Goal: Transaction & Acquisition: Complete application form

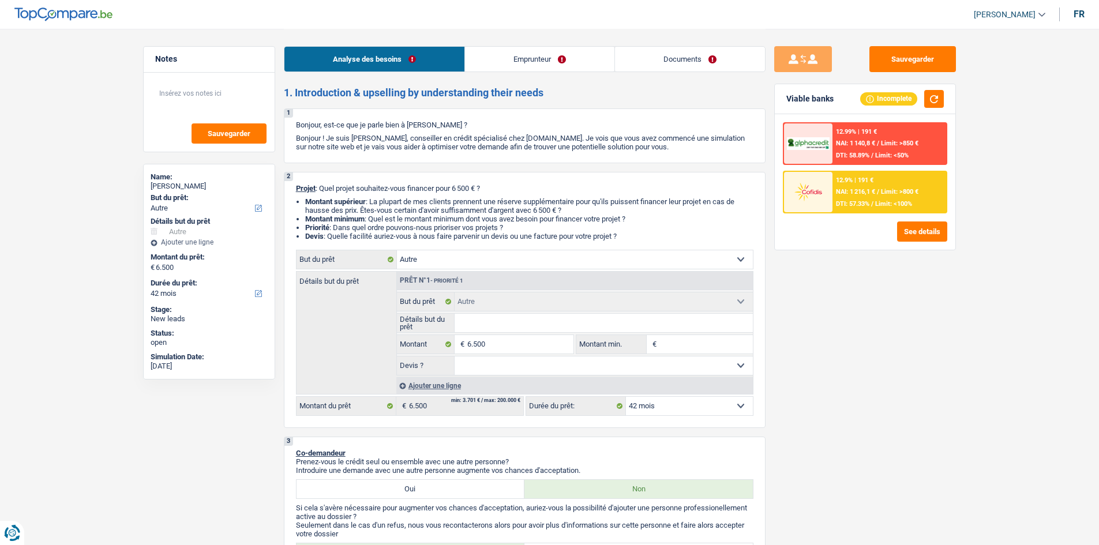
select select "other"
select select "42"
select select "other"
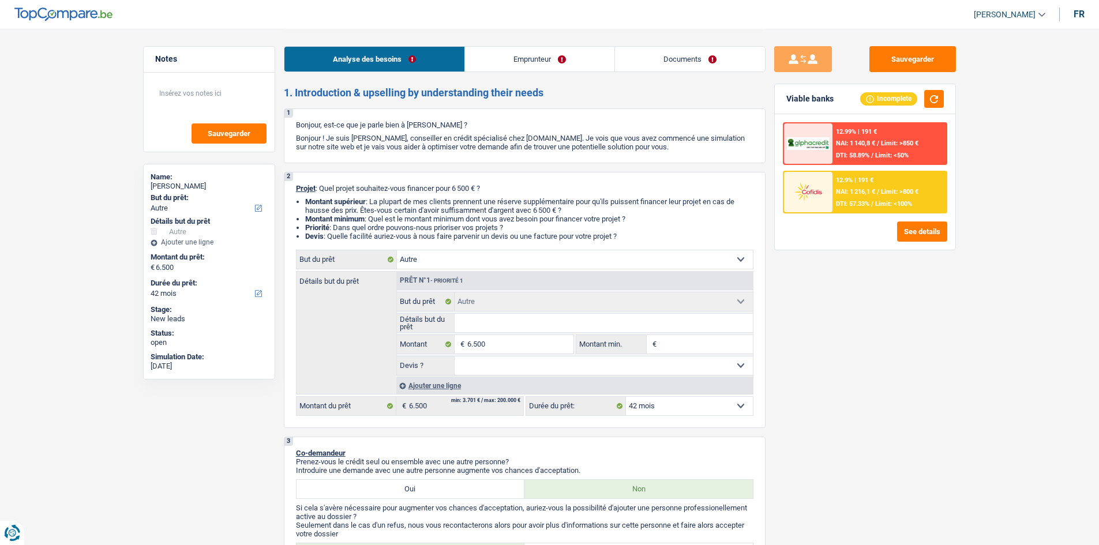
select select "42"
select select "worker"
select select "familyAllowances"
select select "netSalary"
select select "rents"
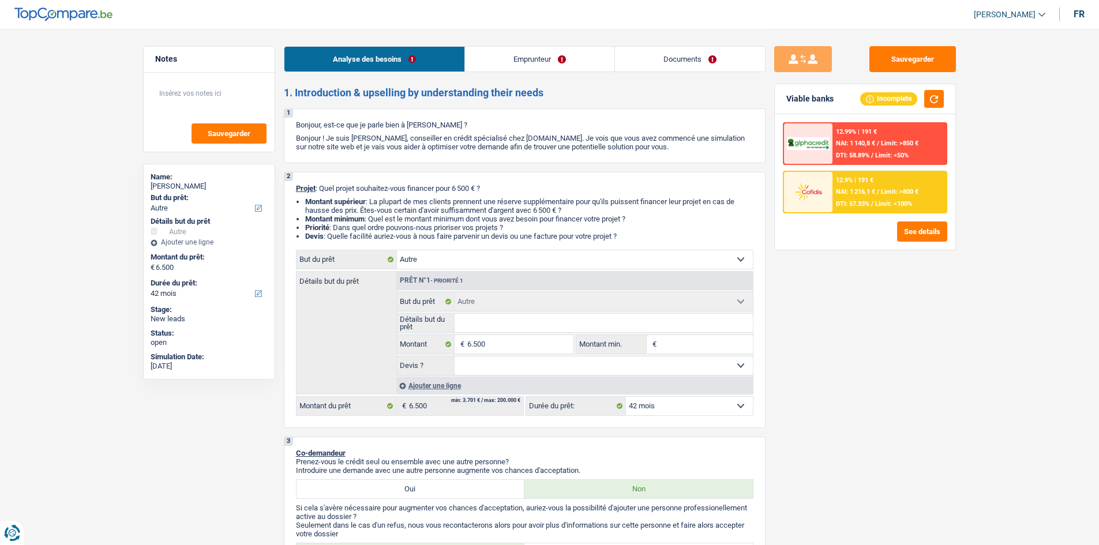
select select "personalLoan"
select select "familyEvent"
select select "42"
select select "personalLoan"
select select "homeFurnishingOrRelocation"
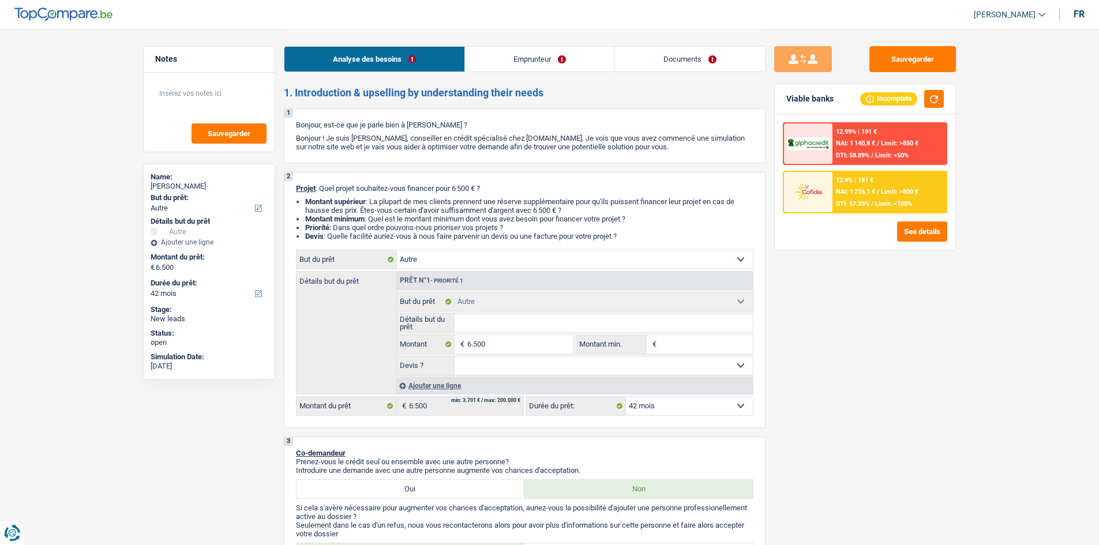
select select "30"
select select "other"
select select "42"
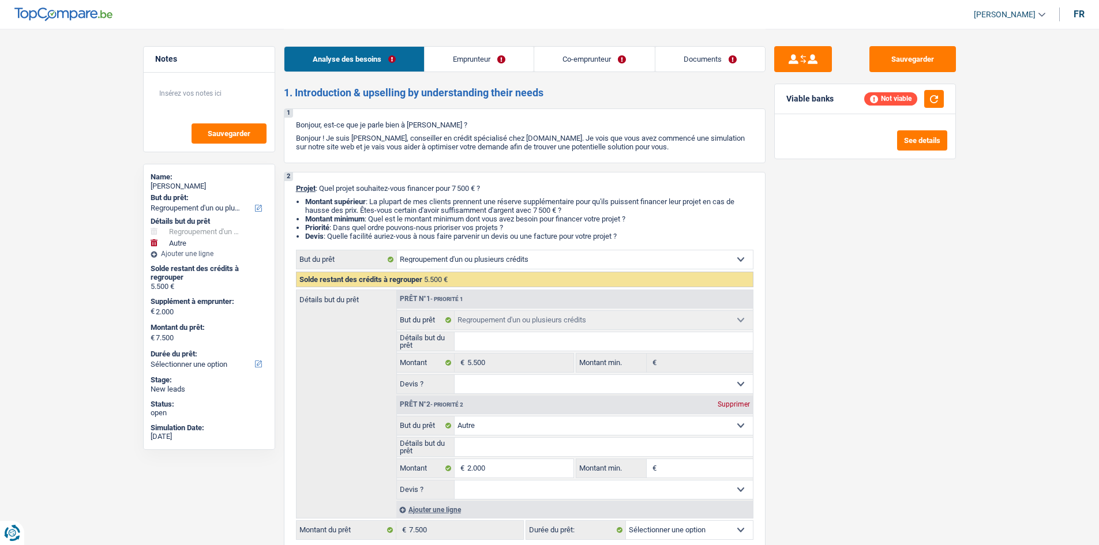
select select "refinancing"
select select "other"
select select "refinancing"
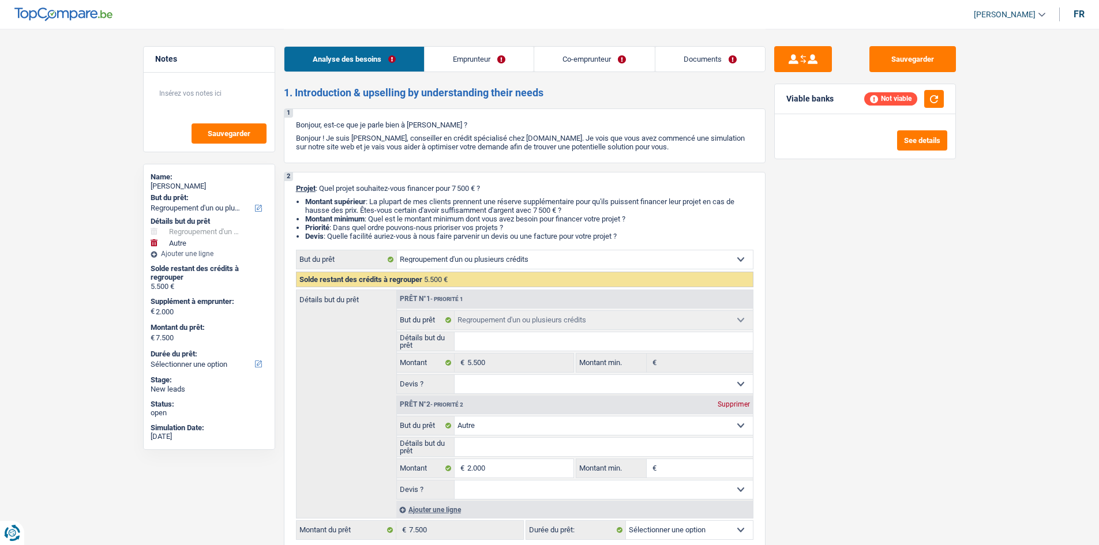
select select "other"
select select "mutuality"
select select "noProfession"
select select "mutualityIndemnity"
select select "handicapAllowance"
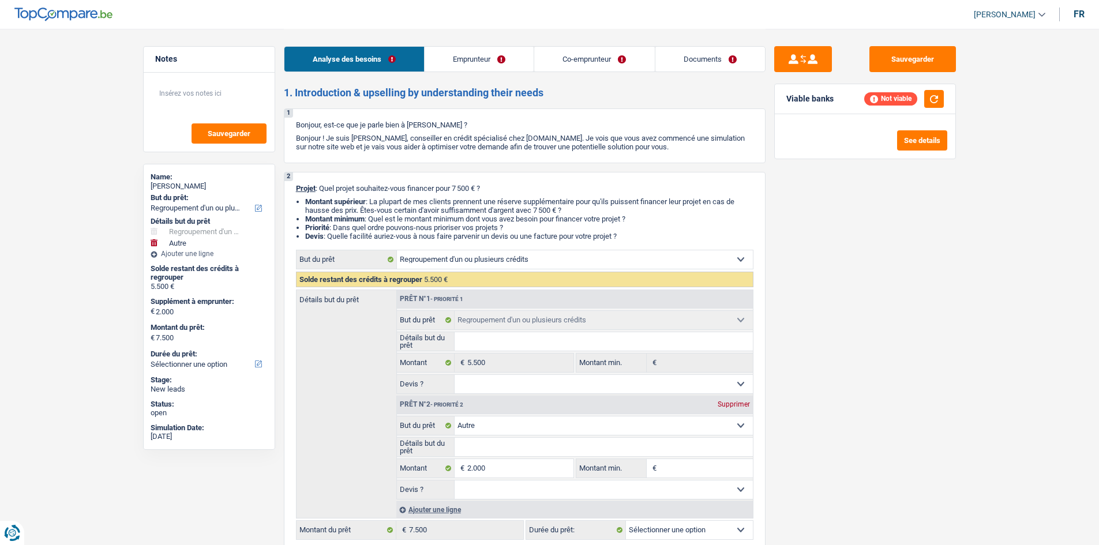
select select "familyAllowances"
select select "rents"
select select "carLoan"
select select "84"
select select "cardOrCredit"
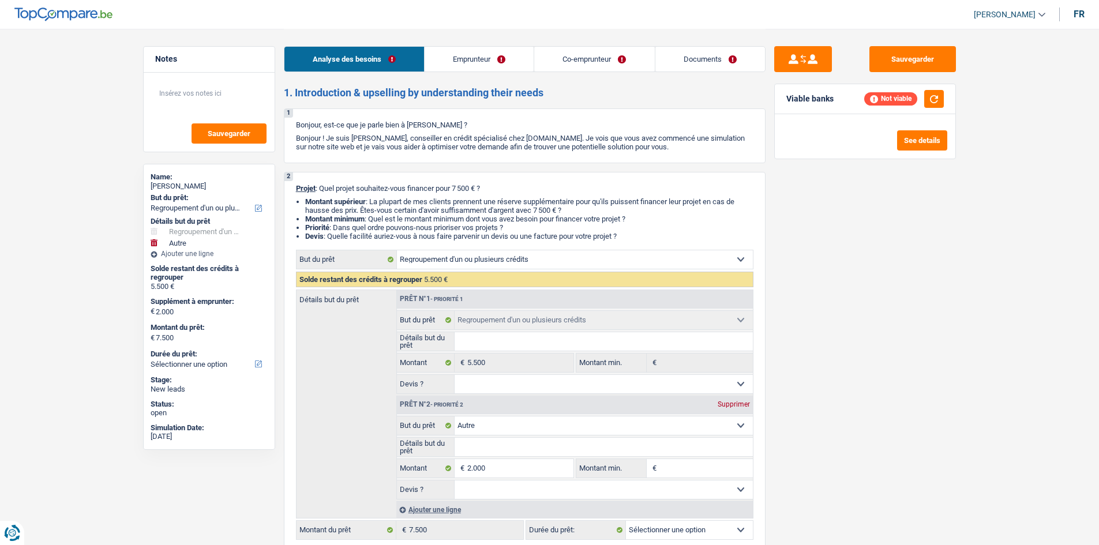
select select "cardOrCredit"
select select "refinancing"
select select "other"
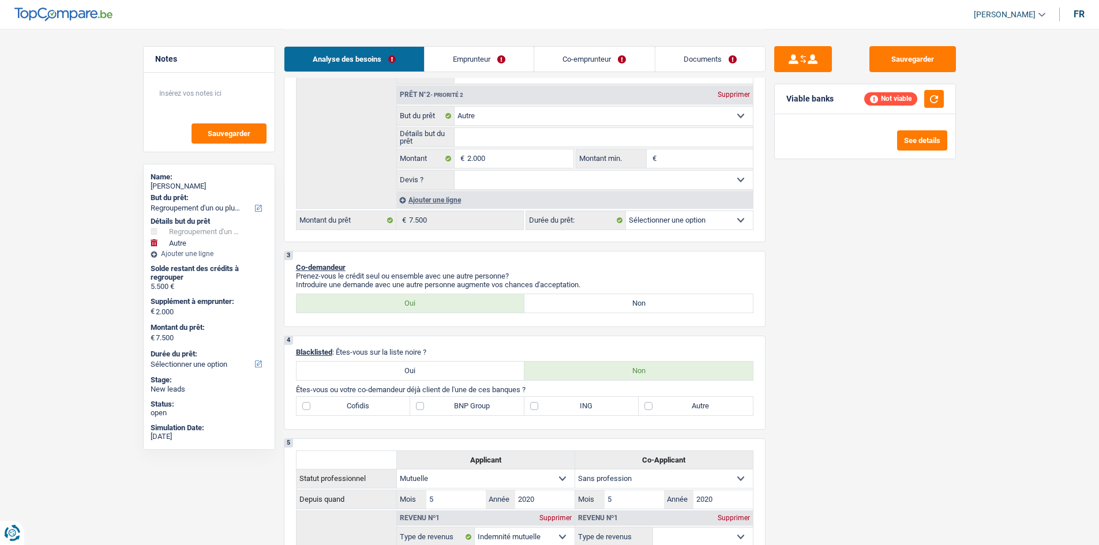
scroll to position [404, 0]
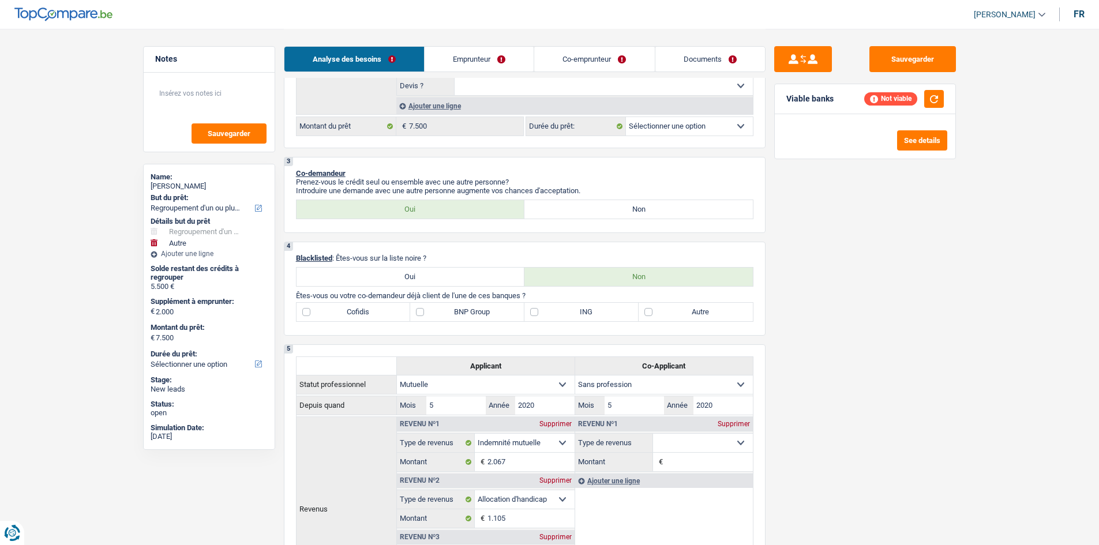
click at [593, 57] on link "Co-emprunteur" at bounding box center [594, 59] width 120 height 25
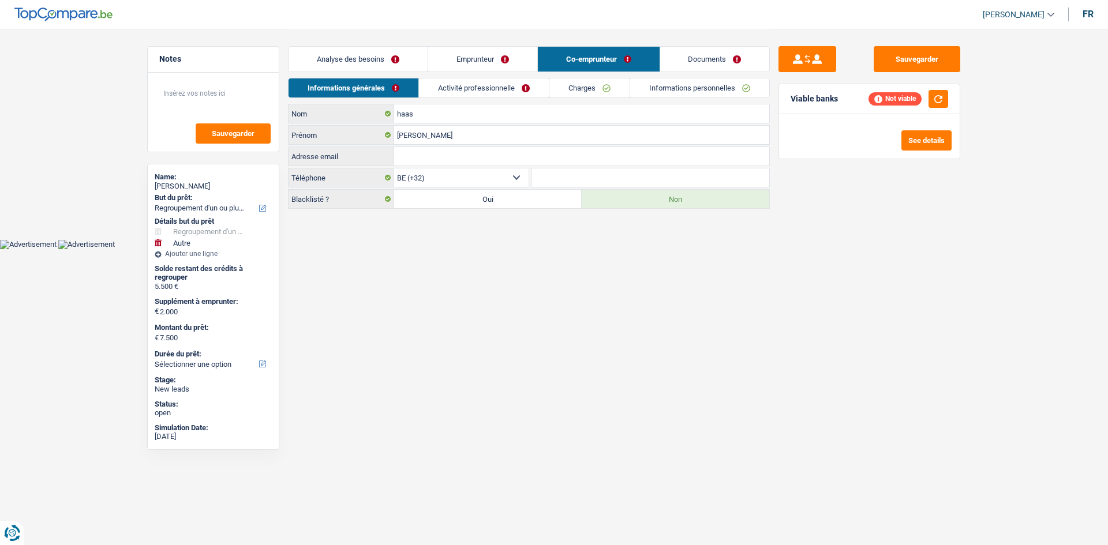
click at [493, 48] on link "Emprunteur" at bounding box center [482, 59] width 109 height 25
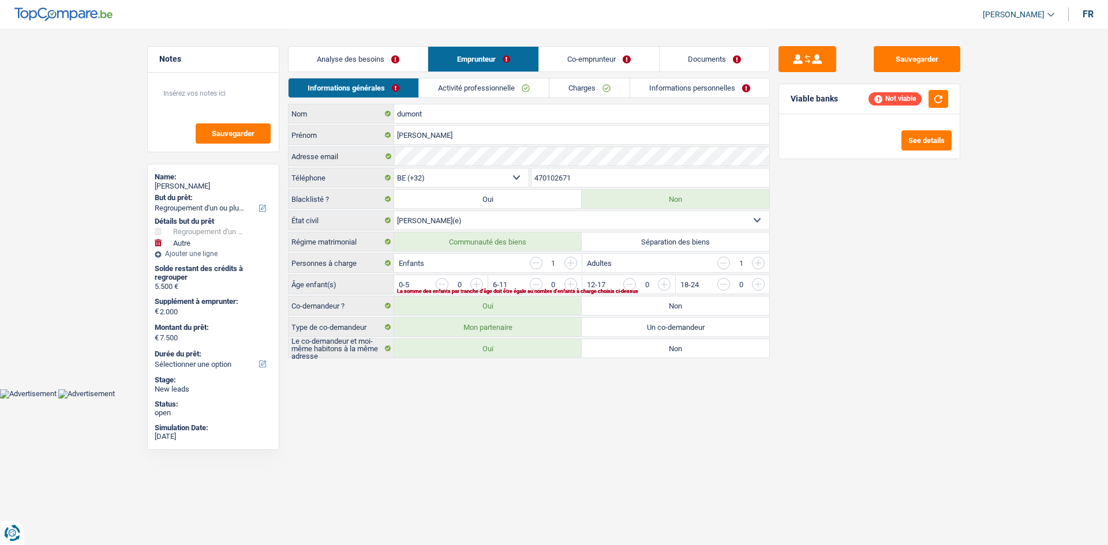
click at [572, 59] on link "Co-emprunteur" at bounding box center [599, 59] width 120 height 25
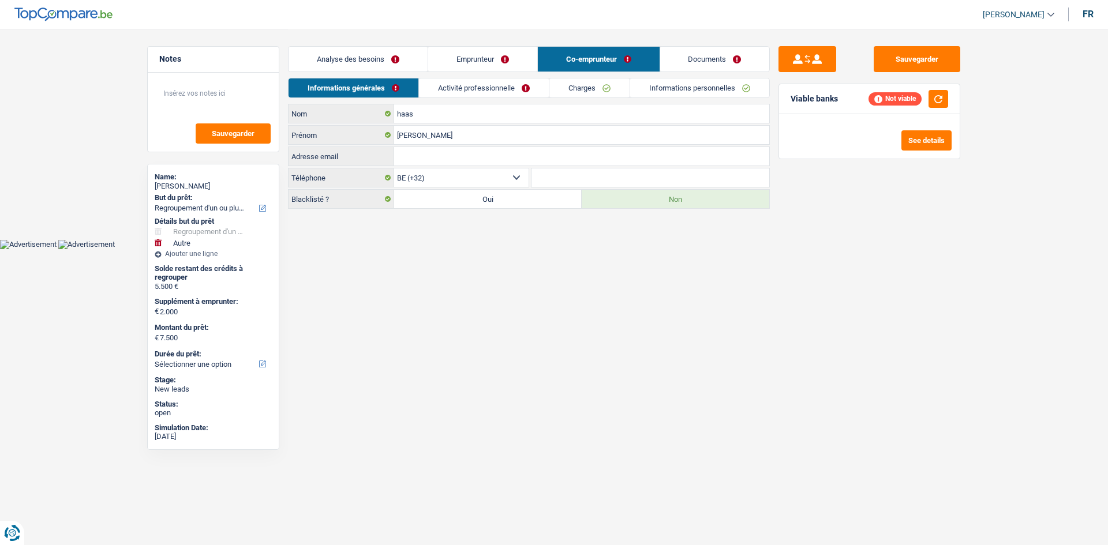
click at [404, 62] on link "Analyse des besoins" at bounding box center [357, 59] width 139 height 25
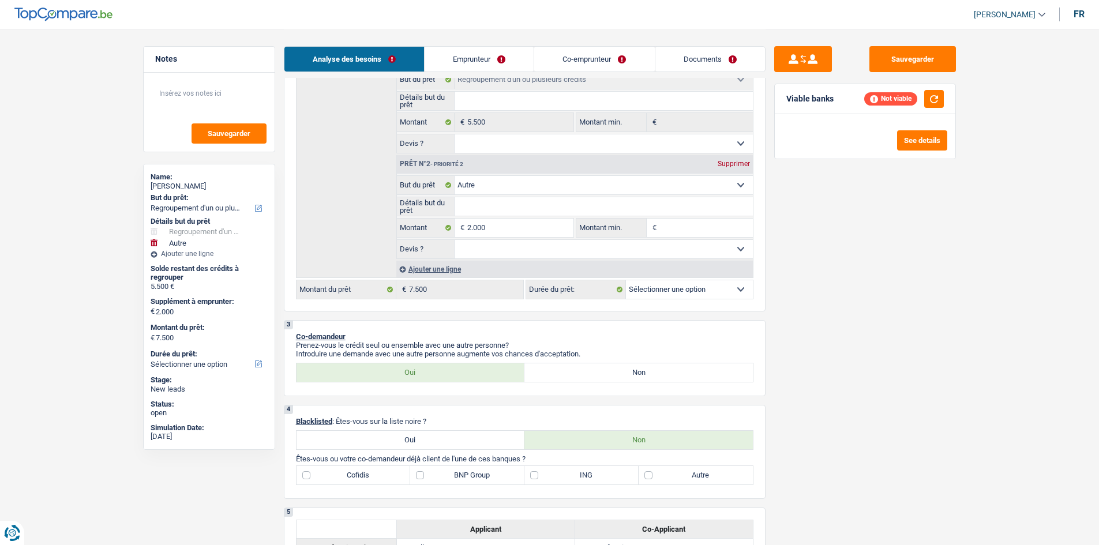
scroll to position [346, 0]
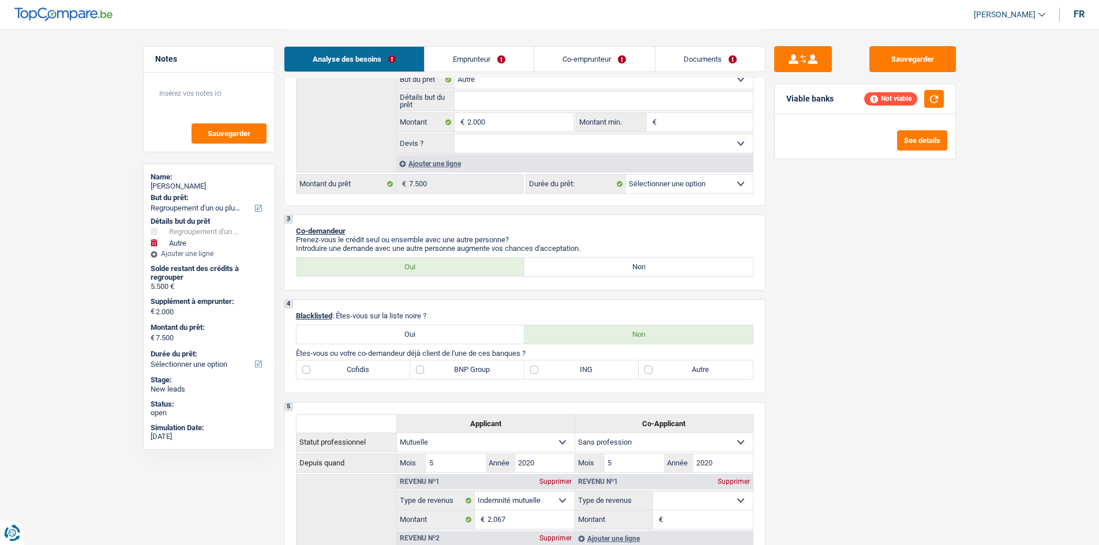
click at [584, 66] on link "Co-emprunteur" at bounding box center [594, 59] width 120 height 25
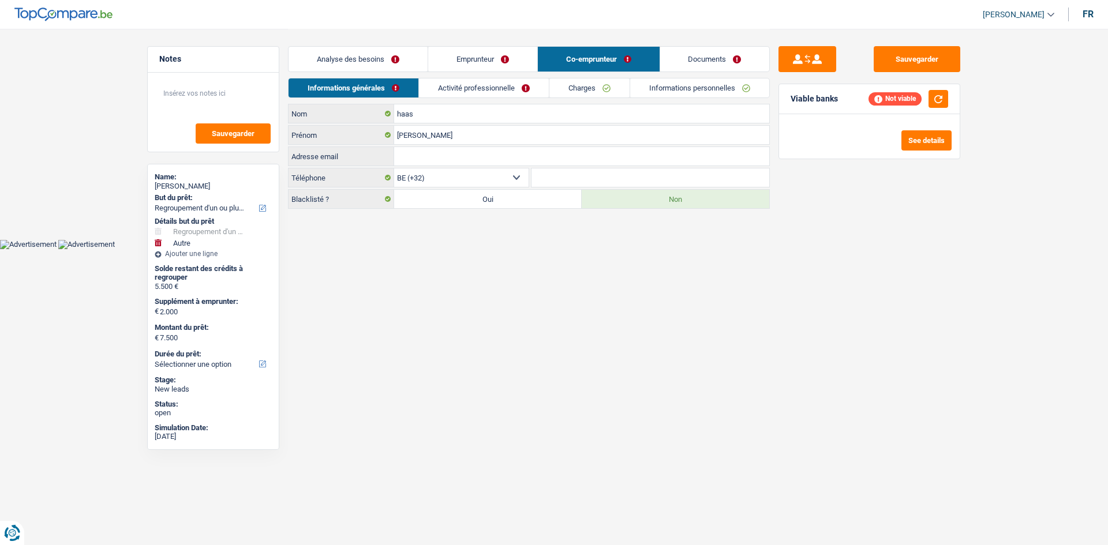
click at [478, 65] on link "Emprunteur" at bounding box center [482, 59] width 109 height 25
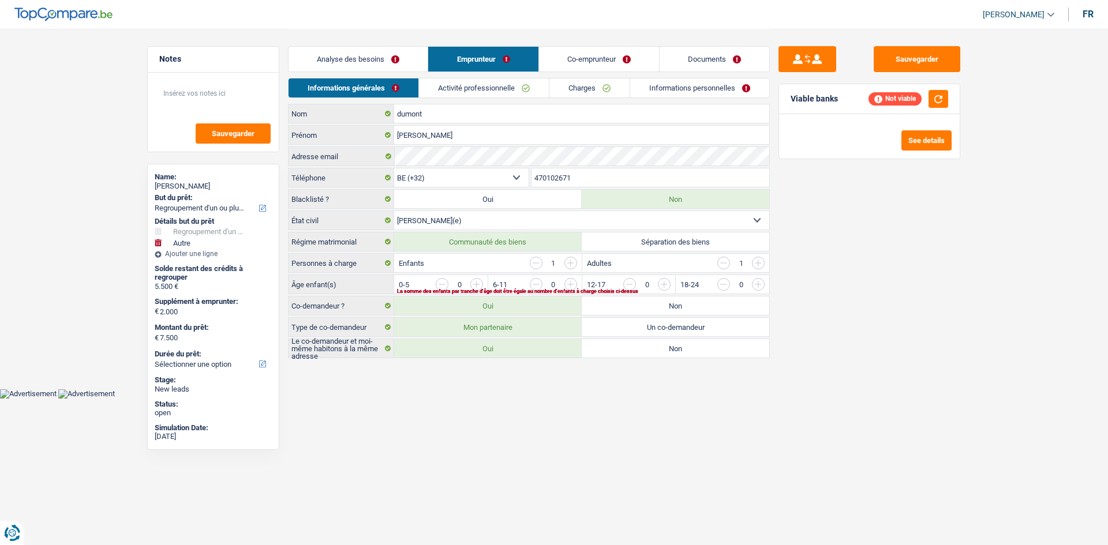
drag, startPoint x: 370, startPoint y: 56, endPoint x: 416, endPoint y: 61, distance: 45.9
click at [372, 56] on link "Analyse des besoins" at bounding box center [357, 59] width 139 height 25
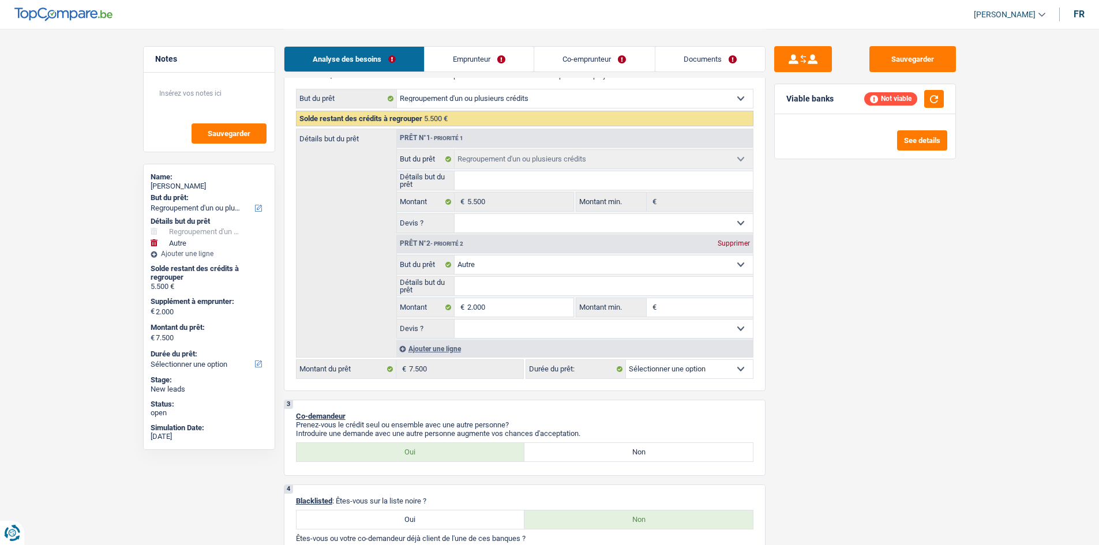
scroll to position [288, 0]
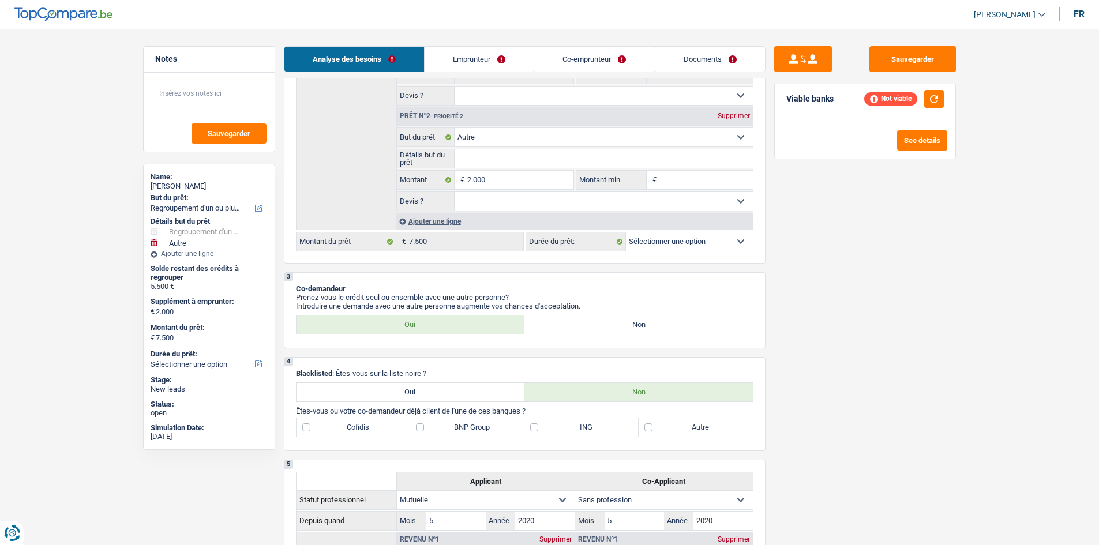
click at [562, 426] on label "ING" at bounding box center [581, 427] width 114 height 18
click at [562, 426] on input "ING" at bounding box center [581, 427] width 114 height 18
checkbox input "true"
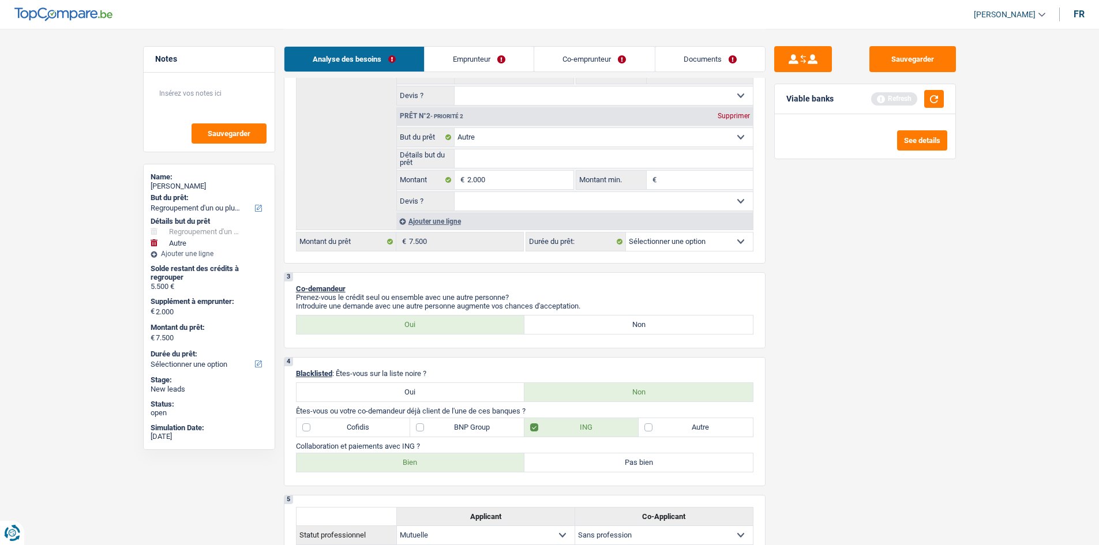
click at [444, 467] on label "Bien" at bounding box center [411, 462] width 228 height 18
click at [444, 467] on input "Bien" at bounding box center [411, 462] width 228 height 18
radio input "true"
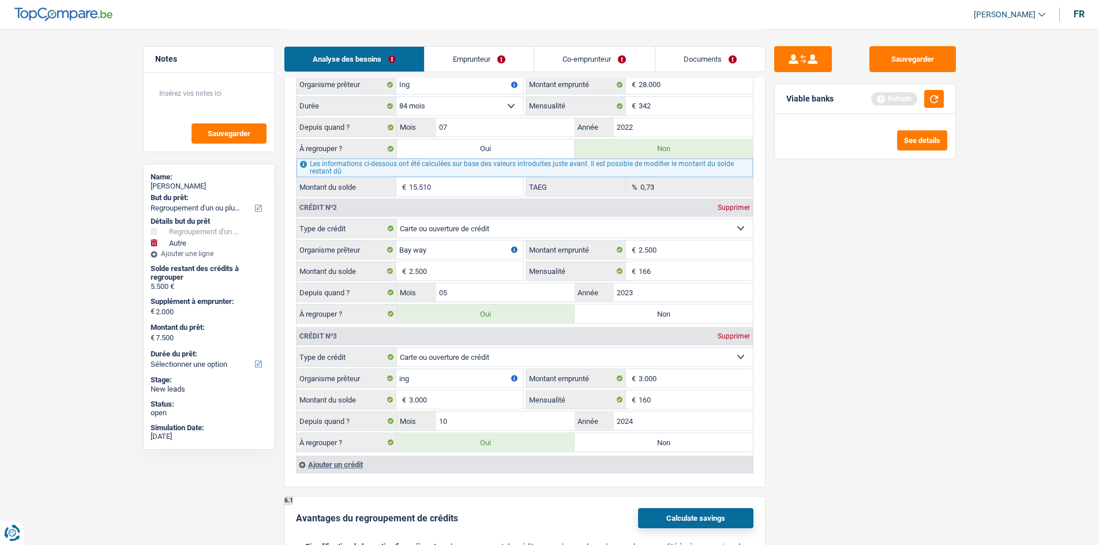
scroll to position [1212, 0]
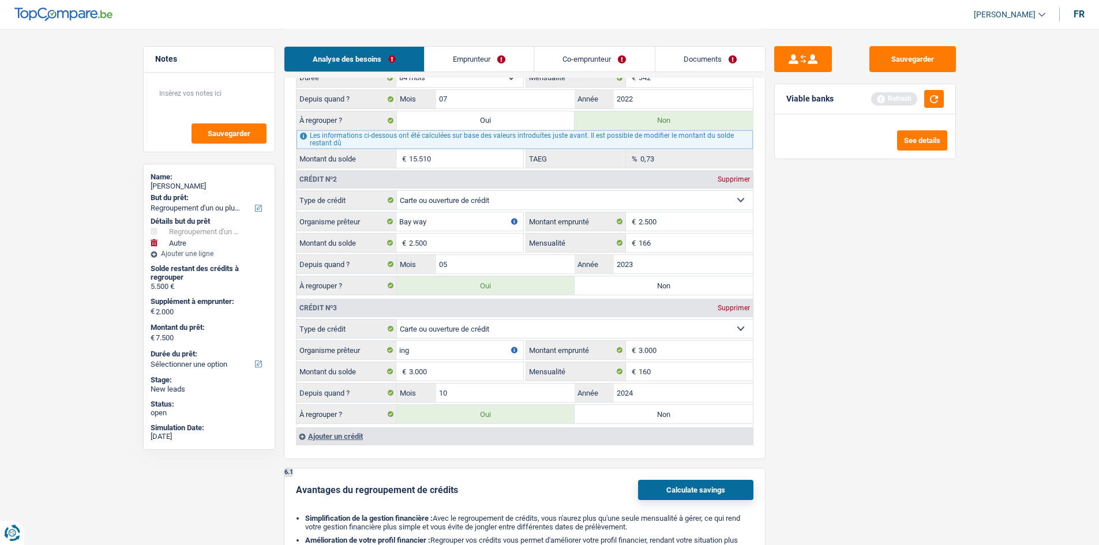
drag, startPoint x: 432, startPoint y: 50, endPoint x: 437, endPoint y: 43, distance: 8.2
click at [432, 50] on link "Emprunteur" at bounding box center [479, 59] width 109 height 25
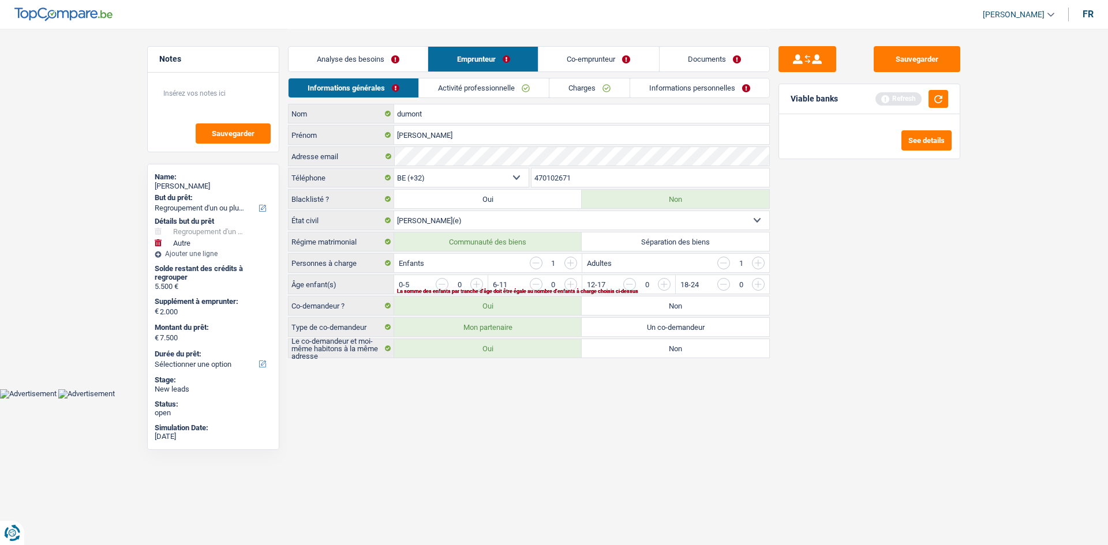
click at [396, 51] on link "Analyse des besoins" at bounding box center [357, 59] width 139 height 25
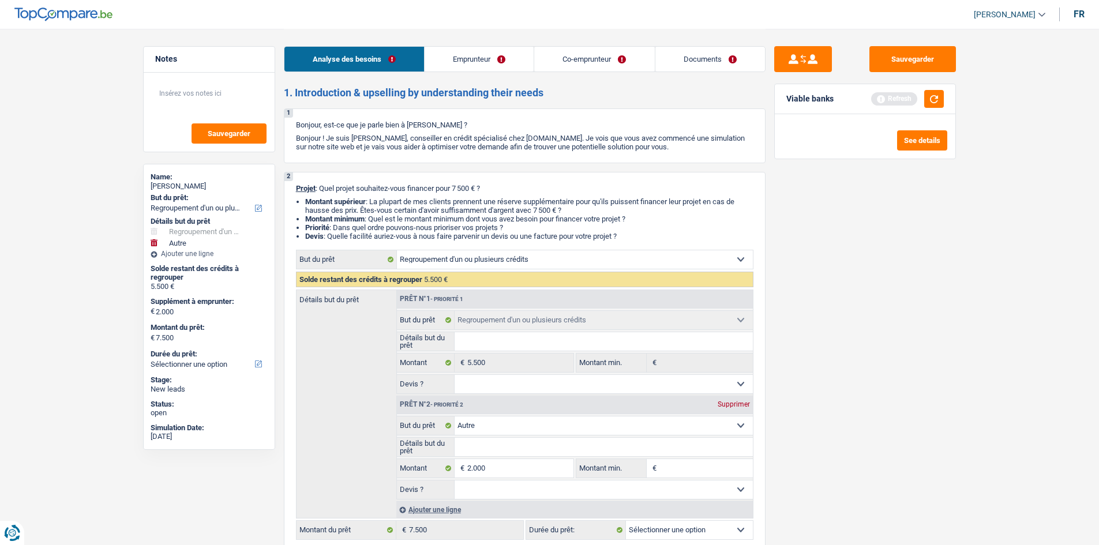
click at [481, 51] on link "Emprunteur" at bounding box center [479, 59] width 109 height 25
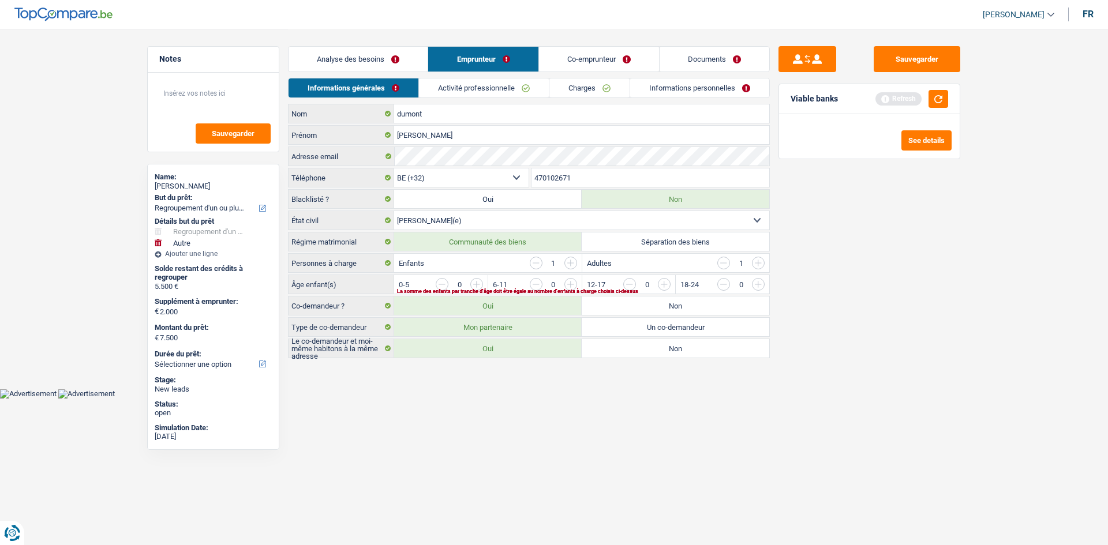
click at [763, 285] on input "button" at bounding box center [992, 287] width 481 height 18
click at [730, 399] on html "Vous avez le contrôle de vos données Nous utilisons des cookies, tout comme nos…" at bounding box center [554, 199] width 1108 height 399
click at [497, 87] on link "Activité professionnelle" at bounding box center [484, 87] width 130 height 19
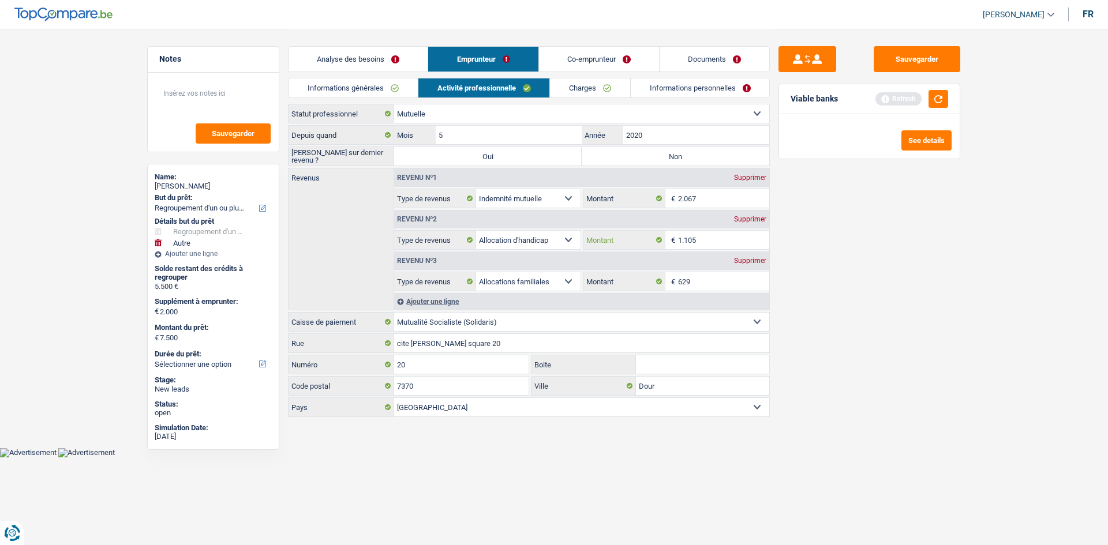
drag, startPoint x: 718, startPoint y: 248, endPoint x: 513, endPoint y: 233, distance: 205.4
click at [517, 233] on div "Allocation d'handicap Allocations chômage Allocations familiales Chèques repas …" at bounding box center [581, 240] width 375 height 20
click at [808, 265] on div "Sauvegarder Viable banks Refresh See details" at bounding box center [869, 286] width 199 height 481
click at [486, 151] on label "Oui" at bounding box center [488, 156] width 188 height 18
click at [486, 151] on input "Oui" at bounding box center [488, 156] width 188 height 18
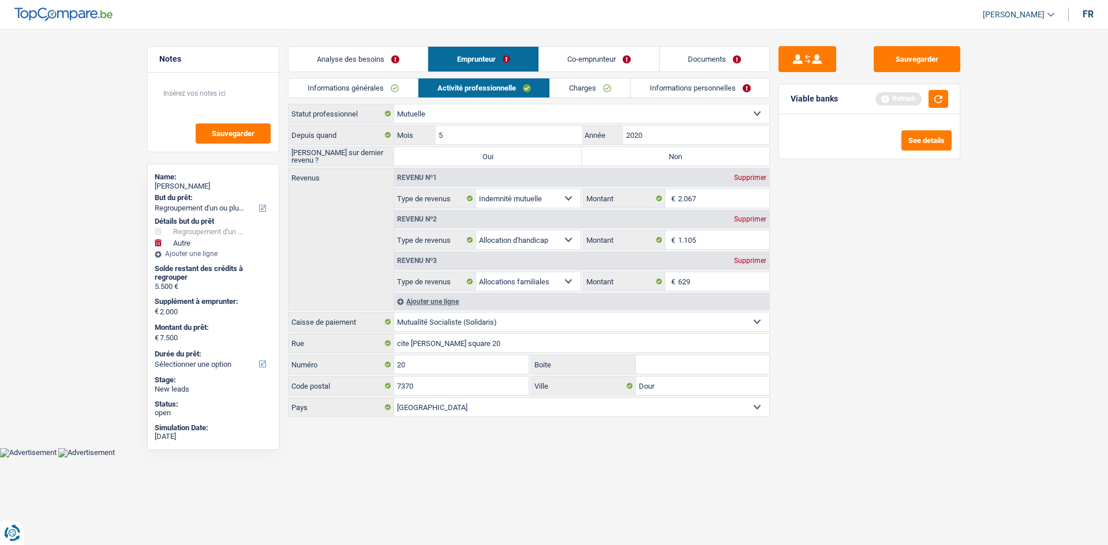
radio input "true"
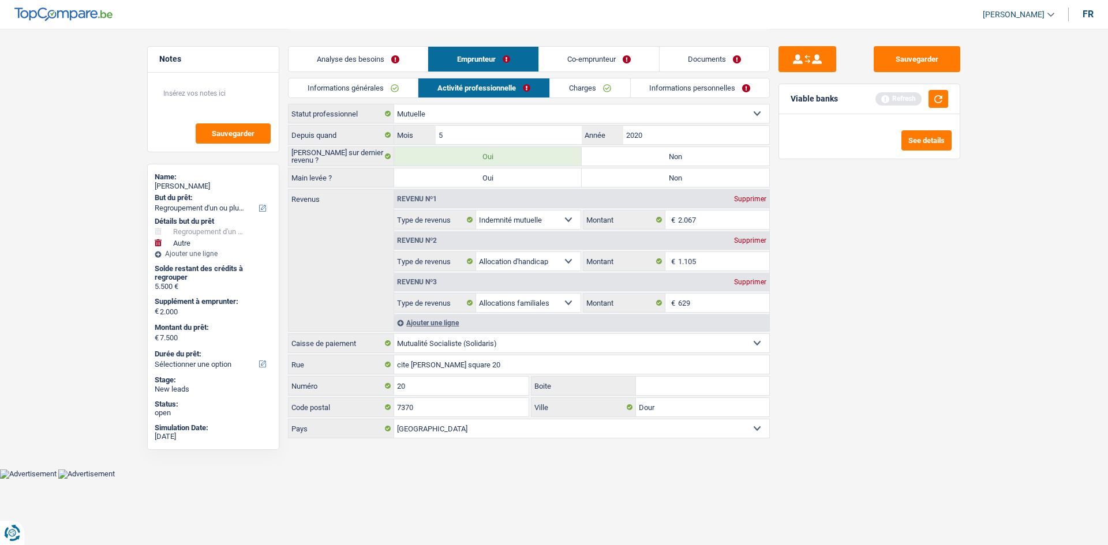
click at [629, 156] on label "Non" at bounding box center [676, 156] width 188 height 18
click at [629, 156] on input "Non" at bounding box center [676, 156] width 188 height 18
radio input "true"
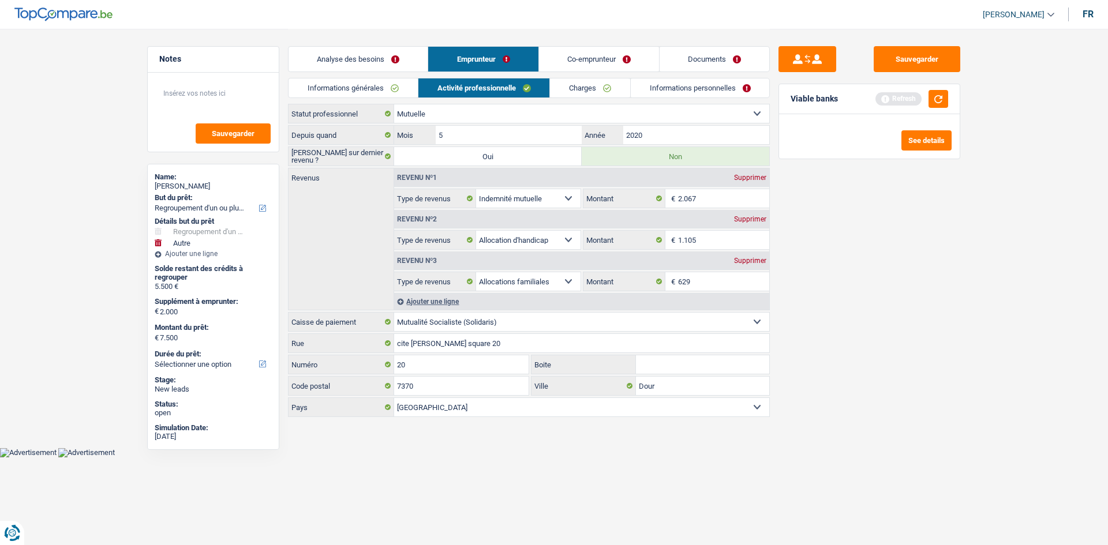
click at [580, 85] on link "Charges" at bounding box center [590, 87] width 80 height 19
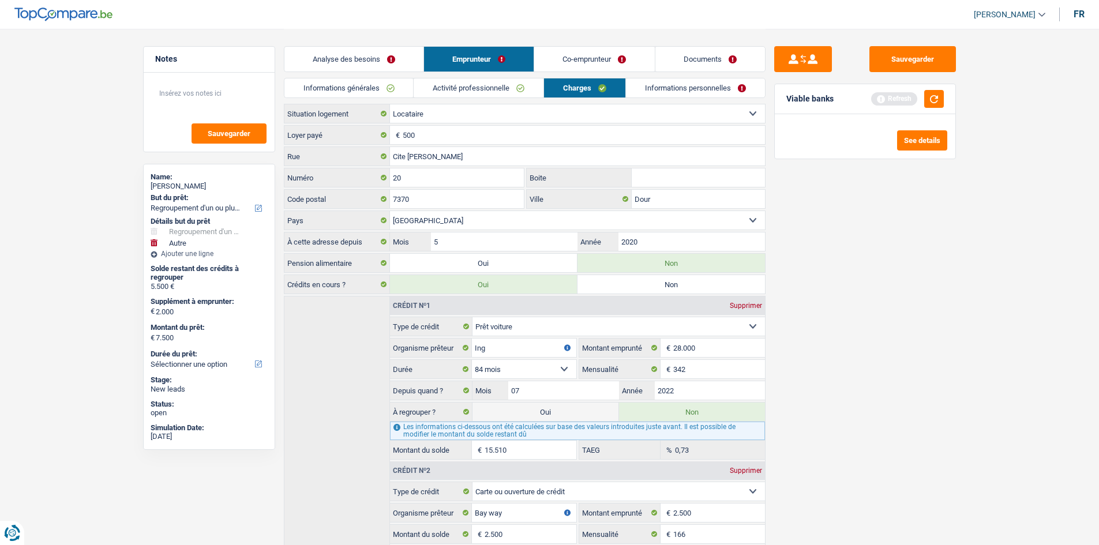
click at [466, 91] on link "Activité professionnelle" at bounding box center [479, 87] width 130 height 19
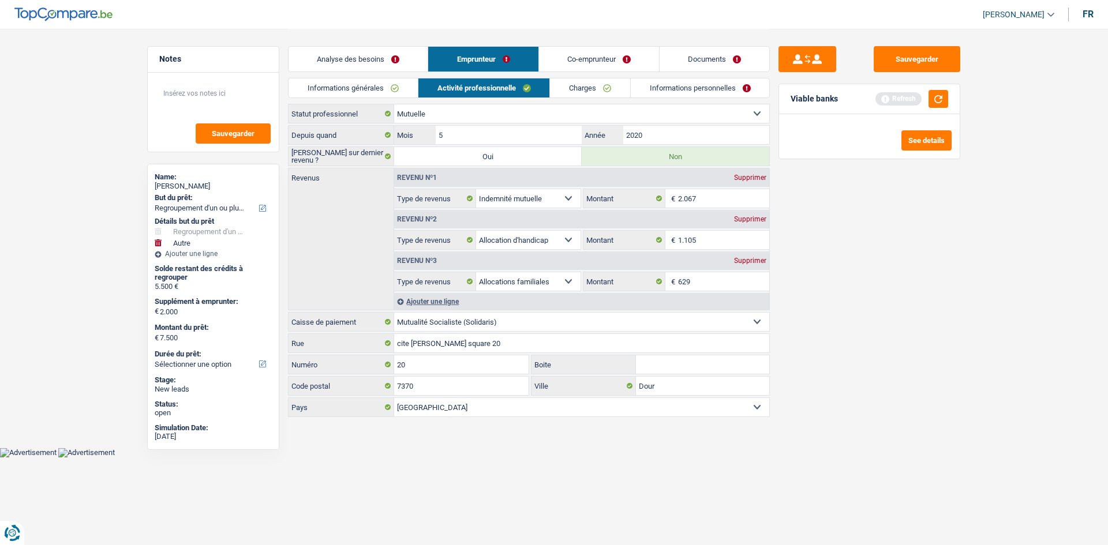
click at [564, 86] on link "Charges" at bounding box center [590, 87] width 80 height 19
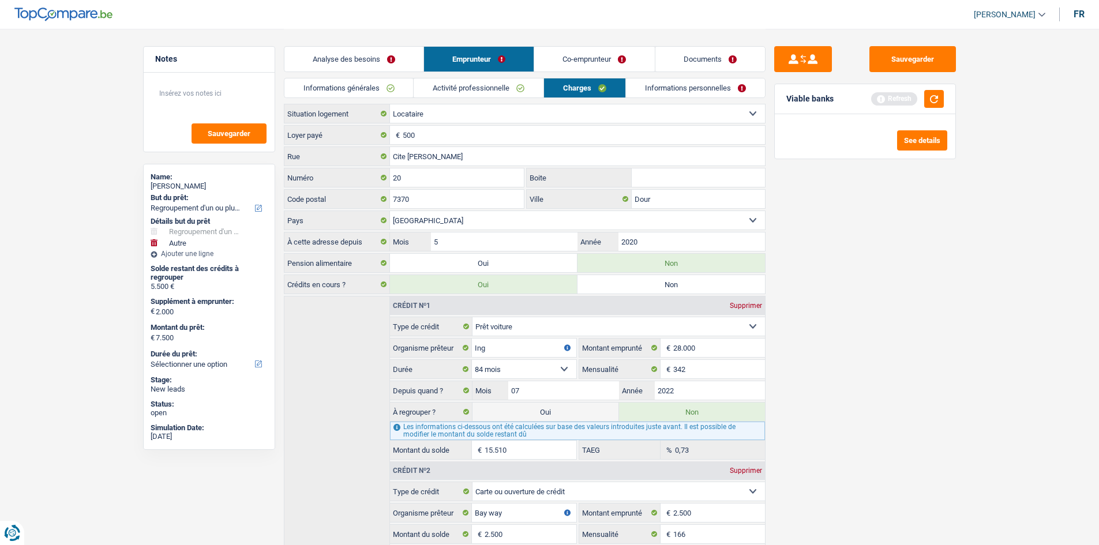
click at [674, 82] on link "Informations personnelles" at bounding box center [695, 87] width 139 height 19
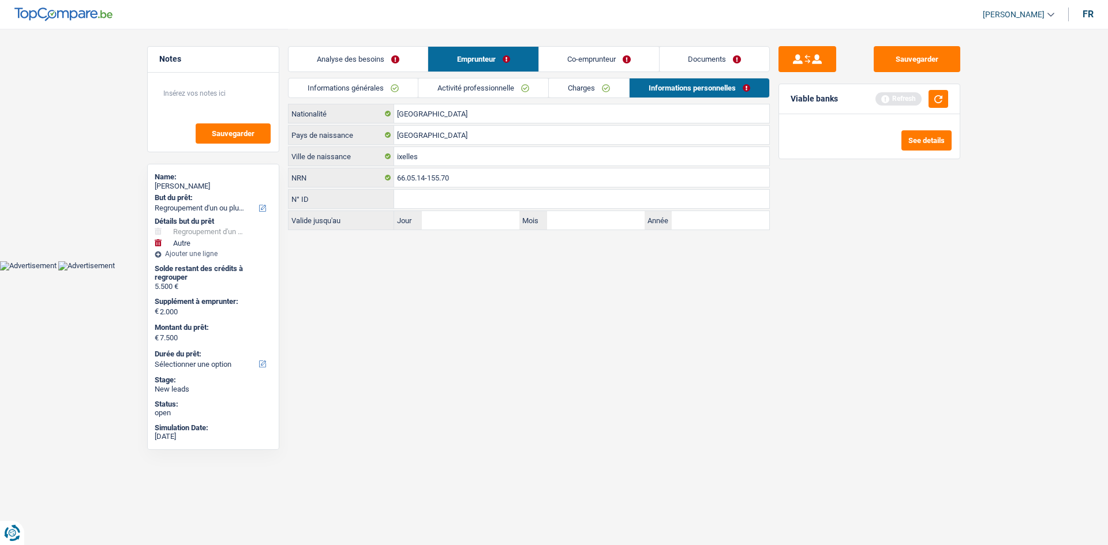
click at [575, 57] on link "Co-emprunteur" at bounding box center [599, 59] width 120 height 25
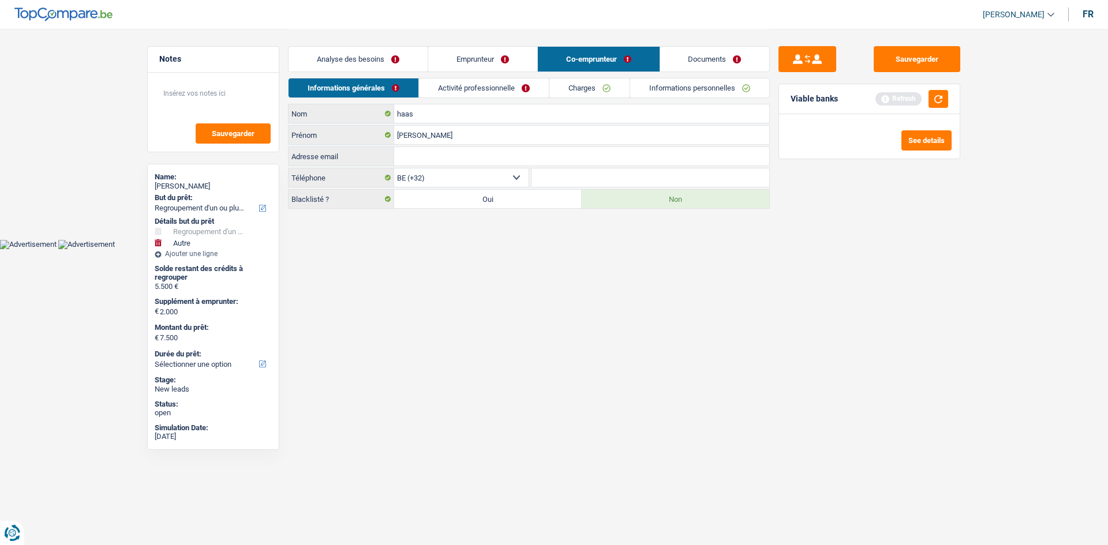
click at [497, 79] on link "Activité professionnelle" at bounding box center [484, 87] width 130 height 19
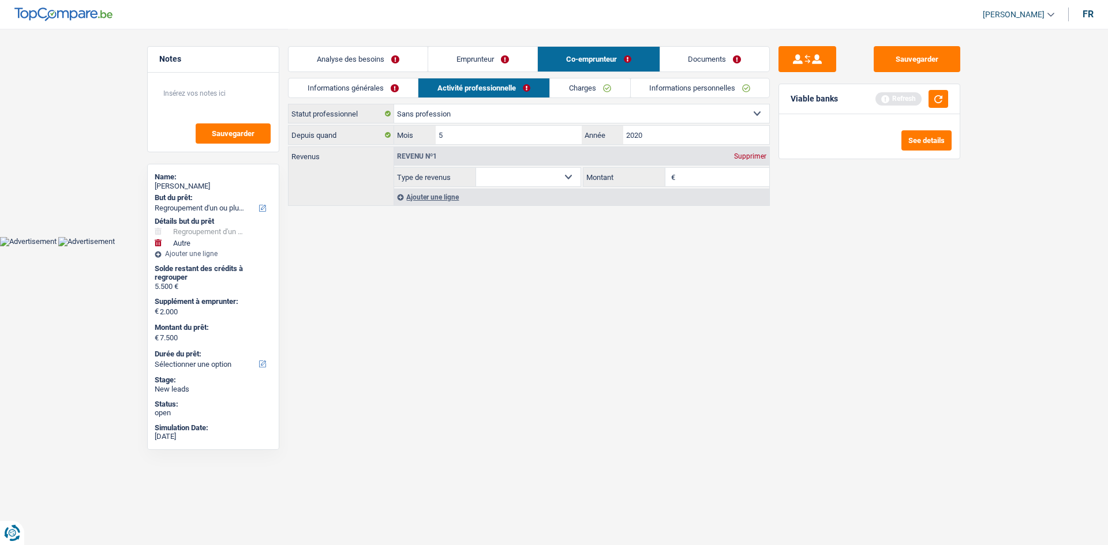
click at [584, 246] on html "Vous avez le contrôle de vos données Nous utilisons des cookies, tout comme nos…" at bounding box center [554, 123] width 1108 height 246
drag, startPoint x: 353, startPoint y: 96, endPoint x: 368, endPoint y: 99, distance: 14.8
click at [353, 96] on link "Informations générales" at bounding box center [352, 87] width 129 height 19
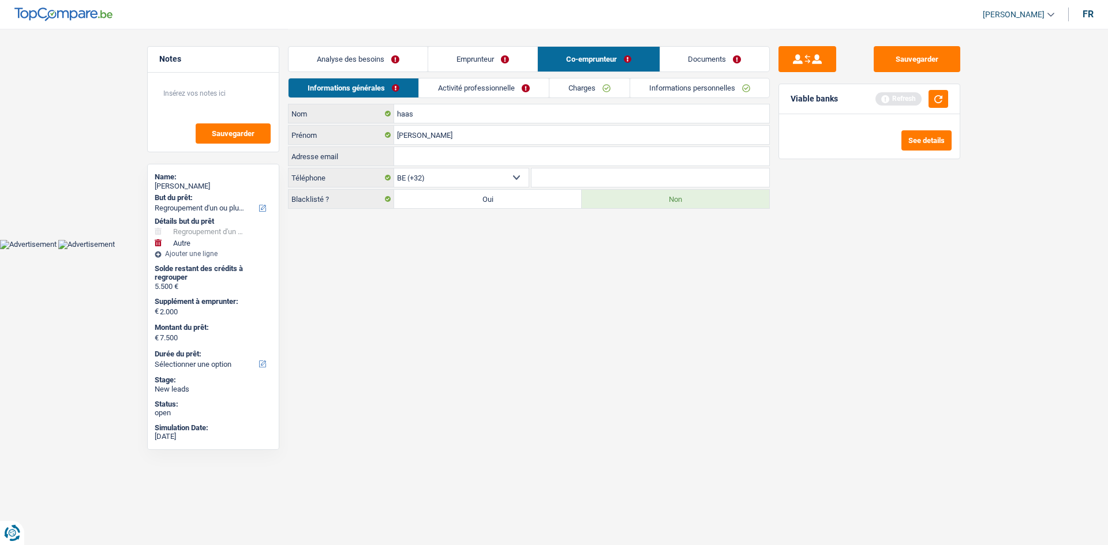
click at [457, 89] on link "Activité professionnelle" at bounding box center [484, 87] width 130 height 19
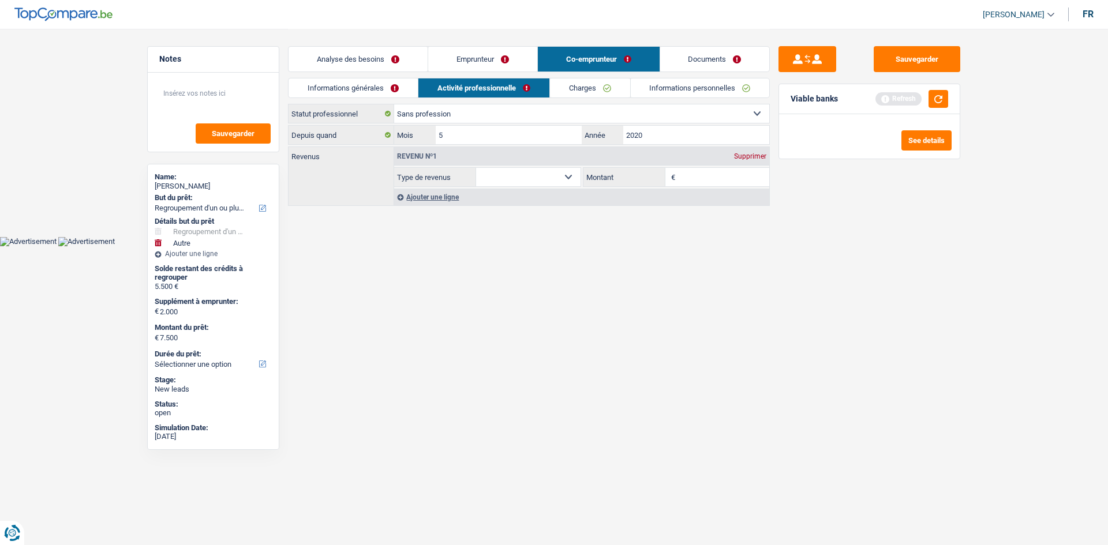
drag, startPoint x: 559, startPoint y: 250, endPoint x: 553, endPoint y: 237, distance: 13.9
click at [558, 246] on html "Vous avez le contrôle de vos données Nous utilisons des cookies, tout comme nos…" at bounding box center [554, 123] width 1108 height 246
click at [572, 179] on select "Allocation d'handicap Allocations chômage Allocations familiales Chèques repas …" at bounding box center [528, 177] width 104 height 18
click at [765, 246] on html "Vous avez le contrôle de vos données Nous utilisons des cookies, tout comme nos…" at bounding box center [554, 123] width 1108 height 246
click at [737, 154] on div "Supprimer" at bounding box center [750, 156] width 38 height 7
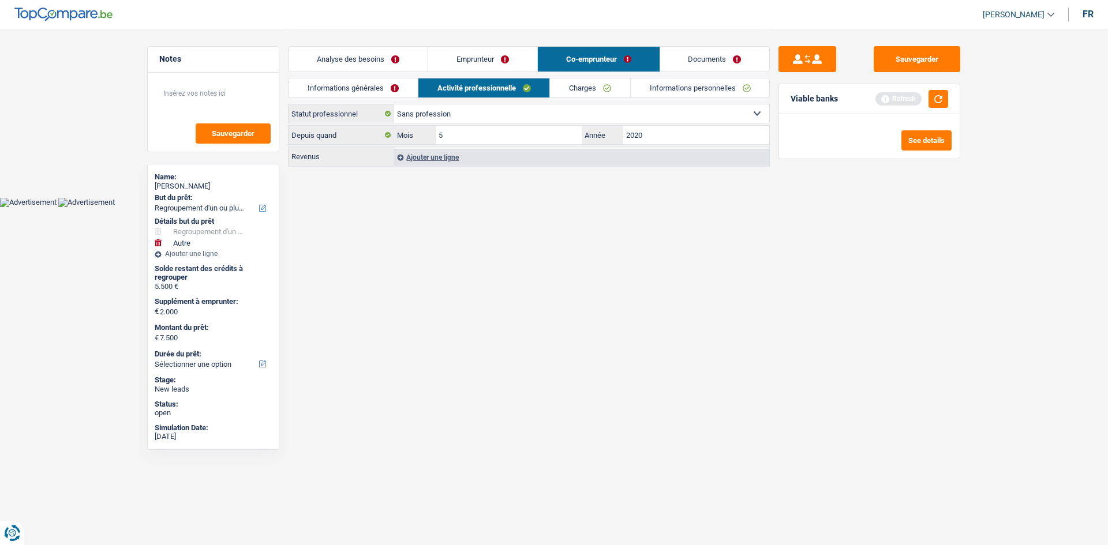
click at [587, 94] on link "Charges" at bounding box center [590, 87] width 80 height 19
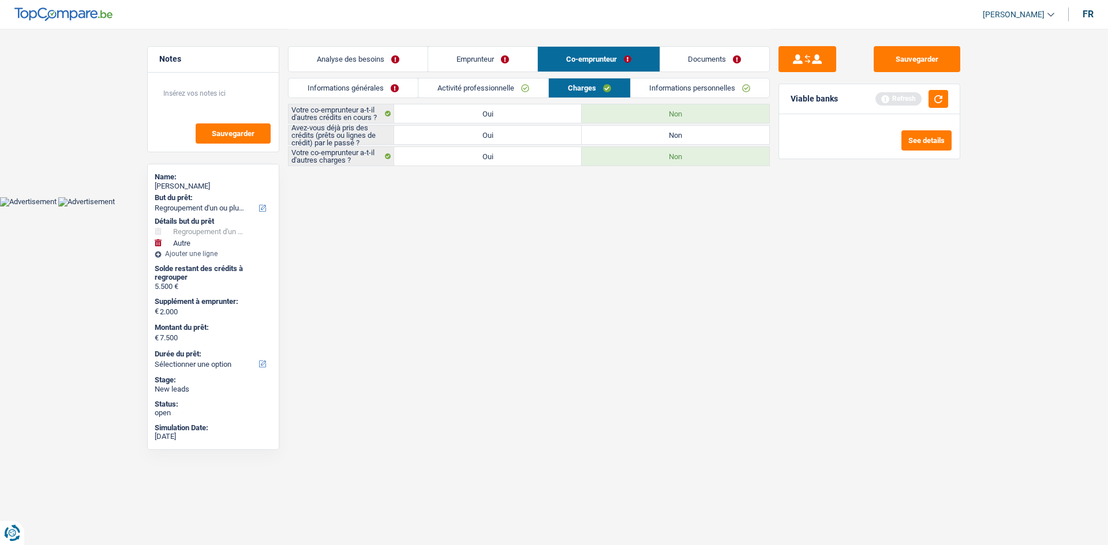
click at [527, 138] on label "Oui" at bounding box center [488, 135] width 188 height 18
click at [527, 138] on input "Oui" at bounding box center [488, 135] width 188 height 18
radio input "true"
click at [688, 84] on link "Informations personnelles" at bounding box center [700, 87] width 139 height 19
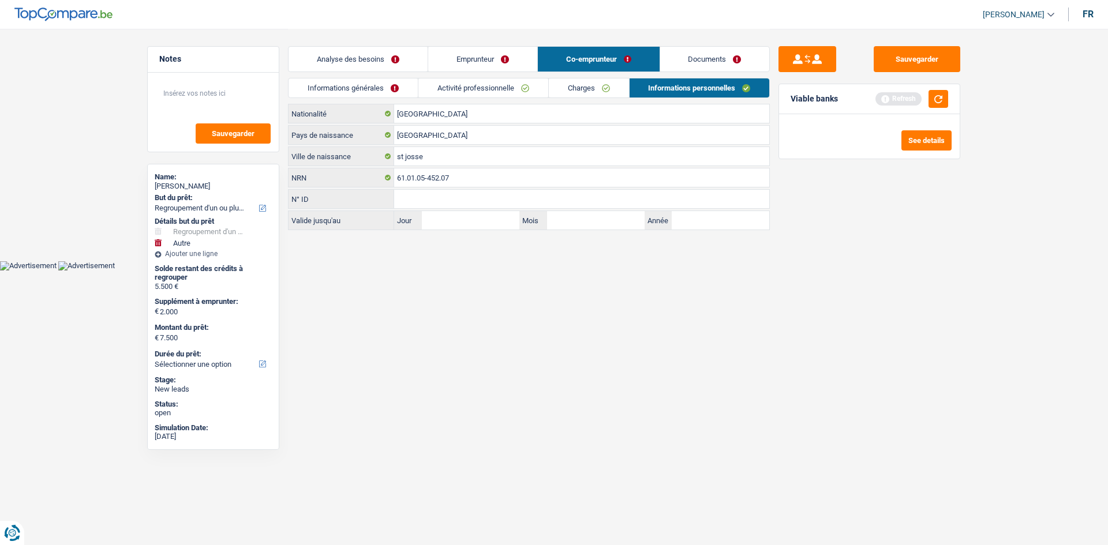
click at [696, 60] on link "Documents" at bounding box center [715, 59] width 110 height 25
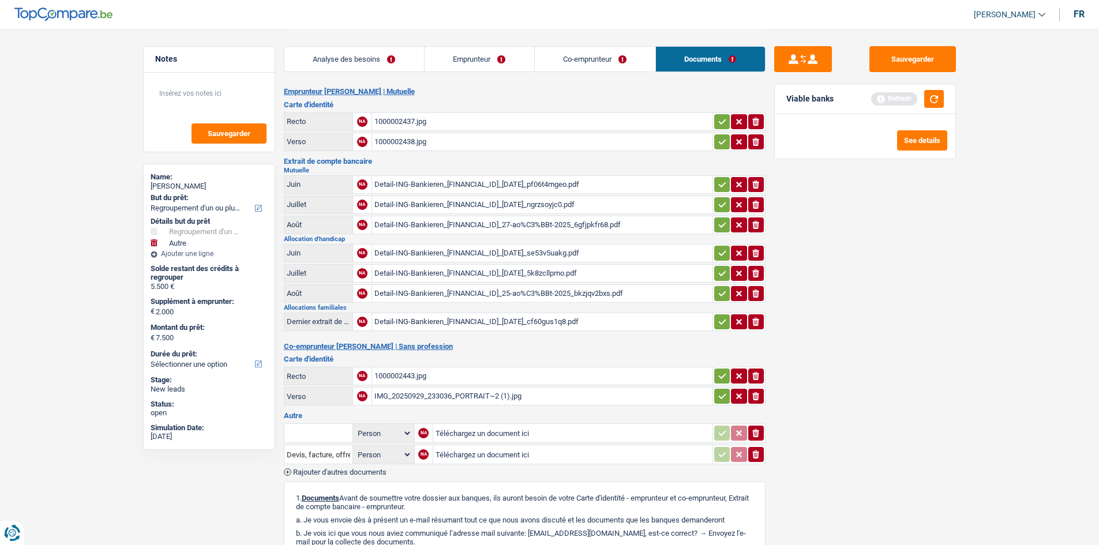
click at [571, 63] on link "Co-emprunteur" at bounding box center [595, 59] width 121 height 25
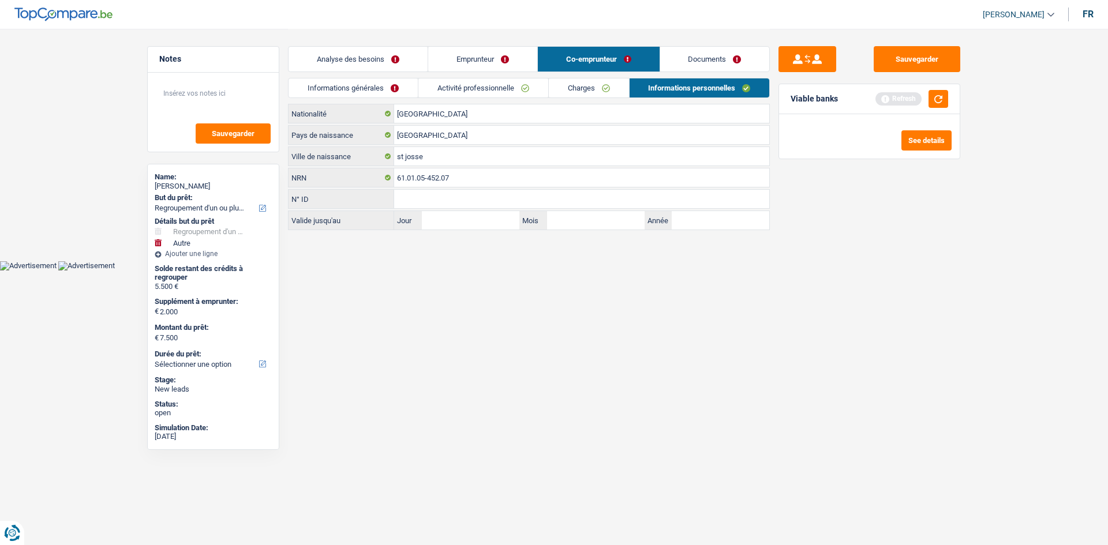
click at [477, 61] on link "Emprunteur" at bounding box center [482, 59] width 109 height 25
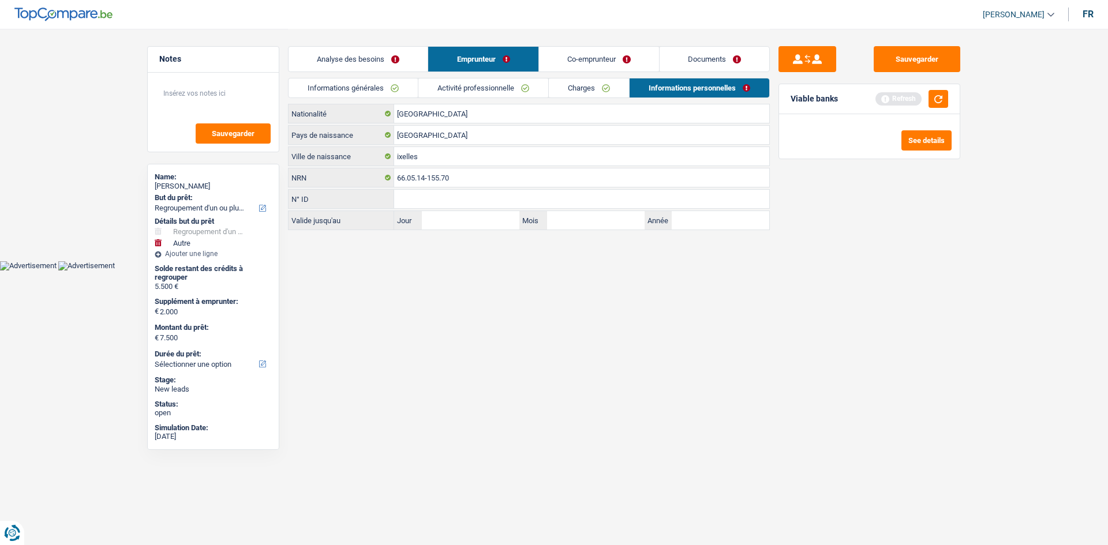
click at [395, 52] on link "Analyse des besoins" at bounding box center [357, 59] width 139 height 25
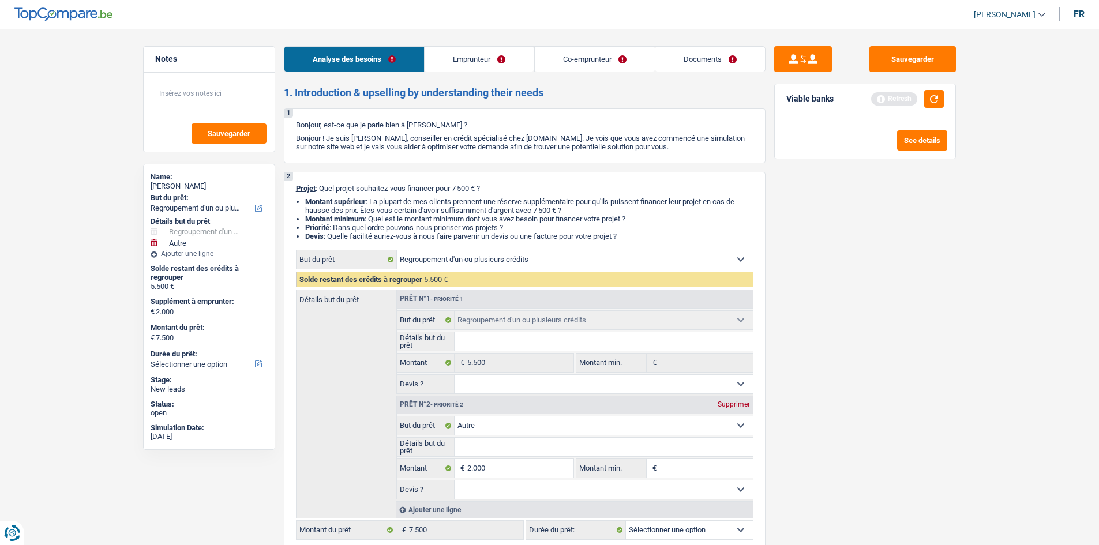
click at [697, 53] on link "Documents" at bounding box center [710, 59] width 110 height 25
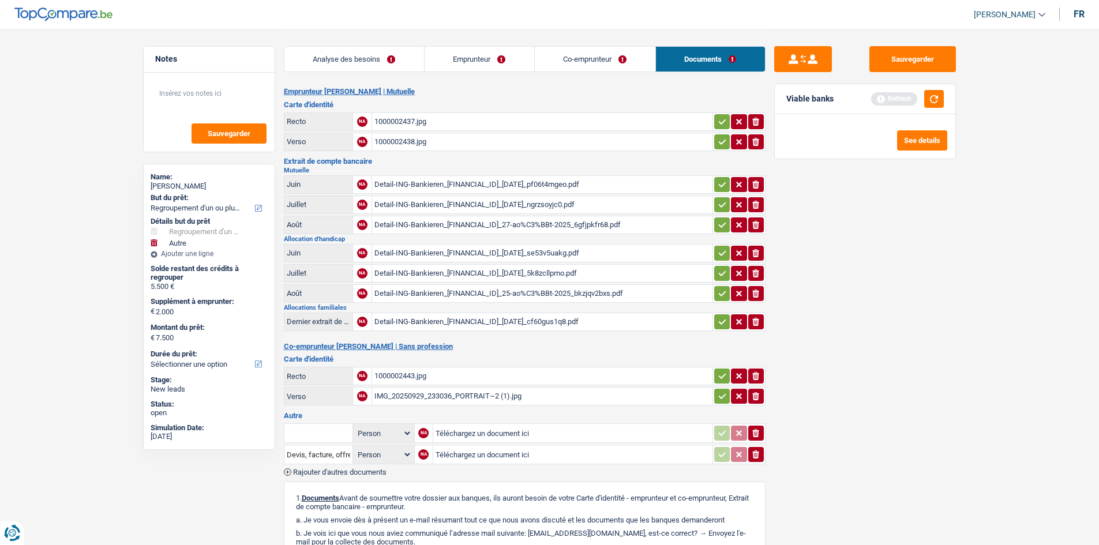
click at [580, 58] on link "Co-emprunteur" at bounding box center [595, 59] width 121 height 25
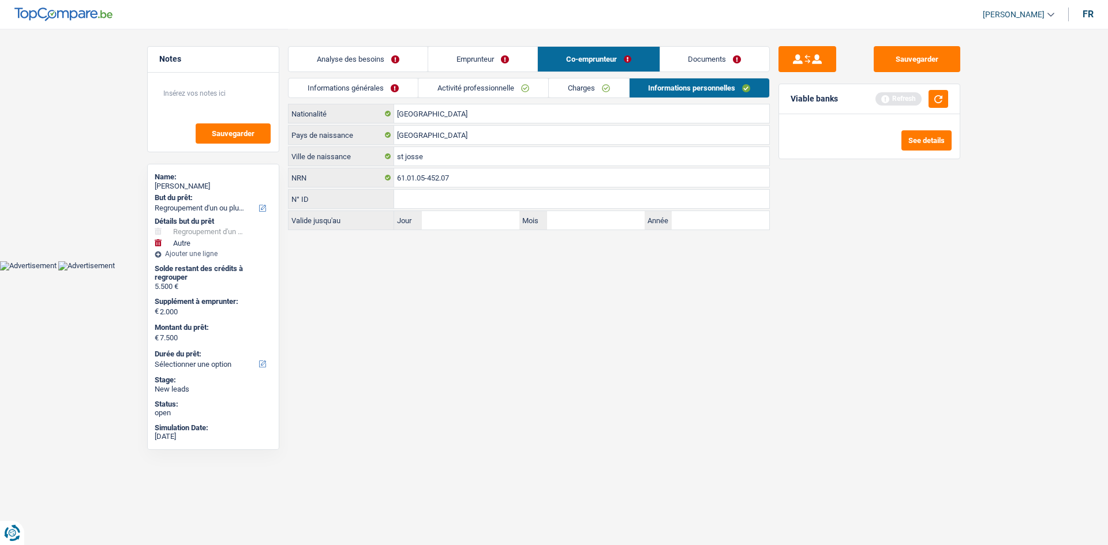
click at [474, 68] on link "Emprunteur" at bounding box center [482, 59] width 109 height 25
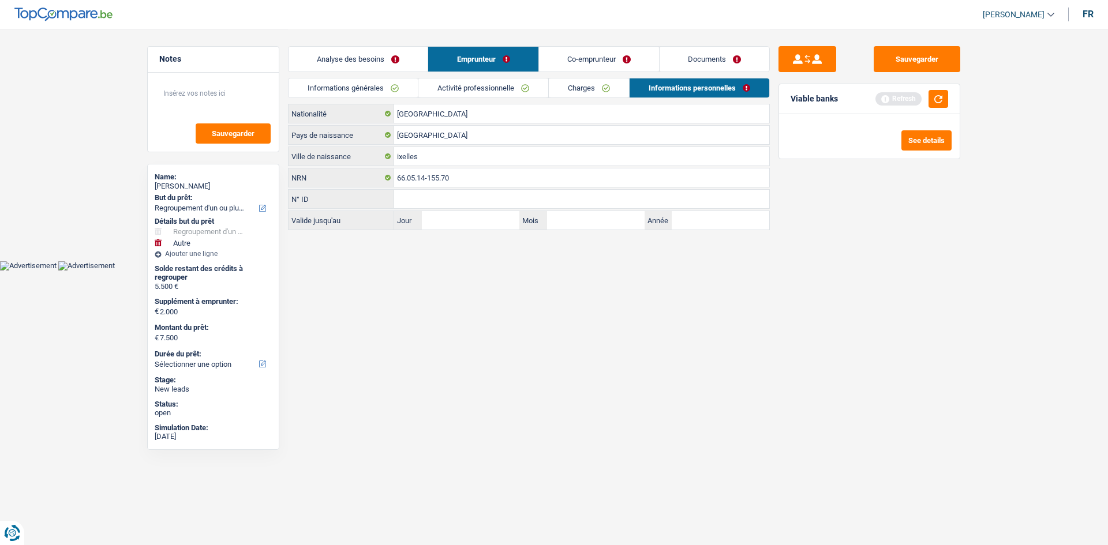
click at [394, 59] on link "Analyse des besoins" at bounding box center [357, 59] width 139 height 25
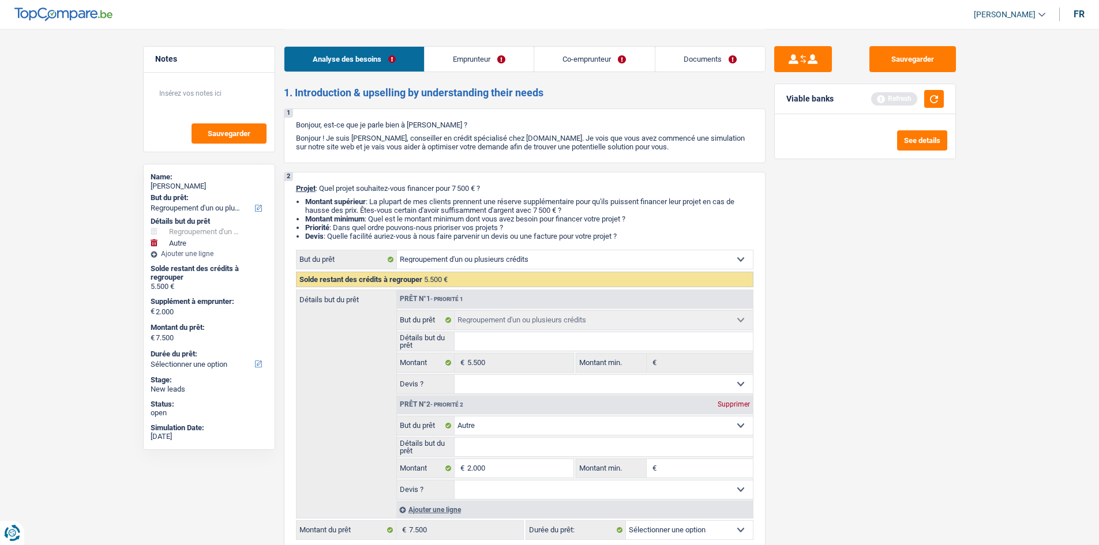
click at [552, 63] on link "Co-emprunteur" at bounding box center [594, 59] width 120 height 25
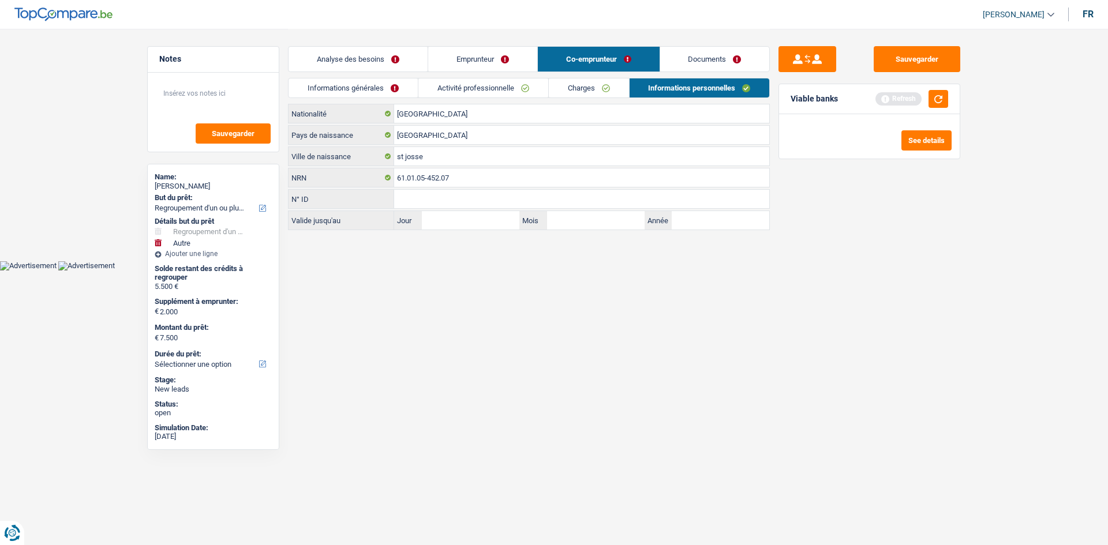
click at [704, 59] on link "Documents" at bounding box center [715, 59] width 110 height 25
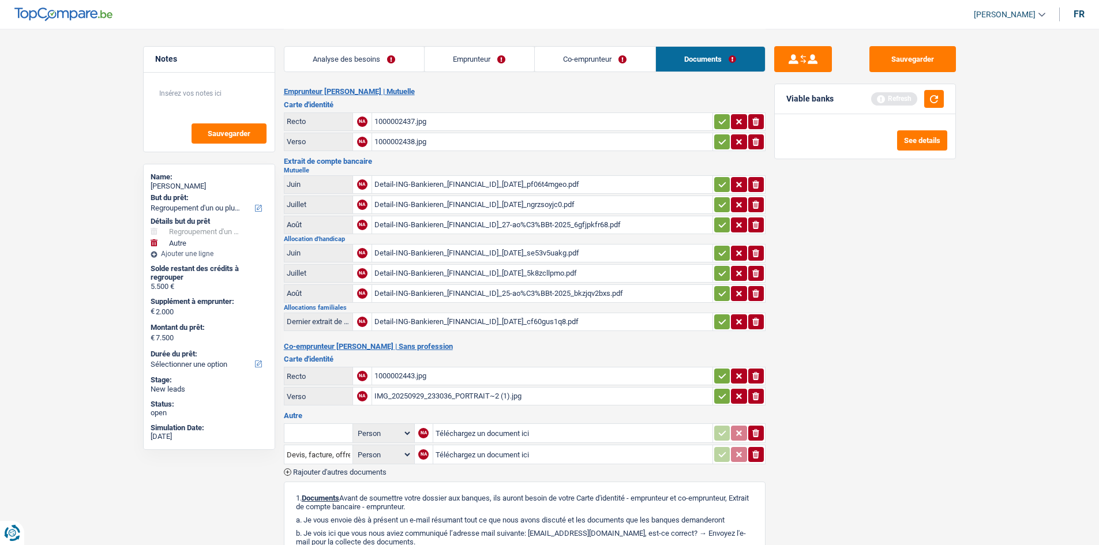
drag, startPoint x: 610, startPoint y: 56, endPoint x: 521, endPoint y: 71, distance: 90.7
click at [610, 56] on link "Co-emprunteur" at bounding box center [595, 59] width 121 height 25
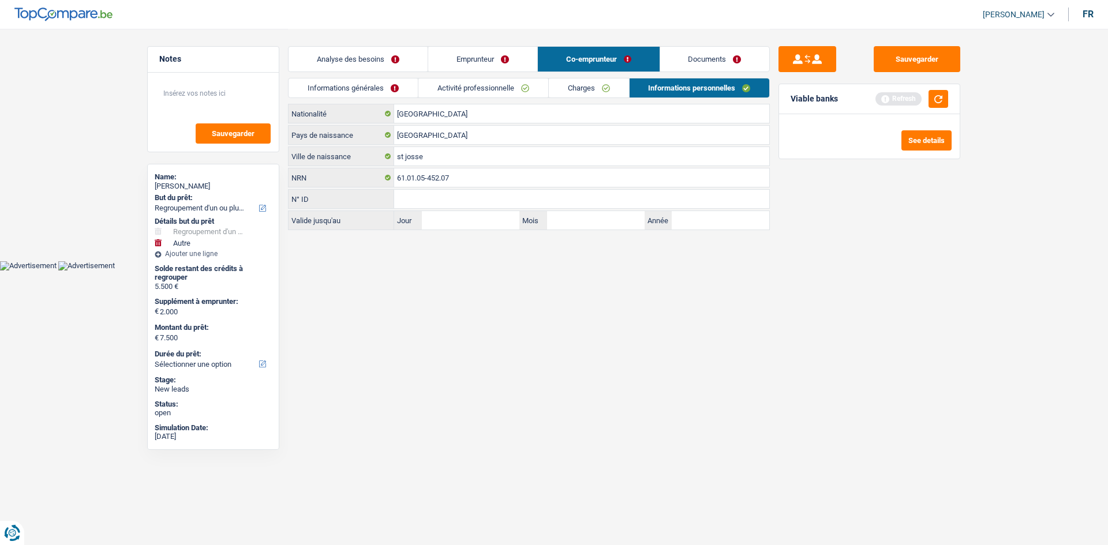
click at [512, 65] on link "Emprunteur" at bounding box center [482, 59] width 109 height 25
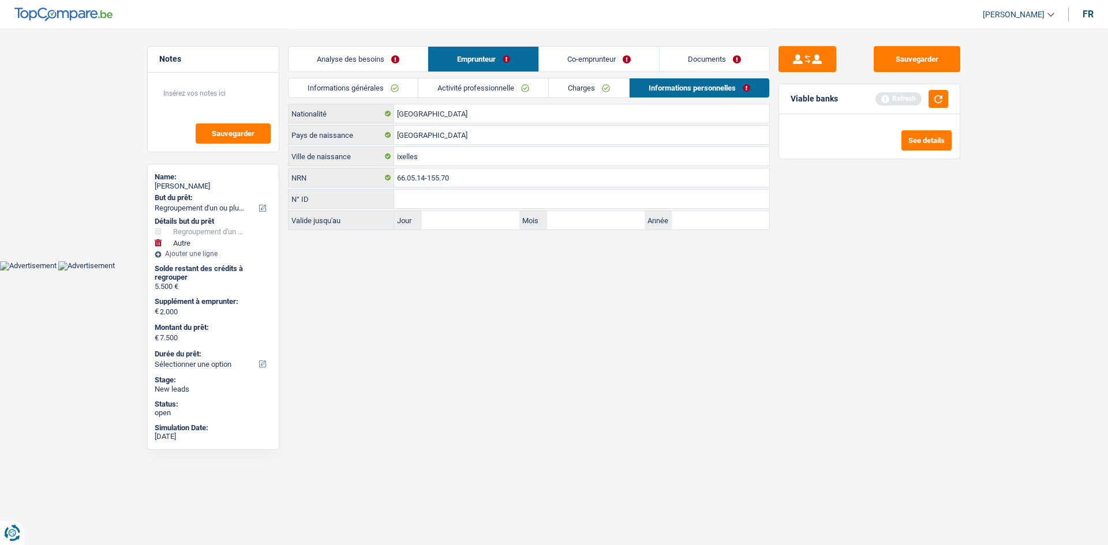
click at [404, 63] on link "Analyse des besoins" at bounding box center [357, 59] width 139 height 25
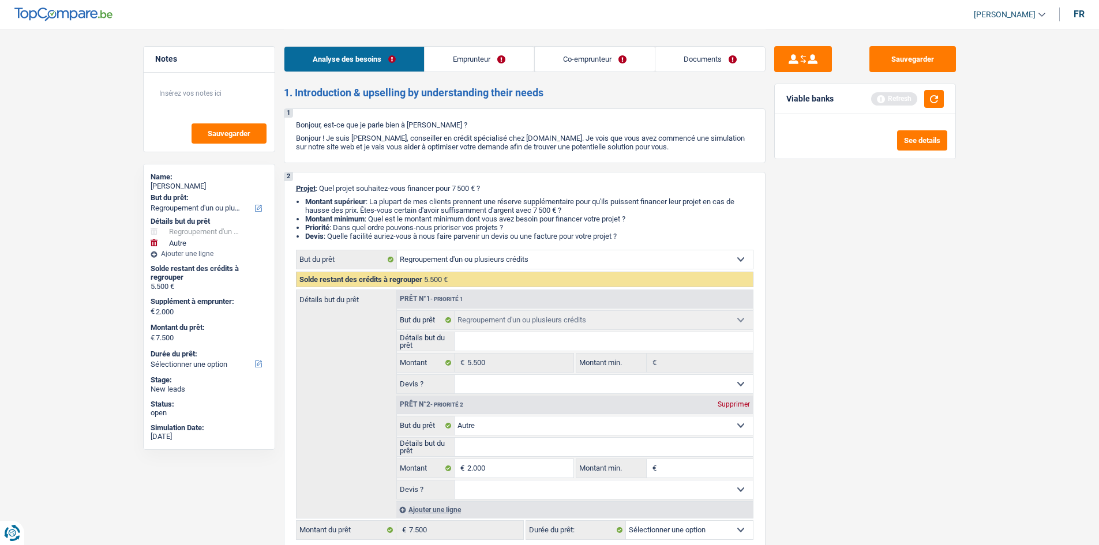
click at [458, 61] on link "Emprunteur" at bounding box center [479, 59] width 109 height 25
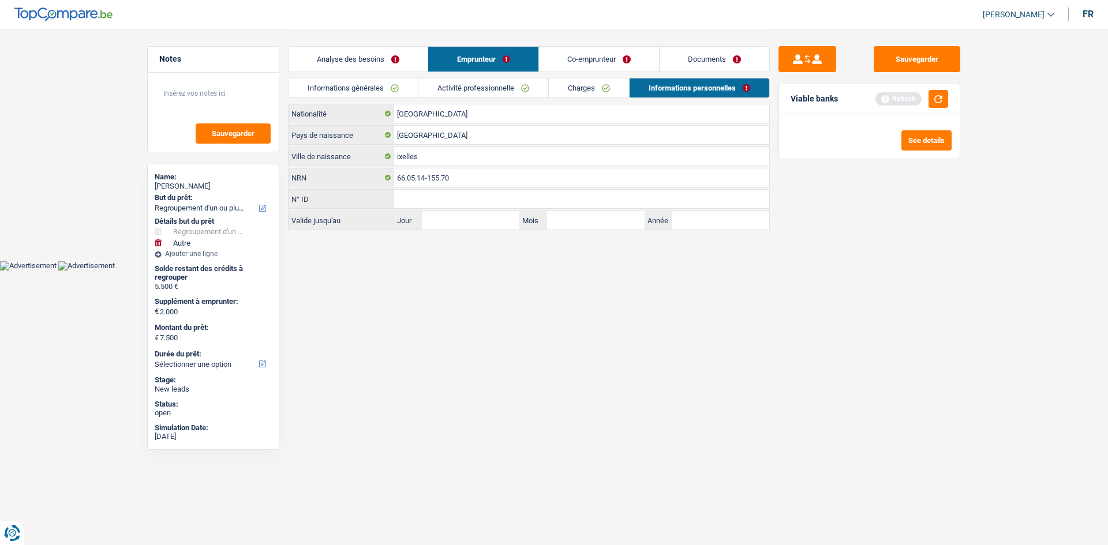
drag, startPoint x: 552, startPoint y: 55, endPoint x: 567, endPoint y: 54, distance: 14.4
click at [554, 54] on link "Co-emprunteur" at bounding box center [599, 59] width 120 height 25
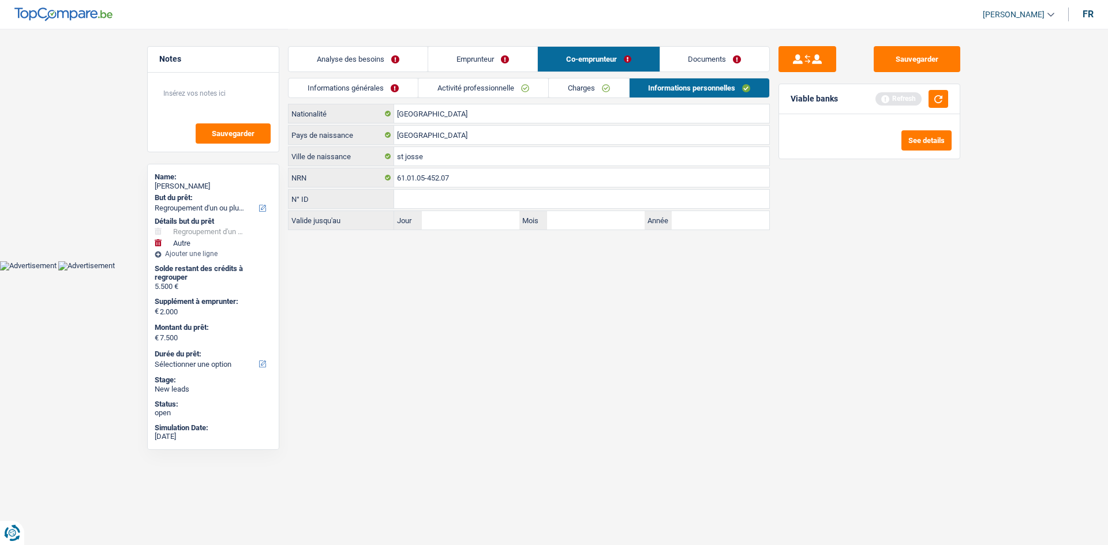
click at [691, 51] on link "Documents" at bounding box center [715, 59] width 110 height 25
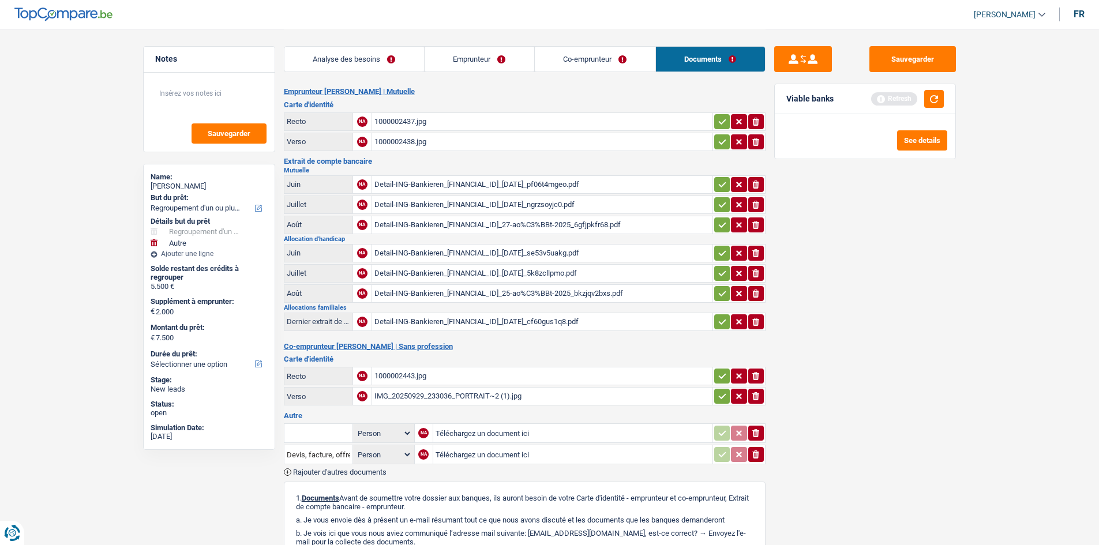
click at [416, 189] on div "Detail-ING-Bankieren_BE85377072407406_26-juin-2025_pf06t4mgeo.pdf" at bounding box center [542, 184] width 336 height 17
click at [411, 253] on div "Detail-ING-Bankieren_BE85377093039306_23-juin-2025_se53v5uakg.pdf" at bounding box center [542, 253] width 336 height 17
drag, startPoint x: 466, startPoint y: 57, endPoint x: 479, endPoint y: 57, distance: 12.7
click at [466, 57] on link "Emprunteur" at bounding box center [480, 59] width 110 height 25
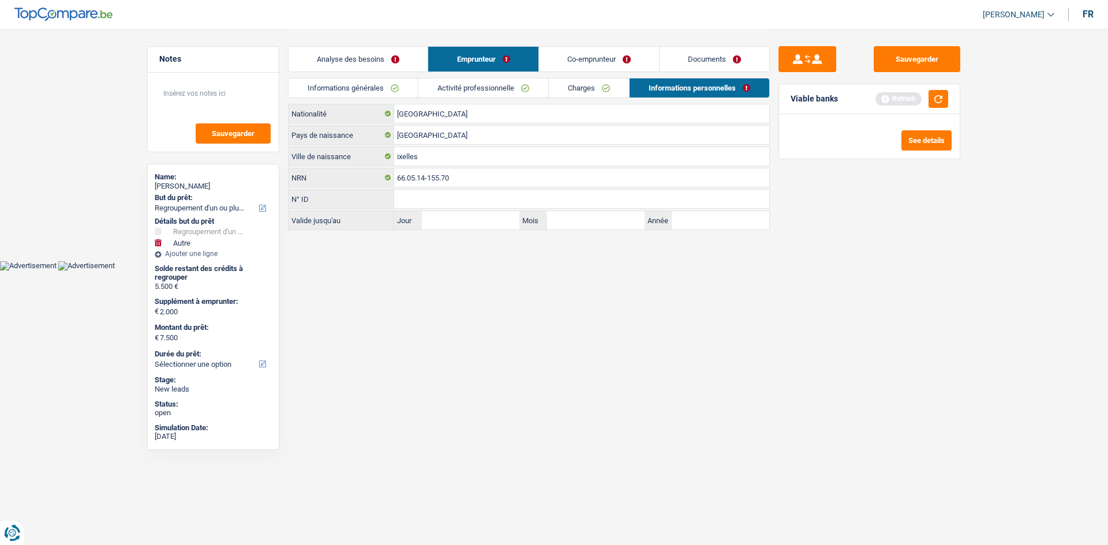
click at [561, 61] on link "Co-emprunteur" at bounding box center [599, 59] width 120 height 25
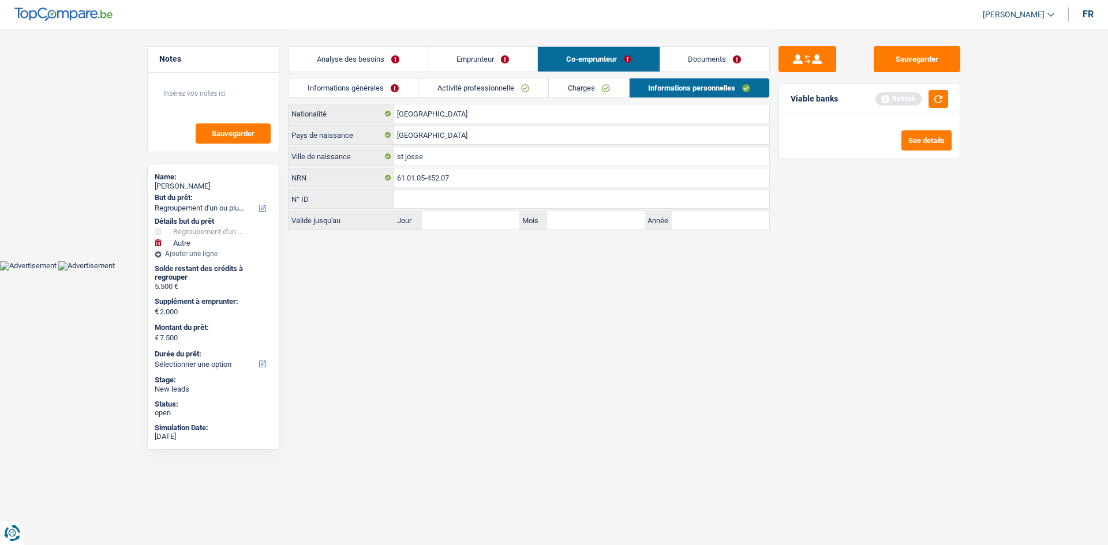
click at [486, 83] on link "Activité professionnelle" at bounding box center [483, 87] width 130 height 19
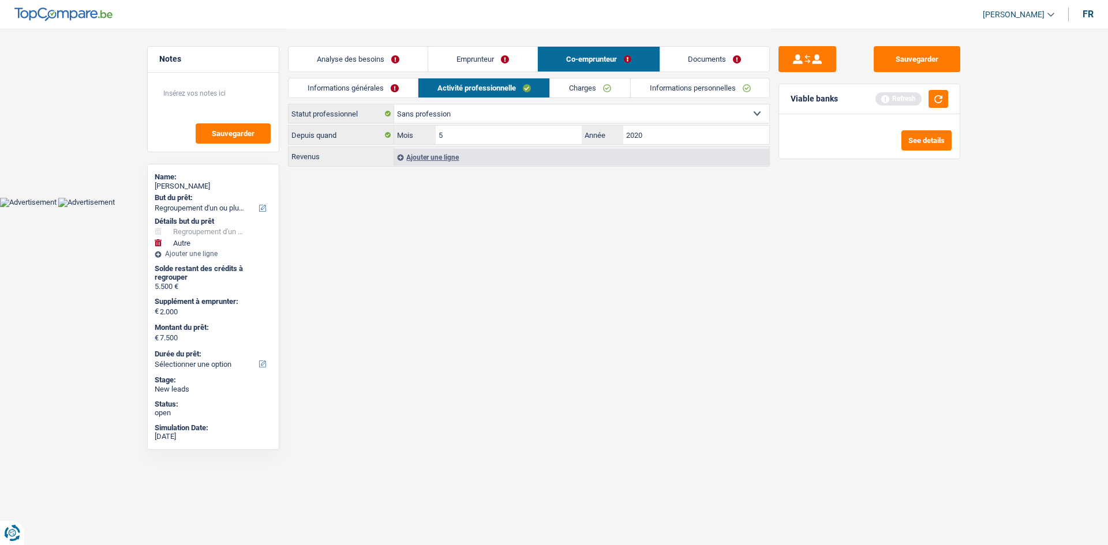
click at [576, 87] on link "Charges" at bounding box center [590, 87] width 80 height 19
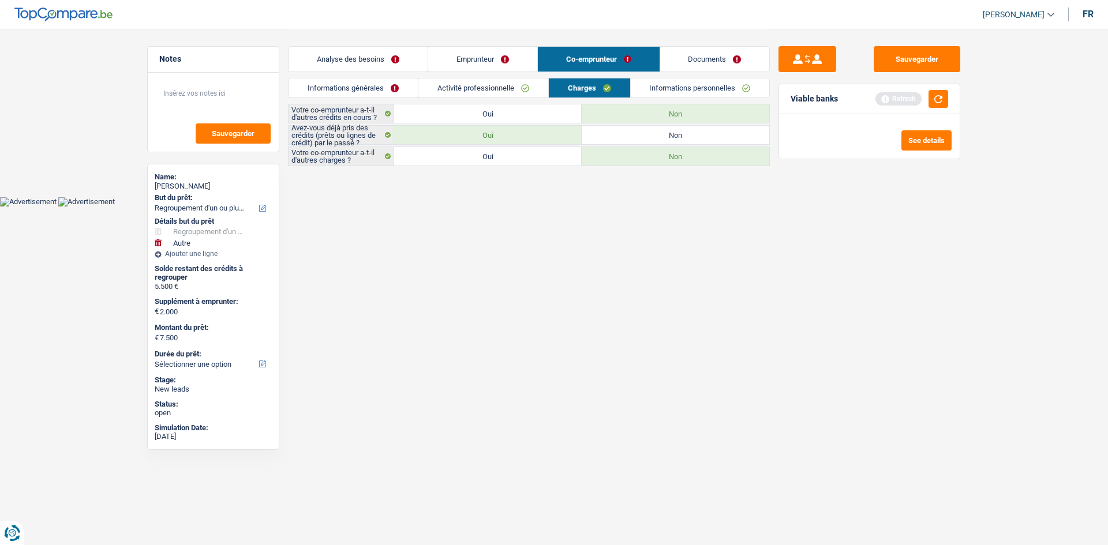
click at [488, 58] on link "Emprunteur" at bounding box center [482, 59] width 109 height 25
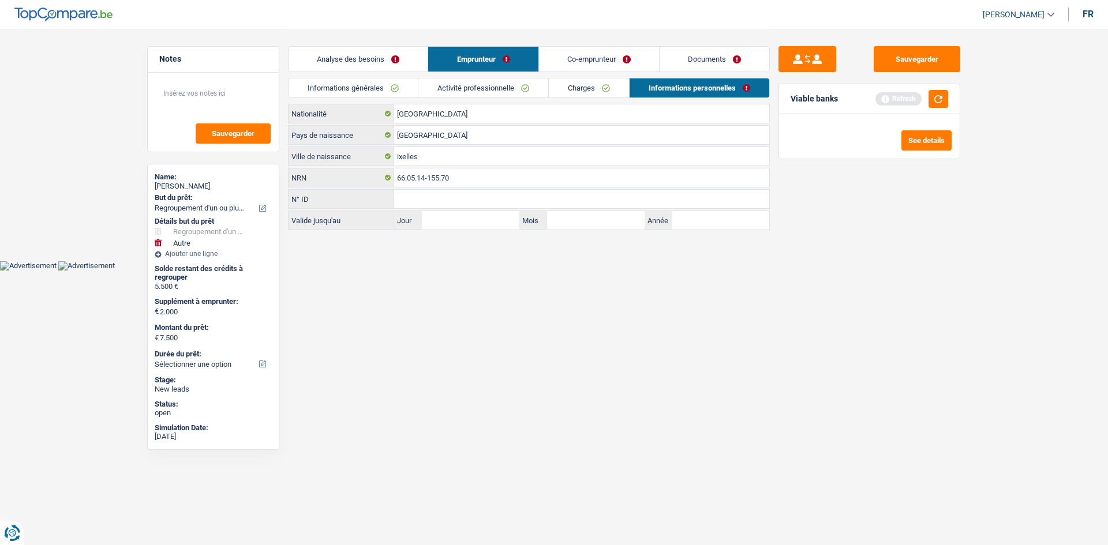
click at [380, 49] on link "Analyse des besoins" at bounding box center [357, 59] width 139 height 25
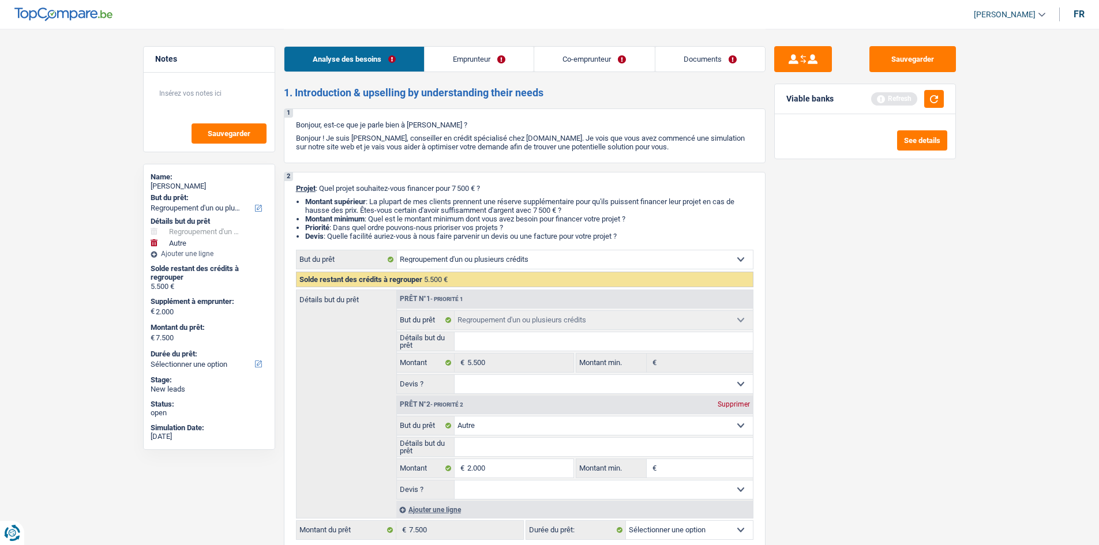
click at [510, 51] on link "Emprunteur" at bounding box center [479, 59] width 109 height 25
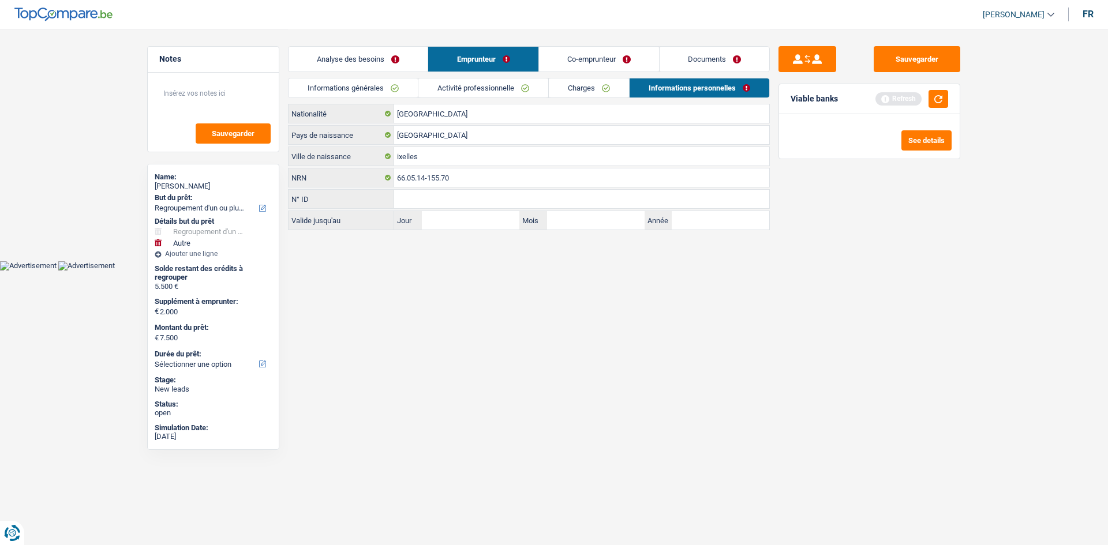
click at [474, 88] on link "Activité professionnelle" at bounding box center [483, 87] width 130 height 19
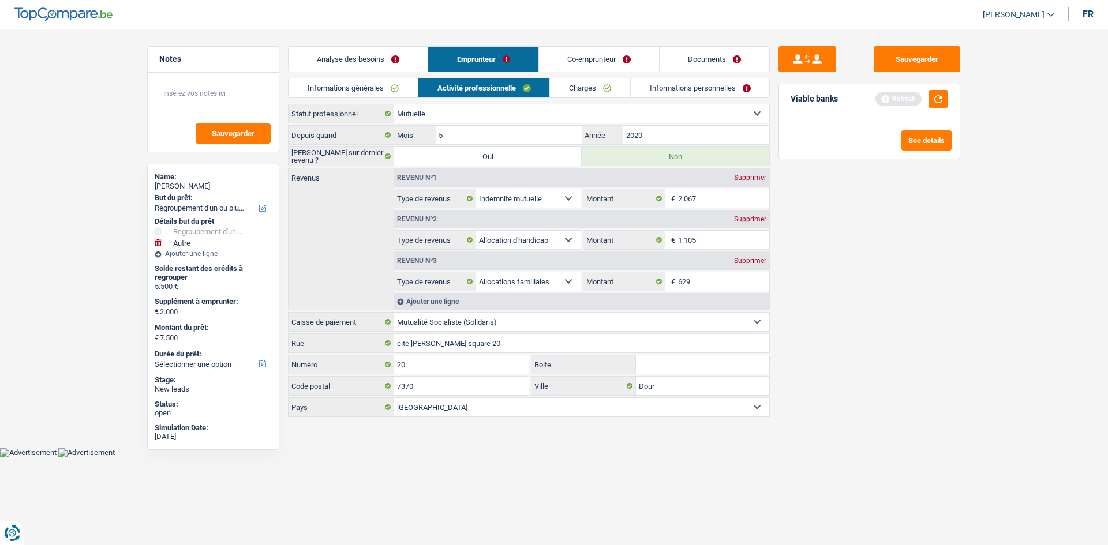
click at [756, 221] on div "Supprimer" at bounding box center [750, 219] width 38 height 7
select select "familyAllowances"
type input "629"
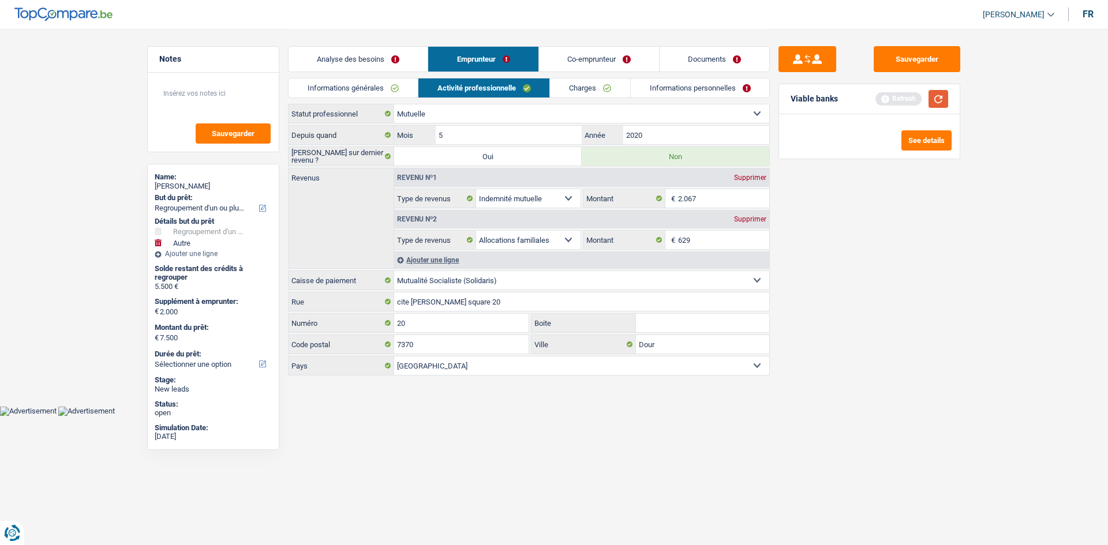
click at [936, 98] on button "button" at bounding box center [938, 99] width 20 height 18
click at [359, 57] on link "Analyse des besoins" at bounding box center [357, 59] width 139 height 25
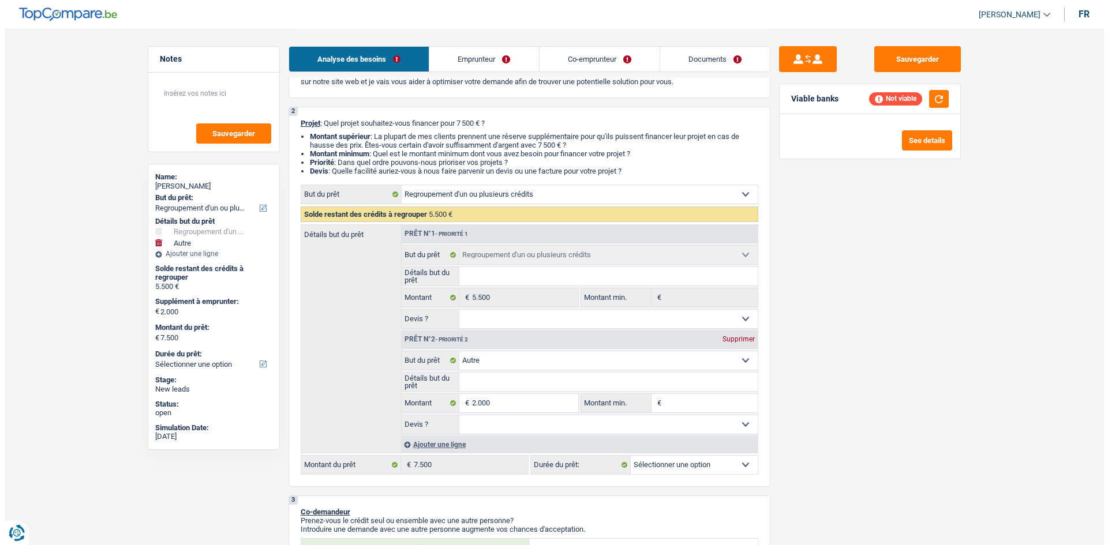
scroll to position [173, 0]
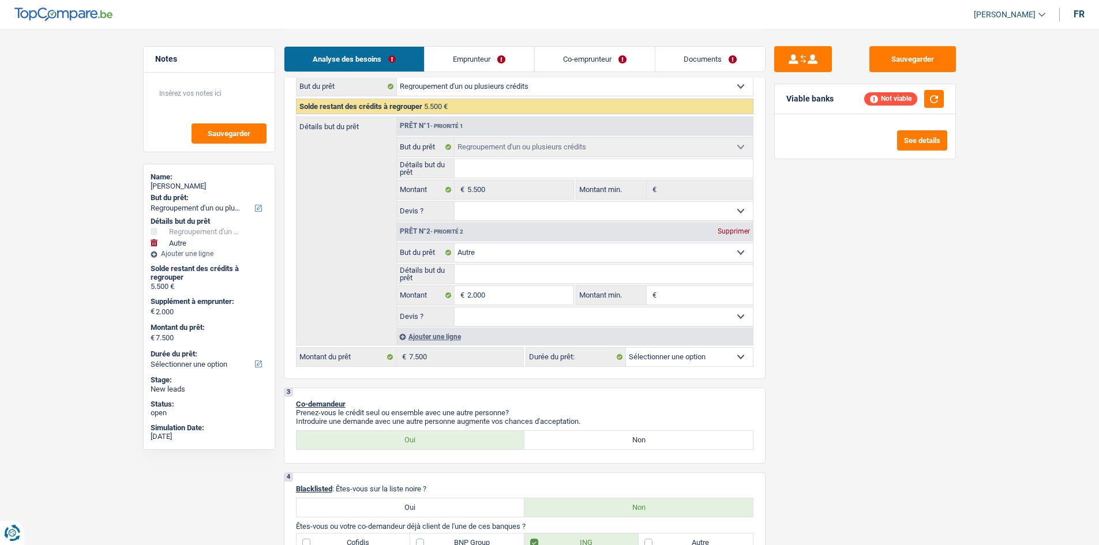
click at [645, 361] on select "12 mois 18 mois 24 mois 30 mois 36 mois 42 mois Sélectionner une option" at bounding box center [689, 357] width 127 height 18
select select "42"
click at [626, 348] on select "12 mois 18 mois 24 mois 30 mois 36 mois 42 mois Sélectionner une option" at bounding box center [689, 357] width 127 height 18
select select "42"
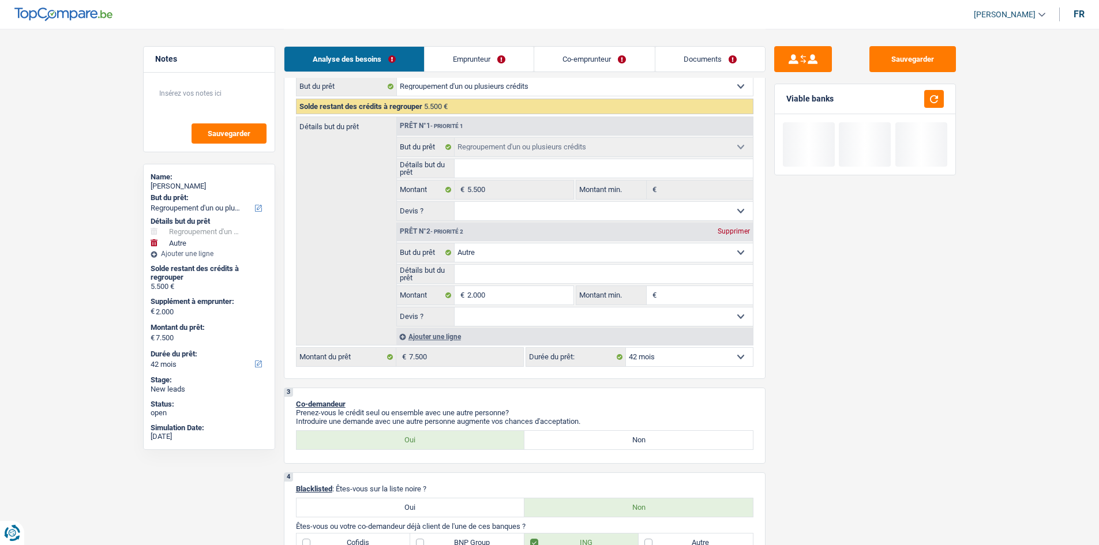
click at [781, 365] on div "Sauvegarder Viable banks" at bounding box center [865, 286] width 199 height 481
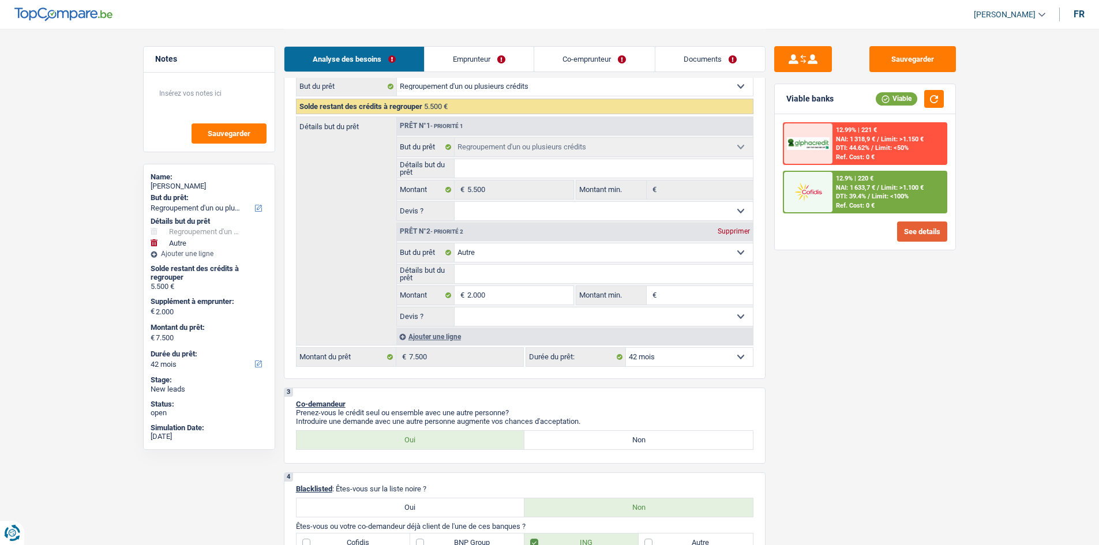
click at [917, 241] on button "See details" at bounding box center [922, 232] width 50 height 20
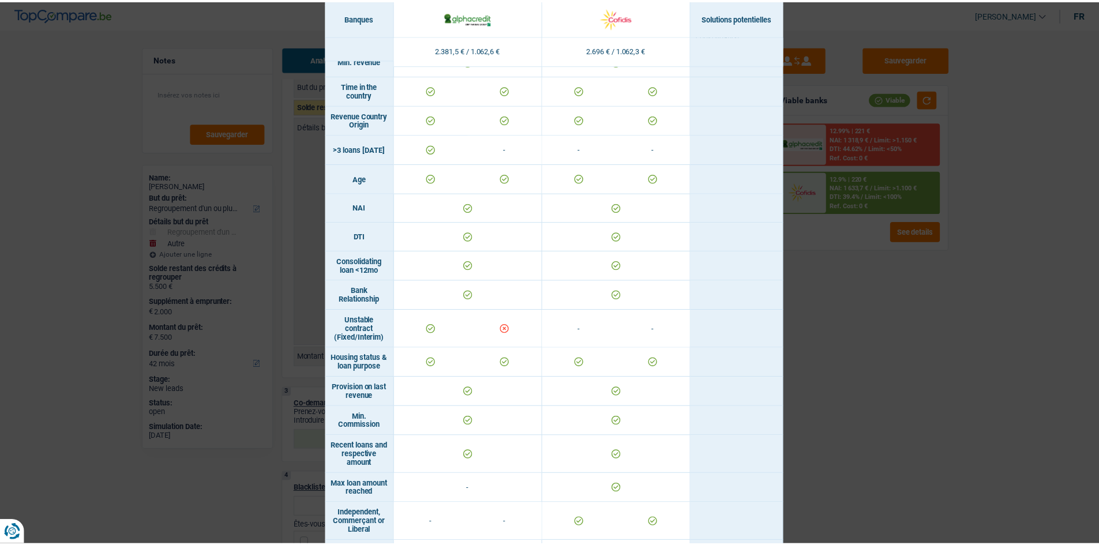
scroll to position [346, 0]
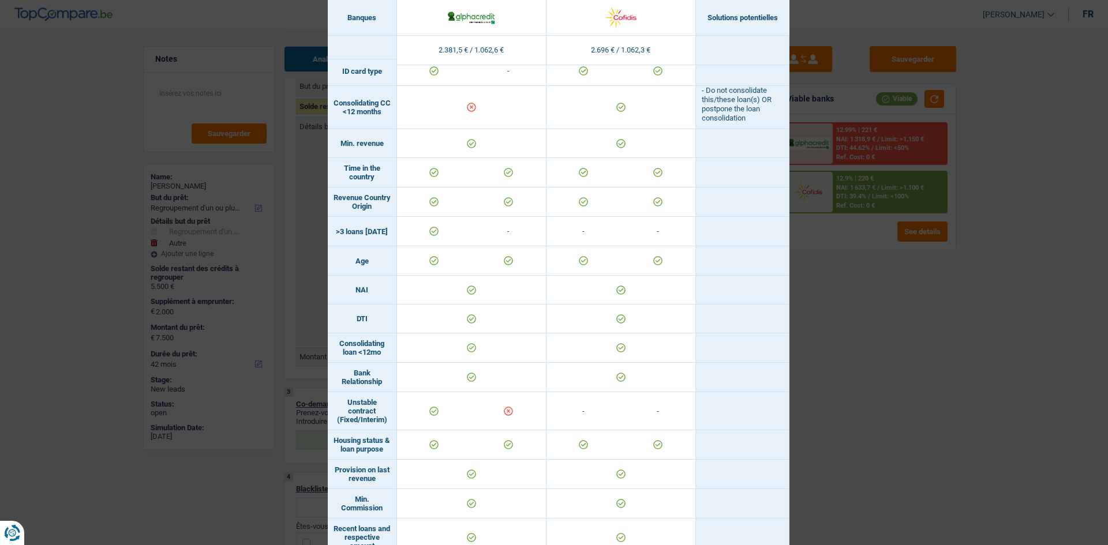
click at [823, 381] on div "Banks conditions × Banques Solutions potentielles Revenus / Charges 2.381,5 € /…" at bounding box center [554, 272] width 1108 height 545
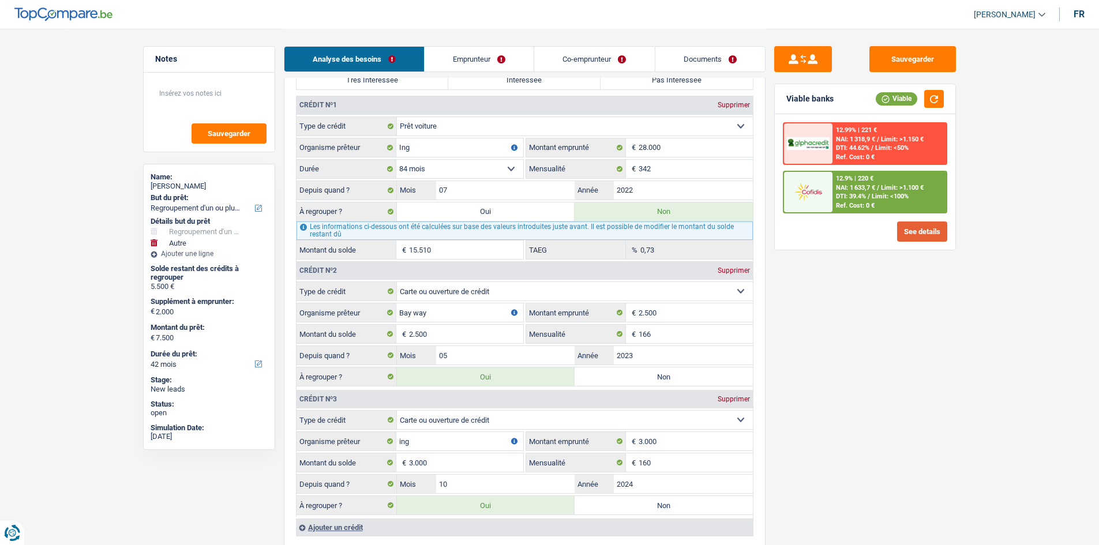
scroll to position [981, 0]
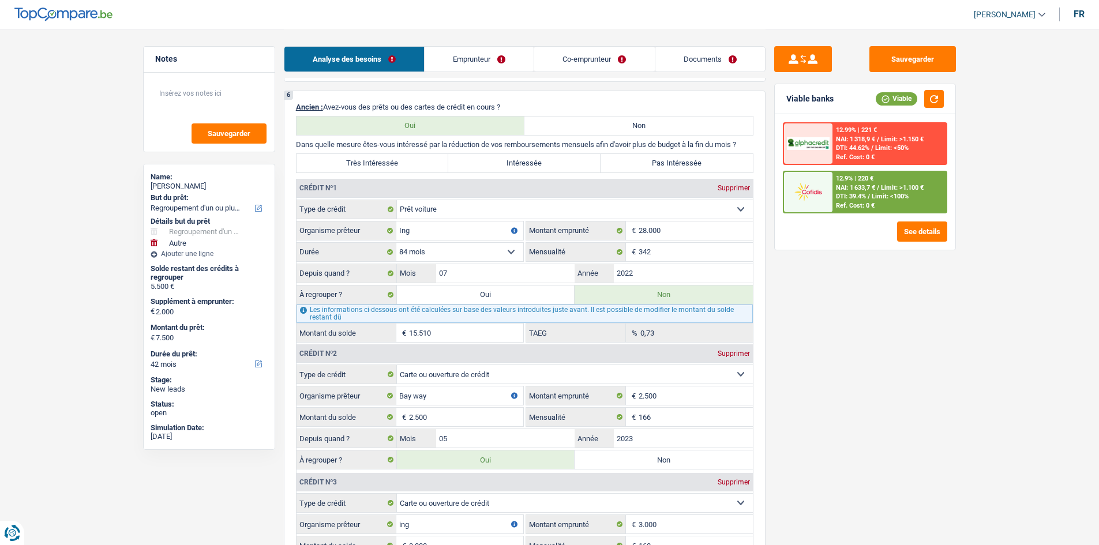
drag, startPoint x: 875, startPoint y: 349, endPoint x: 869, endPoint y: 340, distance: 10.4
click at [875, 350] on div "Sauvegarder Viable banks Viable 12.99% | 221 € NAI: 1 318,9 € / Limit: >1.150 €…" at bounding box center [865, 286] width 199 height 481
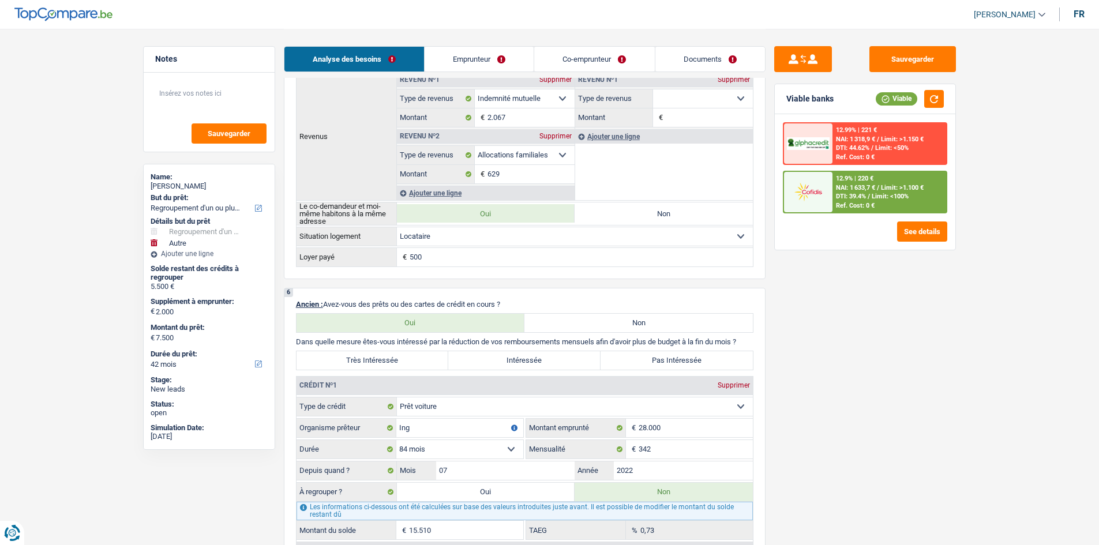
scroll to position [692, 0]
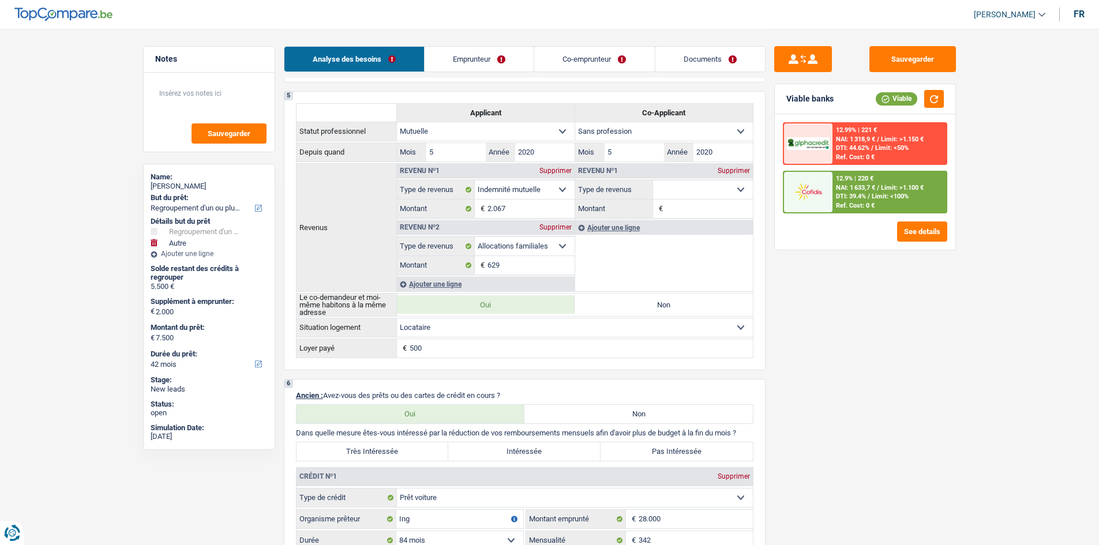
click at [546, 445] on label "Intéressée" at bounding box center [524, 452] width 152 height 18
click at [546, 445] on input "Intéressée" at bounding box center [524, 452] width 152 height 18
radio input "true"
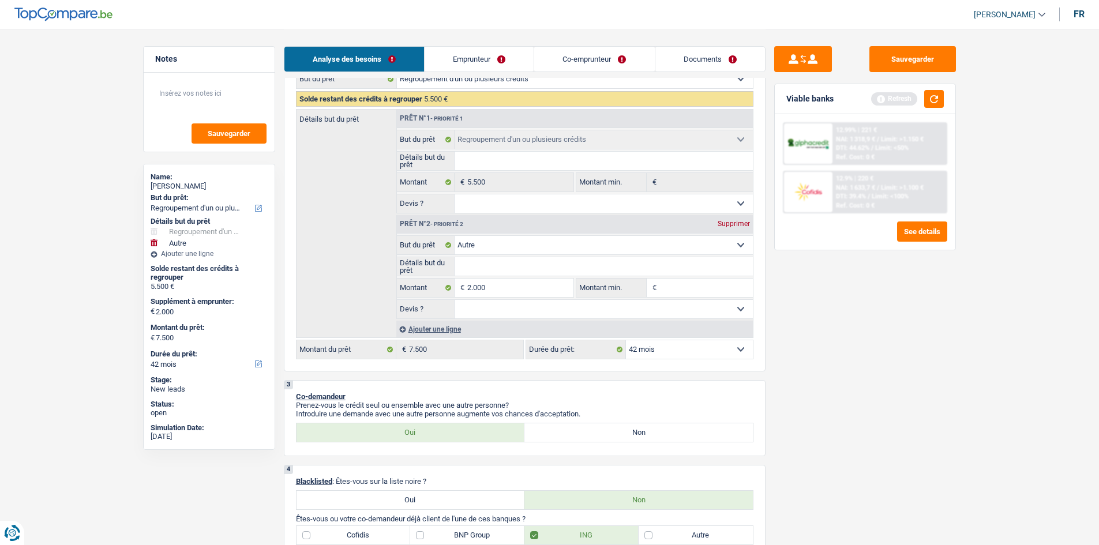
scroll to position [58, 0]
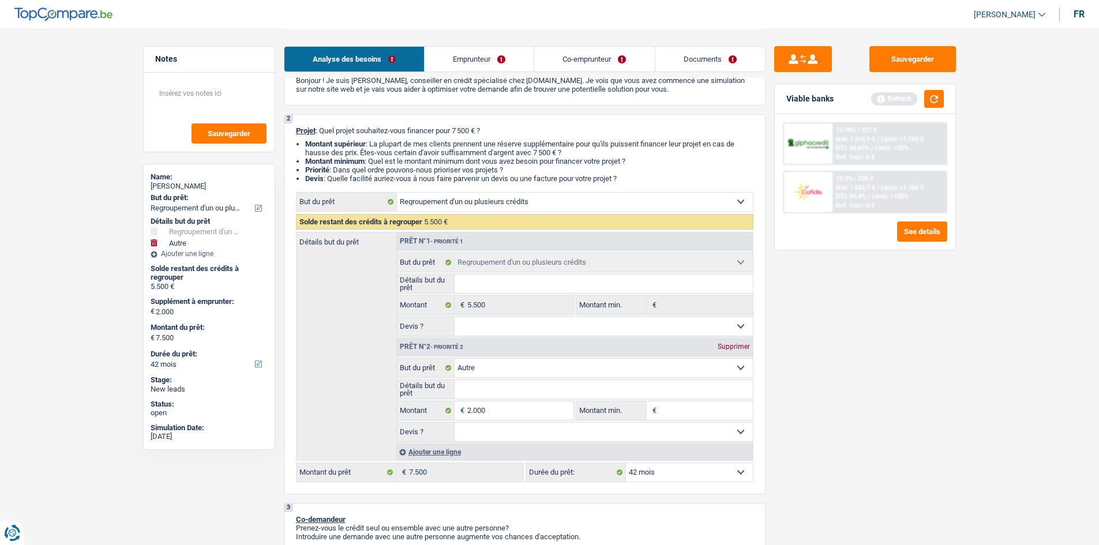
click at [932, 88] on div "Viable banks Refresh" at bounding box center [865, 99] width 181 height 30
click at [936, 99] on button "button" at bounding box center [934, 99] width 20 height 18
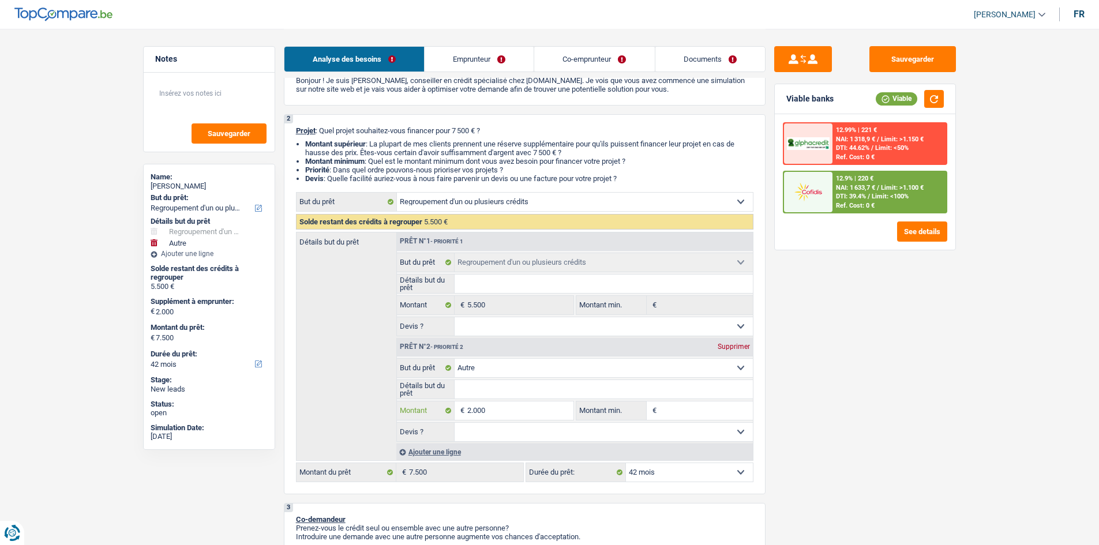
click at [503, 415] on input "2.000" at bounding box center [520, 411] width 106 height 18
click at [516, 415] on input "2.000" at bounding box center [520, 411] width 106 height 18
type input "200"
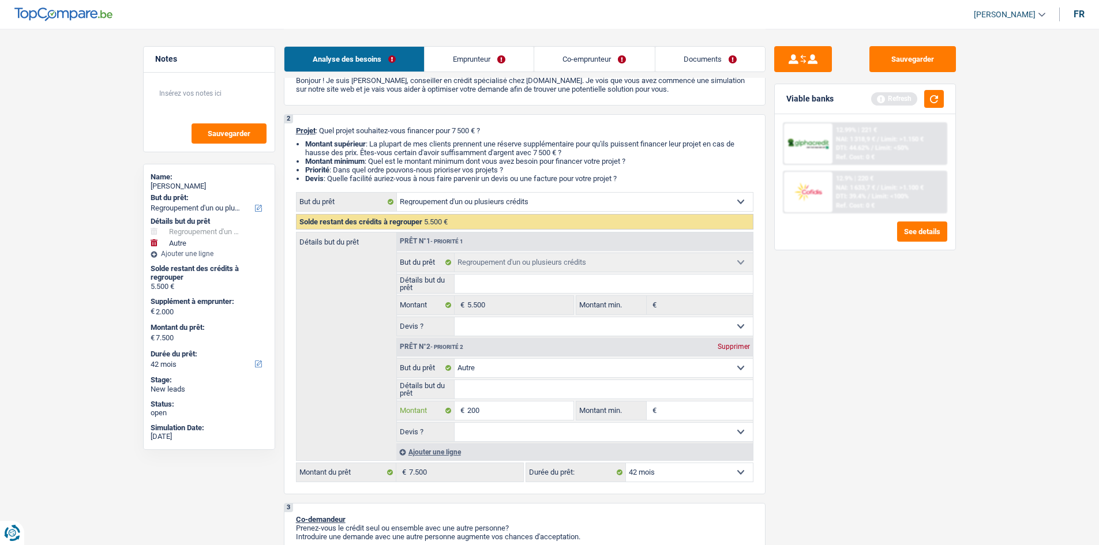
type input "20"
type input "2"
type input "8"
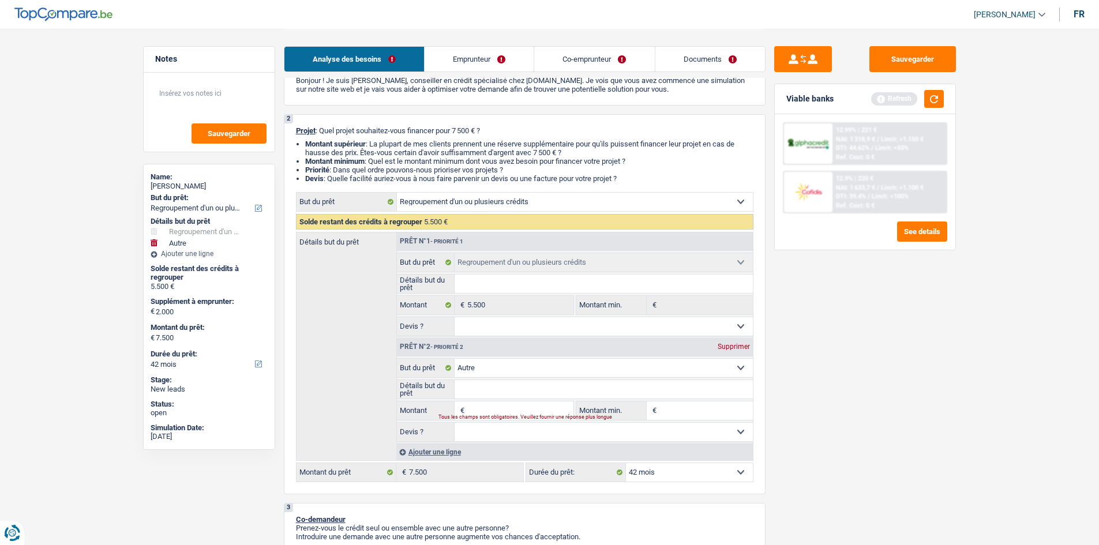
type input "8"
type input "80"
type input "8"
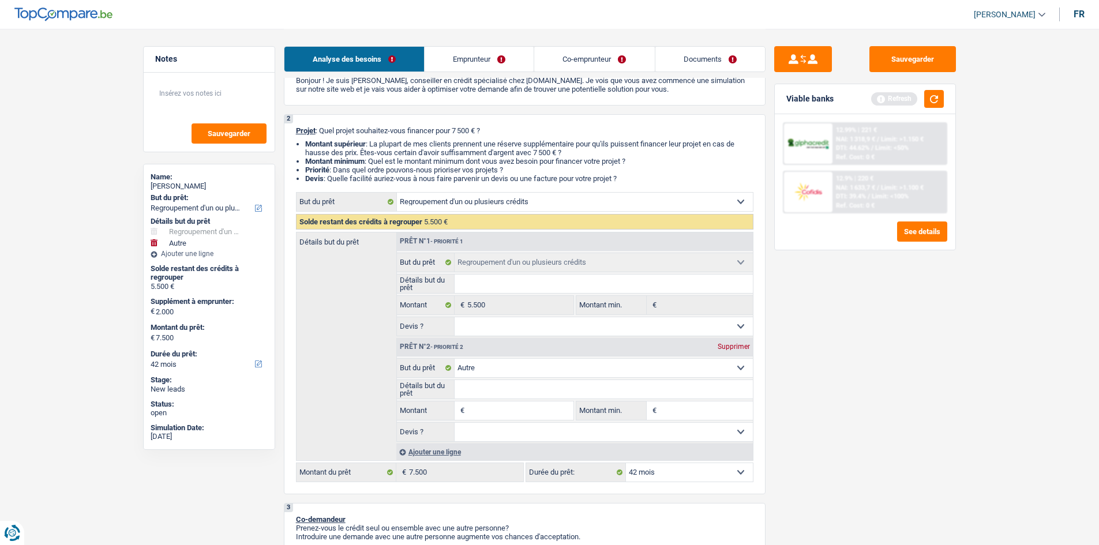
type input "2"
type input "25"
type input "250"
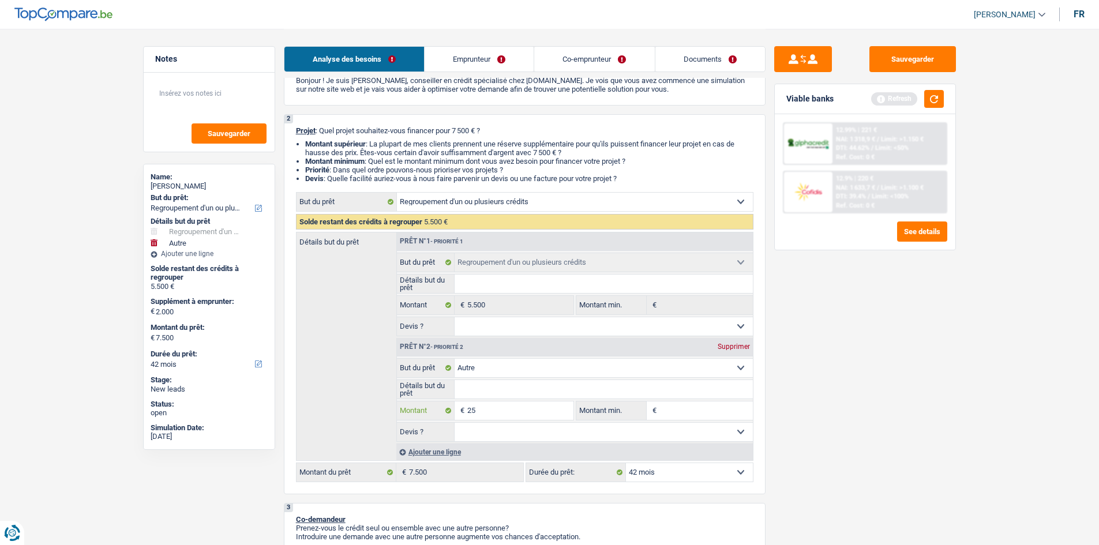
type input "250"
type input "2.500"
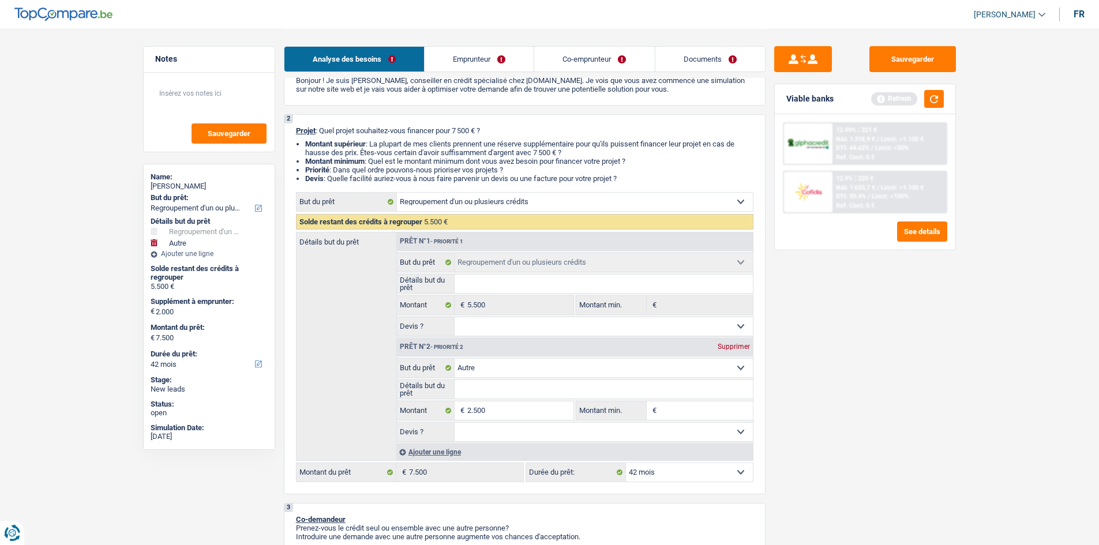
type input "8.000"
select select "48"
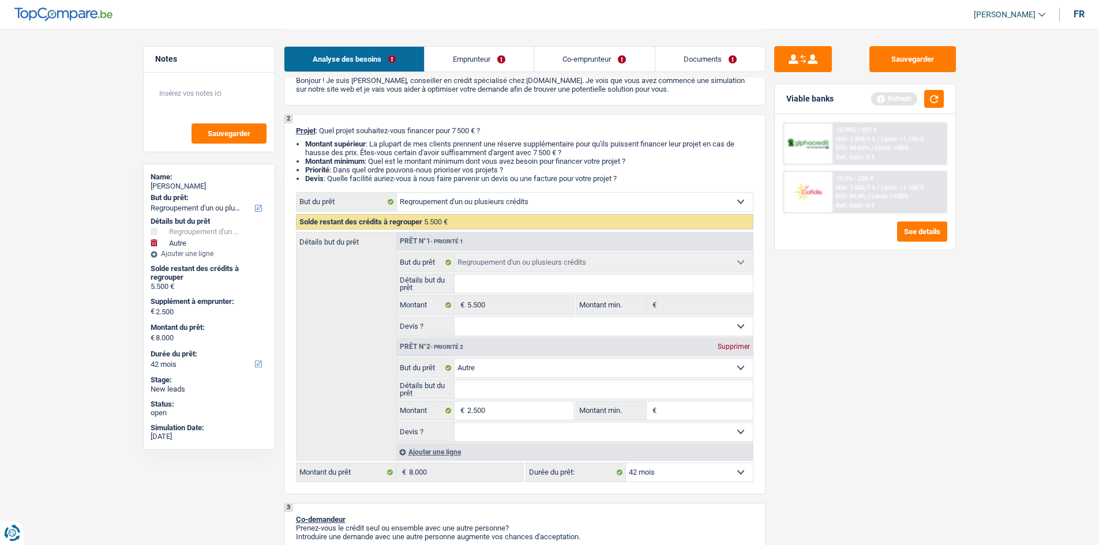
select select "48"
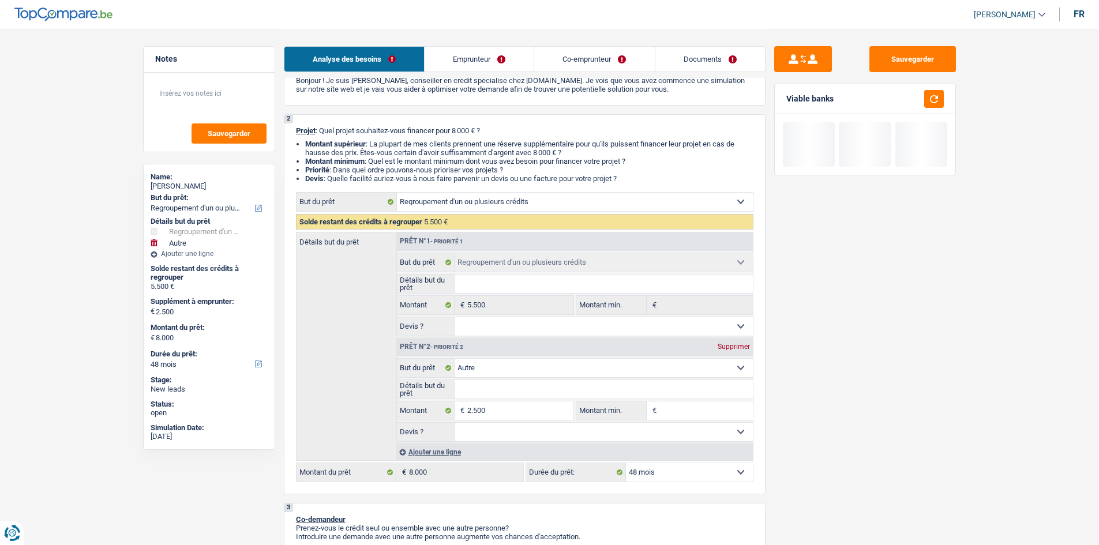
click at [820, 457] on div "Sauvegarder Viable banks" at bounding box center [865, 286] width 199 height 481
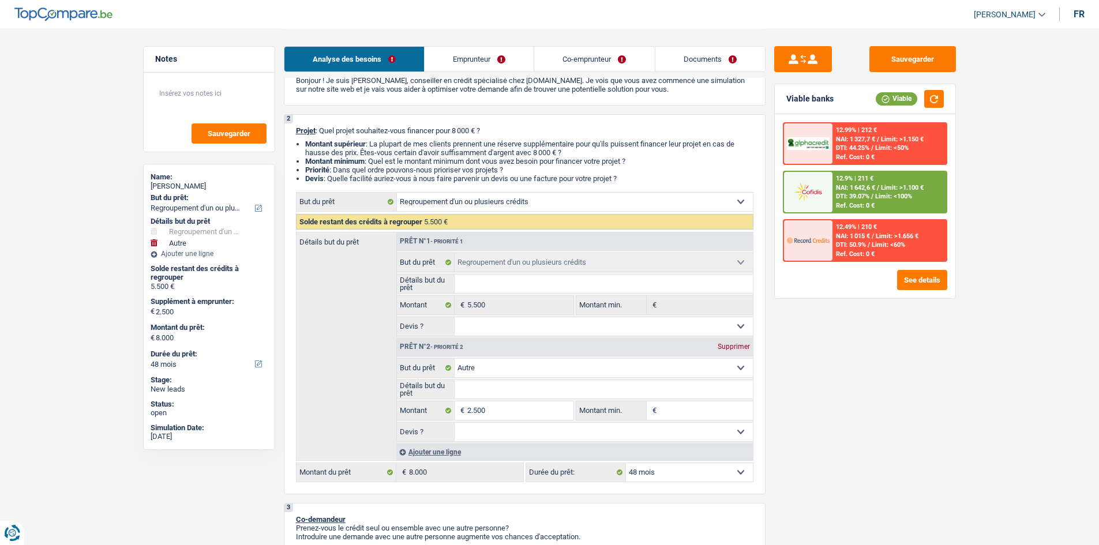
click at [680, 478] on select "12 mois 18 mois 24 mois 30 mois 36 mois 42 mois 48 mois Sélectionner une option" at bounding box center [689, 472] width 127 height 18
select select "42"
click at [626, 463] on select "12 mois 18 mois 24 mois 30 mois 36 mois 42 mois 48 mois Sélectionner une option" at bounding box center [689, 472] width 127 height 18
select select "42"
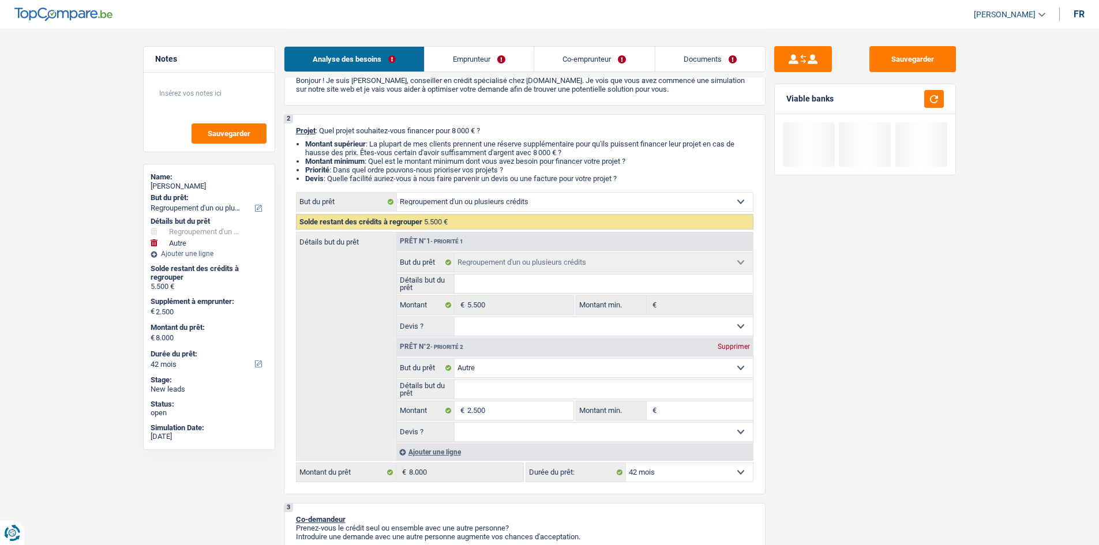
click at [903, 418] on div "Sauvegarder Viable banks" at bounding box center [865, 286] width 199 height 481
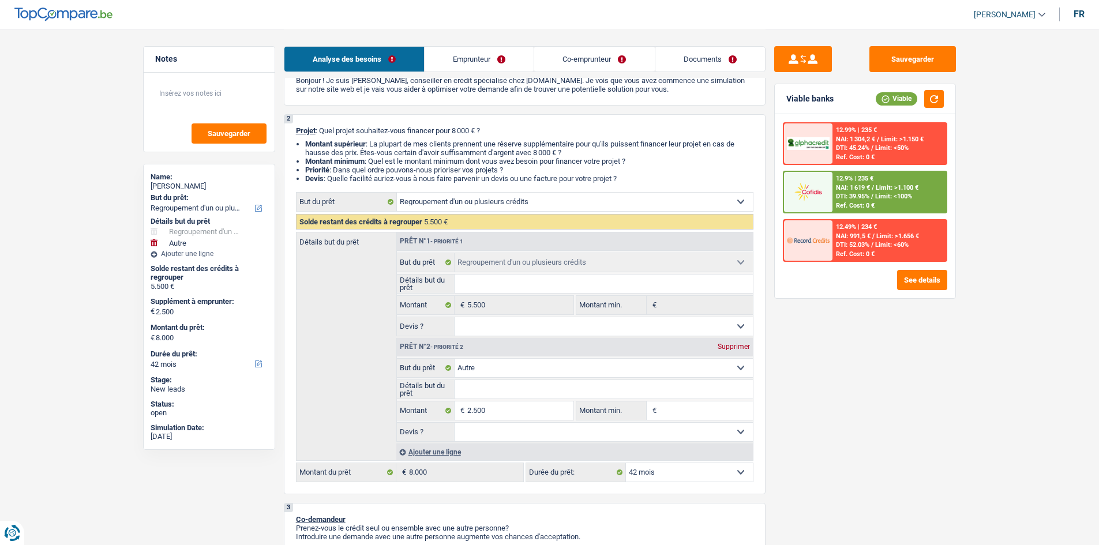
click at [849, 203] on div "Ref. Cost: 0 €" at bounding box center [855, 206] width 39 height 8
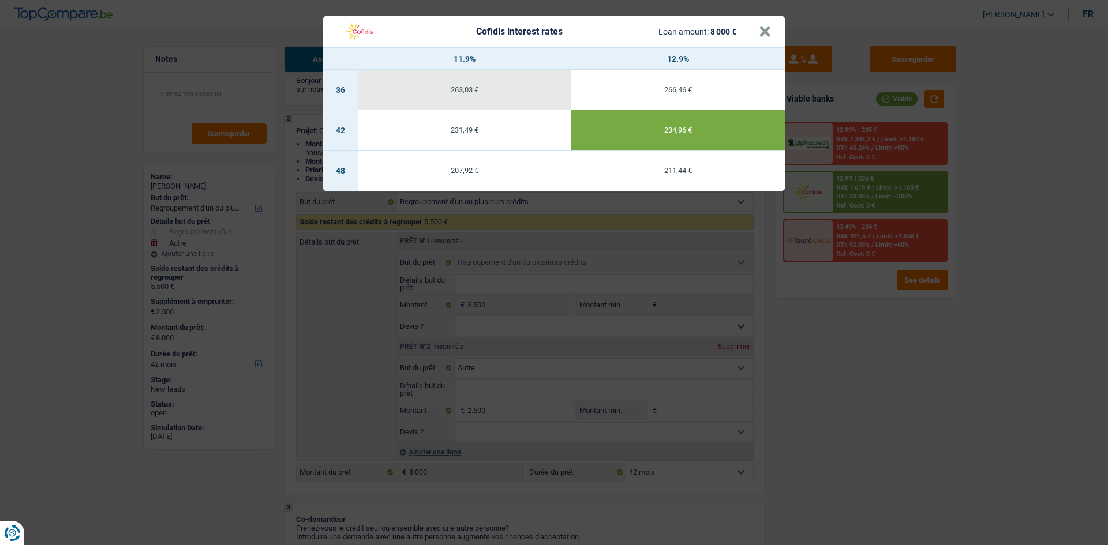
click at [861, 350] on div "Cofidis interest rates Loan amount: 8 000 € × 11.9% 12.9% 36 263,03 € 266,46 € …" at bounding box center [554, 272] width 1108 height 545
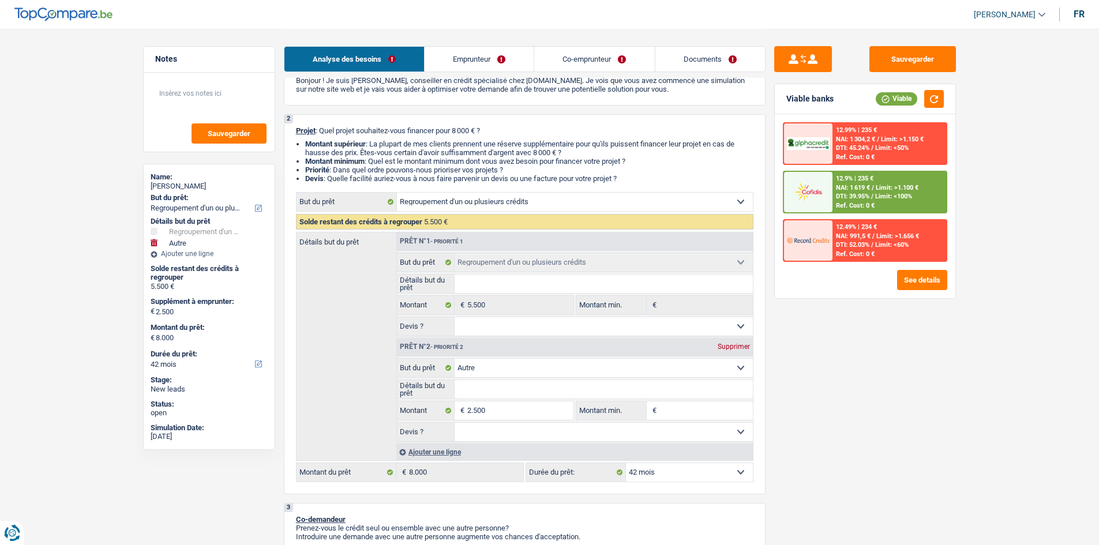
click at [879, 180] on div "12.9% | 235 € NAI: 1 619 € / Limit: >1.100 € DTI: 39.95% / Limit: <100% Ref. Co…" at bounding box center [890, 192] width 114 height 40
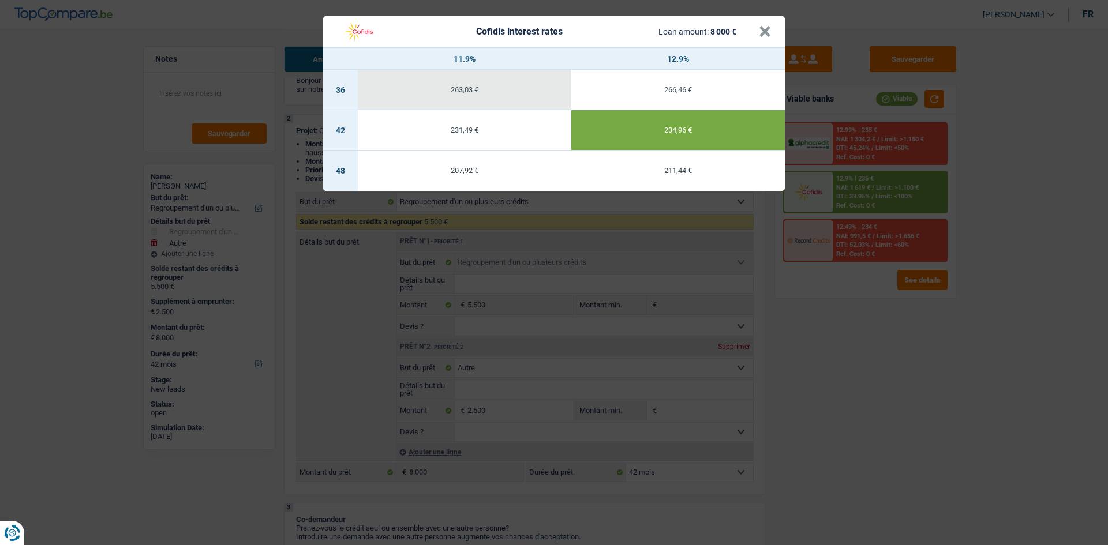
click at [959, 428] on div "Cofidis interest rates Loan amount: 8 000 € × 11.9% 12.9% 36 263,03 € 266,46 € …" at bounding box center [554, 272] width 1108 height 545
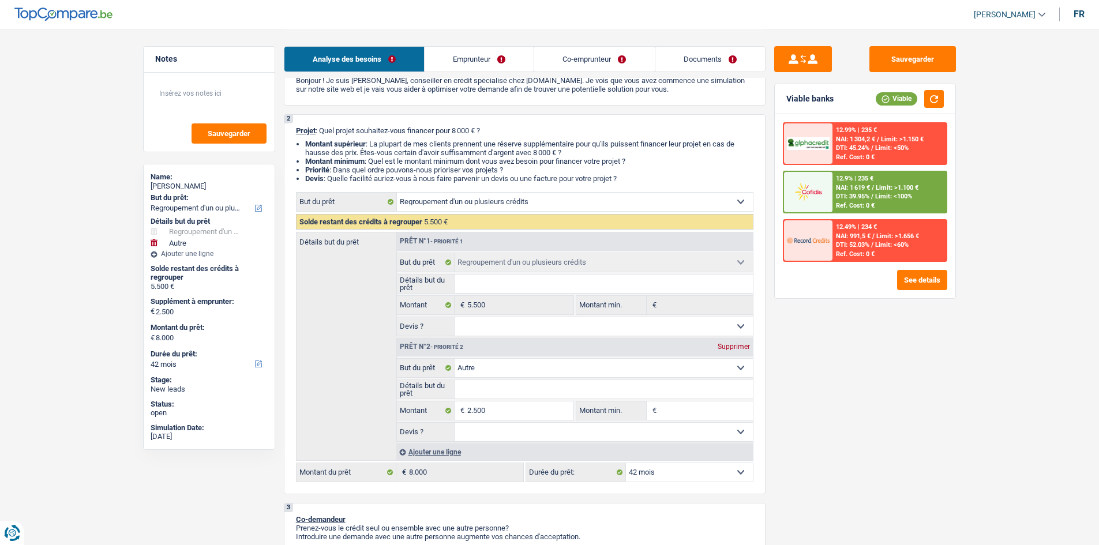
click at [485, 54] on link "Emprunteur" at bounding box center [479, 59] width 109 height 25
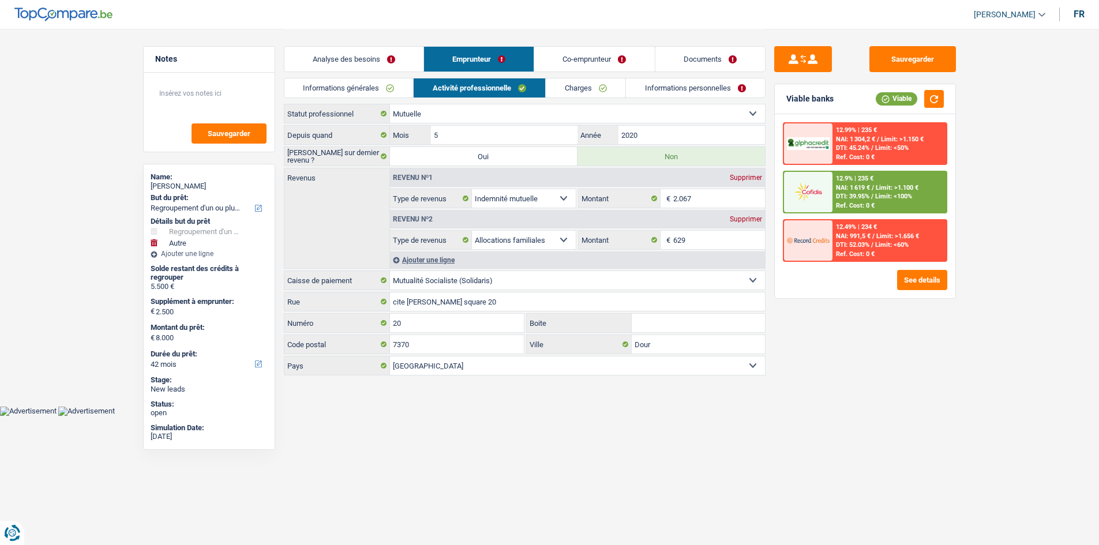
scroll to position [0, 0]
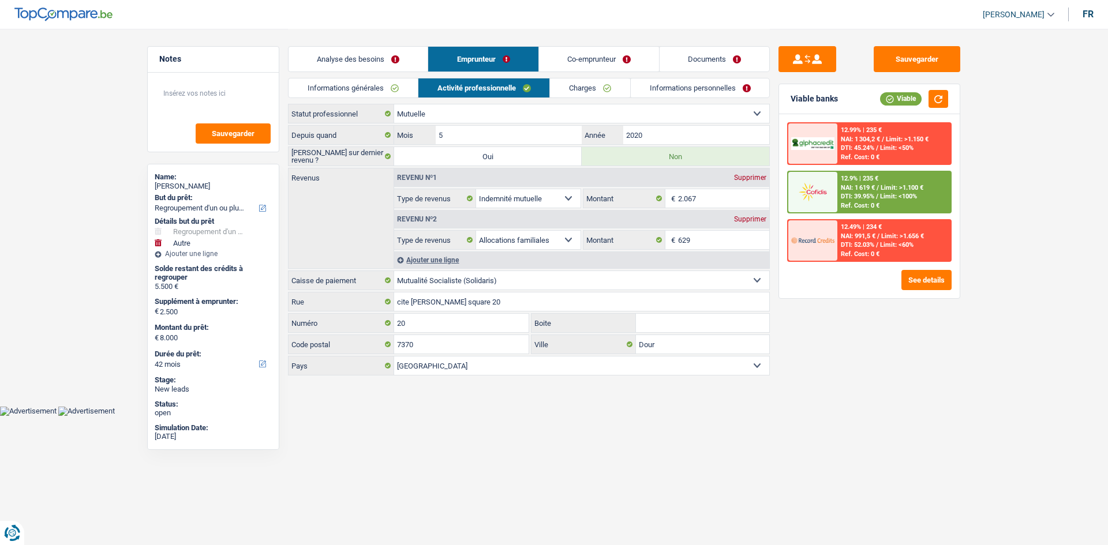
click at [608, 63] on link "Co-emprunteur" at bounding box center [599, 59] width 120 height 25
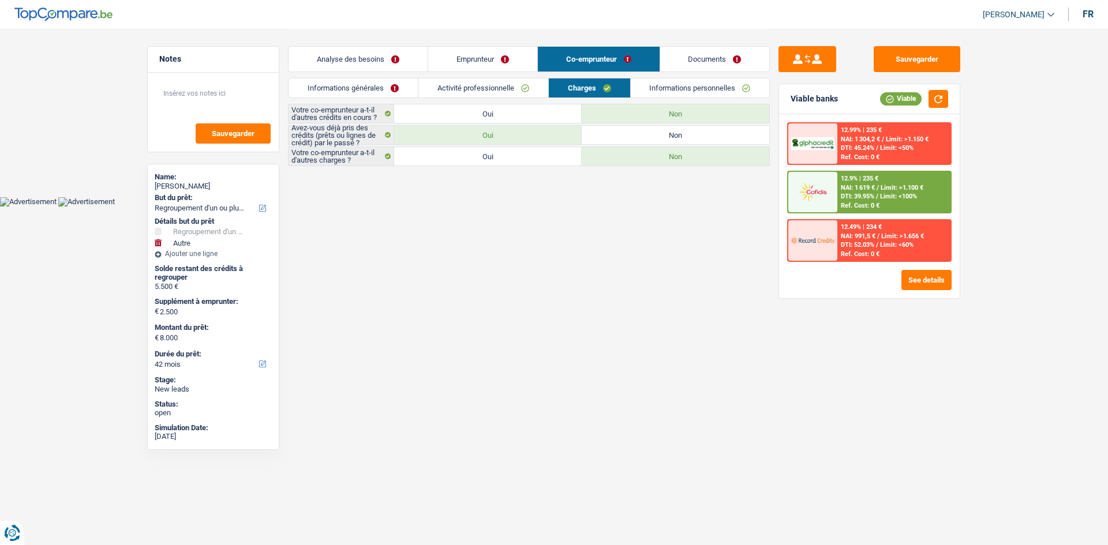
click at [696, 69] on link "Documents" at bounding box center [715, 59] width 110 height 25
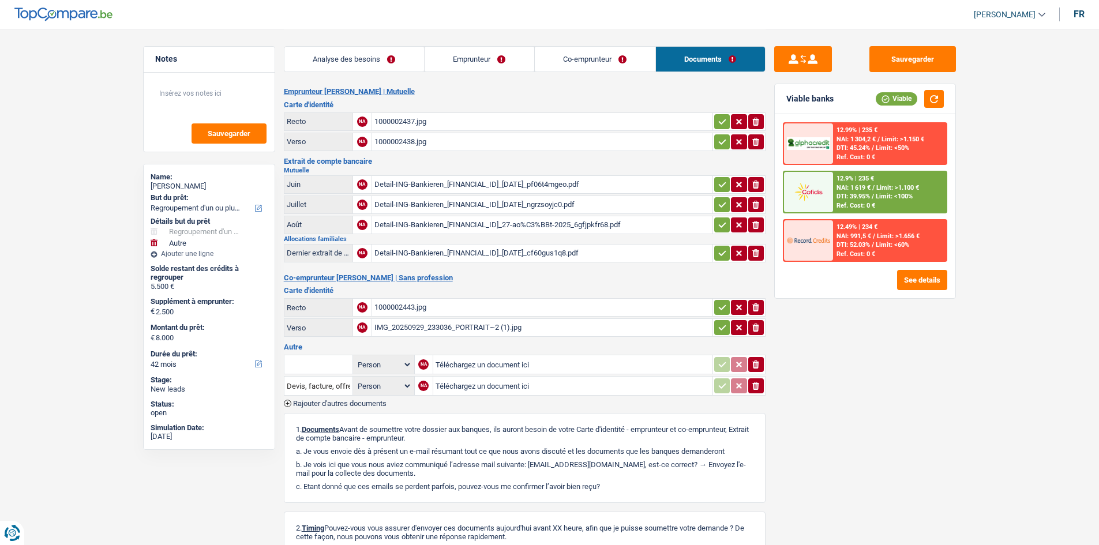
click at [581, 54] on link "Co-emprunteur" at bounding box center [595, 59] width 121 height 25
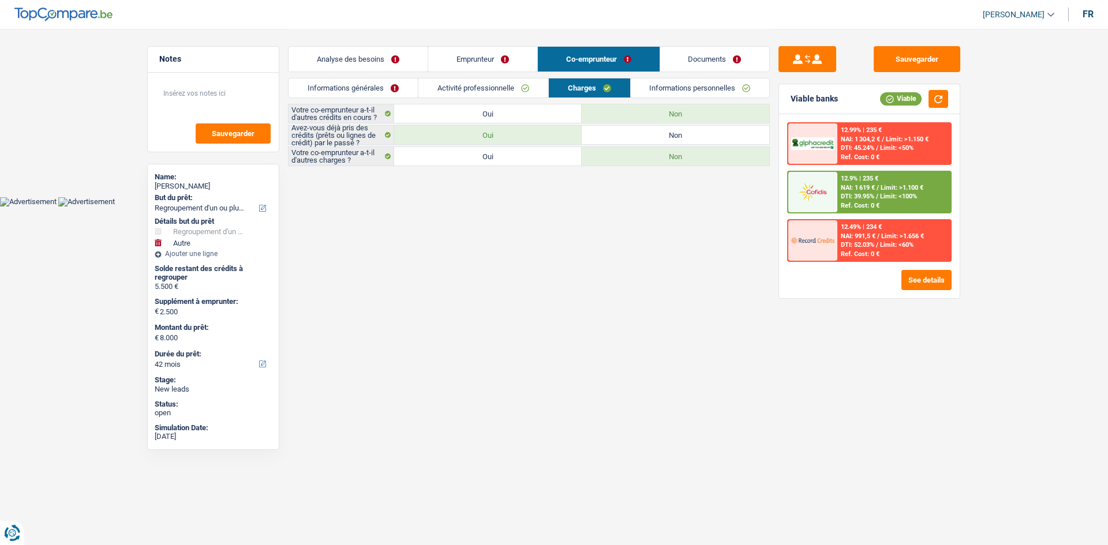
click at [359, 55] on link "Analyse des besoins" at bounding box center [357, 59] width 139 height 25
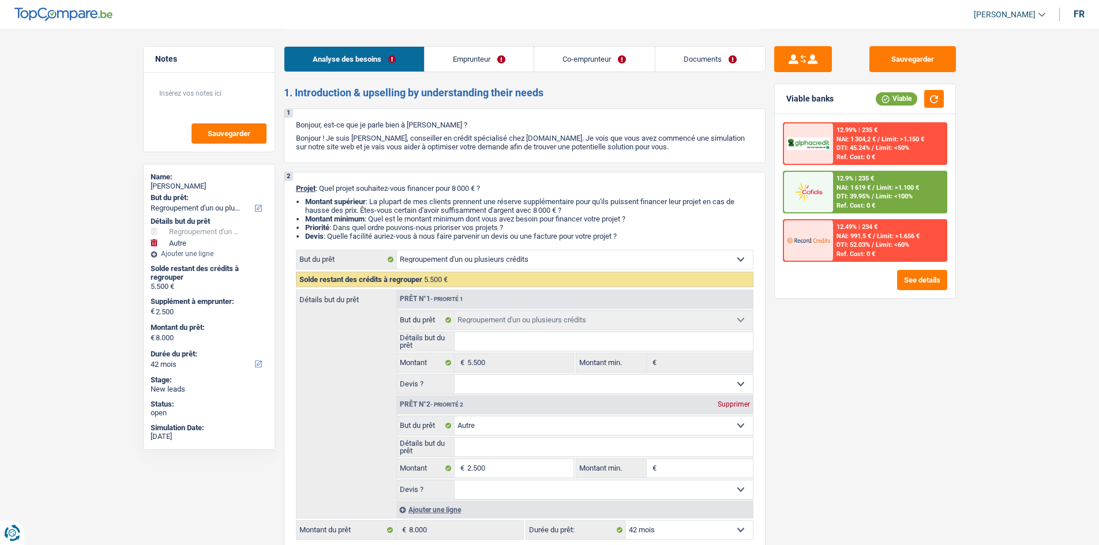
click at [490, 59] on link "Emprunteur" at bounding box center [479, 59] width 109 height 25
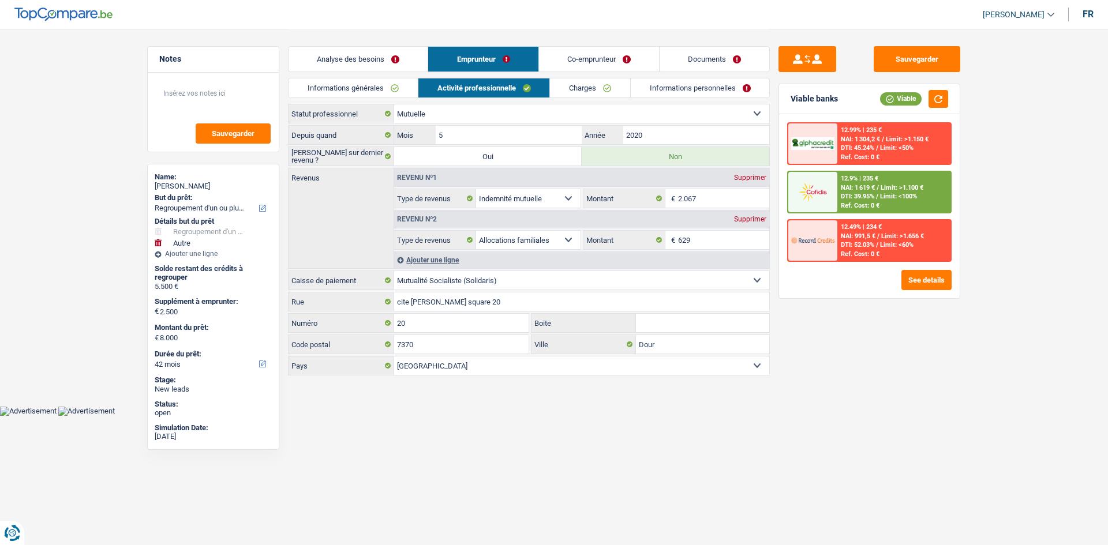
click at [586, 60] on link "Co-emprunteur" at bounding box center [599, 59] width 120 height 25
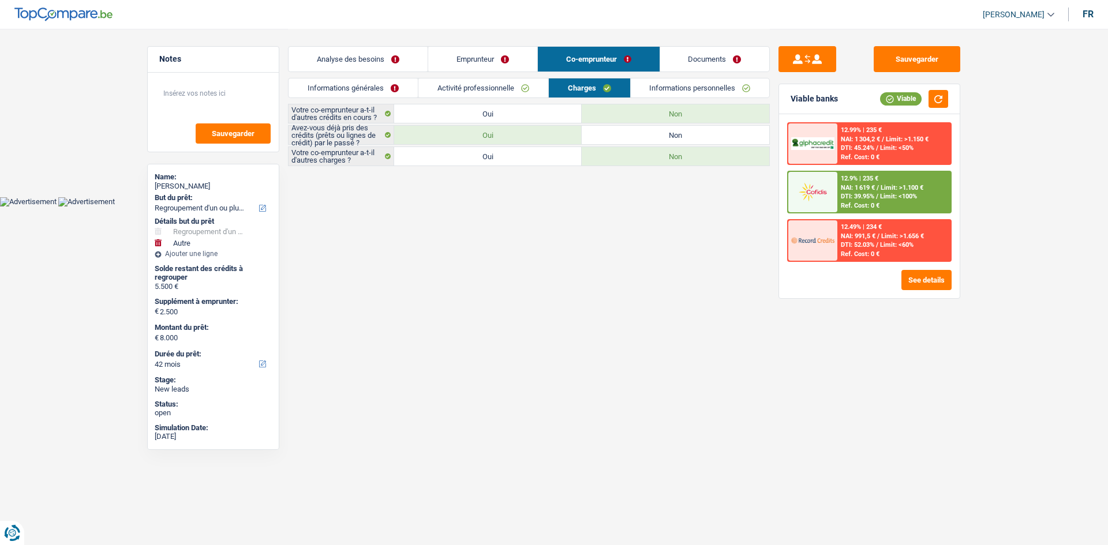
click at [392, 60] on link "Analyse des besoins" at bounding box center [357, 59] width 139 height 25
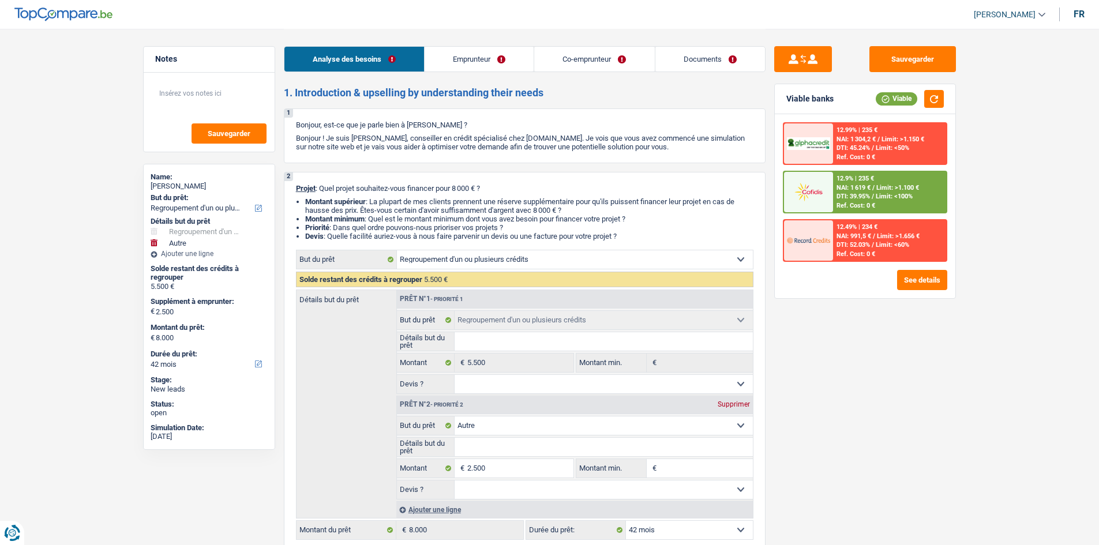
click at [482, 66] on link "Emprunteur" at bounding box center [479, 59] width 109 height 25
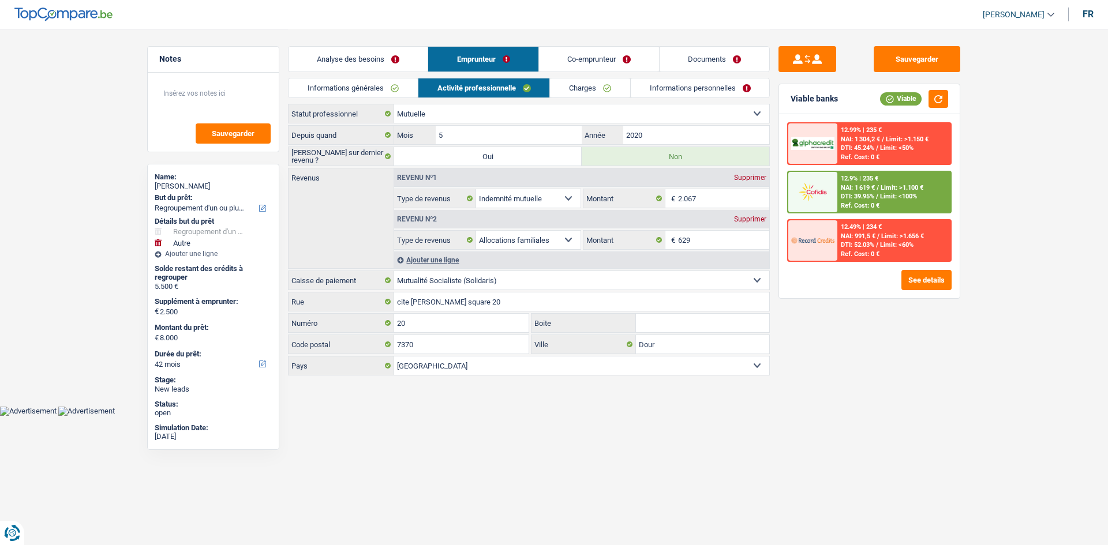
click at [575, 63] on link "Co-emprunteur" at bounding box center [599, 59] width 120 height 25
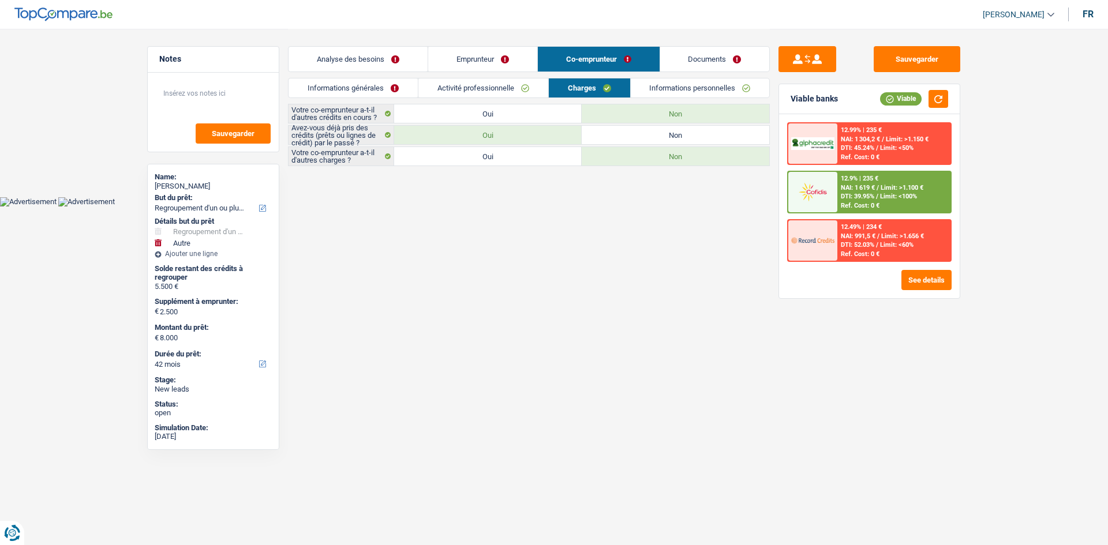
click at [689, 61] on link "Documents" at bounding box center [715, 59] width 110 height 25
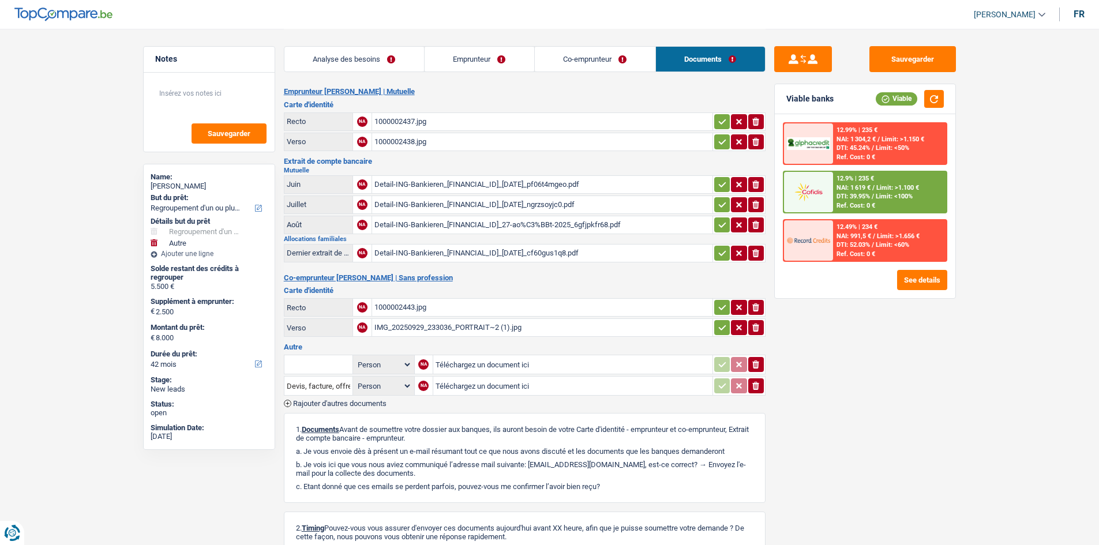
click at [594, 55] on link "Co-emprunteur" at bounding box center [595, 59] width 121 height 25
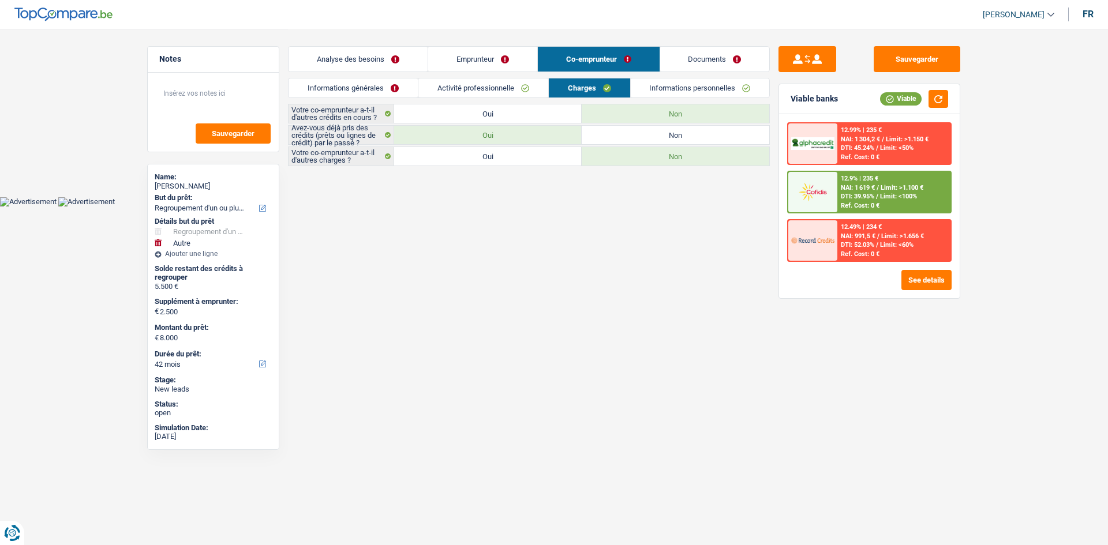
click at [474, 51] on link "Emprunteur" at bounding box center [482, 59] width 109 height 25
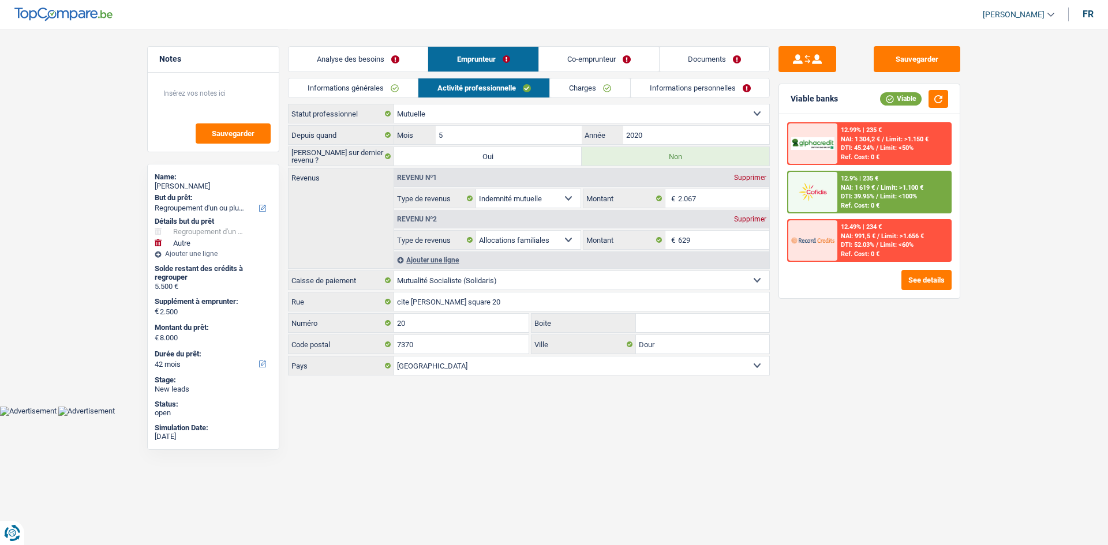
drag, startPoint x: 392, startPoint y: 53, endPoint x: 381, endPoint y: 59, distance: 13.2
click at [391, 53] on link "Analyse des besoins" at bounding box center [357, 59] width 139 height 25
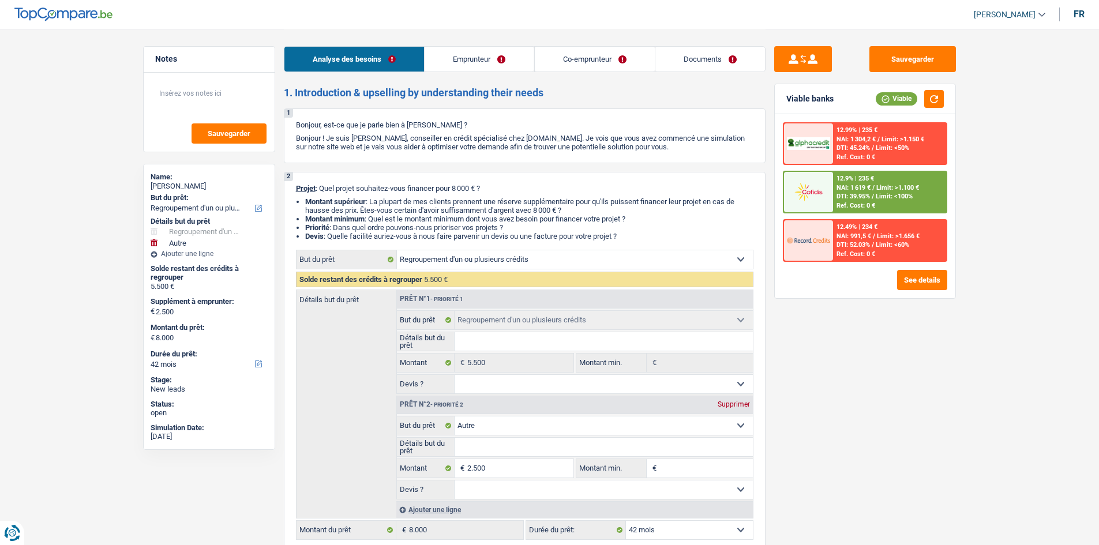
click at [463, 69] on link "Emprunteur" at bounding box center [479, 59] width 109 height 25
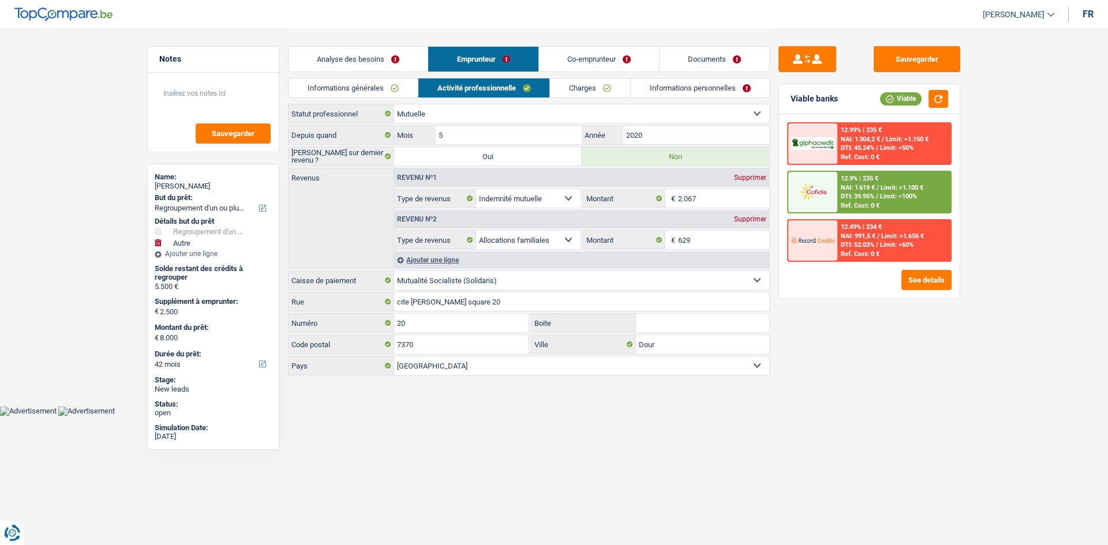
click at [365, 61] on link "Analyse des besoins" at bounding box center [357, 59] width 139 height 25
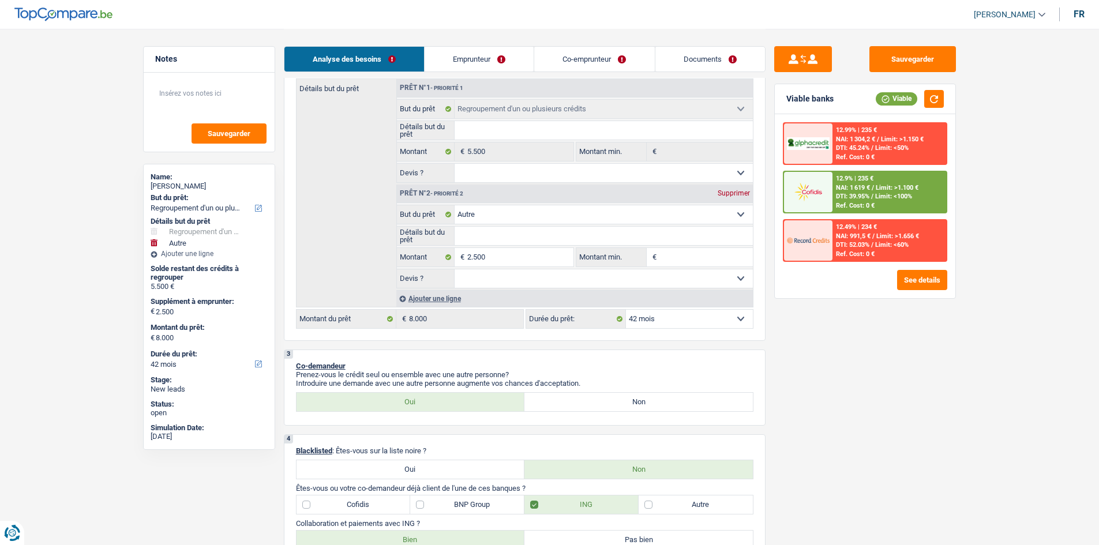
scroll to position [115, 0]
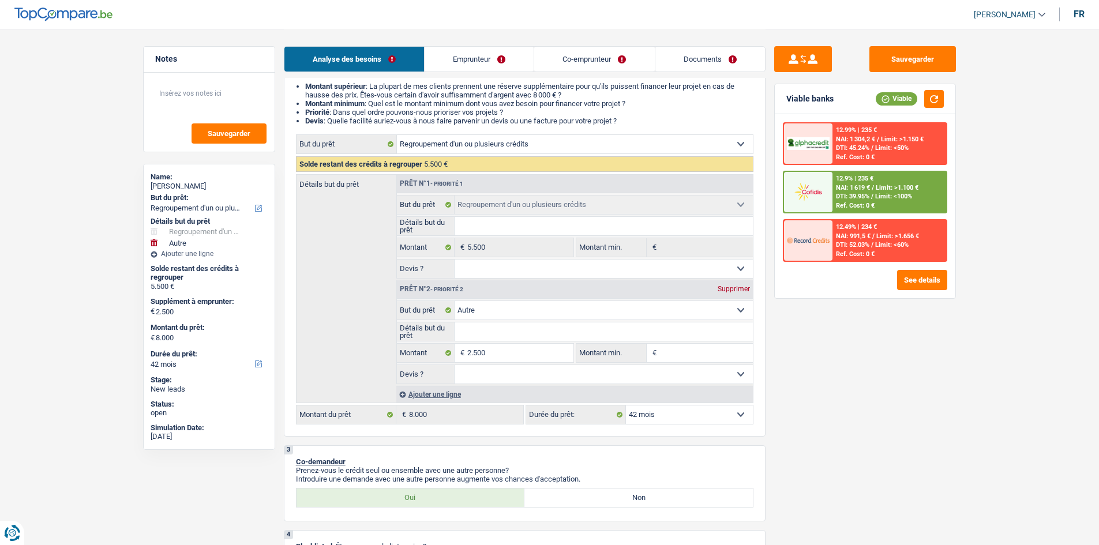
click at [692, 59] on link "Documents" at bounding box center [710, 59] width 110 height 25
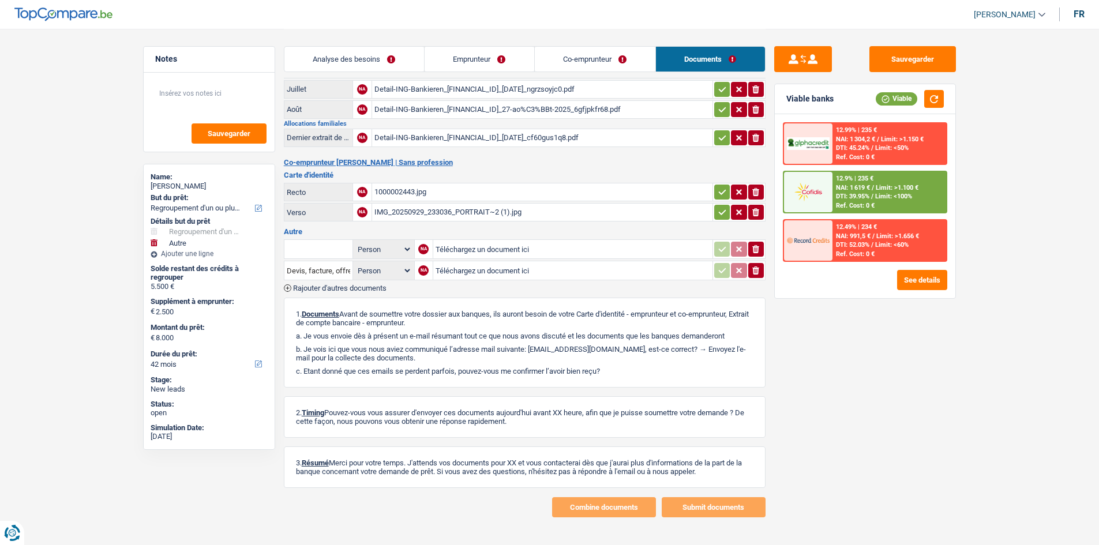
click at [362, 61] on link "Analyse des besoins" at bounding box center [354, 59] width 140 height 25
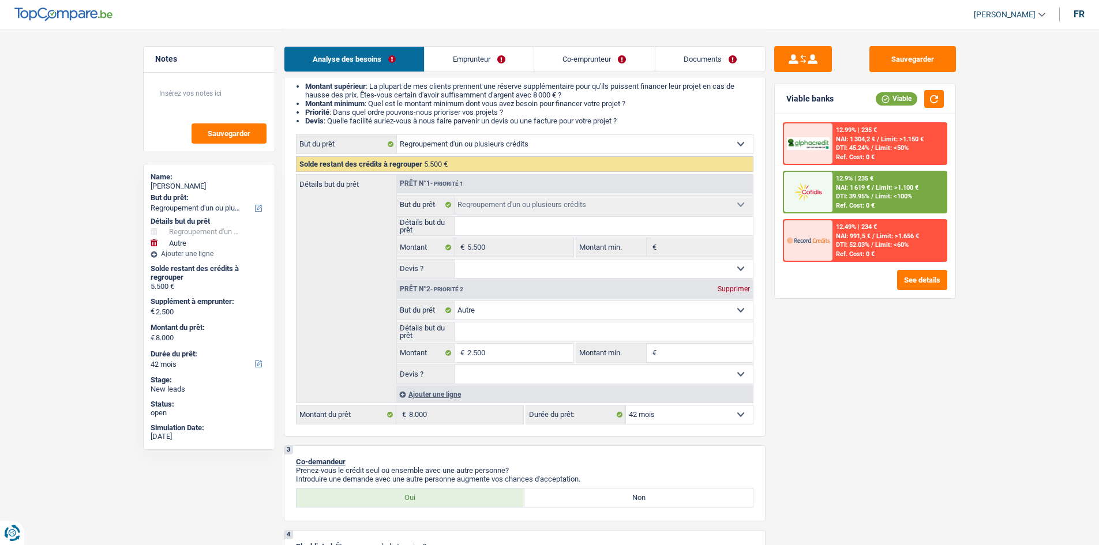
click at [509, 371] on select "Oui Non Non répondu Sélectionner une option" at bounding box center [604, 374] width 298 height 18
select select "yes"
click at [455, 365] on select "Oui Non Non répondu Sélectionner une option" at bounding box center [604, 374] width 298 height 18
select select "yes"
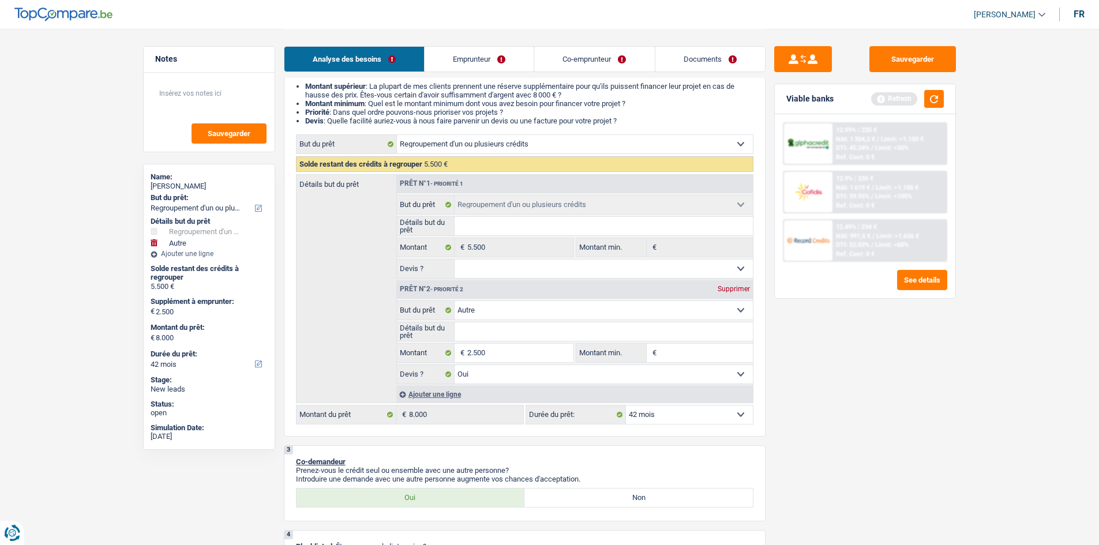
click at [482, 368] on select "Oui Non Non répondu Sélectionner une option" at bounding box center [604, 374] width 298 height 18
select select "false"
click at [455, 365] on select "Oui Non Non répondu Sélectionner une option" at bounding box center [604, 374] width 298 height 18
select select "false"
click at [493, 270] on select "Oui Non Non répondu Sélectionner une option" at bounding box center [604, 269] width 298 height 18
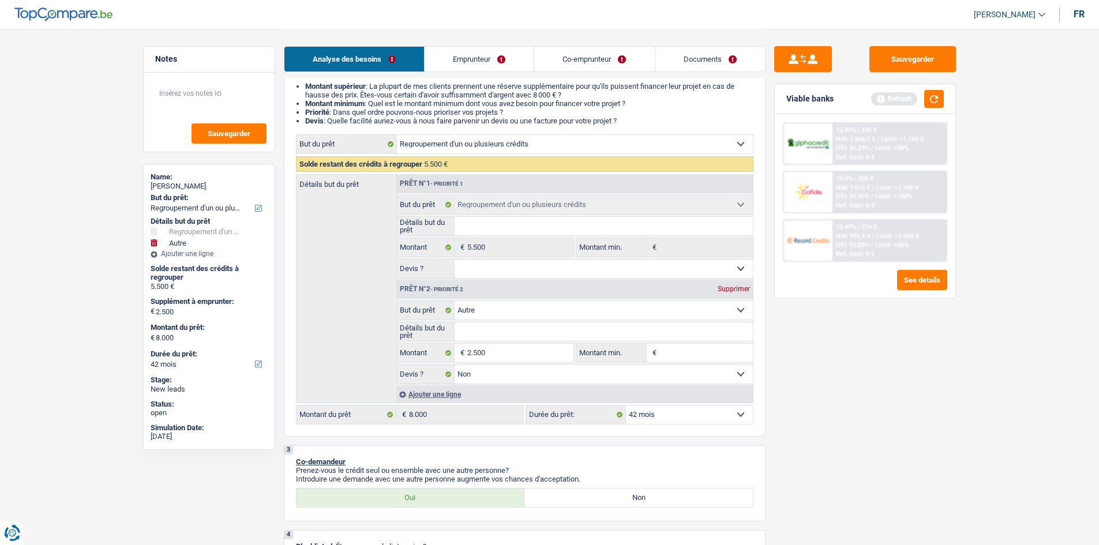
select select "false"
click at [455, 260] on select "Oui Non Non répondu Sélectionner une option" at bounding box center [604, 269] width 298 height 18
select select "false"
click at [528, 219] on input "Détails but du prêt" at bounding box center [604, 226] width 298 height 18
click at [486, 274] on select "Oui Non Non répondu Sélectionner une option" at bounding box center [604, 269] width 298 height 18
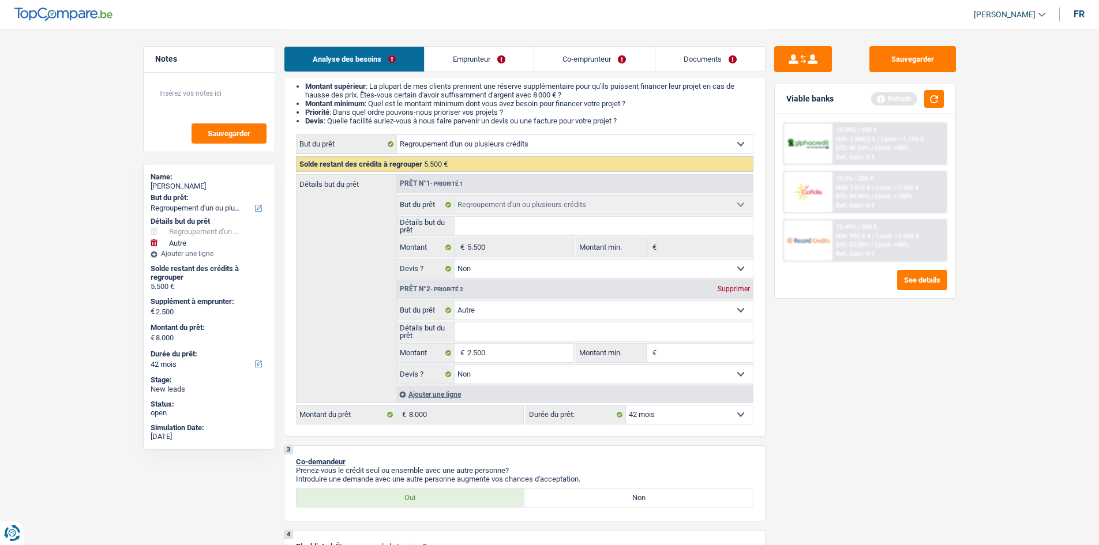
select select "yes"
click at [455, 260] on select "Oui Non Non répondu Sélectionner une option" at bounding box center [604, 269] width 298 height 18
select select "yes"
click at [492, 224] on input "Détails but du prêt" at bounding box center [604, 226] width 298 height 18
type input "R"
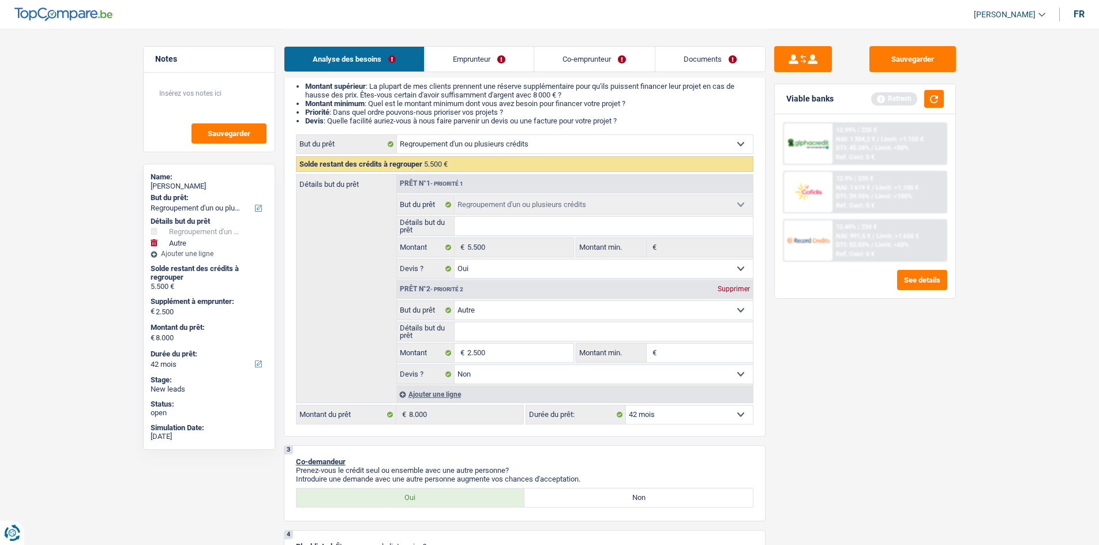
type input "R"
type input "Re"
type input "Reg"
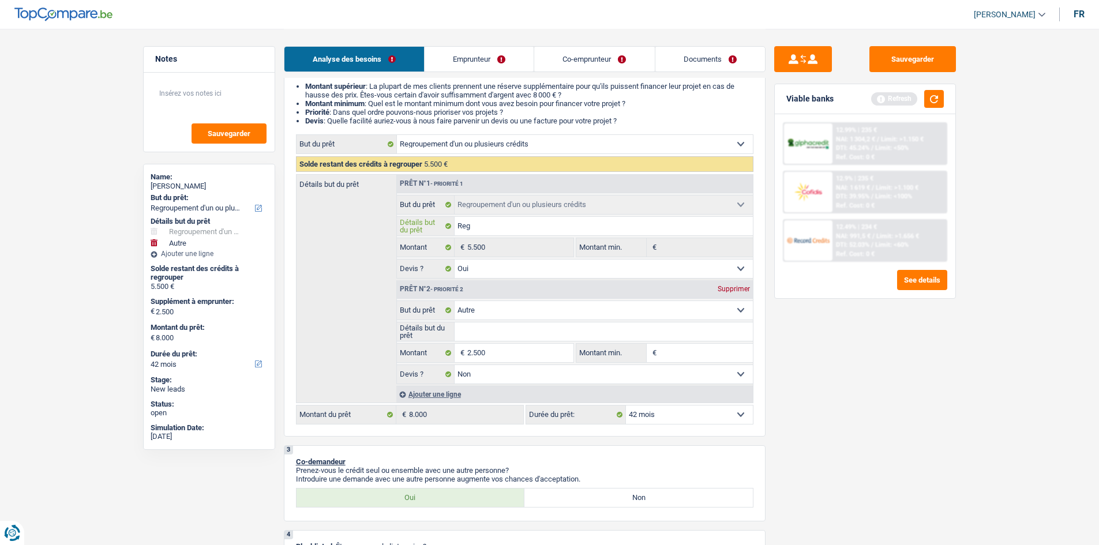
type input "Regr"
type input "Regro"
type input "Regrou"
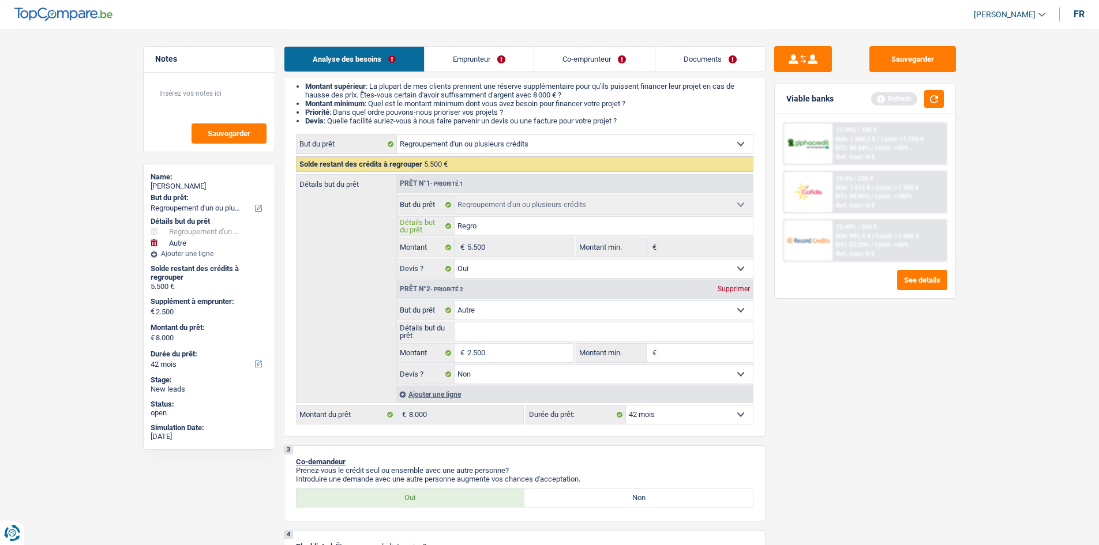
type input "Regrou"
type input "Regroup"
type input "Regroupe"
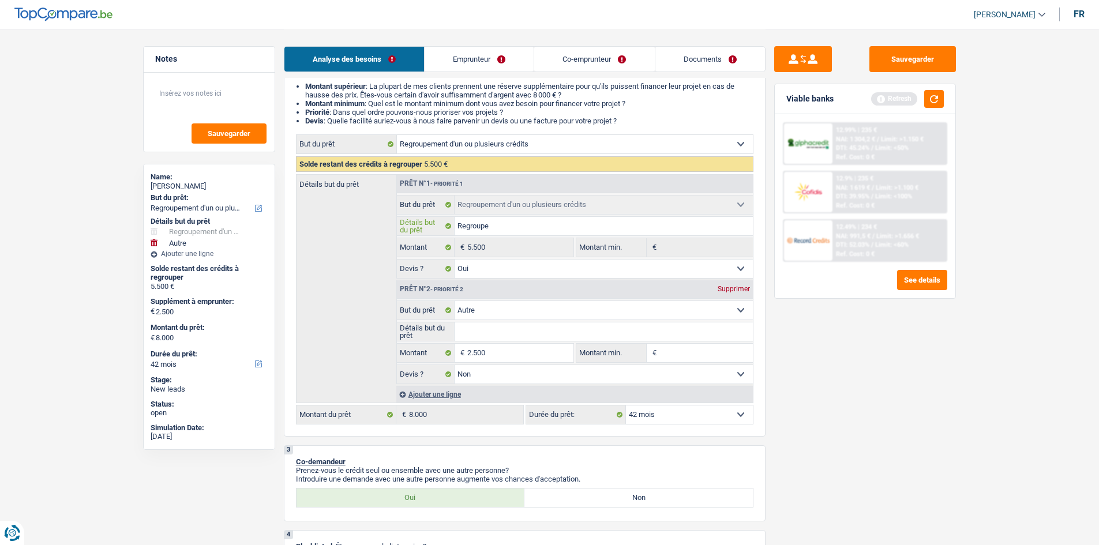
type input "Regroupem"
type input "Regroupeme"
type input "Regroupemen"
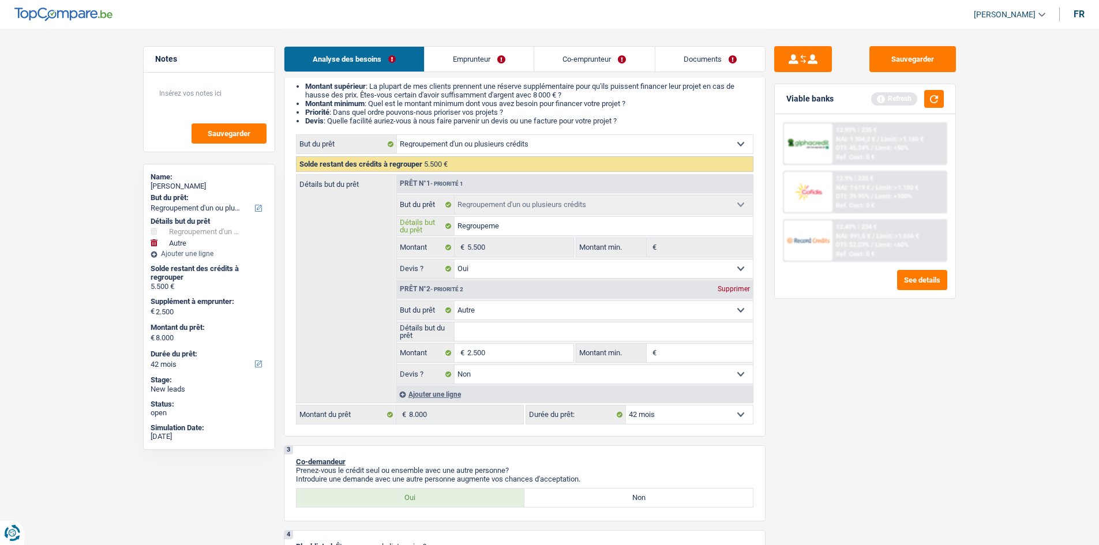
type input "Regroupemen"
type input "Regroupement"
click at [487, 329] on input "Détails but du prêt" at bounding box center [604, 332] width 298 height 18
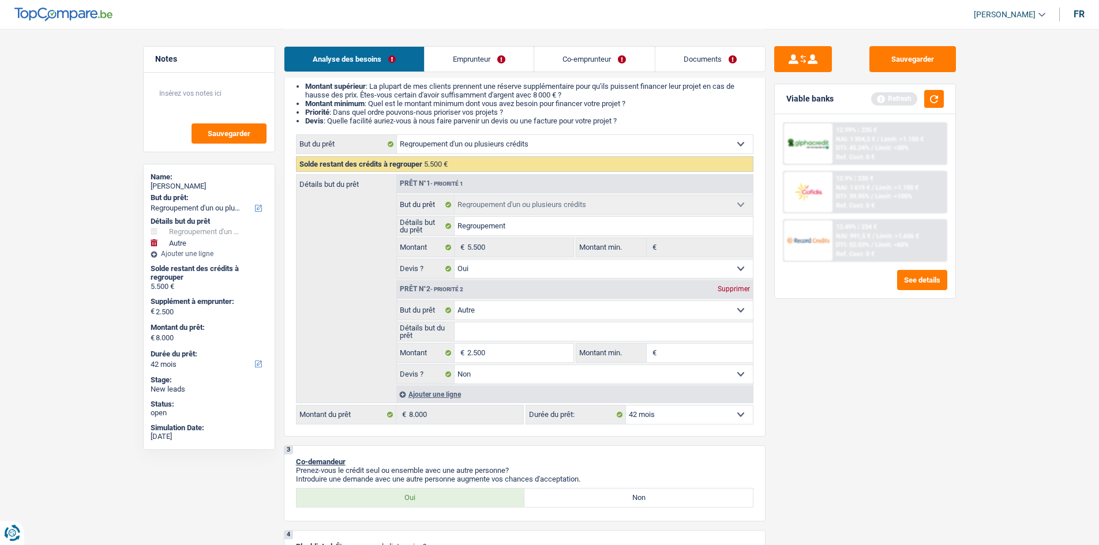
type input "r"
click at [213, 97] on textarea at bounding box center [209, 98] width 115 height 35
click at [220, 99] on textarea "reserve d'argent +achat ordit" at bounding box center [209, 98] width 115 height 35
click at [469, 327] on input "Détails but du prêt" at bounding box center [604, 332] width 298 height 18
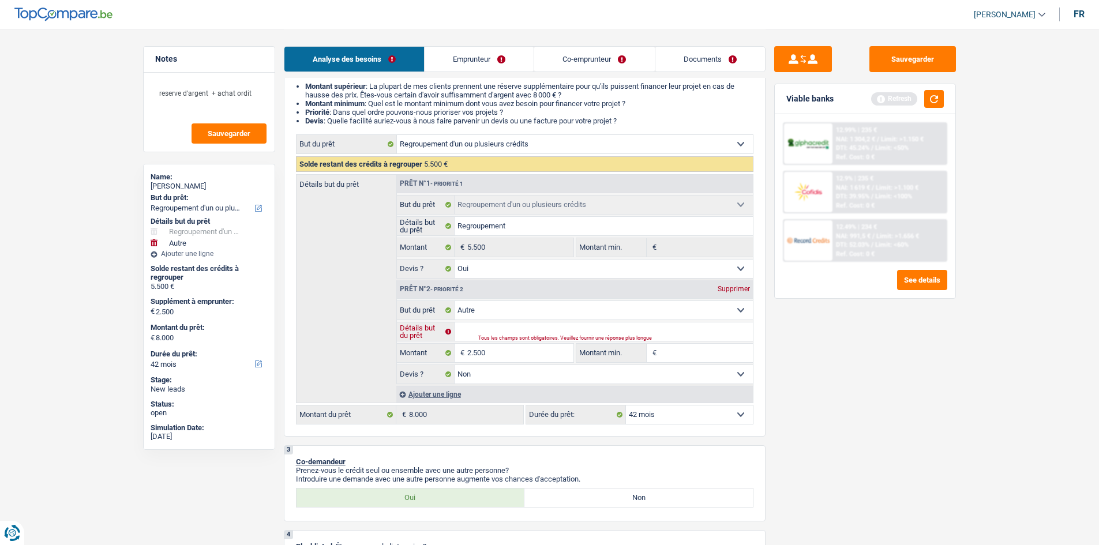
click at [533, 332] on input "Détails but du prêt" at bounding box center [604, 332] width 298 height 18
click at [260, 89] on textarea "reserve d'argent + achat ordit" at bounding box center [209, 98] width 115 height 35
type textarea "reserve d'argent + achat ordi"
click at [481, 325] on input "Détails but du prêt" at bounding box center [604, 332] width 298 height 18
type input "a"
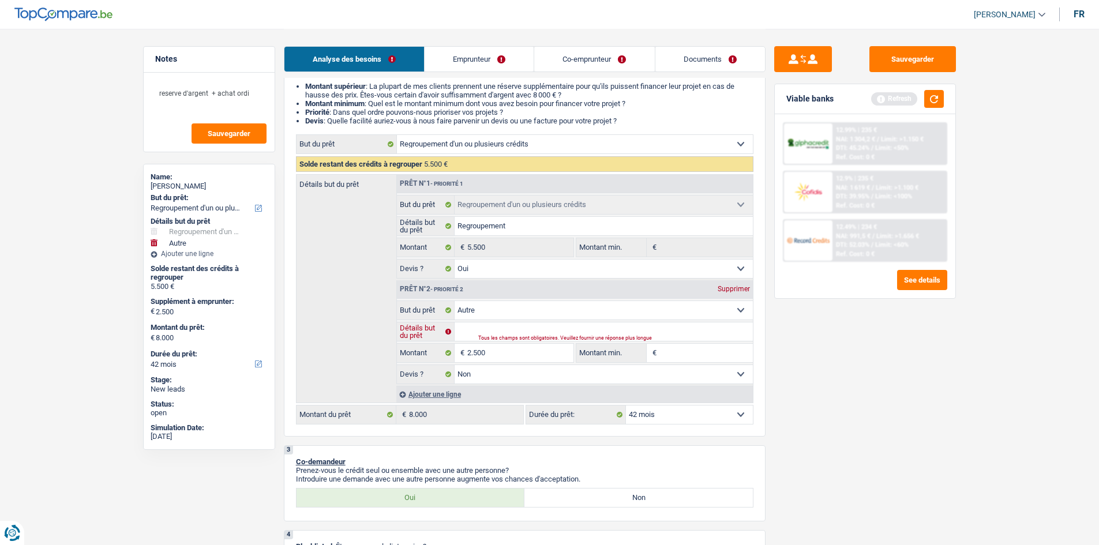
type input "a"
type input "ac"
type input "ach"
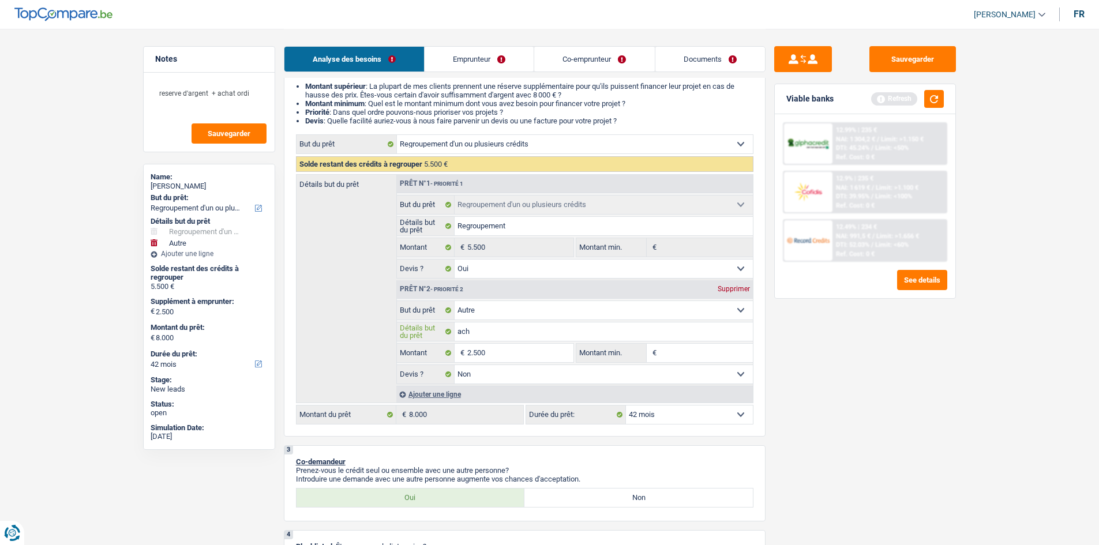
type input "acha"
type input "achat"
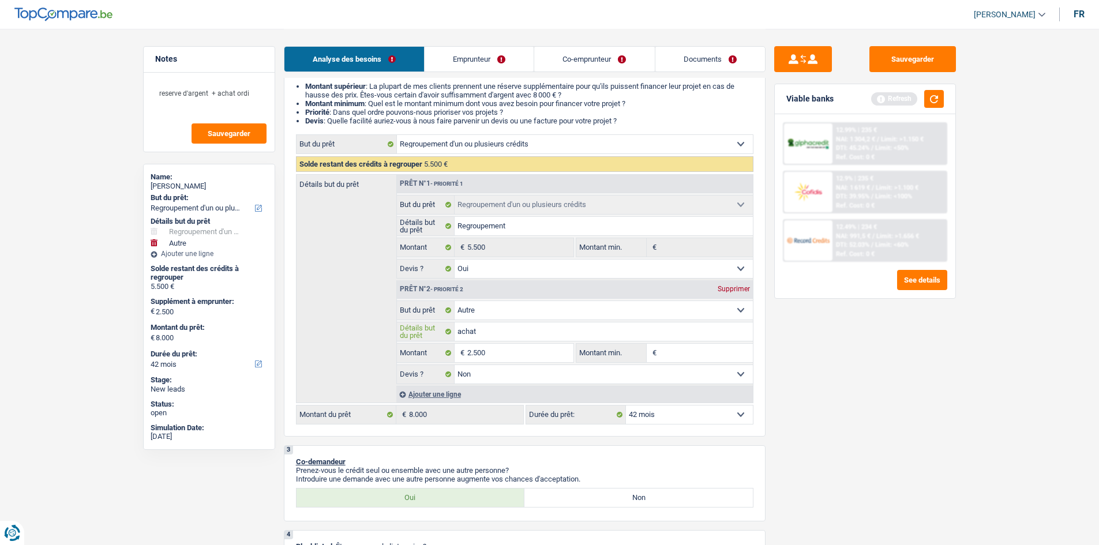
type input "achat"
type input "achat p"
type input "achat pc"
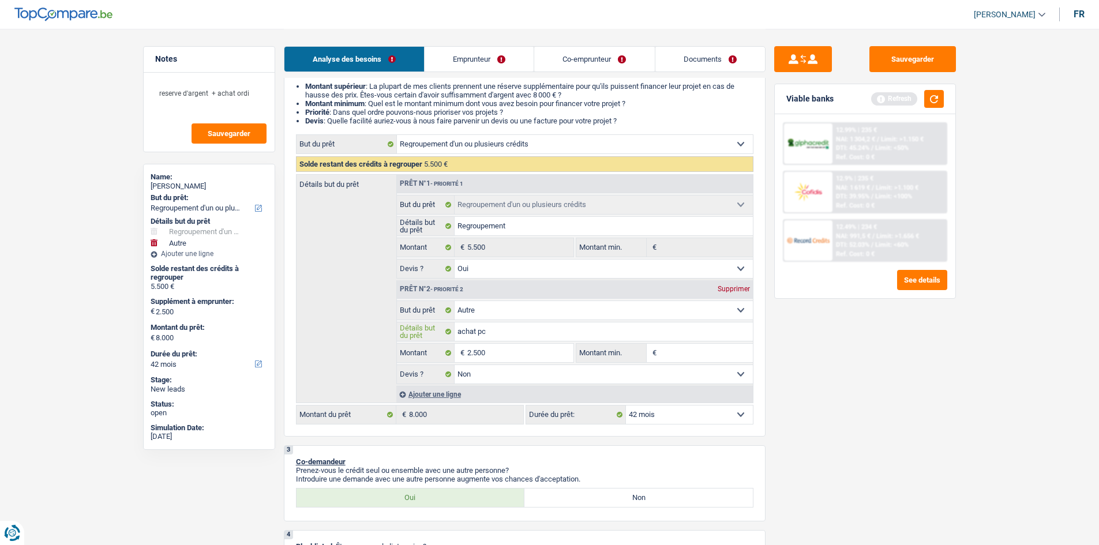
type input "achat pc"
click at [925, 429] on div "Sauvegarder Viable banks Refresh 12.99% | 235 € NAI: 1 304,2 € / Limit: >1.150 …" at bounding box center [865, 286] width 199 height 481
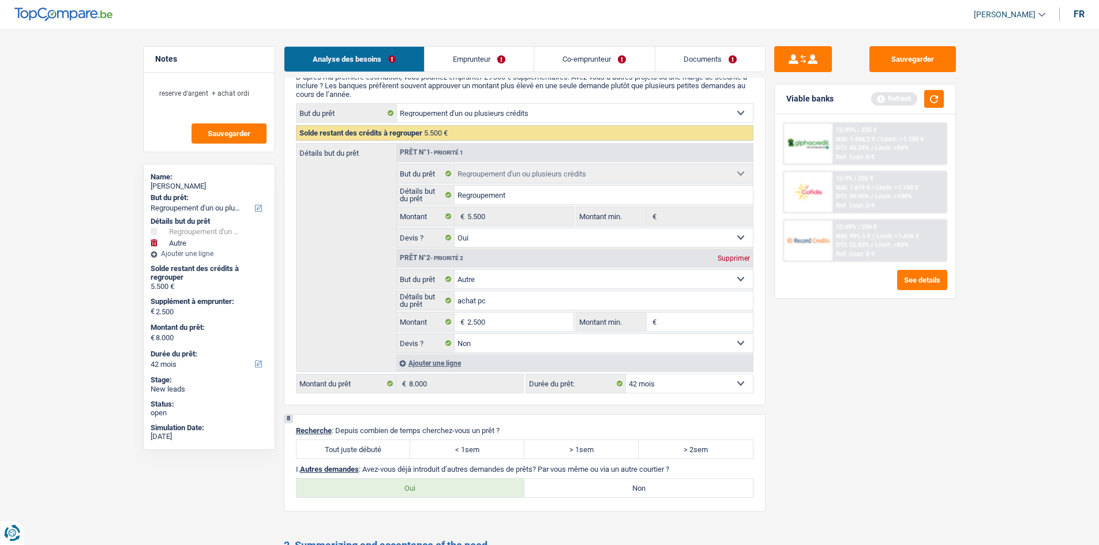
scroll to position [1947, 0]
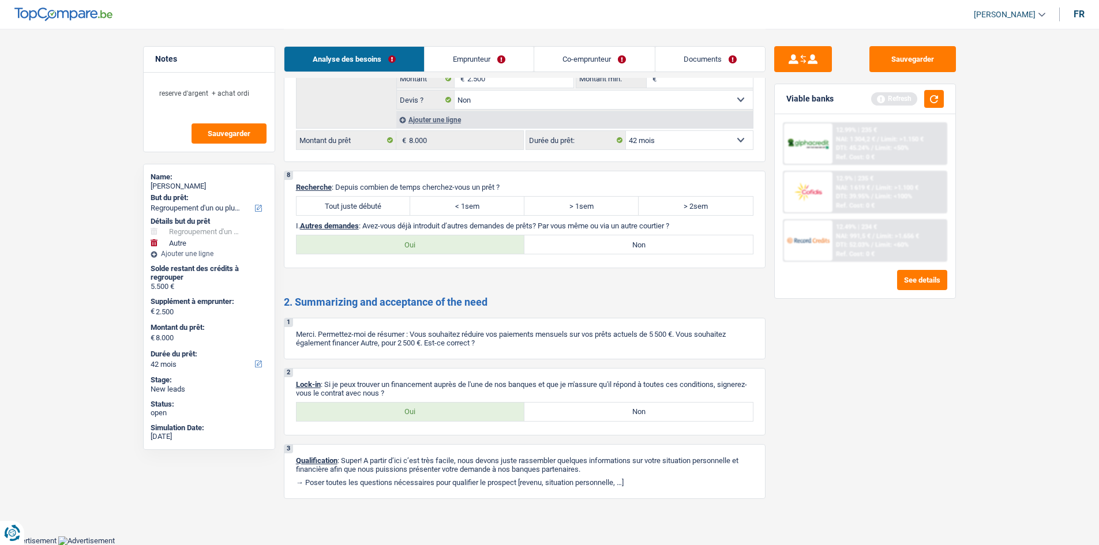
click at [344, 211] on label "Tout juste débuté" at bounding box center [354, 206] width 114 height 18
click at [344, 211] on input "Tout juste débuté" at bounding box center [354, 206] width 114 height 18
radio input "true"
click at [393, 399] on div "2 Lock-in : Si je peux trouver un financement auprès de l'une de nos banques et…" at bounding box center [525, 402] width 482 height 68
click at [394, 403] on label "Oui" at bounding box center [411, 412] width 228 height 18
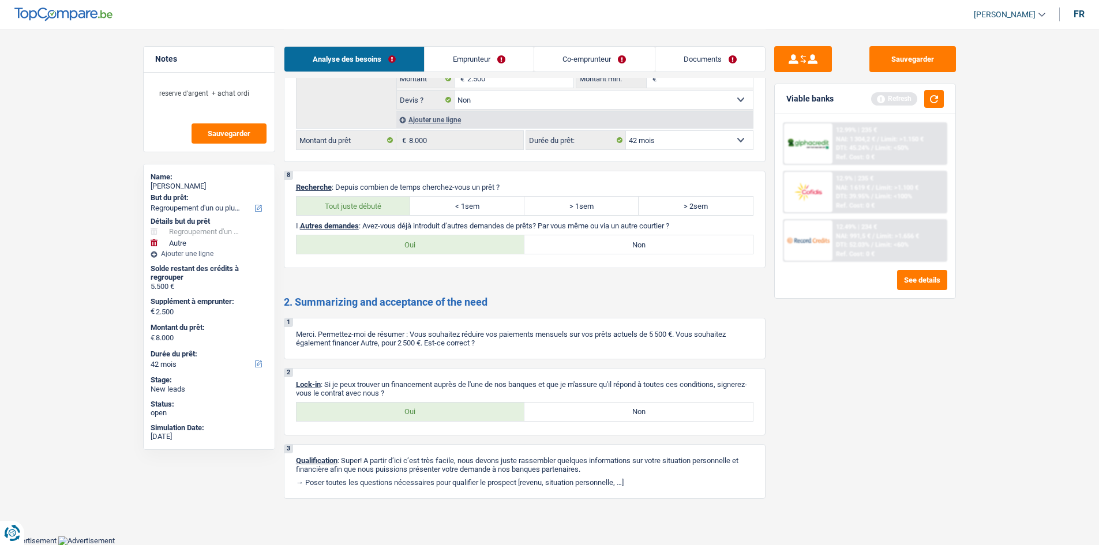
click at [394, 403] on input "Oui" at bounding box center [411, 412] width 228 height 18
radio input "true"
click at [500, 62] on link "Emprunteur" at bounding box center [479, 59] width 109 height 25
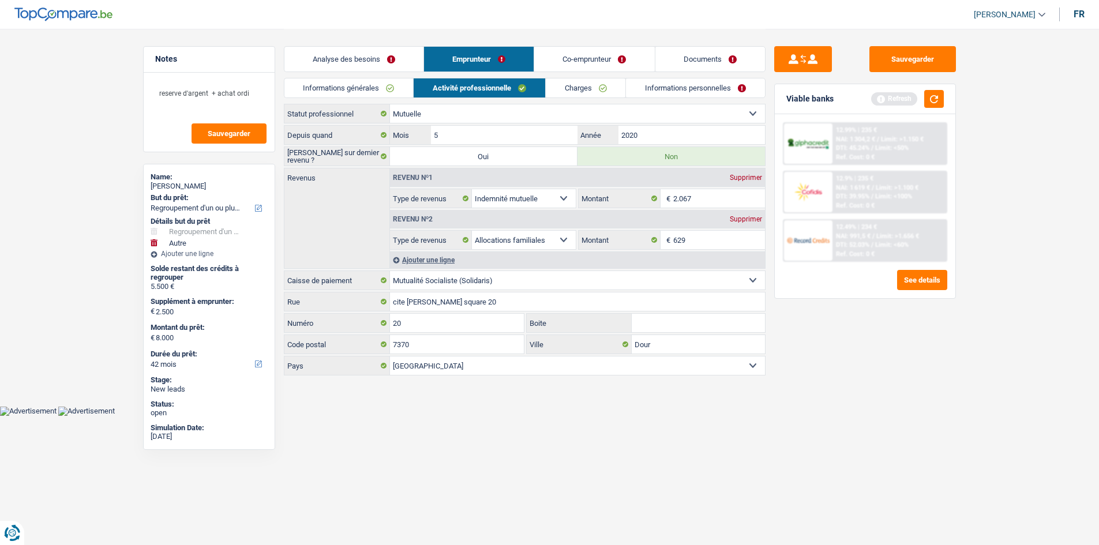
scroll to position [0, 0]
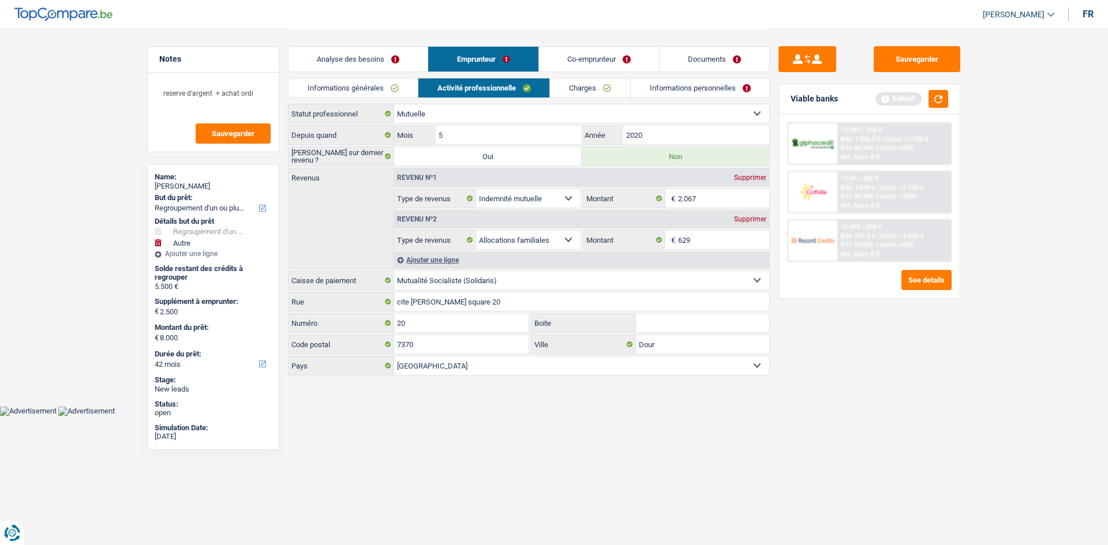
click at [609, 72] on li "Co-emprunteur" at bounding box center [598, 59] width 121 height 26
click at [593, 87] on link "Charges" at bounding box center [590, 87] width 80 height 19
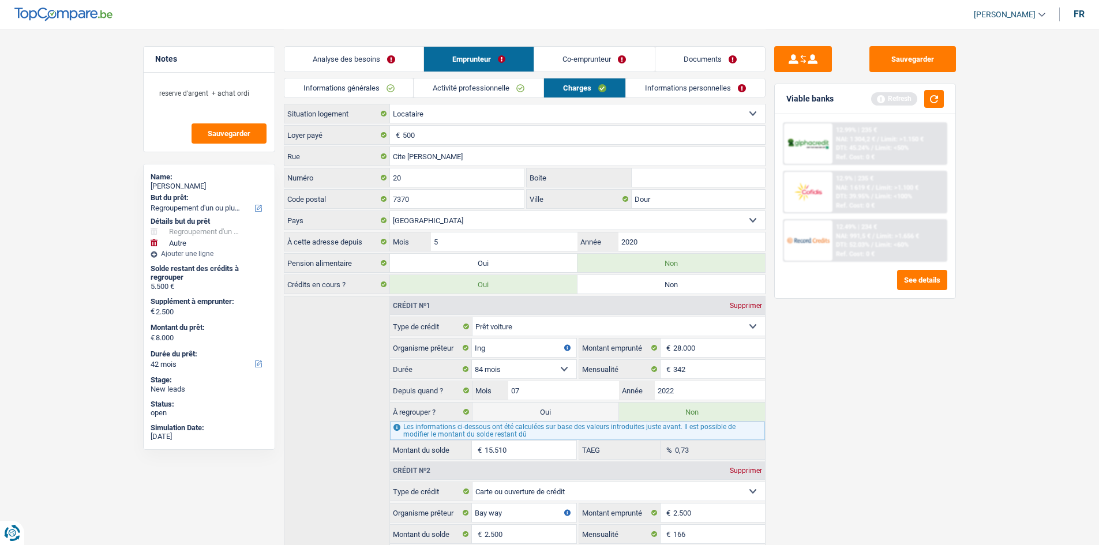
click at [656, 81] on link "Informations personnelles" at bounding box center [695, 87] width 139 height 19
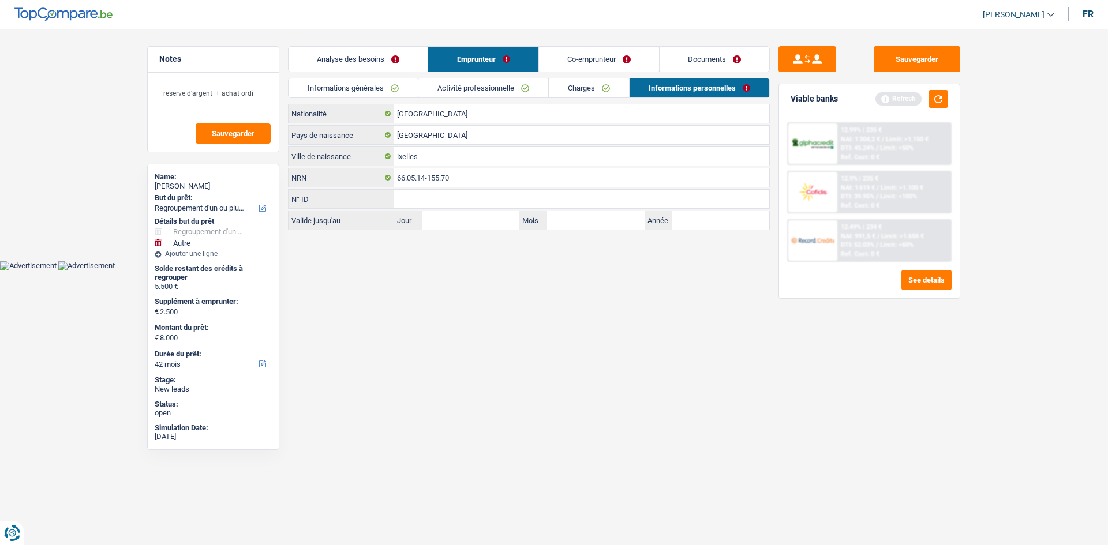
click at [614, 57] on link "Co-emprunteur" at bounding box center [599, 59] width 120 height 25
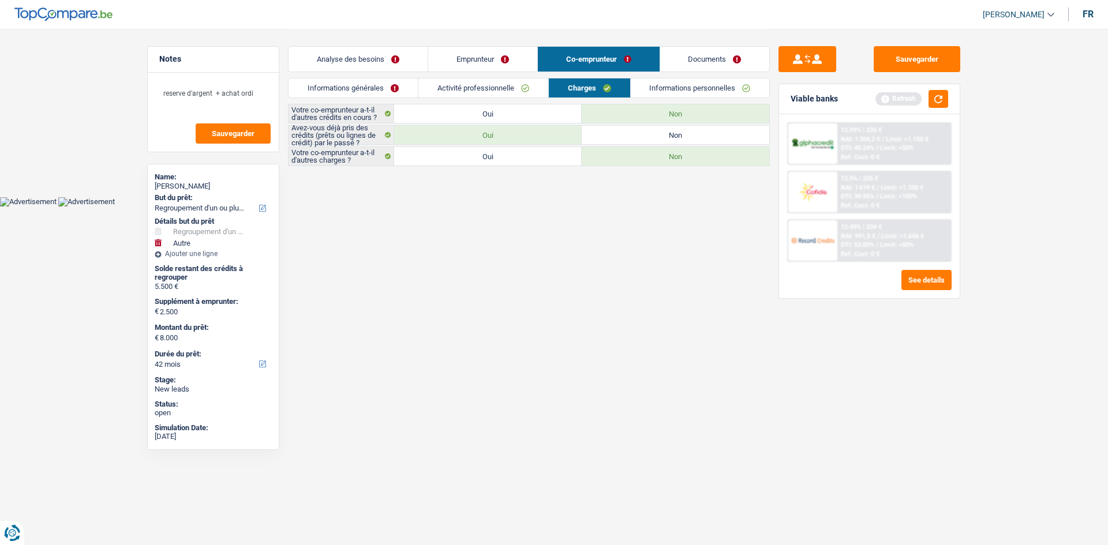
click at [694, 51] on link "Documents" at bounding box center [715, 59] width 110 height 25
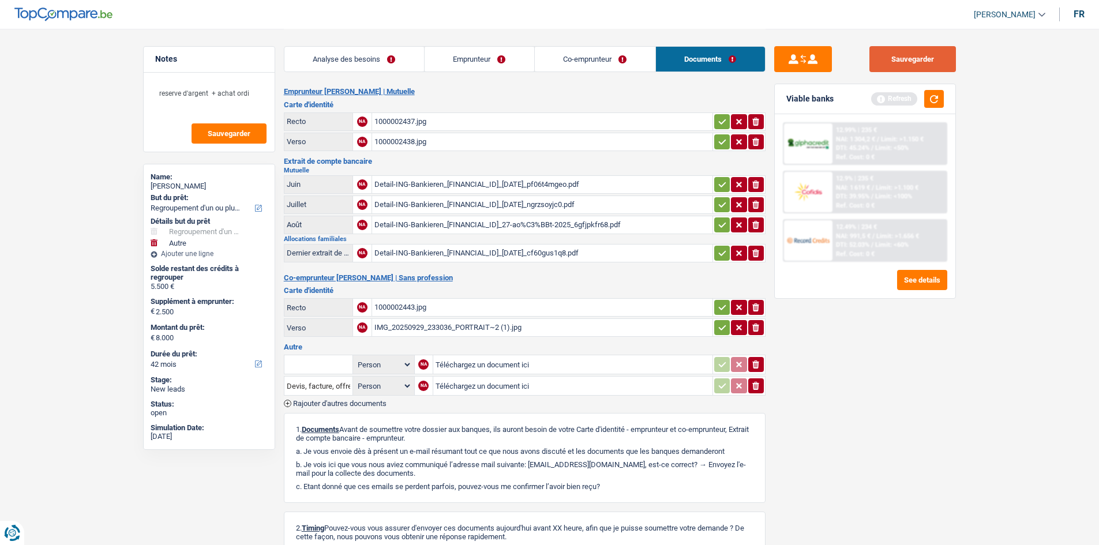
click at [884, 55] on button "Sauvegarder" at bounding box center [912, 59] width 87 height 26
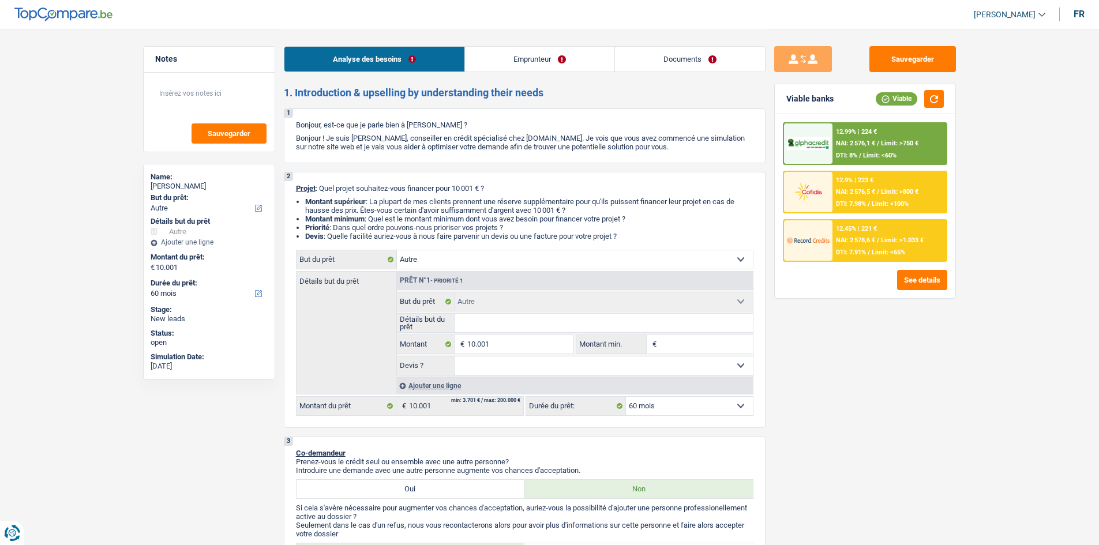
select select "other"
select select "60"
select select "other"
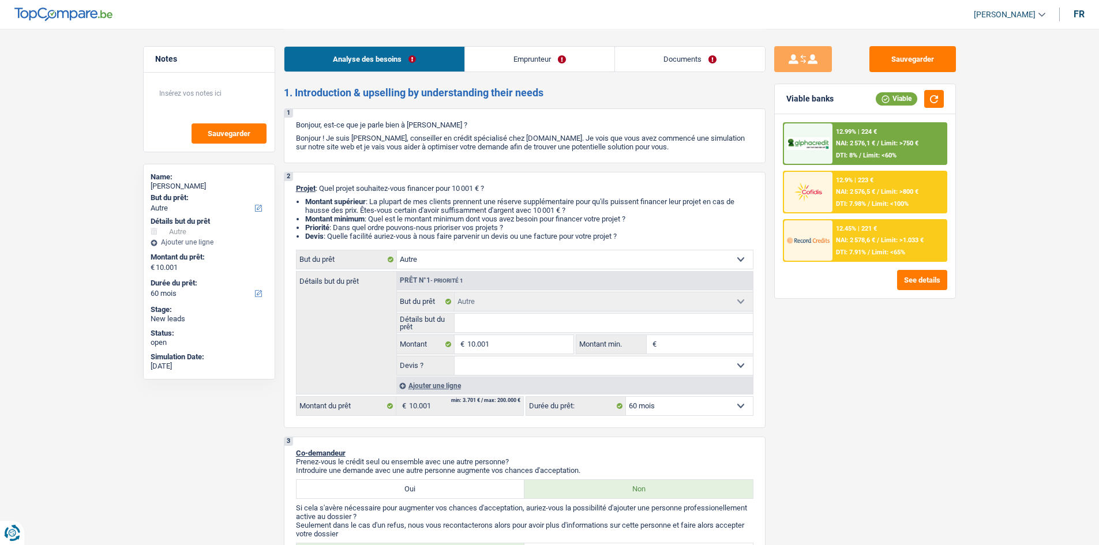
select select "60"
select select "invalid"
select select "mutualityIndemnity"
select select "disabilityPension"
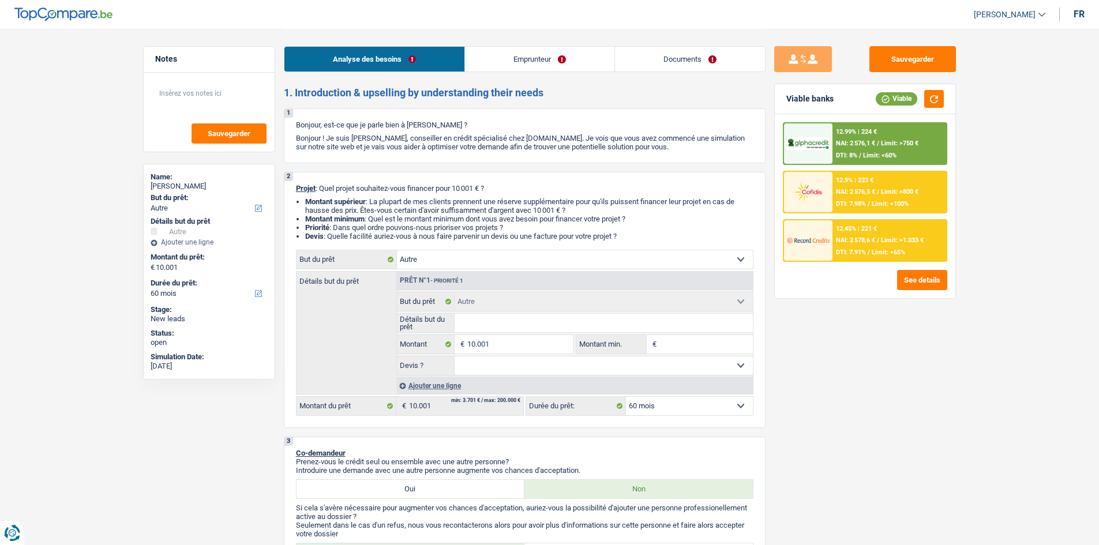
select select "ownerWithoutMortgage"
select select "other"
select select "60"
click at [521, 325] on input "Détails but du prêt" at bounding box center [604, 323] width 298 height 18
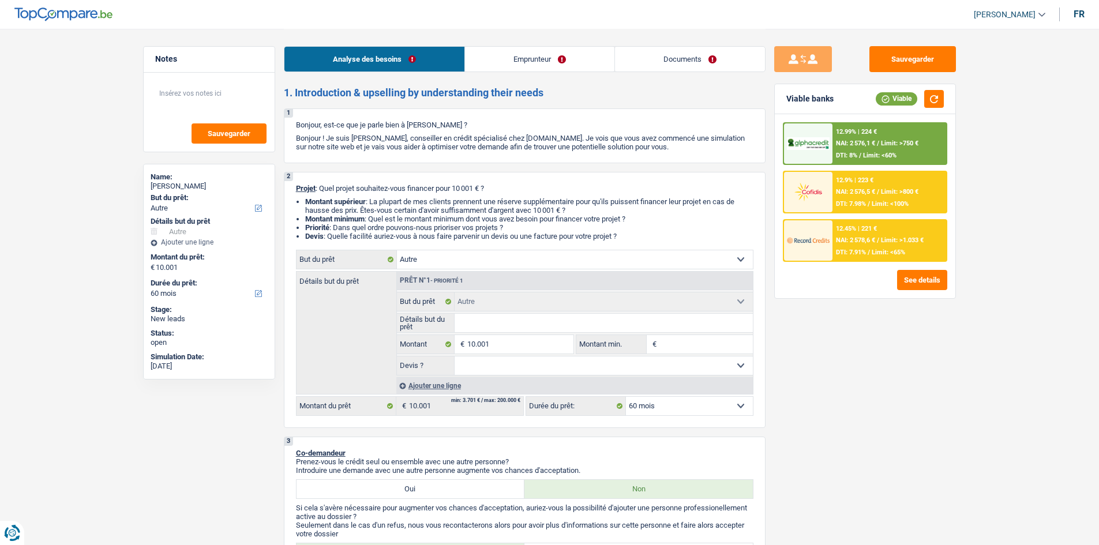
click at [434, 262] on select "Confort maison: meubles, textile, peinture, électroménager, outillage non-profe…" at bounding box center [575, 259] width 356 height 18
select select "houseOrGarden"
click at [397, 250] on select "Confort maison: meubles, textile, peinture, électroménager, outillage non-profe…" at bounding box center [575, 259] width 356 height 18
select select "houseOrGarden"
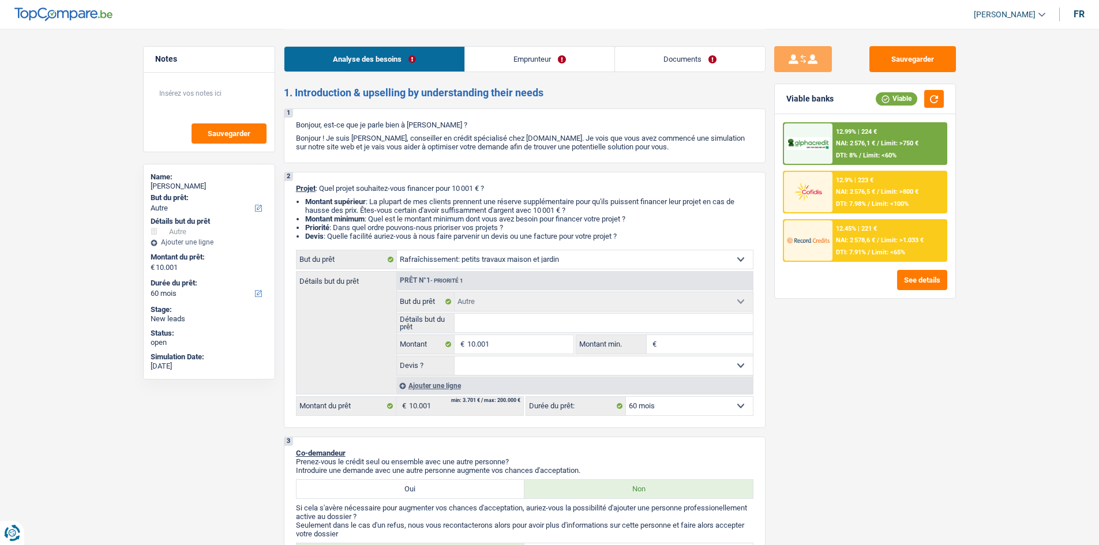
select select "houseOrGarden"
select select "other"
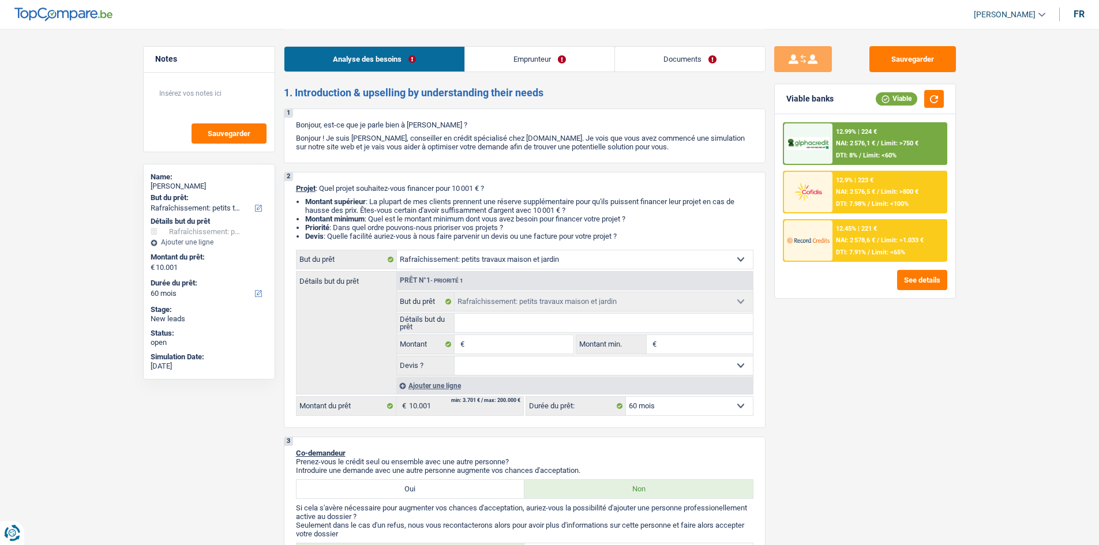
select select "other"
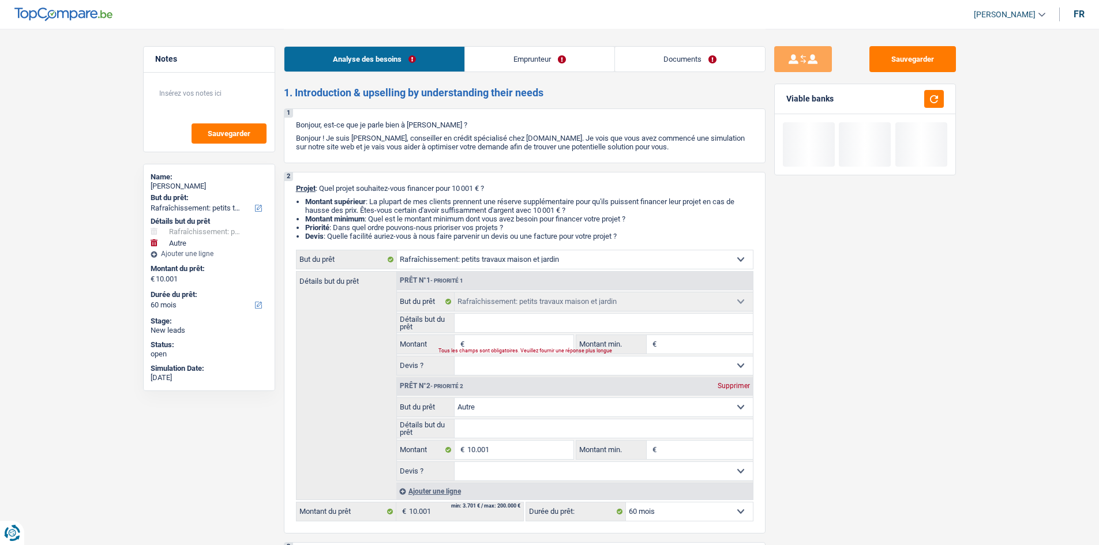
click at [740, 385] on div "Supprimer" at bounding box center [734, 386] width 38 height 7
type input "0"
select select
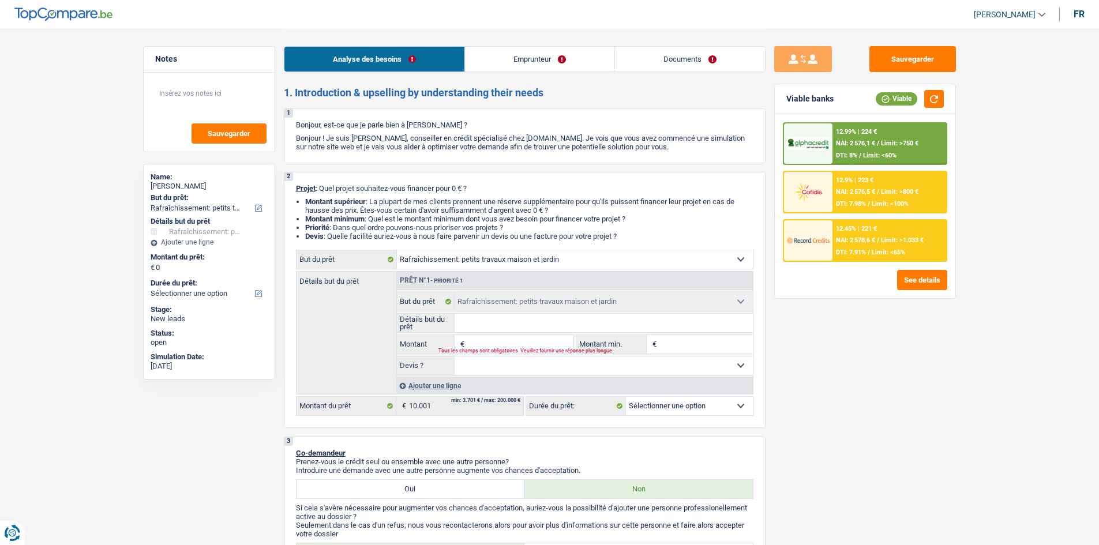
click at [500, 328] on input "Détails but du prêt" at bounding box center [604, 323] width 298 height 18
type input "i"
type input "is"
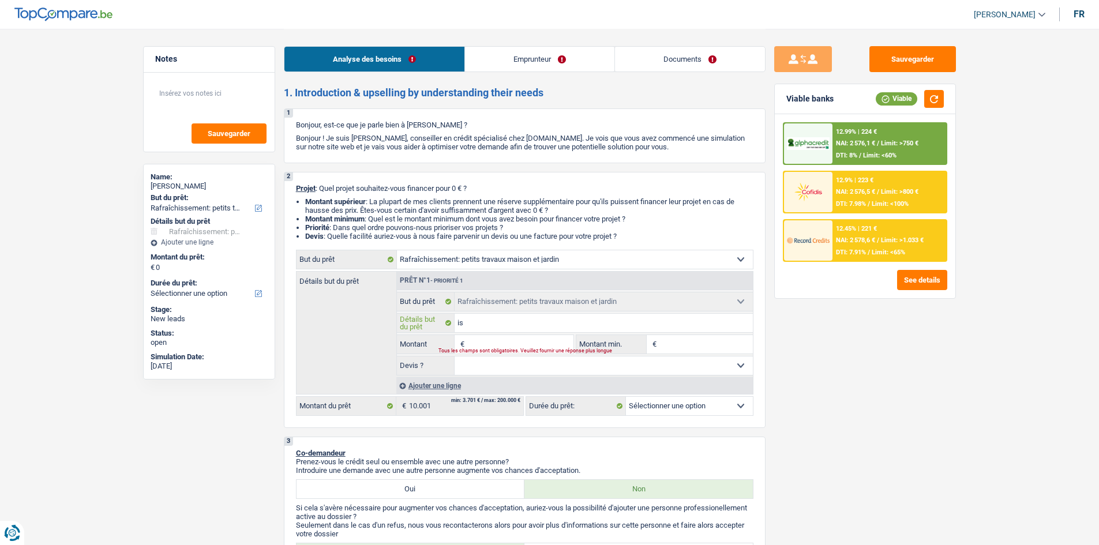
type input "iso"
type input "isol"
type input "isola"
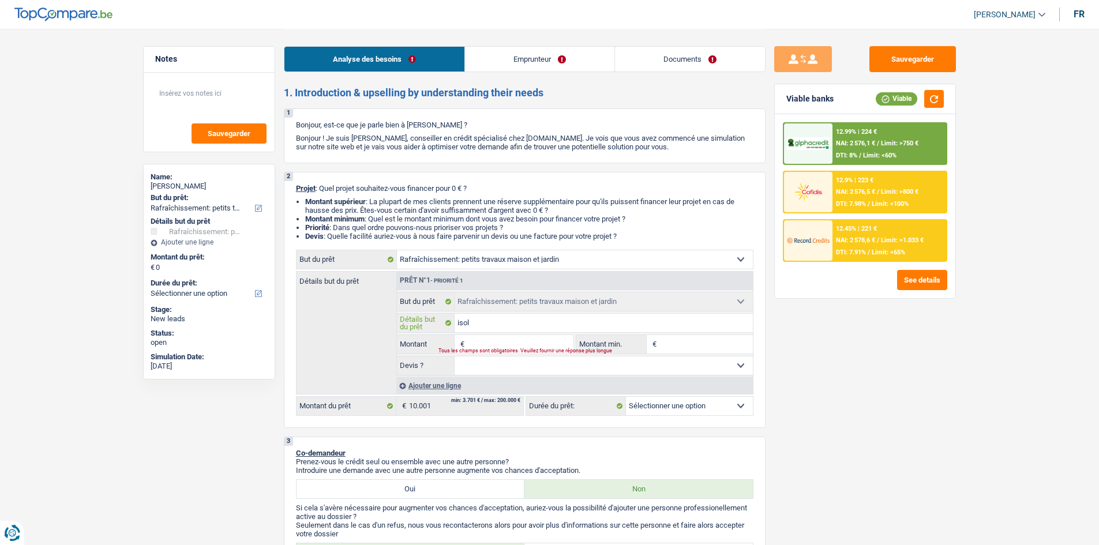
type input "isola"
type input "isolat"
type input "isolati"
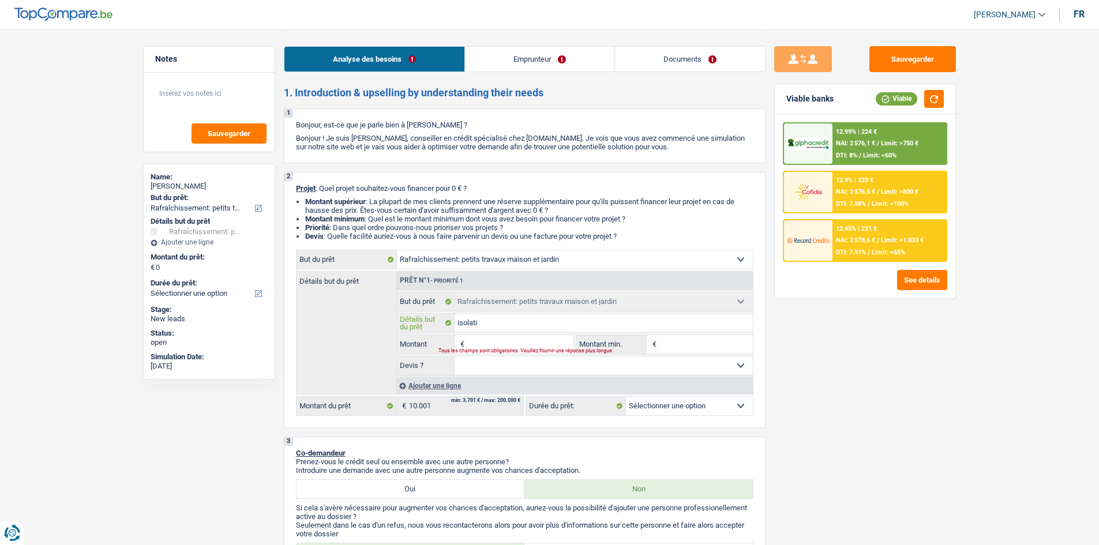
type input "isolatio"
type input "isolation"
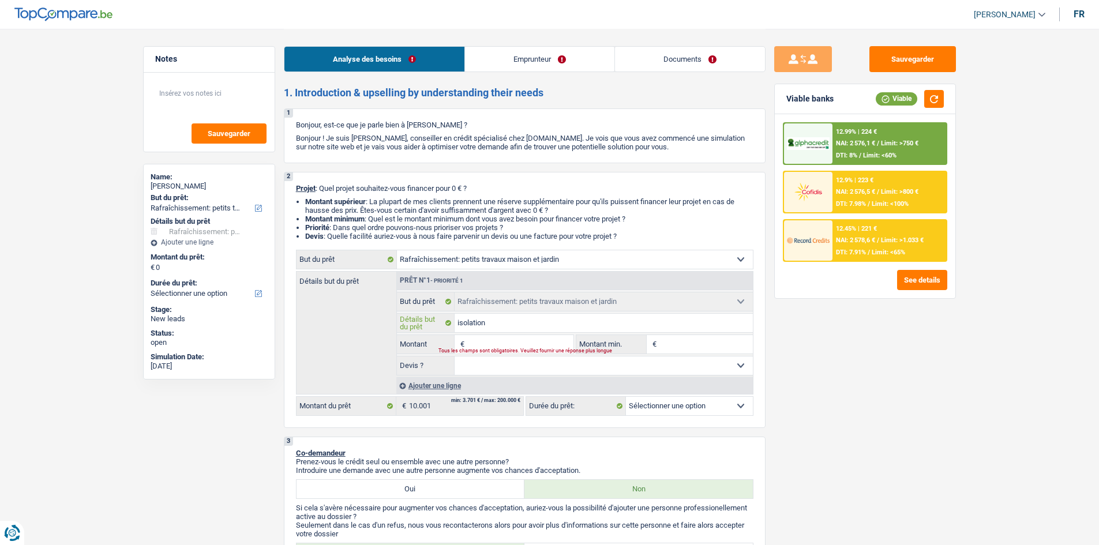
type input "isolation"
type input "isolation +"
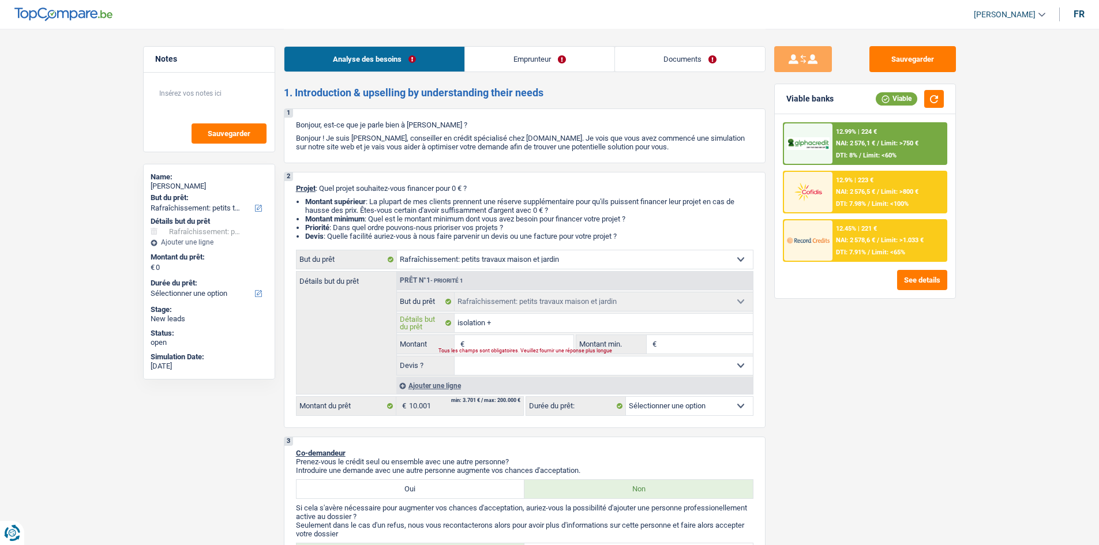
type input "isolation + e"
type input "isolation + el"
type input "isolation + ele"
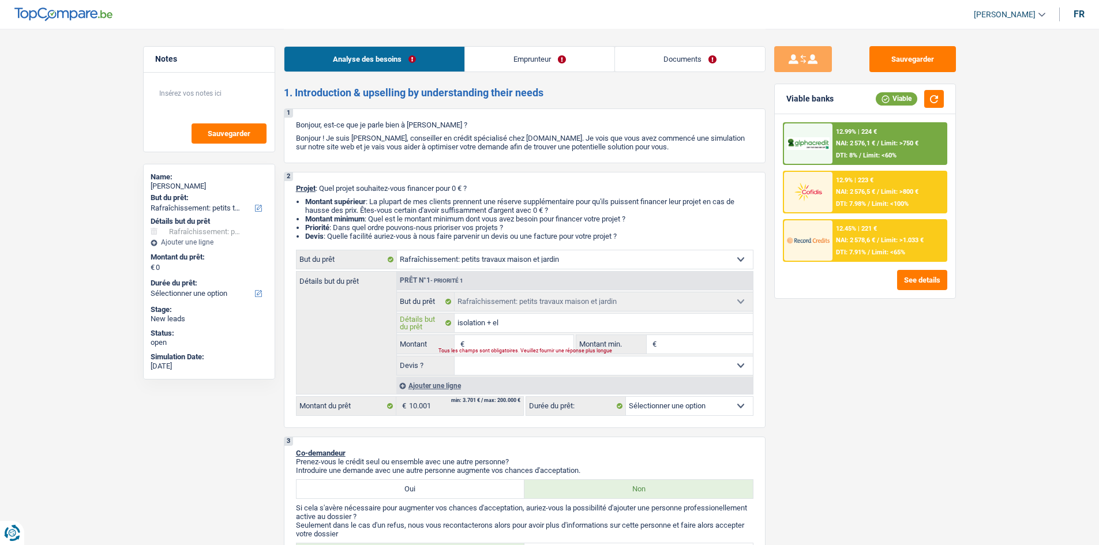
type input "isolation + ele"
type input "isolation + elec"
type input "isolation + elect"
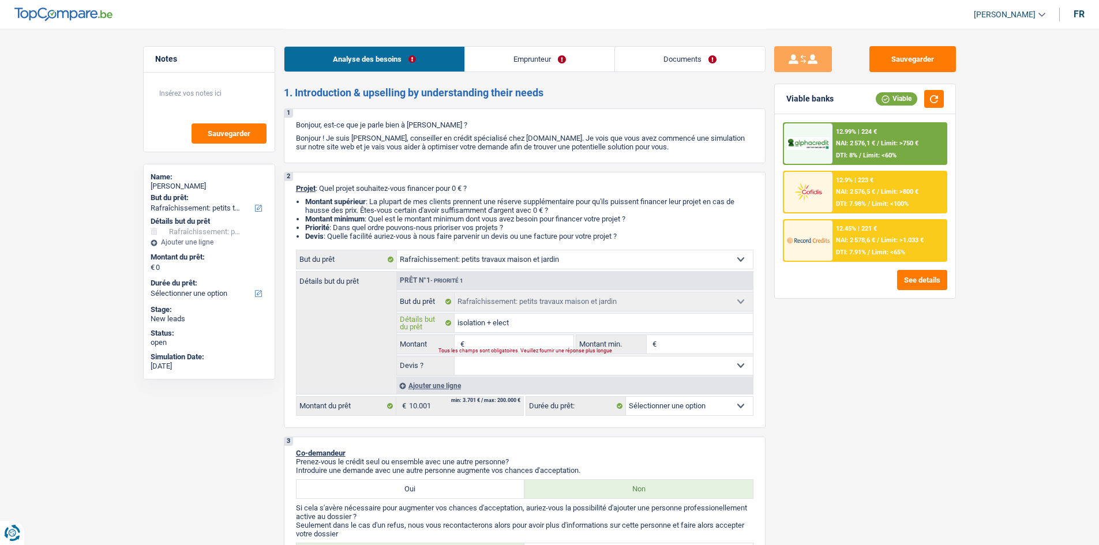
type input "isolation + electr"
type input "isolation + electri"
type input "isolation + electric"
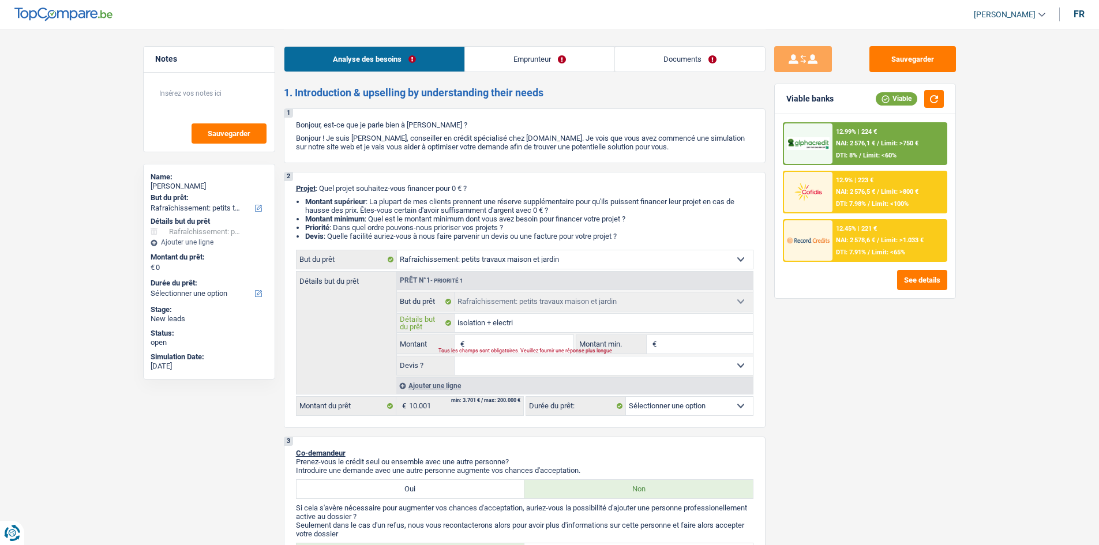
type input "isolation + electric"
type input "isolation + electrici"
type input "isolation + electricit"
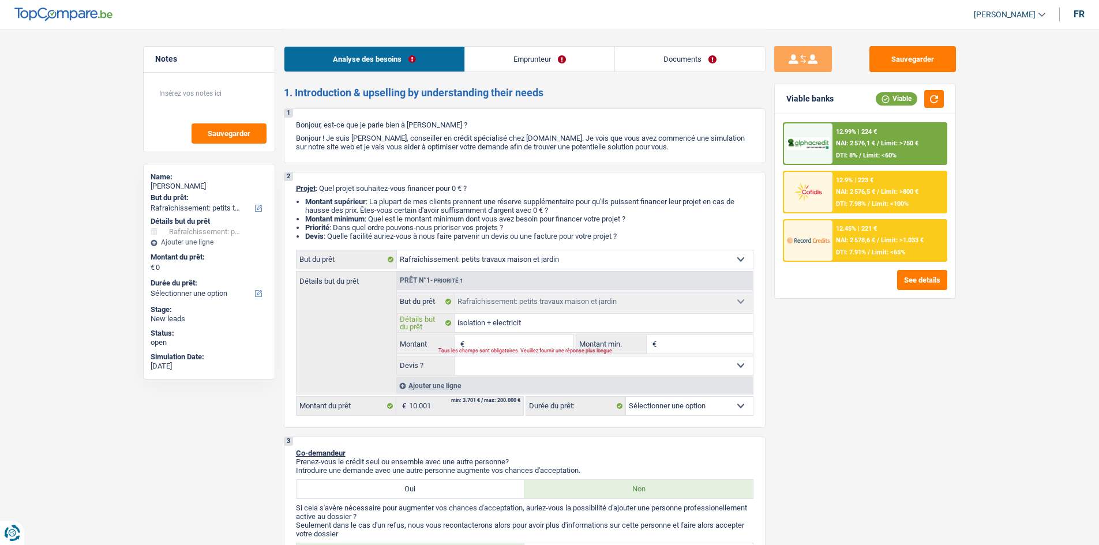
type input "isolation + electricité"
click at [631, 369] on select "Oui Non Non répondu Sélectionner une option" at bounding box center [604, 366] width 298 height 18
select select "false"
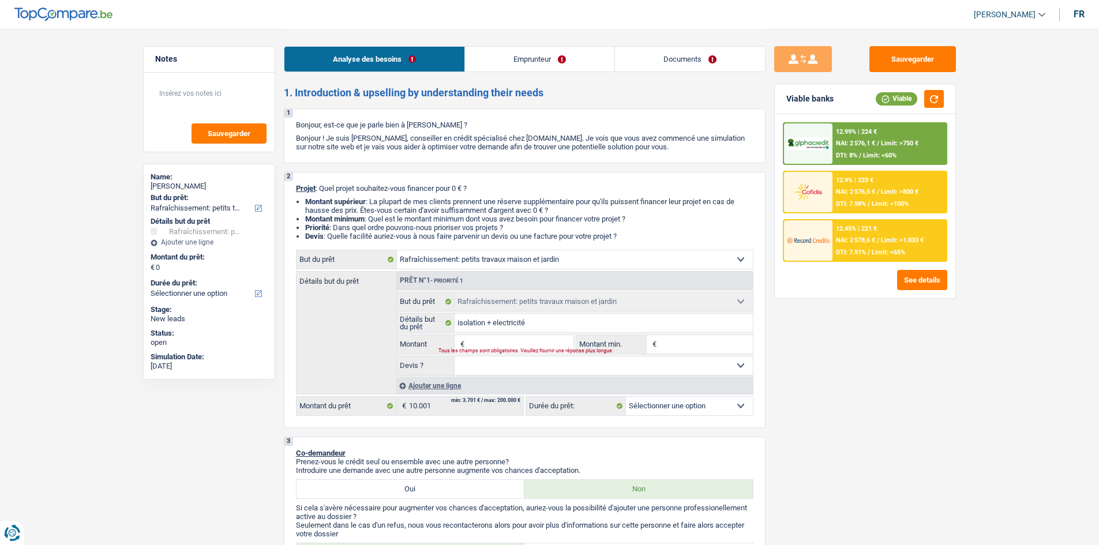
click at [455, 357] on select "Oui Non Non répondu Sélectionner une option" at bounding box center [604, 366] width 298 height 18
select select "false"
click at [495, 344] on input "Montant" at bounding box center [520, 344] width 106 height 18
type input "1"
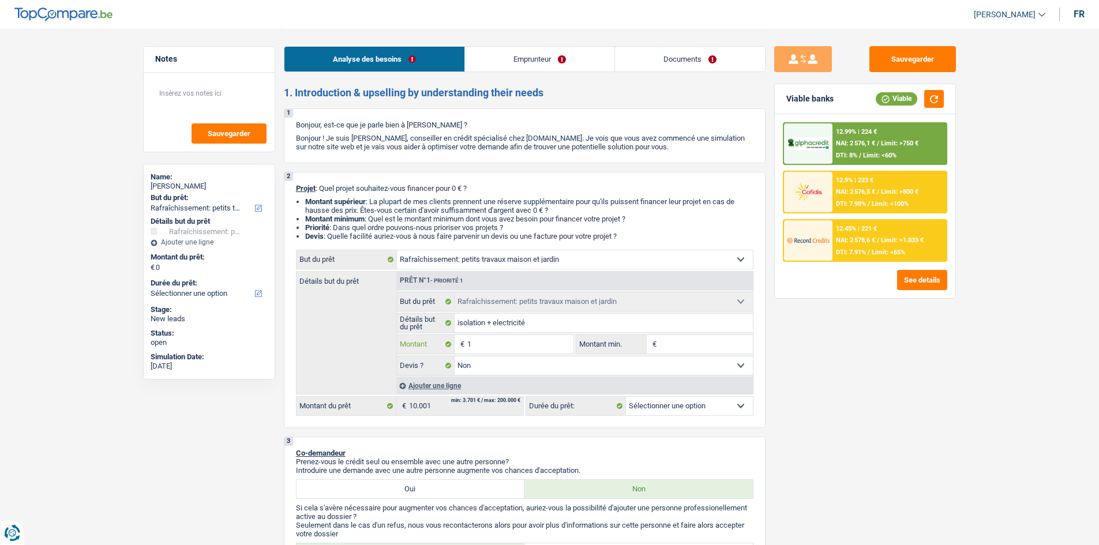
type input "10"
type input "100"
type input "1.000"
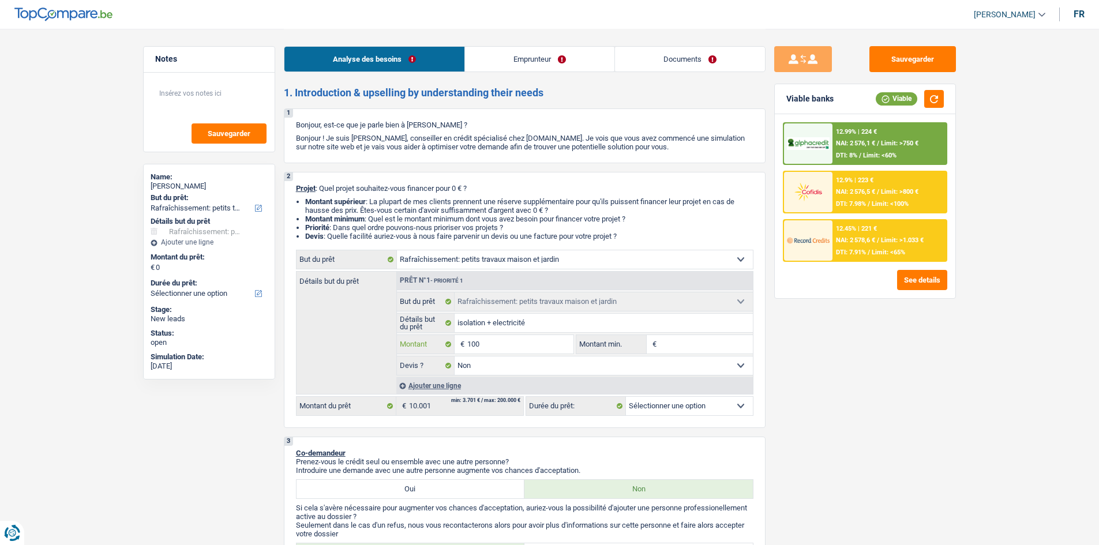
type input "1.000"
type input "10.001"
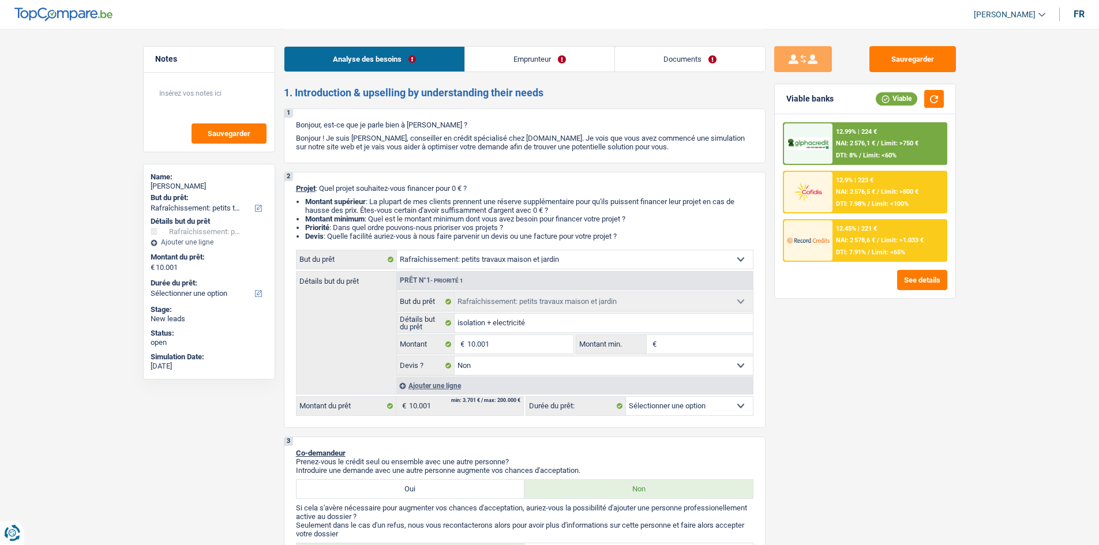
drag, startPoint x: 840, startPoint y: 393, endPoint x: 723, endPoint y: 361, distance: 121.1
click at [828, 391] on div "Sauvegarder Viable banks Viable 12.99% | 224 € NAI: 2 576,1 € / Limit: >750 € D…" at bounding box center [865, 286] width 199 height 481
select select "60"
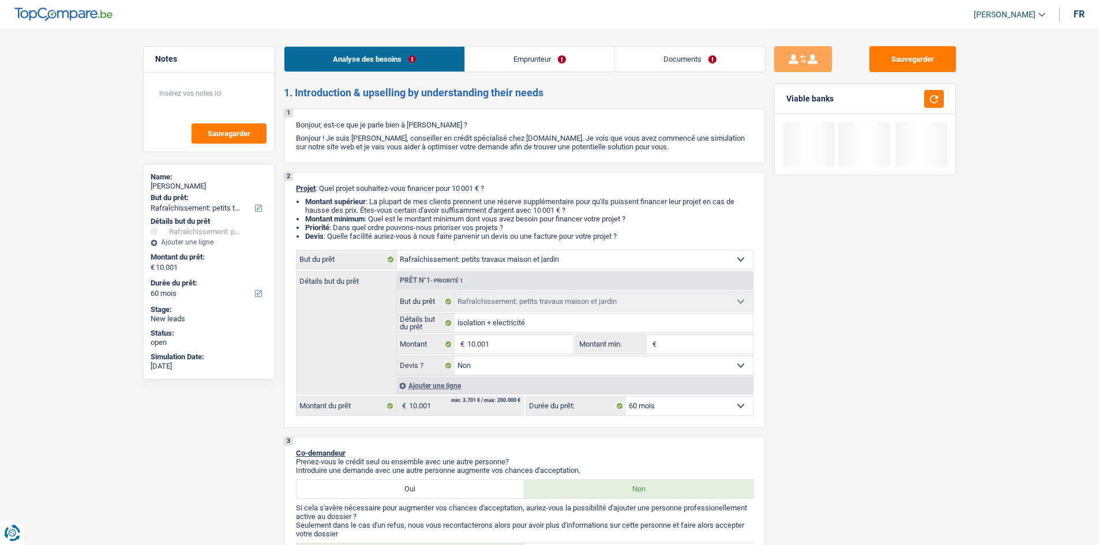
click at [688, 349] on input "Montant min." at bounding box center [705, 344] width 93 height 18
type input "1"
type input "10"
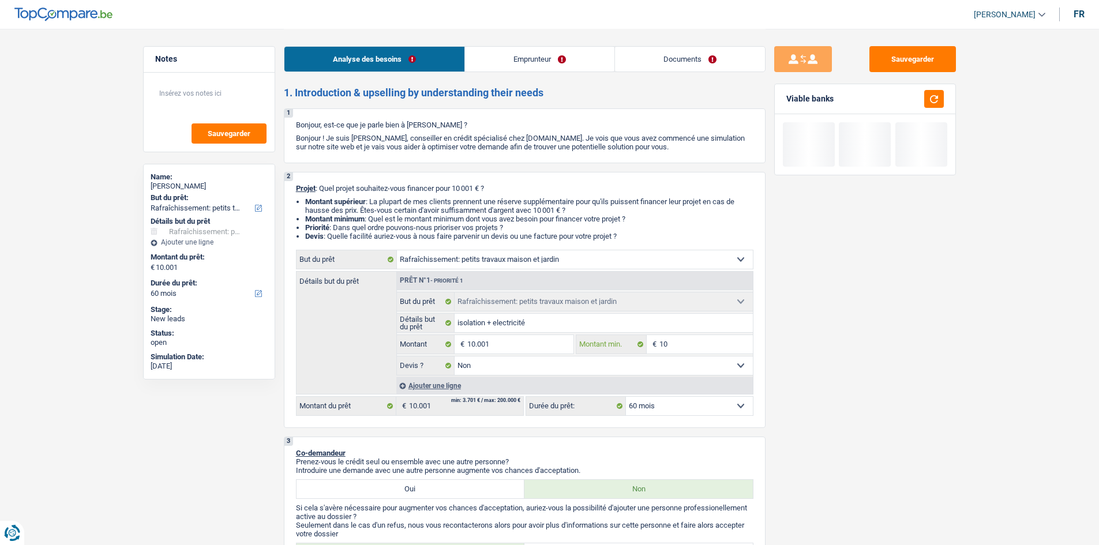
type input "100"
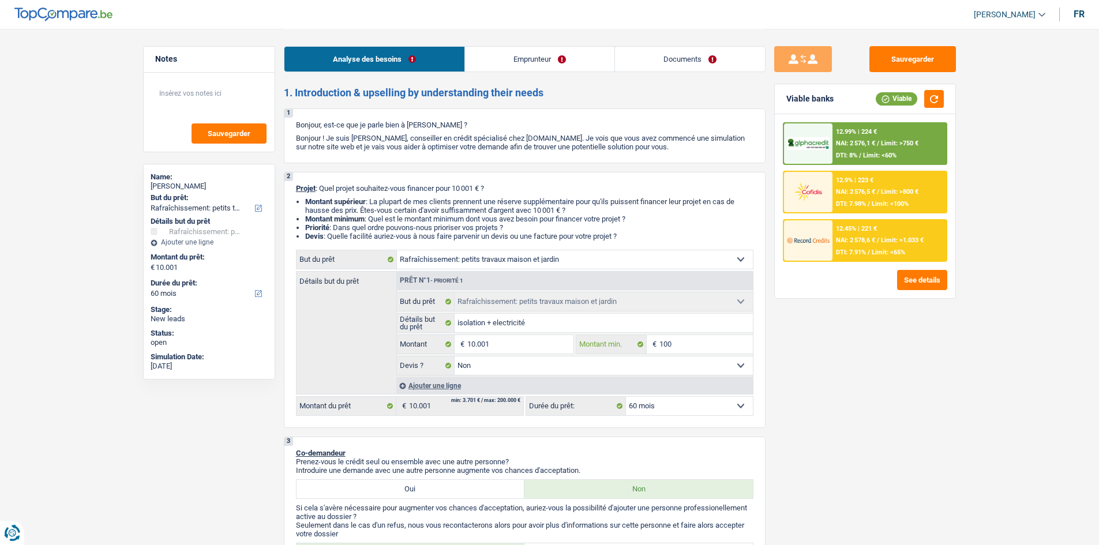
type input "1.001"
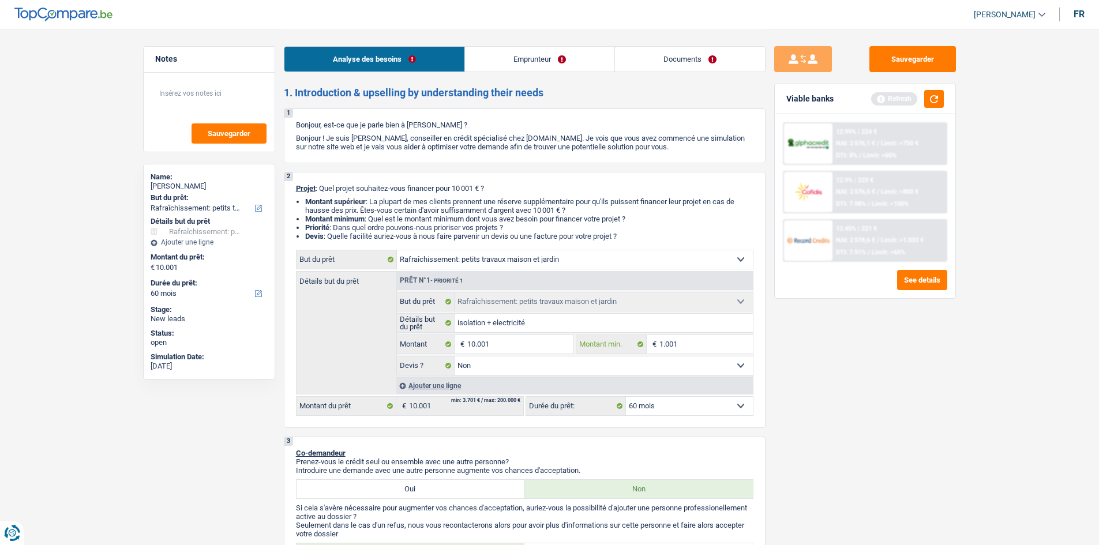
type input "100"
type input "10"
type input "1"
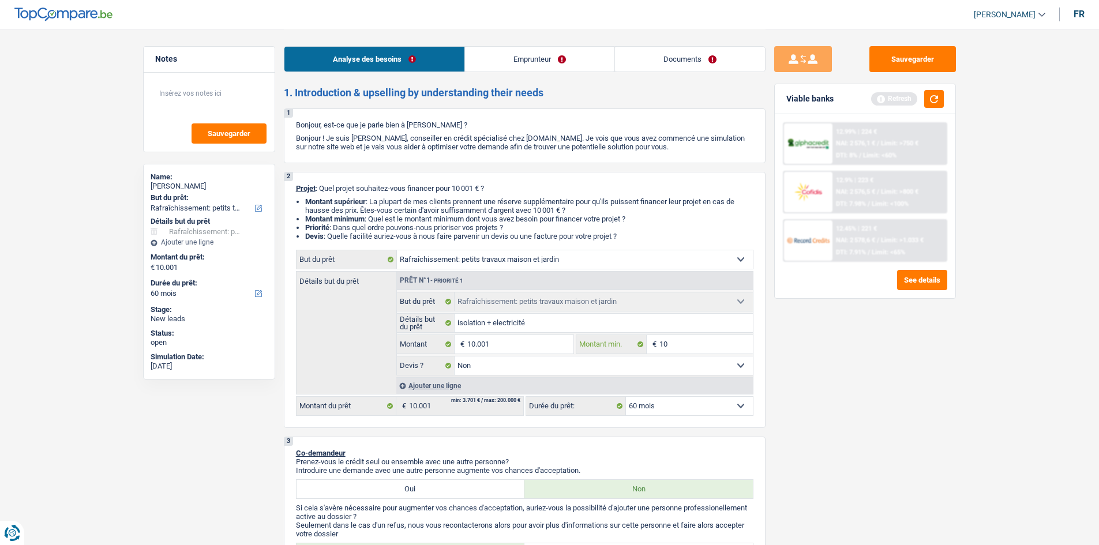
type input "1"
type input "10"
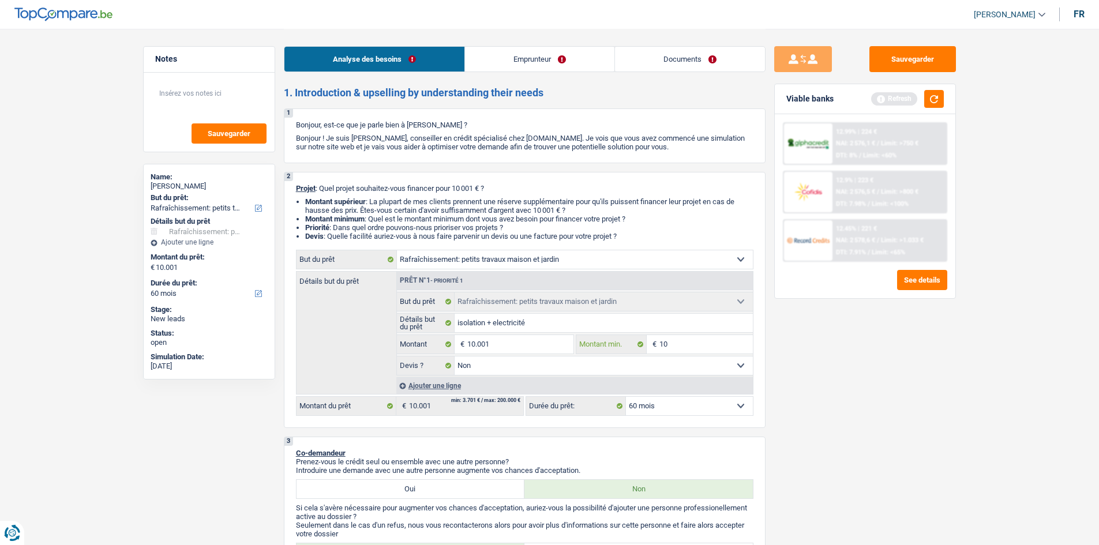
type input "100"
type input "1.000"
click at [702, 351] on input "1.000" at bounding box center [705, 344] width 93 height 18
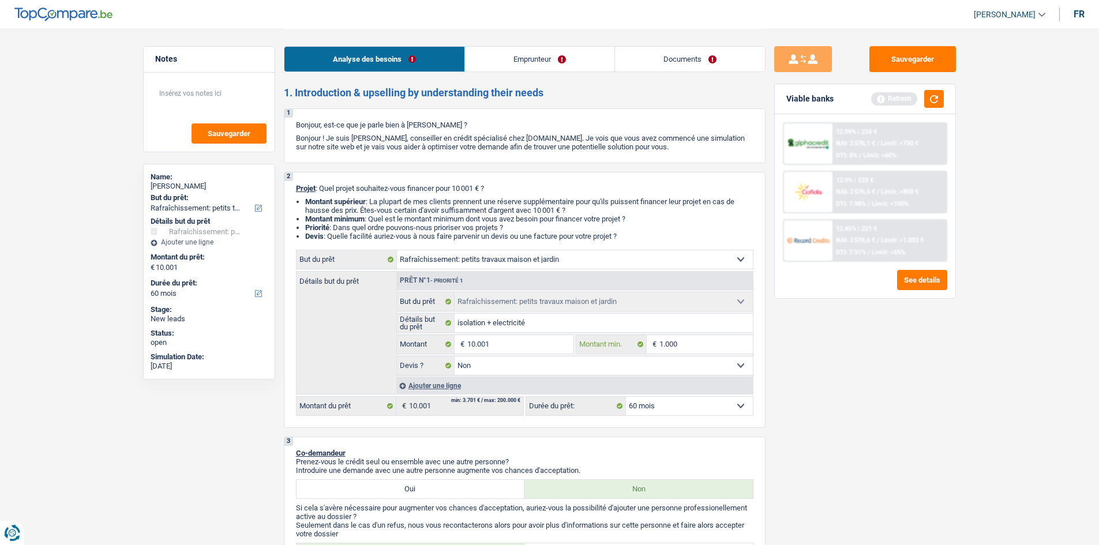
type input "1.000"
click at [931, 108] on div "Viable banks Refresh" at bounding box center [865, 99] width 181 height 30
drag, startPoint x: 702, startPoint y: 406, endPoint x: 747, endPoint y: 375, distance: 54.9
click at [702, 406] on select "12 mois 18 mois 24 mois 30 mois 36 mois 42 mois 48 mois 60 mois Sélectionner un…" at bounding box center [689, 406] width 127 height 18
click at [933, 106] on button "button" at bounding box center [934, 99] width 20 height 18
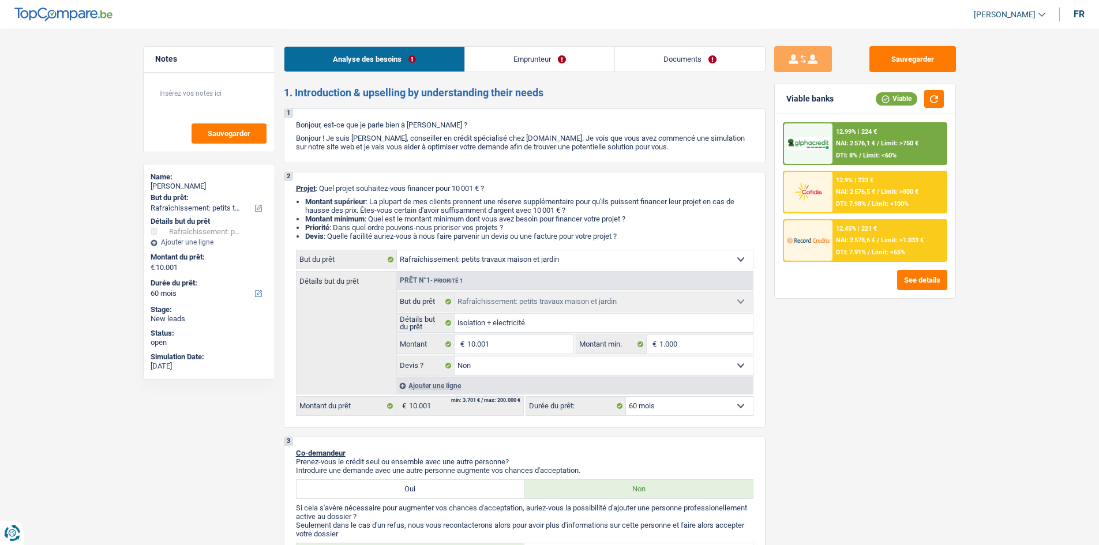
click at [875, 142] on span "NAI: 2 576,1 €" at bounding box center [855, 144] width 39 height 8
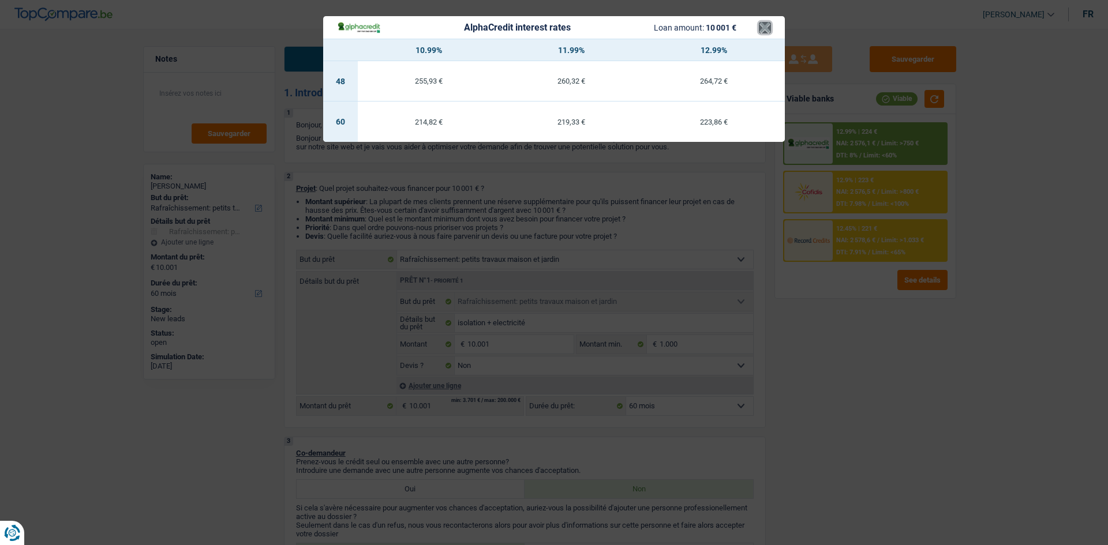
click at [764, 23] on button "×" at bounding box center [765, 28] width 12 height 12
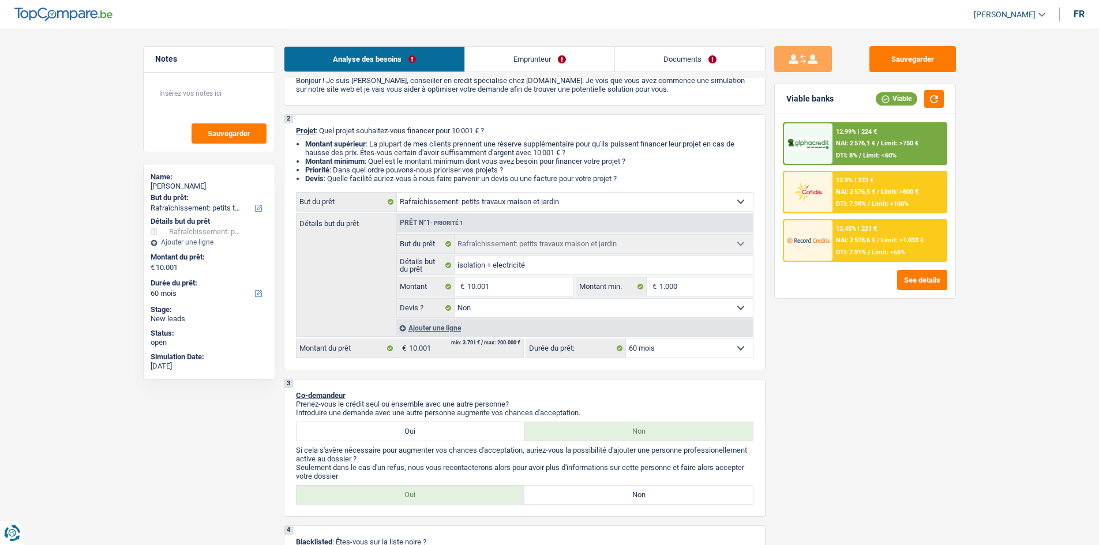
scroll to position [173, 0]
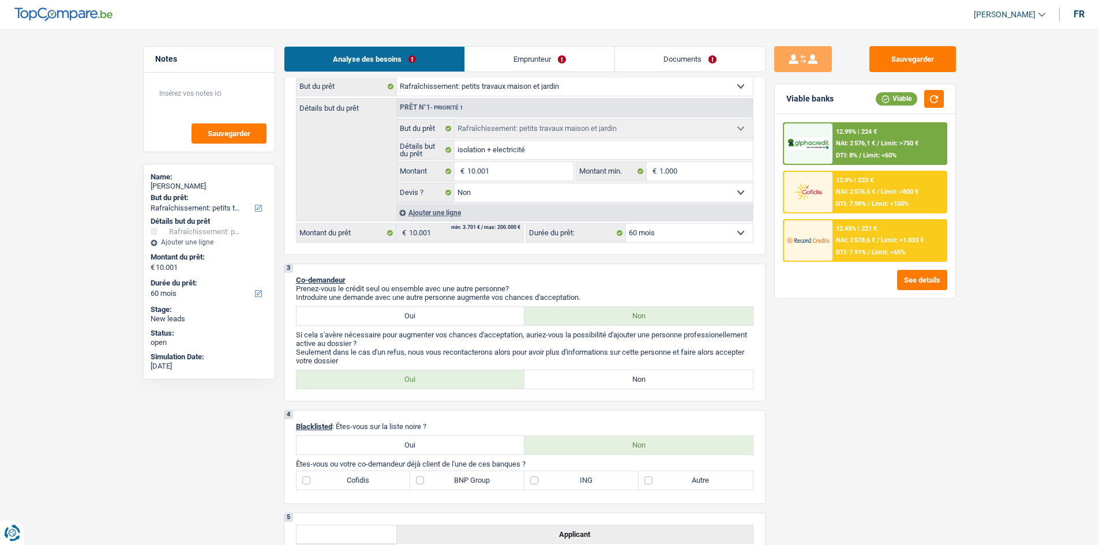
click at [516, 59] on link "Emprunteur" at bounding box center [539, 59] width 149 height 25
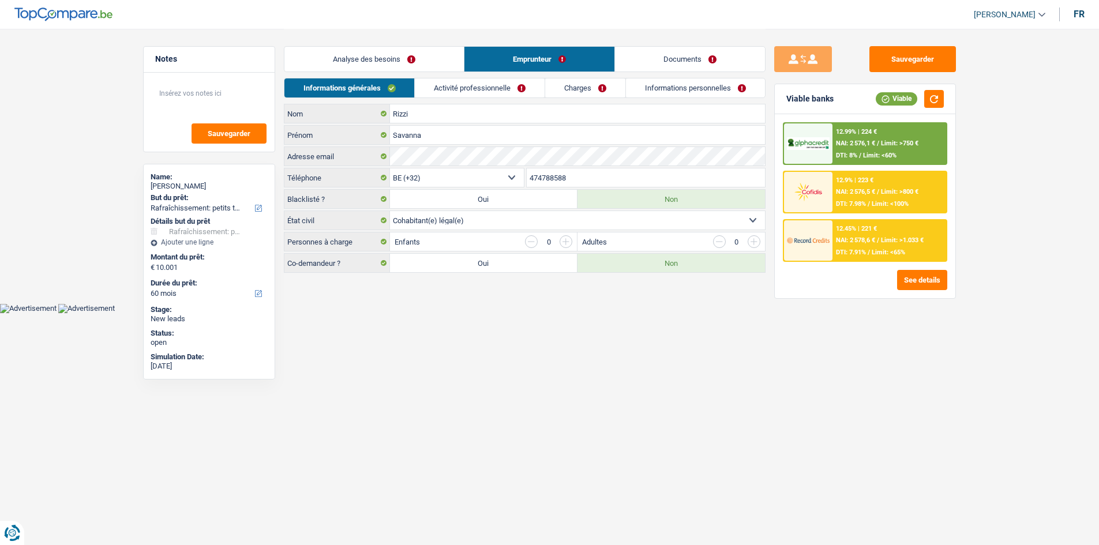
scroll to position [0, 0]
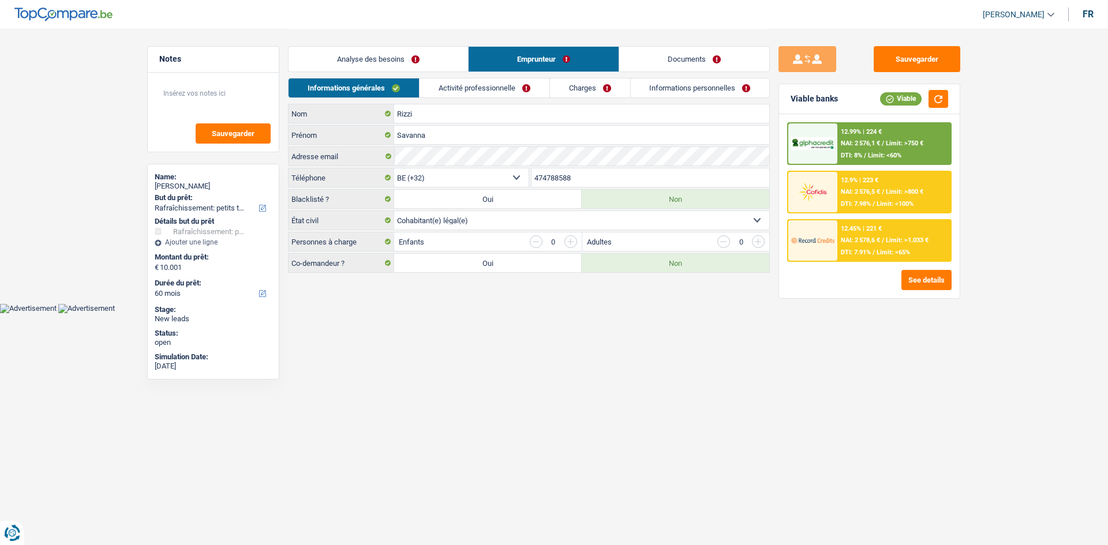
click at [427, 58] on link "Analyse des besoins" at bounding box center [377, 59] width 179 height 25
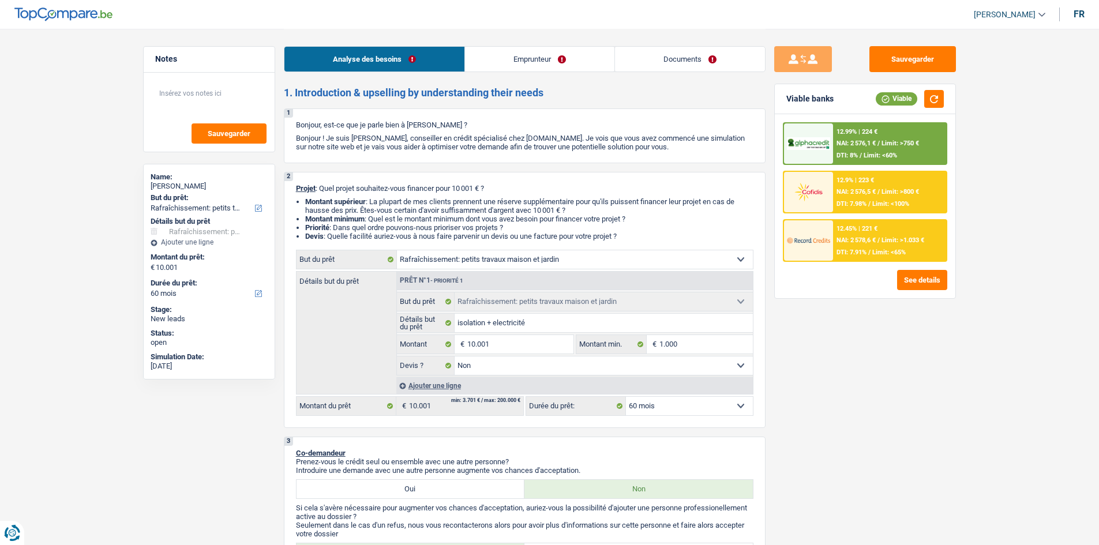
click at [500, 58] on link "Emprunteur" at bounding box center [539, 59] width 149 height 25
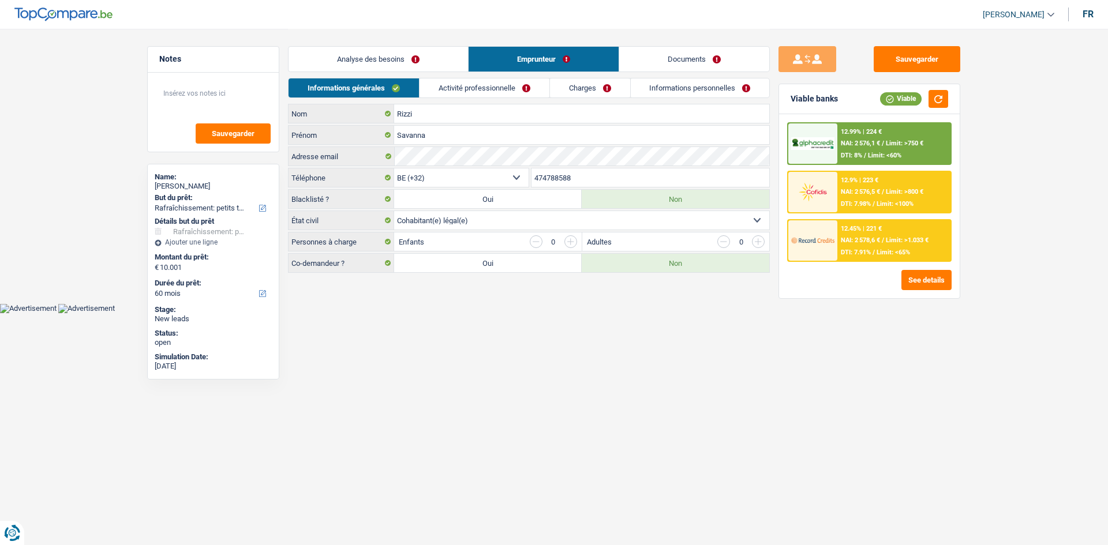
click at [411, 65] on link "Analyse des besoins" at bounding box center [377, 59] width 179 height 25
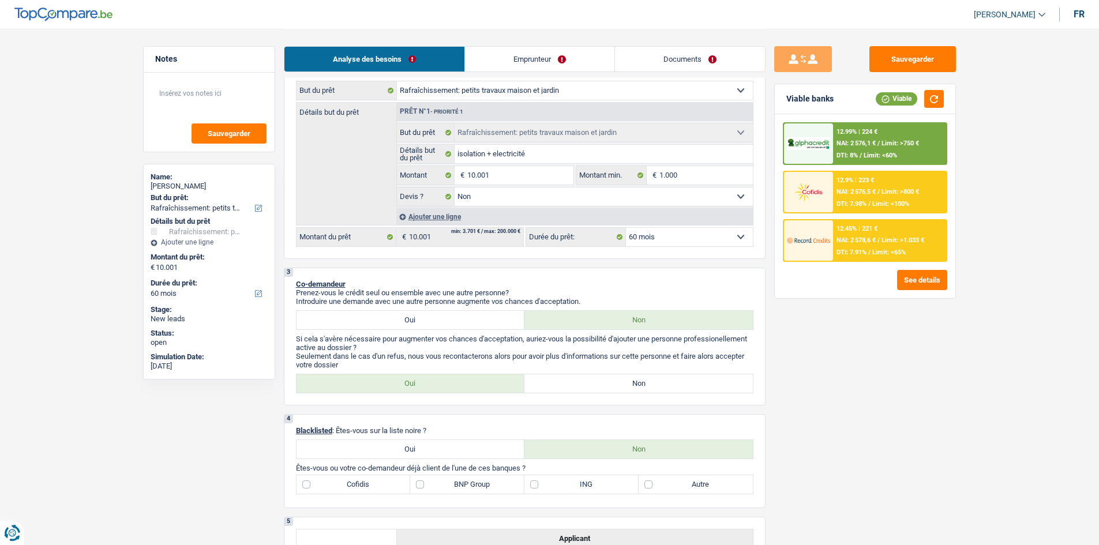
scroll to position [288, 0]
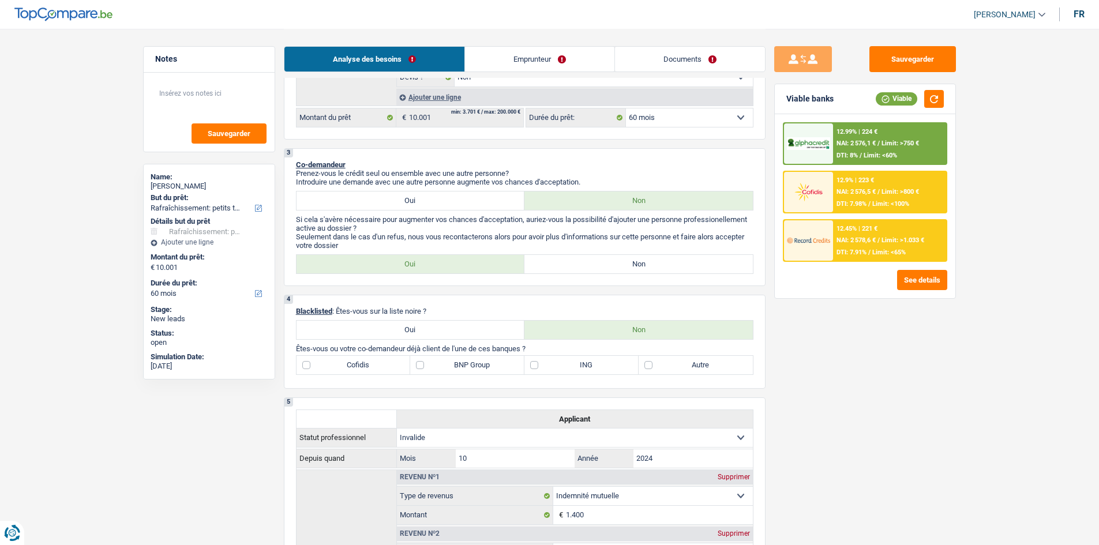
drag, startPoint x: 558, startPoint y: 258, endPoint x: 572, endPoint y: 270, distance: 18.4
click at [563, 260] on label "Non" at bounding box center [638, 264] width 228 height 18
click at [563, 260] on input "Non" at bounding box center [638, 264] width 228 height 18
radio input "true"
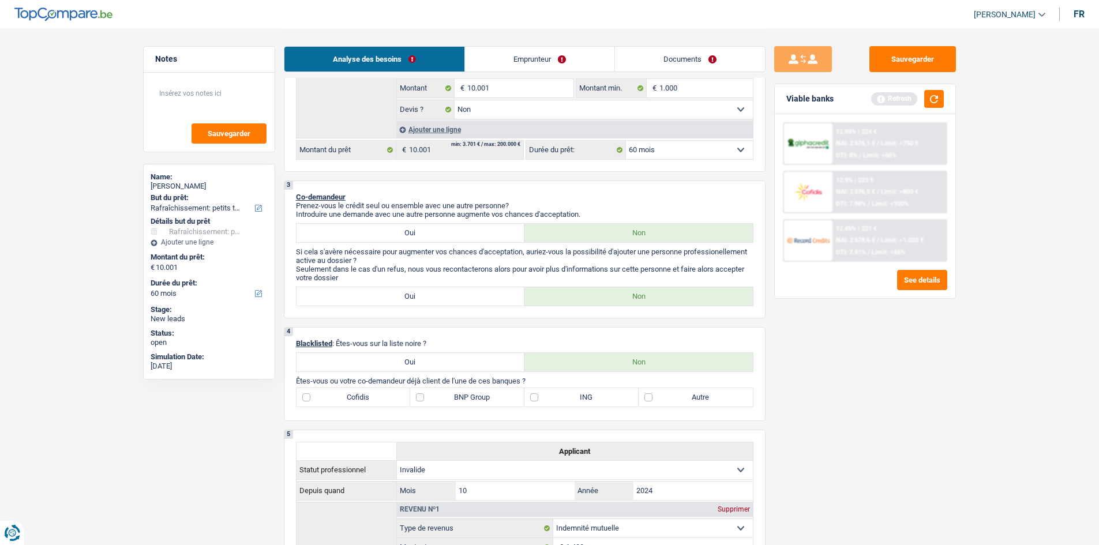
scroll to position [173, 0]
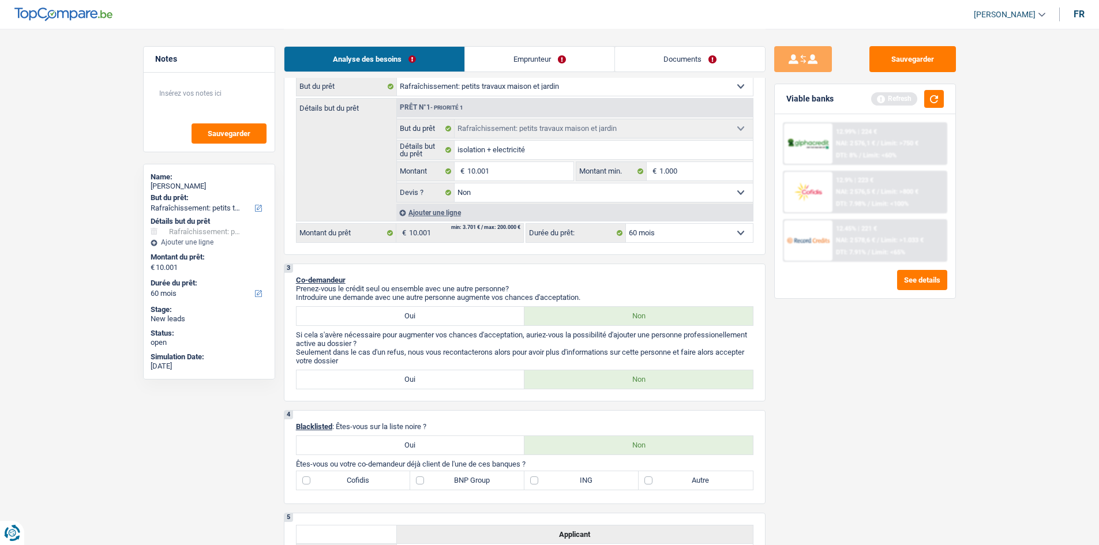
click at [700, 477] on label "Autre" at bounding box center [696, 480] width 114 height 18
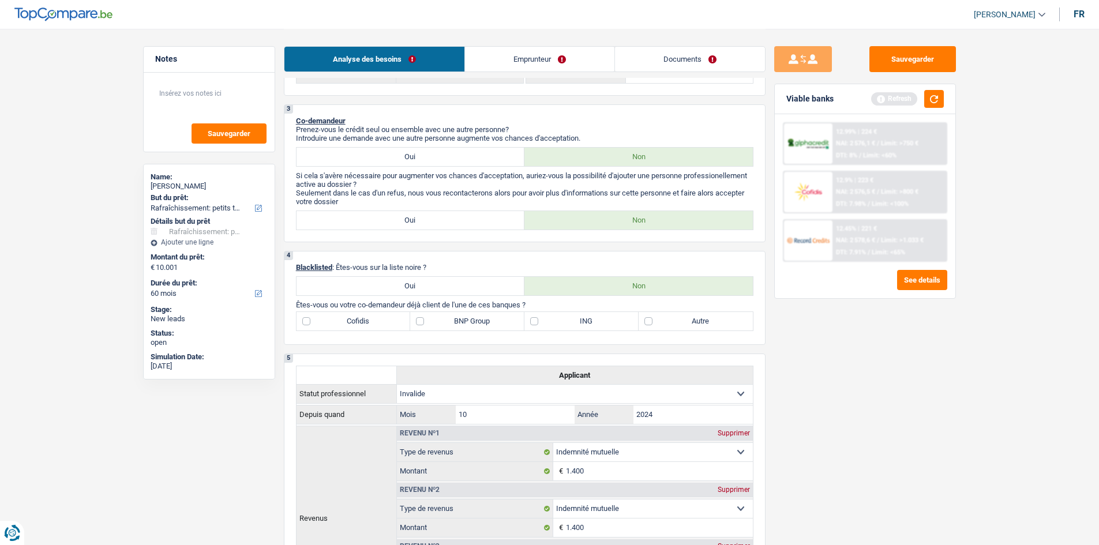
scroll to position [404, 0]
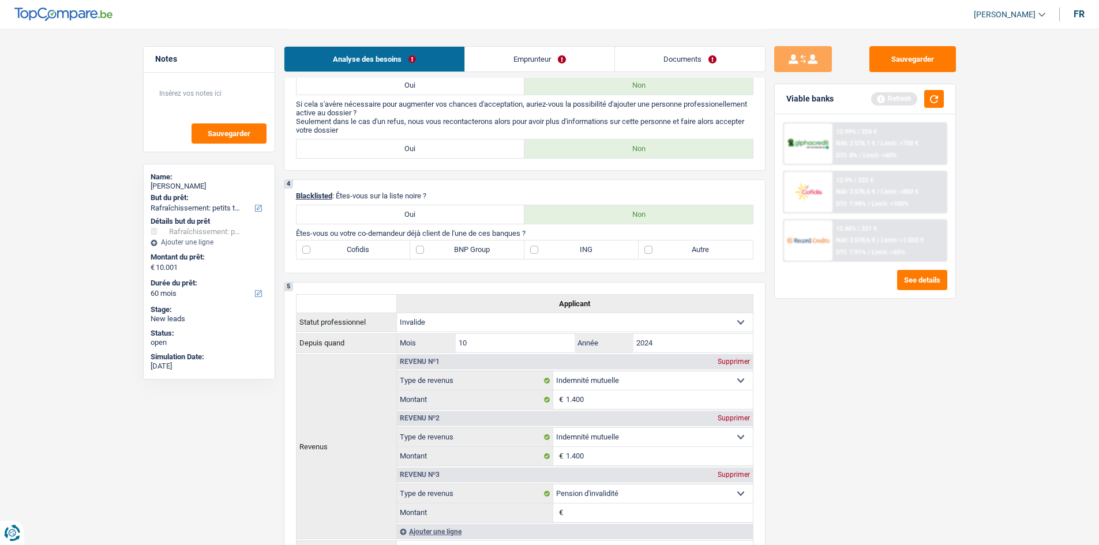
click at [669, 252] on label "Autre" at bounding box center [696, 250] width 114 height 18
click at [669, 252] on input "Autre" at bounding box center [696, 250] width 114 height 18
checkbox input "true"
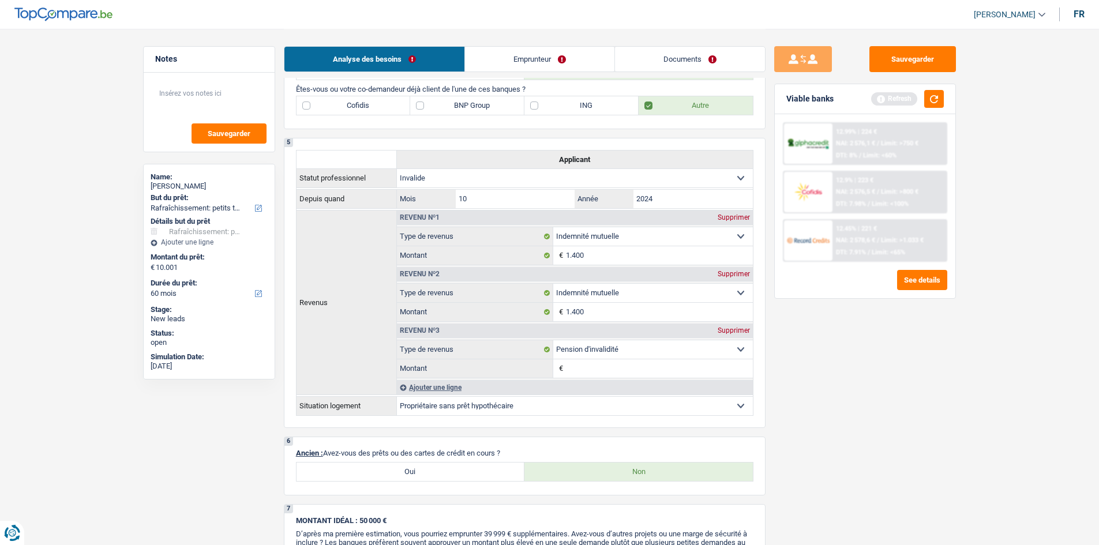
scroll to position [635, 0]
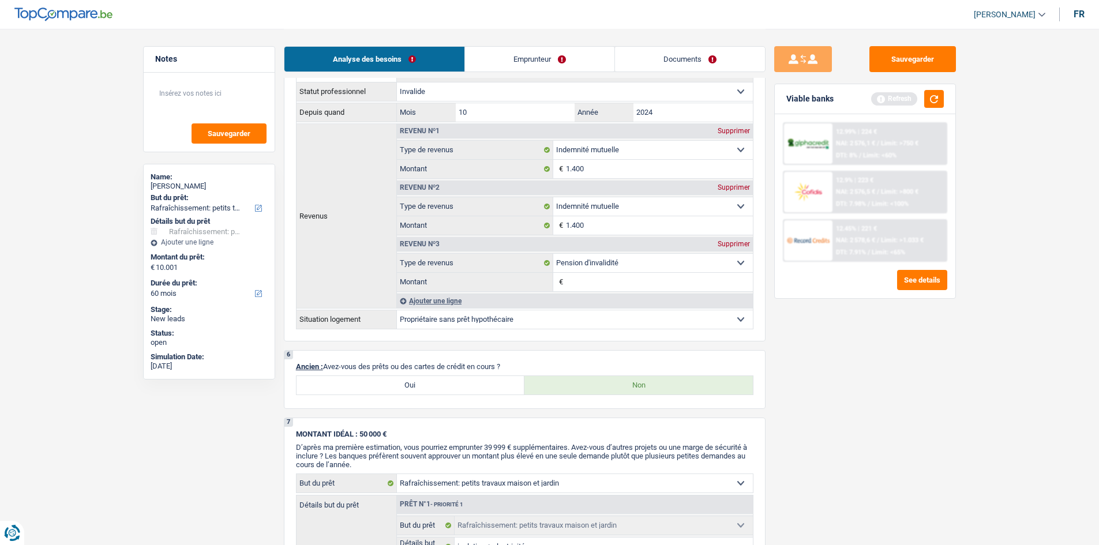
click at [537, 56] on link "Emprunteur" at bounding box center [539, 59] width 149 height 25
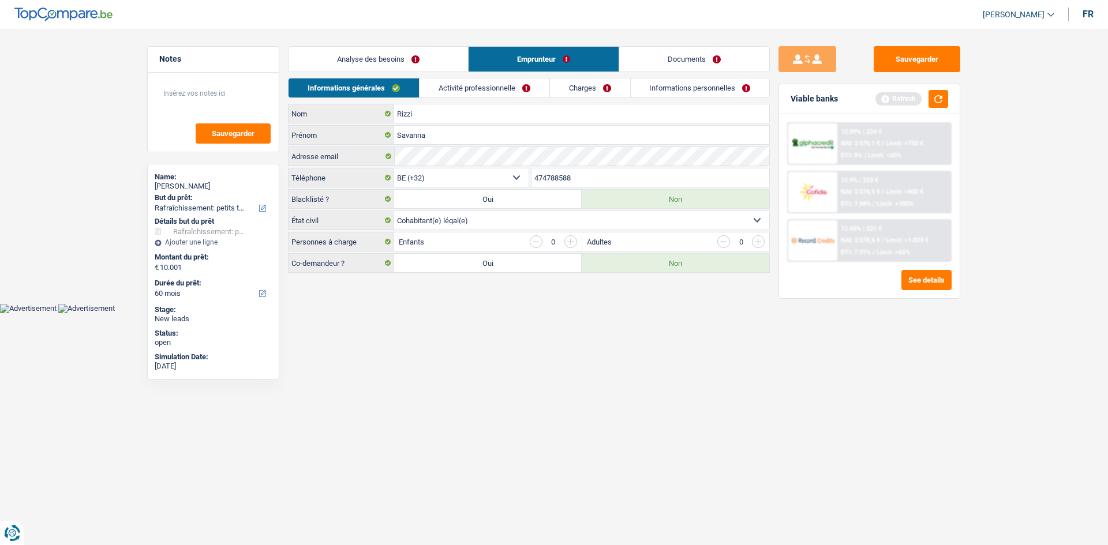
click at [476, 92] on link "Activité professionnelle" at bounding box center [484, 87] width 130 height 19
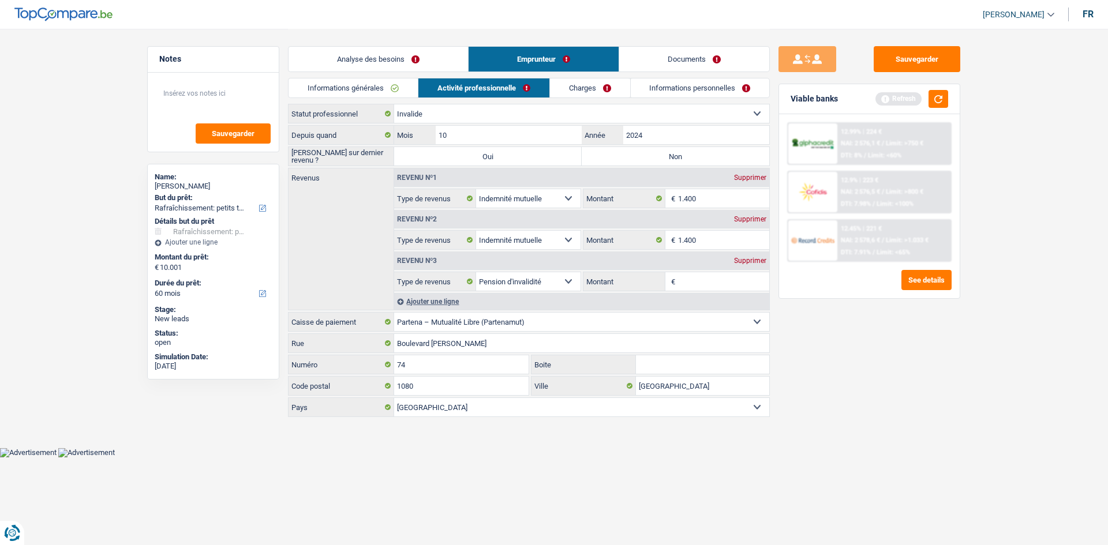
click at [599, 85] on link "Charges" at bounding box center [590, 87] width 80 height 19
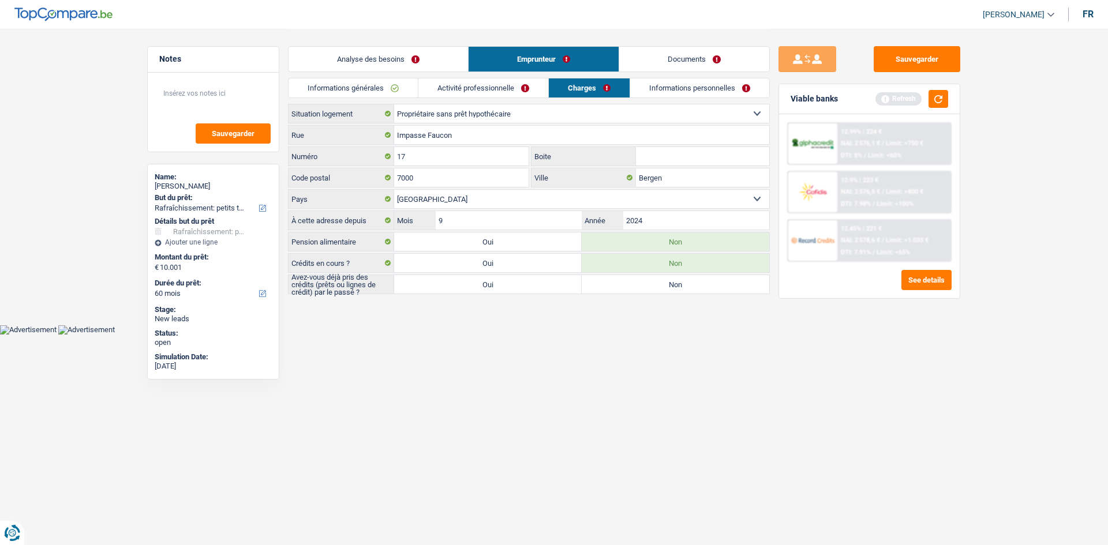
click at [374, 88] on link "Informations générales" at bounding box center [352, 87] width 129 height 19
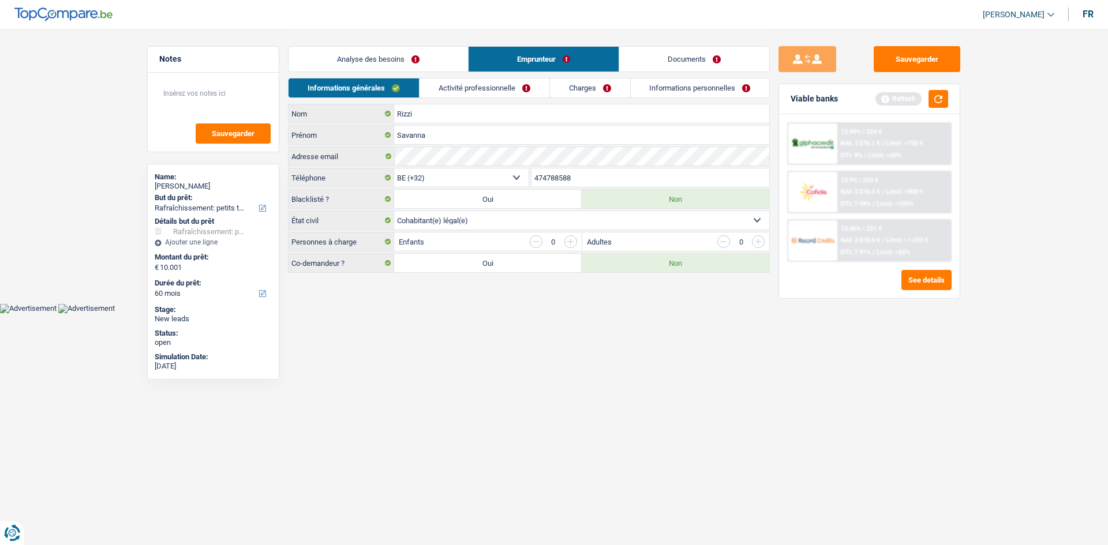
click at [339, 53] on link "Analyse des besoins" at bounding box center [377, 59] width 179 height 25
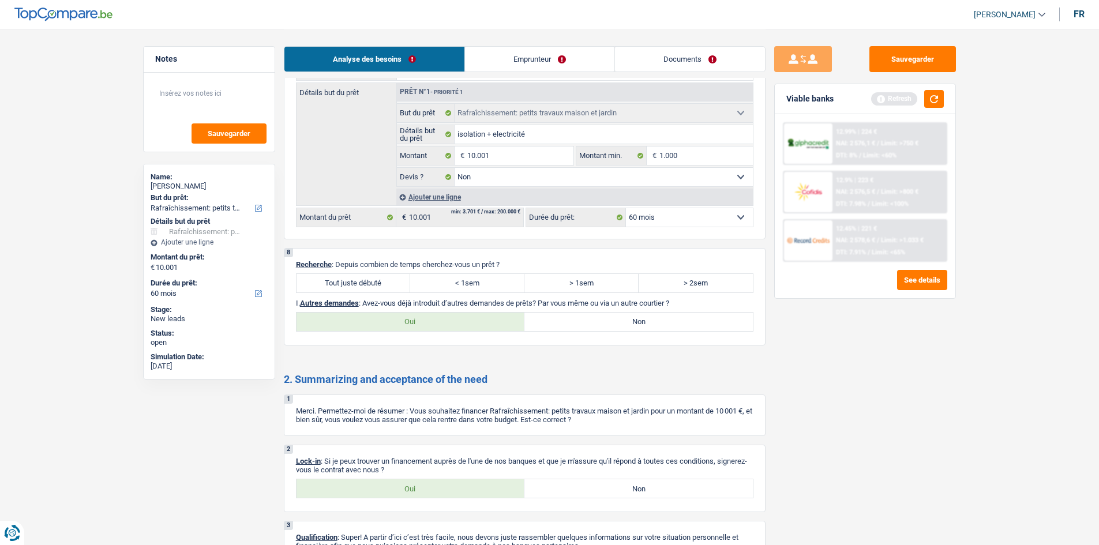
scroll to position [1124, 0]
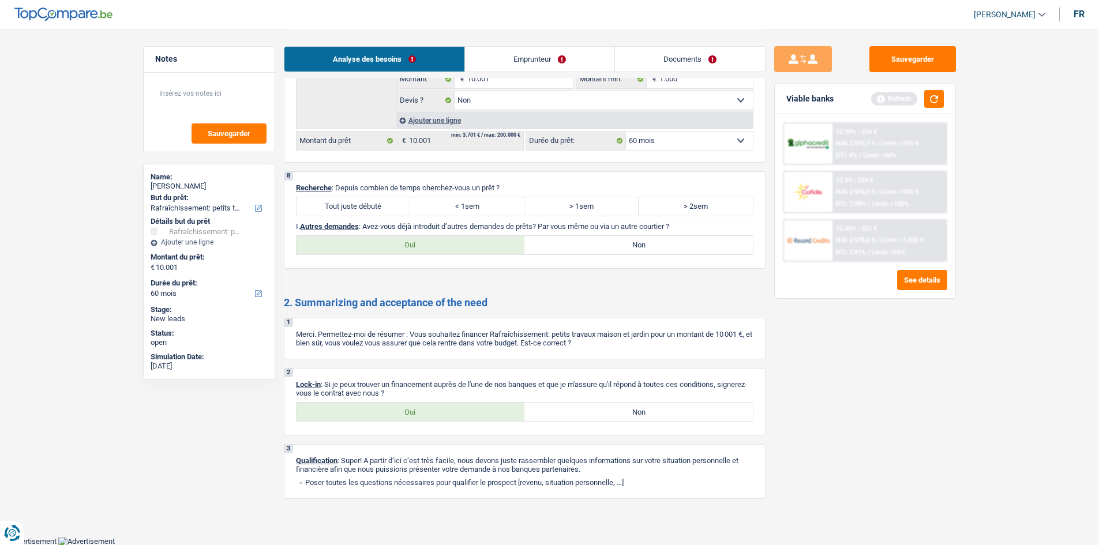
click at [597, 415] on label "Non" at bounding box center [638, 412] width 228 height 18
click at [597, 415] on input "Non" at bounding box center [638, 412] width 228 height 18
radio input "true"
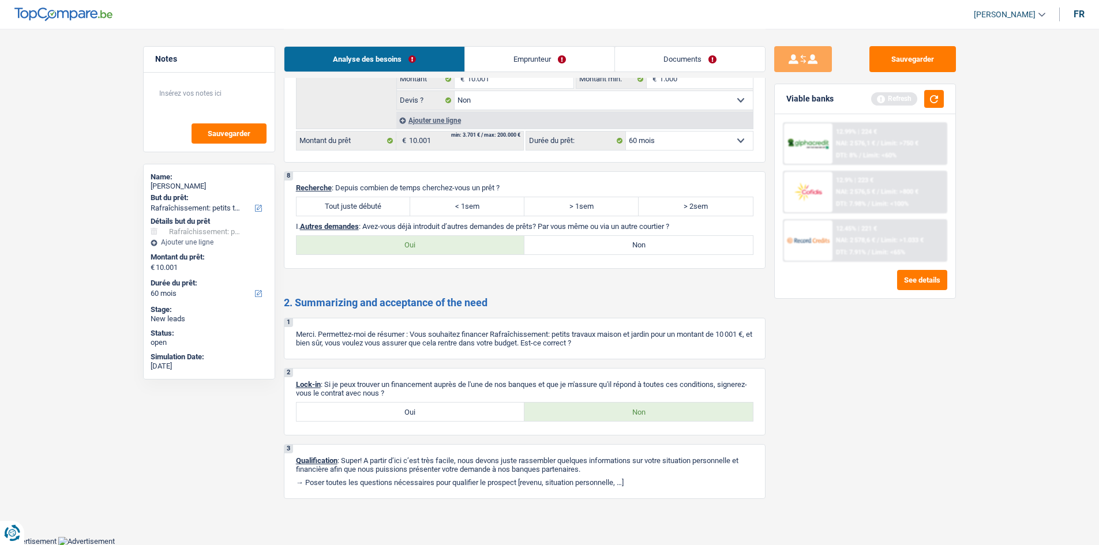
click at [479, 417] on label "Oui" at bounding box center [411, 412] width 228 height 18
click at [479, 417] on input "Oui" at bounding box center [411, 412] width 228 height 18
radio input "true"
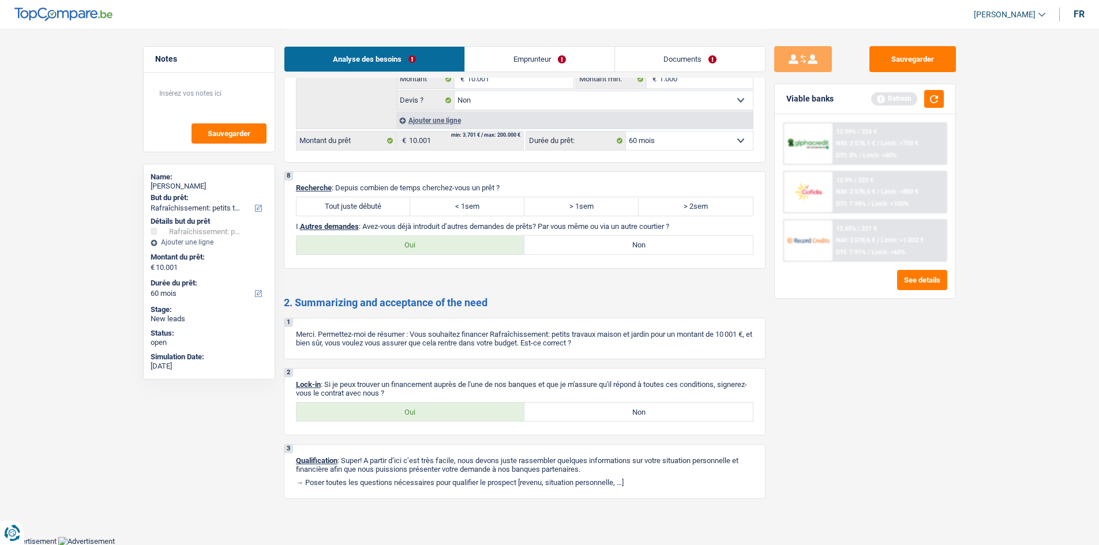
click at [612, 242] on label "Non" at bounding box center [638, 245] width 228 height 18
click at [612, 242] on input "Non" at bounding box center [638, 245] width 228 height 18
radio input "true"
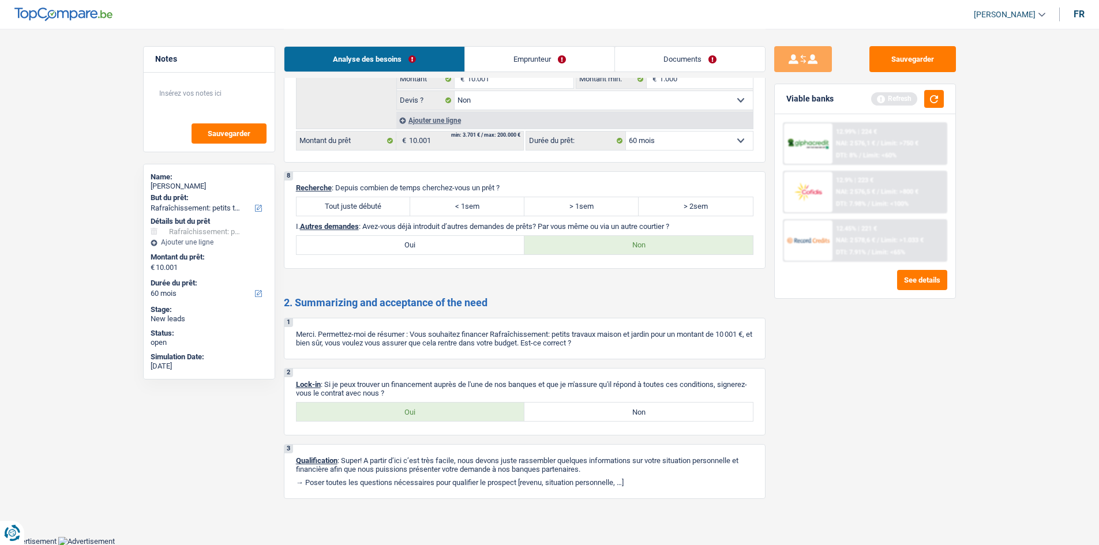
click at [356, 201] on label "Tout juste débuté" at bounding box center [354, 206] width 114 height 18
click at [356, 201] on input "Tout juste débuté" at bounding box center [354, 206] width 114 height 18
radio input "true"
click at [518, 51] on link "Emprunteur" at bounding box center [539, 59] width 149 height 25
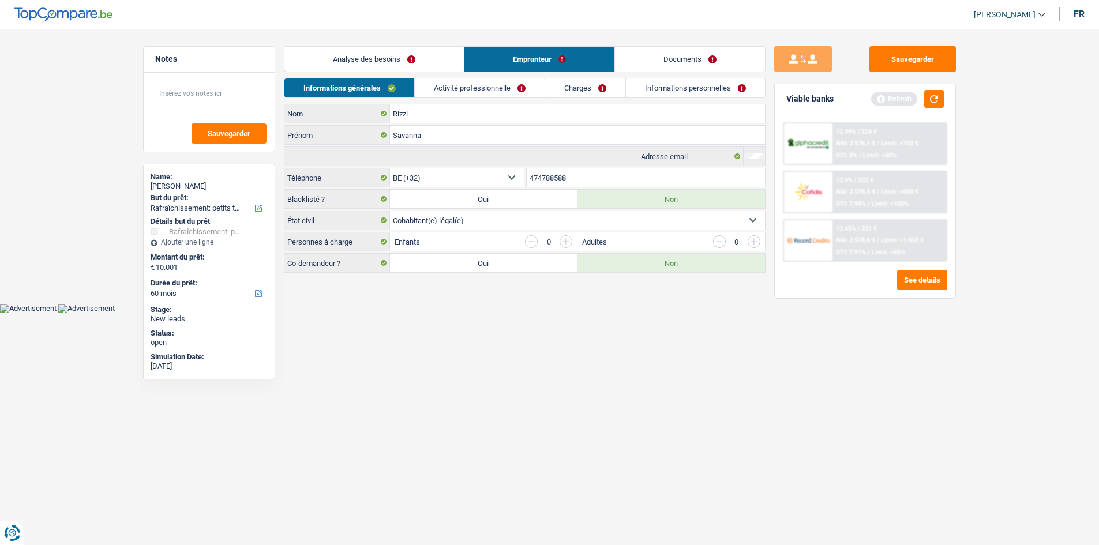
scroll to position [0, 0]
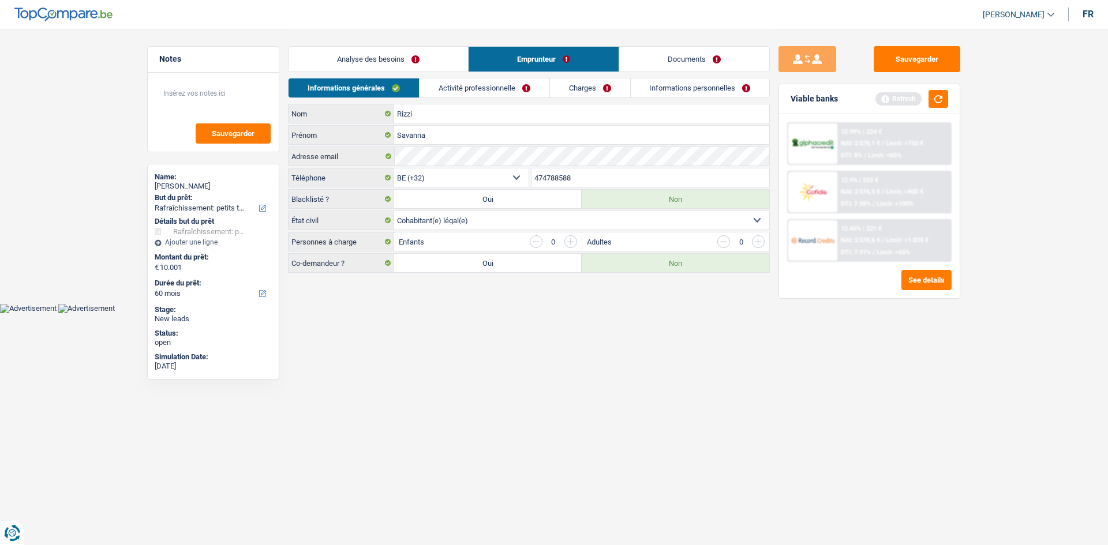
drag, startPoint x: 477, startPoint y: 88, endPoint x: 448, endPoint y: 77, distance: 30.9
click at [476, 88] on link "Activité professionnelle" at bounding box center [484, 87] width 130 height 19
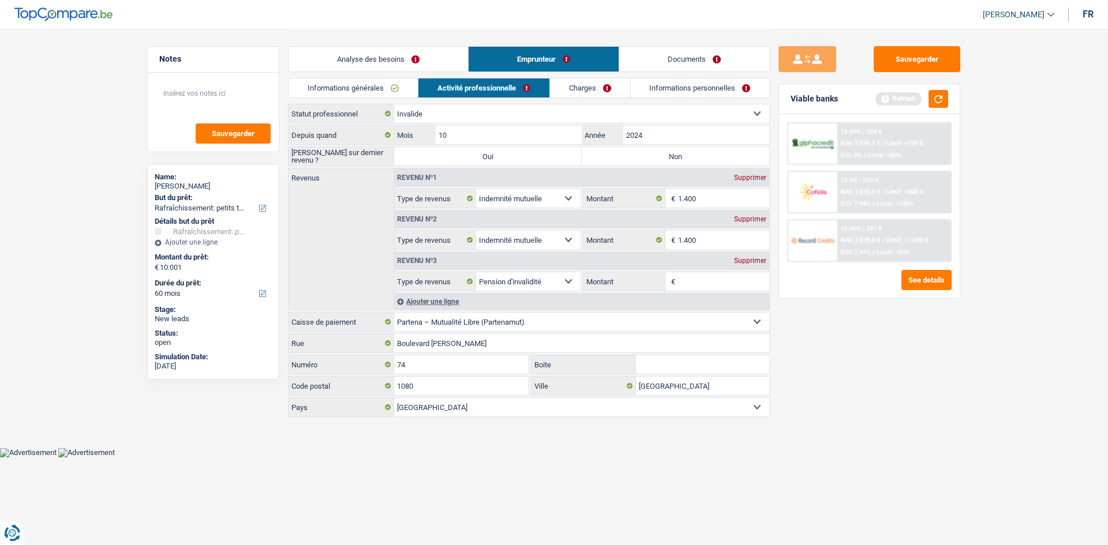
click at [753, 218] on div "Supprimer" at bounding box center [750, 219] width 38 height 7
select select "disabilityPension"
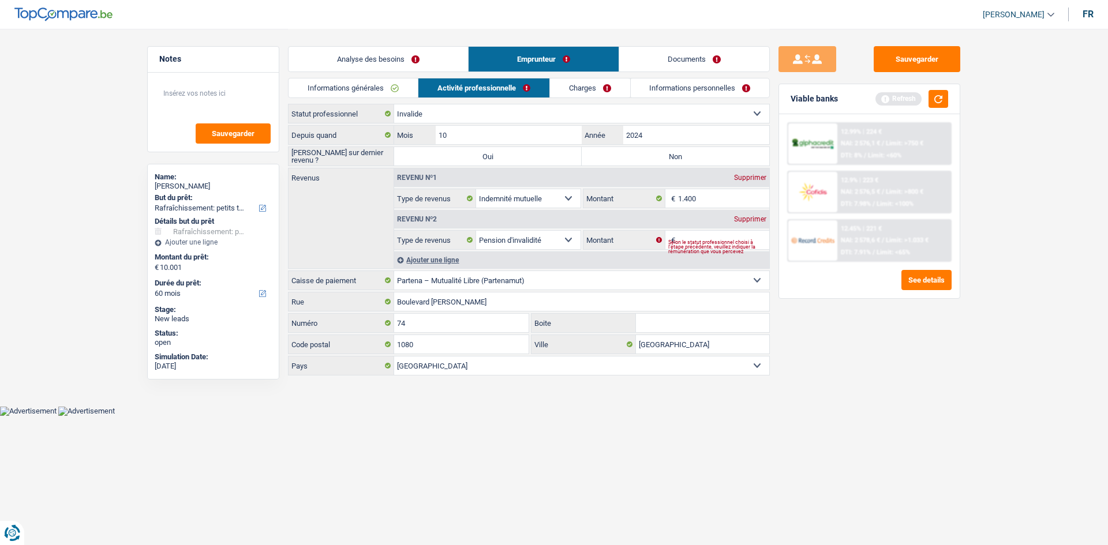
click at [743, 218] on div "Supprimer" at bounding box center [750, 219] width 38 height 7
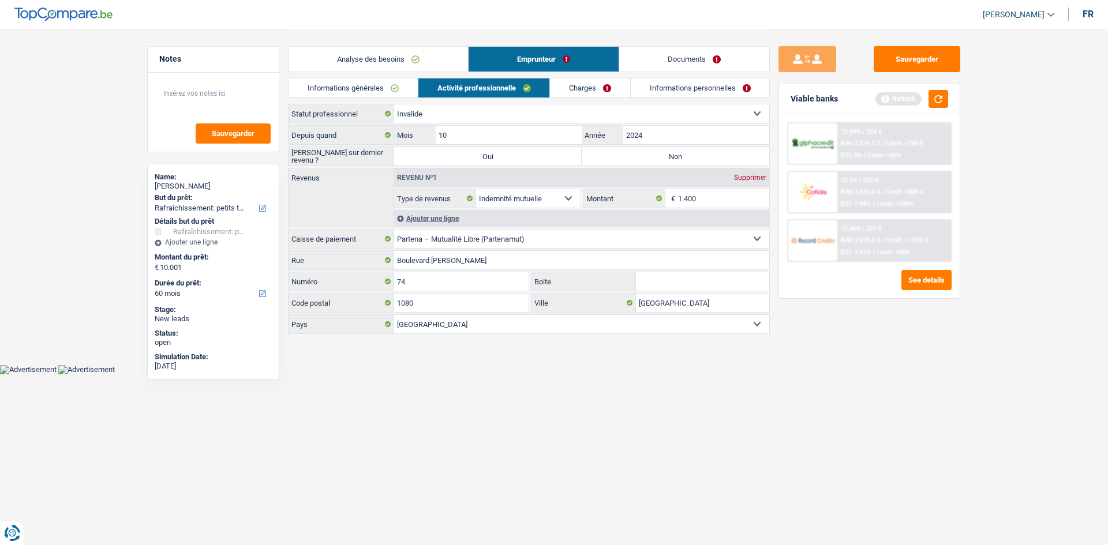
click at [443, 220] on div "Ajouter une ligne" at bounding box center [581, 218] width 375 height 17
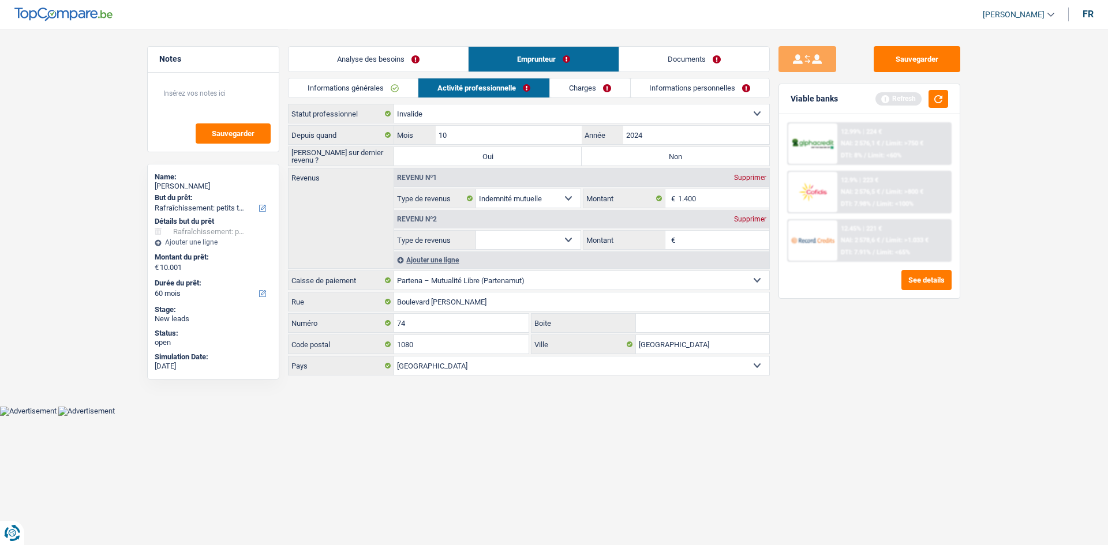
click at [546, 244] on select "Allocation d'handicap Allocations chômage Allocations familiales Chèques repas …" at bounding box center [528, 240] width 104 height 18
click at [361, 215] on div "Revenus Revenu nº1 Supprimer Allocation d'handicap Allocations chômage Allocati…" at bounding box center [529, 218] width 482 height 101
click at [749, 222] on div "Supprimer" at bounding box center [750, 219] width 38 height 7
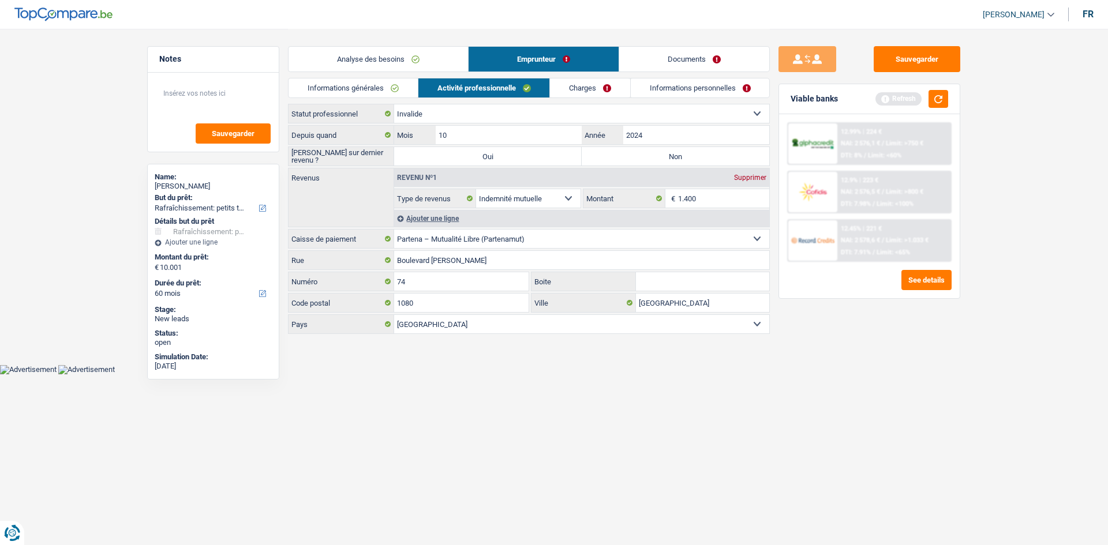
click at [501, 155] on label "Oui" at bounding box center [488, 156] width 188 height 18
click at [501, 155] on input "Oui" at bounding box center [488, 156] width 188 height 18
radio input "true"
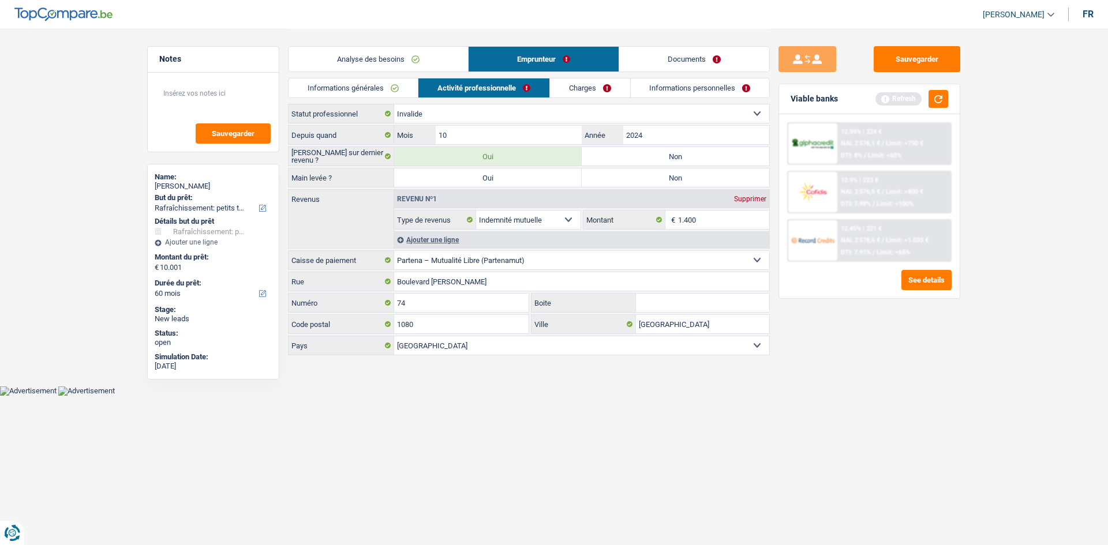
click at [642, 151] on label "Non" at bounding box center [676, 156] width 188 height 18
click at [642, 151] on input "Non" at bounding box center [676, 156] width 188 height 18
radio input "true"
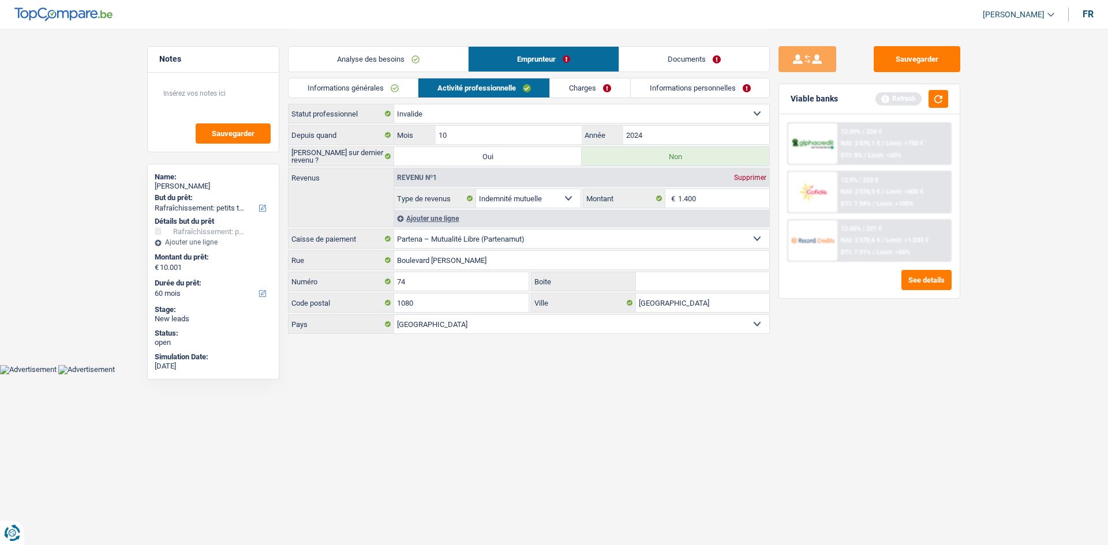
click at [569, 89] on link "Charges" at bounding box center [590, 87] width 80 height 19
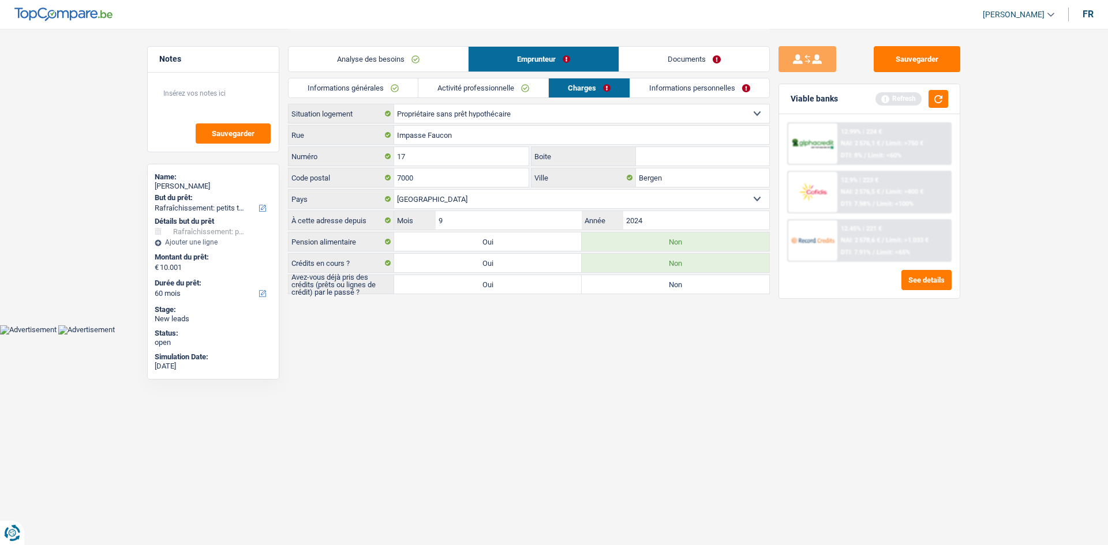
click at [523, 115] on select "Locataire Propriétaire avec prêt hypothécaire Propriétaire sans prêt hypothécai…" at bounding box center [581, 113] width 375 height 18
select select "liveWithParents"
click at [394, 104] on select "Locataire Propriétaire avec prêt hypothécaire Propriétaire sans prêt hypothécai…" at bounding box center [581, 113] width 375 height 18
click at [190, 98] on textarea at bounding box center [213, 98] width 115 height 35
click at [673, 84] on link "Informations personnelles" at bounding box center [699, 87] width 139 height 19
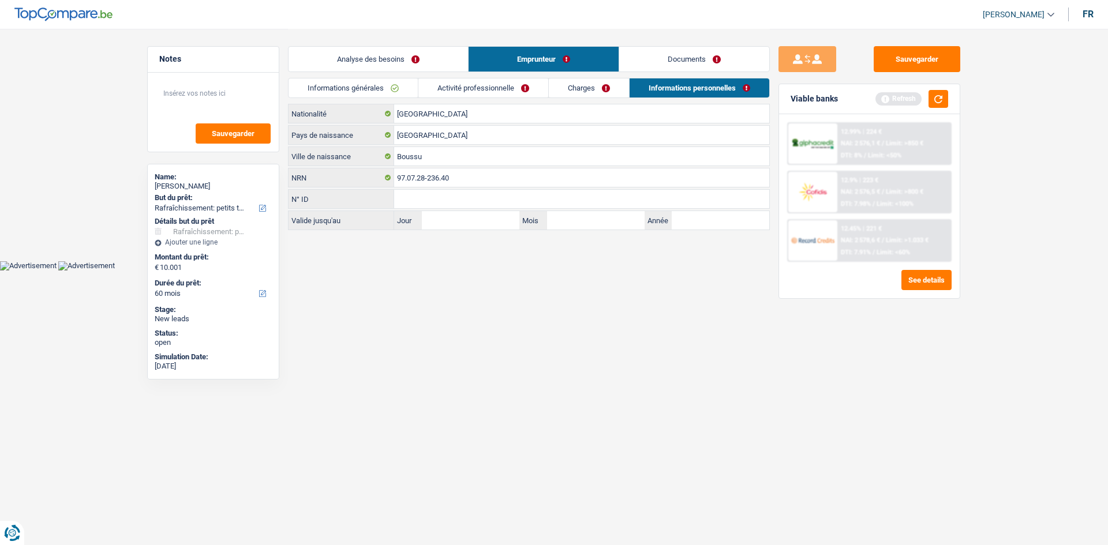
click at [595, 89] on link "Charges" at bounding box center [589, 87] width 80 height 19
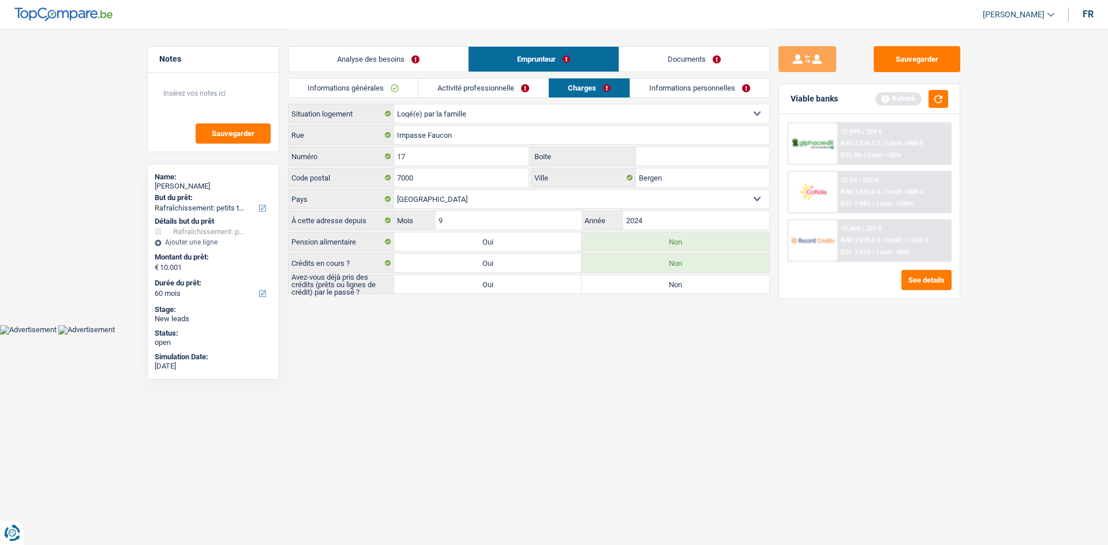
click at [501, 294] on div "Analyse des besoins Emprunteur Documents 1. Introduction & upselling by underst…" at bounding box center [529, 162] width 482 height 267
drag, startPoint x: 528, startPoint y: 287, endPoint x: 537, endPoint y: 282, distance: 10.9
click at [528, 287] on label "Oui" at bounding box center [488, 284] width 188 height 18
click at [528, 287] on input "Oui" at bounding box center [488, 284] width 188 height 18
radio input "true"
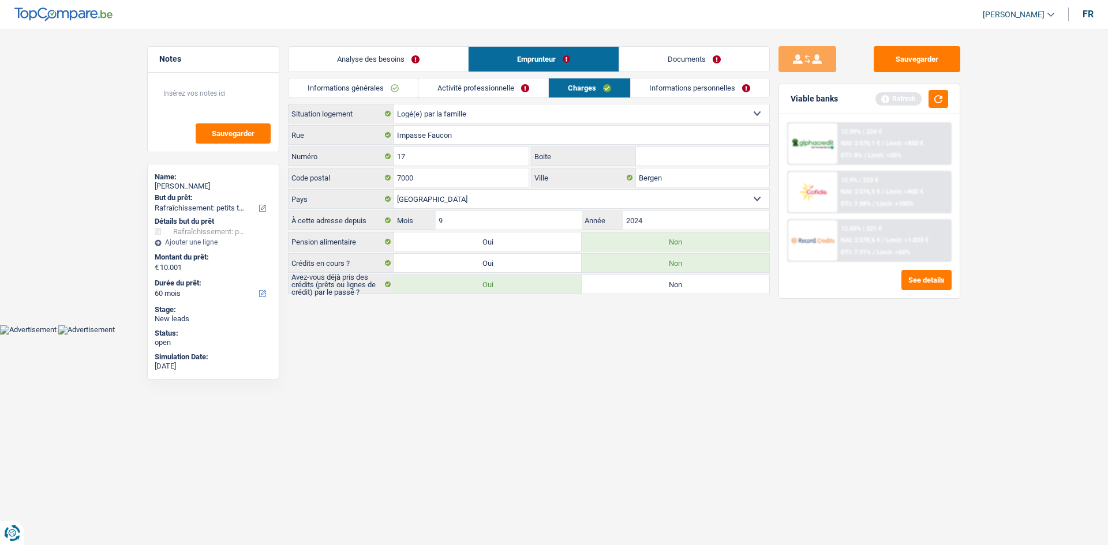
click at [657, 94] on link "Informations personnelles" at bounding box center [700, 87] width 139 height 19
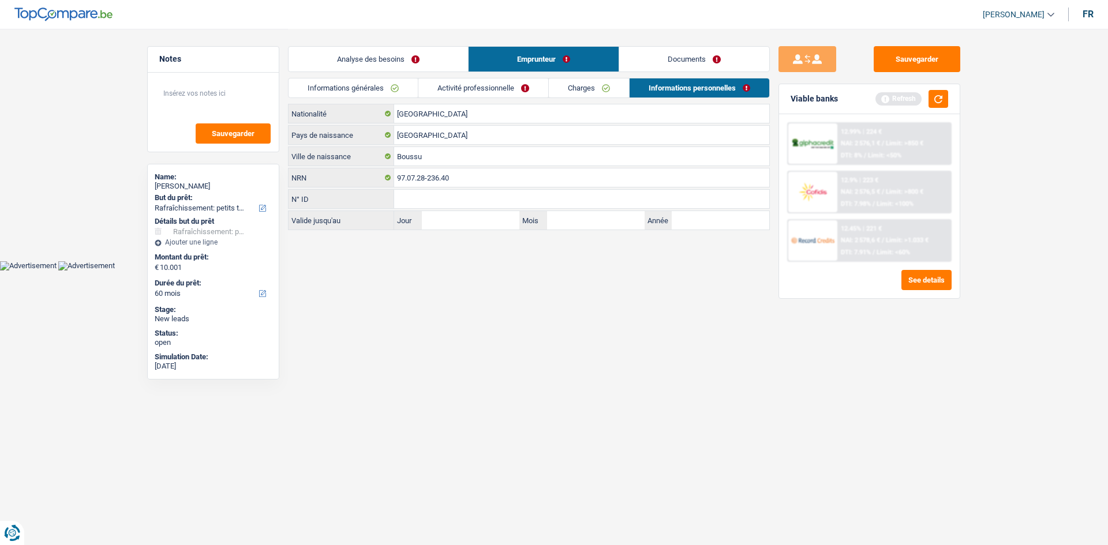
click at [584, 95] on link "Charges" at bounding box center [589, 87] width 80 height 19
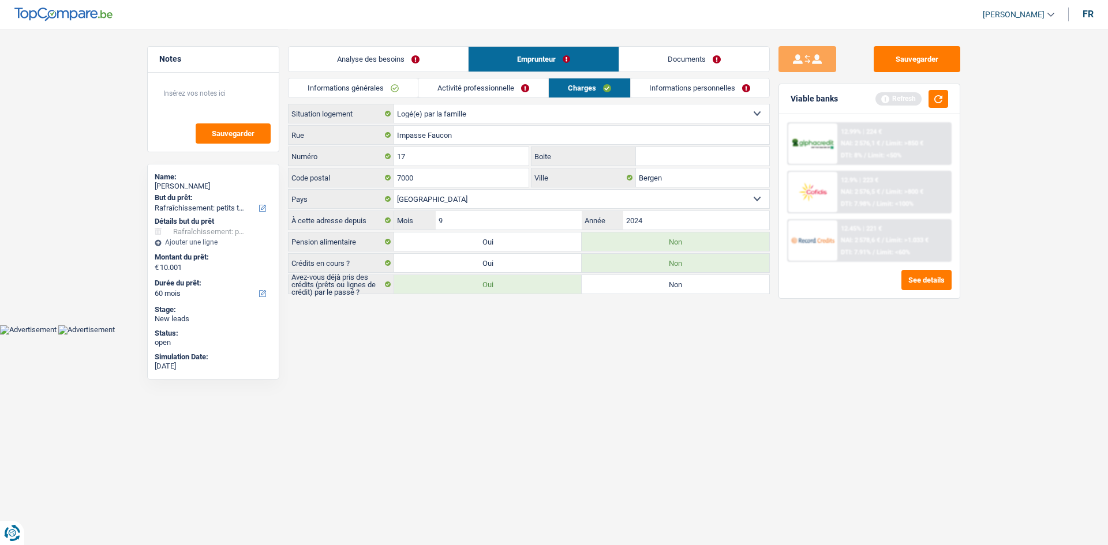
click at [509, 86] on link "Activité professionnelle" at bounding box center [483, 87] width 130 height 19
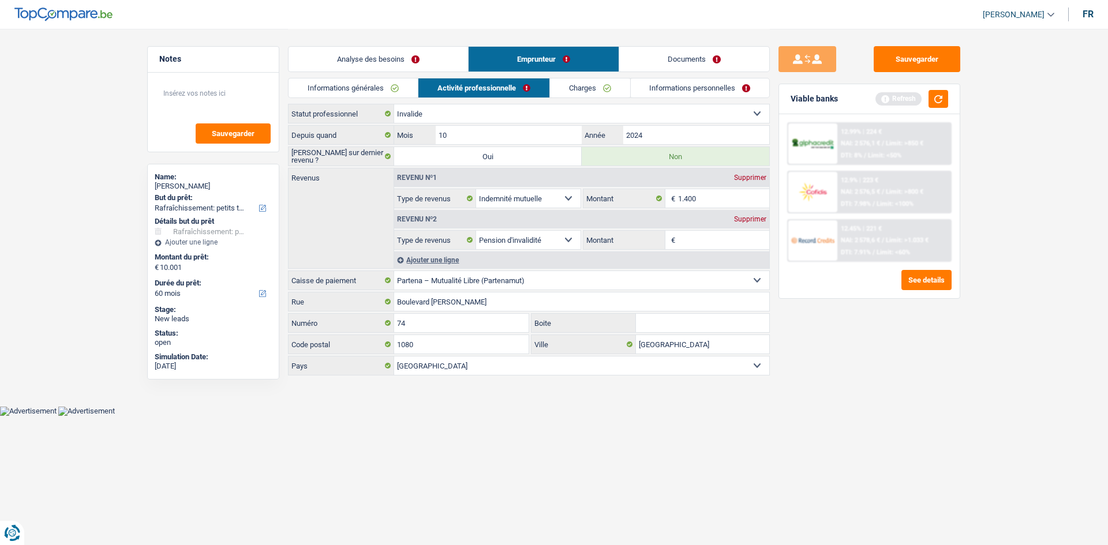
click at [700, 81] on link "Informations personnelles" at bounding box center [700, 87] width 139 height 19
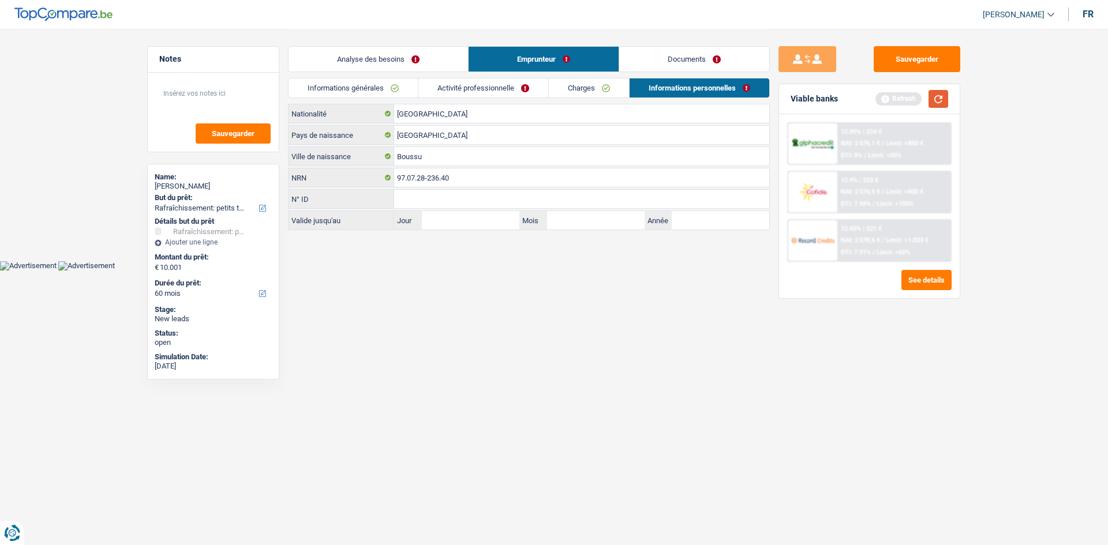
drag, startPoint x: 938, startPoint y: 100, endPoint x: 922, endPoint y: 82, distance: 23.7
click at [938, 100] on button "button" at bounding box center [938, 99] width 20 height 18
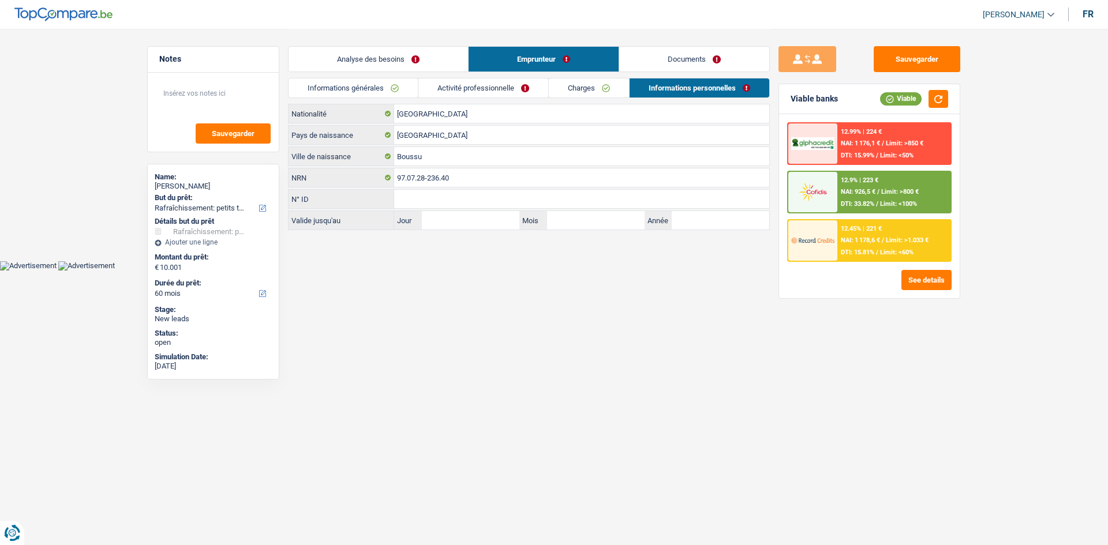
click at [371, 62] on link "Analyse des besoins" at bounding box center [377, 59] width 179 height 25
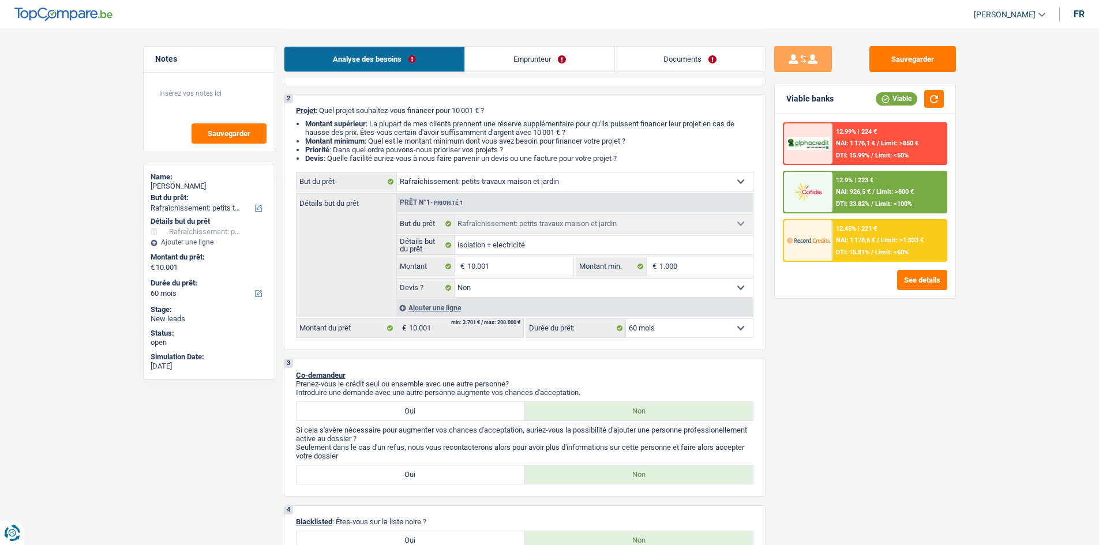
scroll to position [58, 0]
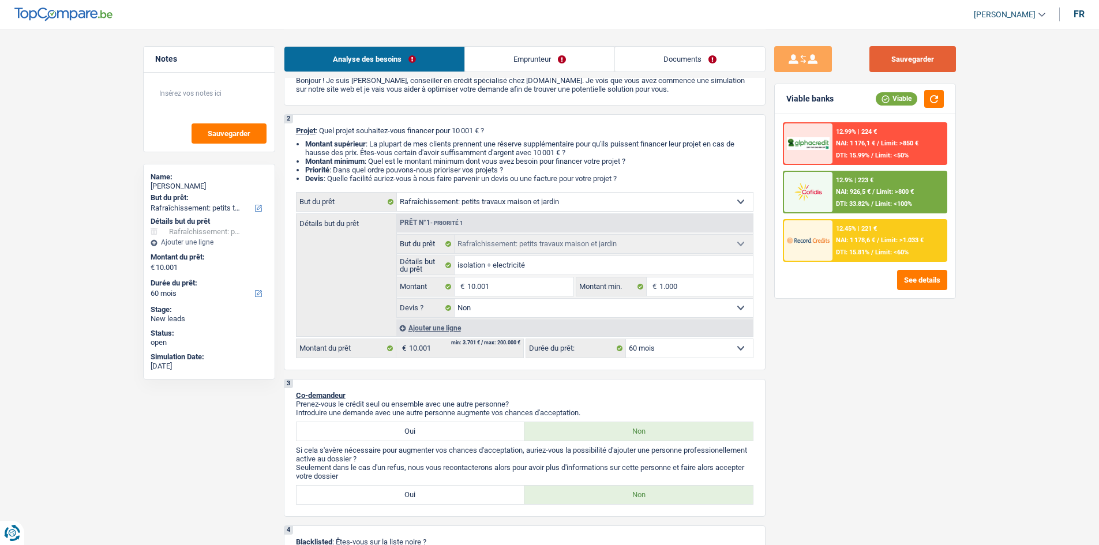
click at [902, 48] on button "Sauvegarder" at bounding box center [912, 59] width 87 height 26
click at [695, 292] on input "1.000" at bounding box center [705, 287] width 93 height 18
click at [522, 289] on input "10.001" at bounding box center [520, 287] width 106 height 18
type input "1.000"
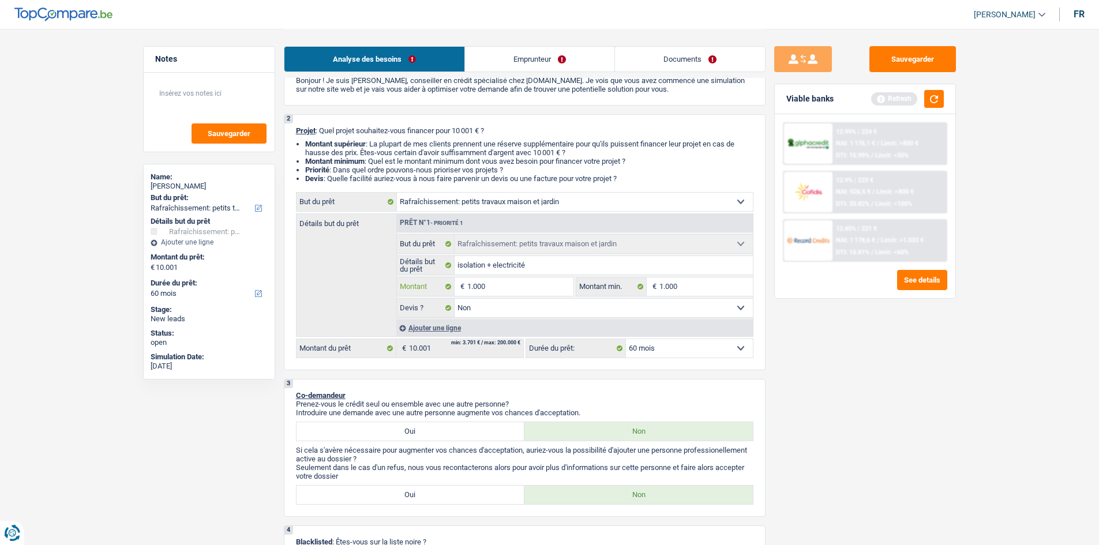
type input "100"
type input "10"
type input "1"
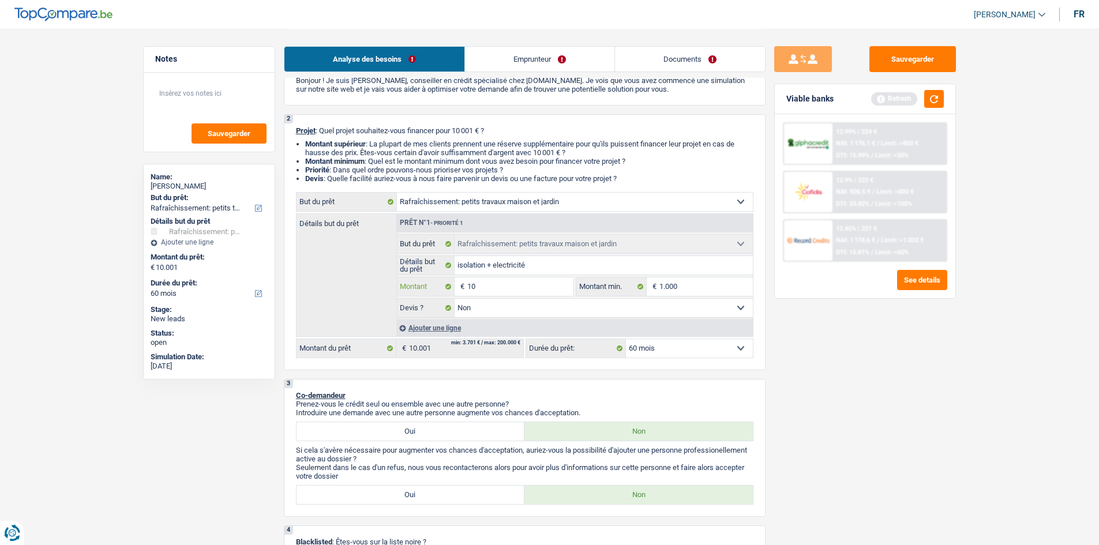
type input "1"
type input "12"
type input "120"
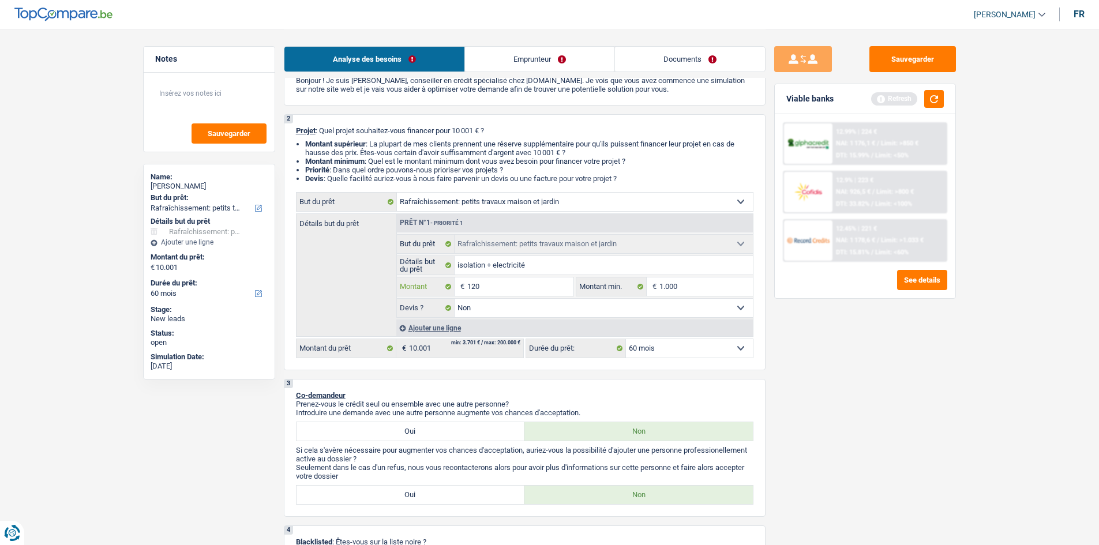
type input "1.200"
type input "12.000"
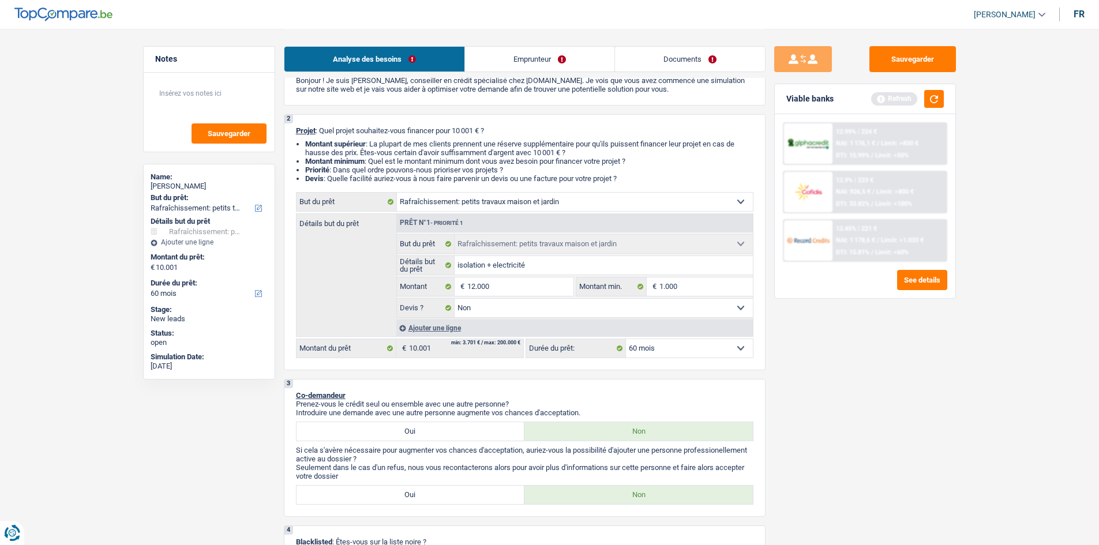
type input "12.000"
click at [827, 393] on div "Sauvegarder Viable banks Refresh 12.99% | 224 € NAI: 1 176,1 € / Limit: >850 € …" at bounding box center [865, 286] width 199 height 481
click at [689, 294] on fieldset "1.000 € Montant min. Tous les champs sont obligatoires. Veuillez fournir une ré…" at bounding box center [664, 287] width 177 height 20
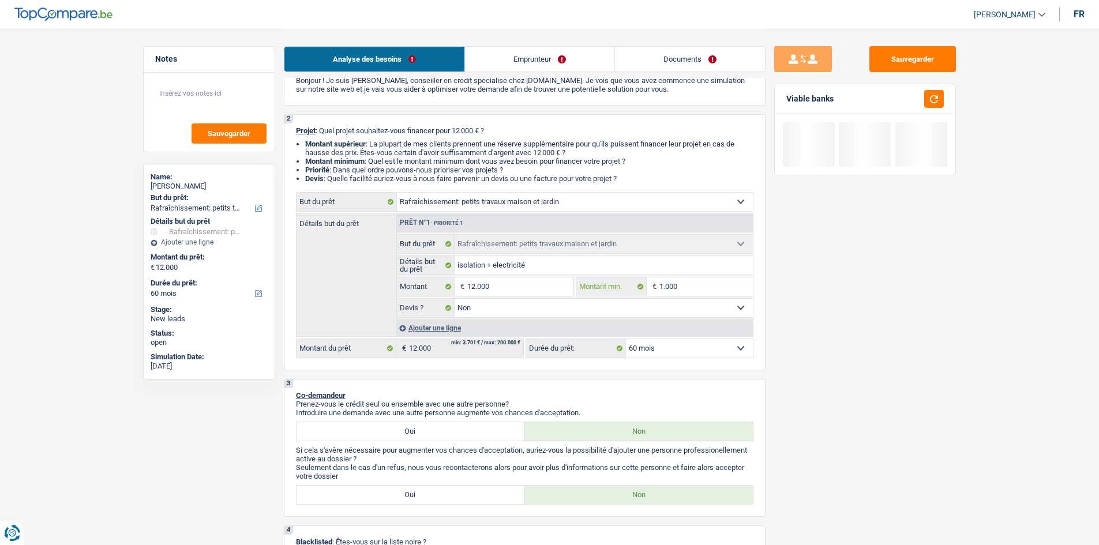
click at [688, 290] on input "1.000" at bounding box center [705, 287] width 93 height 18
type input "10.000"
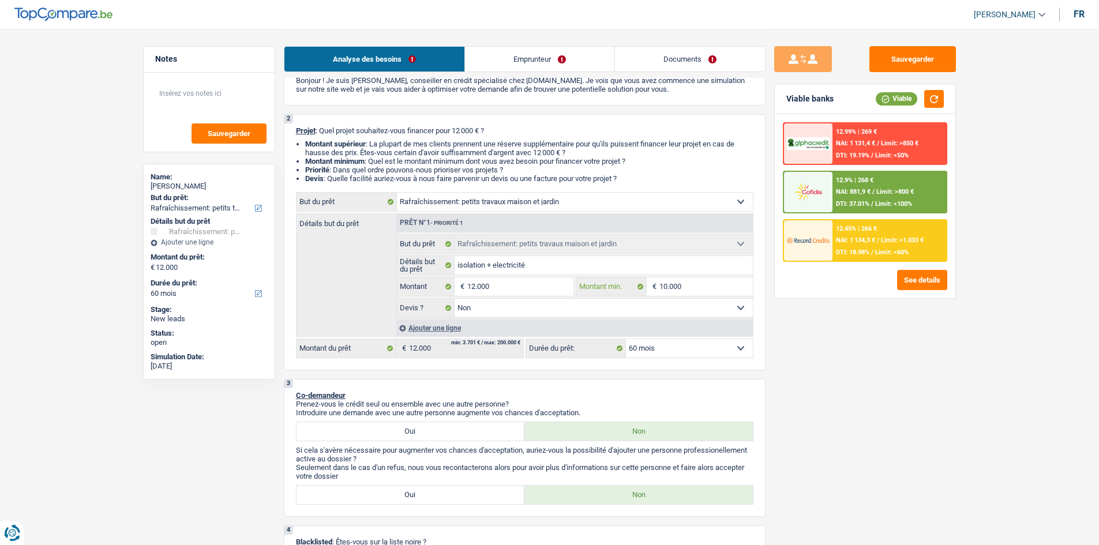
type input "10.000"
click at [816, 207] on div at bounding box center [808, 192] width 48 height 40
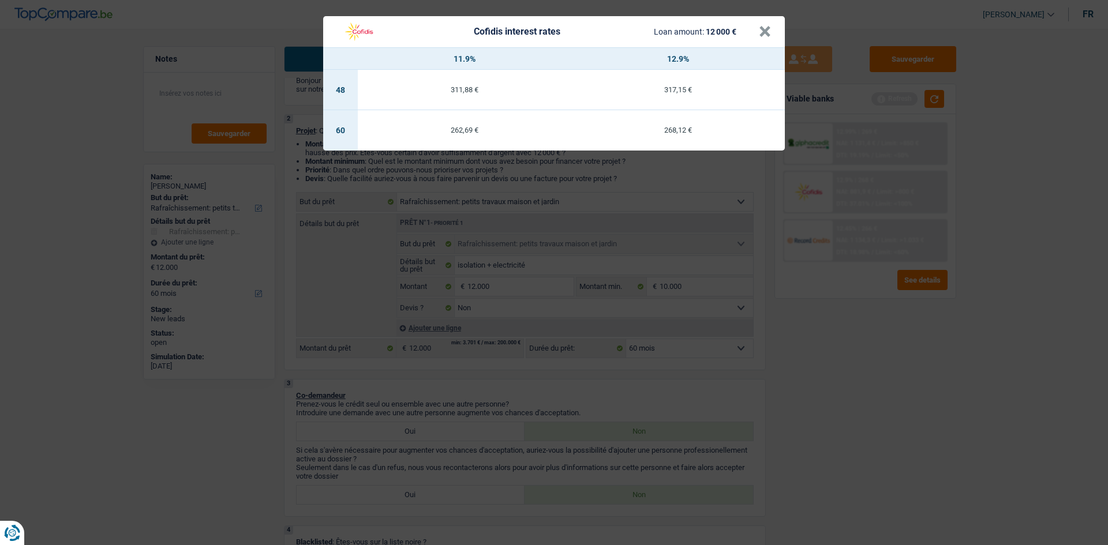
click at [771, 33] on header "Cofidis interest rates Loan amount: 12 000 € ×" at bounding box center [554, 31] width 462 height 31
drag, startPoint x: 767, startPoint y: 27, endPoint x: 766, endPoint y: 41, distance: 14.0
click at [766, 28] on button "×" at bounding box center [765, 32] width 12 height 12
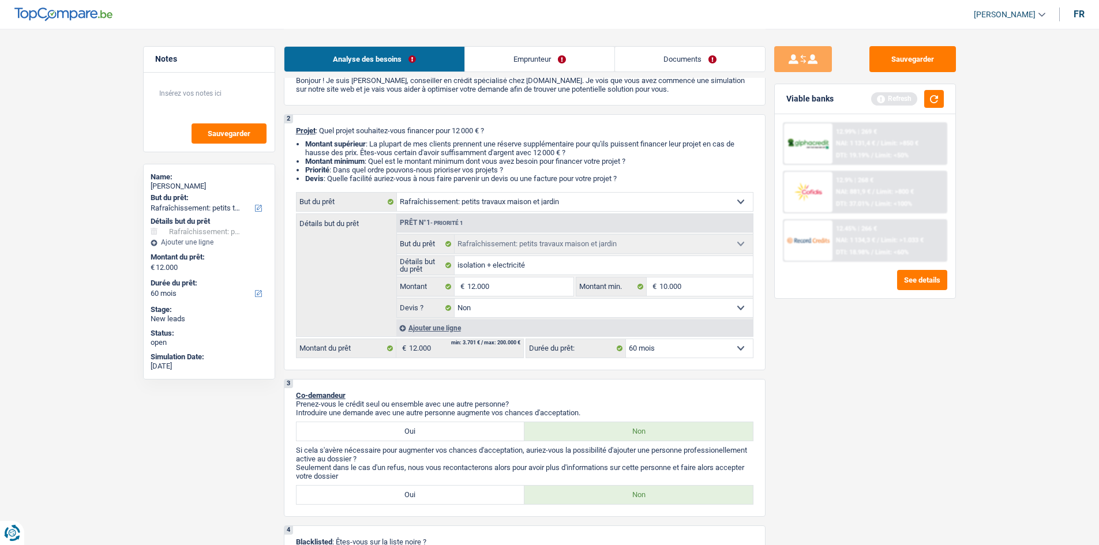
click at [738, 350] on select "12 mois 18 mois 24 mois 30 mois 36 mois 42 mois 48 mois 60 mois Sélectionner un…" at bounding box center [689, 348] width 127 height 18
click at [626, 339] on select "12 mois 18 mois 24 mois 30 mois 36 mois 42 mois 48 mois 60 mois Sélectionner un…" at bounding box center [689, 348] width 127 height 18
click at [939, 96] on button "button" at bounding box center [934, 99] width 20 height 18
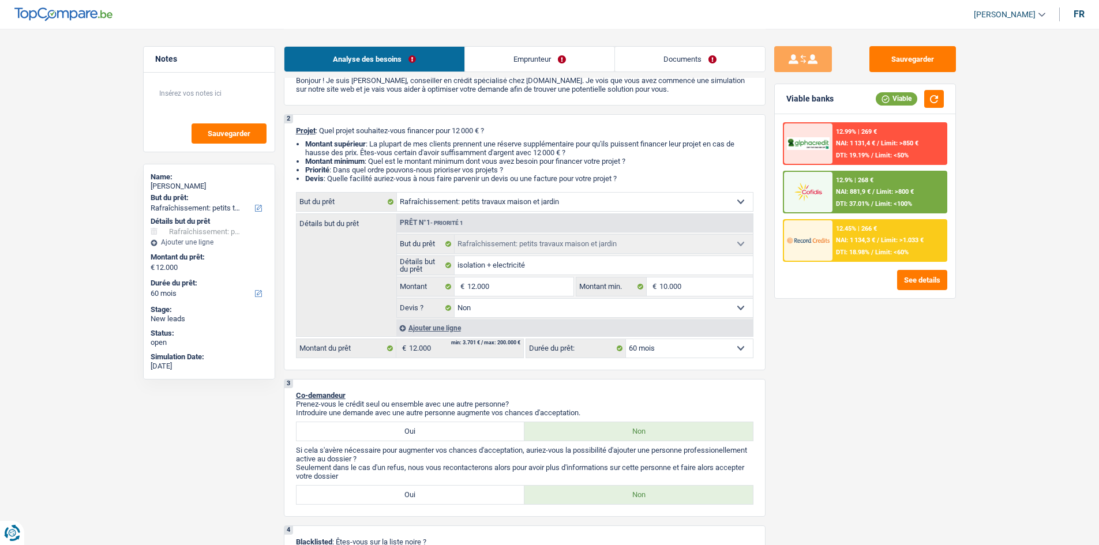
click at [804, 253] on div at bounding box center [808, 240] width 48 height 40
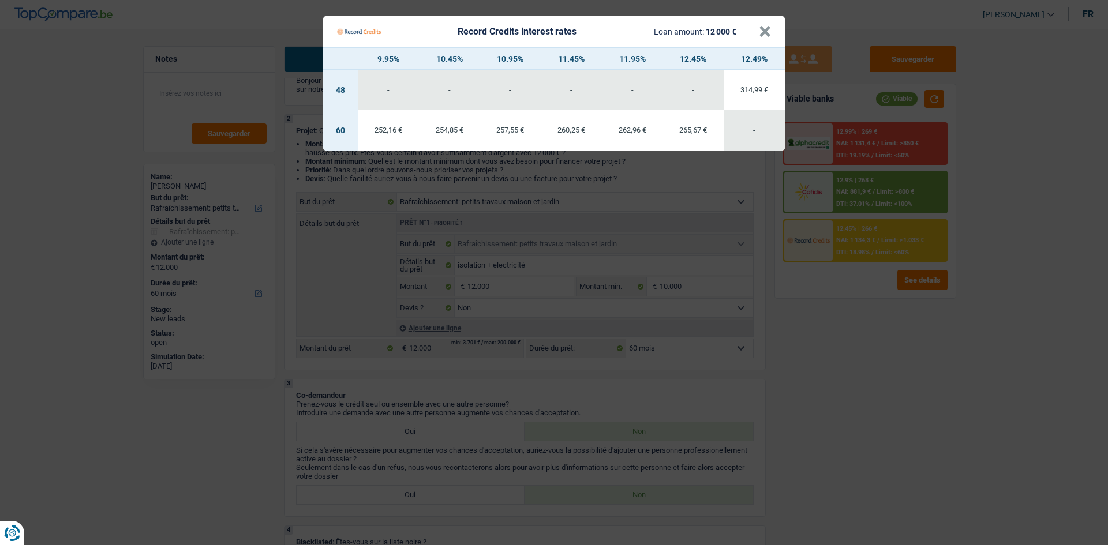
click at [987, 352] on Credits "Record Credits interest rates Loan amount: 12 000 € × 9.95% 10.45% 10.95% 11.45…" at bounding box center [554, 272] width 1108 height 545
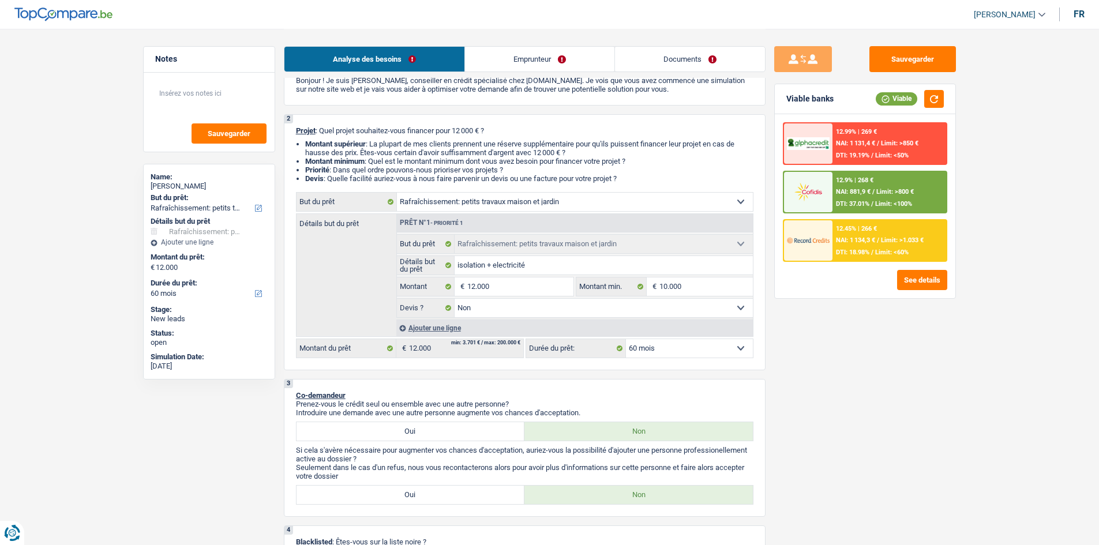
click at [865, 190] on span "NAI: 881,9 €" at bounding box center [853, 192] width 35 height 8
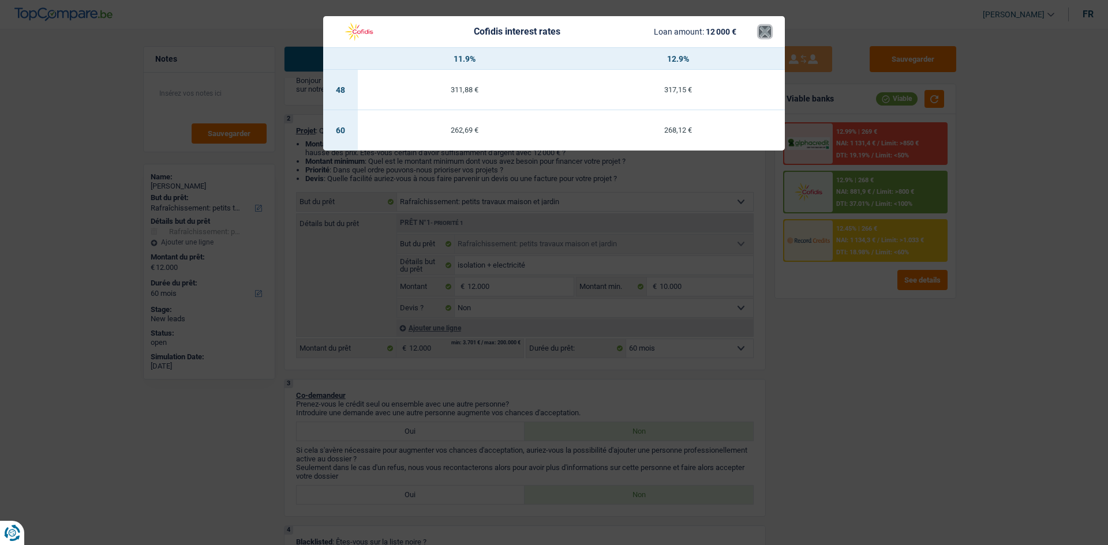
click at [763, 33] on button "×" at bounding box center [765, 32] width 12 height 12
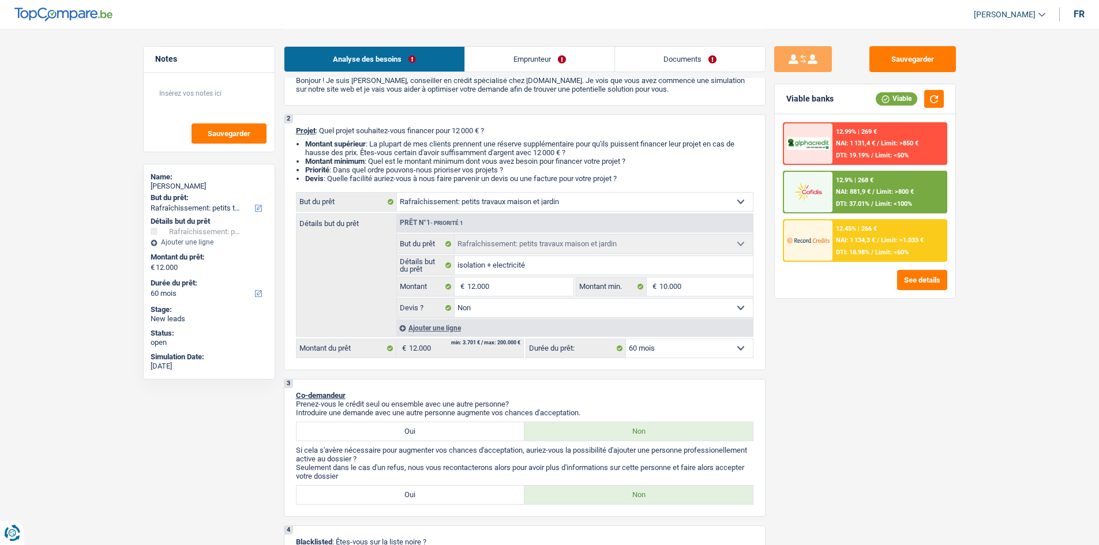
click at [693, 63] on link "Documents" at bounding box center [690, 59] width 150 height 25
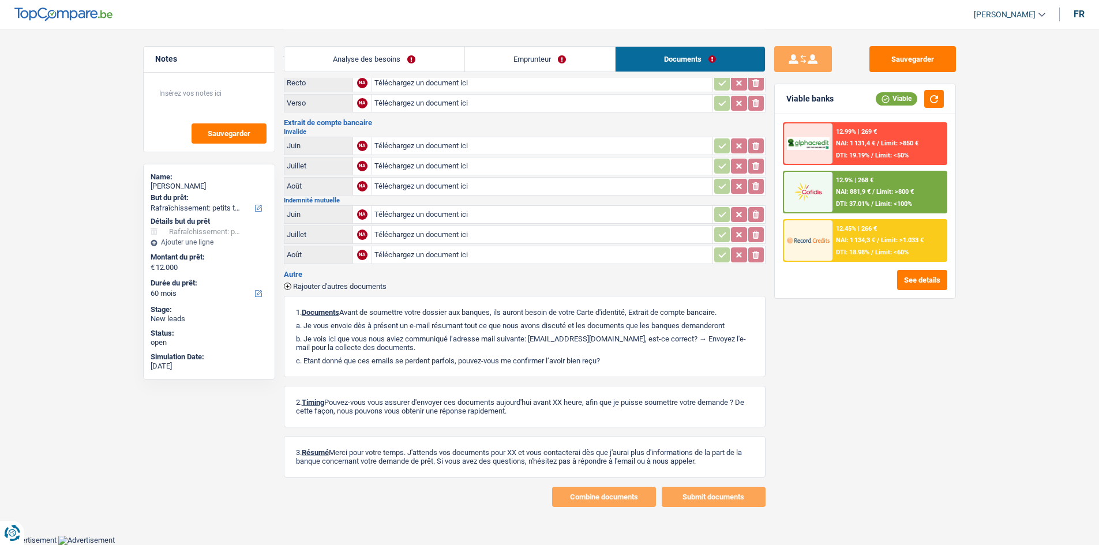
scroll to position [38, 0]
drag, startPoint x: 189, startPoint y: 108, endPoint x: 188, endPoint y: 96, distance: 11.6
click at [186, 106] on textarea at bounding box center [209, 98] width 115 height 35
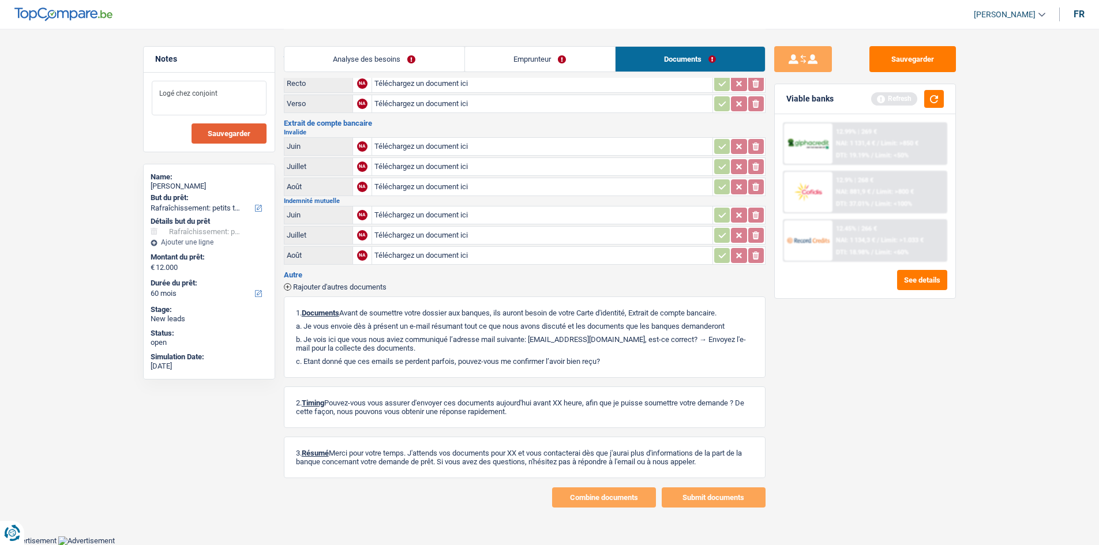
type textarea "Logé chez conjoint"
click at [222, 137] on span "Sauvegarder" at bounding box center [229, 134] width 43 height 8
click at [925, 60] on button "Sauvegarder" at bounding box center [912, 59] width 87 height 26
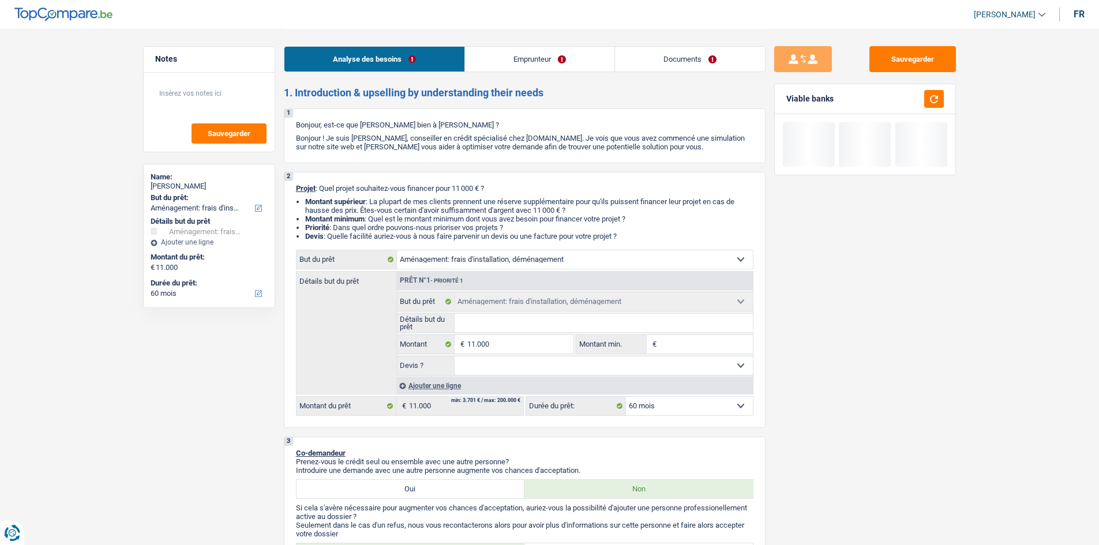
select select "movingOrInstallation"
select select "60"
select select "movingOrInstallation"
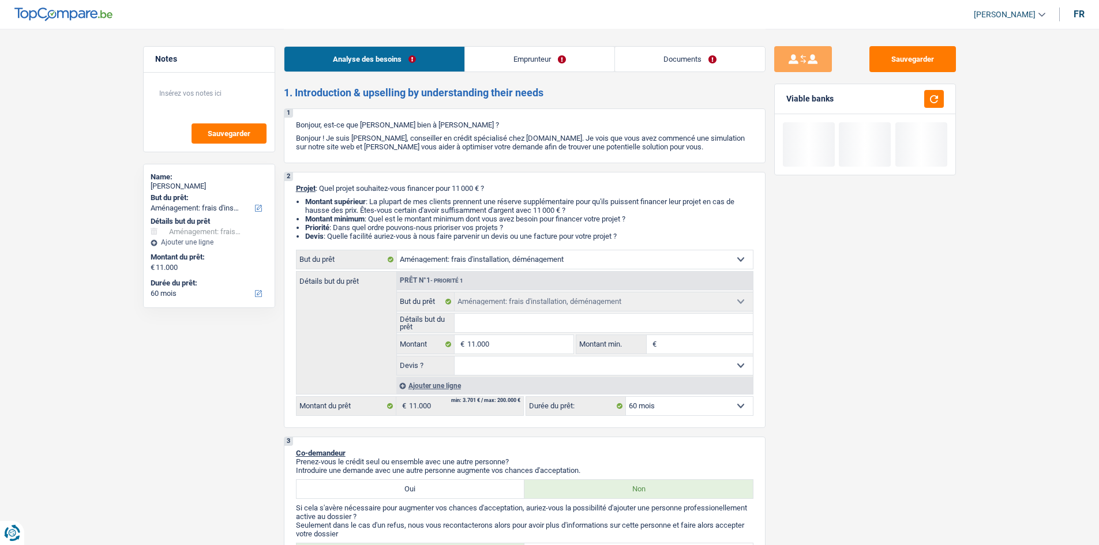
select select "60"
select select "worker"
select select "familyAllowances"
select select "netSalary"
select select "rents"
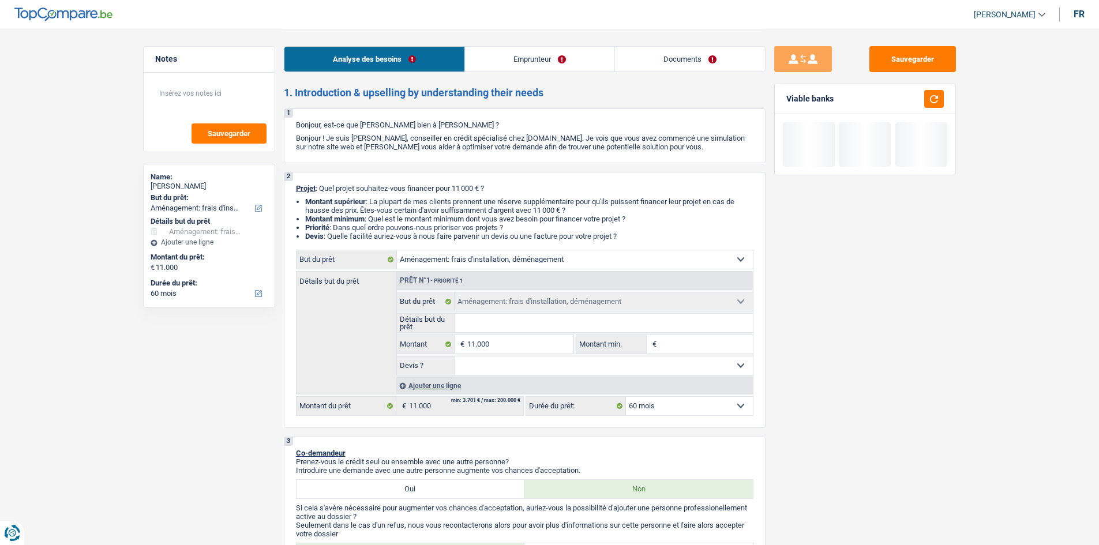
select select "movingOrInstallation"
select select "60"
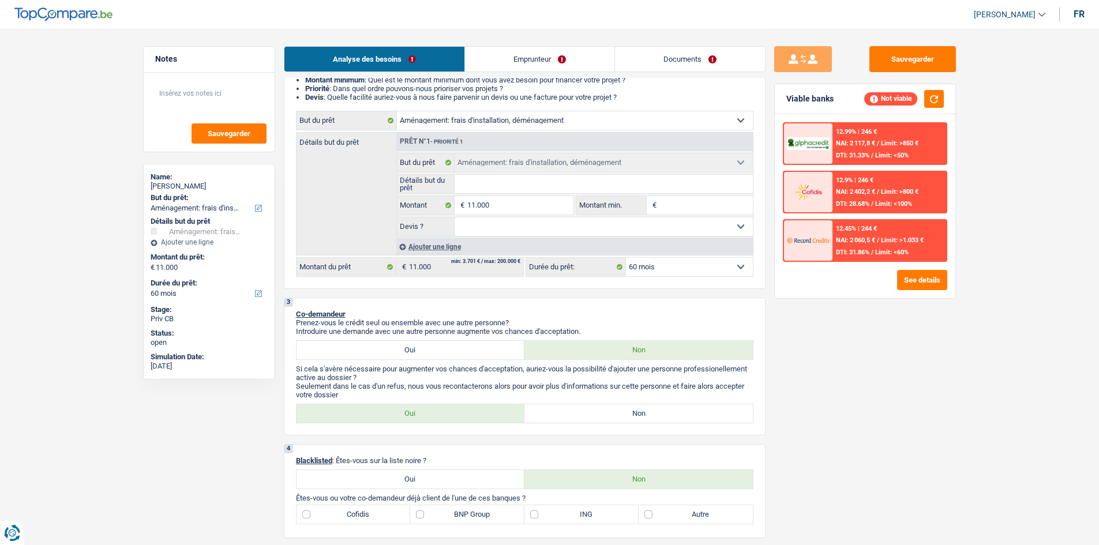
scroll to position [140, 0]
click at [550, 59] on link "Emprunteur" at bounding box center [539, 59] width 149 height 25
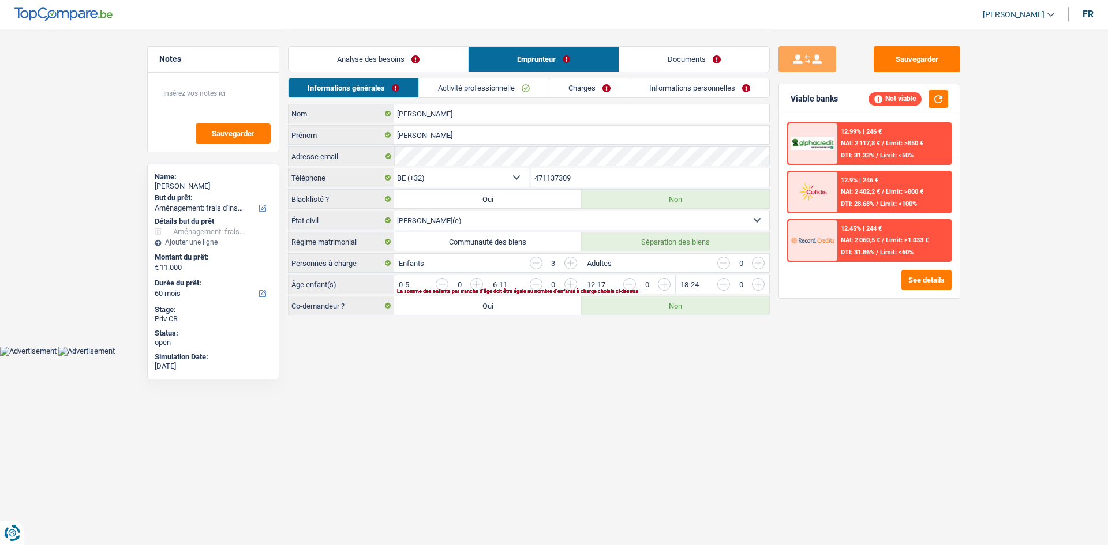
click at [395, 57] on link "Analyse des besoins" at bounding box center [377, 59] width 179 height 25
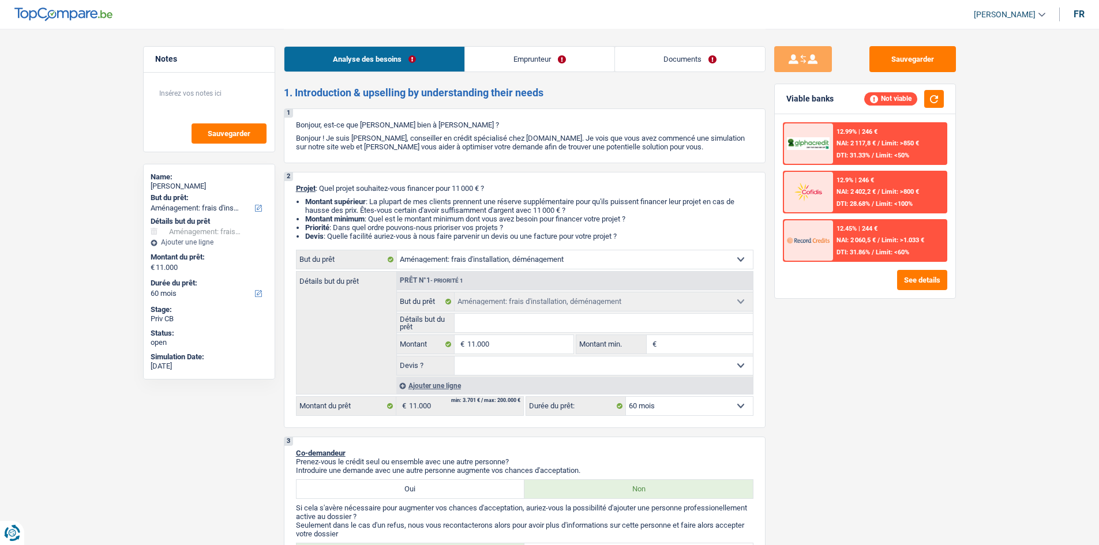
click at [565, 55] on link "Emprunteur" at bounding box center [539, 59] width 149 height 25
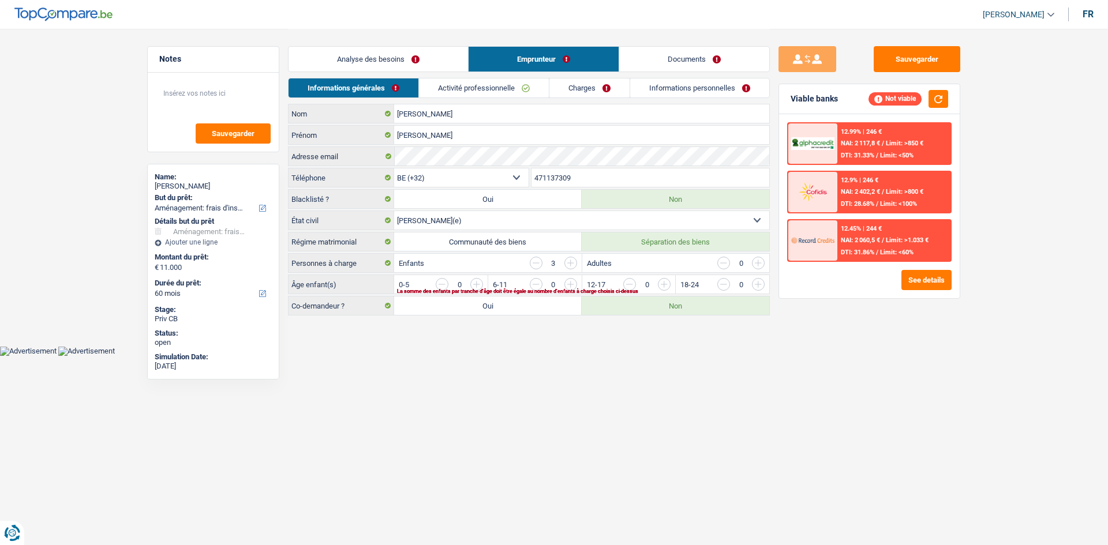
click at [683, 41] on div "Analyse des besoins Emprunteur Documents" at bounding box center [529, 53] width 482 height 49
click at [686, 63] on link "Documents" at bounding box center [694, 59] width 150 height 25
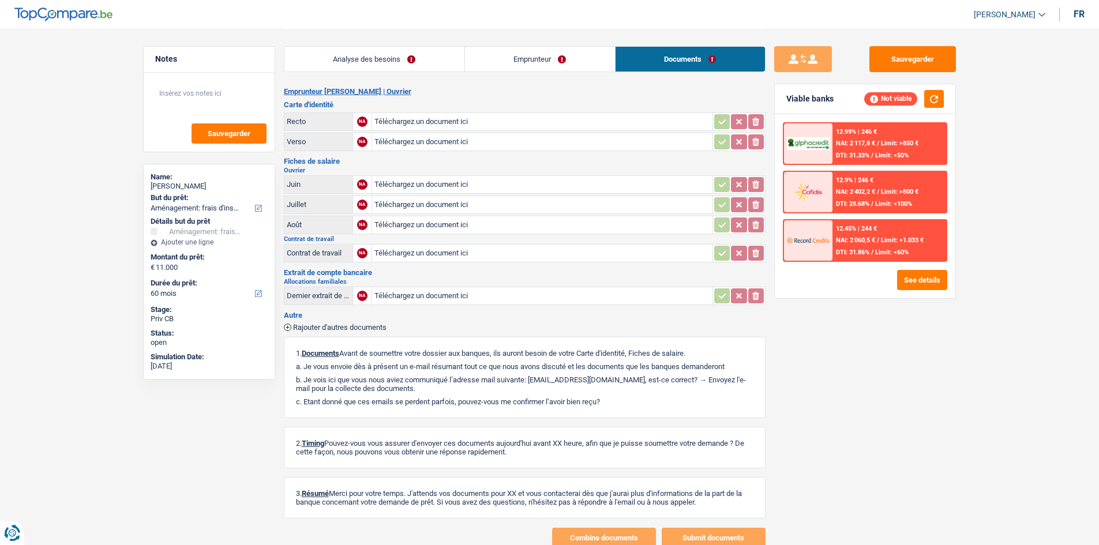
click at [494, 56] on link "Emprunteur" at bounding box center [540, 59] width 150 height 25
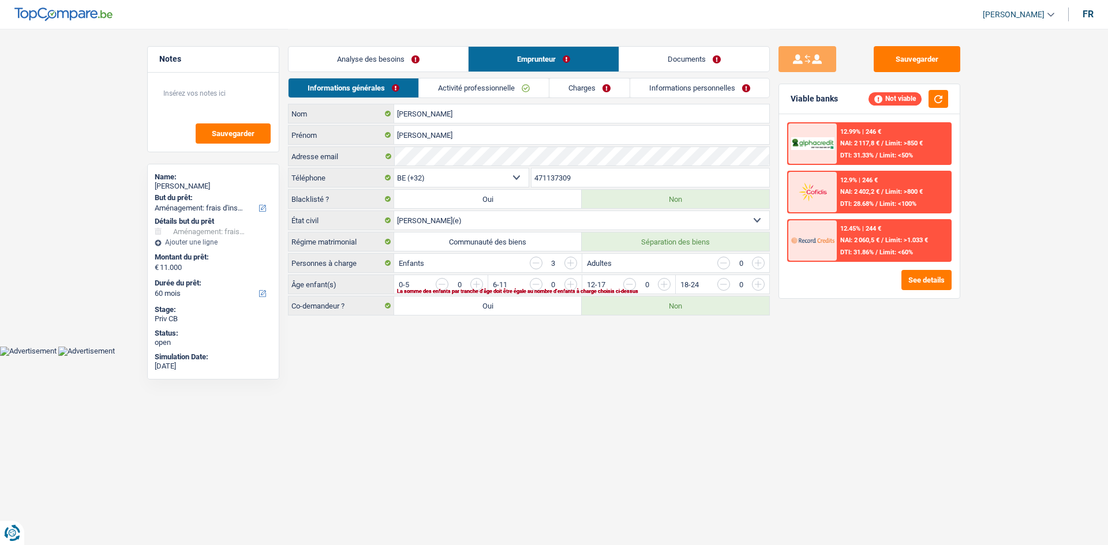
click at [392, 63] on link "Analyse des besoins" at bounding box center [377, 59] width 179 height 25
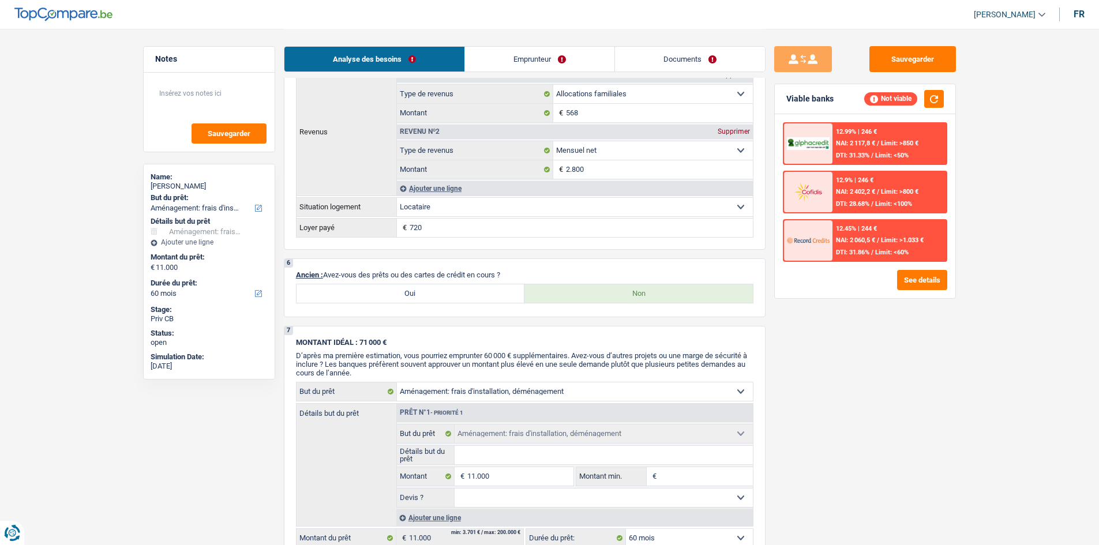
scroll to position [865, 0]
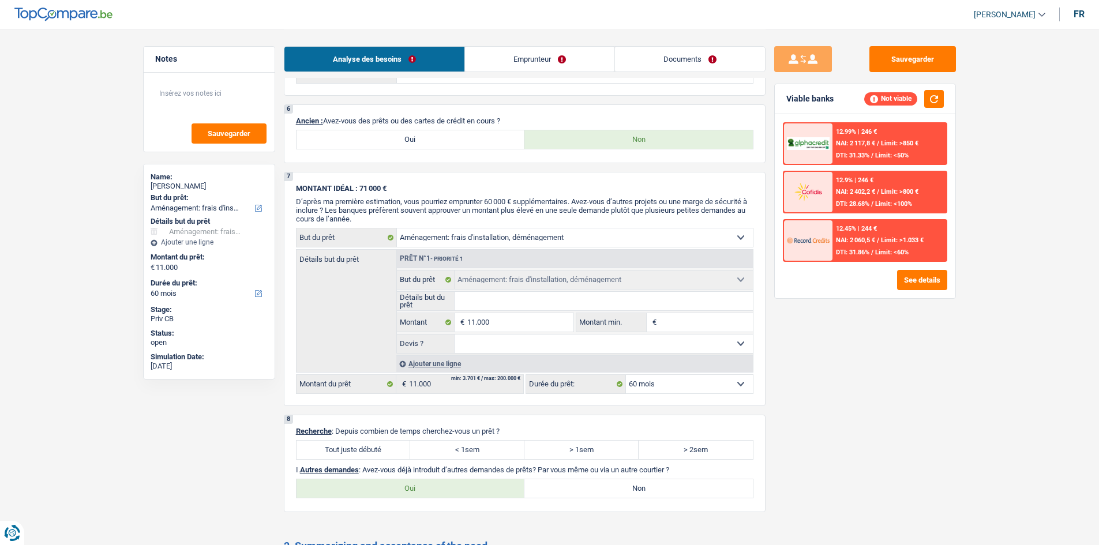
click at [363, 144] on label "Oui" at bounding box center [411, 139] width 228 height 18
click at [363, 144] on input "Oui" at bounding box center [411, 139] width 228 height 18
radio input "true"
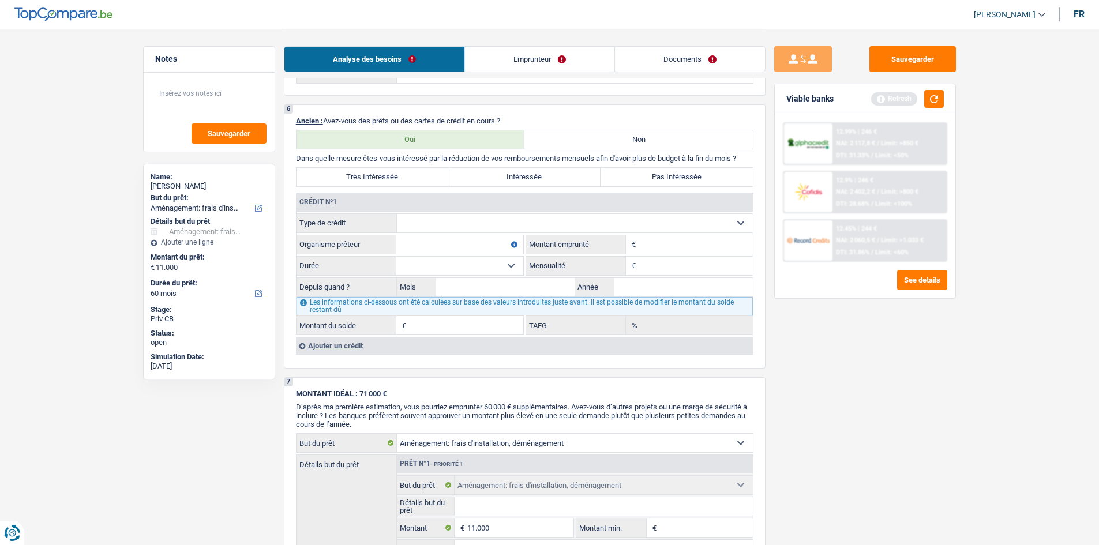
drag, startPoint x: 431, startPoint y: 224, endPoint x: 426, endPoint y: 218, distance: 8.3
click at [430, 224] on select "Carte ou ouverture de crédit Prêt hypothécaire Vente à tempérament Prêt à tempé…" at bounding box center [575, 223] width 356 height 18
select select "personalLoan"
type input "0"
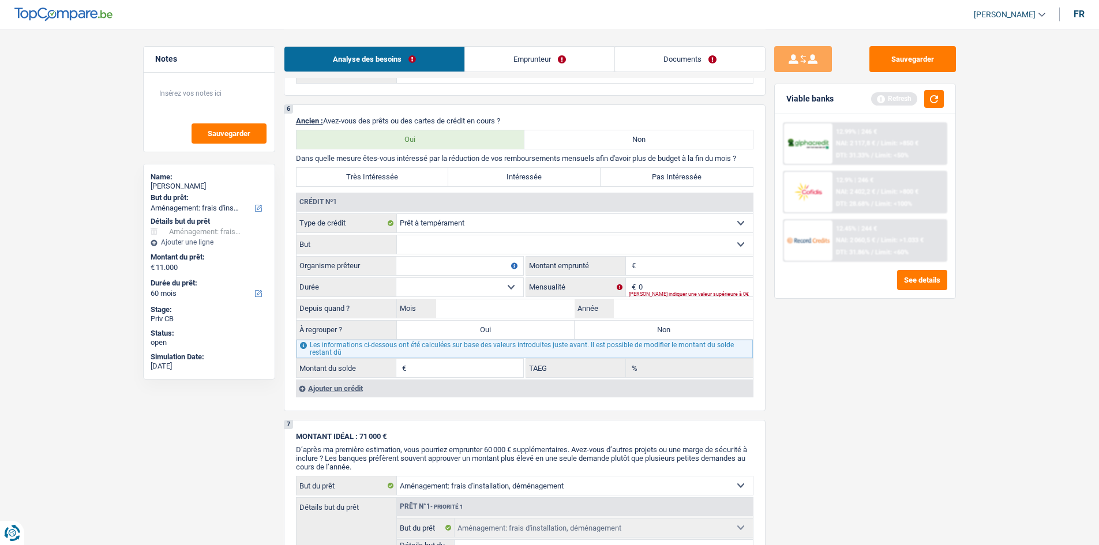
click at [422, 250] on select "Confort maison: meubles, textile, peinture, électroménager, outillage non-profe…" at bounding box center [575, 244] width 356 height 18
click at [361, 293] on label "Durée" at bounding box center [347, 287] width 100 height 18
click at [397, 233] on select "Carte ou ouverture de crédit Prêt hypothécaire Vente à tempérament Prêt à tempé…" at bounding box center [575, 223] width 356 height 18
click at [421, 258] on input "Organisme prêteur" at bounding box center [459, 266] width 127 height 18
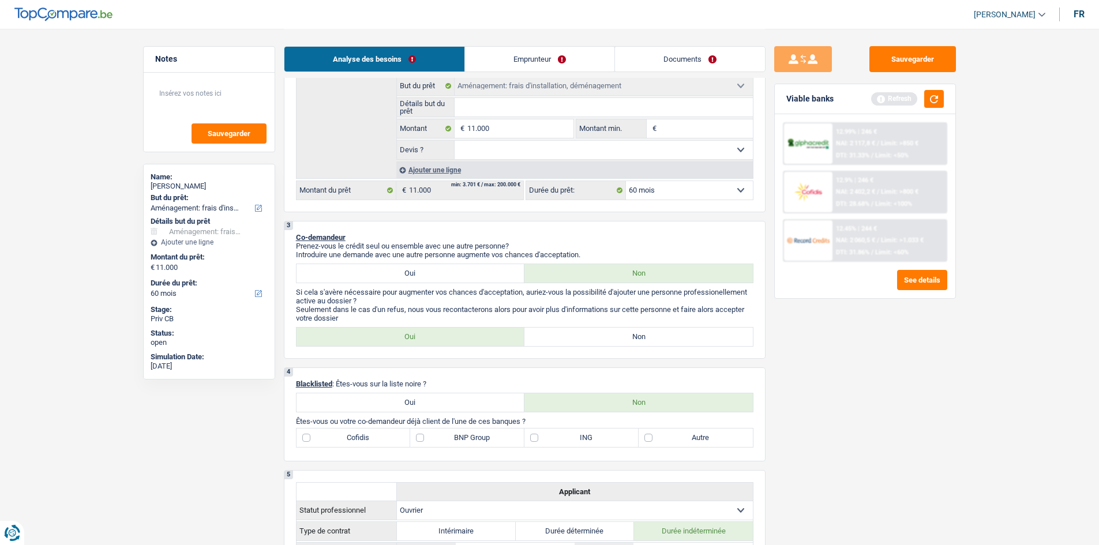
scroll to position [288, 0]
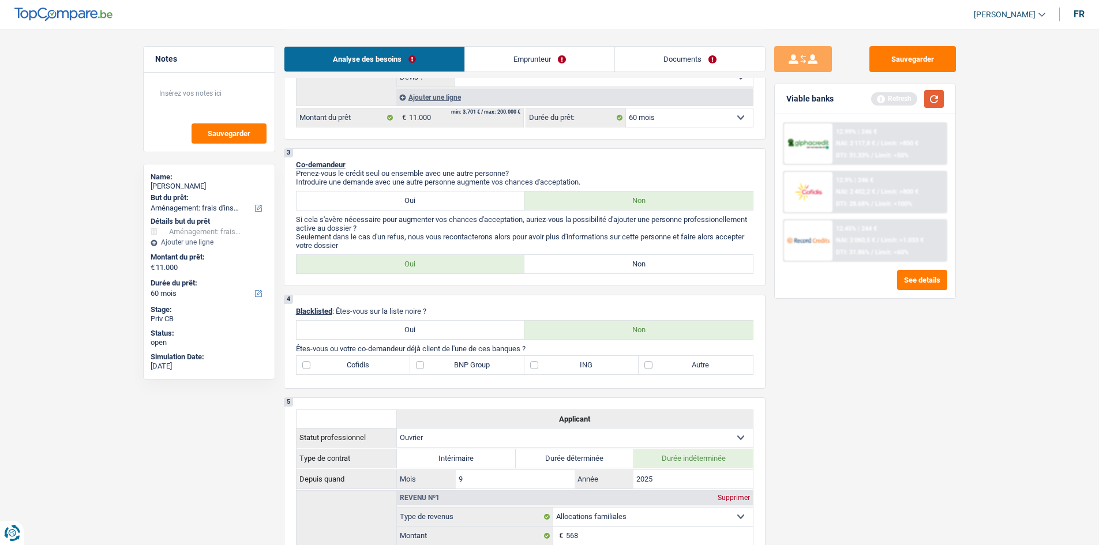
click at [933, 98] on button "button" at bounding box center [934, 99] width 20 height 18
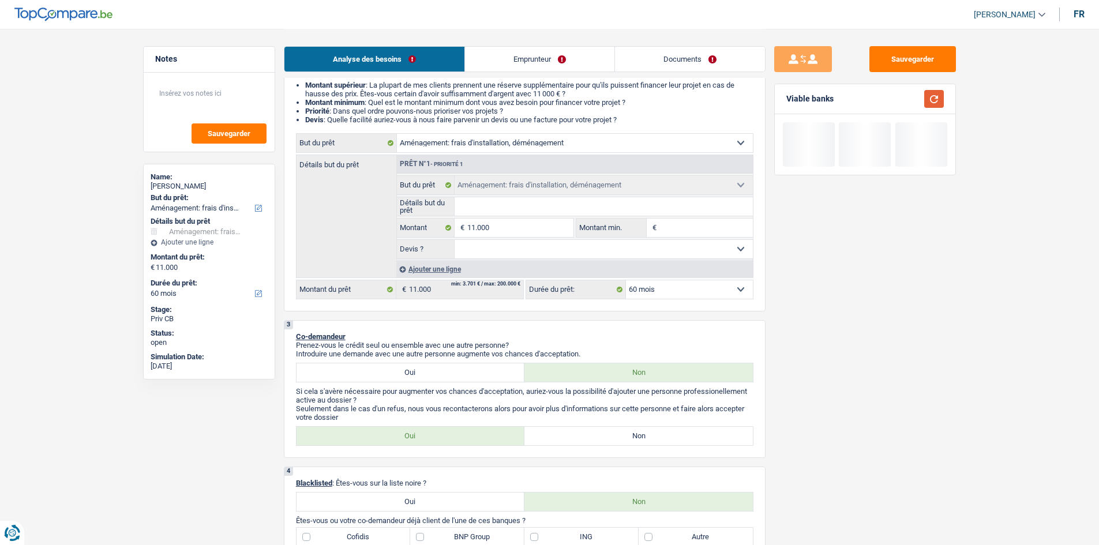
scroll to position [0, 0]
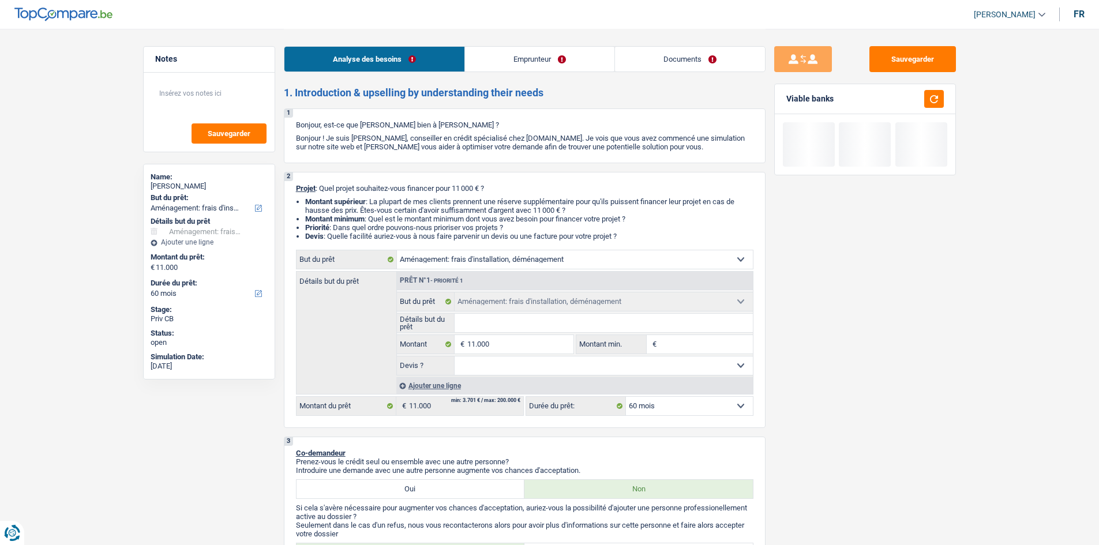
click at [527, 59] on link "Emprunteur" at bounding box center [539, 59] width 149 height 25
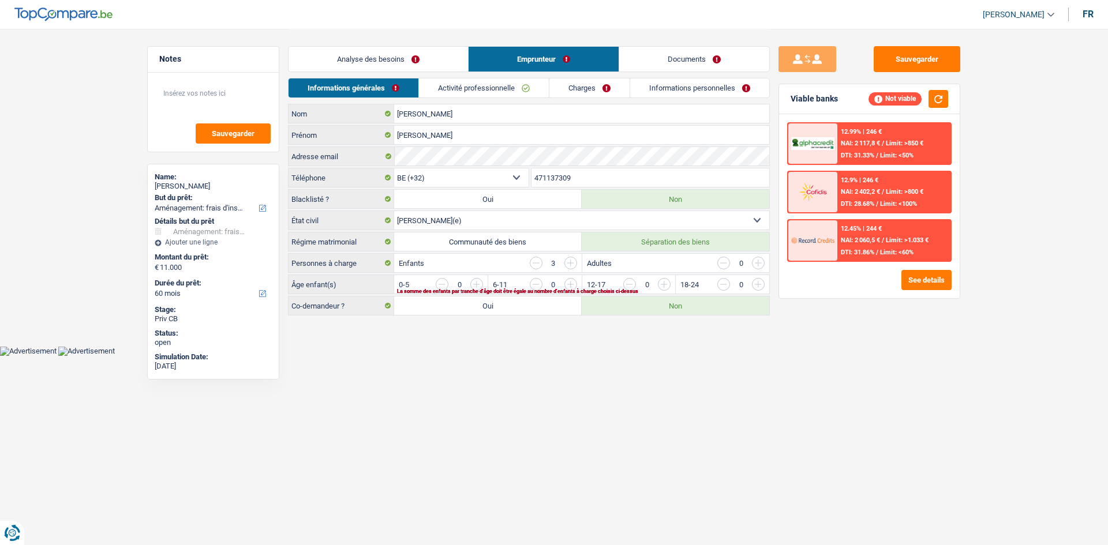
click at [455, 87] on link "Activité professionnelle" at bounding box center [484, 87] width 130 height 19
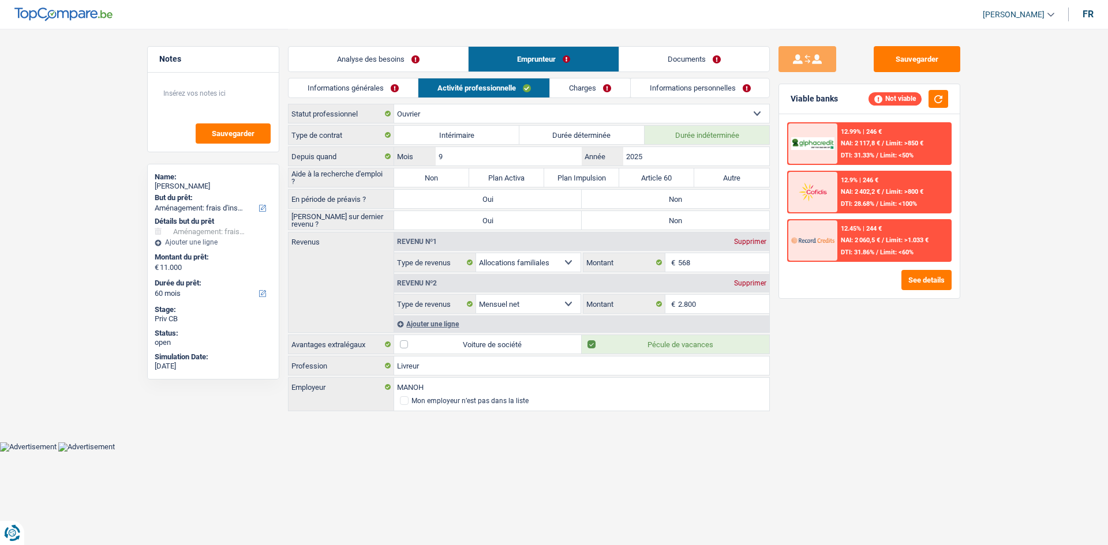
click at [590, 90] on link "Charges" at bounding box center [590, 87] width 80 height 19
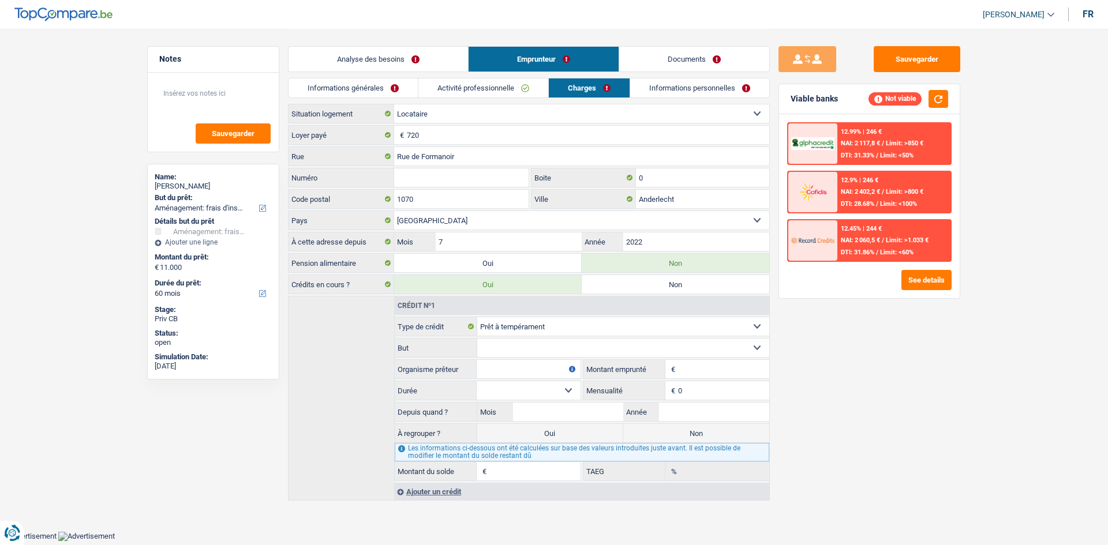
drag, startPoint x: 474, startPoint y: 79, endPoint x: 475, endPoint y: 89, distance: 9.9
click at [474, 80] on link "Activité professionnelle" at bounding box center [483, 87] width 130 height 19
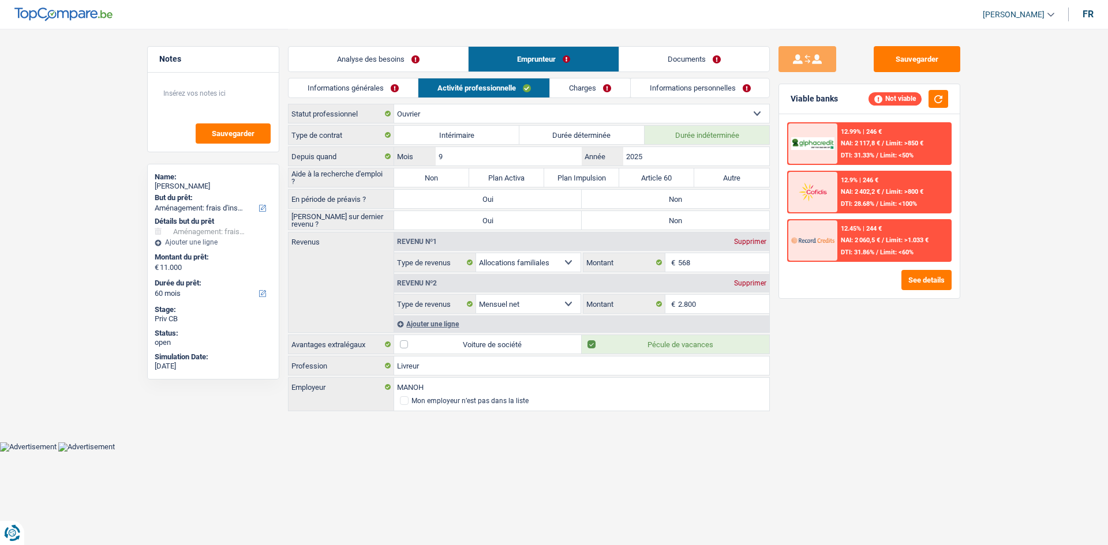
click at [661, 85] on link "Informations personnelles" at bounding box center [700, 87] width 139 height 19
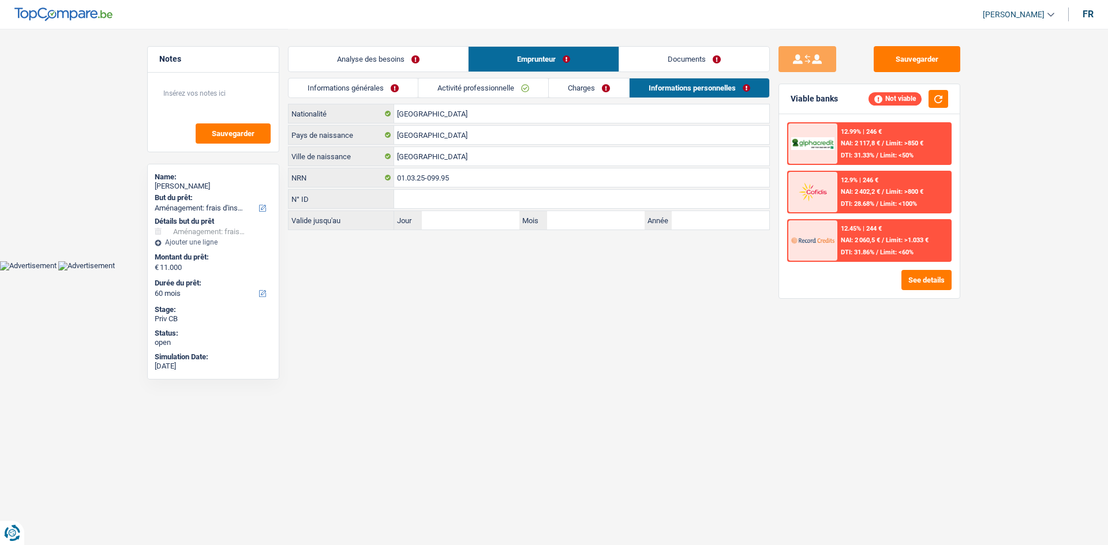
click at [600, 88] on link "Charges" at bounding box center [589, 87] width 80 height 19
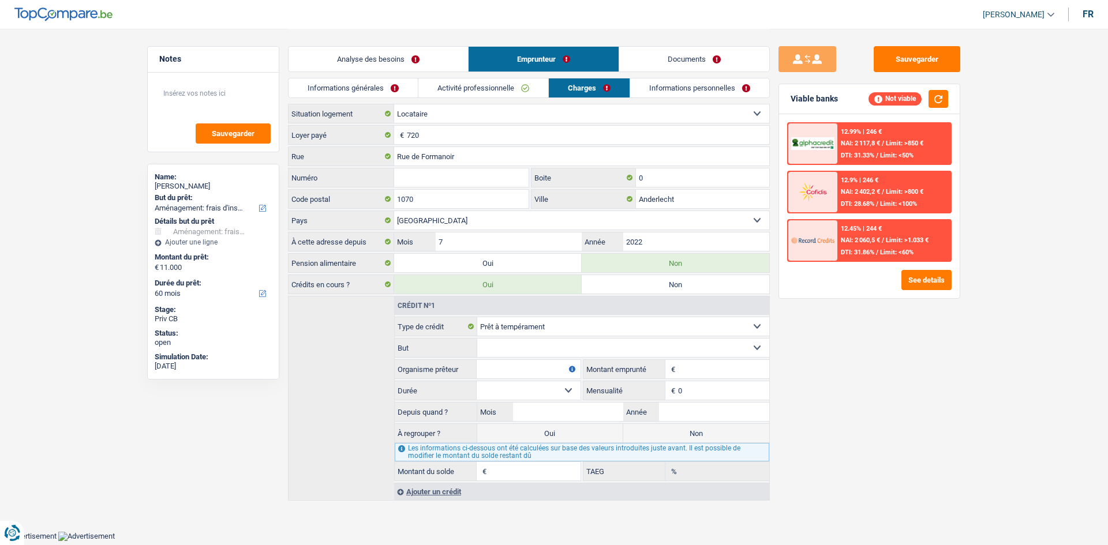
click at [380, 57] on link "Analyse des besoins" at bounding box center [377, 59] width 179 height 25
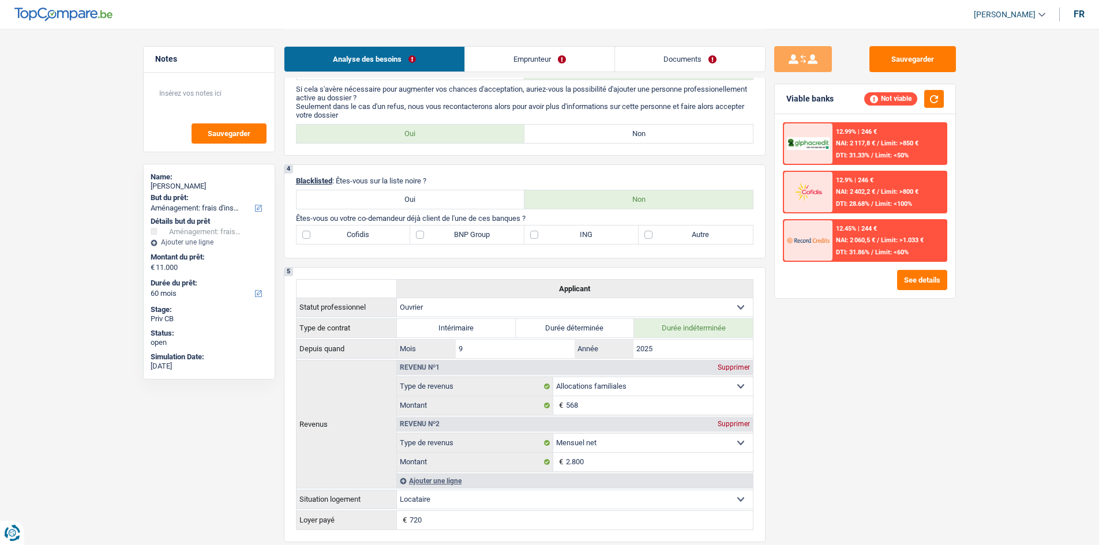
scroll to position [261, 0]
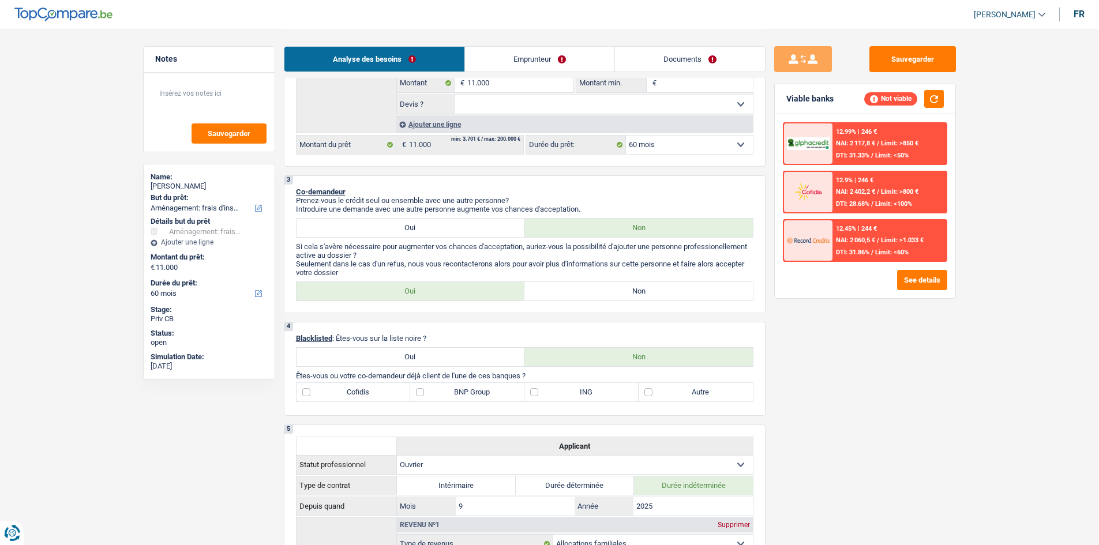
click at [522, 65] on link "Emprunteur" at bounding box center [539, 59] width 149 height 25
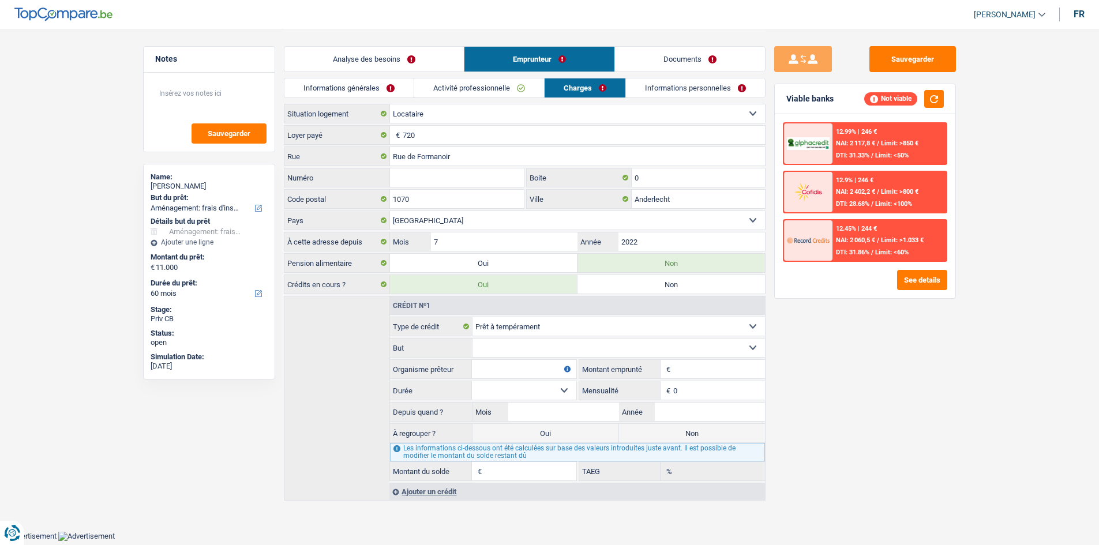
scroll to position [0, 0]
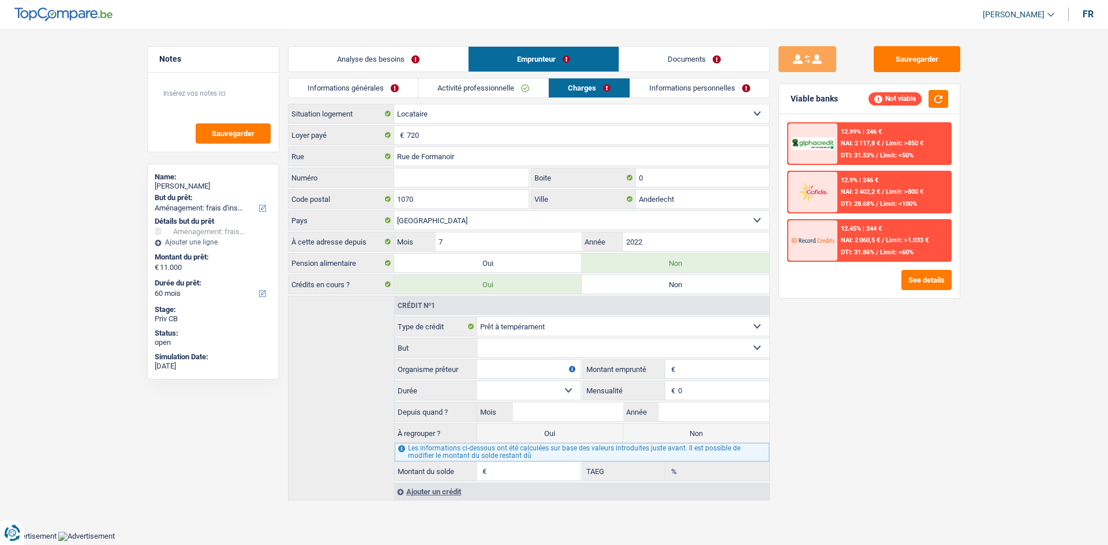
click at [668, 86] on link "Informations personnelles" at bounding box center [699, 87] width 139 height 19
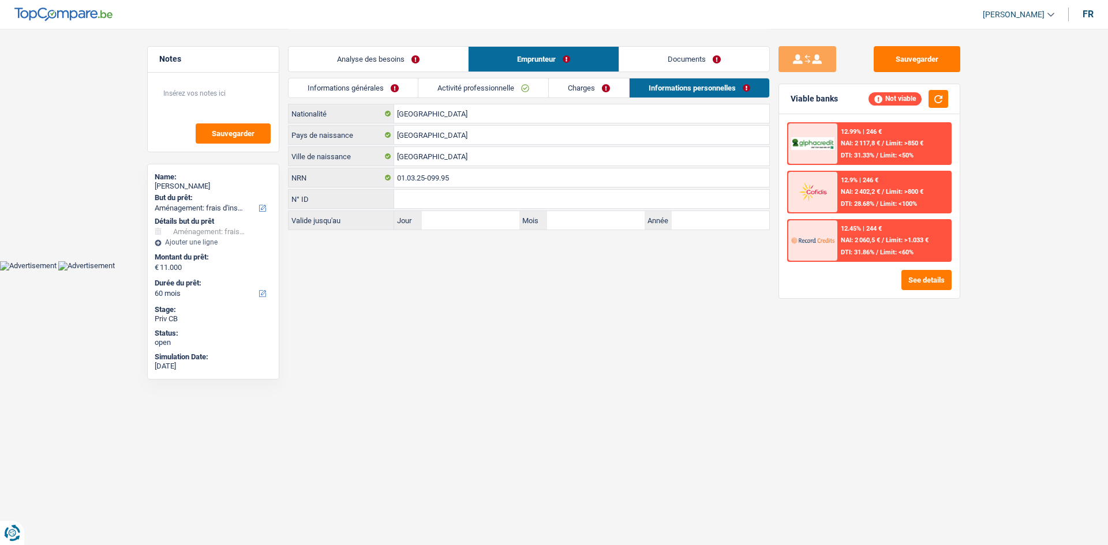
click at [655, 66] on link "Documents" at bounding box center [694, 59] width 150 height 25
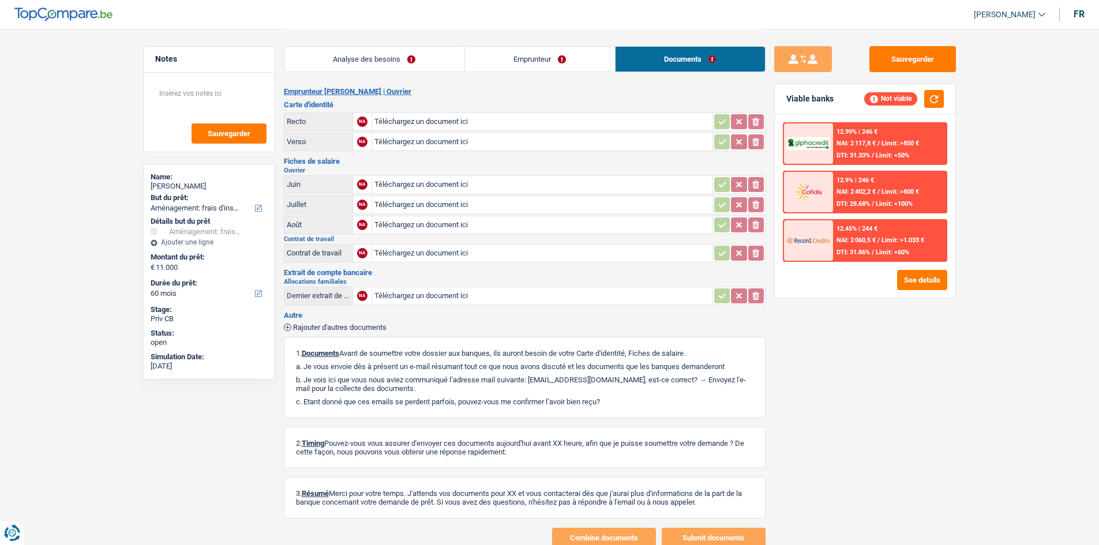
click at [552, 55] on link "Emprunteur" at bounding box center [540, 59] width 150 height 25
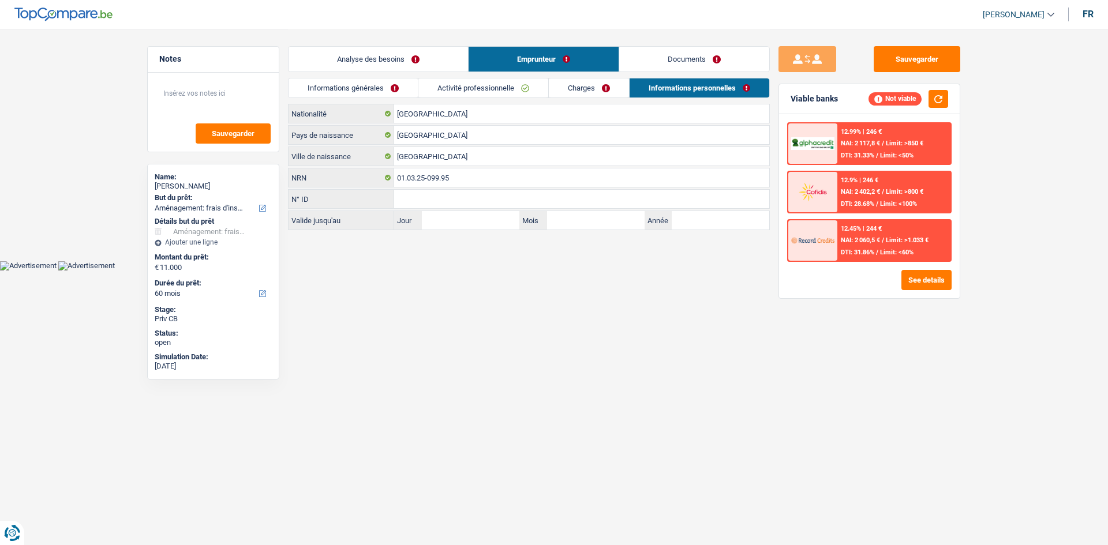
click at [408, 54] on link "Analyse des besoins" at bounding box center [377, 59] width 179 height 25
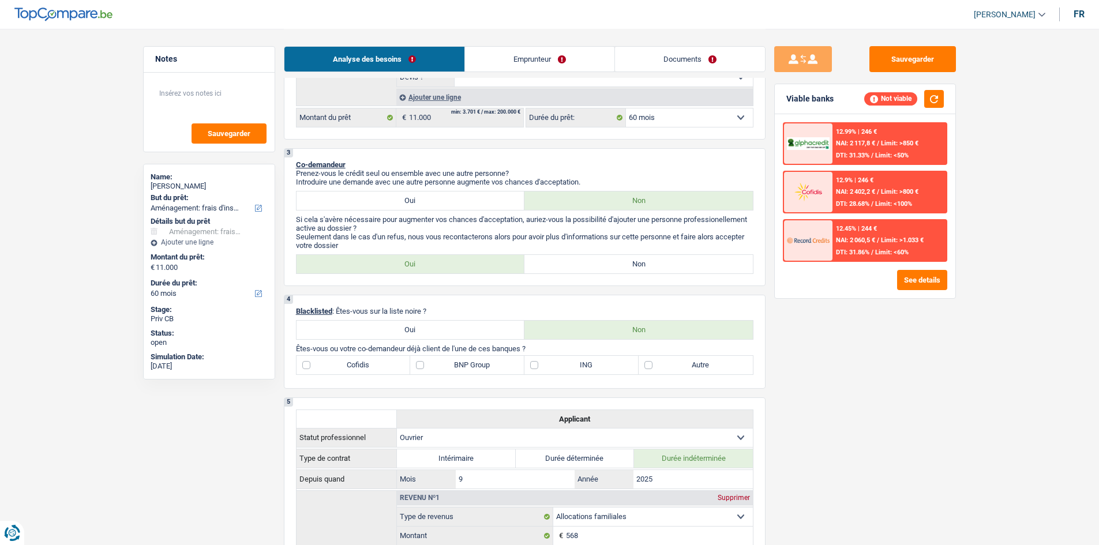
scroll to position [173, 0]
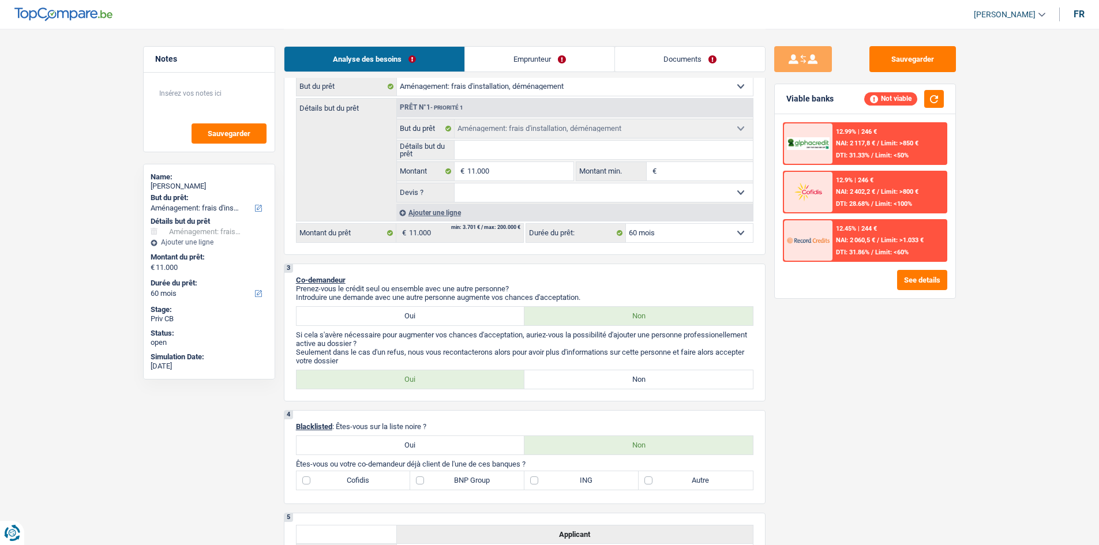
click at [679, 230] on select "12 mois 18 mois 24 mois 30 mois 36 mois 42 mois 48 mois 60 mois Sélectionner un…" at bounding box center [689, 233] width 127 height 18
click at [824, 331] on div "Sauvegarder Viable banks Not viable 12.99% | 246 € NAI: 2 117,8 € / Limit: >850…" at bounding box center [865, 286] width 199 height 481
click at [546, 173] on input "11.000" at bounding box center [520, 171] width 106 height 18
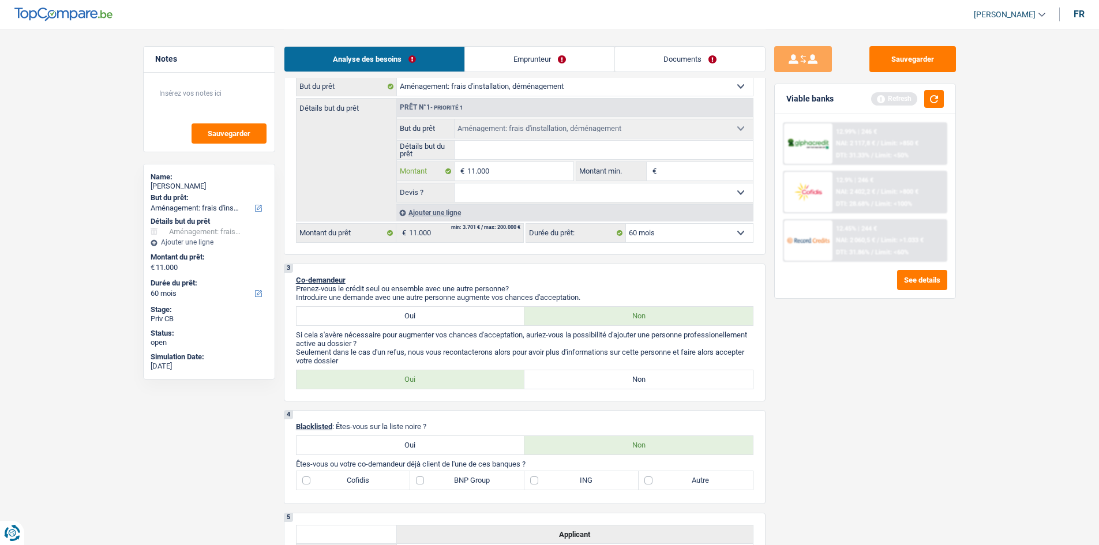
type input "1.100"
type input "110"
type input "11"
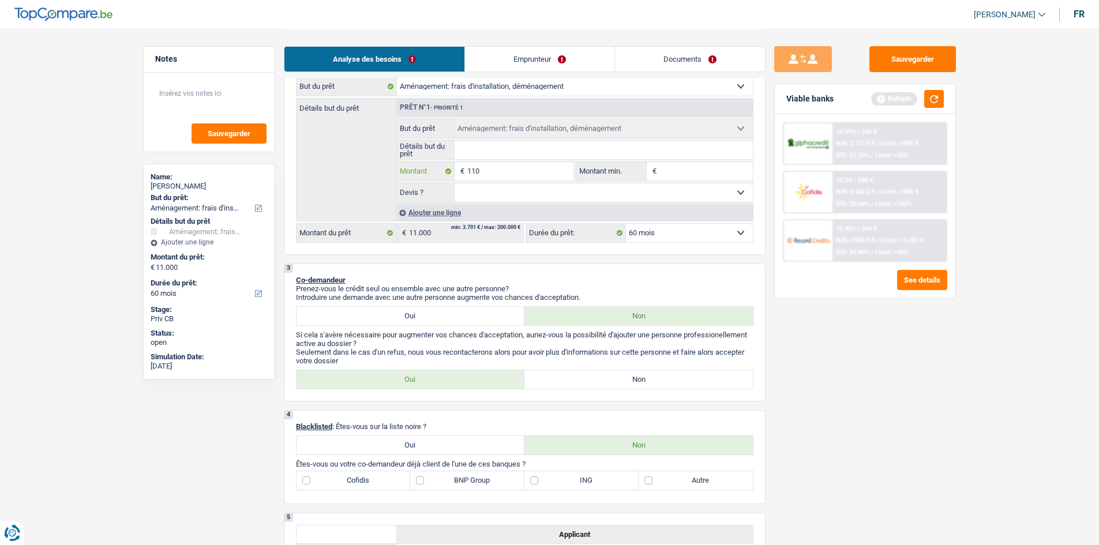
type input "11"
type input "1"
type input "8"
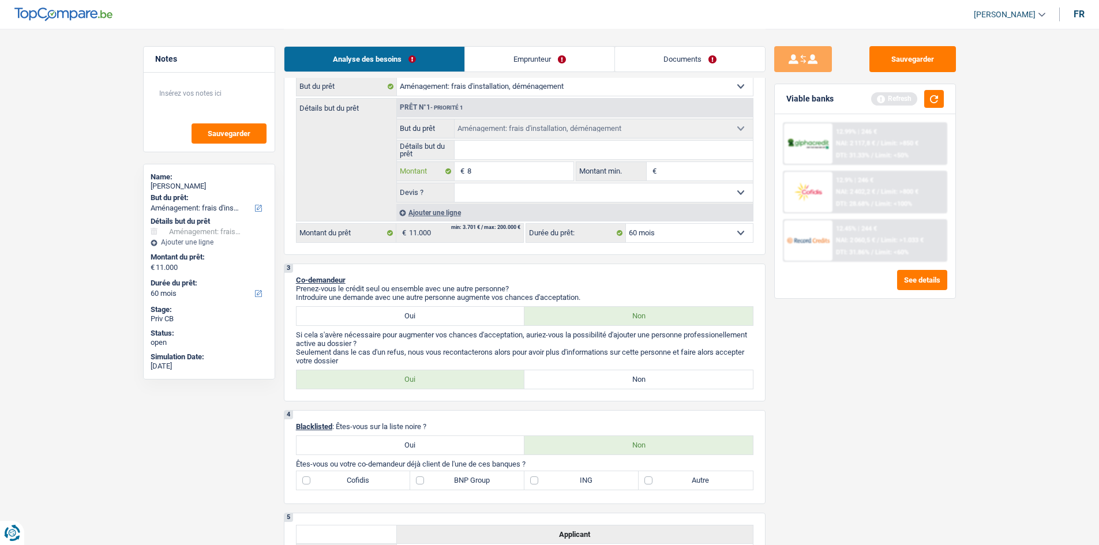
type input "80"
type input "800"
type input "8.000"
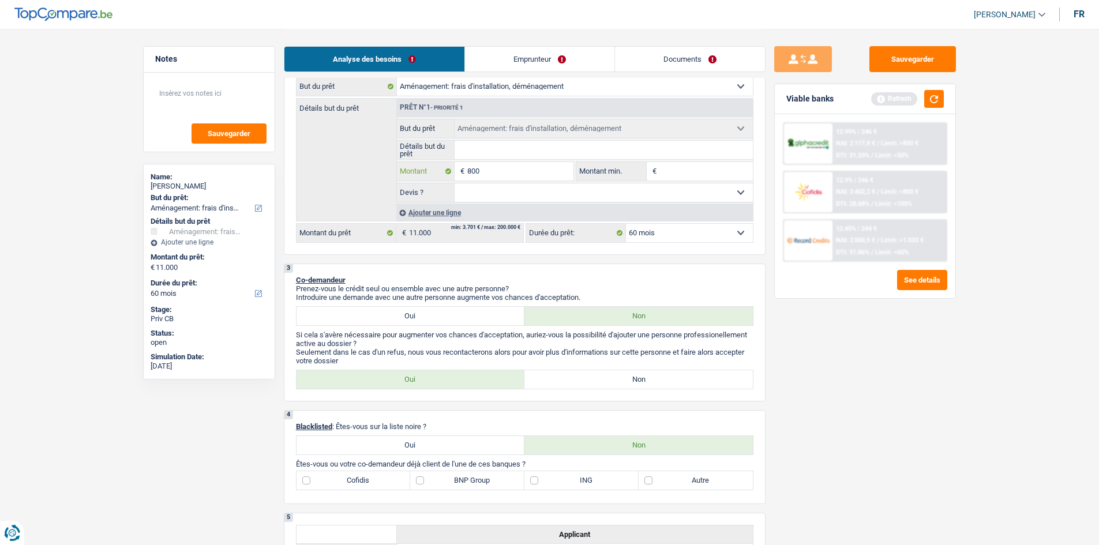
type input "8.000"
select select "48"
type input "8.000"
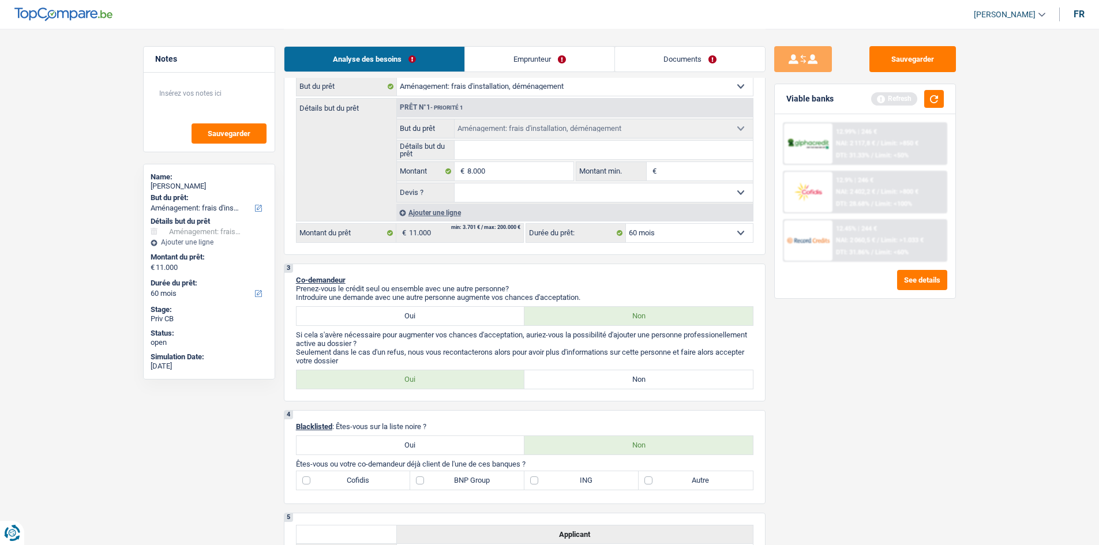
select select "48"
type input "8.000"
select select "48"
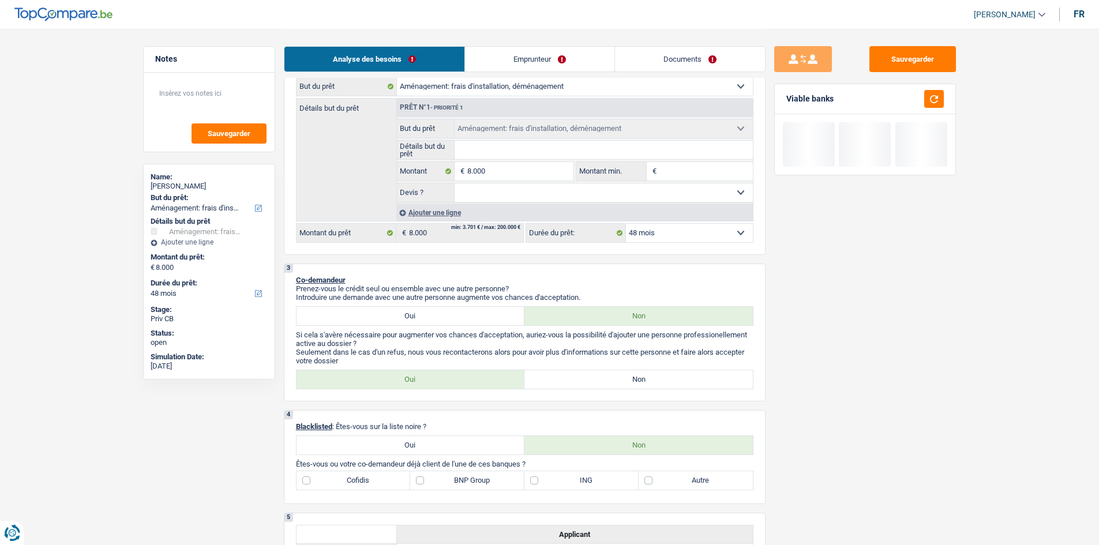
click at [650, 194] on select "Oui Non Non répondu Sélectionner une option" at bounding box center [604, 192] width 298 height 18
select select "yes"
click at [455, 183] on select "Oui Non Non répondu Sélectionner une option" at bounding box center [604, 192] width 298 height 18
select select "yes"
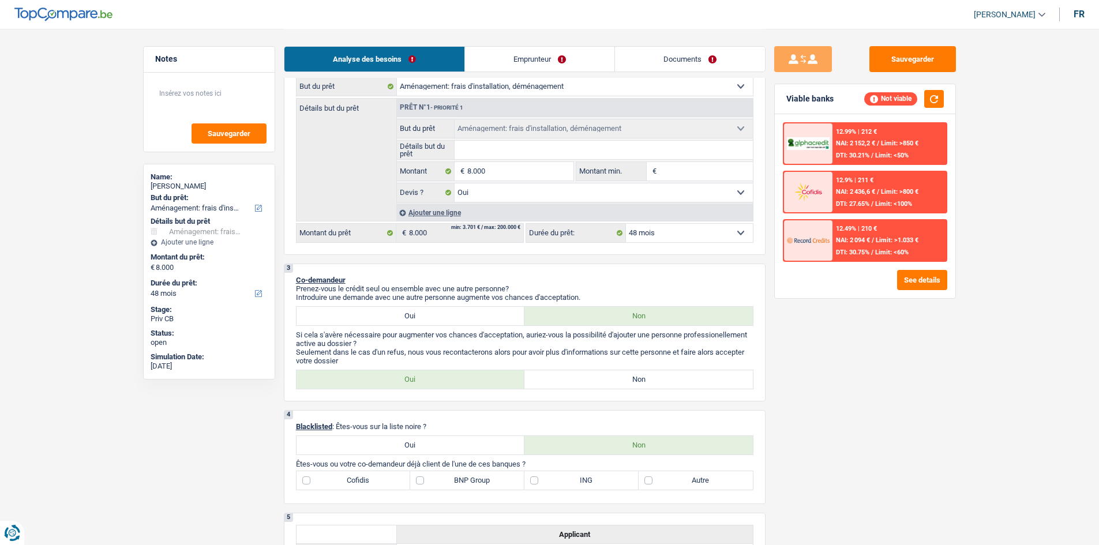
click at [689, 174] on input "Montant min." at bounding box center [705, 171] width 93 height 18
drag, startPoint x: 577, startPoint y: 189, endPoint x: 559, endPoint y: 188, distance: 17.9
click at [577, 189] on select "Oui Non Non répondu Sélectionner une option" at bounding box center [604, 192] width 298 height 18
select select "false"
click at [455, 183] on select "Oui Non Non répondu Sélectionner une option" at bounding box center [604, 192] width 298 height 18
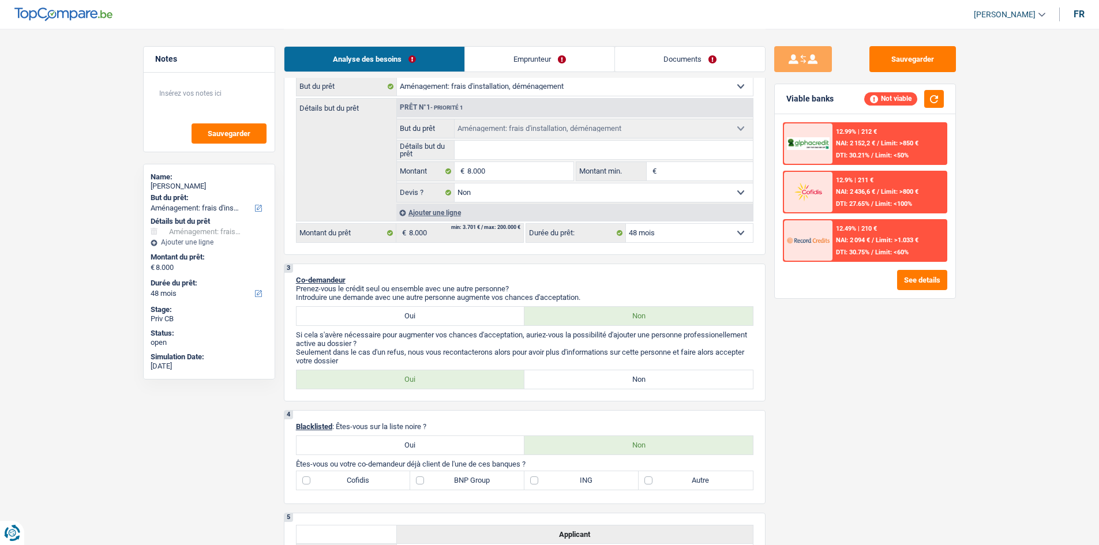
select select "false"
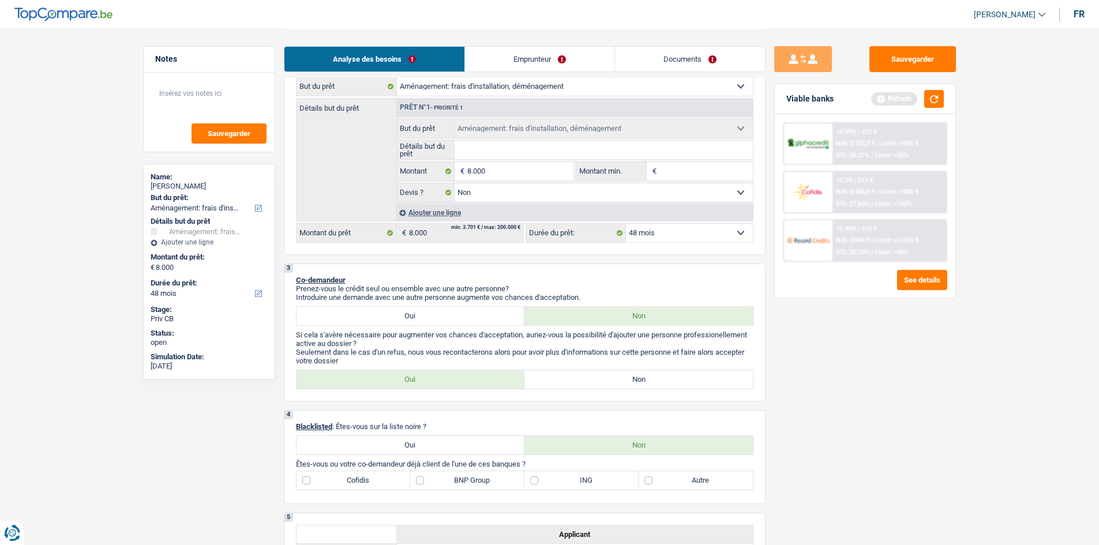
click at [689, 169] on input "Montant min." at bounding box center [705, 171] width 93 height 18
type input "8"
type input "80"
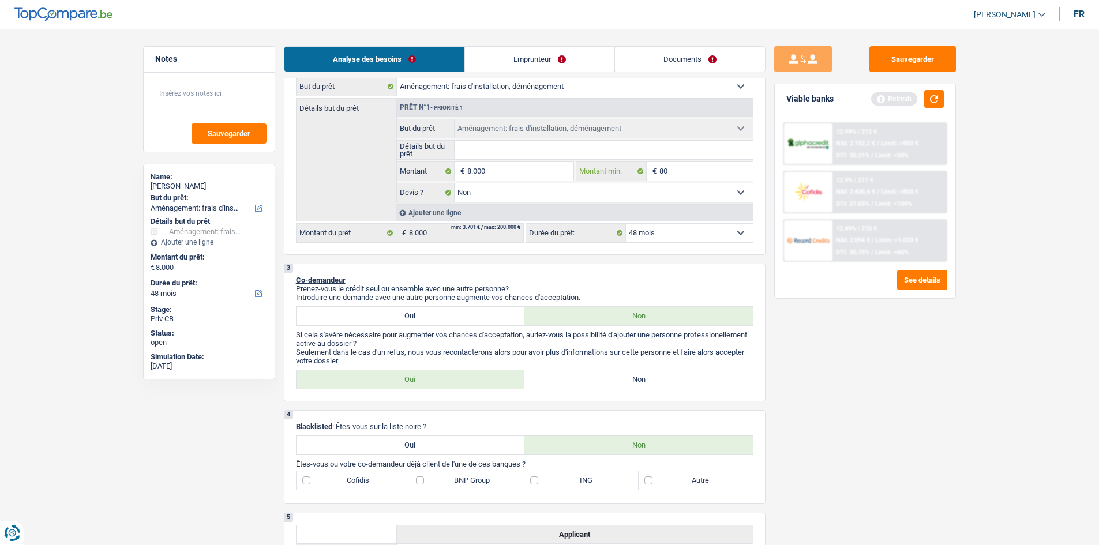
type input "800"
type input "8.000"
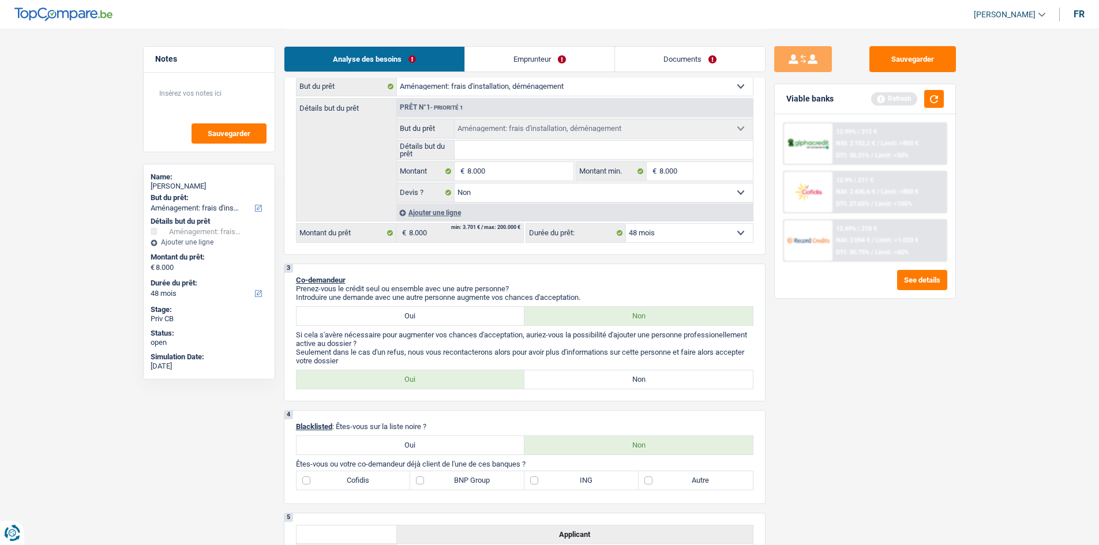
click at [842, 384] on div "Sauvegarder Viable banks Refresh 12.99% | 212 € NAI: 2 152,2 € / Limit: >850 € …" at bounding box center [865, 286] width 199 height 481
click at [438, 385] on label "Oui" at bounding box center [411, 379] width 228 height 18
click at [438, 385] on input "Oui" at bounding box center [411, 379] width 228 height 18
radio input "true"
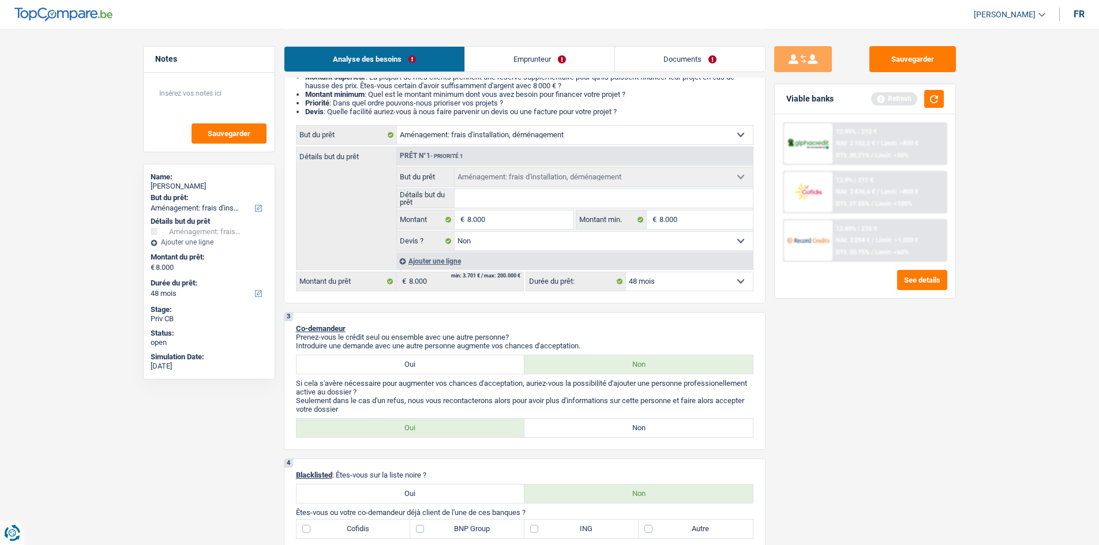
scroll to position [0, 0]
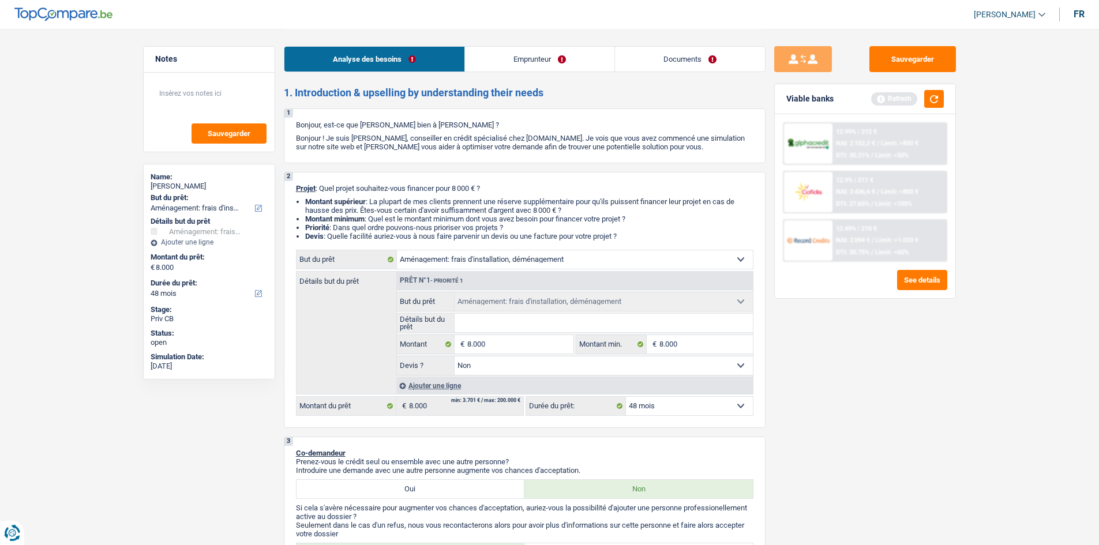
type input "d"
type input "de"
type input "dev"
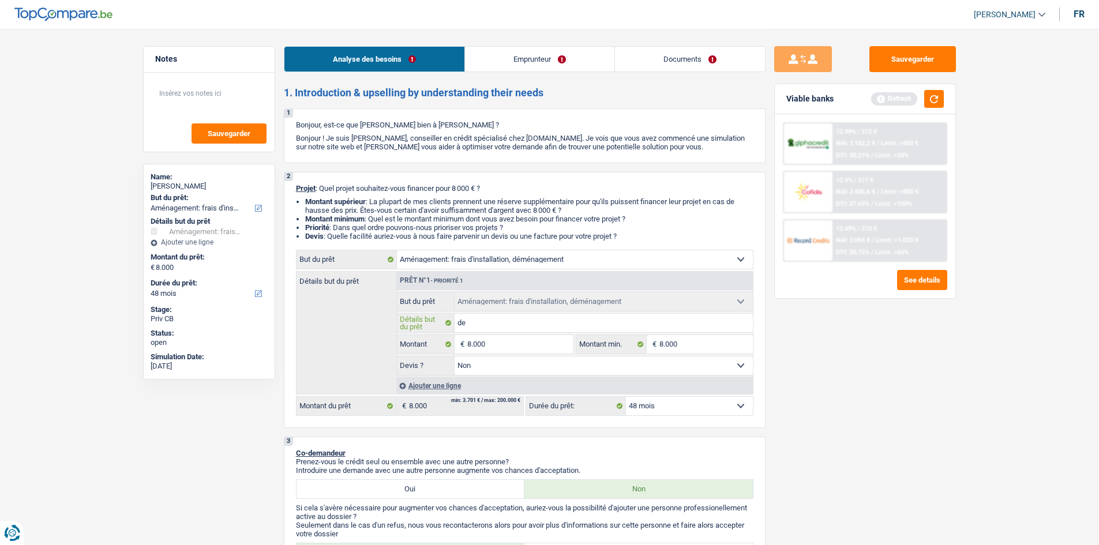
type input "dev"
type input "devi"
type input "devis"
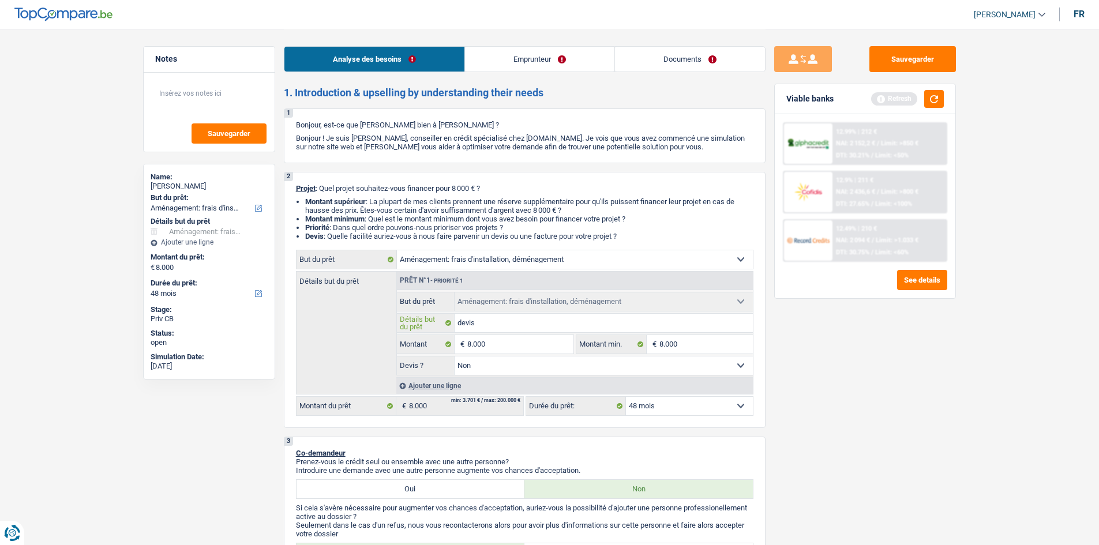
type input "devi"
type input "dev"
type input "de"
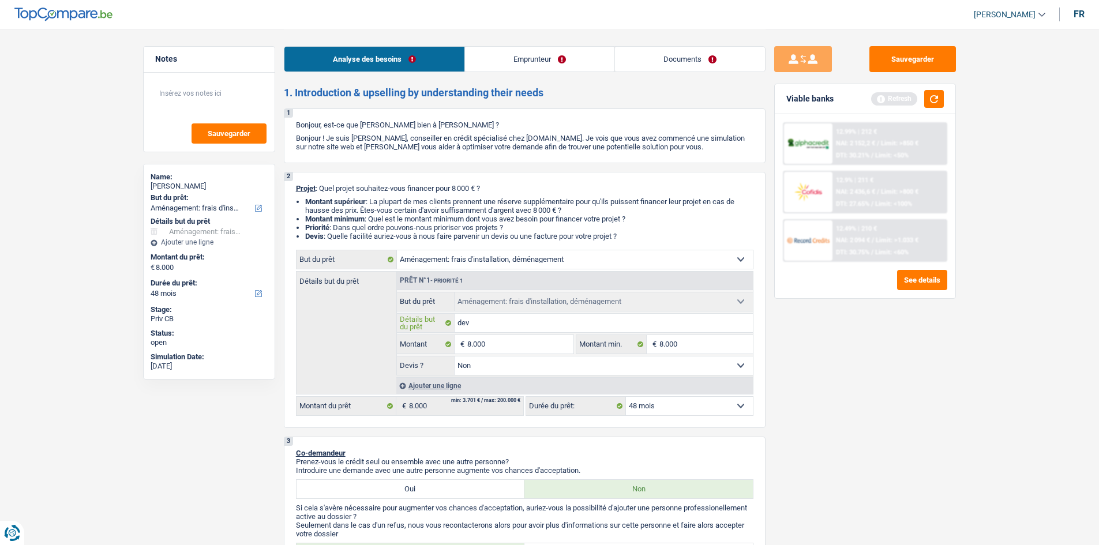
type input "de"
type input "d"
type input "a"
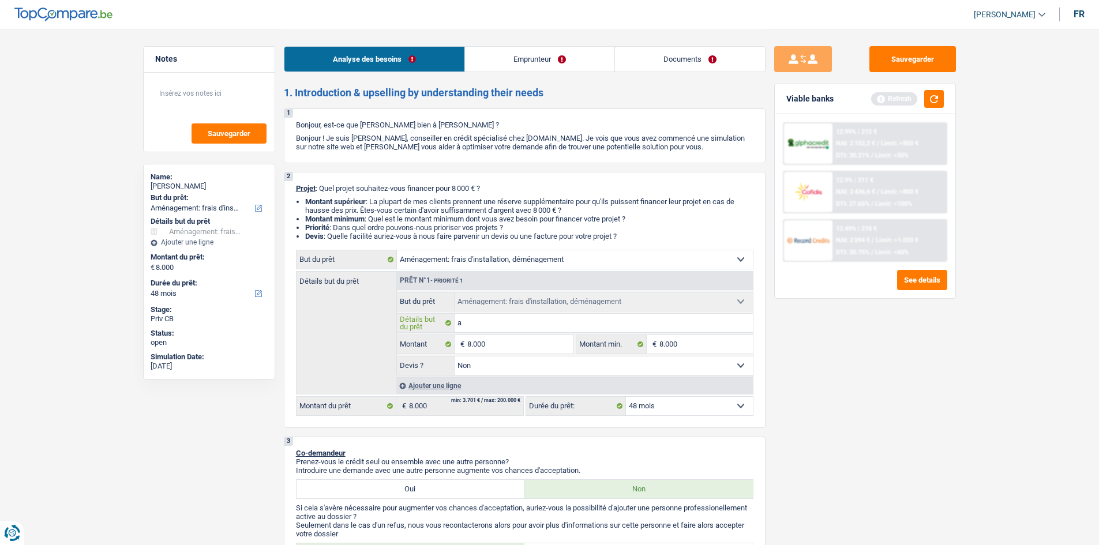
type input "am"
type input "ame"
type input "ameu"
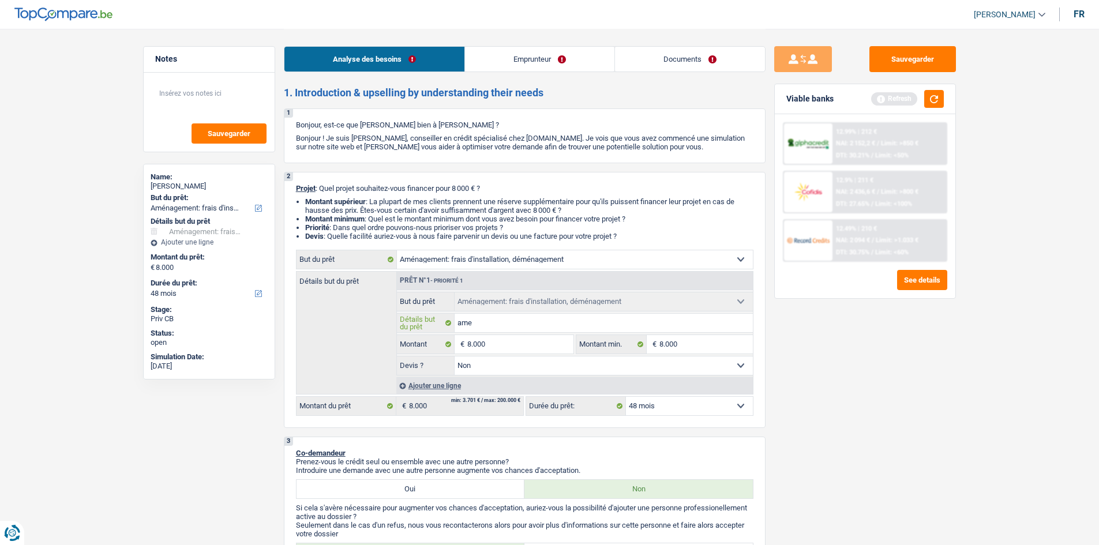
type input "ameu"
type input "ameub"
type input "ameubl"
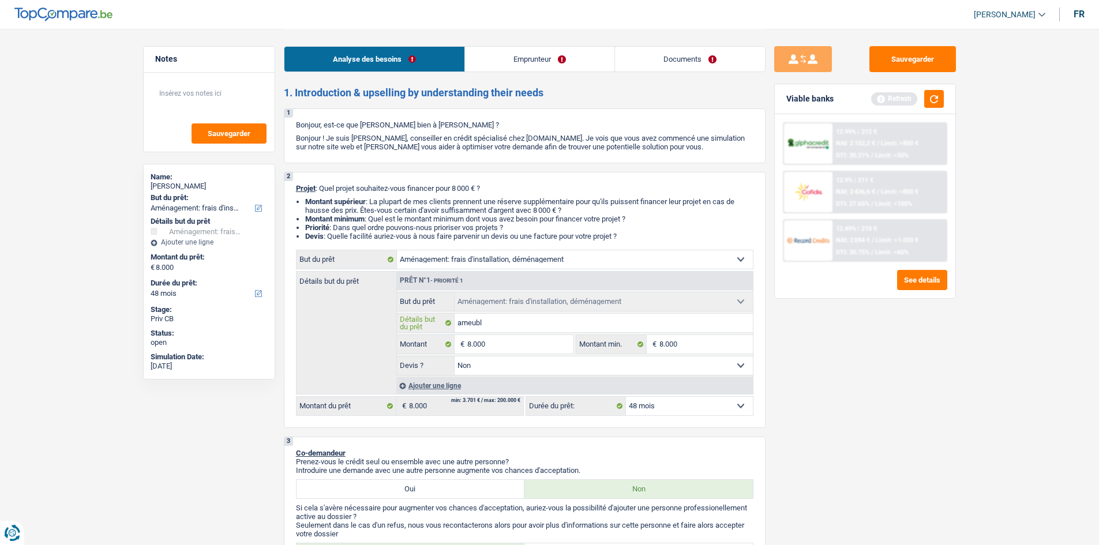
type input "ameuble"
type input "ameublem"
type input "ameubleme"
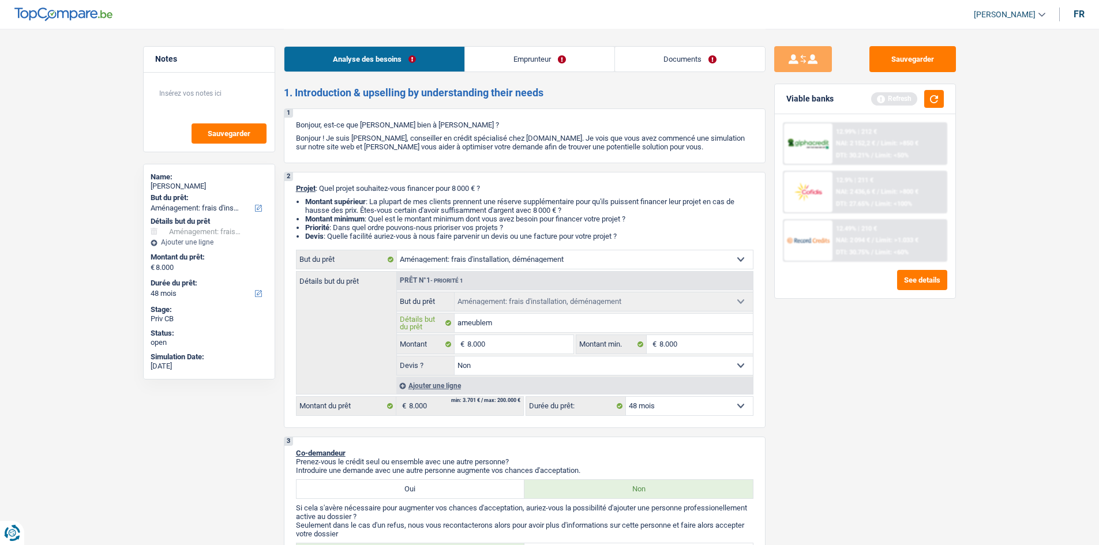
type input "ameubleme"
type input "ameublemen"
type input "ameublement"
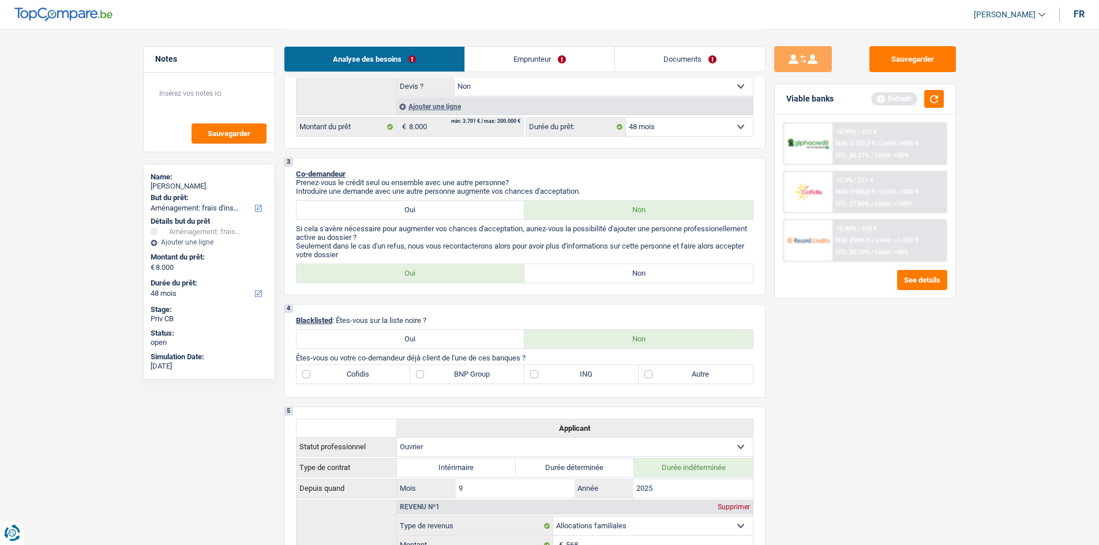
scroll to position [173, 0]
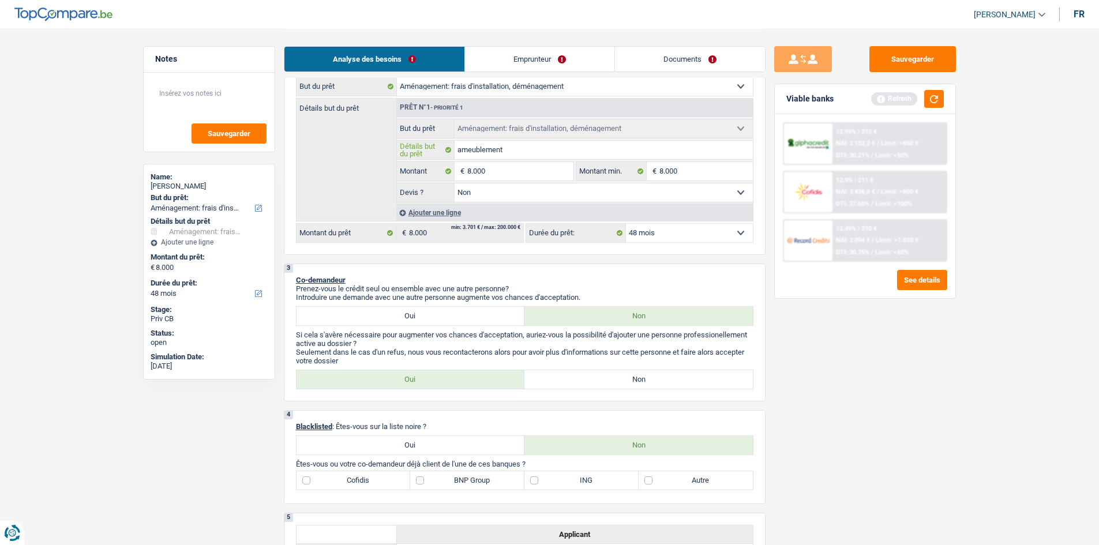
type input "ameublement"
click at [431, 313] on label "Oui" at bounding box center [411, 316] width 228 height 18
click at [431, 313] on input "Oui" at bounding box center [411, 316] width 228 height 18
radio input "true"
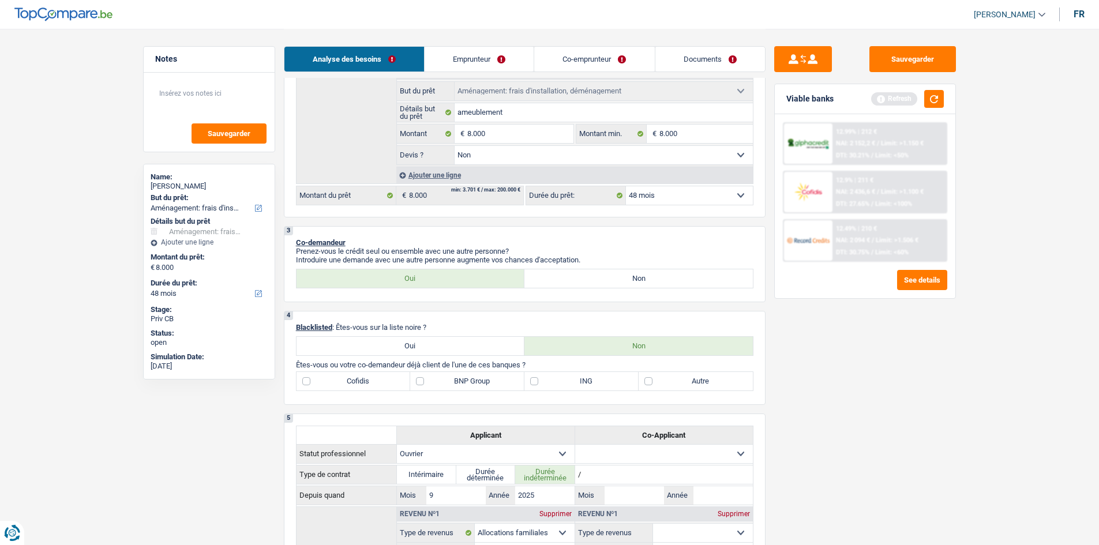
scroll to position [288, 0]
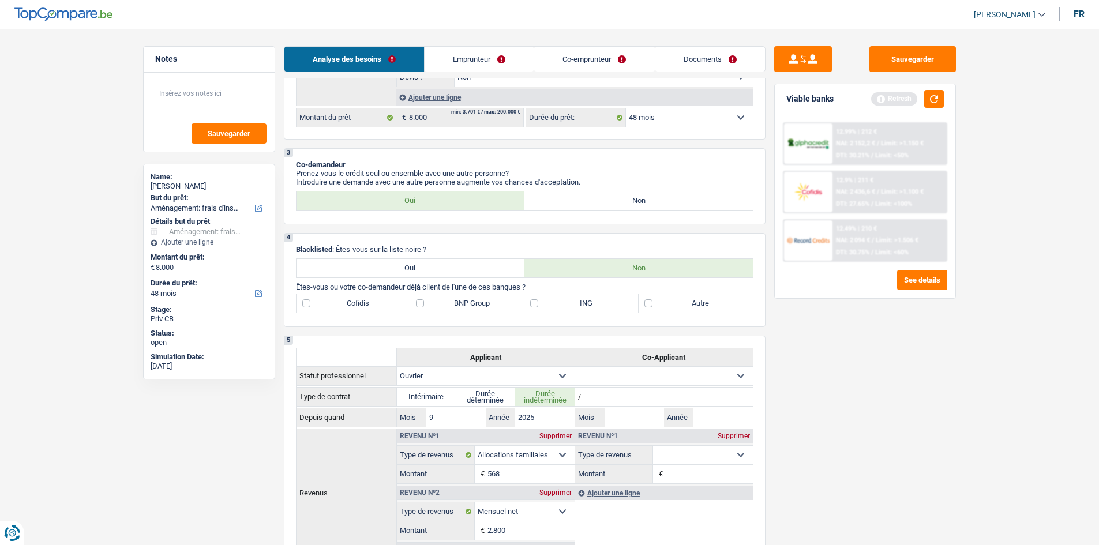
click at [474, 297] on label "BNP Group" at bounding box center [467, 303] width 114 height 18
click at [474, 297] on input "BNP Group" at bounding box center [467, 303] width 114 height 18
checkbox input "true"
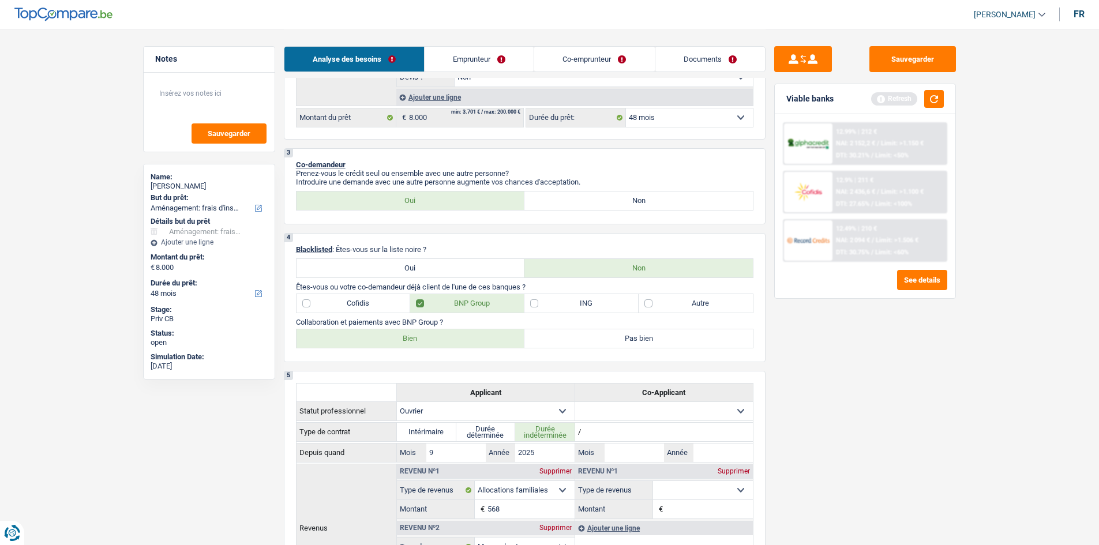
click at [444, 336] on label "Bien" at bounding box center [411, 338] width 228 height 18
click at [444, 336] on input "Bien" at bounding box center [411, 338] width 228 height 18
radio input "true"
click at [648, 305] on label "Autre" at bounding box center [696, 303] width 114 height 18
click at [648, 305] on input "Autre" at bounding box center [696, 303] width 114 height 18
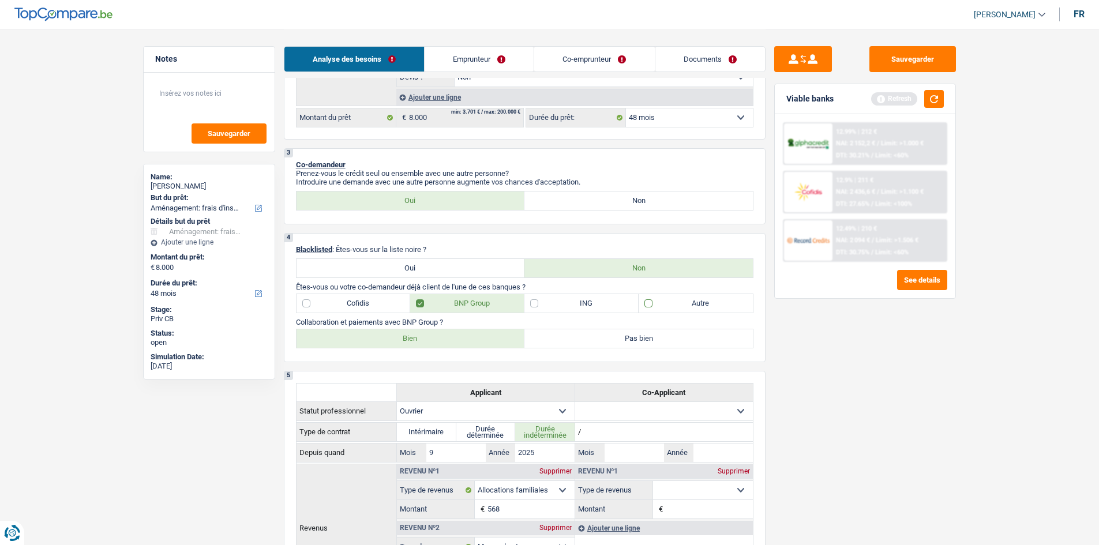
checkbox input "true"
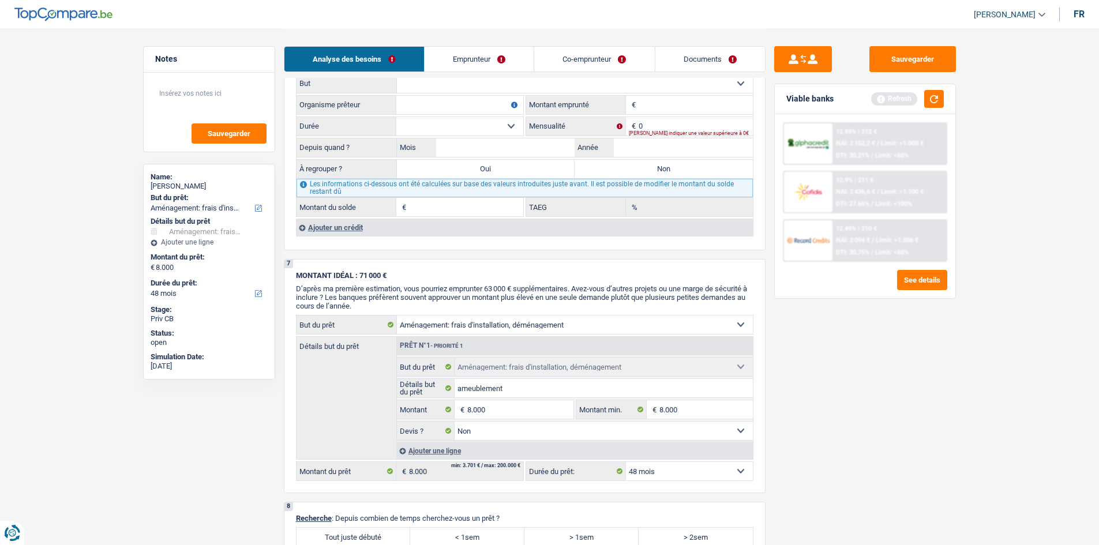
scroll to position [750, 0]
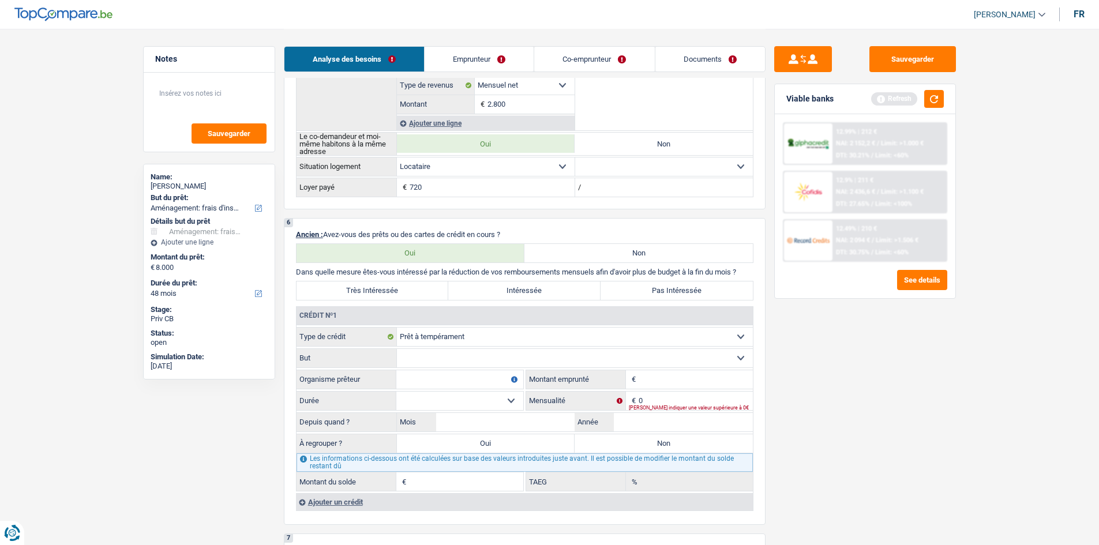
click at [549, 255] on label "Non" at bounding box center [638, 253] width 228 height 18
click at [549, 255] on input "Non" at bounding box center [638, 253] width 228 height 18
radio input "true"
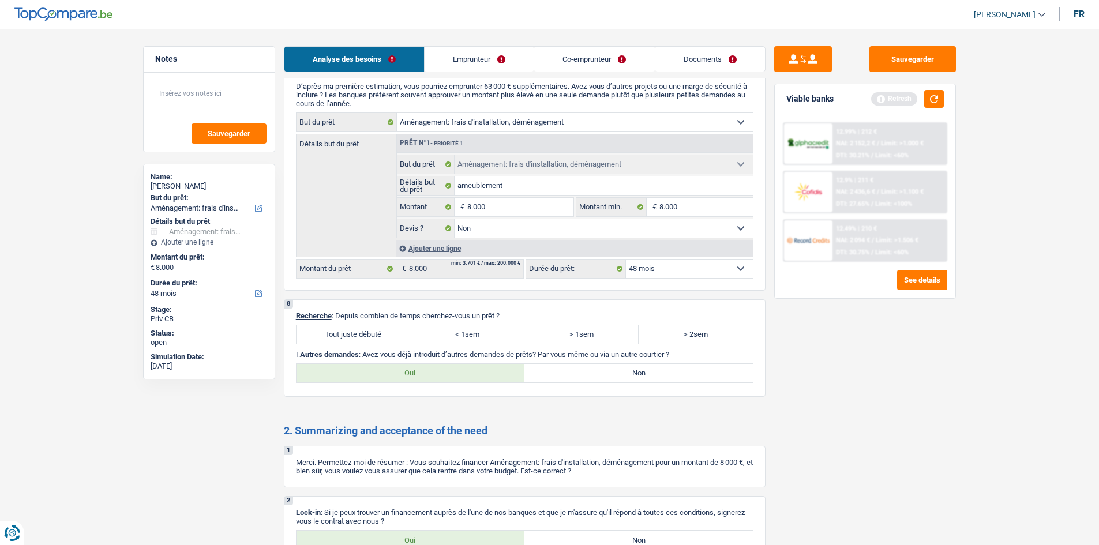
scroll to position [1038, 0]
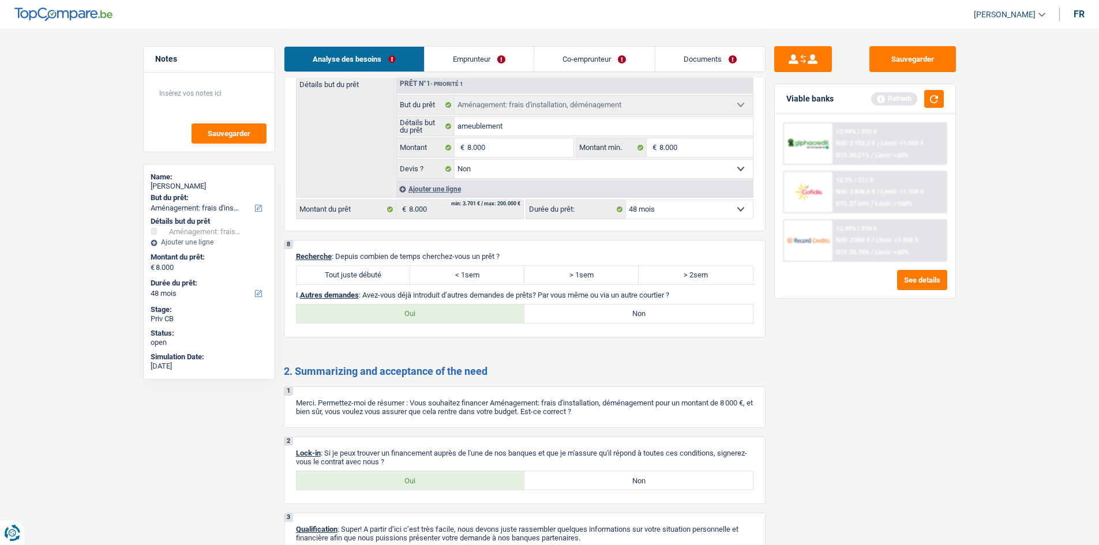
click at [366, 272] on label "Tout juste débuté" at bounding box center [354, 275] width 114 height 18
click at [366, 272] on input "Tout juste débuté" at bounding box center [354, 275] width 114 height 18
radio input "true"
click at [490, 308] on label "Oui" at bounding box center [411, 314] width 228 height 18
click at [490, 308] on input "Oui" at bounding box center [411, 314] width 228 height 18
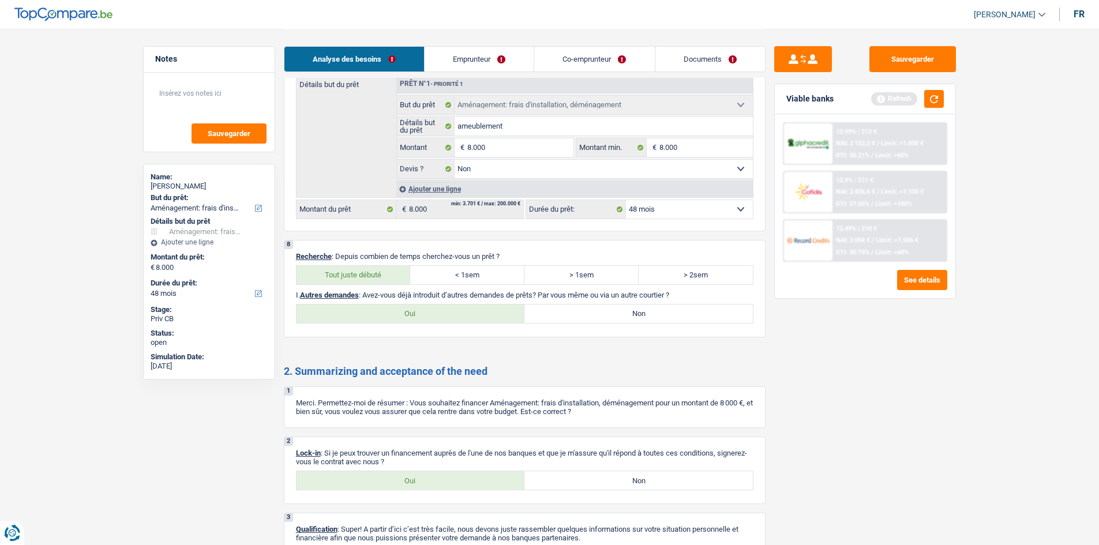
radio input "true"
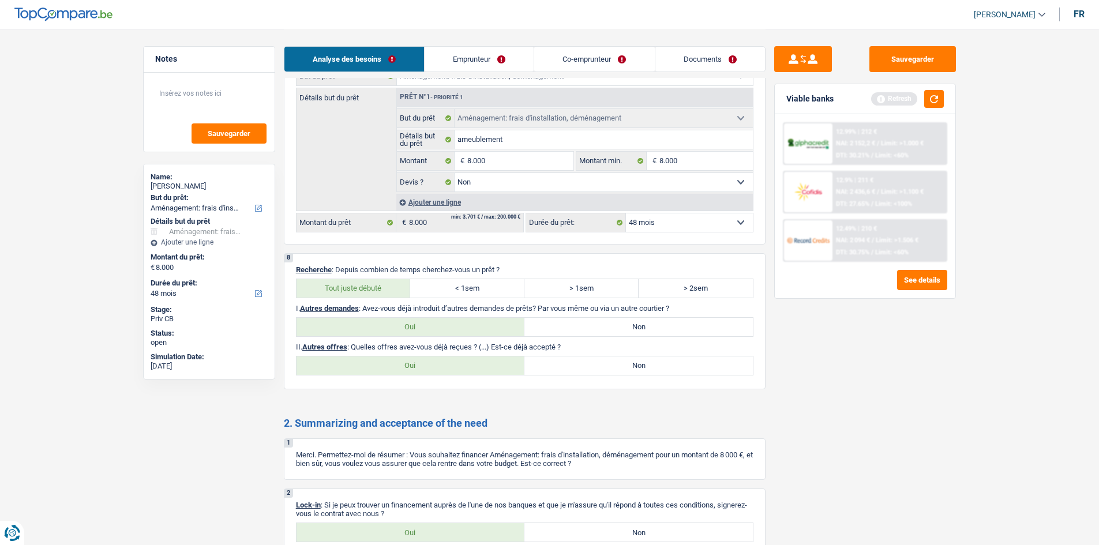
scroll to position [1096, 0]
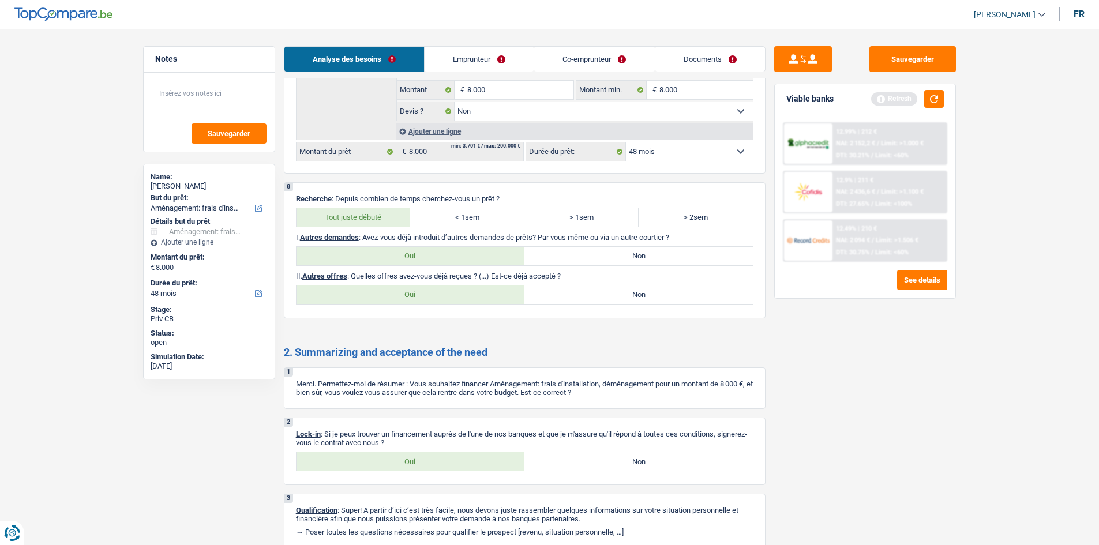
click at [578, 299] on label "Non" at bounding box center [638, 295] width 228 height 18
click at [578, 299] on input "Non" at bounding box center [638, 295] width 228 height 18
radio input "true"
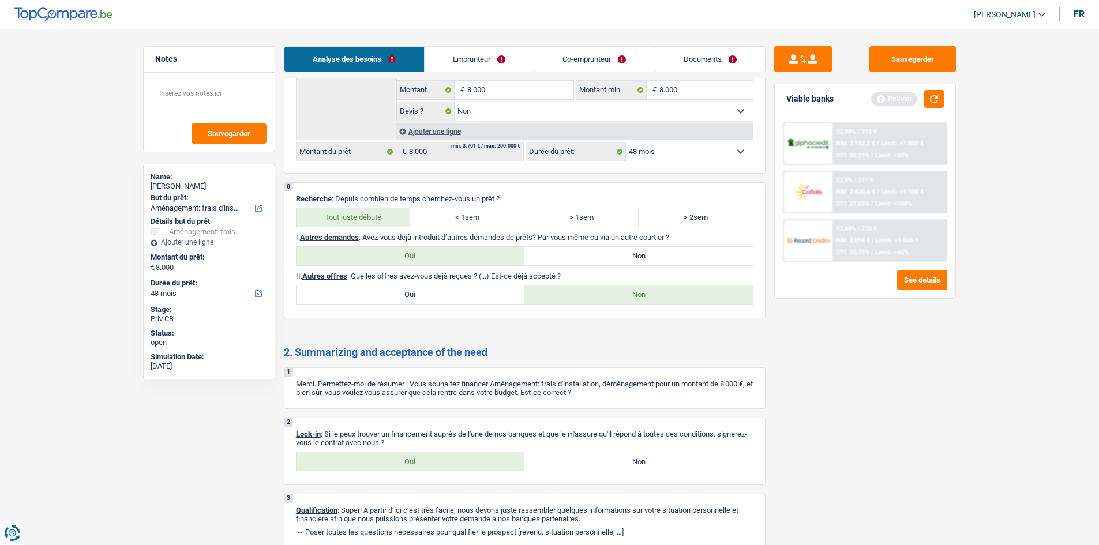
click at [612, 263] on label "Non" at bounding box center [638, 256] width 228 height 18
click at [612, 263] on input "Non" at bounding box center [638, 256] width 228 height 18
radio input "true"
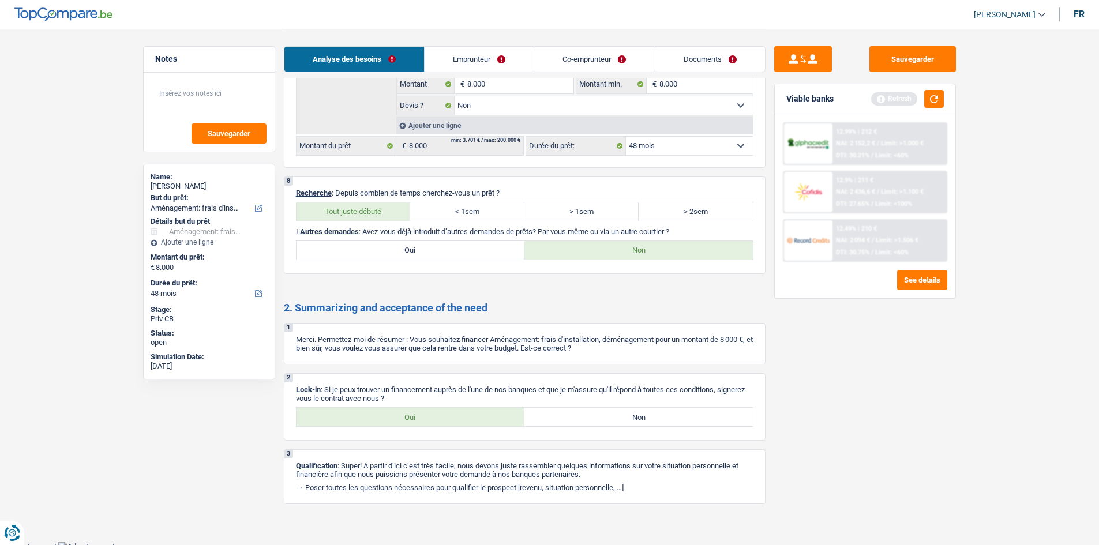
scroll to position [1107, 0]
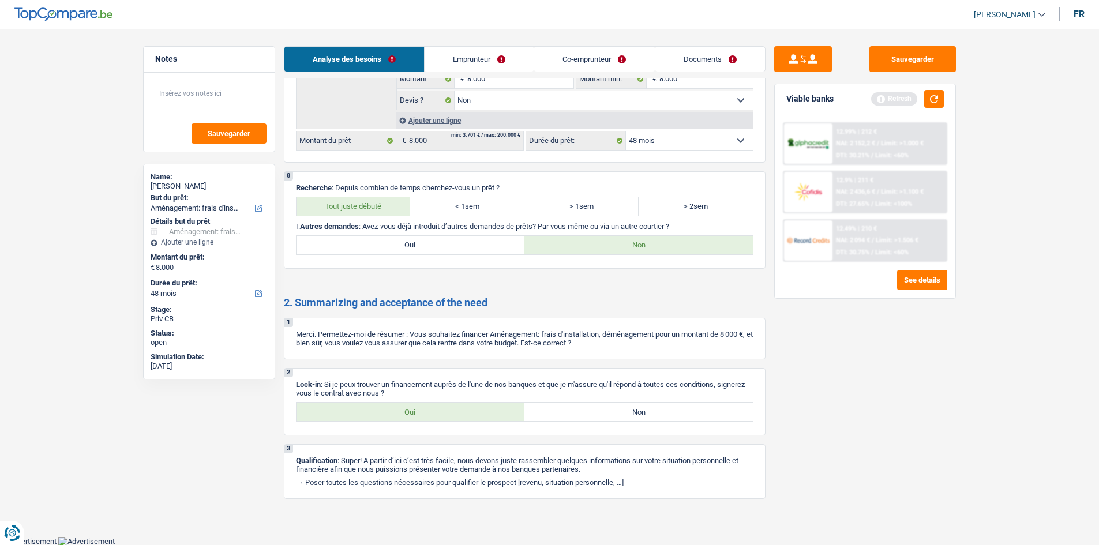
drag, startPoint x: 344, startPoint y: 410, endPoint x: 609, endPoint y: 349, distance: 271.8
click at [347, 411] on label "Oui" at bounding box center [411, 412] width 228 height 18
click at [347, 411] on input "Oui" at bounding box center [411, 412] width 228 height 18
radio input "true"
click at [467, 50] on link "Emprunteur" at bounding box center [479, 59] width 109 height 25
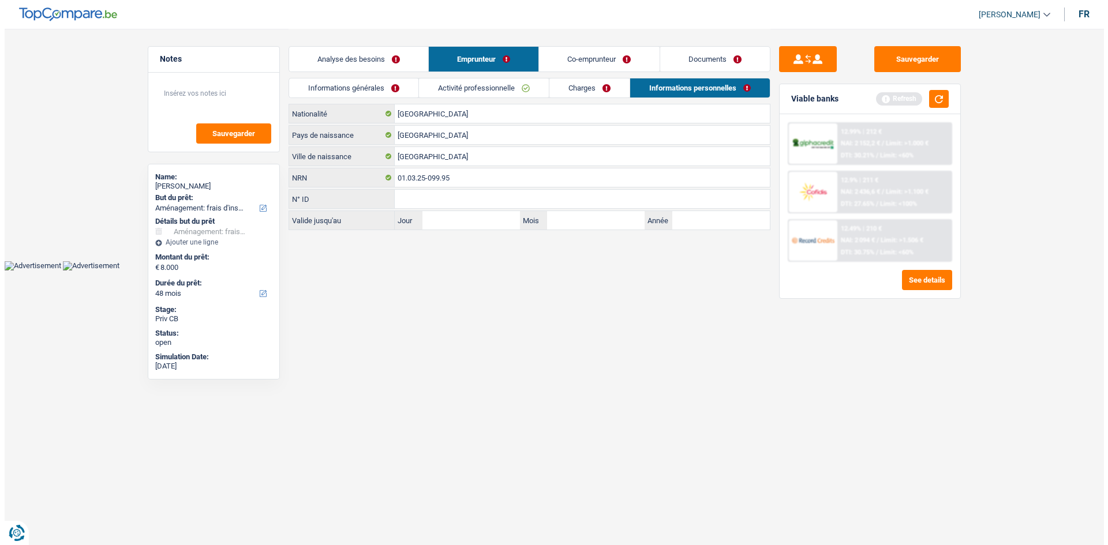
scroll to position [0, 0]
click at [344, 73] on div "Analyse des besoins Emprunteur Co-emprunteur Documents" at bounding box center [529, 53] width 482 height 49
click at [343, 80] on link "Informations générales" at bounding box center [352, 87] width 129 height 19
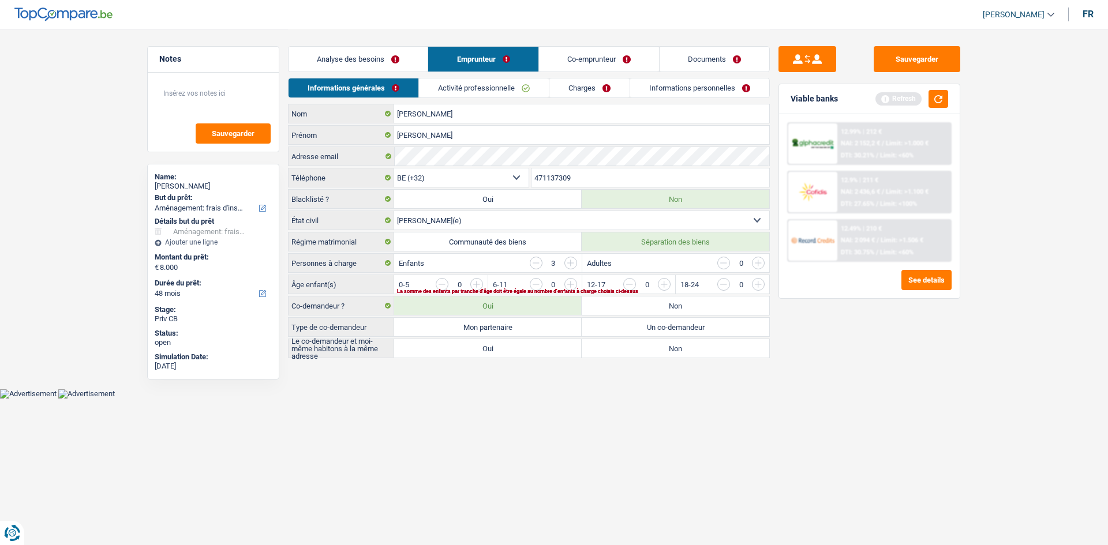
click at [705, 387] on main "Notes Sauvegarder Name: Anas Ben bazzi But du prêt: Confort maison: meubles, te…" at bounding box center [554, 194] width 1108 height 389
click at [498, 235] on label "Communauté des biens" at bounding box center [488, 242] width 188 height 18
click at [498, 235] on input "Communauté des biens" at bounding box center [488, 242] width 188 height 18
radio input "true"
click at [669, 399] on html "Vous avez le contrôle de vos données Nous utilisons des cookies, tout comme nos…" at bounding box center [554, 199] width 1108 height 399
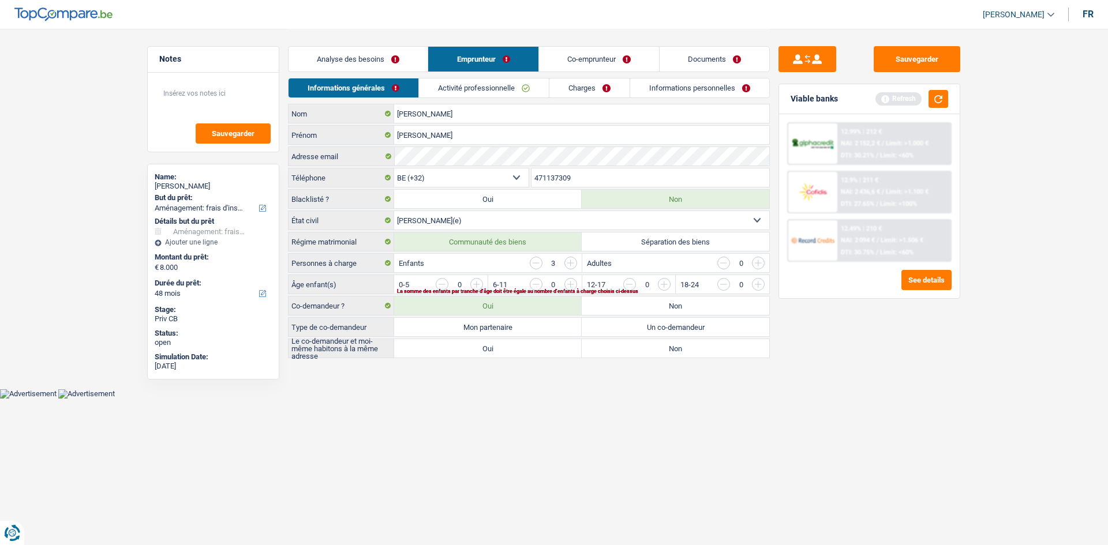
click at [531, 263] on input "button" at bounding box center [536, 263] width 13 height 13
click at [477, 289] on div "La somme des enfants par tranche d'âge doit être égale au nombre d'enfants à ch…" at bounding box center [563, 291] width 333 height 5
click at [478, 282] on input "button" at bounding box center [710, 287] width 481 height 18
click at [477, 282] on input "button" at bounding box center [710, 287] width 481 height 18
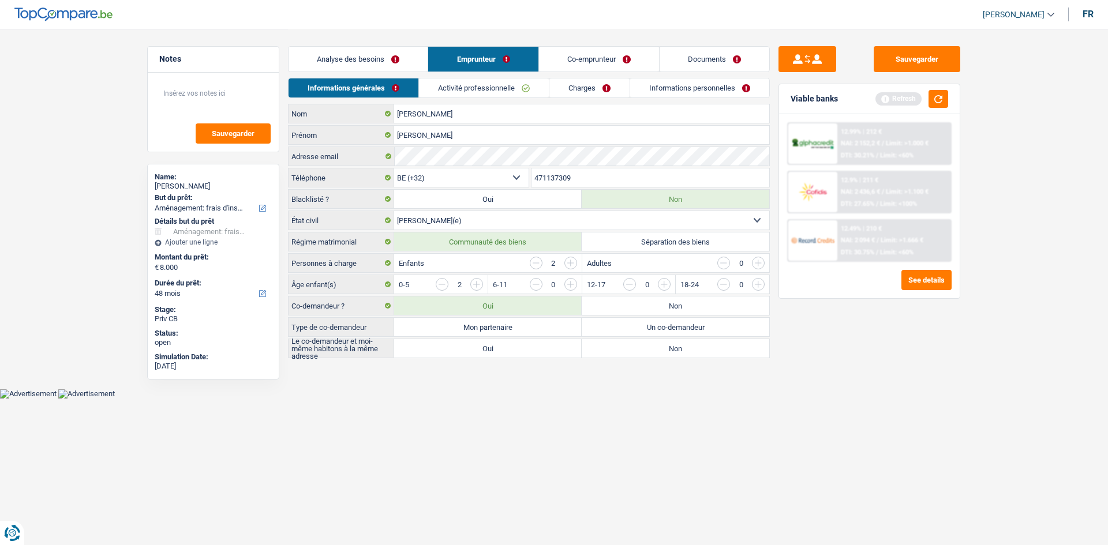
click at [532, 257] on div "Enfants 2" at bounding box center [487, 263] width 187 height 18
click at [498, 327] on label "Mon partenaire" at bounding box center [488, 327] width 188 height 18
click at [498, 327] on input "Mon partenaire" at bounding box center [488, 327] width 188 height 18
radio input "true"
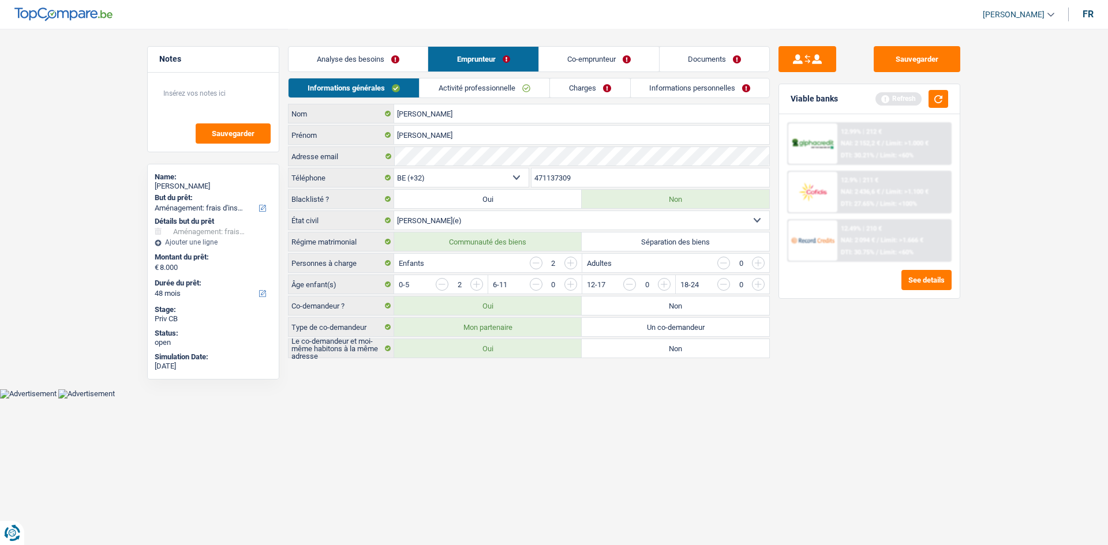
click at [492, 345] on label "Oui" at bounding box center [488, 348] width 188 height 18
click at [492, 345] on input "Oui" at bounding box center [488, 348] width 188 height 18
click at [465, 83] on link "Activité professionnelle" at bounding box center [484, 87] width 130 height 19
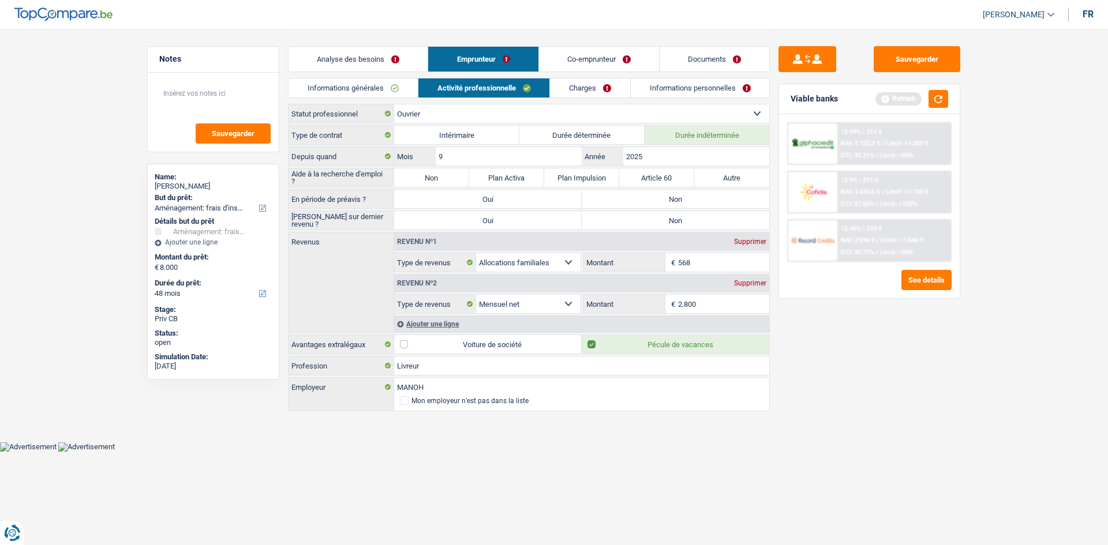
click at [831, 396] on div "Sauvegarder Viable banks Refresh 12.99% | 212 € NAI: 2 152,2 € / Limit: >1.000 …" at bounding box center [869, 286] width 199 height 481
drag, startPoint x: 535, startPoint y: 155, endPoint x: 509, endPoint y: 148, distance: 26.9
click at [533, 152] on input "9" at bounding box center [509, 156] width 146 height 18
click at [560, 134] on label "Durée déterminée" at bounding box center [581, 135] width 125 height 18
click at [560, 134] on input "Durée déterminée" at bounding box center [581, 135] width 125 height 18
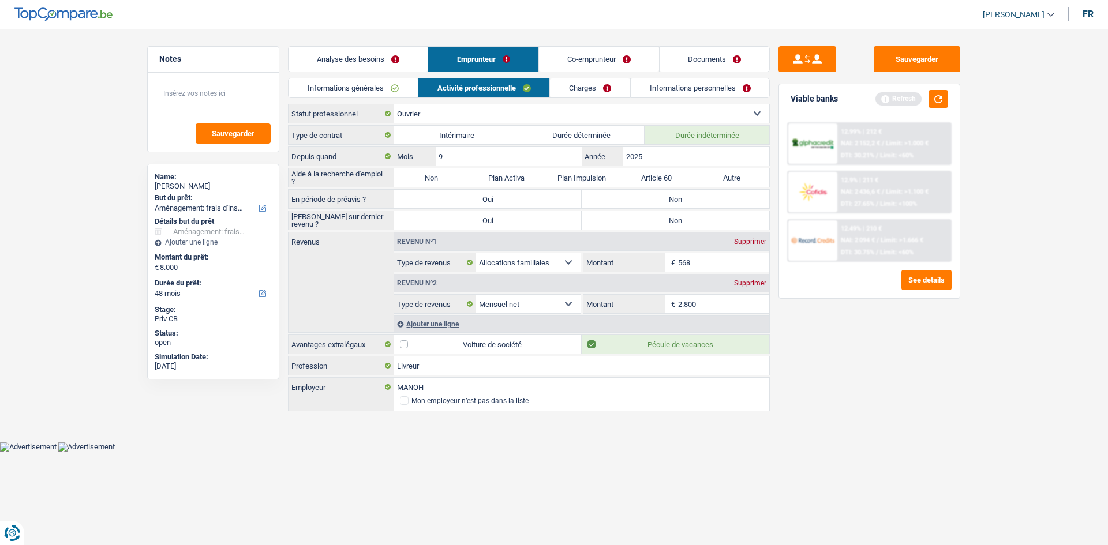
radio input "true"
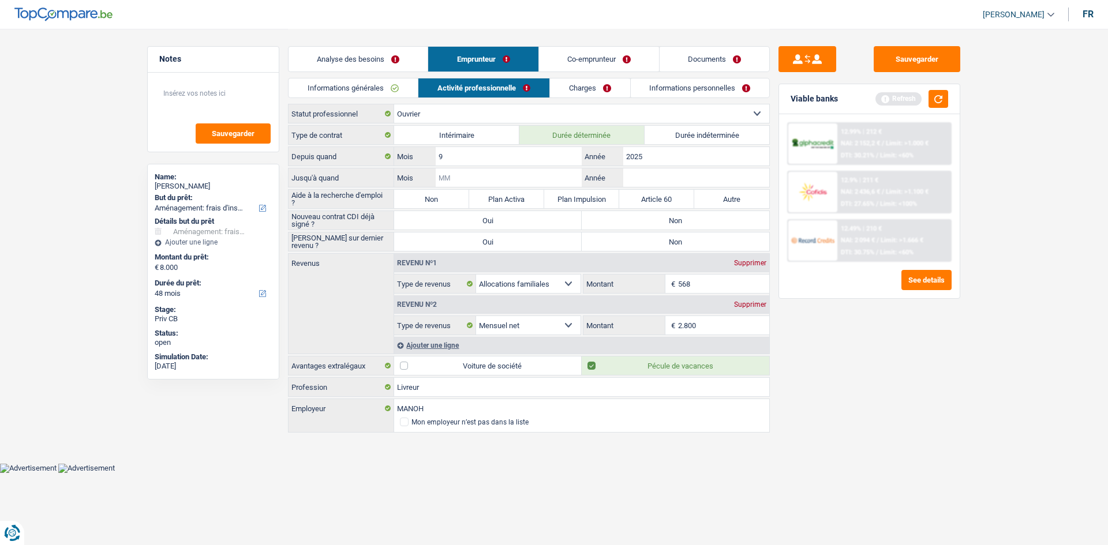
click at [505, 177] on input "Mois" at bounding box center [509, 177] width 146 height 18
click at [680, 179] on input "Année" at bounding box center [696, 177] width 146 height 18
click at [514, 178] on input "Mois" at bounding box center [509, 177] width 146 height 18
type input "01"
click at [514, 178] on input "01" at bounding box center [509, 177] width 146 height 18
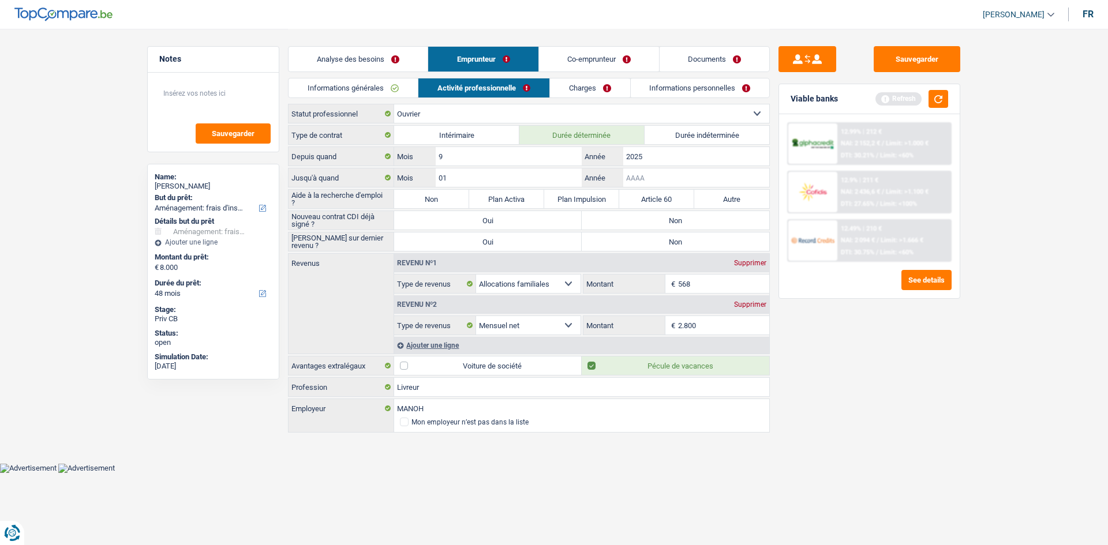
click at [649, 179] on input "Année" at bounding box center [696, 177] width 146 height 18
type input "2026"
click at [961, 401] on div "Sauvegarder Viable banks Refresh 12.99% | 212 € NAI: 2 152,2 € / Limit: >1.000 …" at bounding box center [869, 286] width 199 height 481
click at [603, 224] on label "Non" at bounding box center [676, 220] width 188 height 18
click at [603, 224] on input "Non" at bounding box center [676, 220] width 188 height 18
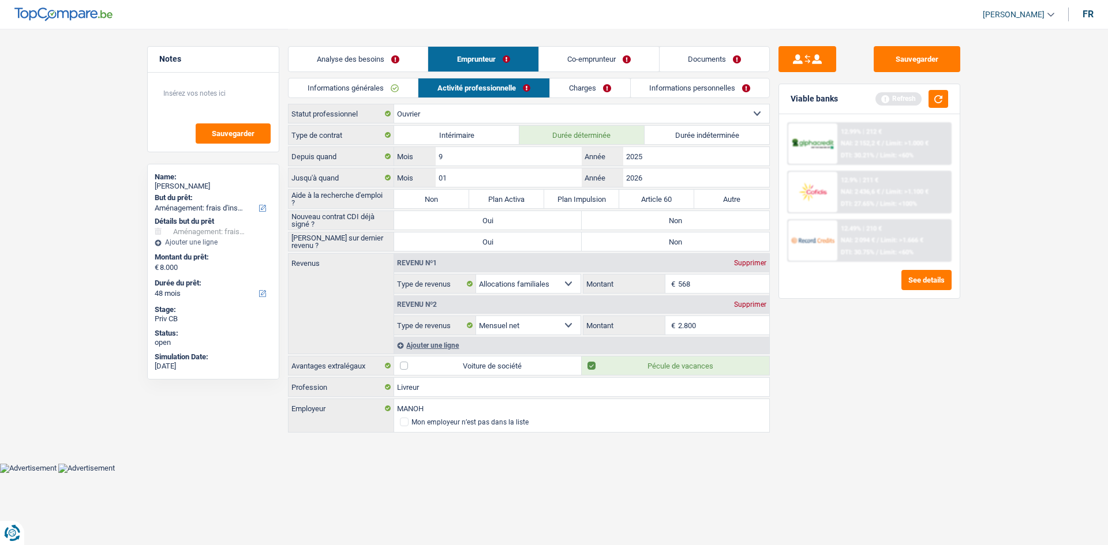
radio input "true"
click at [513, 237] on label "Oui" at bounding box center [488, 242] width 188 height 18
click at [513, 237] on input "Oui" at bounding box center [488, 242] width 188 height 18
radio input "true"
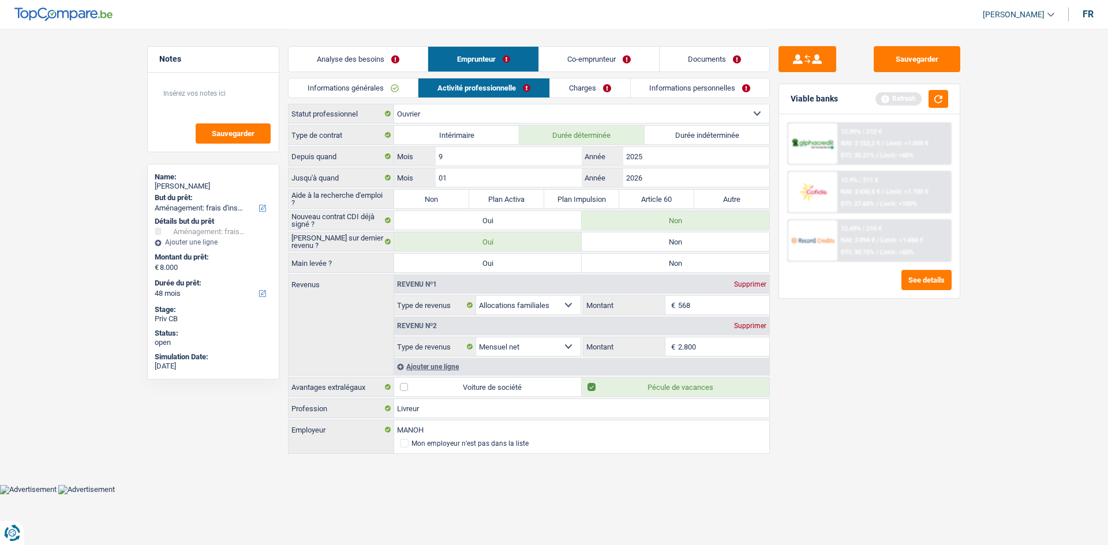
click at [618, 246] on label "Non" at bounding box center [676, 242] width 188 height 18
click at [618, 246] on input "Non" at bounding box center [676, 242] width 188 height 18
radio input "true"
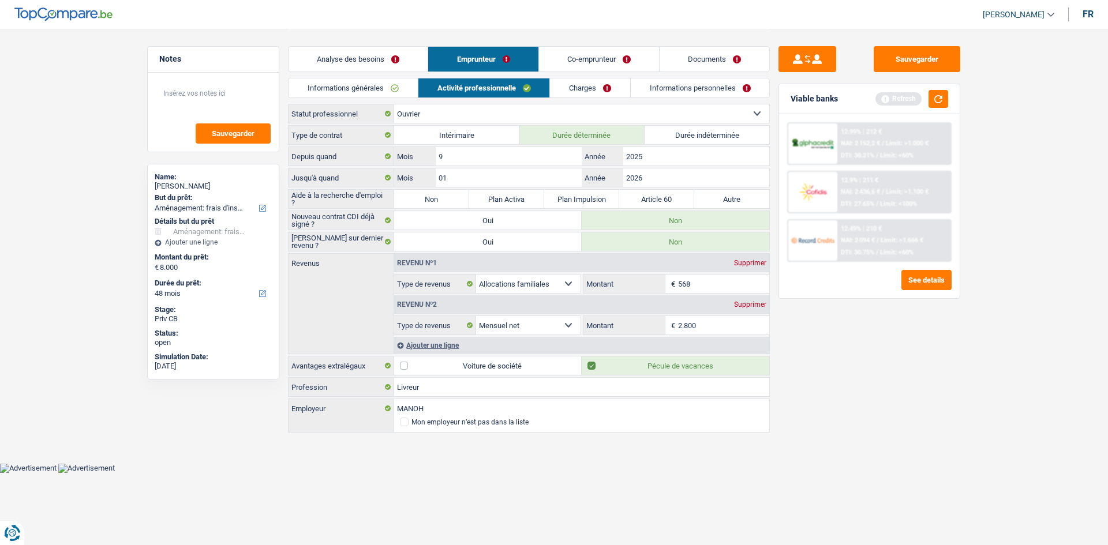
click at [1040, 473] on html "Vous avez le contrôle de vos données Nous utilisons des cookies, tout comme nos…" at bounding box center [554, 236] width 1108 height 473
drag, startPoint x: 741, startPoint y: 261, endPoint x: 730, endPoint y: 249, distance: 16.3
click at [740, 261] on div "Supprimer" at bounding box center [750, 263] width 38 height 7
select select "netSalary"
type input "2.800"
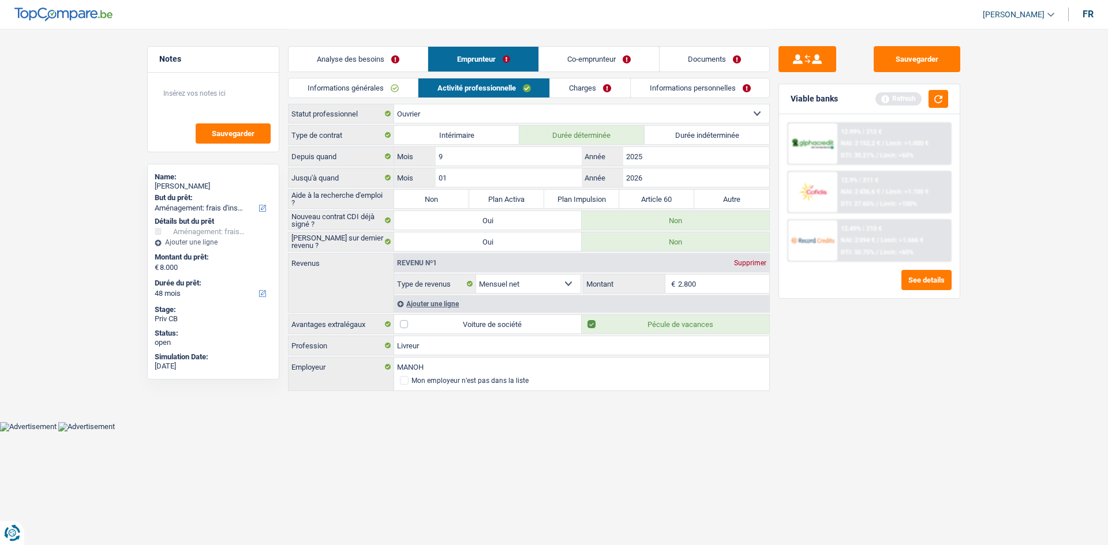
click at [571, 84] on link "Charges" at bounding box center [590, 87] width 80 height 19
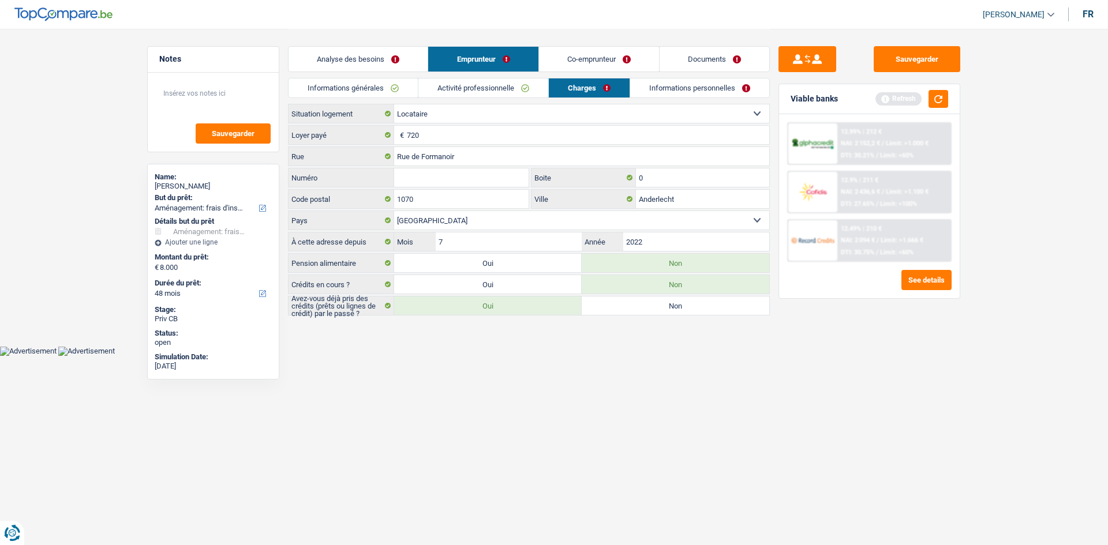
click at [415, 178] on input "Numéro" at bounding box center [461, 177] width 134 height 18
click at [452, 134] on input "720" at bounding box center [588, 135] width 362 height 18
drag, startPoint x: 437, startPoint y: 177, endPoint x: 426, endPoint y: 175, distance: 10.6
click at [436, 177] on input "Numéro" at bounding box center [461, 177] width 134 height 18
drag, startPoint x: 655, startPoint y: 422, endPoint x: 561, endPoint y: 316, distance: 142.6
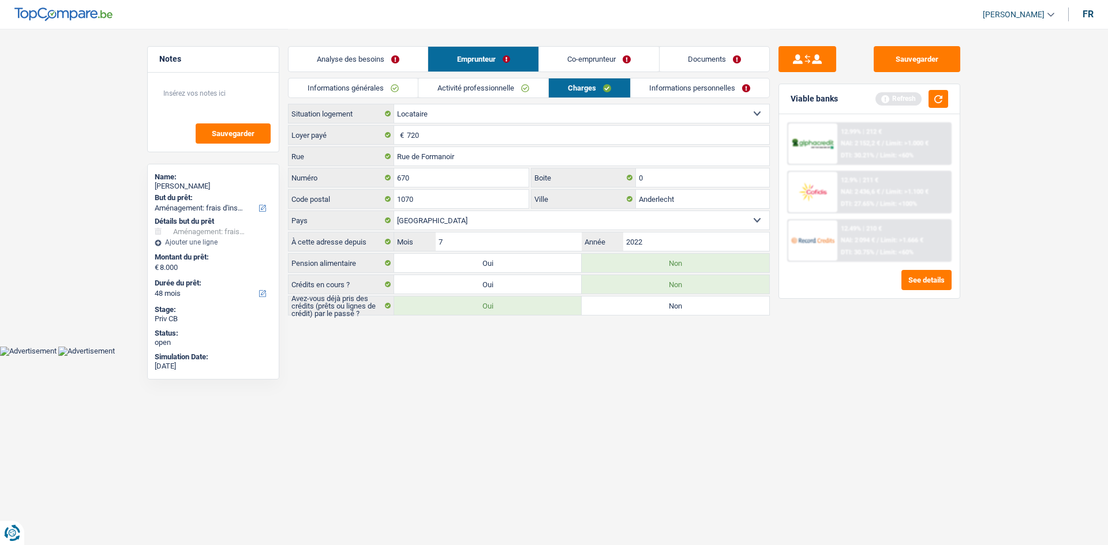
click at [635, 356] on html "Vous avez le contrôle de vos données Nous utilisons des cookies, tout comme nos…" at bounding box center [554, 178] width 1108 height 356
click at [628, 356] on html "Vous avez le contrôle de vos données Nous utilisons des cookies, tout comme nos…" at bounding box center [554, 178] width 1108 height 356
click at [470, 178] on input "670" at bounding box center [461, 177] width 134 height 18
type input "6"
type input "15"
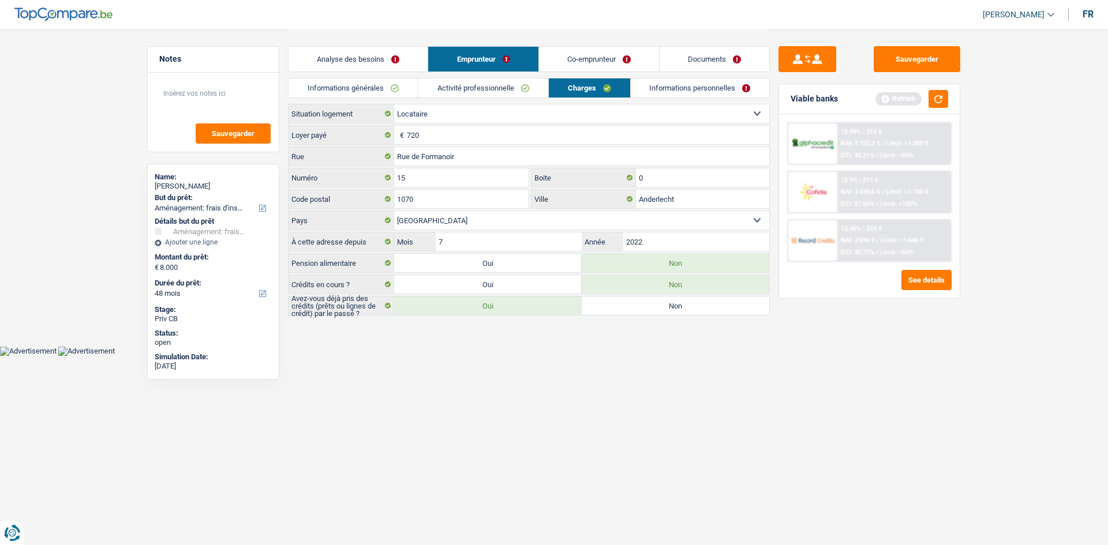
click at [544, 356] on html "Vous avez le contrôle de vos données Nous utilisons des cookies, tout comme nos…" at bounding box center [554, 178] width 1108 height 356
click at [674, 176] on input "0" at bounding box center [702, 177] width 133 height 18
click at [663, 94] on link "Informations personnelles" at bounding box center [700, 87] width 139 height 19
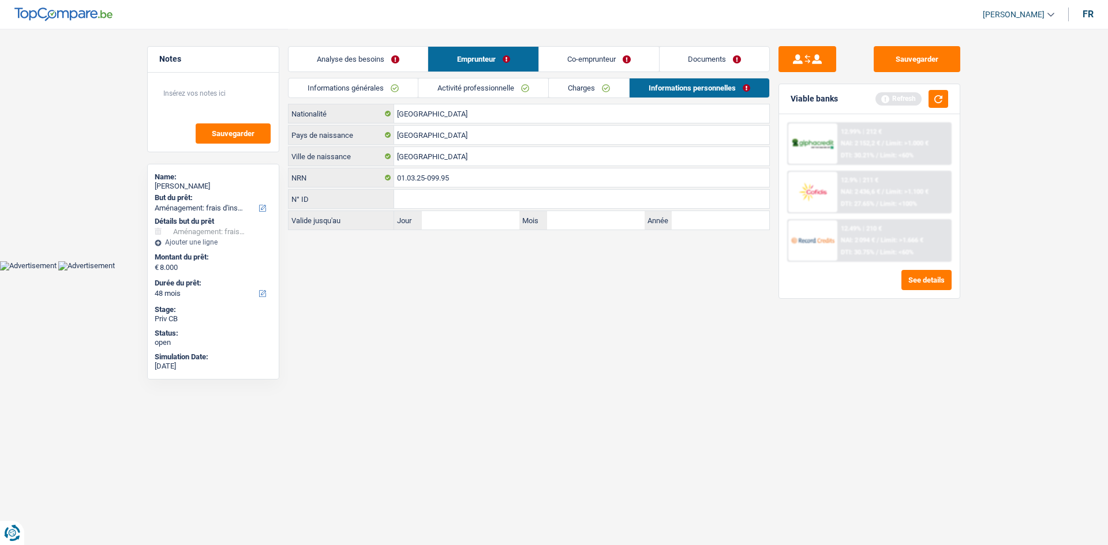
click at [595, 52] on link "Co-emprunteur" at bounding box center [599, 59] width 120 height 25
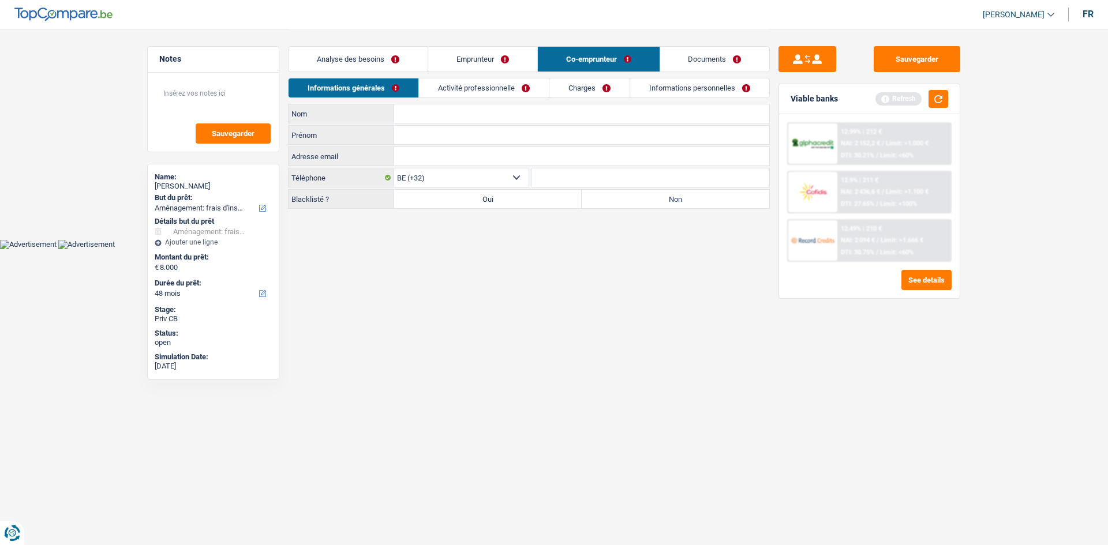
click at [486, 94] on link "Activité professionnelle" at bounding box center [484, 87] width 130 height 19
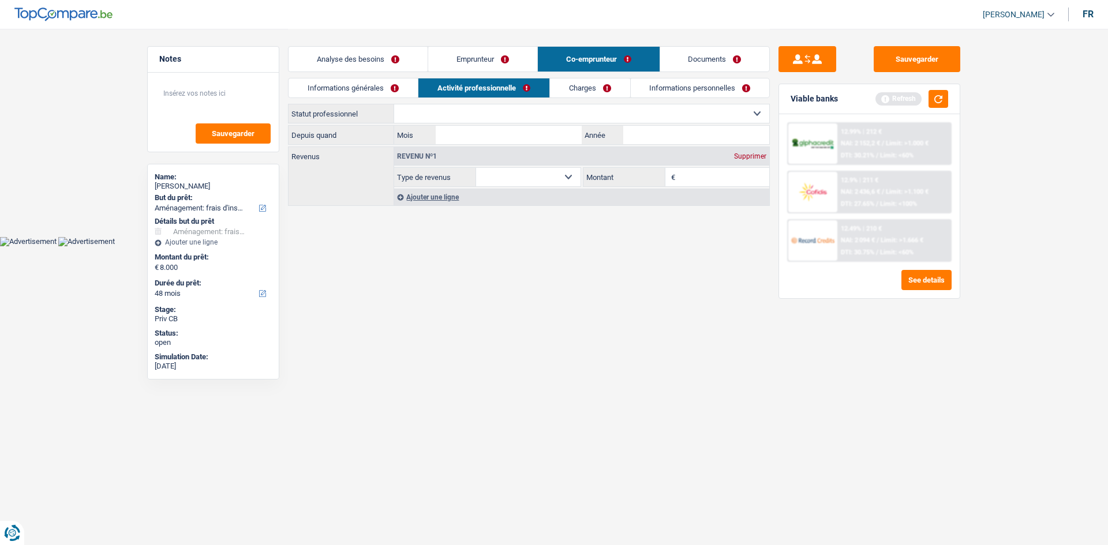
click at [339, 84] on link "Informations générales" at bounding box center [352, 87] width 129 height 19
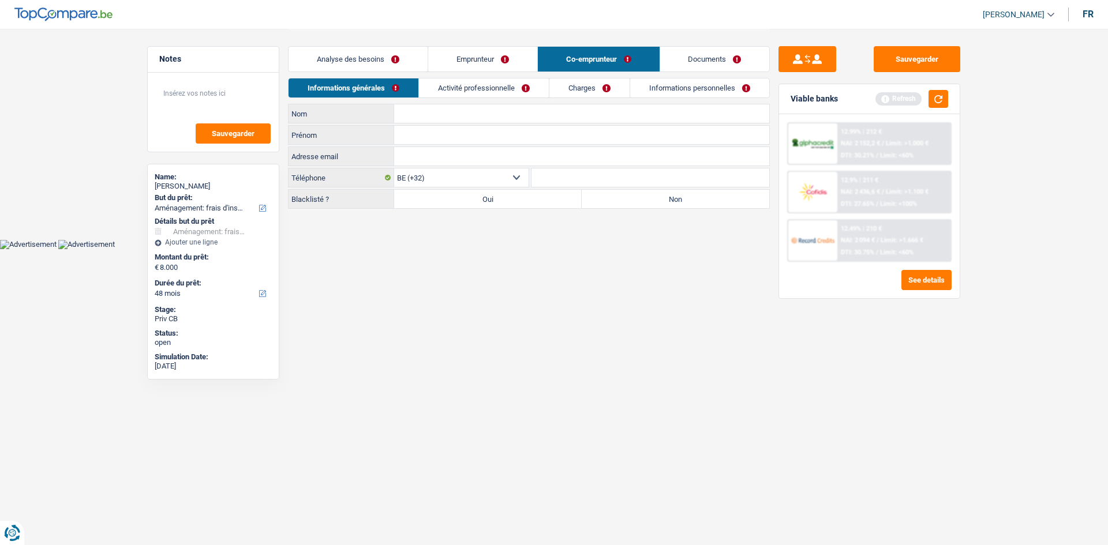
click at [452, 120] on input "Nom" at bounding box center [581, 113] width 375 height 18
type input "l"
type input "el amri"
click at [443, 137] on input "Prénom" at bounding box center [581, 135] width 375 height 18
type input "Sanae"
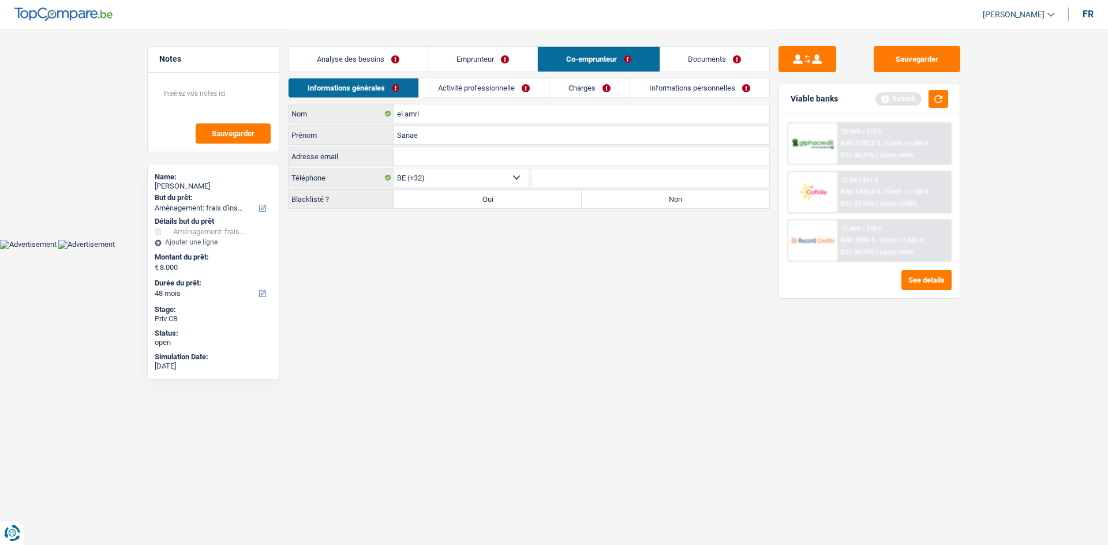
click at [466, 95] on link "Activité professionnelle" at bounding box center [484, 87] width 130 height 19
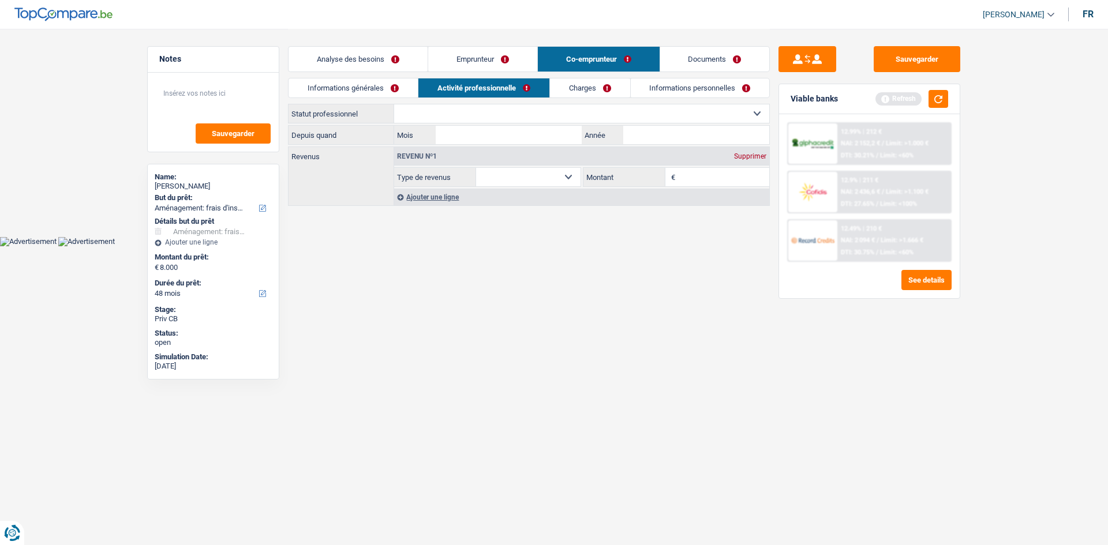
click at [427, 113] on select "Ouvrier Employé privé Employé public Invalide Indépendant Pensionné Chômeur Mut…" at bounding box center [581, 113] width 375 height 18
select select "housewife"
click at [394, 104] on select "Ouvrier Employé privé Employé public Invalide Indépendant Pensionné Chômeur Mut…" at bounding box center [581, 113] width 375 height 18
click at [727, 159] on div "Revenu nº1 Supprimer" at bounding box center [581, 156] width 375 height 18
click at [747, 154] on div "Supprimer" at bounding box center [750, 156] width 38 height 7
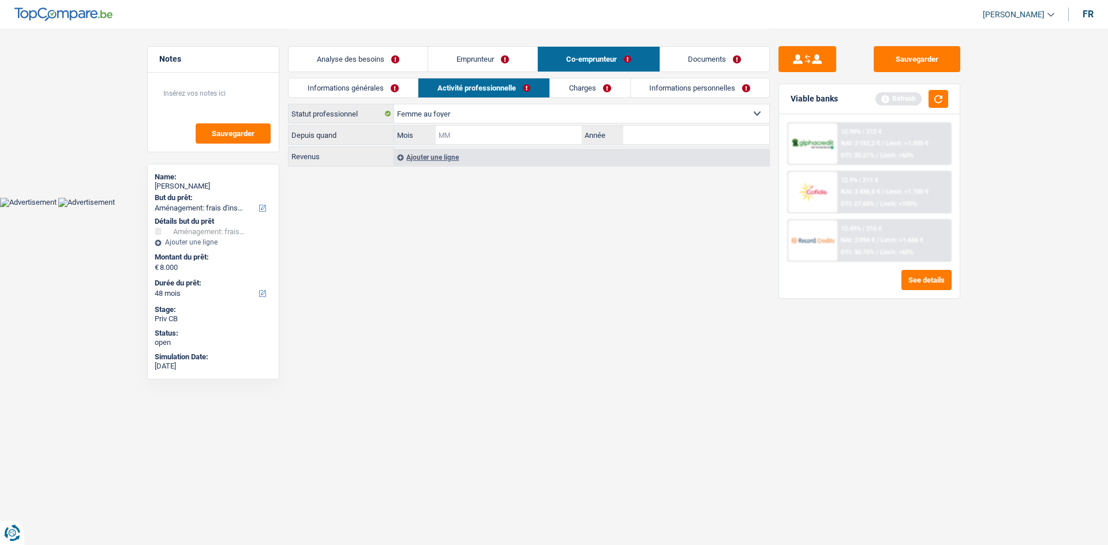
click at [462, 132] on input "Mois" at bounding box center [509, 135] width 146 height 18
click at [511, 128] on input "05" at bounding box center [509, 135] width 146 height 18
type input "0"
type input "01"
click at [661, 133] on input "Année" at bounding box center [696, 135] width 146 height 18
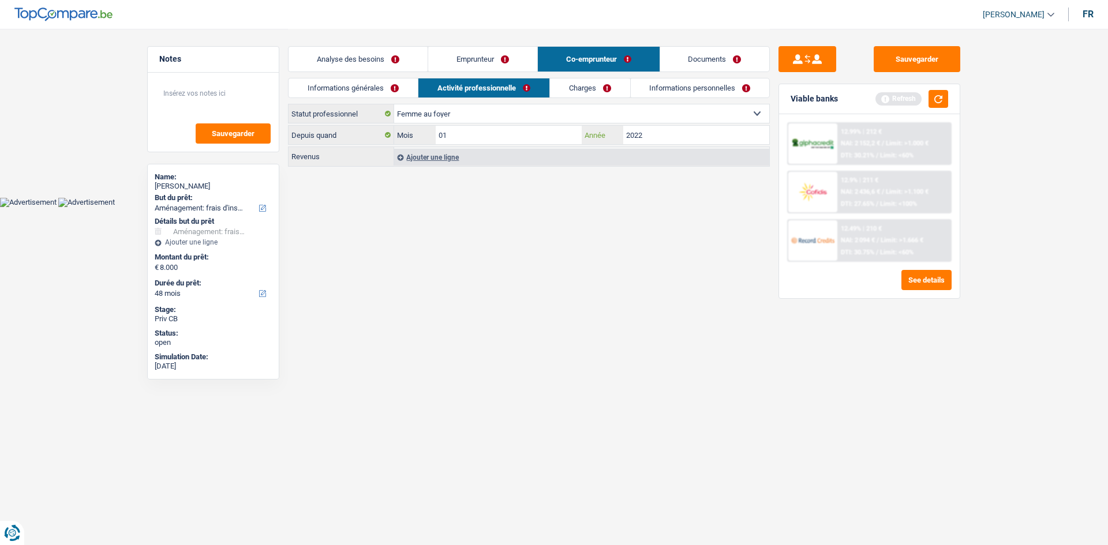
type input "2022"
drag, startPoint x: 674, startPoint y: 242, endPoint x: 685, endPoint y: 168, distance: 74.0
click at [676, 207] on html "Vous avez le contrôle de vos données Nous utilisons des cookies, tout comme nos…" at bounding box center [554, 103] width 1108 height 207
click at [589, 87] on link "Charges" at bounding box center [590, 87] width 80 height 19
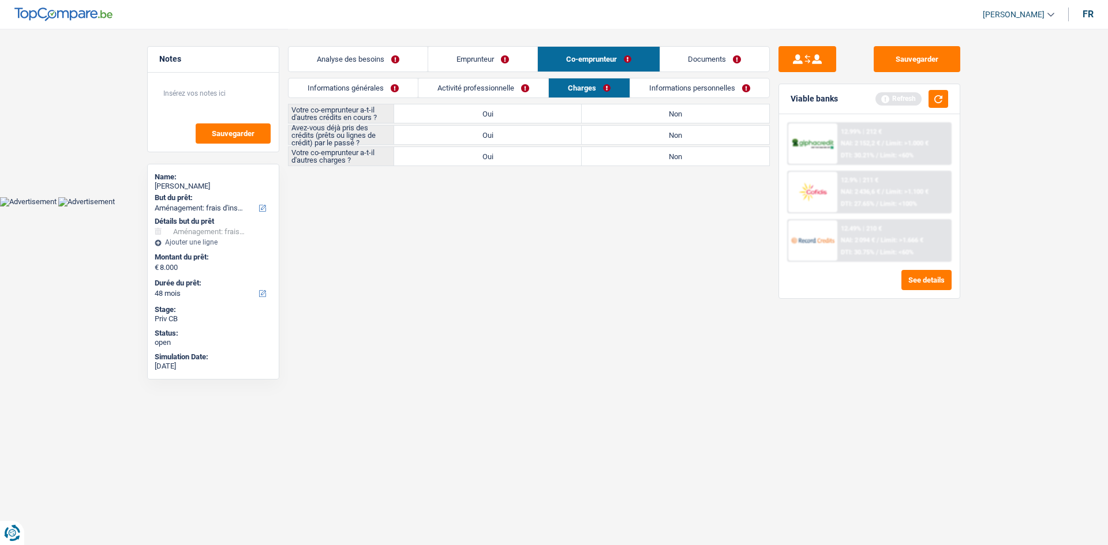
click at [623, 112] on label "Non" at bounding box center [676, 113] width 188 height 18
click at [623, 112] on input "Non" at bounding box center [676, 113] width 188 height 18
radio input "true"
click at [603, 134] on label "Non" at bounding box center [676, 135] width 188 height 18
click at [603, 134] on input "Non" at bounding box center [676, 135] width 188 height 18
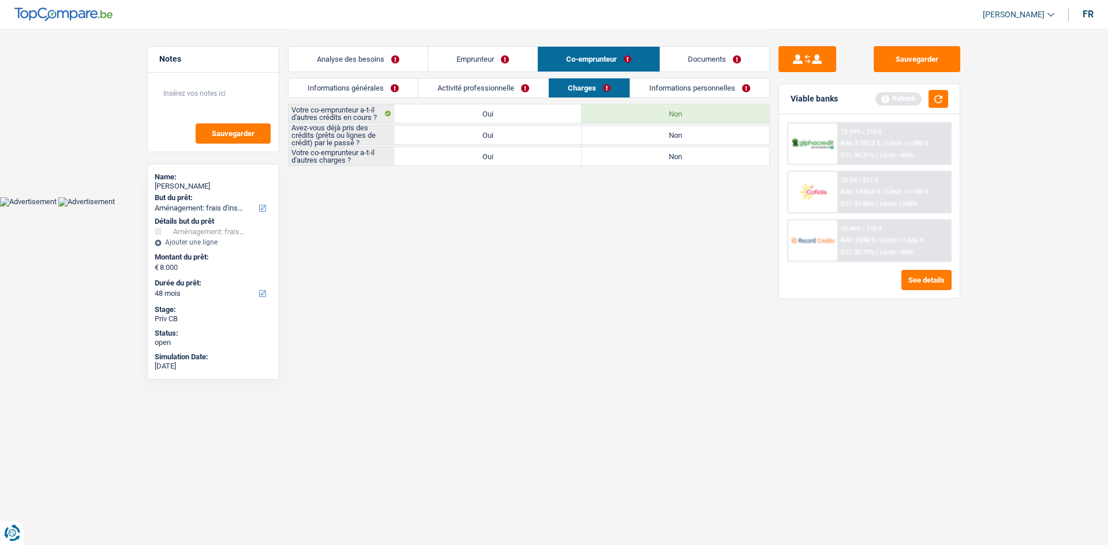
radio input "true"
click at [598, 147] on div "Votre co-emprunteur a-t-il d'autres charges ? Oui Non Tous les champs sont obli…" at bounding box center [529, 157] width 482 height 20
click at [594, 152] on label "Non" at bounding box center [676, 156] width 188 height 18
click at [594, 152] on input "Non" at bounding box center [676, 156] width 188 height 18
radio input "true"
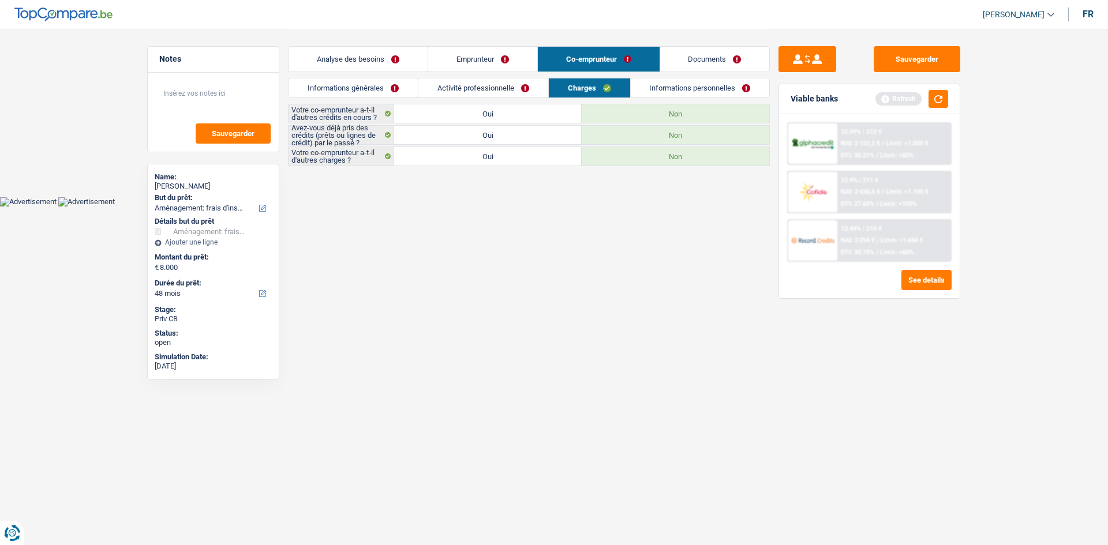
click at [649, 86] on link "Informations personnelles" at bounding box center [700, 87] width 139 height 19
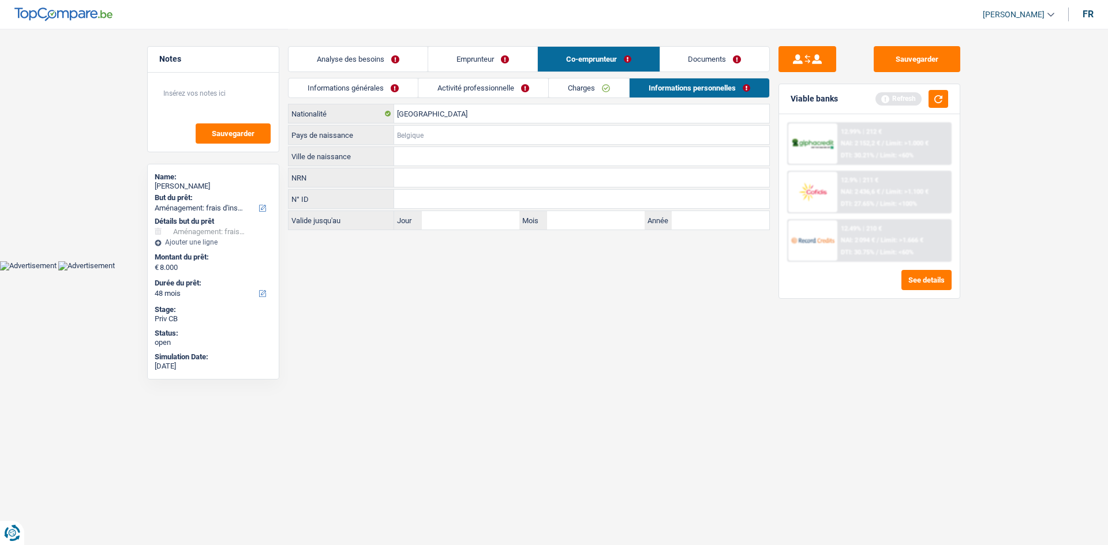
click at [449, 133] on input "Pays de naissance" at bounding box center [581, 135] width 375 height 18
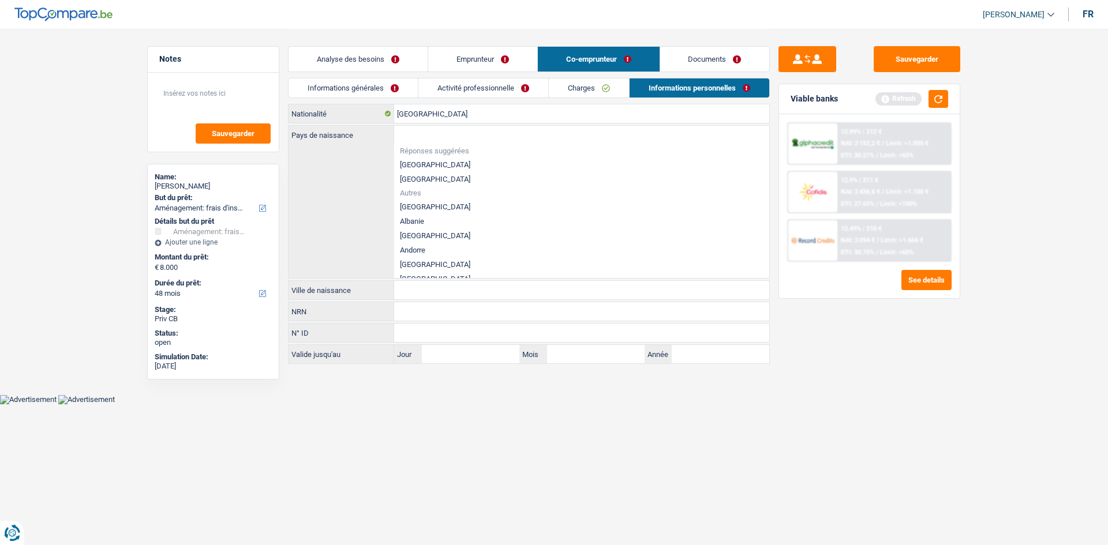
click at [584, 404] on html "Vous avez le contrôle de vos données Nous utilisons des cookies, tout comme nos…" at bounding box center [554, 202] width 1108 height 404
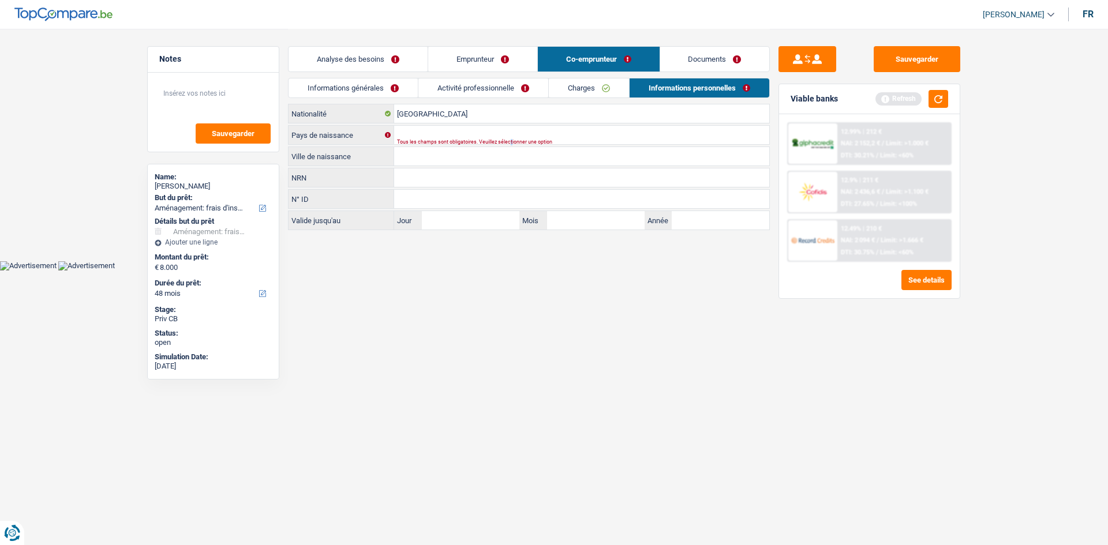
click at [515, 140] on div "Tous les champs sont obligatoires. Veuillez sélectionner une option" at bounding box center [563, 142] width 333 height 5
drag, startPoint x: 474, startPoint y: 158, endPoint x: 497, endPoint y: 161, distance: 23.9
click at [502, 162] on input "Ville de naissance" at bounding box center [581, 156] width 375 height 18
type input "Bruxelles"
click at [440, 137] on input "Pays de naissance" at bounding box center [581, 135] width 375 height 18
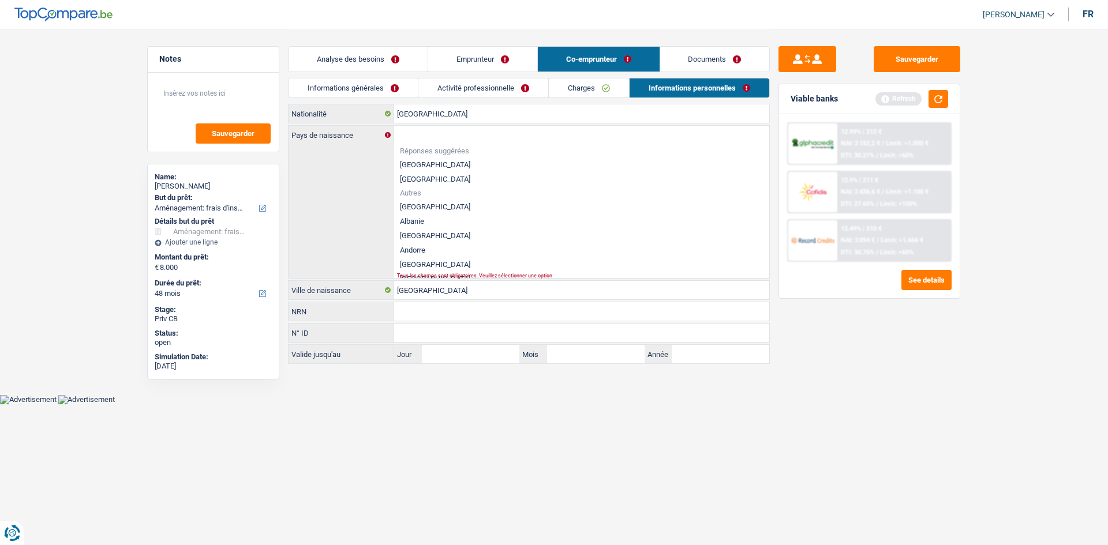
click at [407, 163] on li "[GEOGRAPHIC_DATA]" at bounding box center [581, 165] width 375 height 14
type input "[GEOGRAPHIC_DATA]"
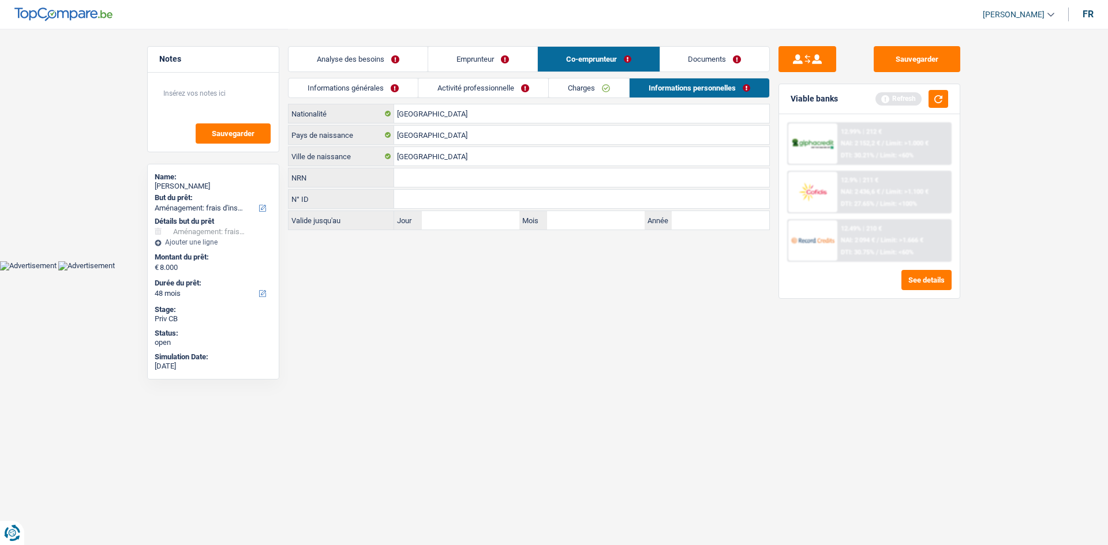
drag, startPoint x: 501, startPoint y: 83, endPoint x: 490, endPoint y: 85, distance: 11.3
click at [500, 83] on link "Activité professionnelle" at bounding box center [483, 87] width 130 height 19
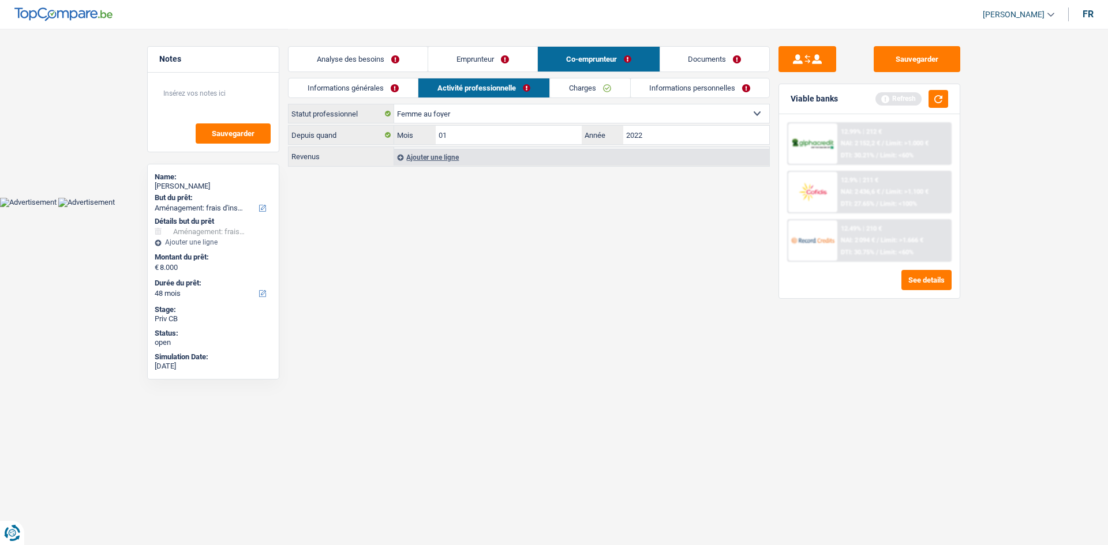
click at [361, 78] on link "Informations générales" at bounding box center [352, 87] width 129 height 19
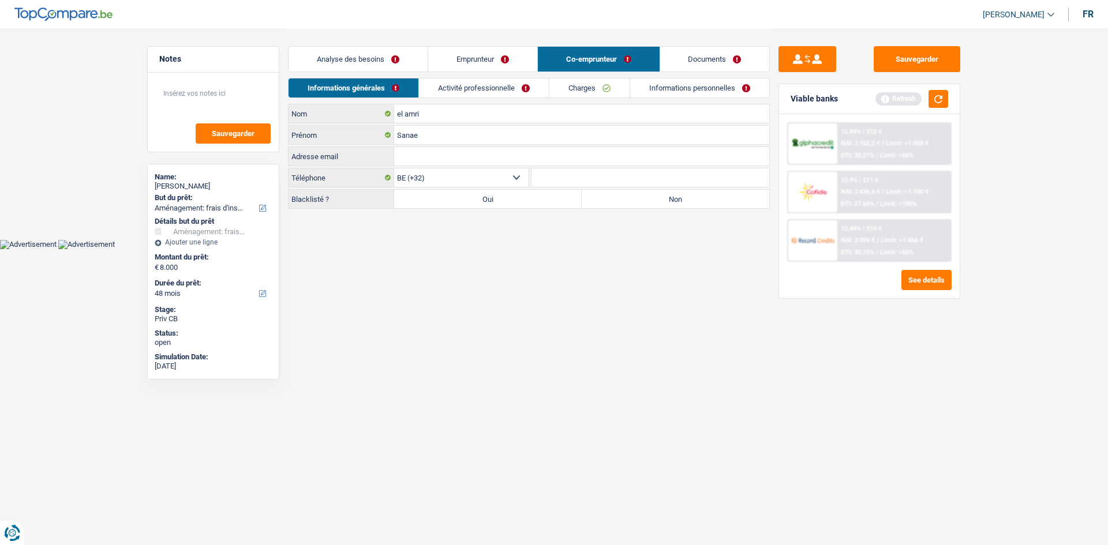
click at [705, 47] on link "Documents" at bounding box center [715, 59] width 110 height 25
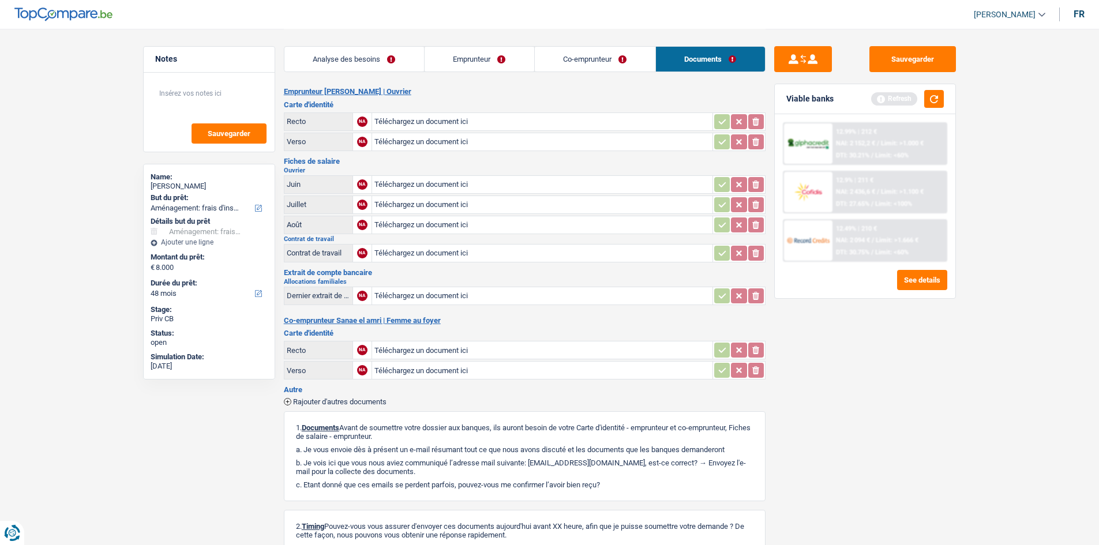
click at [366, 49] on link "Analyse des besoins" at bounding box center [354, 59] width 140 height 25
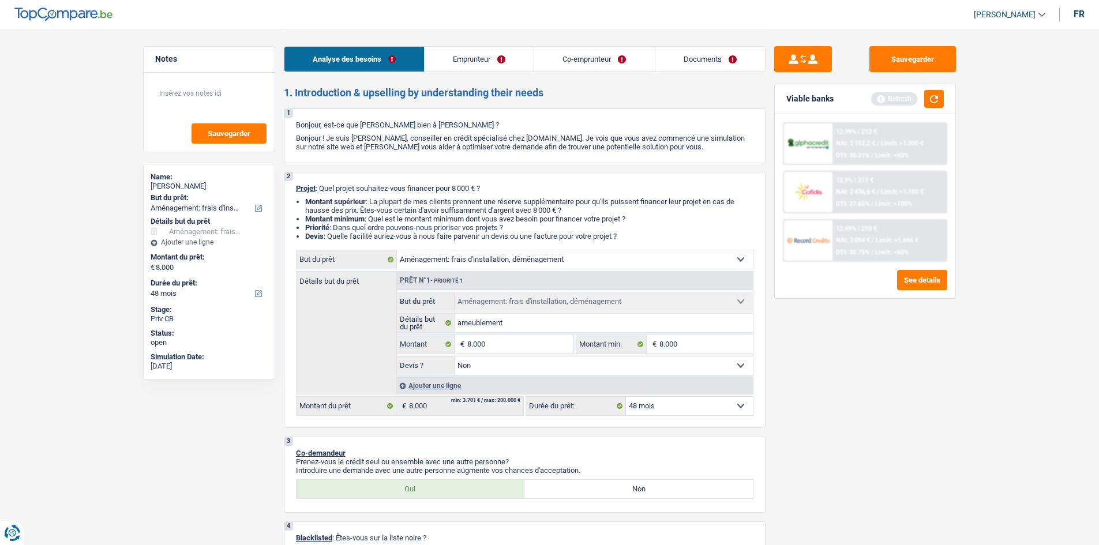
click at [922, 100] on div "Refresh" at bounding box center [907, 99] width 73 height 18
click at [942, 98] on button "button" at bounding box center [934, 99] width 20 height 18
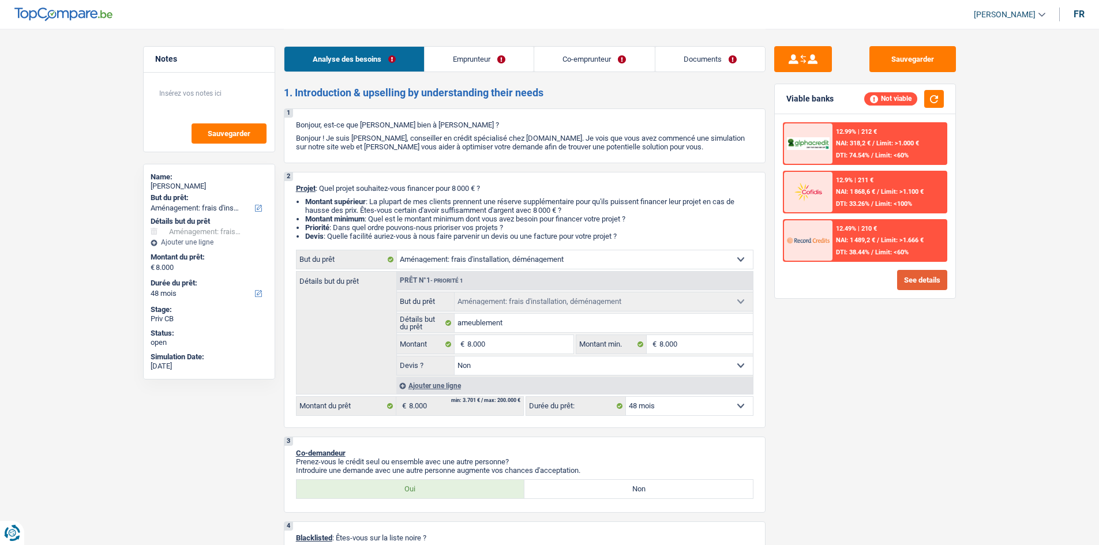
click at [921, 283] on button "See details" at bounding box center [922, 280] width 50 height 20
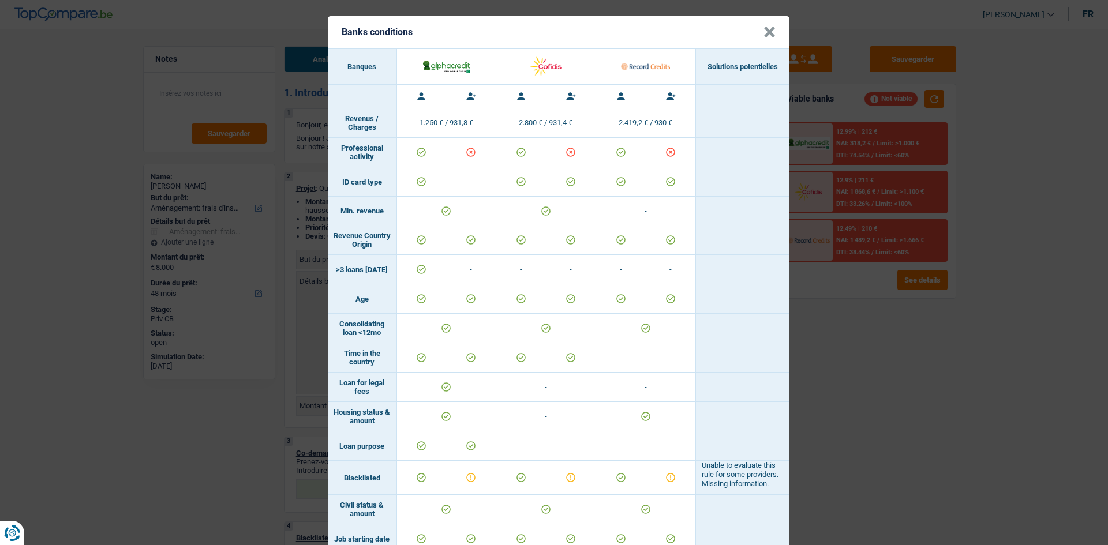
drag, startPoint x: 932, startPoint y: 442, endPoint x: 948, endPoint y: 434, distance: 17.5
click at [949, 434] on div "Banks conditions × Banques Solutions potentielles Revenus / Charges 1.250 € / 9…" at bounding box center [554, 272] width 1108 height 545
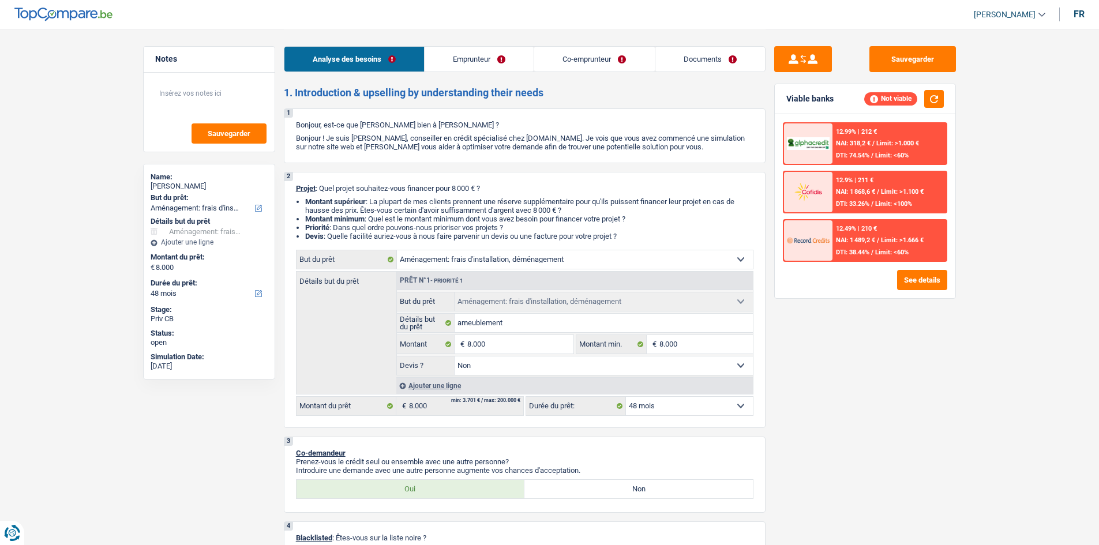
click at [484, 54] on link "Emprunteur" at bounding box center [479, 59] width 109 height 25
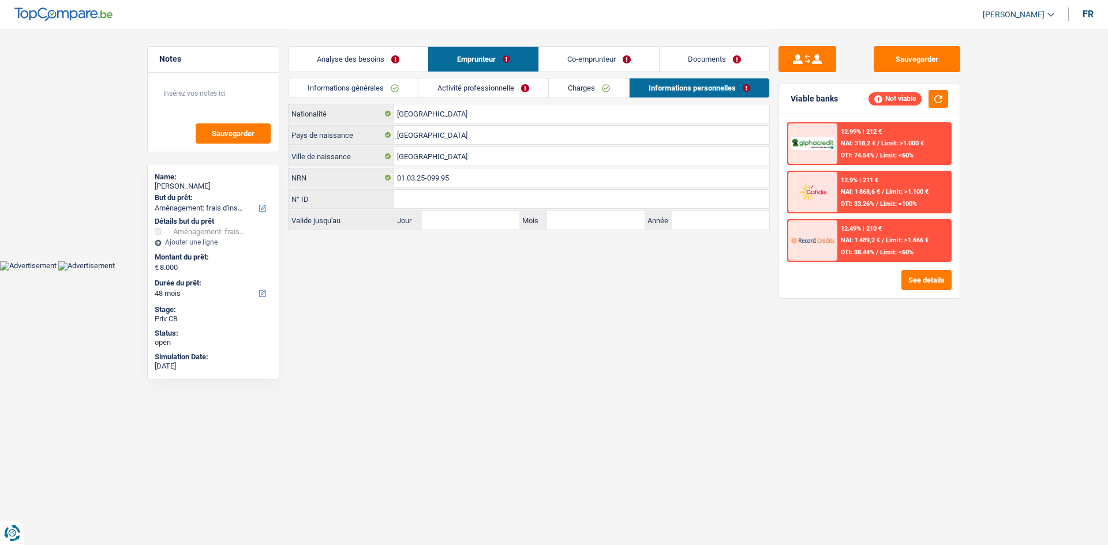
click at [663, 66] on link "Documents" at bounding box center [714, 59] width 110 height 25
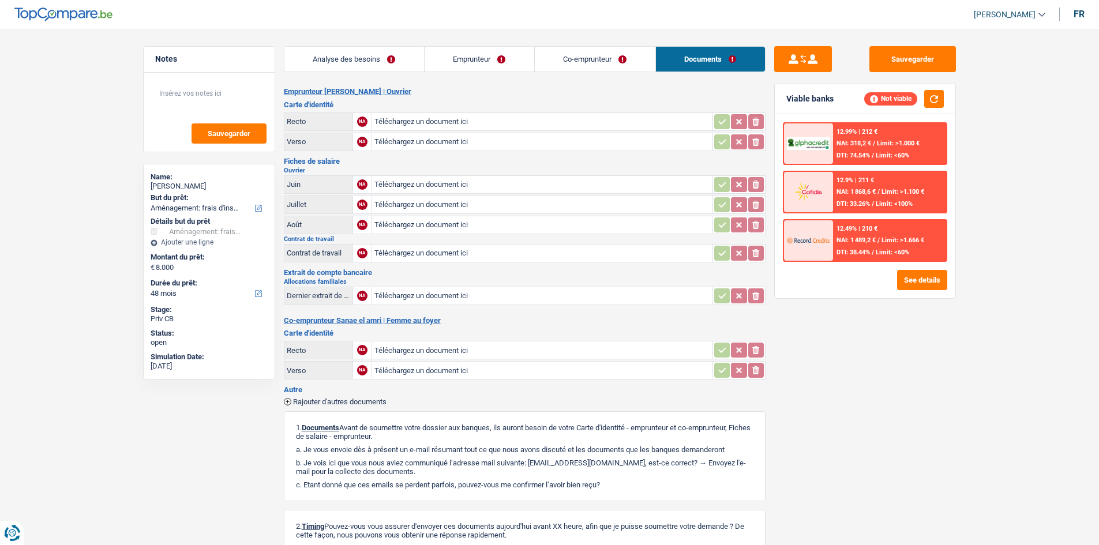
drag, startPoint x: 564, startPoint y: 72, endPoint x: 552, endPoint y: 72, distance: 11.5
click at [562, 72] on div "Analyse des besoins Emprunteur Co-emprunteur Documents" at bounding box center [525, 53] width 482 height 49
drag, startPoint x: 610, startPoint y: 62, endPoint x: 597, endPoint y: 62, distance: 13.3
click at [610, 62] on link "Co-emprunteur" at bounding box center [595, 59] width 121 height 25
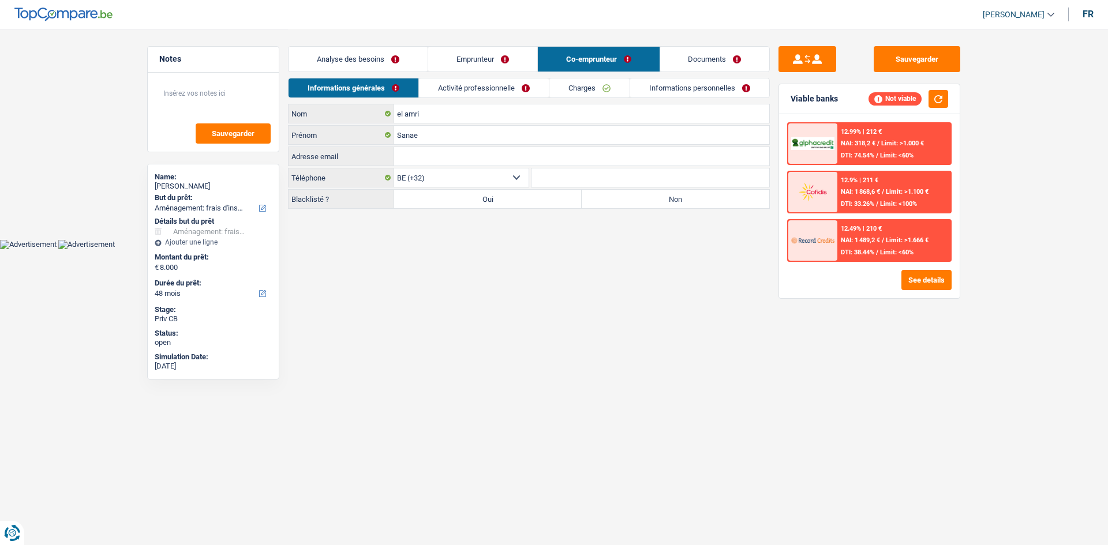
click at [467, 61] on link "Emprunteur" at bounding box center [482, 59] width 109 height 25
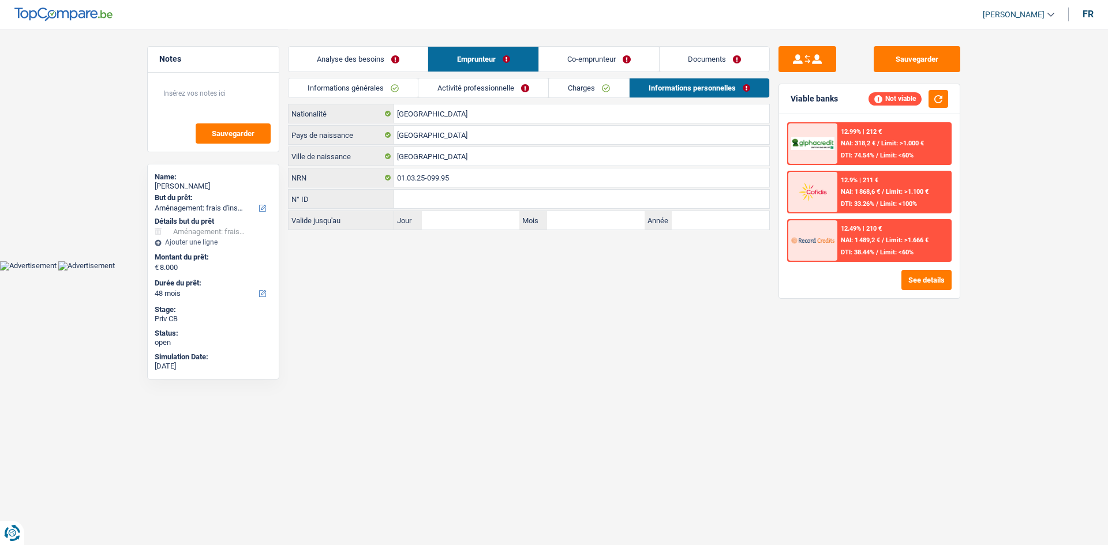
click at [383, 61] on link "Analyse des besoins" at bounding box center [357, 59] width 139 height 25
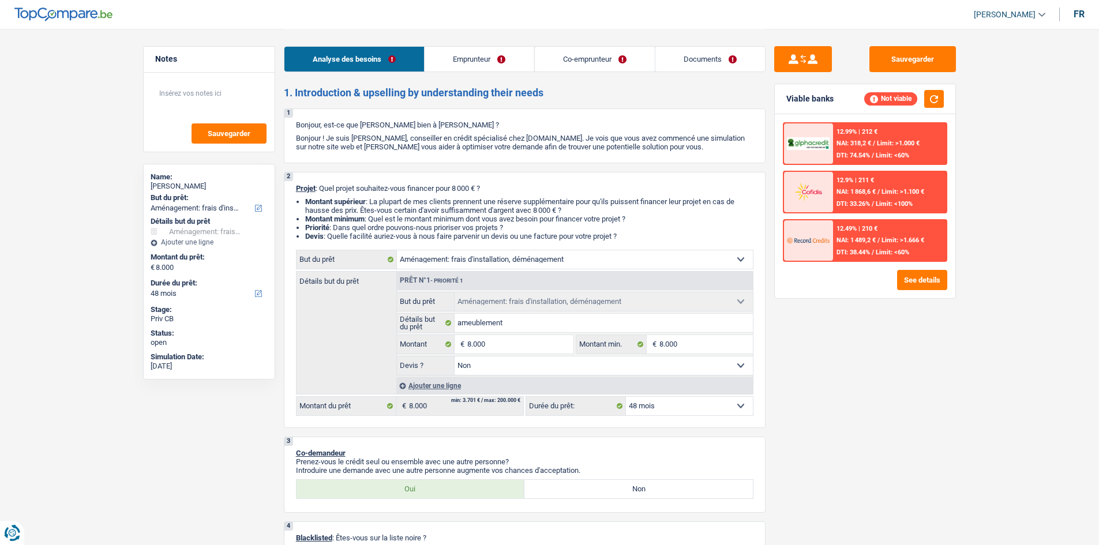
click at [477, 63] on link "Emprunteur" at bounding box center [479, 59] width 109 height 25
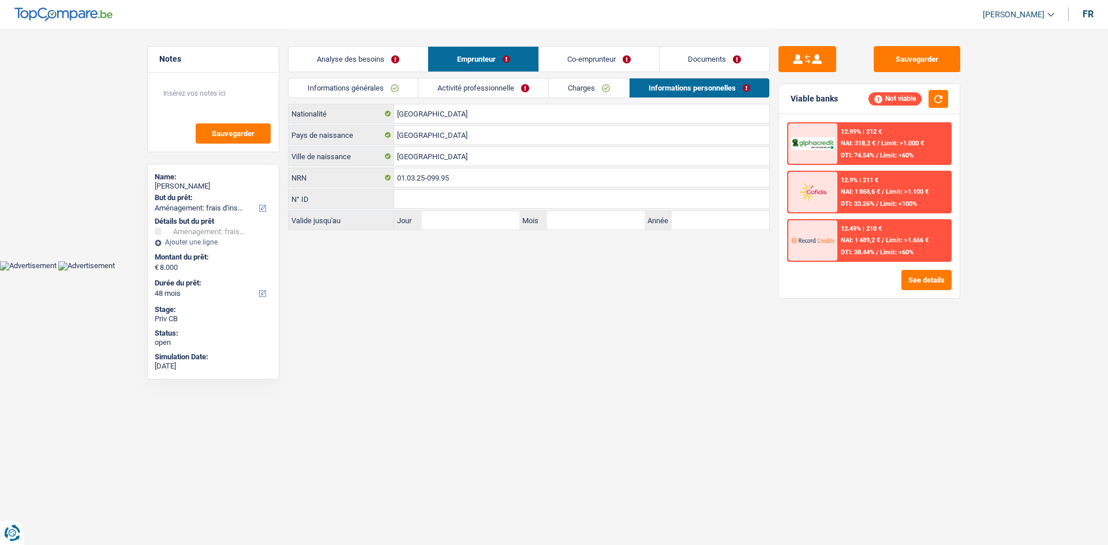
click at [580, 47] on li "Co-emprunteur" at bounding box center [598, 59] width 121 height 26
click at [580, 52] on link "Co-emprunteur" at bounding box center [599, 59] width 120 height 25
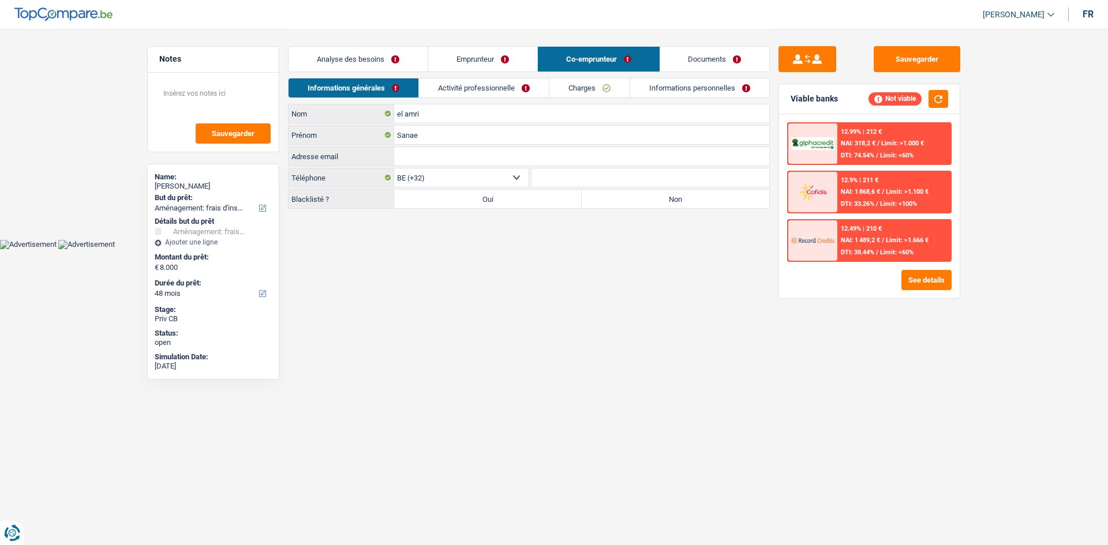
click at [717, 70] on link "Documents" at bounding box center [715, 59] width 110 height 25
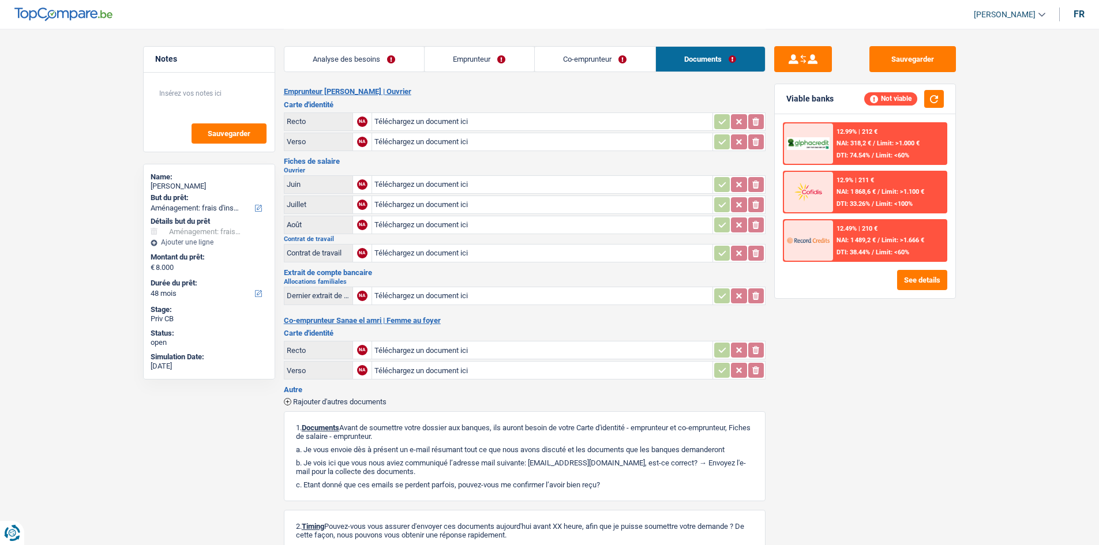
drag, startPoint x: 598, startPoint y: 62, endPoint x: 533, endPoint y: 62, distance: 65.8
click at [597, 62] on link "Co-emprunteur" at bounding box center [595, 59] width 121 height 25
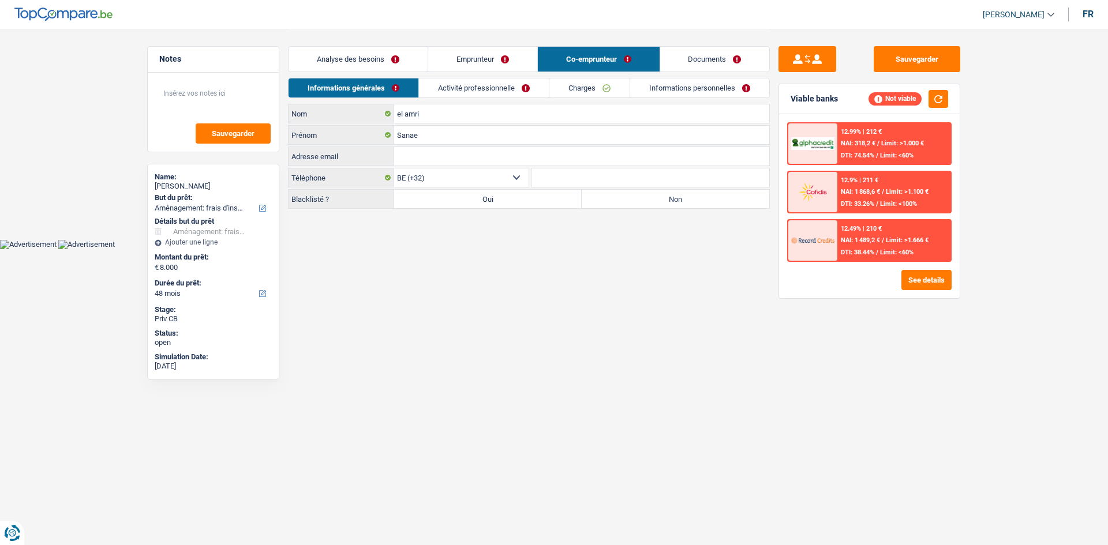
click at [460, 58] on link "Emprunteur" at bounding box center [482, 59] width 109 height 25
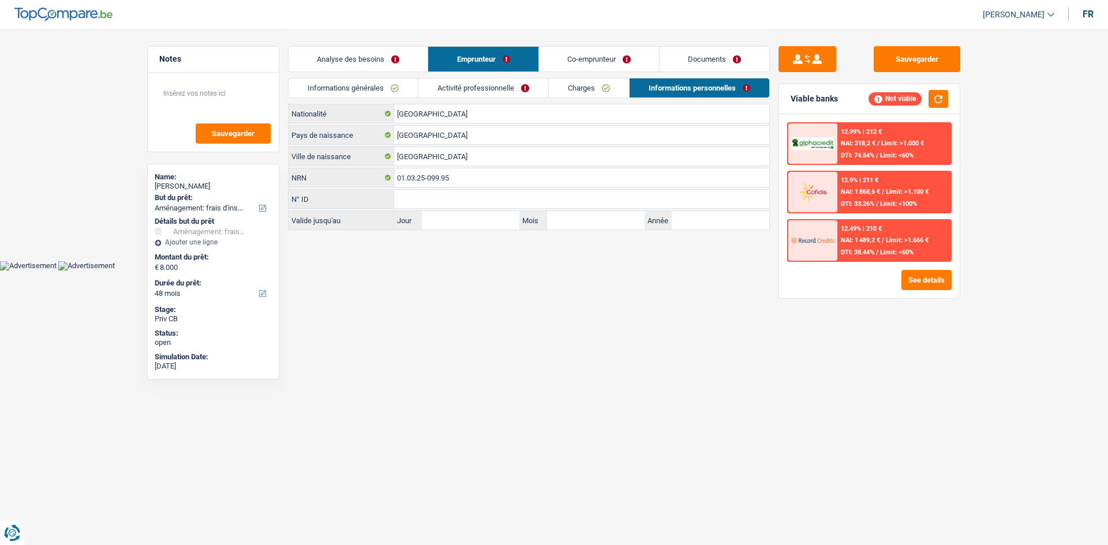
click at [394, 58] on link "Analyse des besoins" at bounding box center [357, 59] width 139 height 25
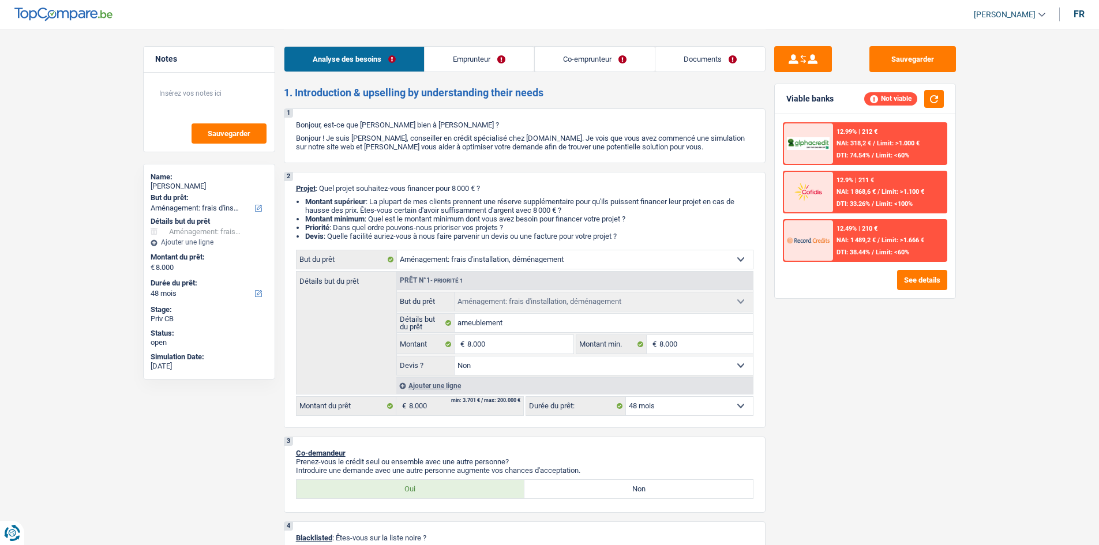
click at [504, 63] on link "Emprunteur" at bounding box center [479, 59] width 109 height 25
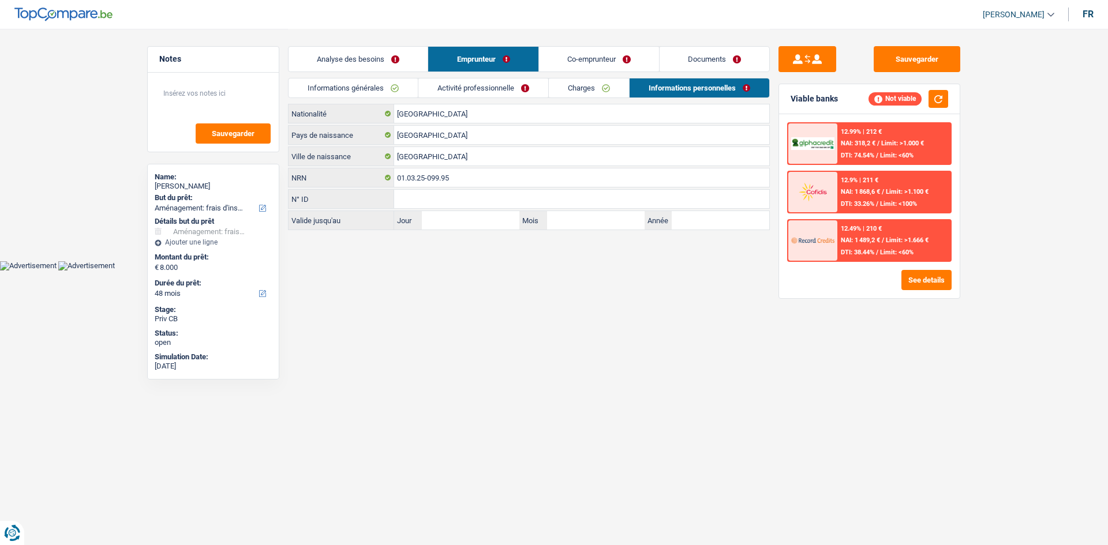
click at [579, 54] on link "Co-emprunteur" at bounding box center [599, 59] width 120 height 25
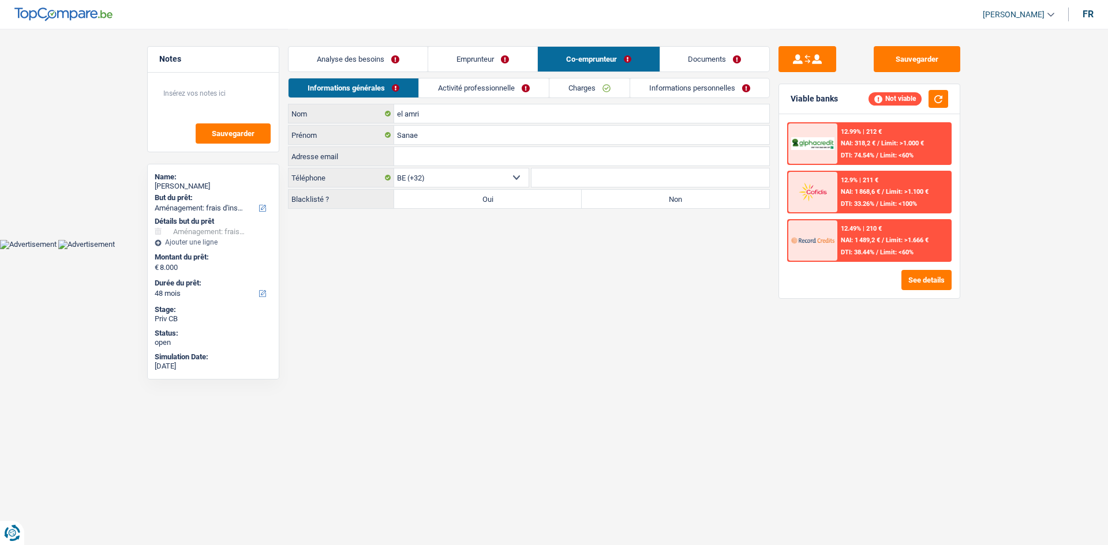
click at [683, 65] on link "Documents" at bounding box center [715, 59] width 110 height 25
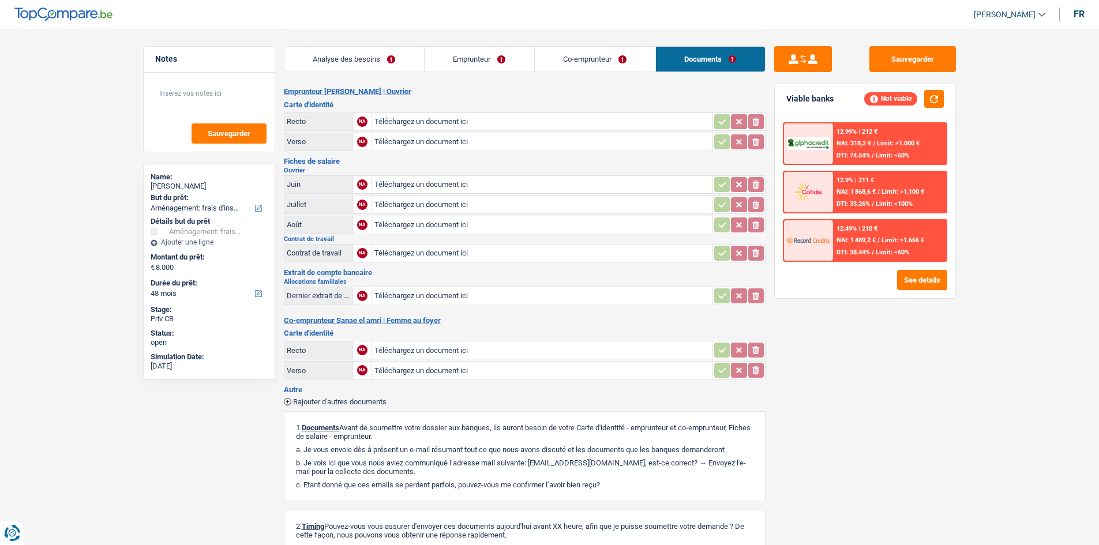
drag, startPoint x: 493, startPoint y: 59, endPoint x: 414, endPoint y: 57, distance: 79.6
click at [493, 59] on link "Emprunteur" at bounding box center [480, 59] width 110 height 25
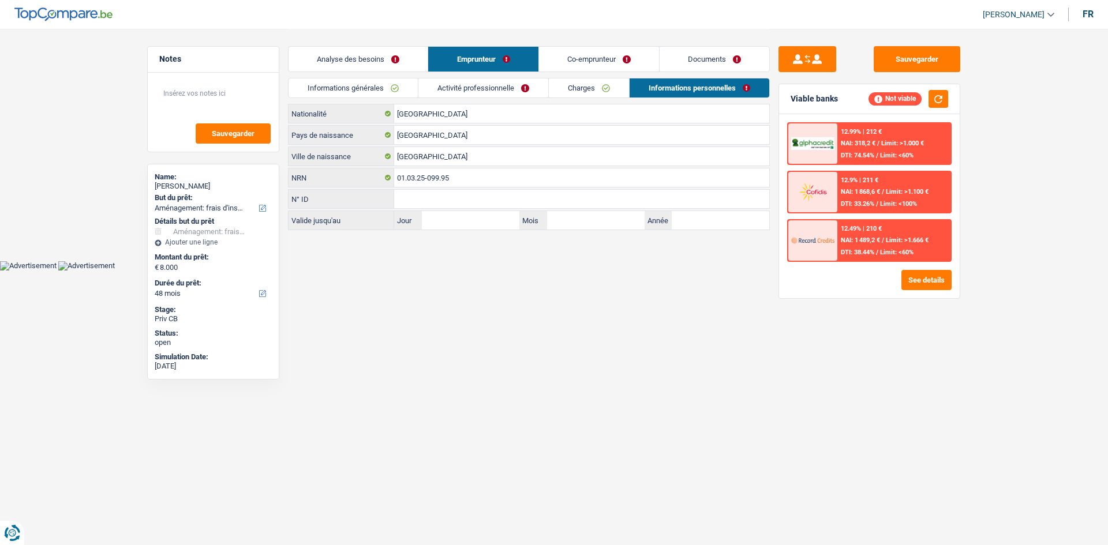
drag, startPoint x: 606, startPoint y: 62, endPoint x: 594, endPoint y: 74, distance: 17.5
click at [605, 62] on link "Co-emprunteur" at bounding box center [599, 59] width 120 height 25
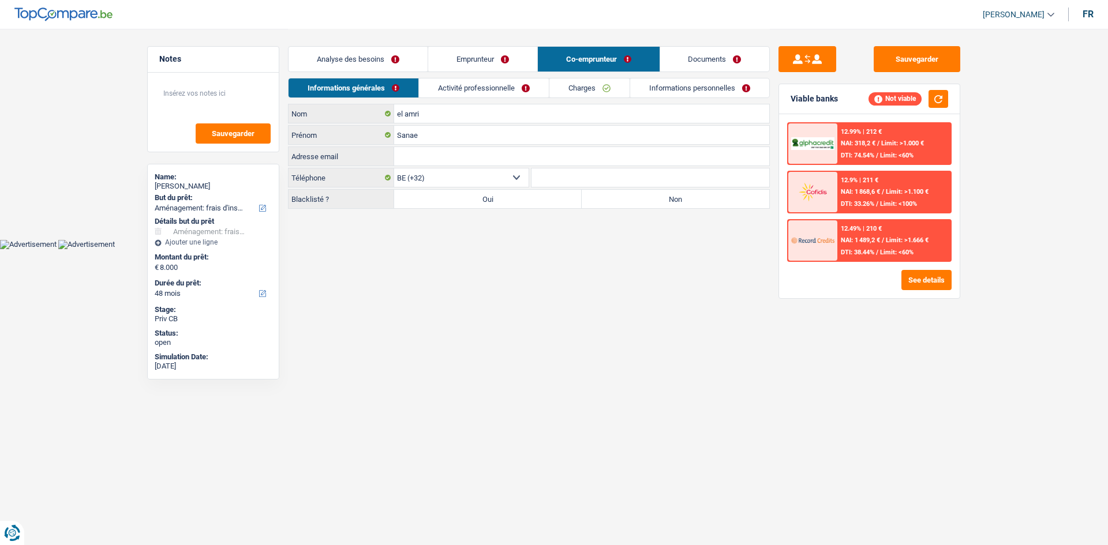
click at [369, 68] on link "Analyse des besoins" at bounding box center [357, 59] width 139 height 25
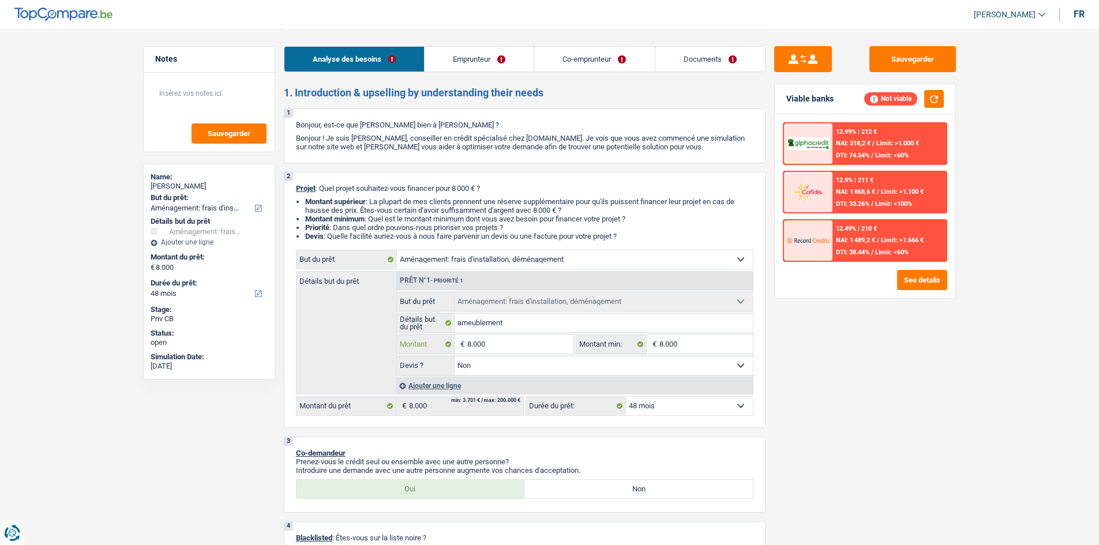
type input "800"
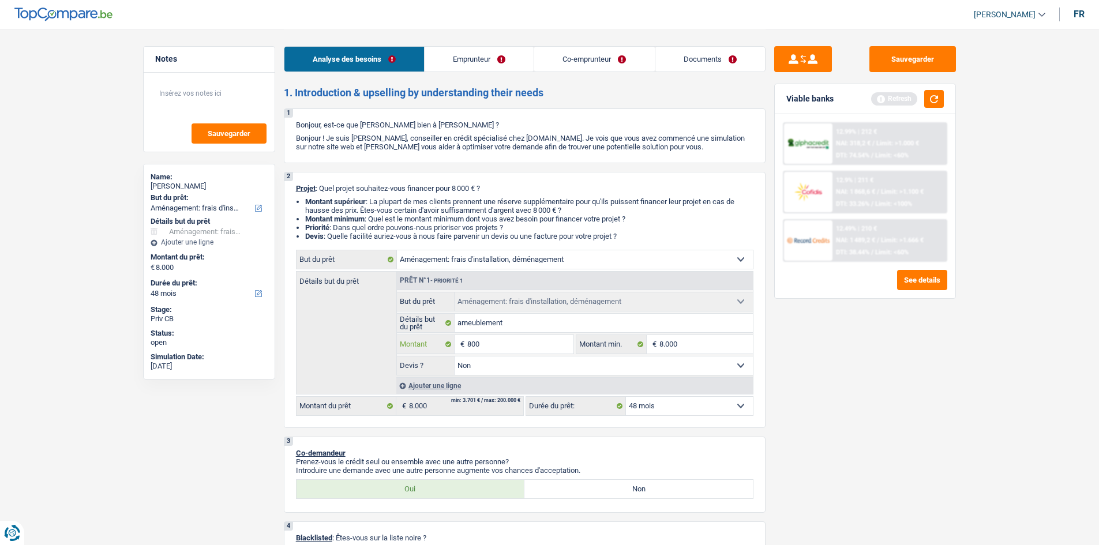
type input "80"
type input "8"
type input "5"
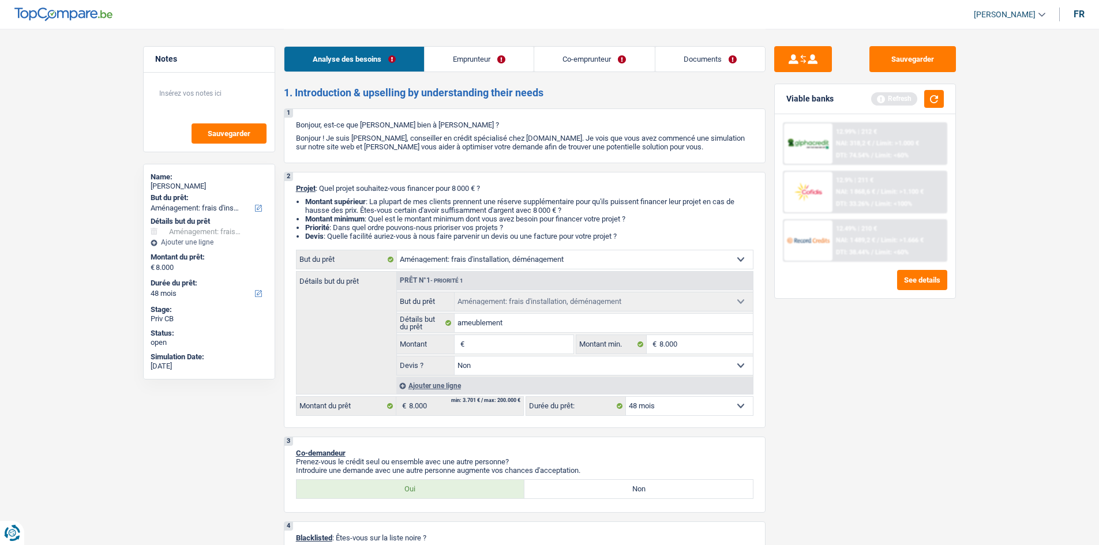
type input "5"
type input "50"
type input "500"
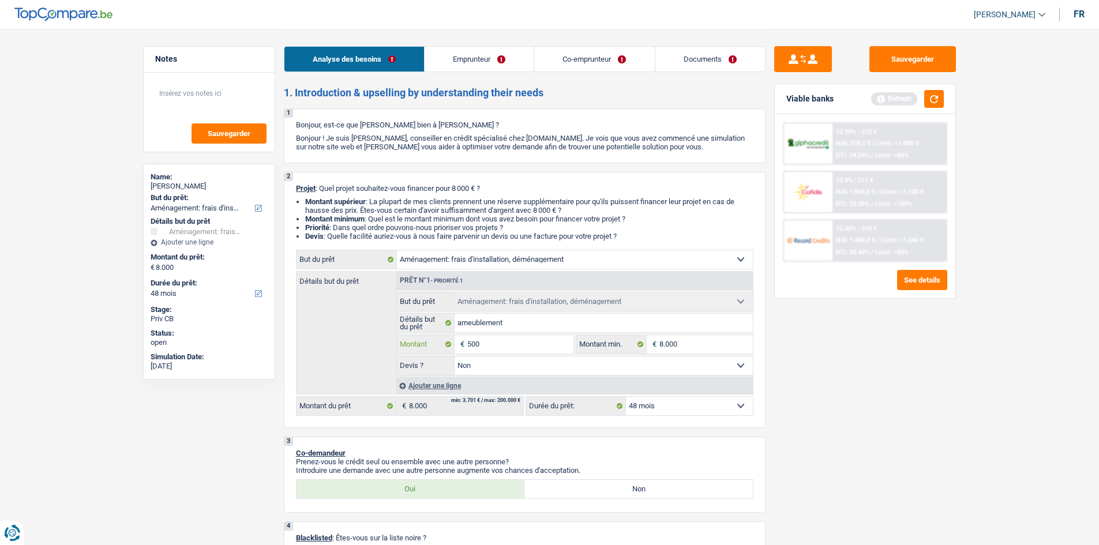
type input "5.000"
type input "50.001"
click at [506, 347] on input "50.001" at bounding box center [520, 344] width 106 height 18
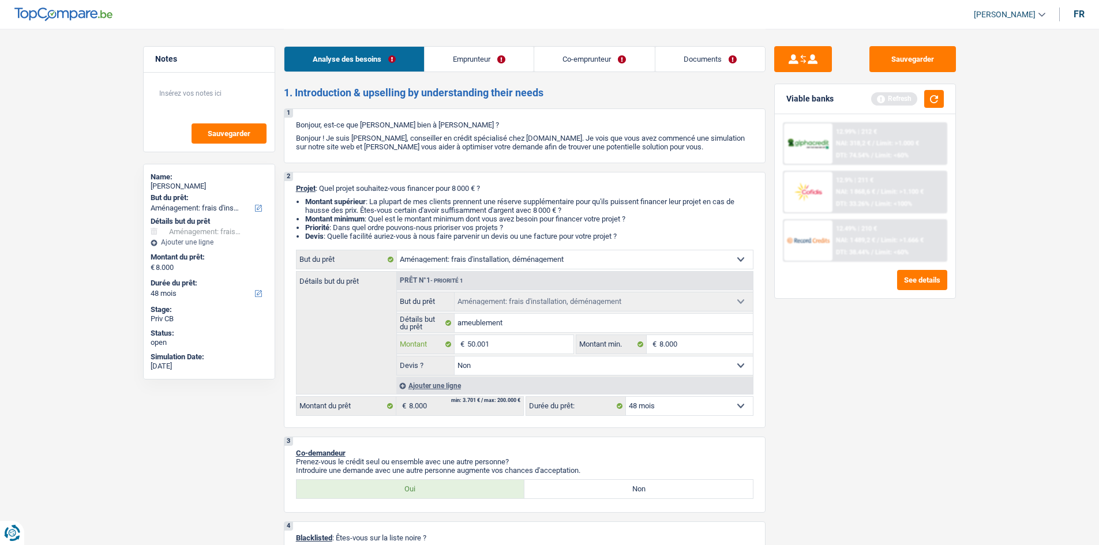
type input "5.000"
type input "500"
type input "5.001"
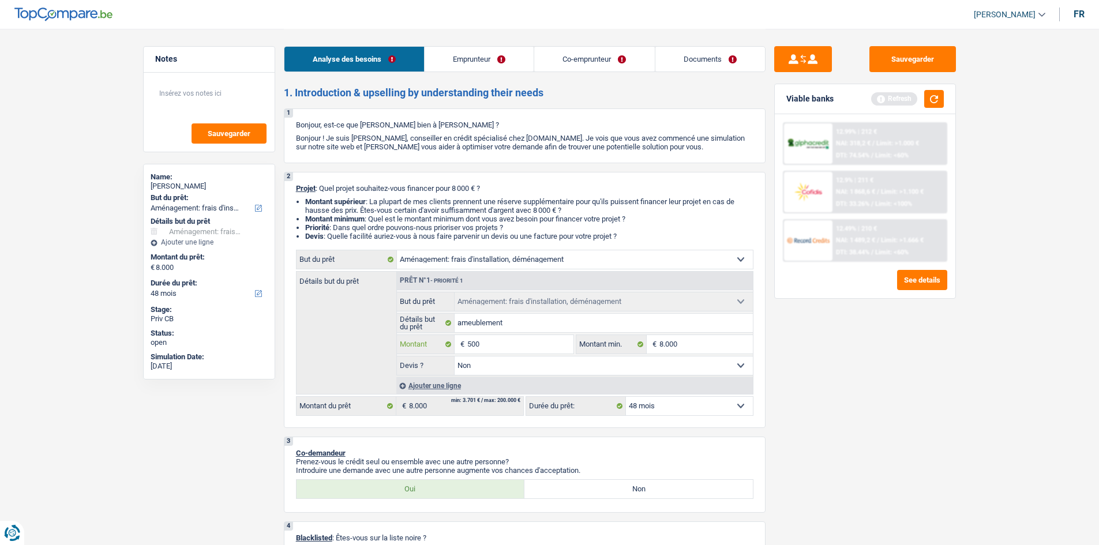
type input "5.001"
select select "36"
type input "5.001"
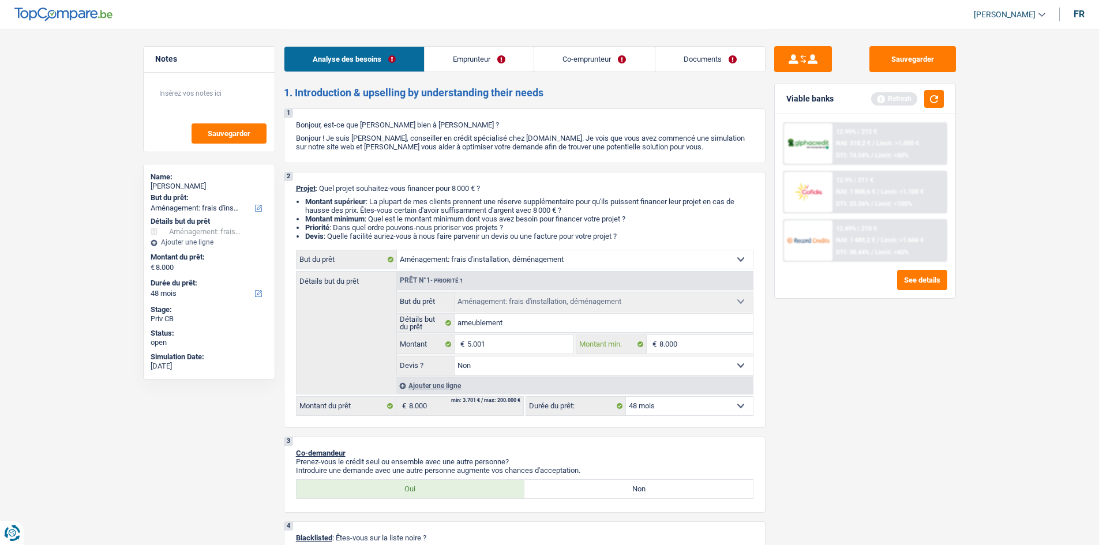
select select "36"
type input "5.001"
select select "36"
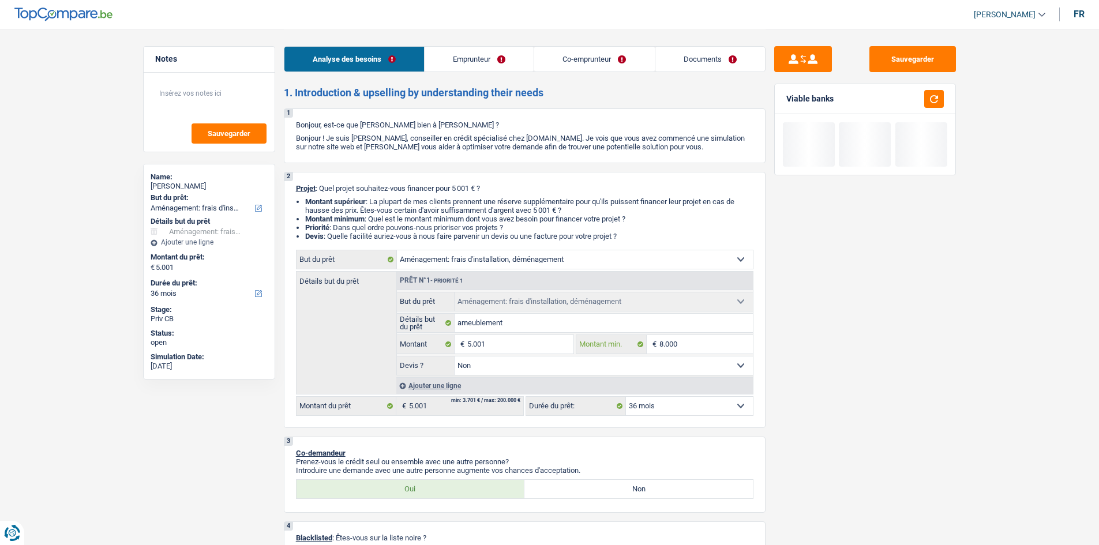
type input "800"
type input "80"
type input "8"
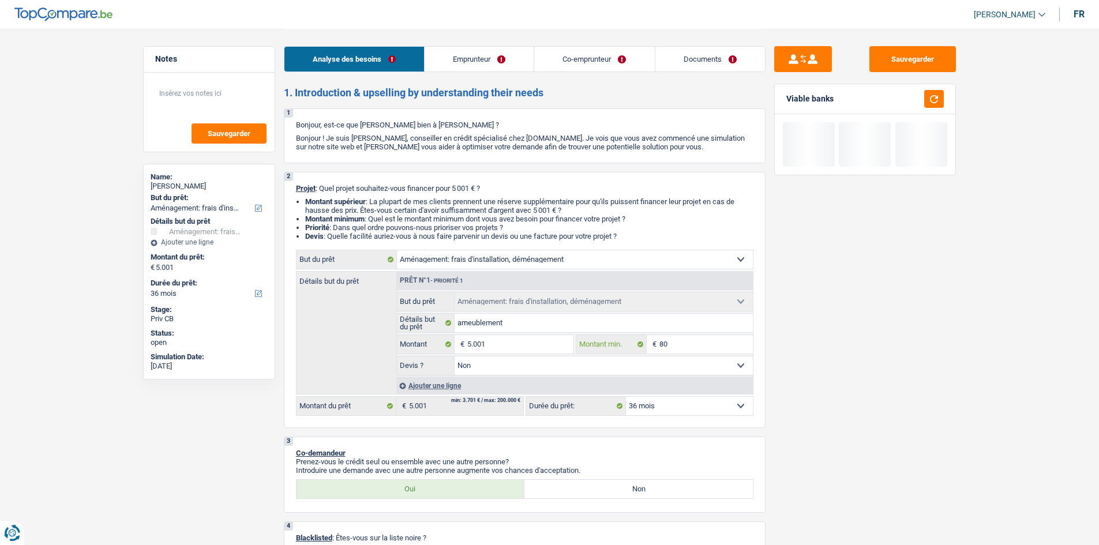
type input "8"
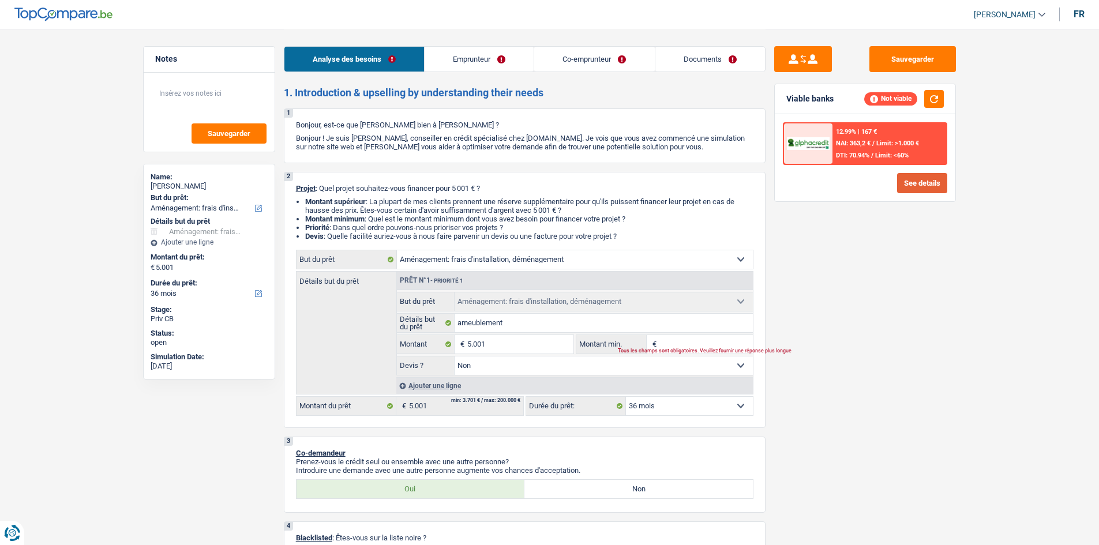
click at [921, 186] on button "See details" at bounding box center [922, 183] width 50 height 20
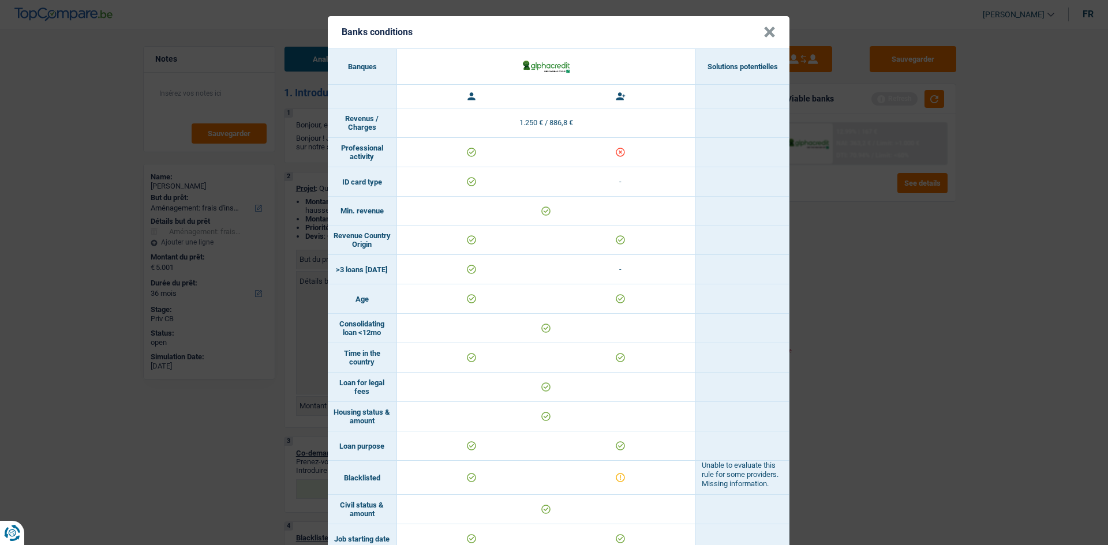
click at [875, 317] on div "Banks conditions × Banques Solutions potentielles Revenus / Charges 1.250 € / 8…" at bounding box center [554, 272] width 1108 height 545
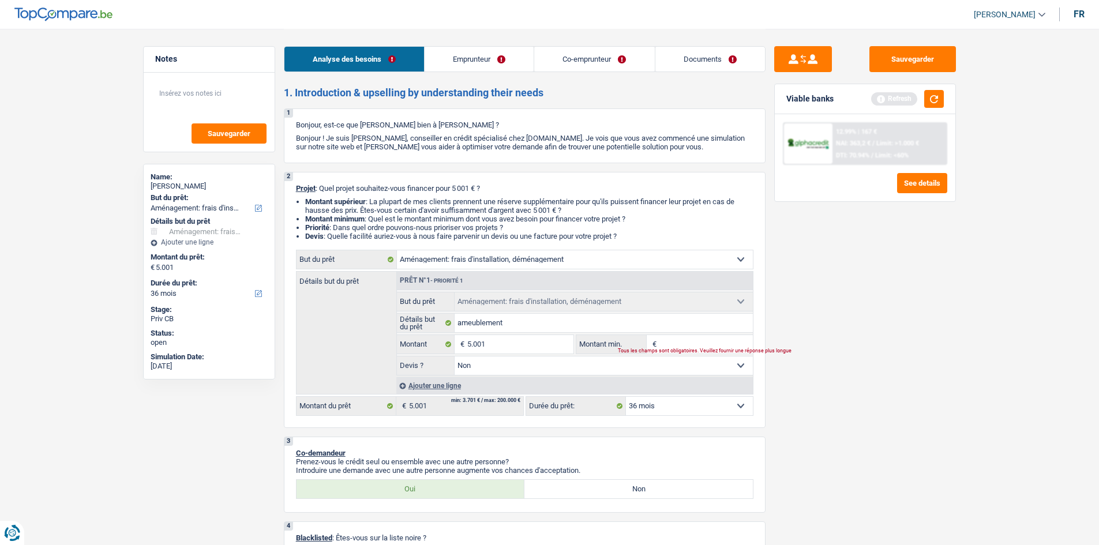
click at [655, 412] on select "12 mois 18 mois 24 mois 30 mois 36 mois Sélectionner une option" at bounding box center [689, 406] width 127 height 18
select select "24"
click at [626, 397] on select "12 mois 18 mois 24 mois 30 mois 36 mois Sélectionner une option" at bounding box center [689, 406] width 127 height 18
select select "24"
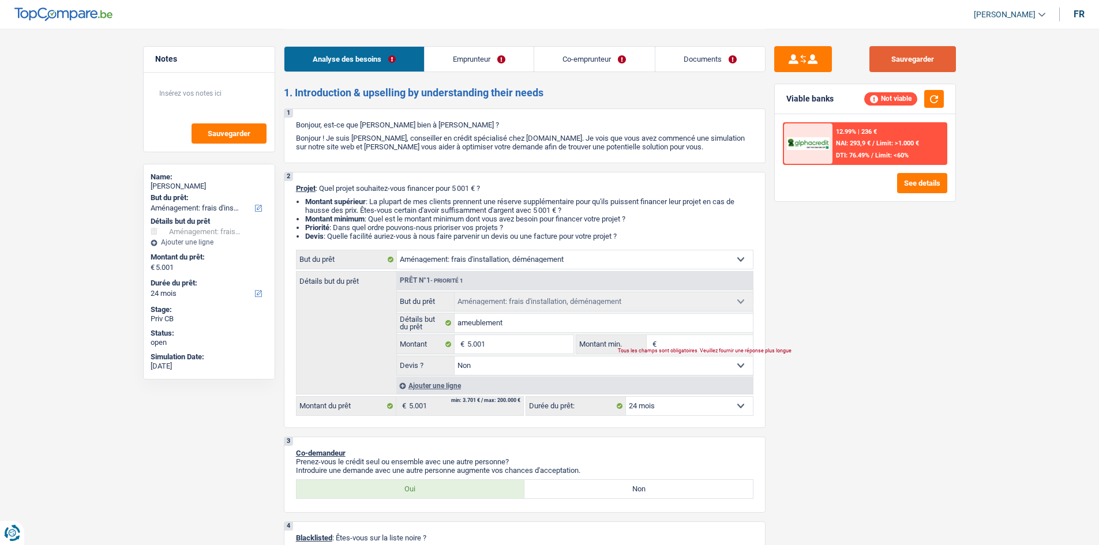
click at [915, 62] on button "Sauvegarder" at bounding box center [912, 59] width 87 height 26
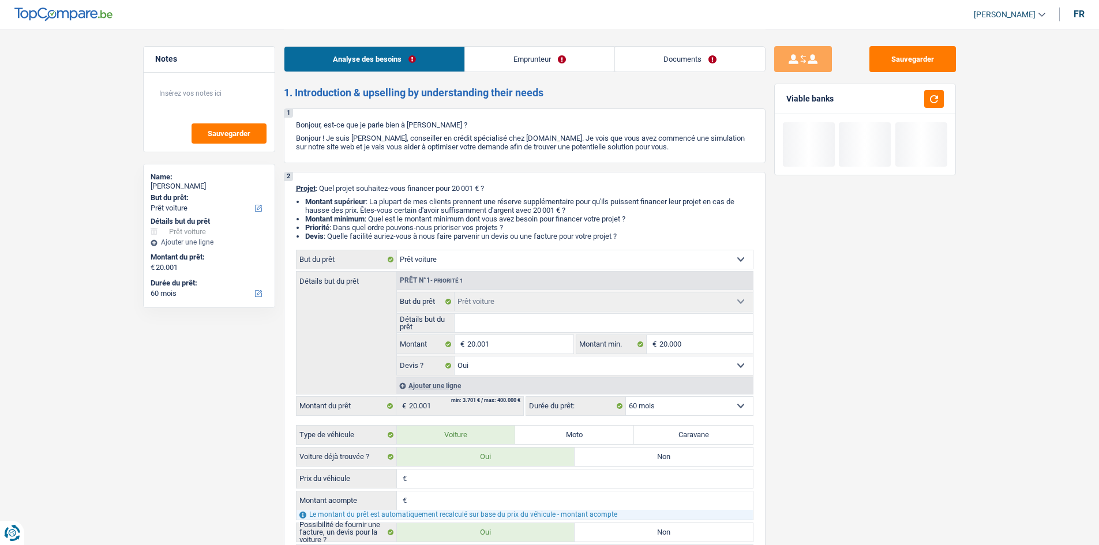
select select "car"
select select "60"
select select "car"
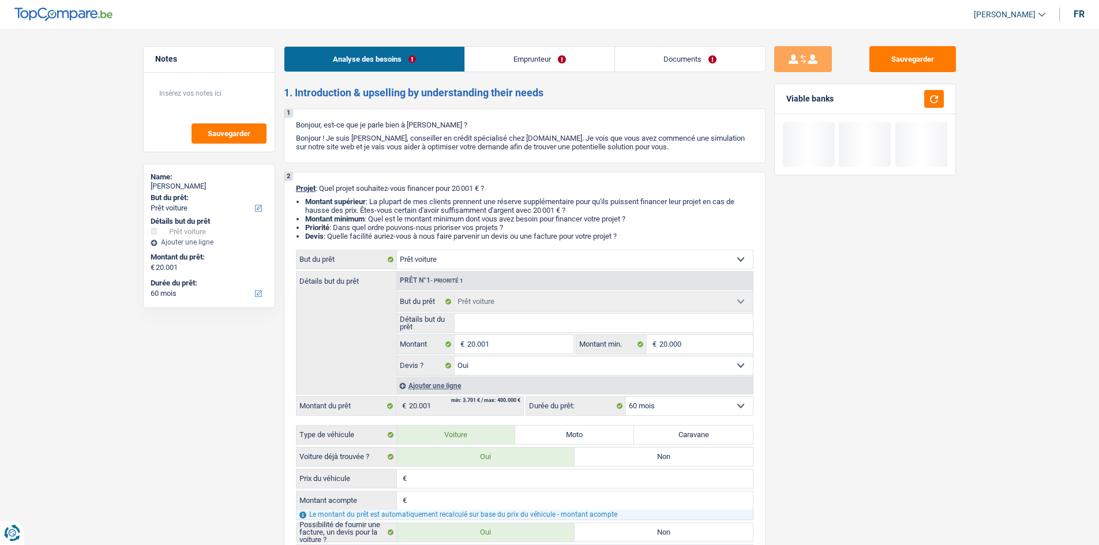
select select "yes"
select select "60"
select select "retired"
select select "pension"
select select "other"
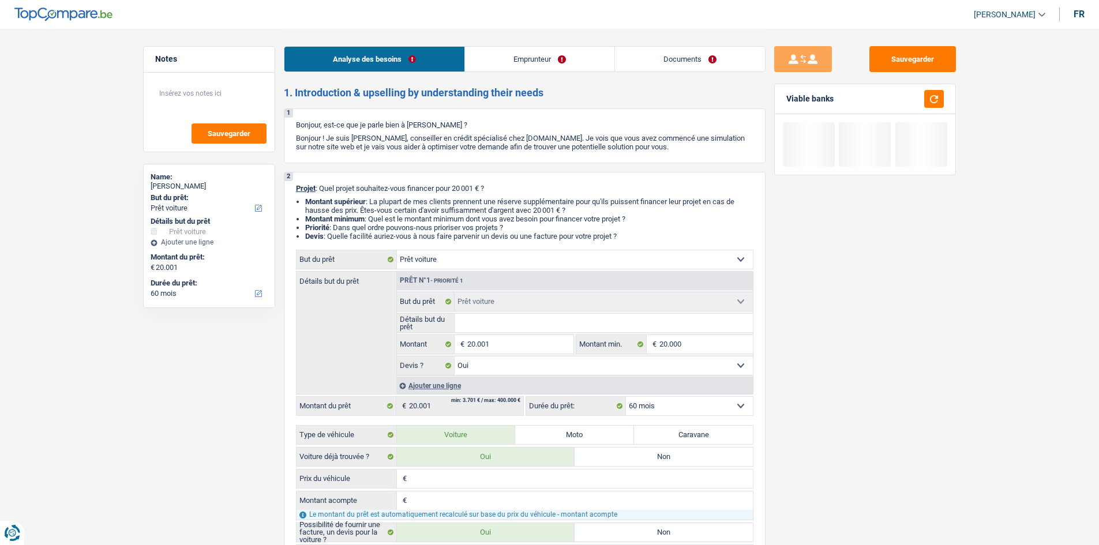
select select "liveWithParents"
select select "personalLoan"
select select "homeFurnishingOrRelocation"
select select "36"
select select "car"
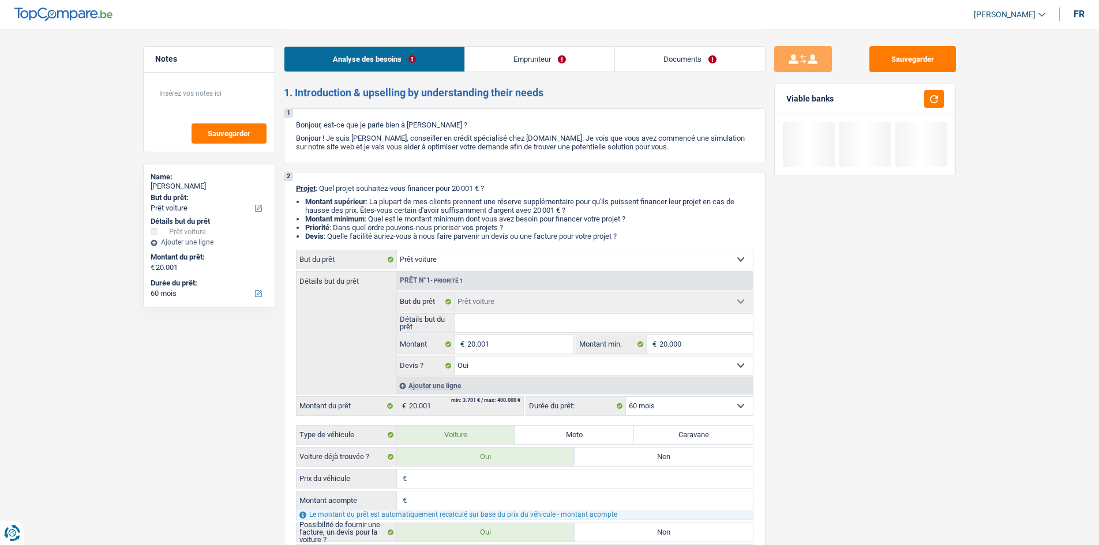
select select "car"
select select "yes"
select select "60"
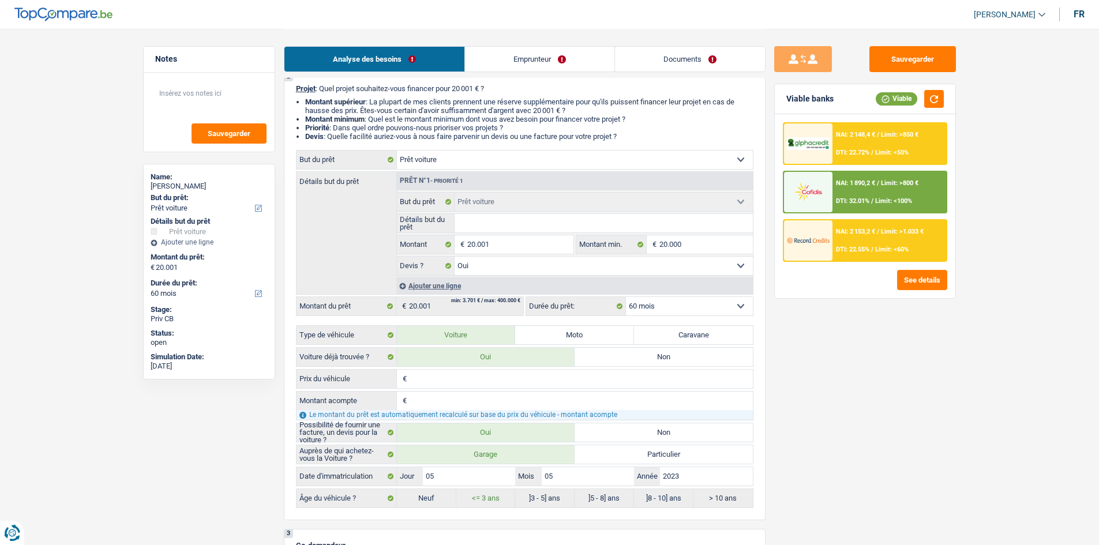
scroll to position [173, 0]
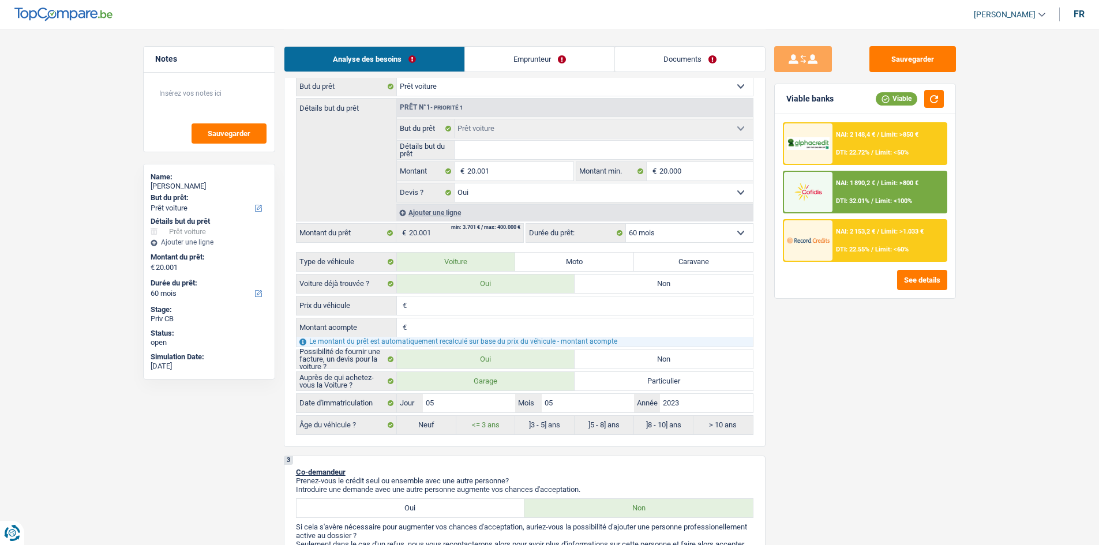
click at [789, 435] on div "Sauvegarder Viable banks Viable NAI: 2 148,4 € / Limit: >850 € DTI: 22.72% / Li…" at bounding box center [865, 286] width 199 height 481
click at [518, 174] on input "20.001" at bounding box center [520, 171] width 106 height 18
type input "2.000"
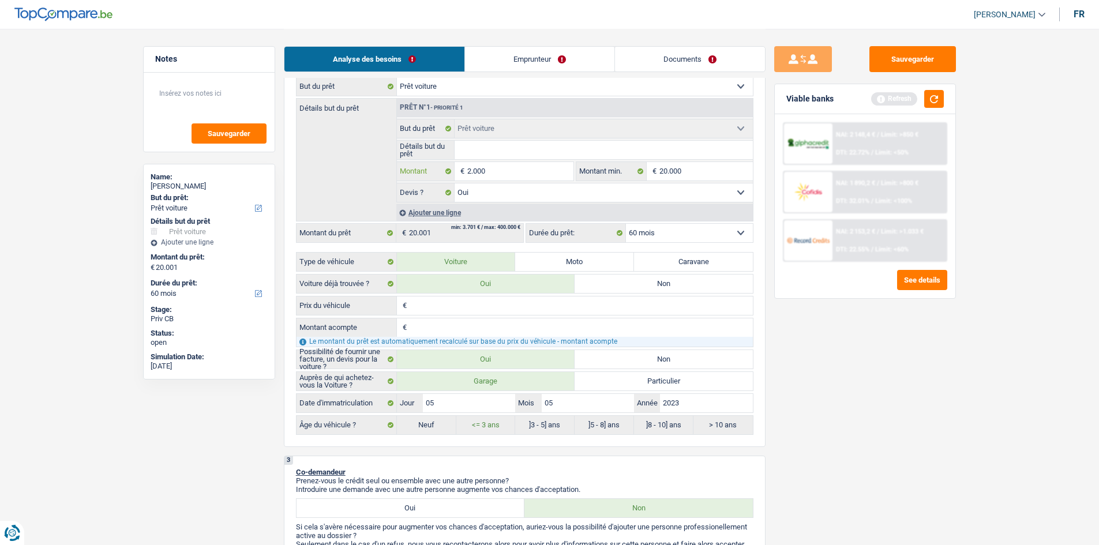
type input "200"
type input "20"
type input "2"
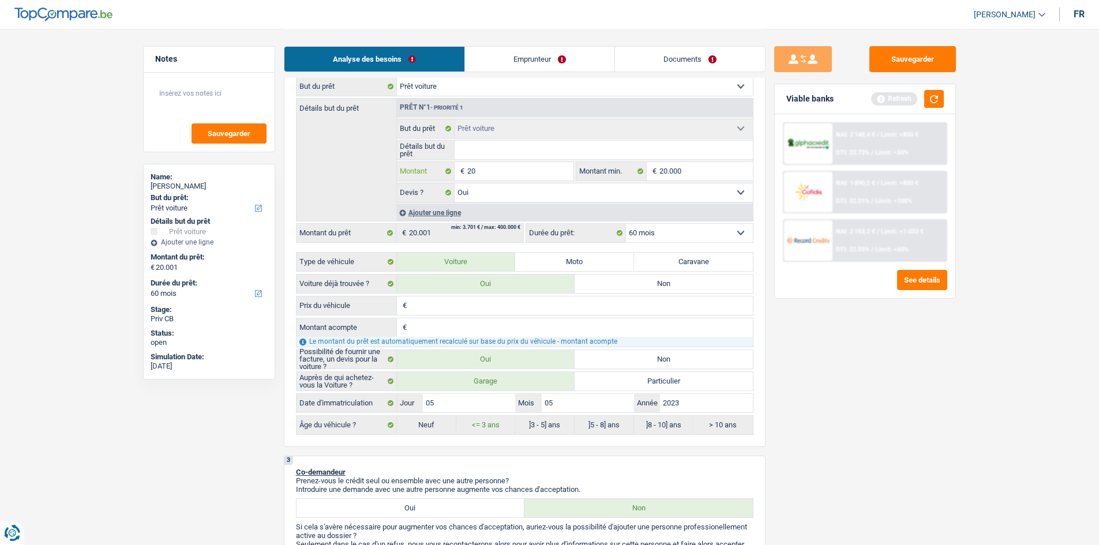
type input "2"
type input "25"
type input "250"
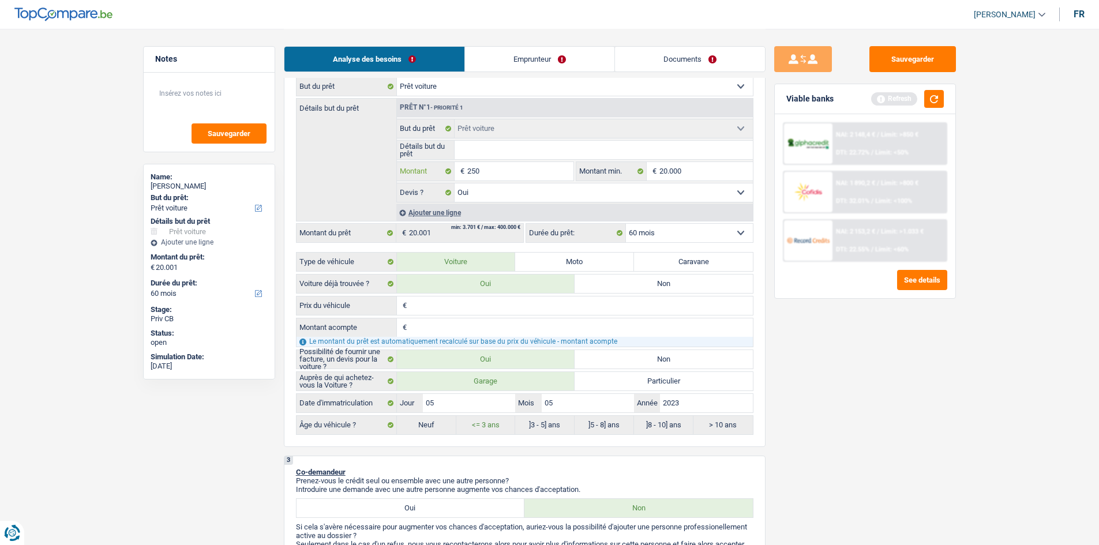
type input "2.500"
type input "25.000"
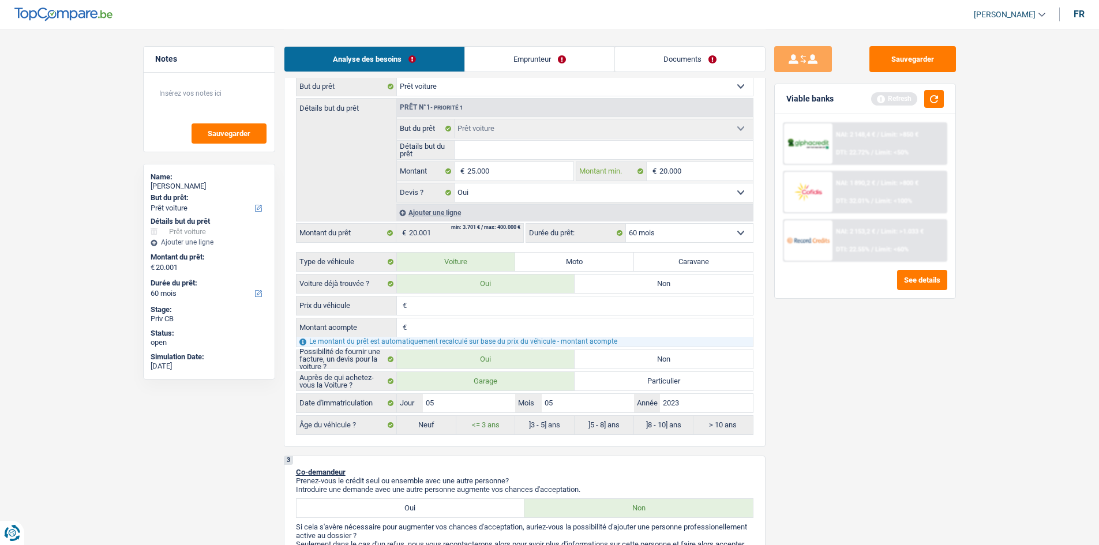
type input "25.000"
select select "84"
type input "25.000"
select select "84"
type input "25.000"
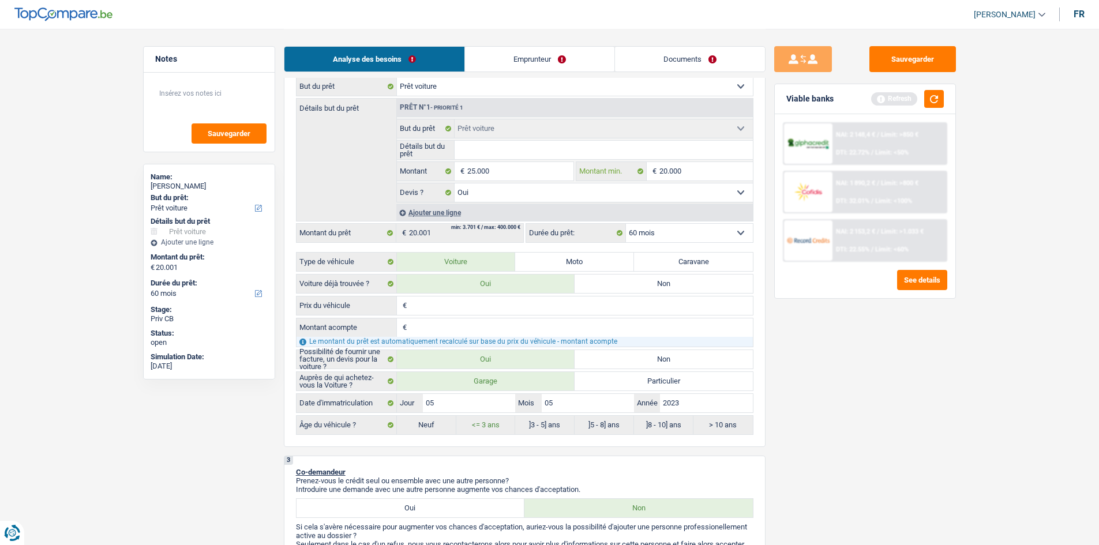
select select "84"
click at [717, 170] on input "20.000" at bounding box center [705, 171] width 93 height 18
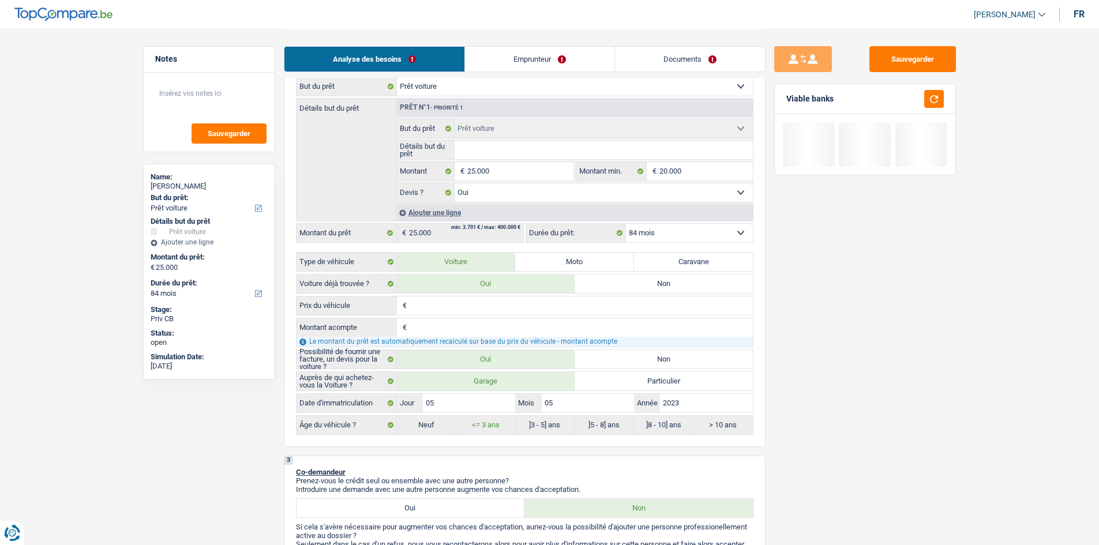
click at [578, 151] on input "Détails but du prêt" at bounding box center [604, 150] width 298 height 18
click at [681, 406] on input "2023" at bounding box center [706, 403] width 92 height 18
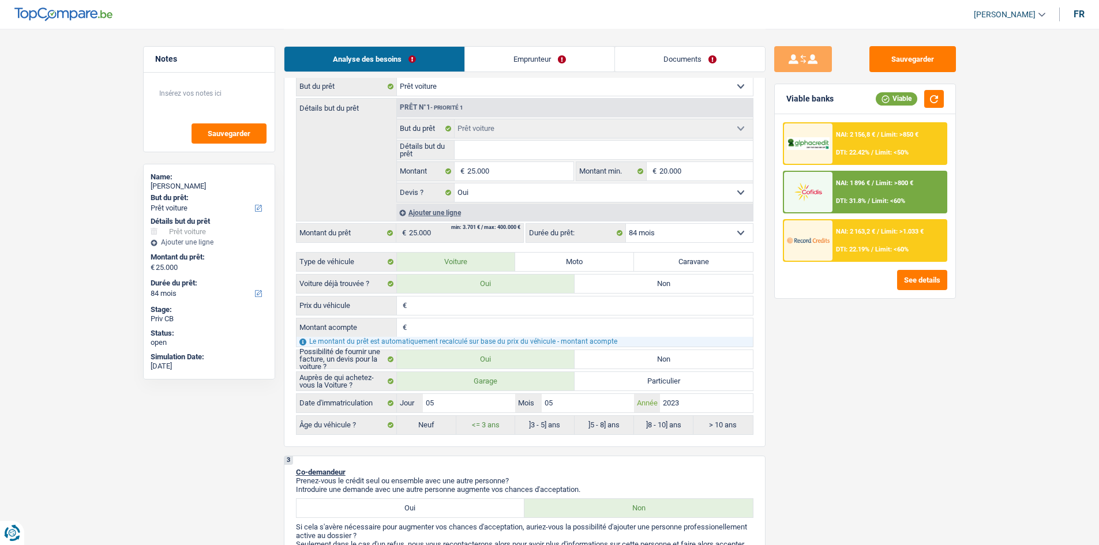
type input "202"
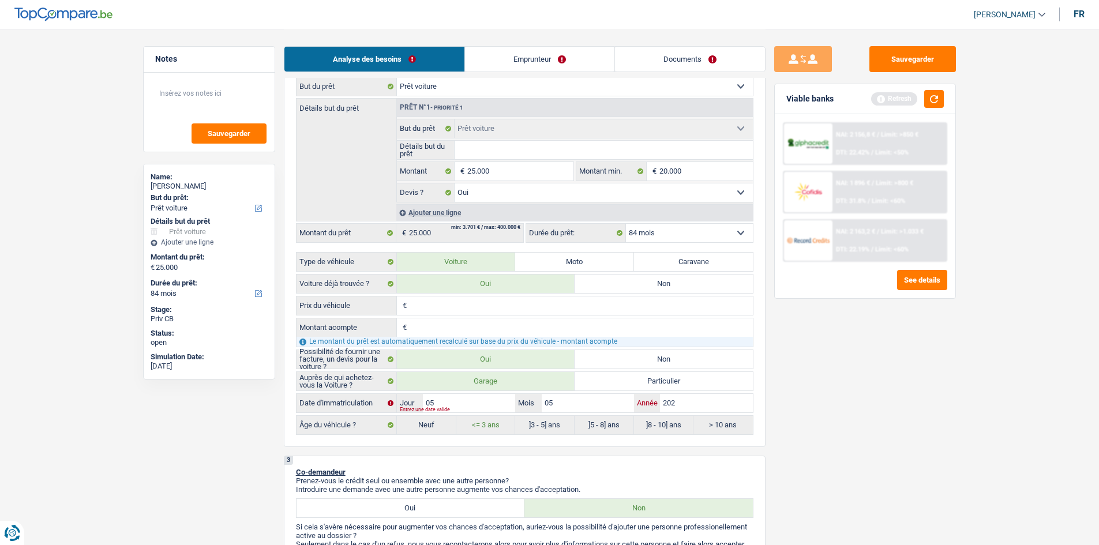
type input "2024"
click at [611, 396] on input "05" at bounding box center [588, 403] width 92 height 18
click at [492, 399] on input "05" at bounding box center [469, 403] width 92 height 18
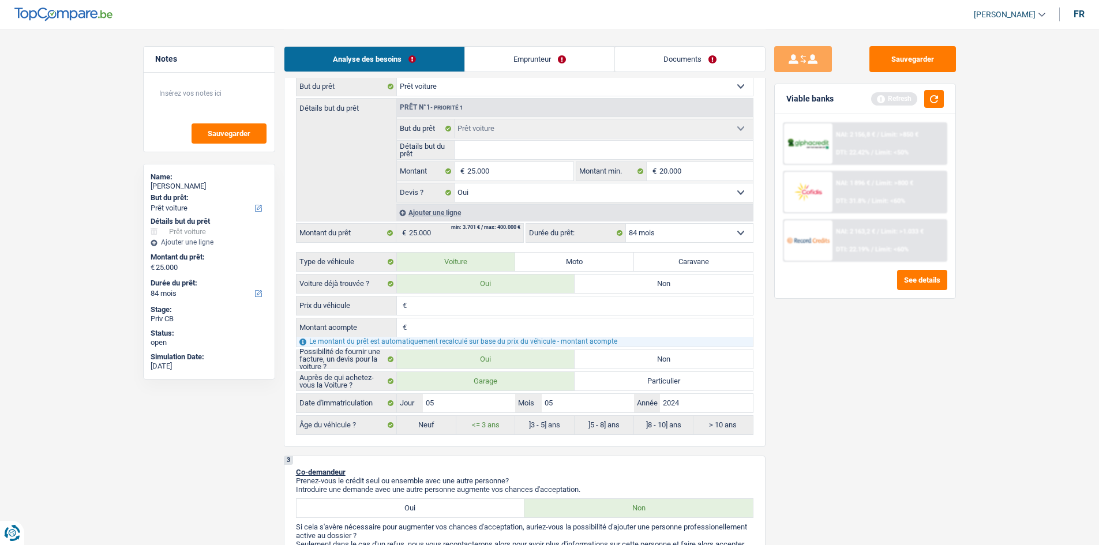
drag, startPoint x: 483, startPoint y: 144, endPoint x: 492, endPoint y: 144, distance: 8.1
click at [483, 144] on input "Détails but du prêt" at bounding box center [604, 150] width 298 height 18
type input "r"
type input "re"
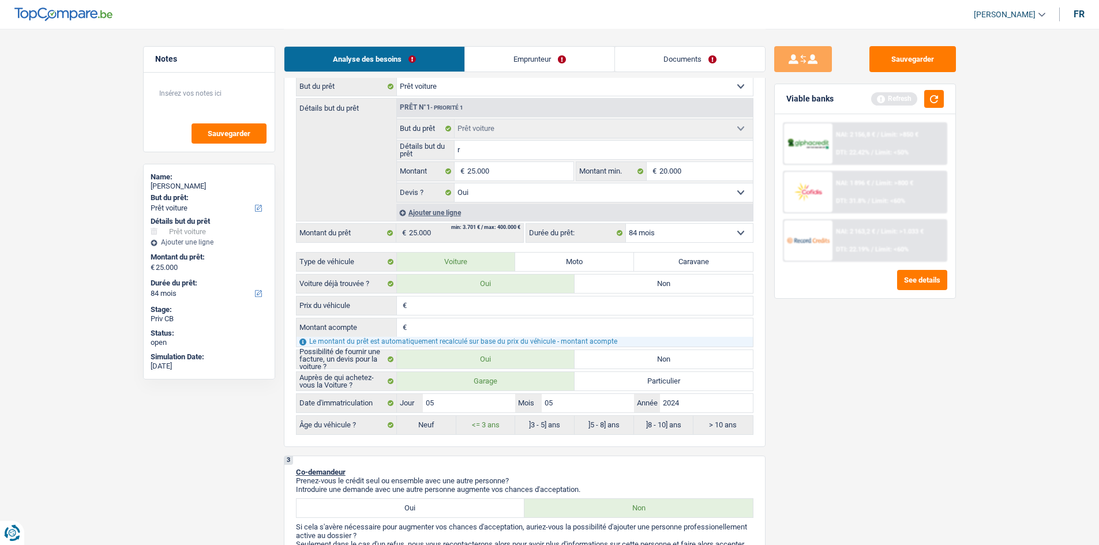
type input "re"
type input "ren"
type input "rena"
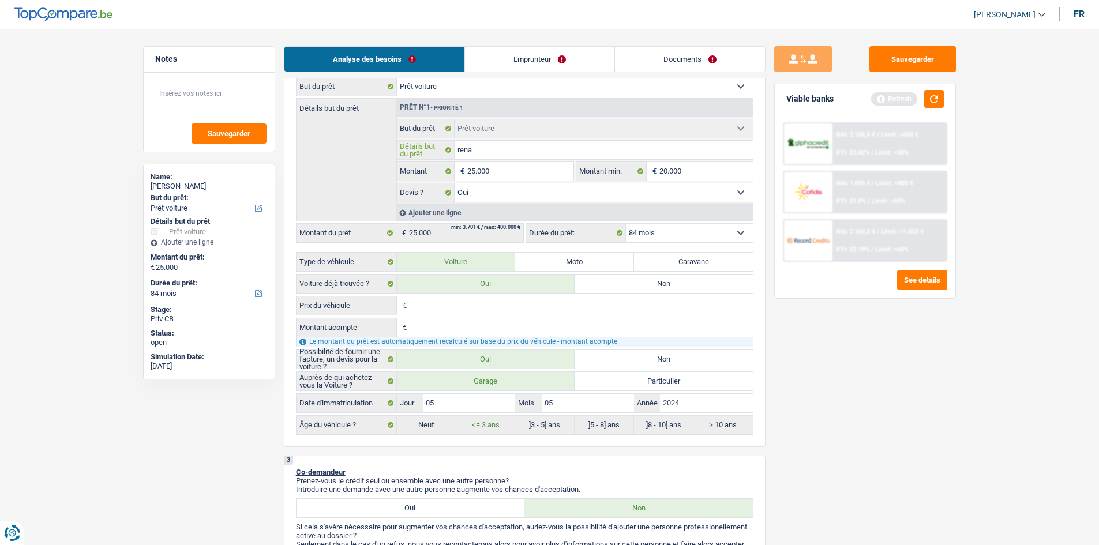
type input "renau"
type input "renaul"
type input "renault"
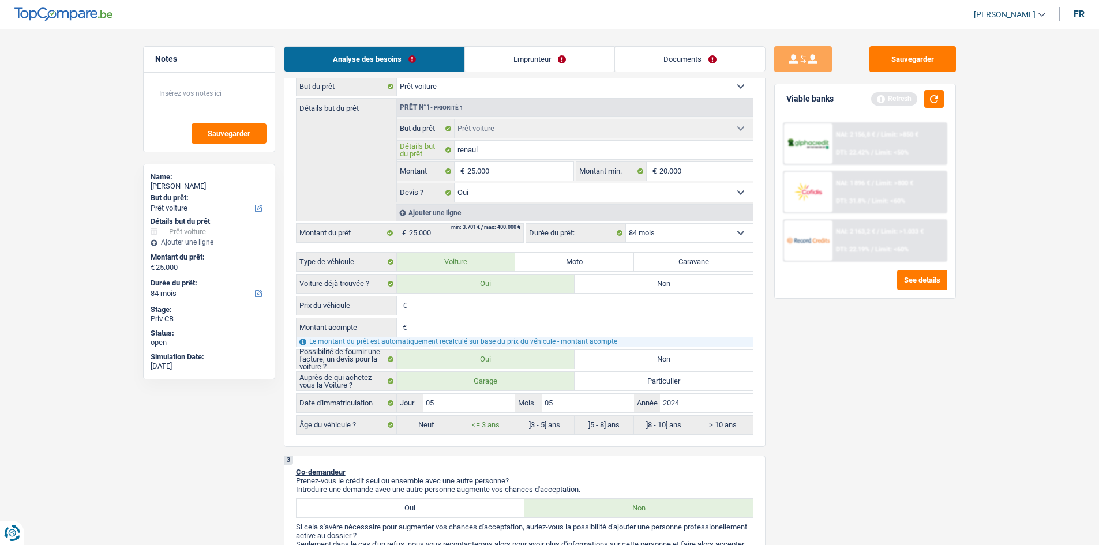
type input "renault"
type input "renault A"
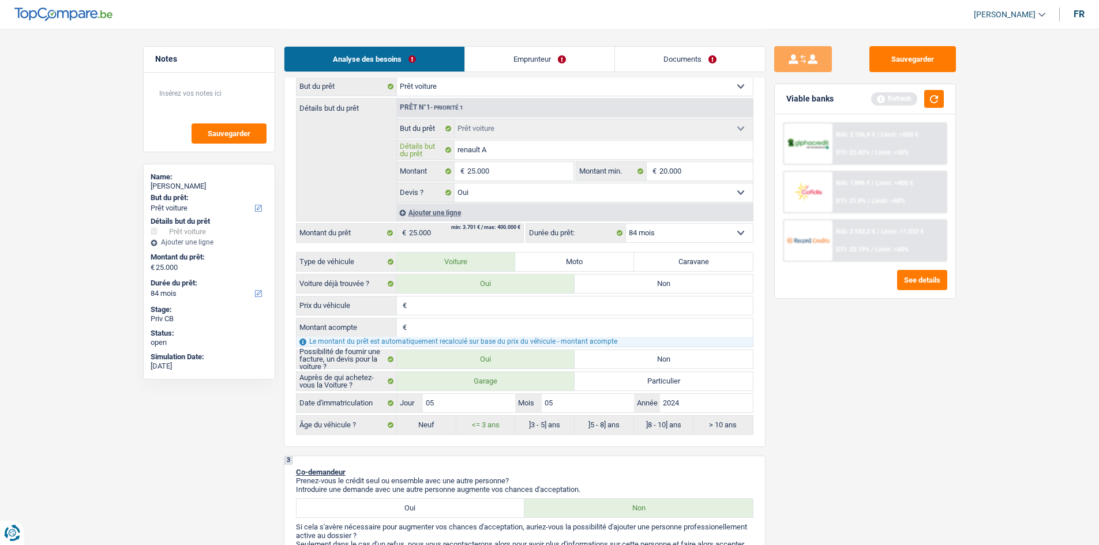
type input "renault Ar"
type input "renault Ark"
type input "renault Arka"
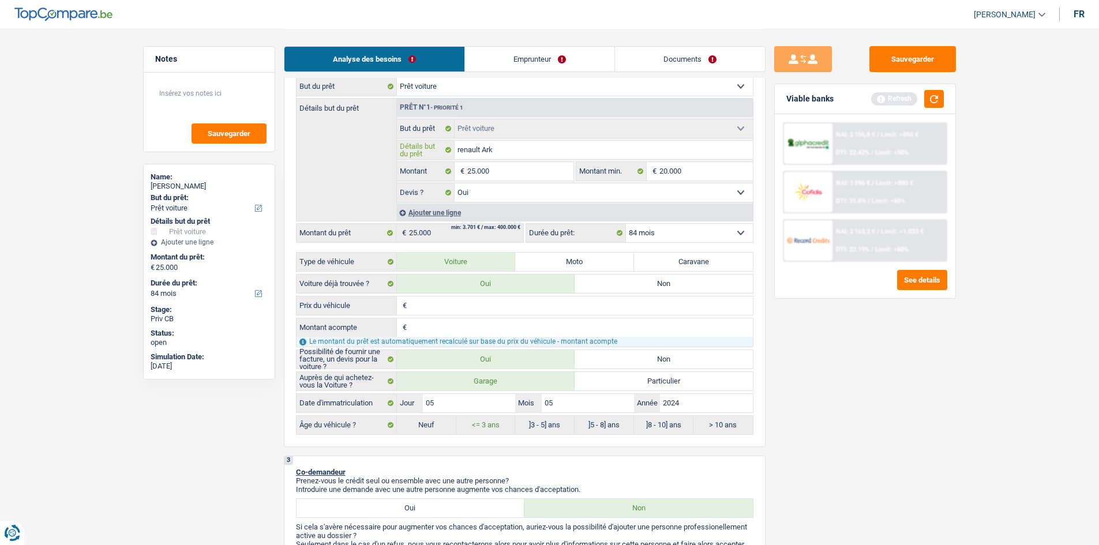
type input "renault Arka"
type input "renault Arkan"
type input "renault Arkane"
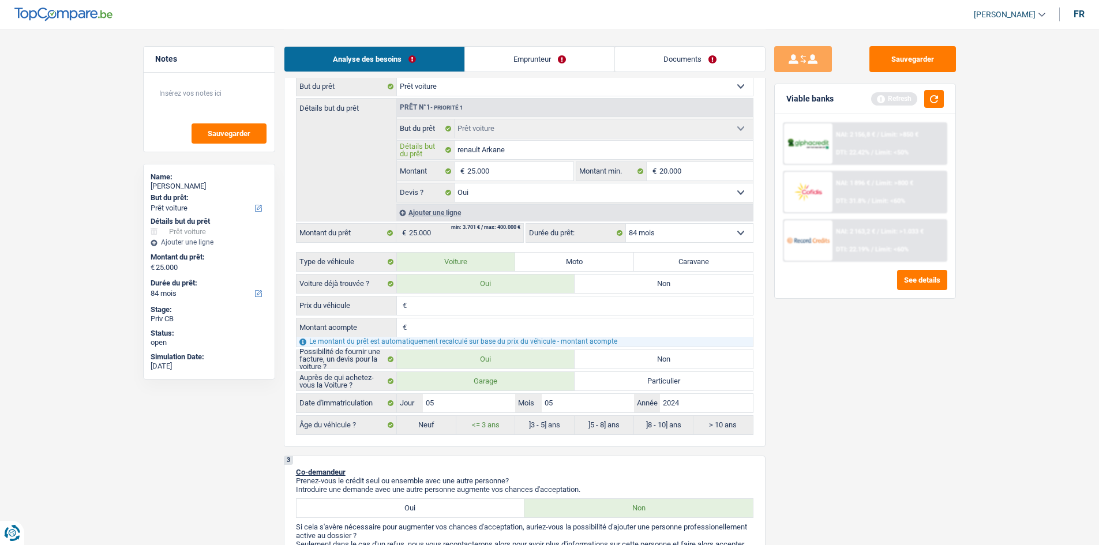
type input "renault Arkan"
type input "renault Arkana"
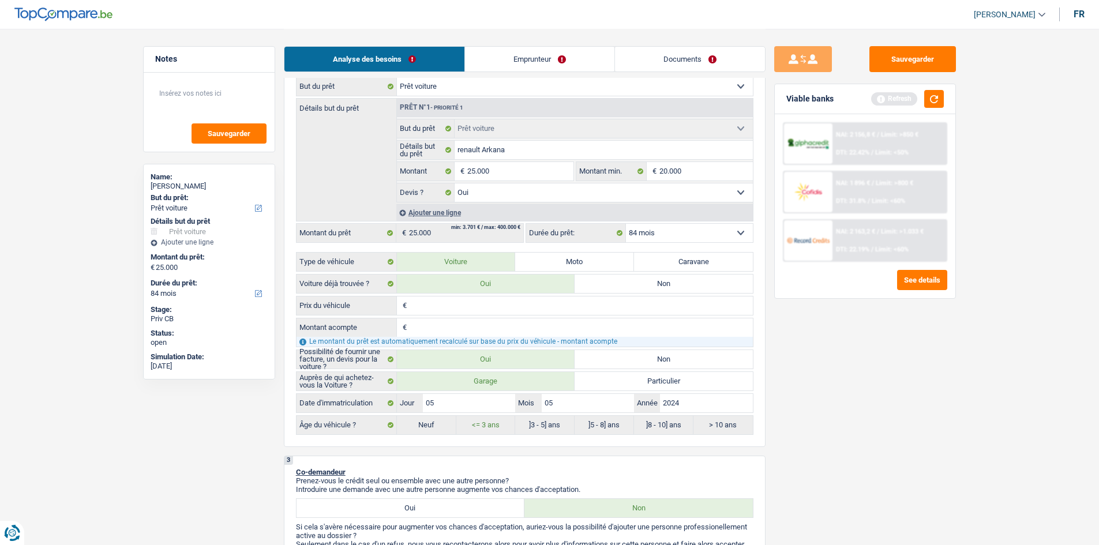
click at [890, 428] on div "Sauvegarder Viable banks Refresh NAI: 2 156,8 € / Limit: >850 € DTI: 22.42% / L…" at bounding box center [865, 286] width 199 height 481
click at [497, 321] on input "Montant acompte" at bounding box center [581, 327] width 343 height 18
click at [485, 313] on input "Prix du véhicule" at bounding box center [581, 306] width 343 height 18
type input "2"
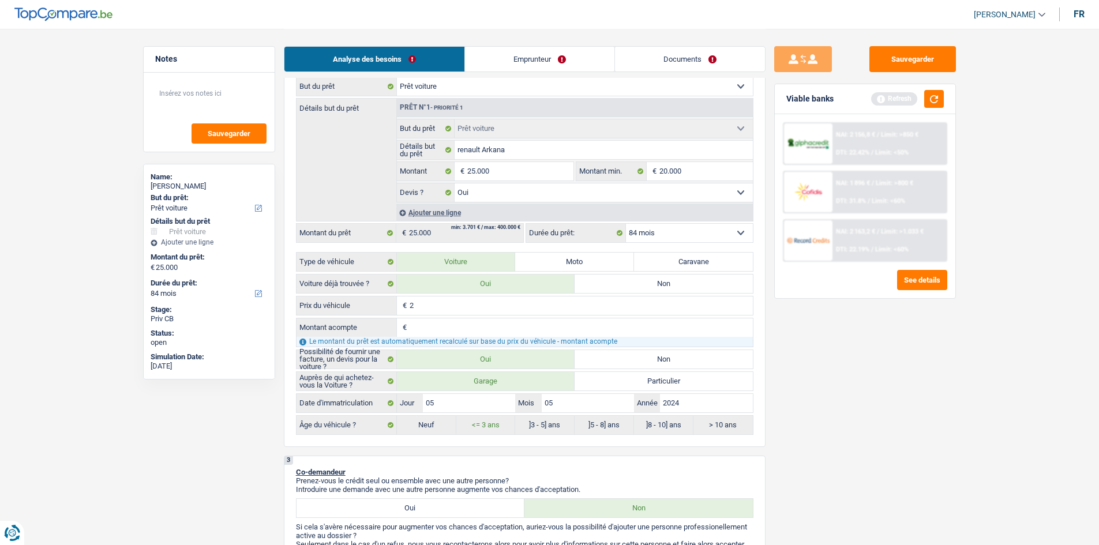
type input "25"
type input "250"
type input "2.500"
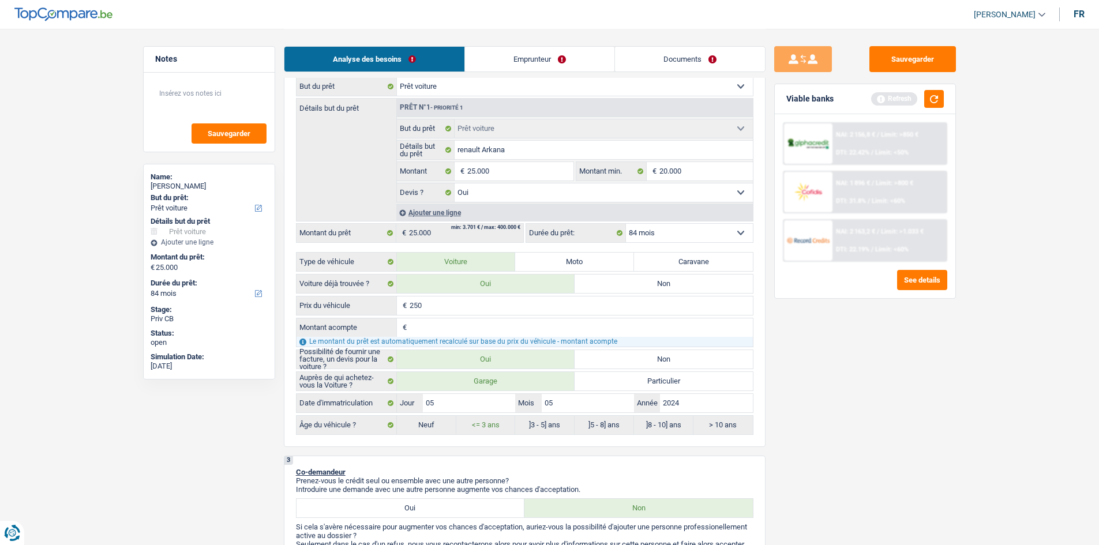
type input "2.500"
type input "25.000"
click at [917, 422] on div "Sauvegarder Viable banks Refresh NAI: 2 156,8 € / Limit: >850 € DTI: 22.42% / L…" at bounding box center [865, 286] width 199 height 481
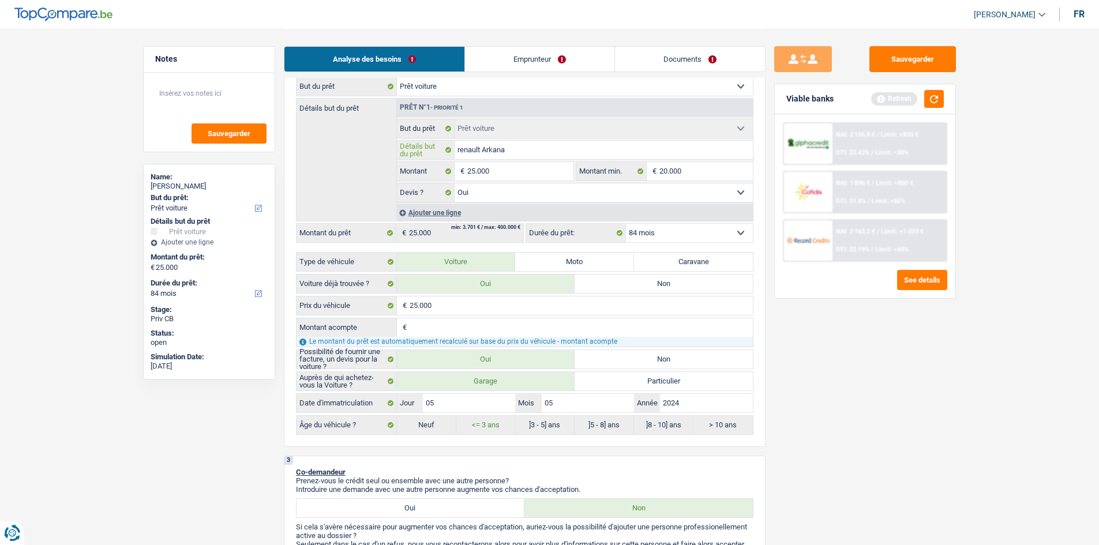
click at [462, 148] on input "renault Arkana" at bounding box center [604, 150] width 298 height 18
type input "enault Arkana"
type input "Renault Arkana"
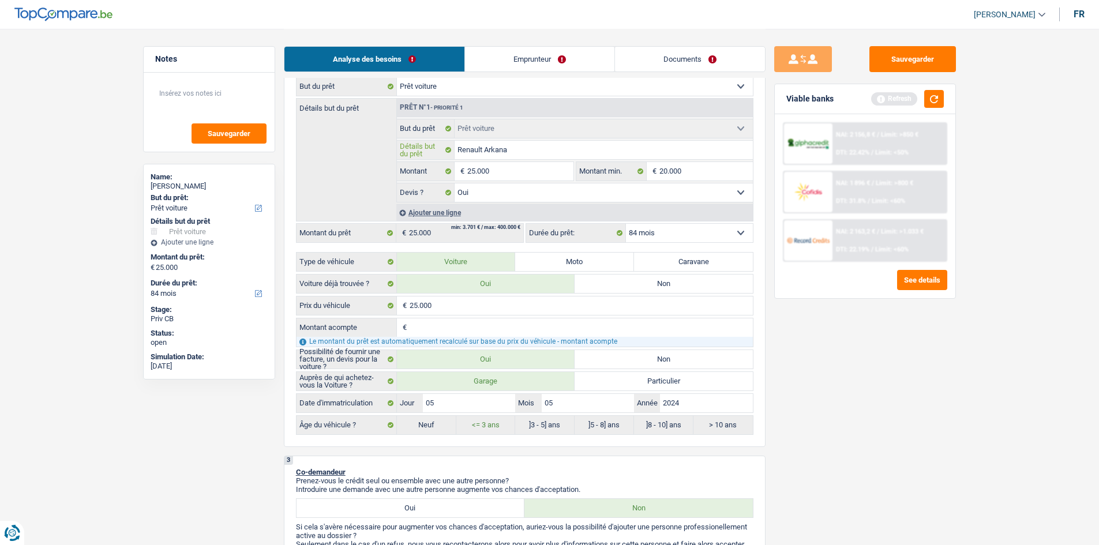
type input "Renault Arkana"
click at [604, 400] on input "05" at bounding box center [588, 403] width 92 height 18
click at [563, 407] on input "05" at bounding box center [588, 403] width 92 height 18
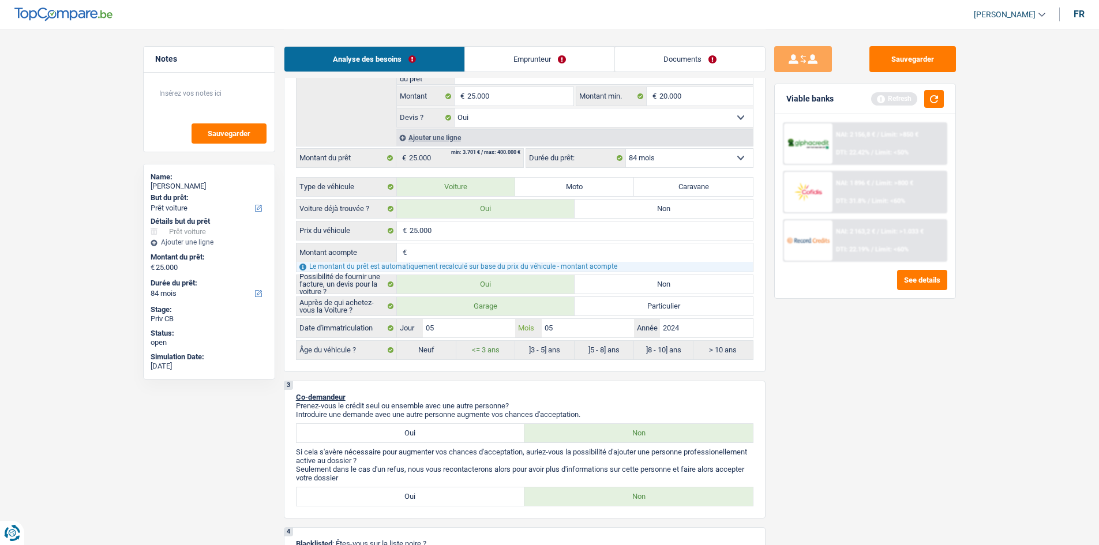
scroll to position [346, 0]
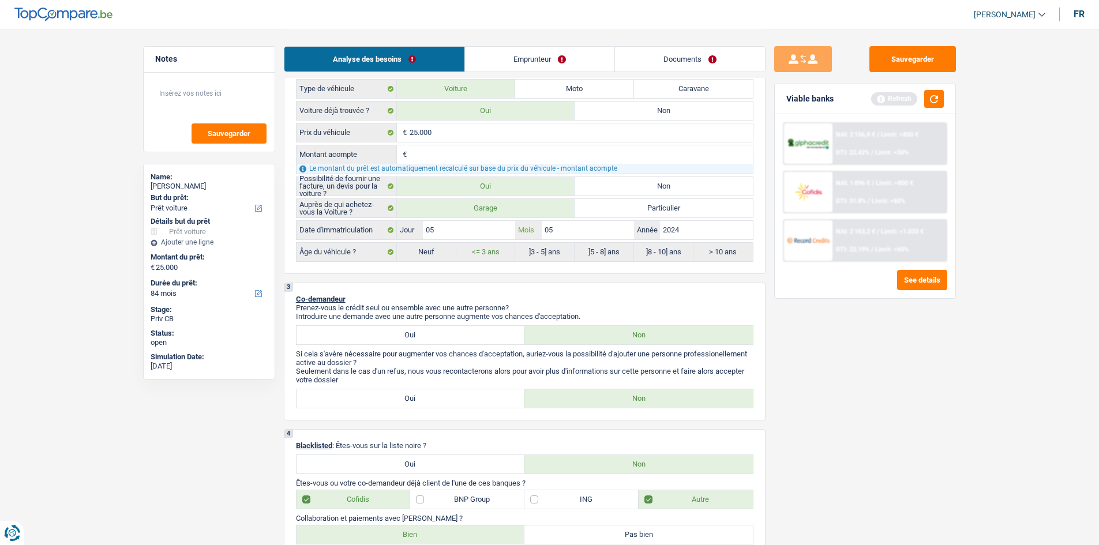
click at [563, 233] on input "05" at bounding box center [588, 230] width 92 height 18
type input "0"
type input "1"
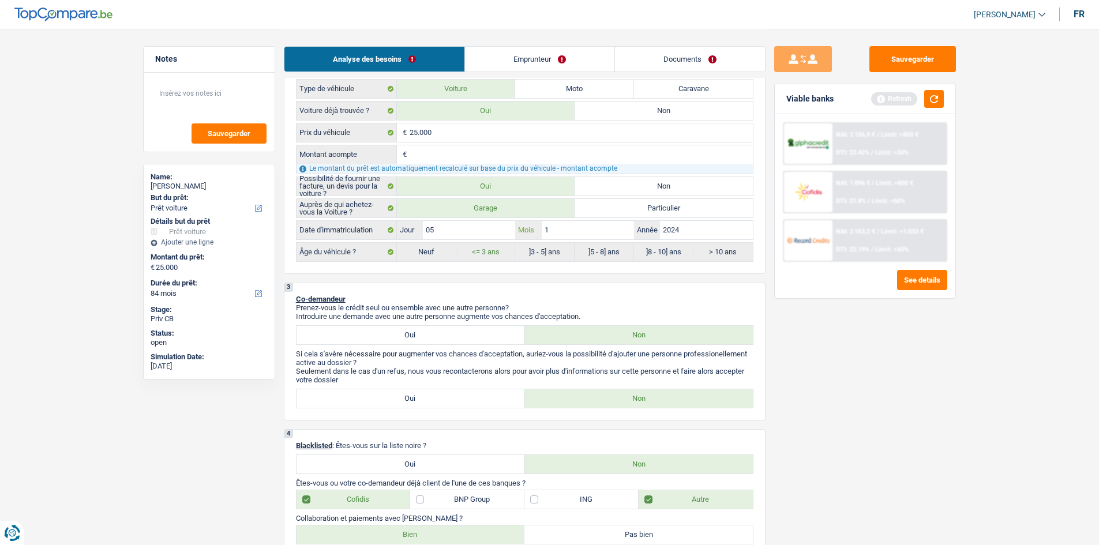
type input "10"
type input "2024"
click at [459, 130] on input "25.000" at bounding box center [581, 132] width 343 height 18
type input "2.500"
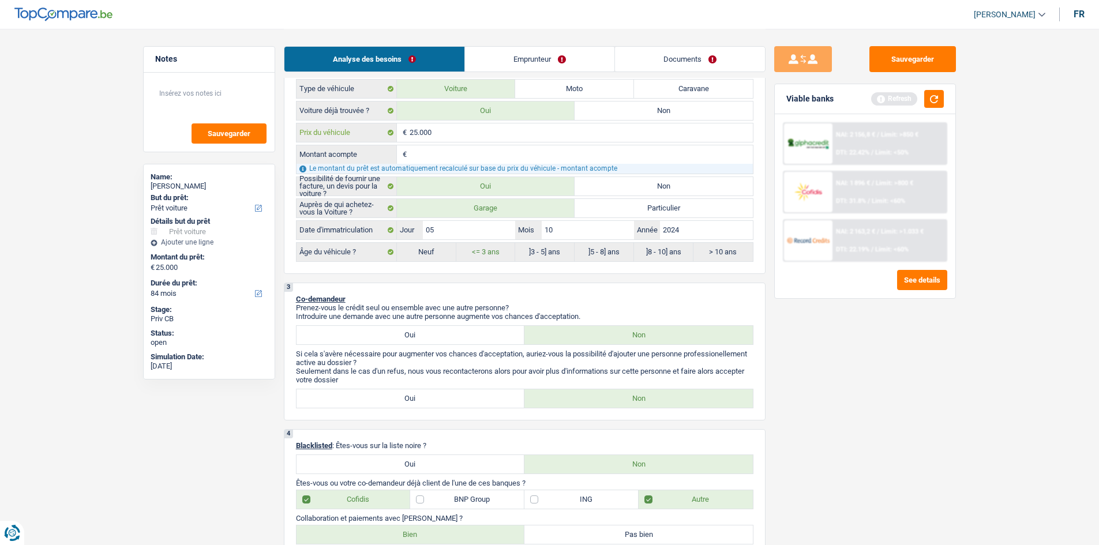
type input "2.500"
type input "250"
type input "25"
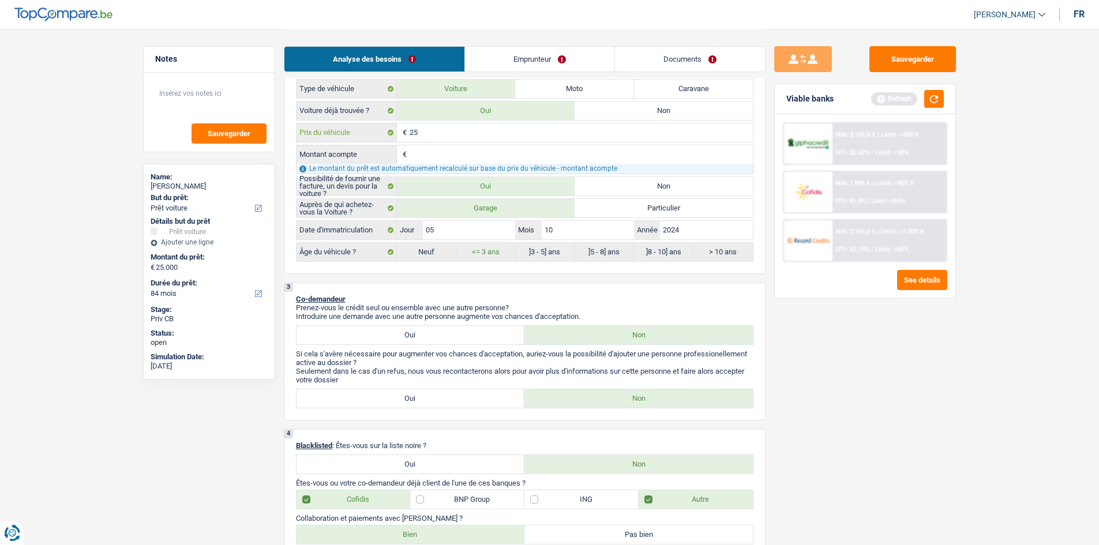
type input "2"
type input "24"
type input "244"
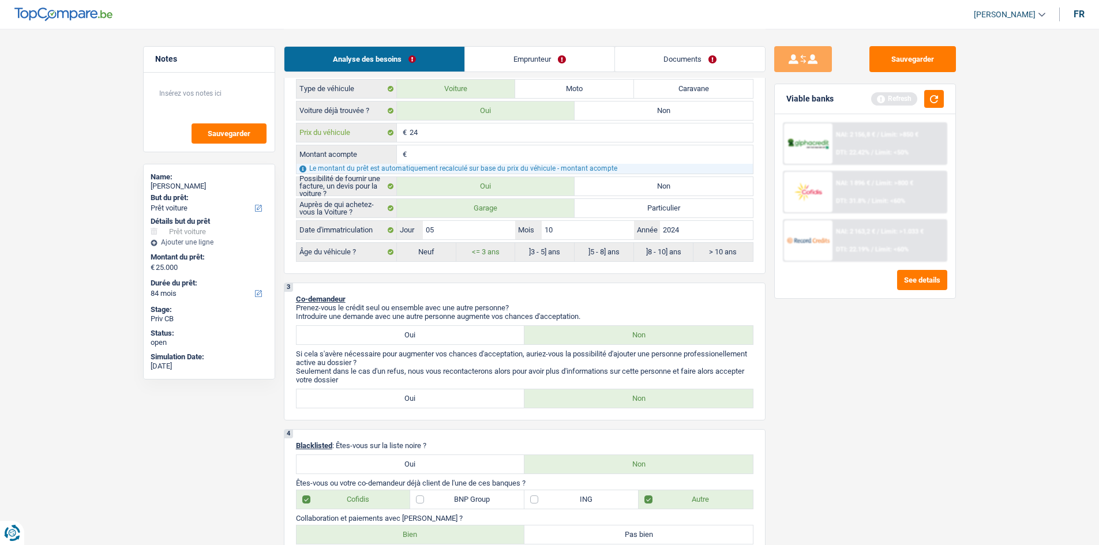
type input "244"
type input "2.449"
type input "24.490"
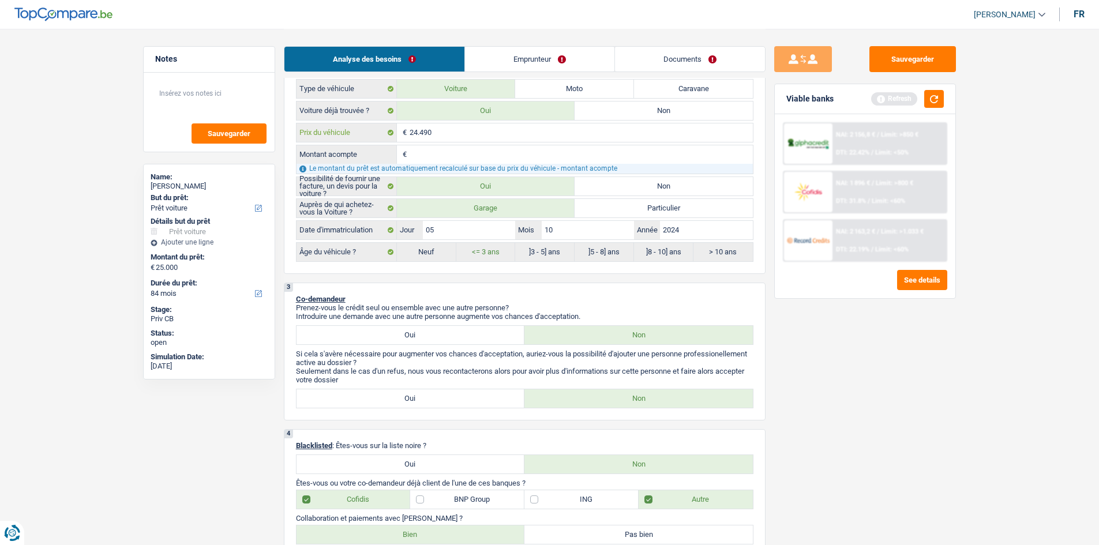
type input "24.490"
click at [755, 429] on div "4 Blacklisted : Êtes-vous sur la liste noire ? Oui Non Êtes-vous ou votre co-de…" at bounding box center [525, 493] width 482 height 129
click at [428, 161] on input "Montant acompte" at bounding box center [581, 154] width 343 height 18
type input "0"
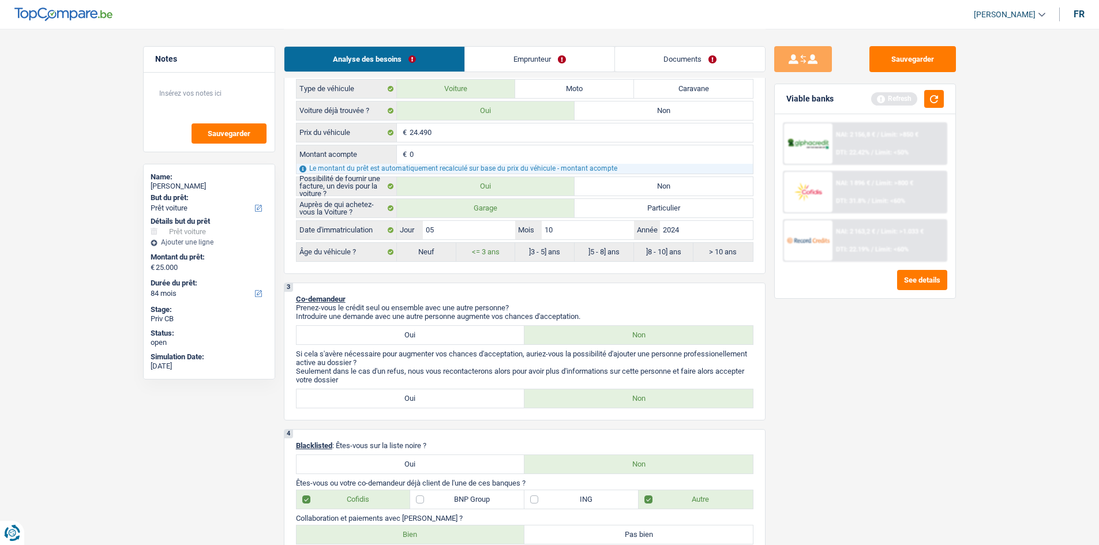
type input "0"
click at [869, 473] on div "Sauvegarder Viable banks Refresh NAI: 2 156,8 € / Limit: >850 € DTI: 22.42% / L…" at bounding box center [865, 286] width 199 height 481
type input "24.490"
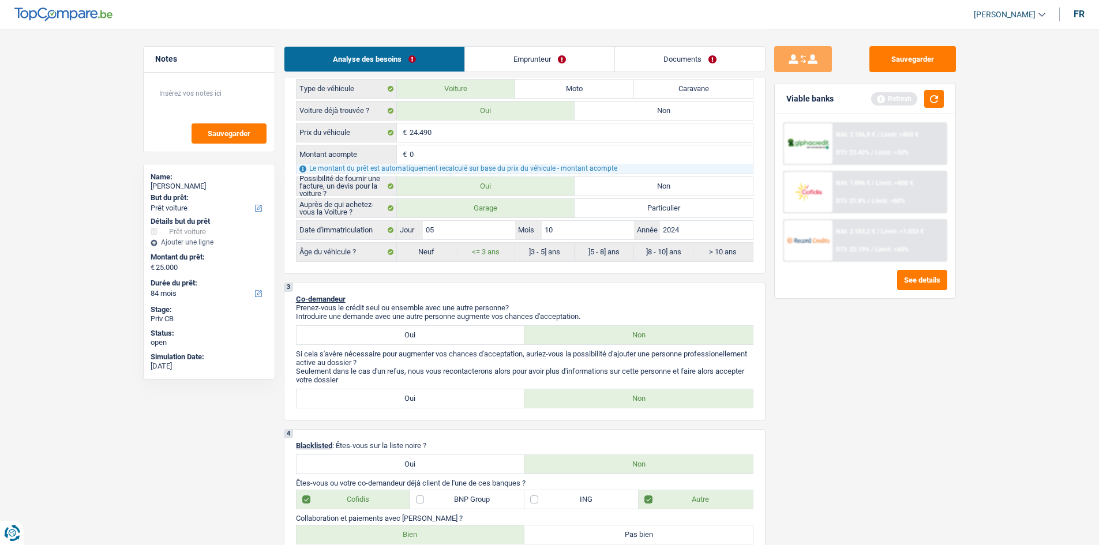
type input "24.490"
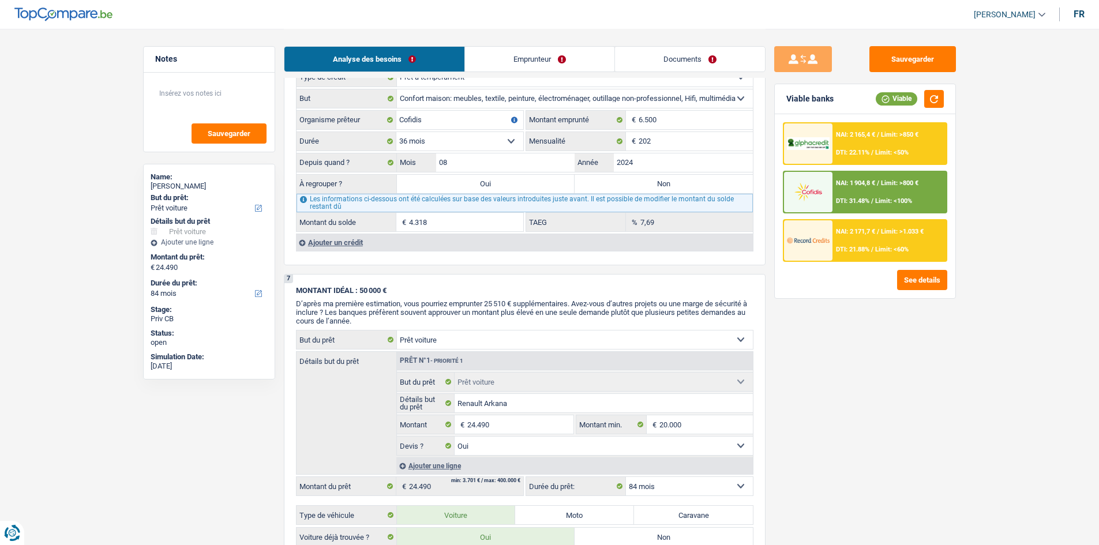
scroll to position [1562, 0]
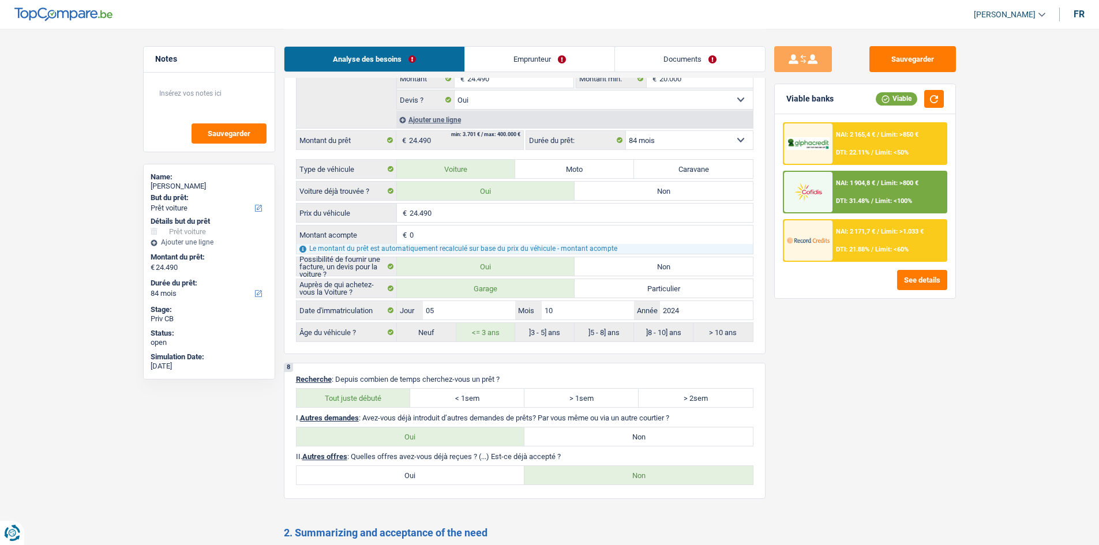
click at [535, 51] on link "Emprunteur" at bounding box center [539, 59] width 149 height 25
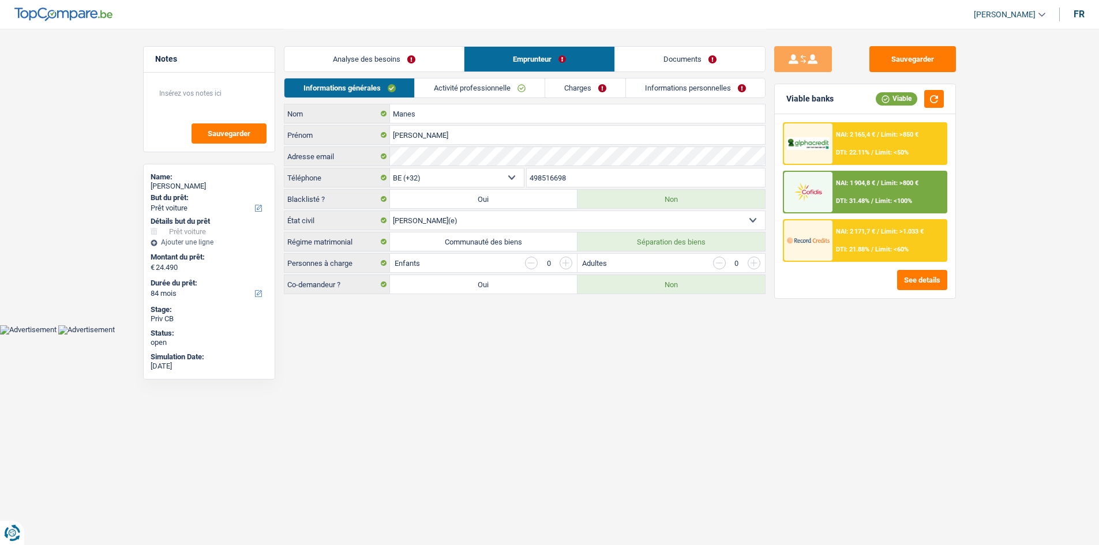
scroll to position [0, 0]
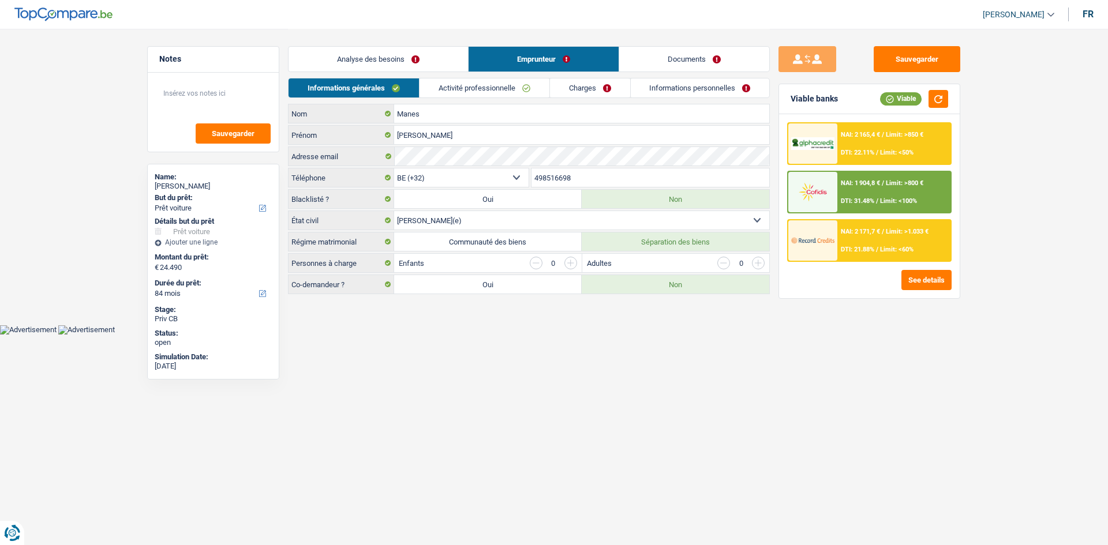
click at [458, 88] on link "Activité professionnelle" at bounding box center [484, 87] width 130 height 19
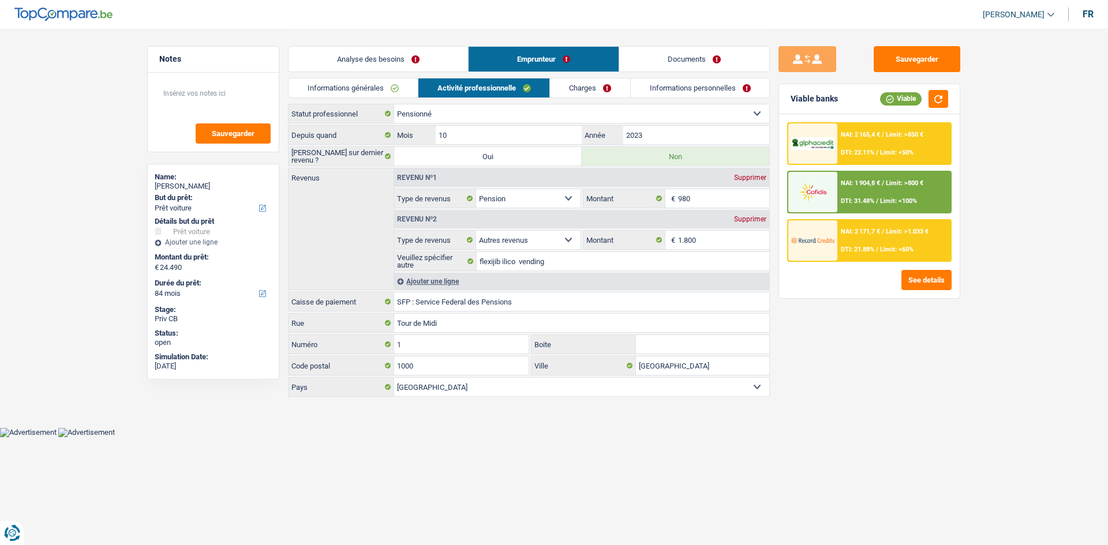
drag, startPoint x: 572, startPoint y: 78, endPoint x: 581, endPoint y: 85, distance: 11.5
click at [572, 78] on li "Charges" at bounding box center [589, 88] width 81 height 20
click at [583, 87] on link "Charges" at bounding box center [590, 87] width 80 height 19
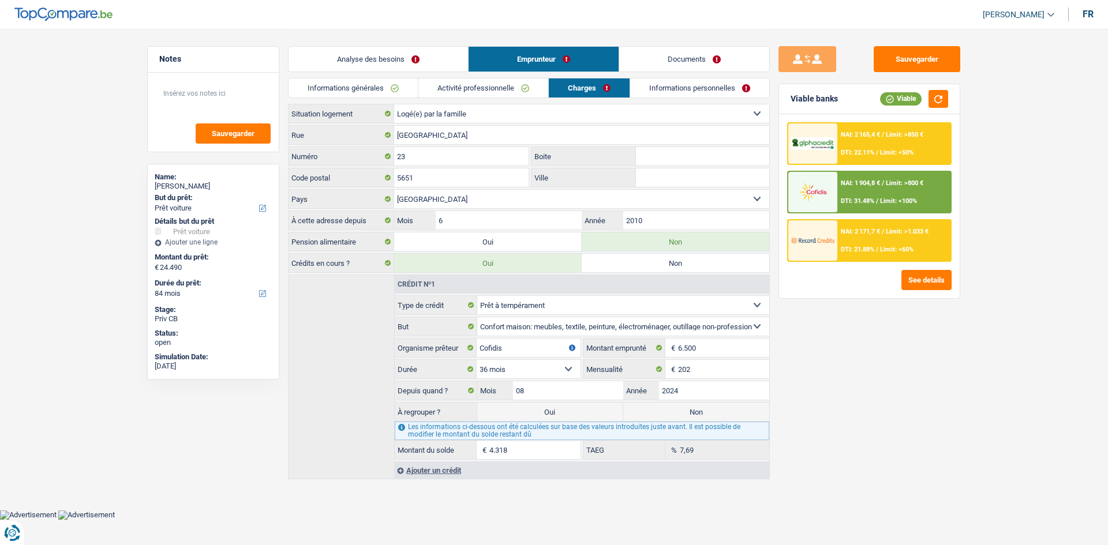
click at [646, 91] on link "Informations personnelles" at bounding box center [699, 87] width 139 height 19
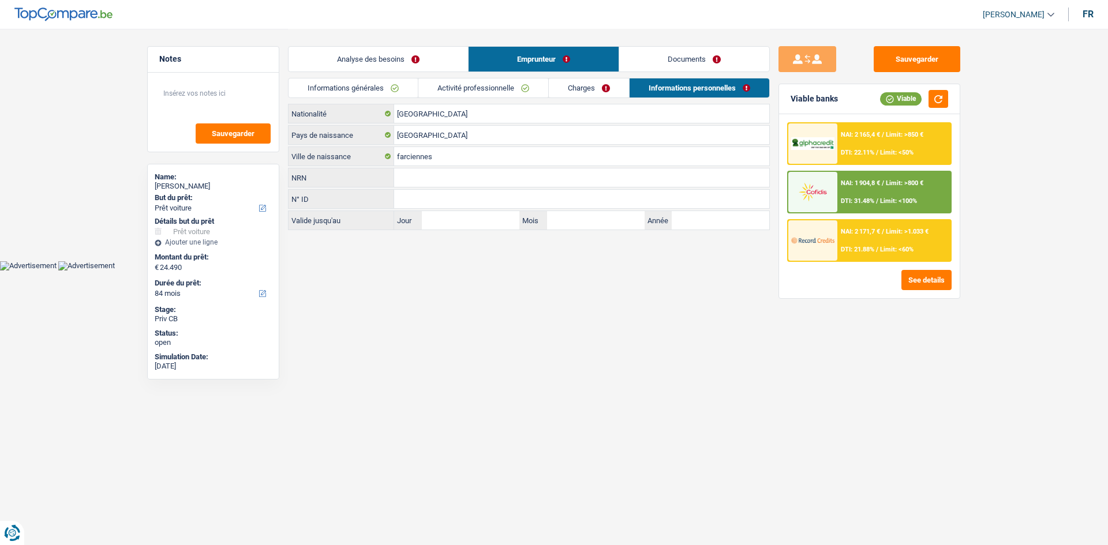
drag, startPoint x: 571, startPoint y: 88, endPoint x: 553, endPoint y: 86, distance: 18.0
click at [572, 88] on link "Charges" at bounding box center [589, 87] width 80 height 19
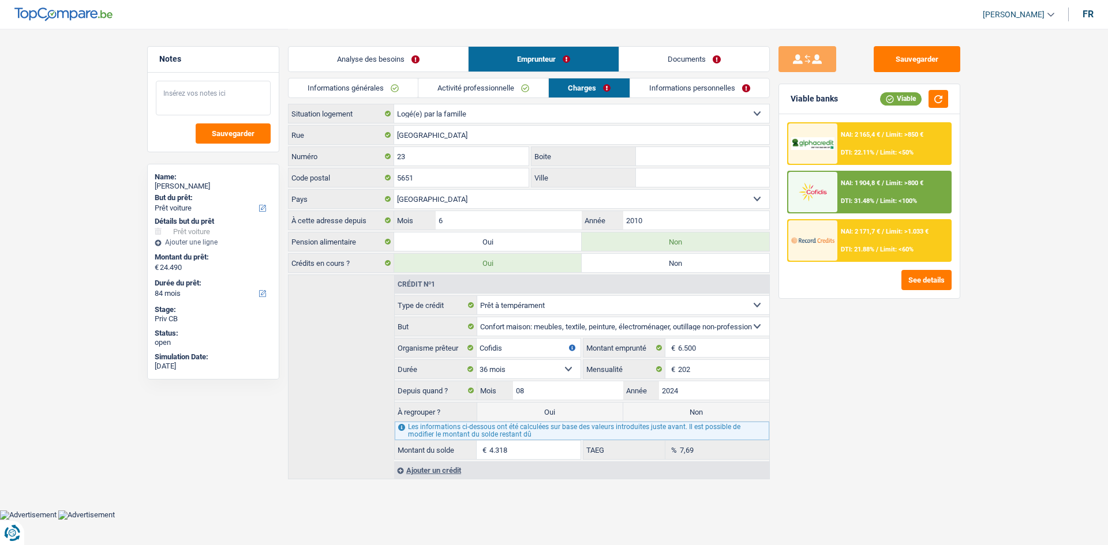
click at [218, 87] on textarea at bounding box center [213, 98] width 115 height 35
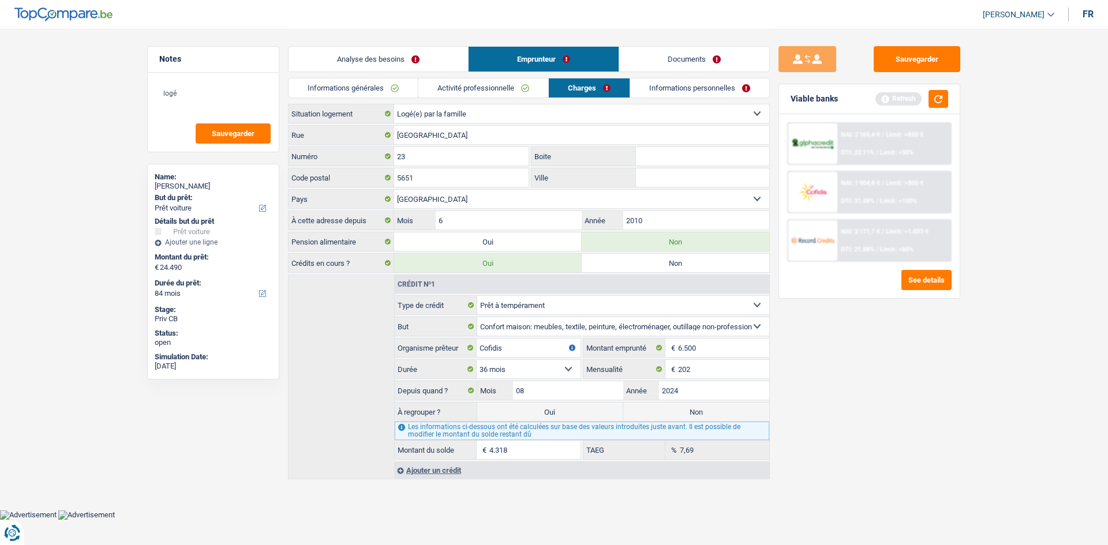
click at [487, 114] on select "Locataire Propriétaire avec prêt hypothécaire Propriétaire sans prêt hypothécai…" at bounding box center [581, 113] width 375 height 18
click at [215, 96] on textarea "logé" at bounding box center [213, 98] width 115 height 35
click at [248, 91] on textarea "logé par sa conjinte" at bounding box center [213, 98] width 115 height 35
type textarea "logé par sa conjinte maison des parents de [PERSON_NAME]"
click at [358, 61] on link "Analyse des besoins" at bounding box center [377, 59] width 179 height 25
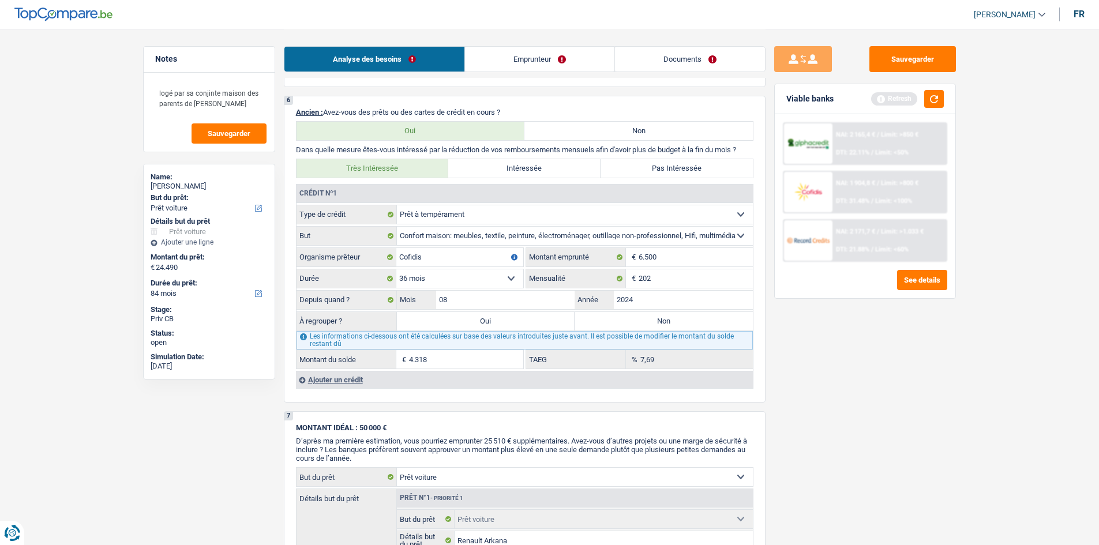
scroll to position [1121, 0]
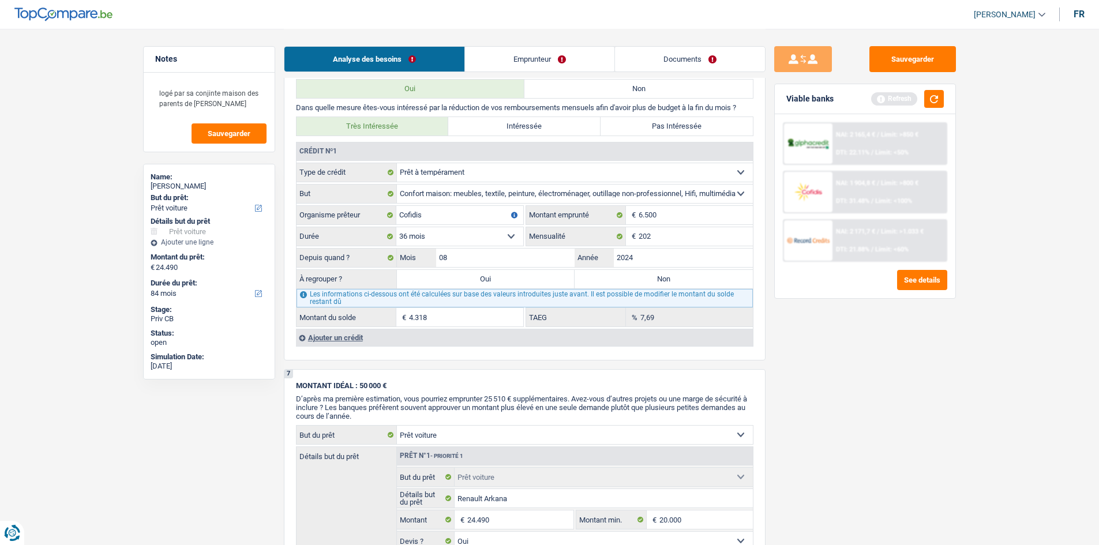
click at [613, 284] on label "Non" at bounding box center [664, 279] width 178 height 18
click at [613, 284] on input "Non" at bounding box center [664, 279] width 178 height 18
radio input "true"
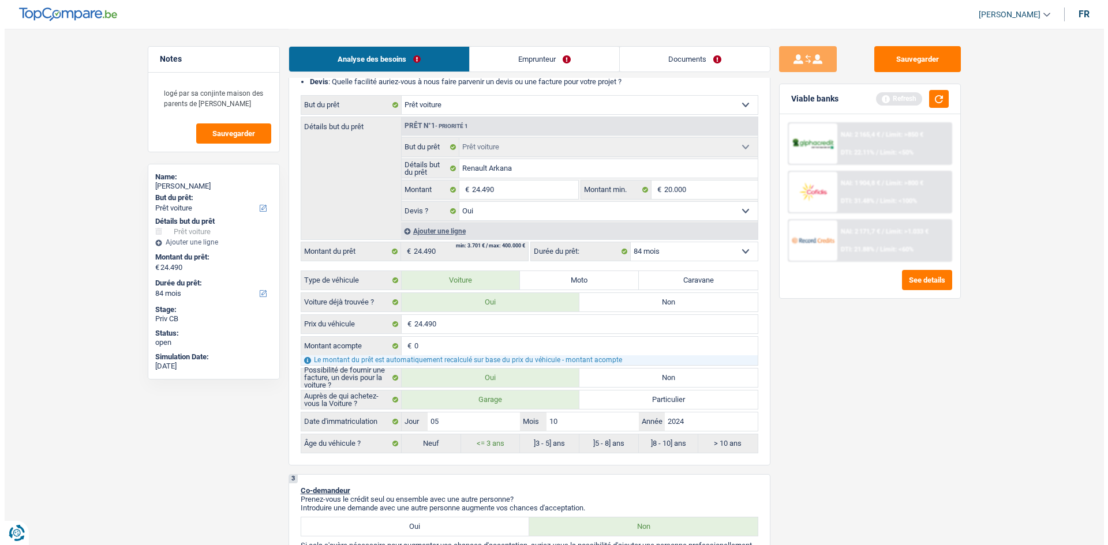
scroll to position [25, 0]
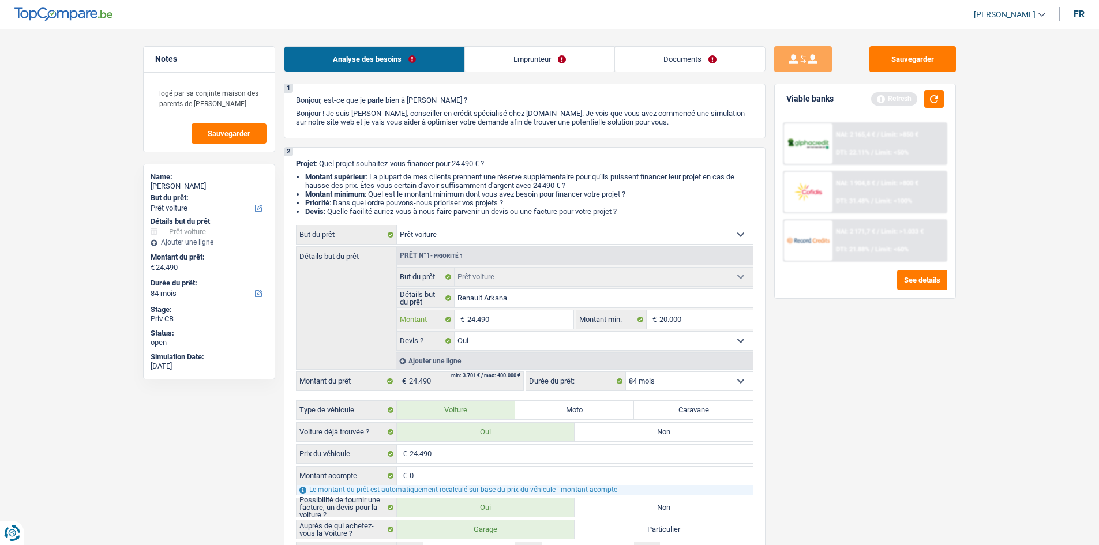
click at [531, 323] on input "24.490" at bounding box center [520, 319] width 106 height 18
click at [931, 104] on button "button" at bounding box center [934, 99] width 20 height 18
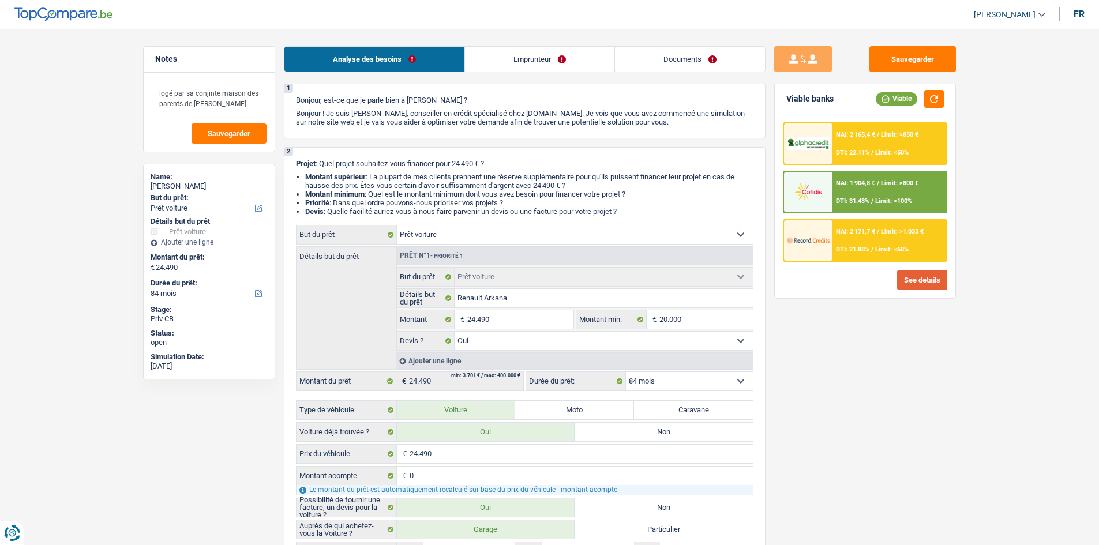
click at [928, 278] on button "See details" at bounding box center [922, 280] width 50 height 20
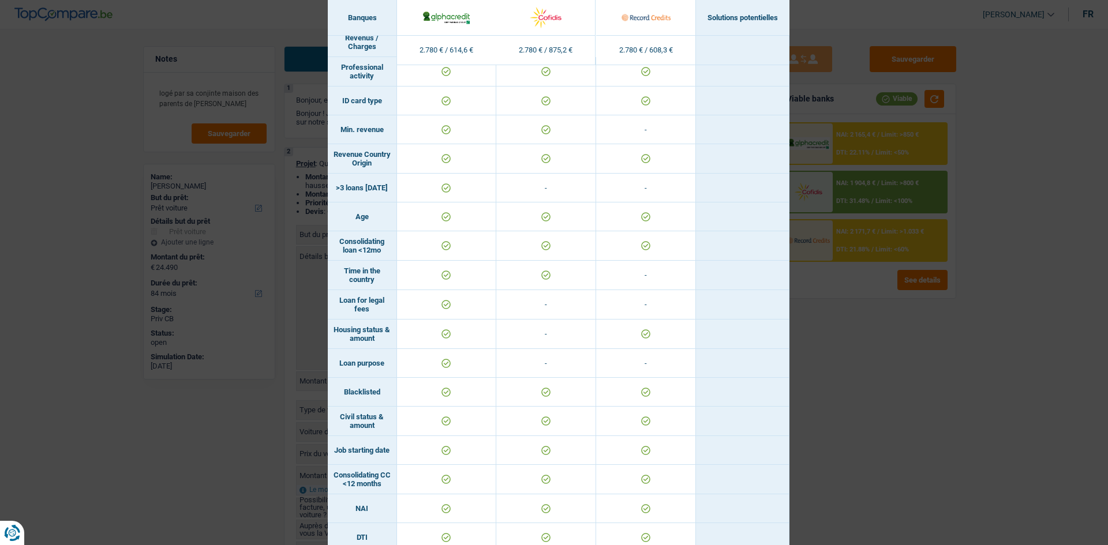
scroll to position [58, 0]
click at [849, 391] on div "Banks conditions × Banques Solutions potentielles Revenus / Charges 2.780 € / 6…" at bounding box center [554, 272] width 1108 height 545
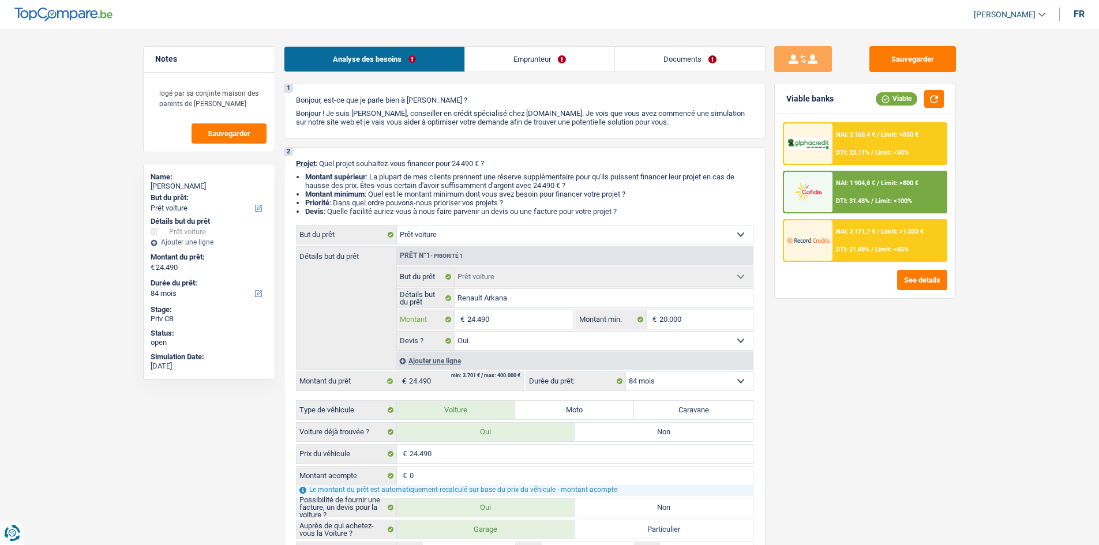
drag, startPoint x: 530, startPoint y: 317, endPoint x: 522, endPoint y: 324, distance: 10.2
click at [530, 318] on input "24.490" at bounding box center [520, 319] width 106 height 18
type input "2.449"
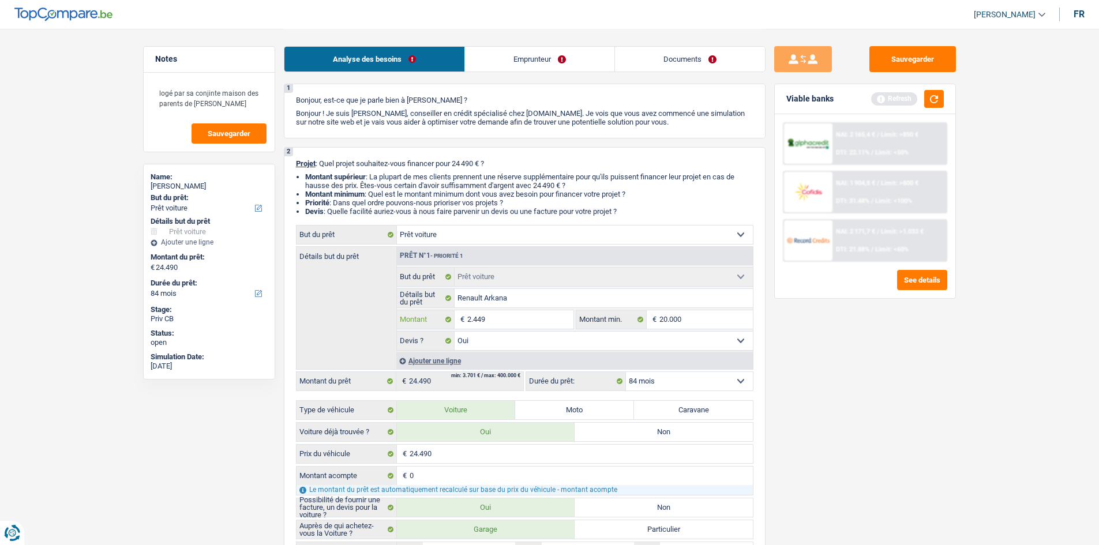
type input "244"
type input "24"
type input "2"
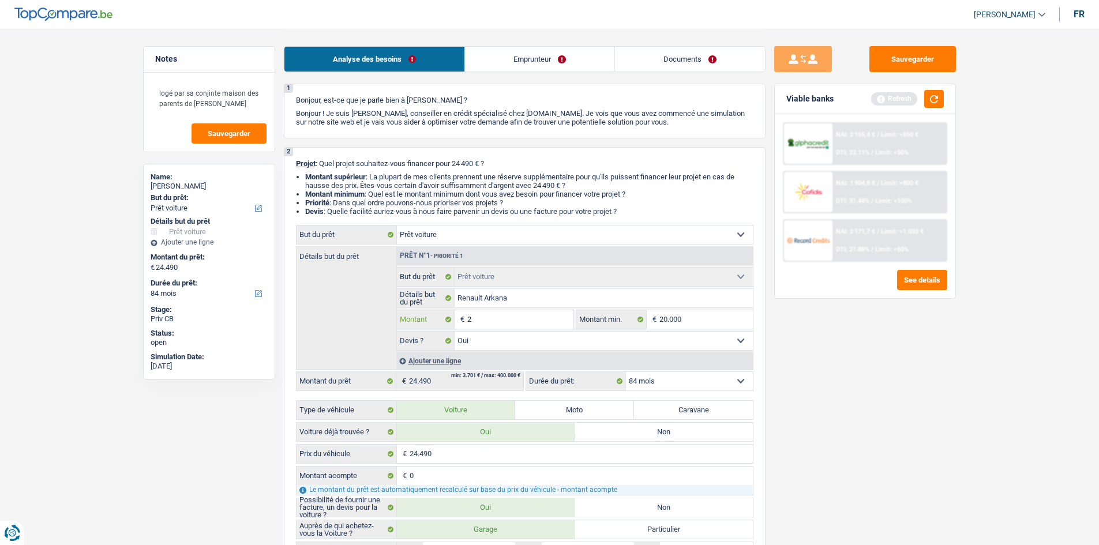
type input "2"
type input "20"
type input "200"
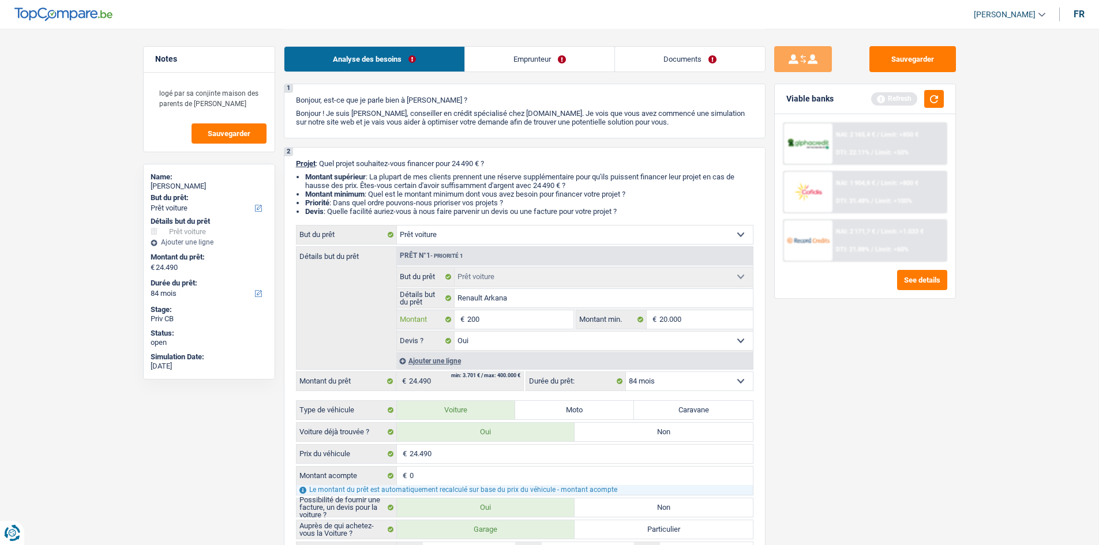
type input "2.000"
type input "20.000"
click at [505, 318] on input "20.000" at bounding box center [520, 319] width 106 height 18
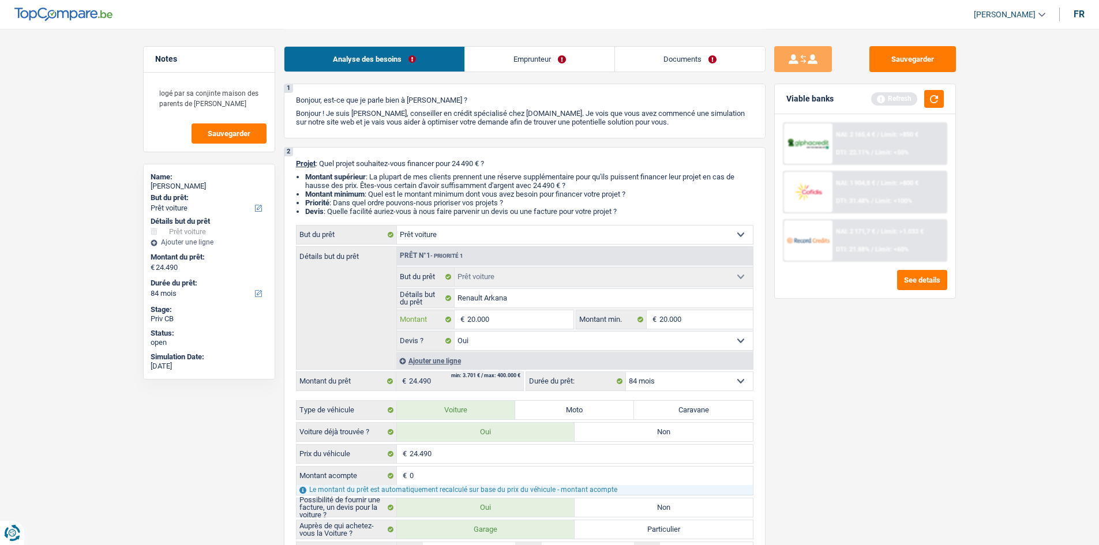
type input "2.000"
type input "200"
type input "20"
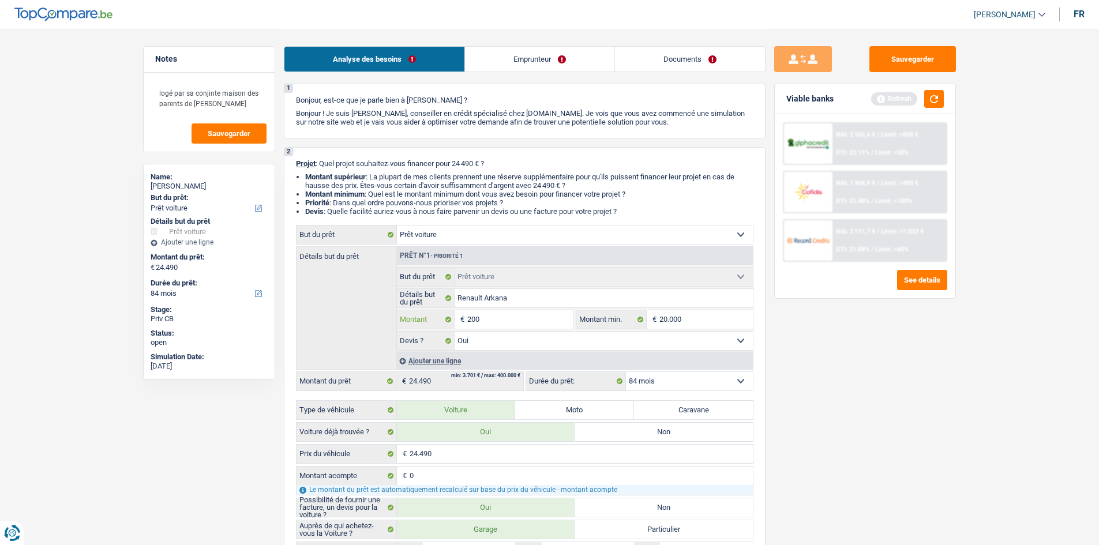
type input "20"
type input "2"
type input "24"
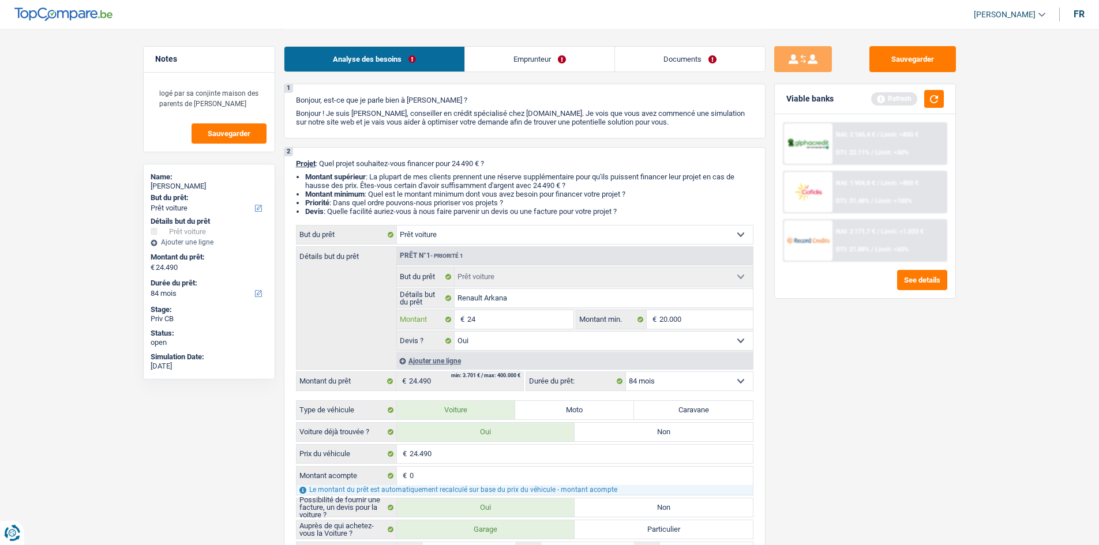
type input "244"
type input "2.449"
type input "24.490"
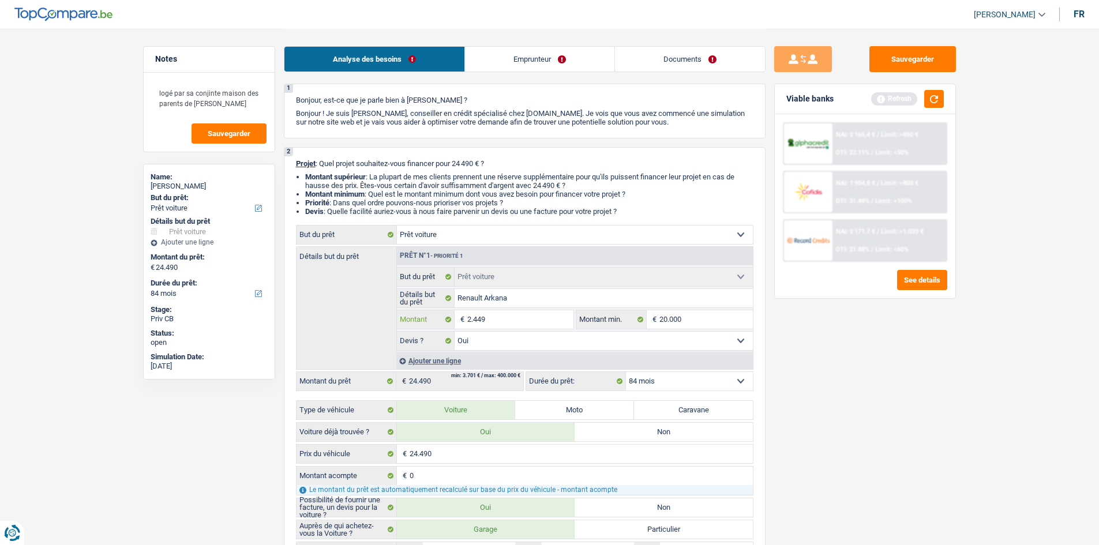
type input "24.490"
click at [816, 407] on div "Sauvegarder Viable banks Refresh NAI: 2 165,4 € / Limit: >850 € DTI: 22.11% / L…" at bounding box center [865, 286] width 199 height 481
click at [939, 102] on button "button" at bounding box center [934, 99] width 20 height 18
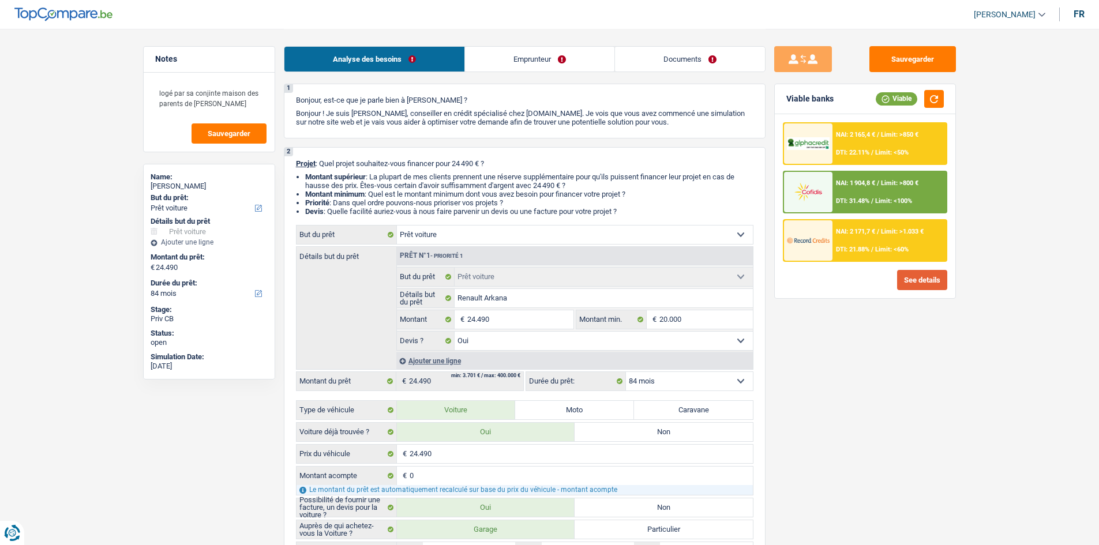
click at [923, 284] on button "See details" at bounding box center [922, 280] width 50 height 20
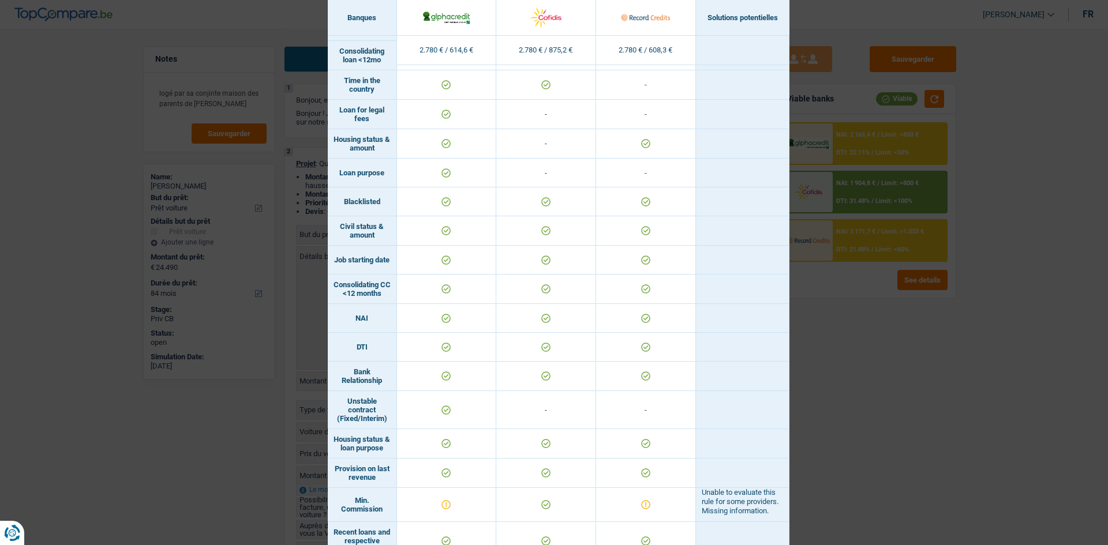
scroll to position [404, 0]
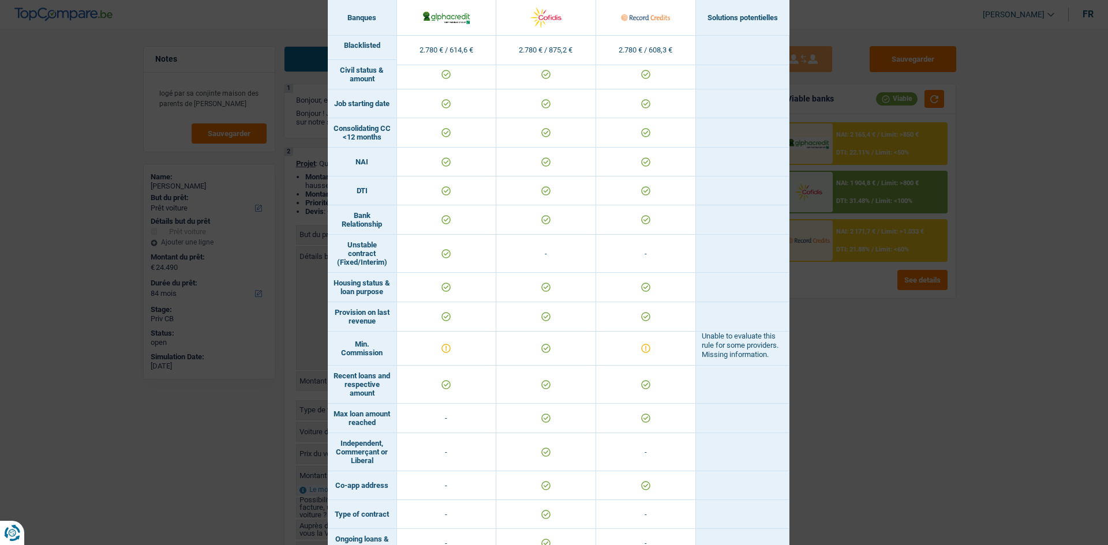
drag, startPoint x: 891, startPoint y: 403, endPoint x: 907, endPoint y: 383, distance: 26.0
click at [892, 403] on div "Banks conditions × Banques Solutions potentielles Revenus / Charges 2.780 € / 6…" at bounding box center [554, 272] width 1108 height 545
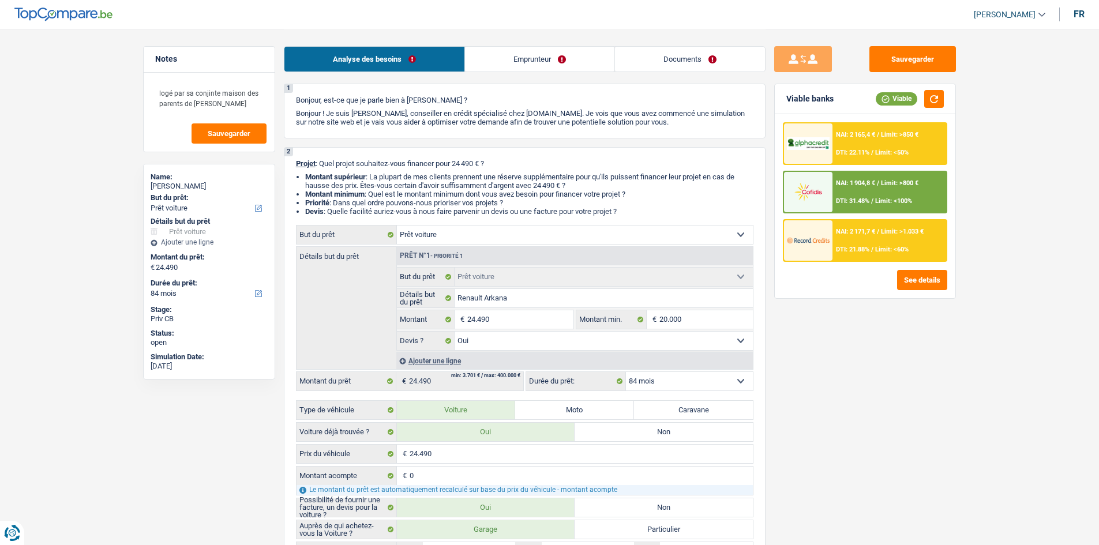
click at [854, 245] on div "NAI: 2 171,7 € / Limit: >1.033 € DTI: 21.88% / Limit: <60%" at bounding box center [890, 240] width 114 height 40
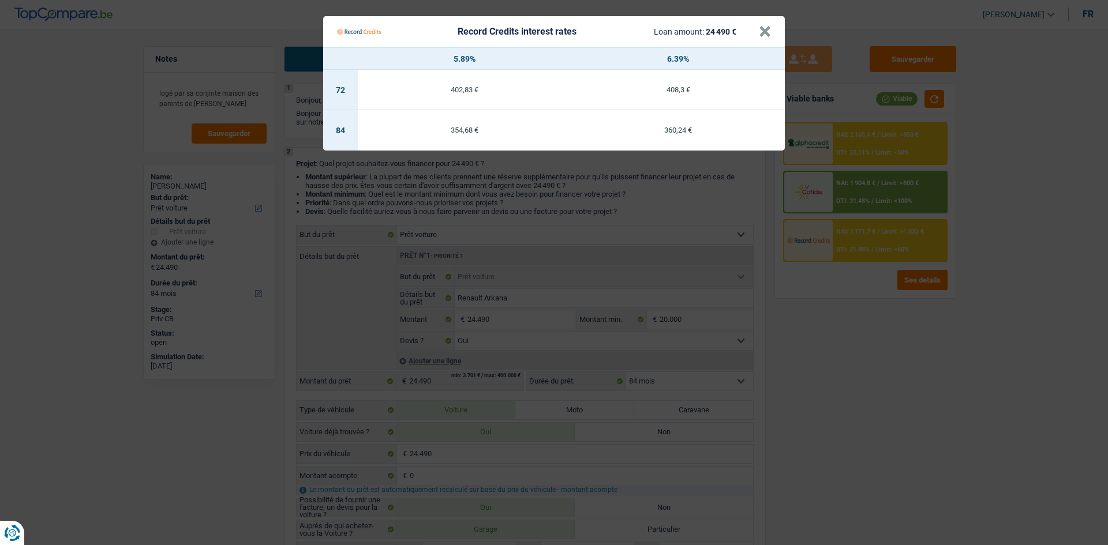
click at [807, 356] on Credits "Record Credits interest rates Loan amount: 24 490 € × 5.89% 6.39% 72 402,83 € 4…" at bounding box center [554, 272] width 1108 height 545
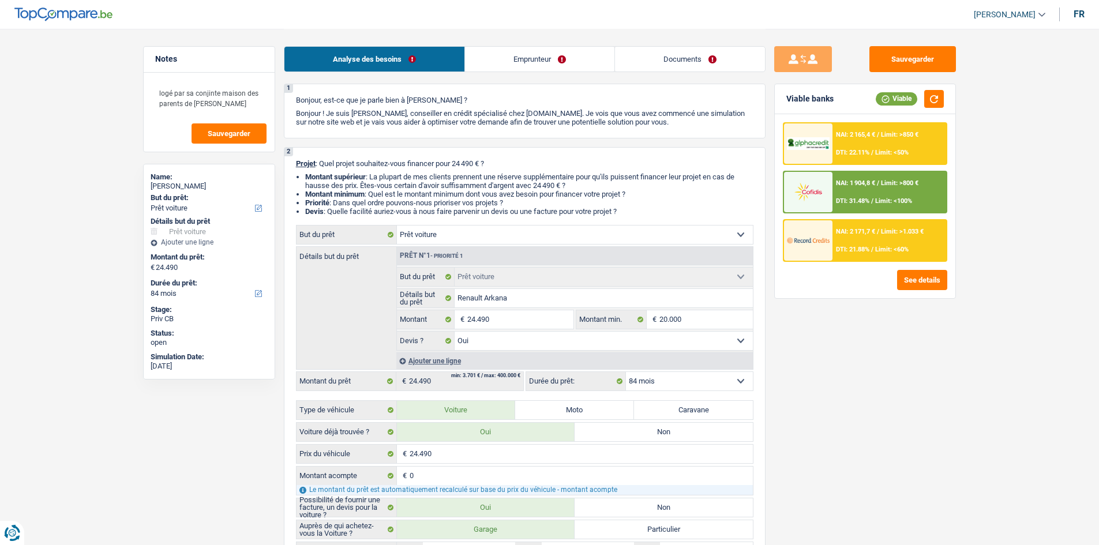
click at [887, 246] on div "NAI: 2 171,7 € / Limit: >1.033 € DTI: 21.88% / Limit: <60%" at bounding box center [890, 240] width 114 height 40
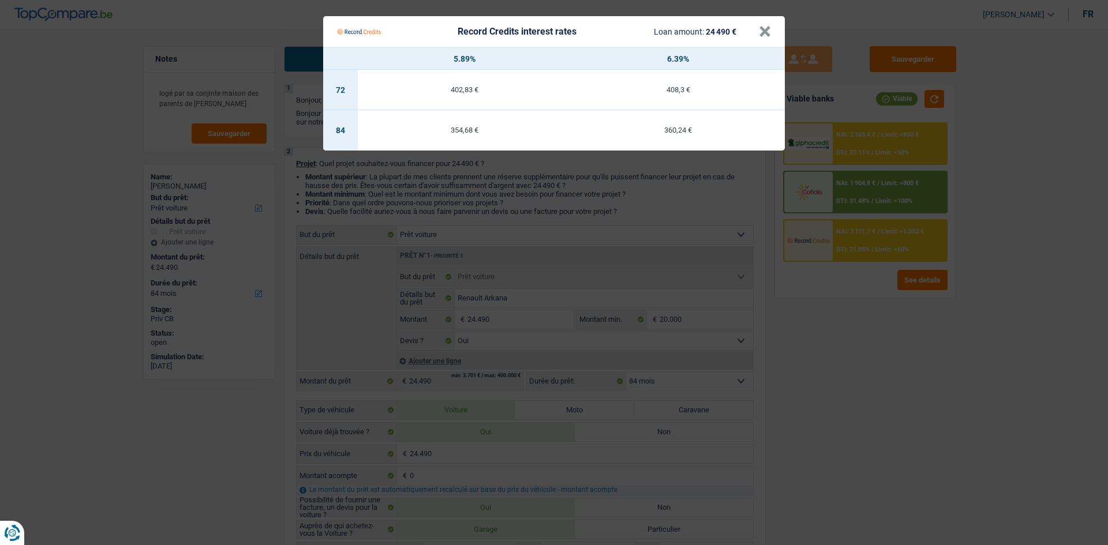
drag, startPoint x: 891, startPoint y: 383, endPoint x: 831, endPoint y: 374, distance: 60.7
click at [889, 384] on Credits "Record Credits interest rates Loan amount: 24 490 € × 5.89% 6.39% 72 402,83 € 4…" at bounding box center [554, 272] width 1108 height 545
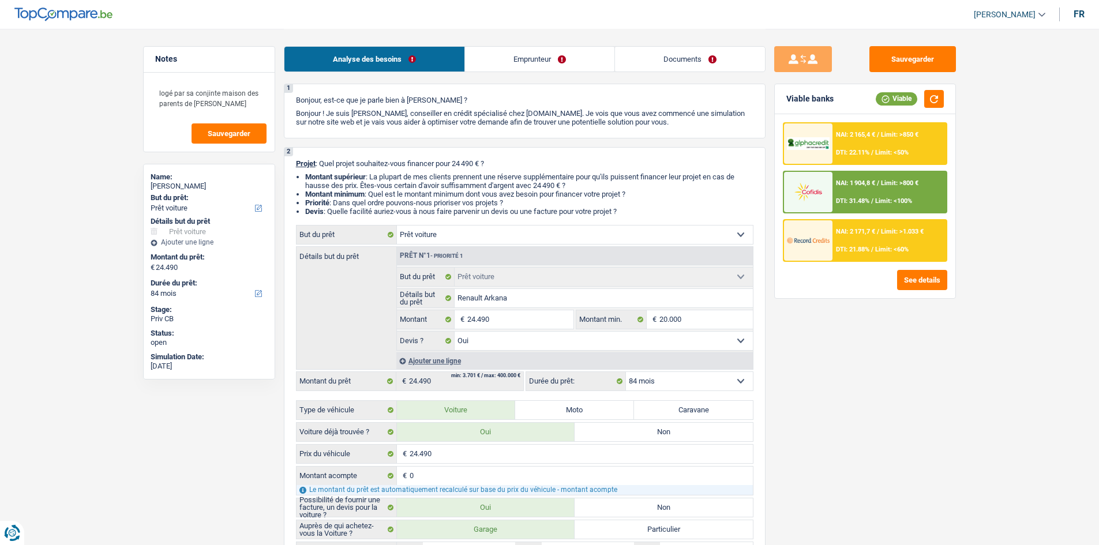
click at [720, 373] on select "12 mois 18 mois 24 mois 30 mois 36 mois 42 mois 48 mois 60 mois 72 mois 84 mois…" at bounding box center [689, 381] width 127 height 18
select select "60"
click at [626, 372] on select "12 mois 18 mois 24 mois 30 mois 36 mois 42 mois 48 mois 60 mois 72 mois 84 mois…" at bounding box center [689, 381] width 127 height 18
select select "60"
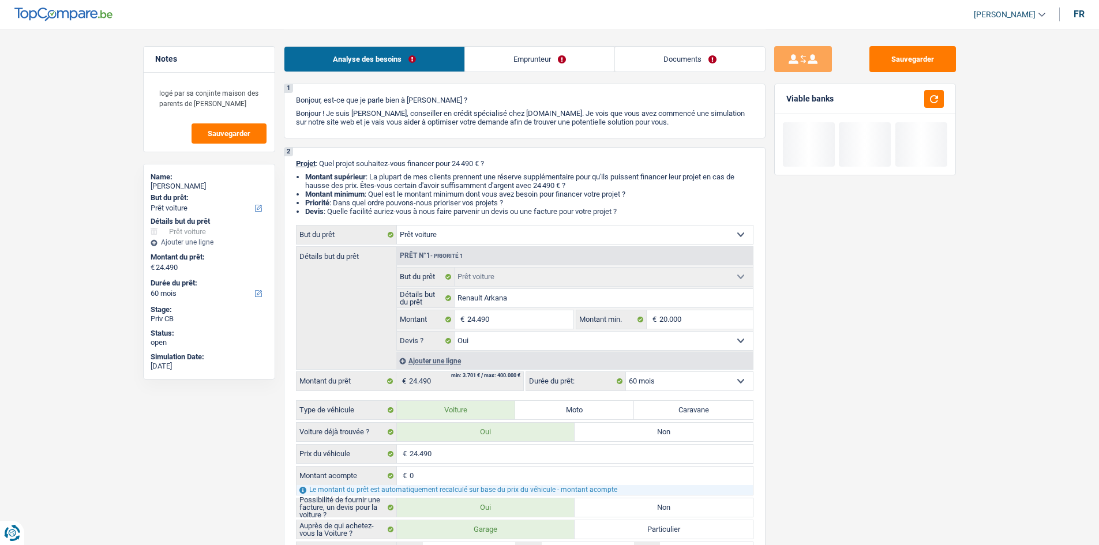
drag, startPoint x: 913, startPoint y: 372, endPoint x: 925, endPoint y: 264, distance: 108.6
click at [913, 372] on div "Sauvegarder Viable banks" at bounding box center [865, 286] width 199 height 481
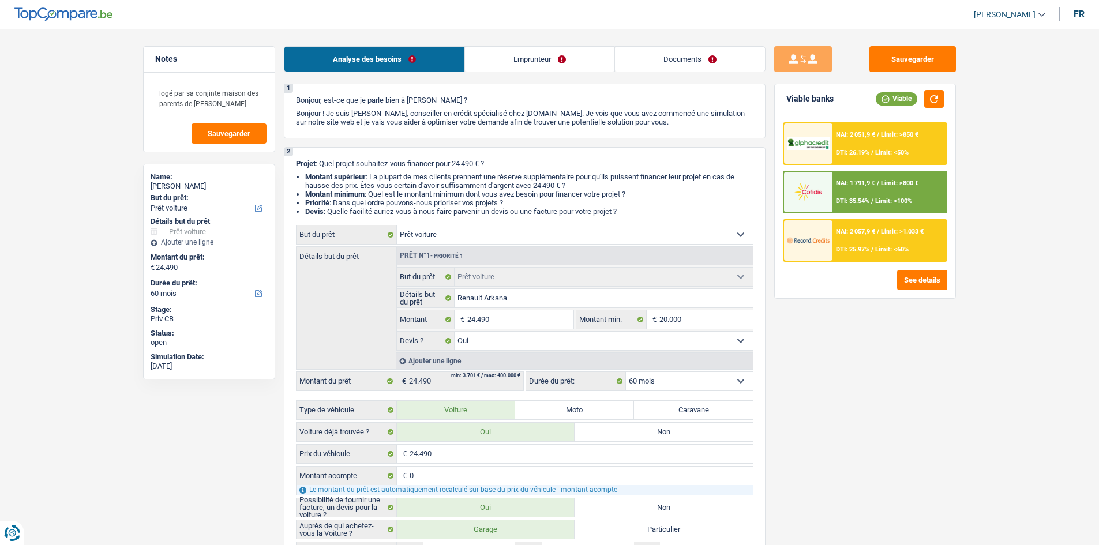
click at [900, 246] on div "NAI: 2 057,9 € / Limit: >1.033 € DTI: 25.97% / Limit: <60%" at bounding box center [890, 240] width 114 height 40
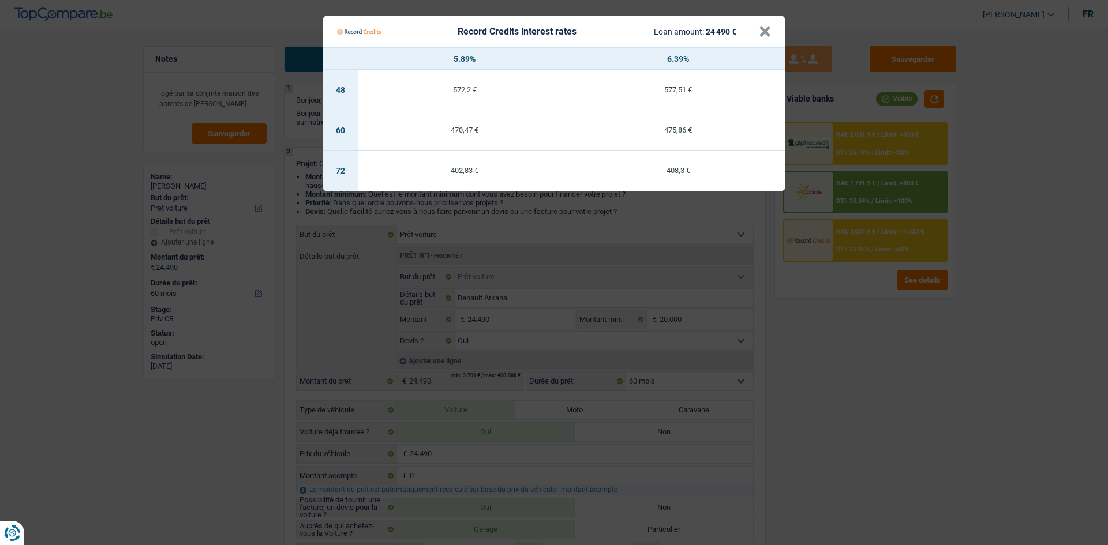
click at [920, 376] on Credits "Record Credits interest rates Loan amount: 24 490 € × 5.89% 6.39% 48 572,2 € 57…" at bounding box center [554, 272] width 1108 height 545
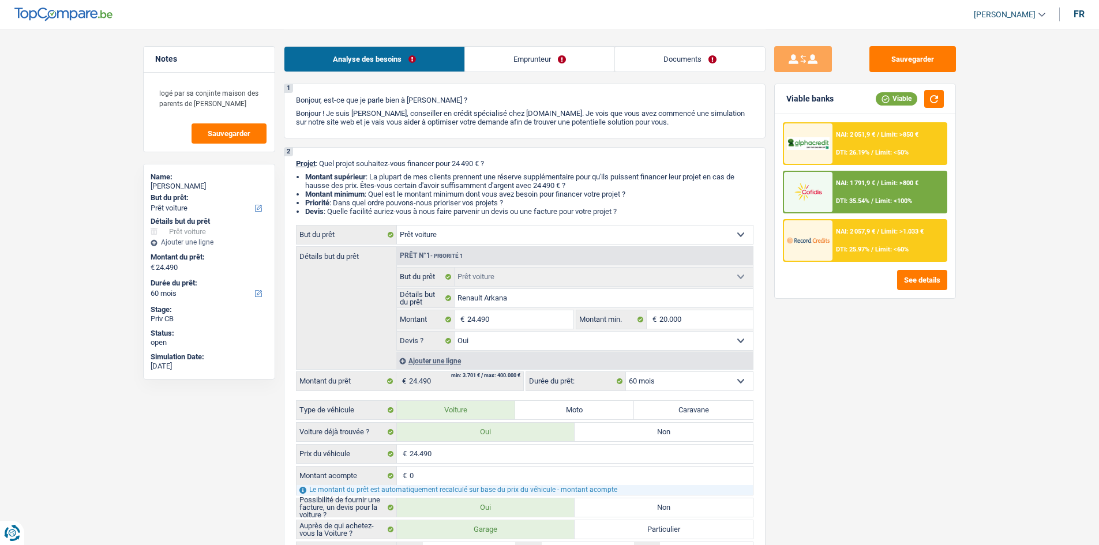
click at [854, 250] on span "DTI: 25.97%" at bounding box center [852, 250] width 33 height 8
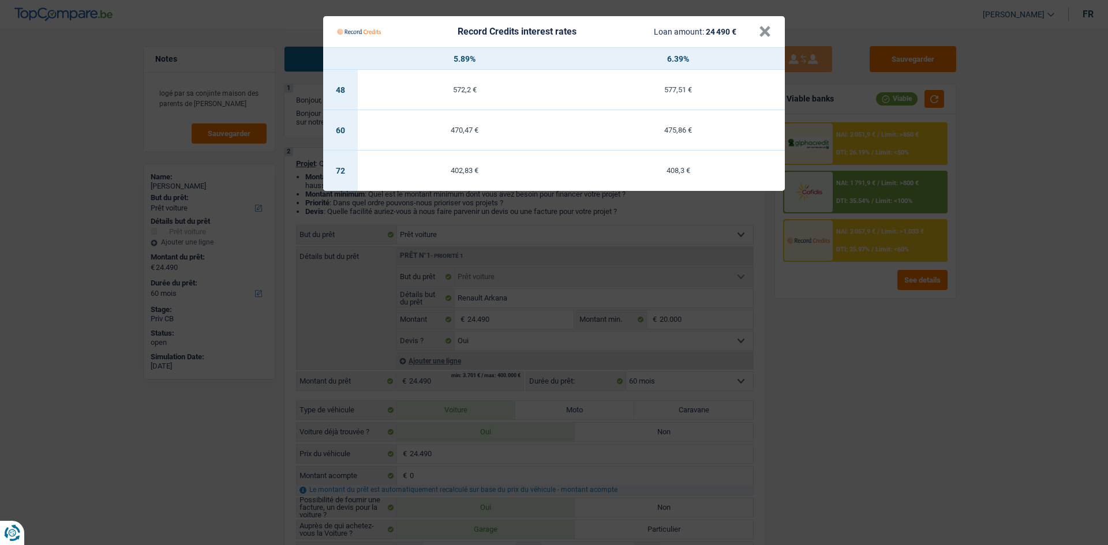
click at [853, 372] on Credits "Record Credits interest rates Loan amount: 24 490 € × 5.89% 6.39% 48 572,2 € 57…" at bounding box center [554, 272] width 1108 height 545
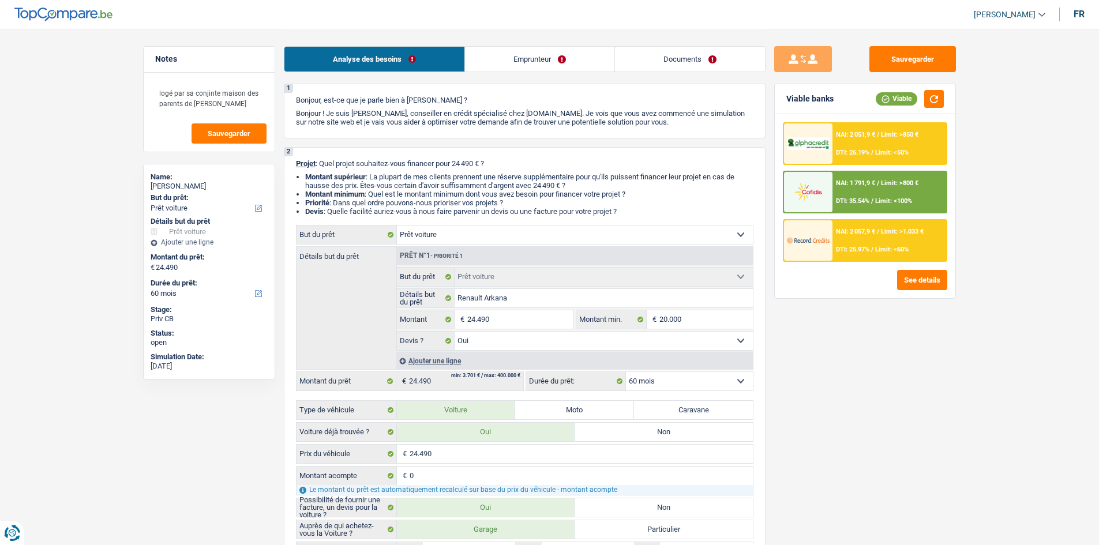
click at [878, 250] on span "Limit: <60%" at bounding box center [891, 250] width 33 height 8
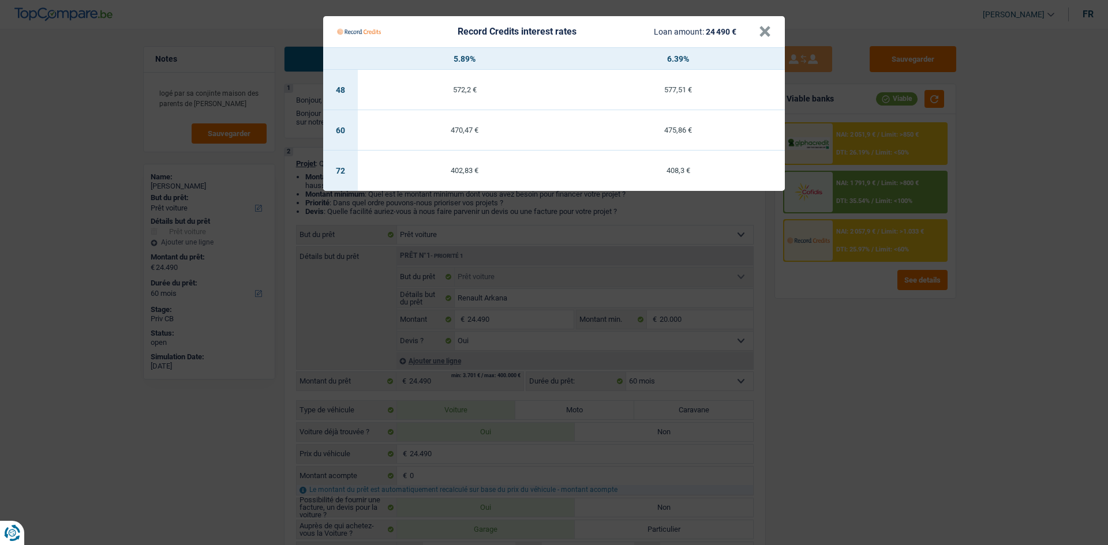
drag, startPoint x: 845, startPoint y: 402, endPoint x: 686, endPoint y: 359, distance: 164.3
click at [838, 400] on Credits "Record Credits interest rates Loan amount: 24 490 € × 5.89% 6.39% 48 572,2 € 57…" at bounding box center [554, 272] width 1108 height 545
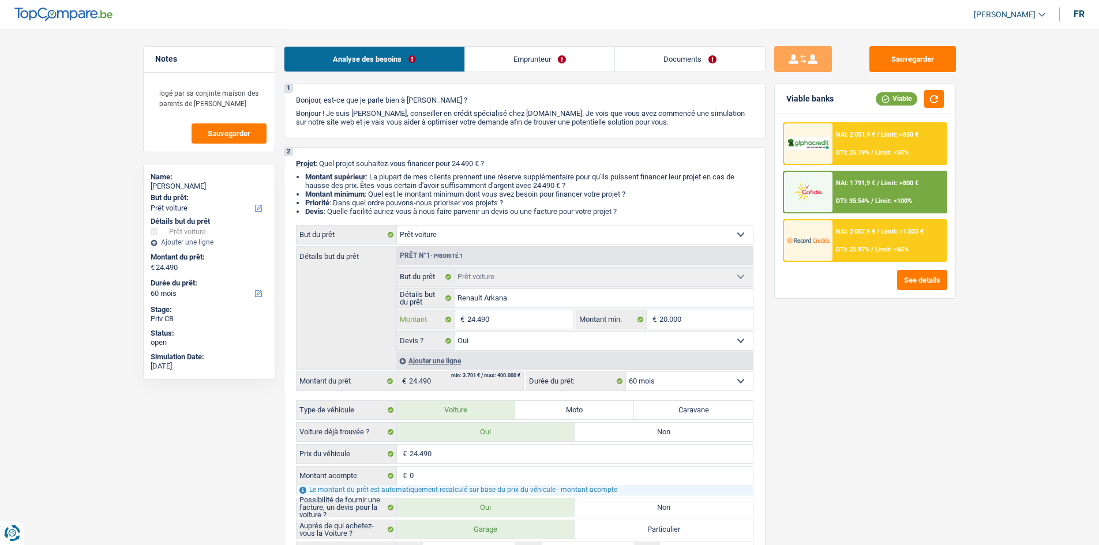
click at [558, 316] on input "24.490" at bounding box center [520, 319] width 106 height 18
type input "2.449"
type input "244"
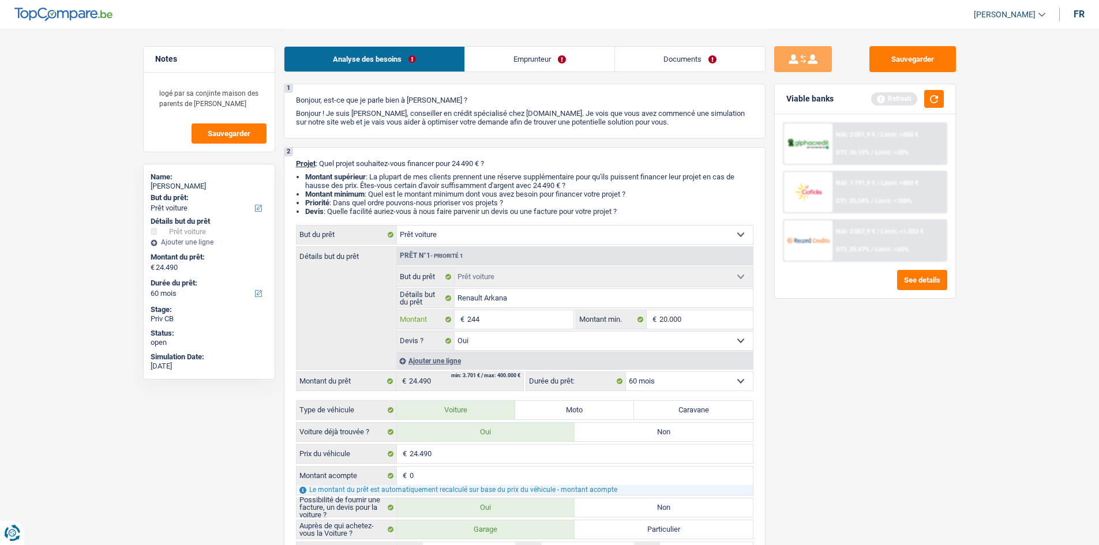
type input "24"
type input "2"
type input "20"
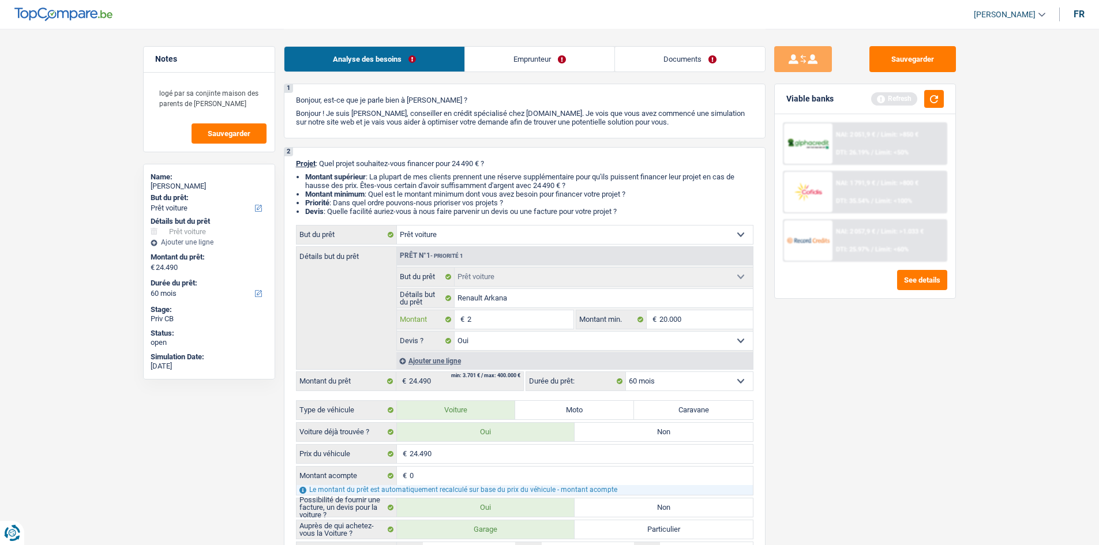
type input "20"
type input "200"
type input "2.000"
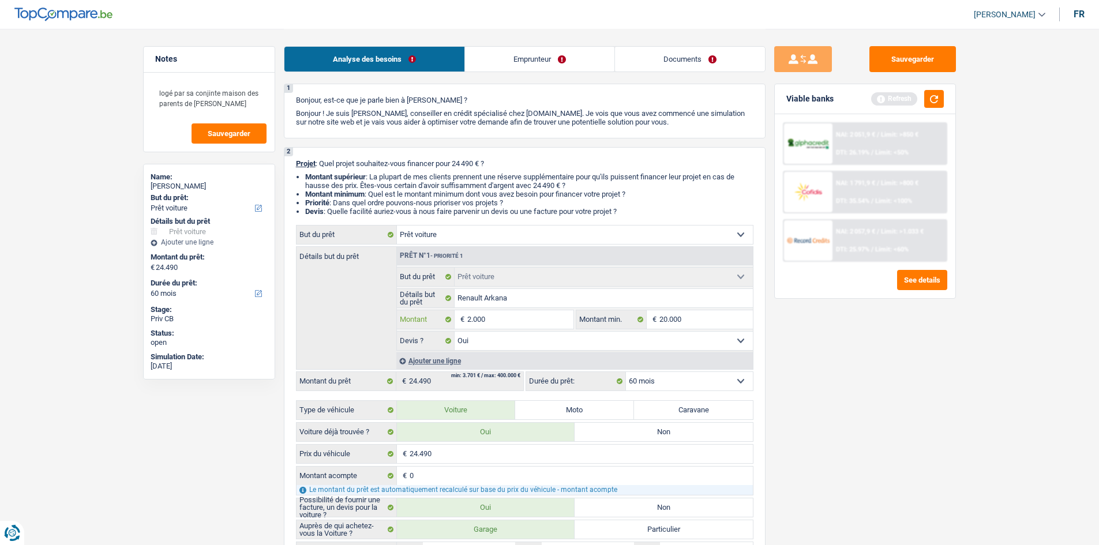
type input "20.000"
select select "84"
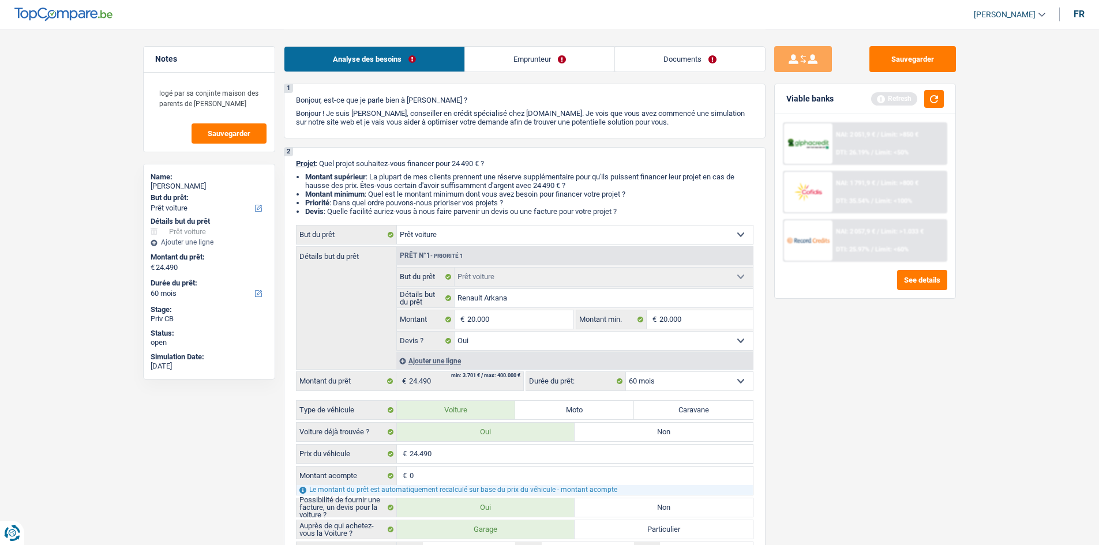
type input "20.000"
select select "84"
type input "20.000"
select select "84"
drag, startPoint x: 929, startPoint y: 417, endPoint x: 928, endPoint y: 325, distance: 91.2
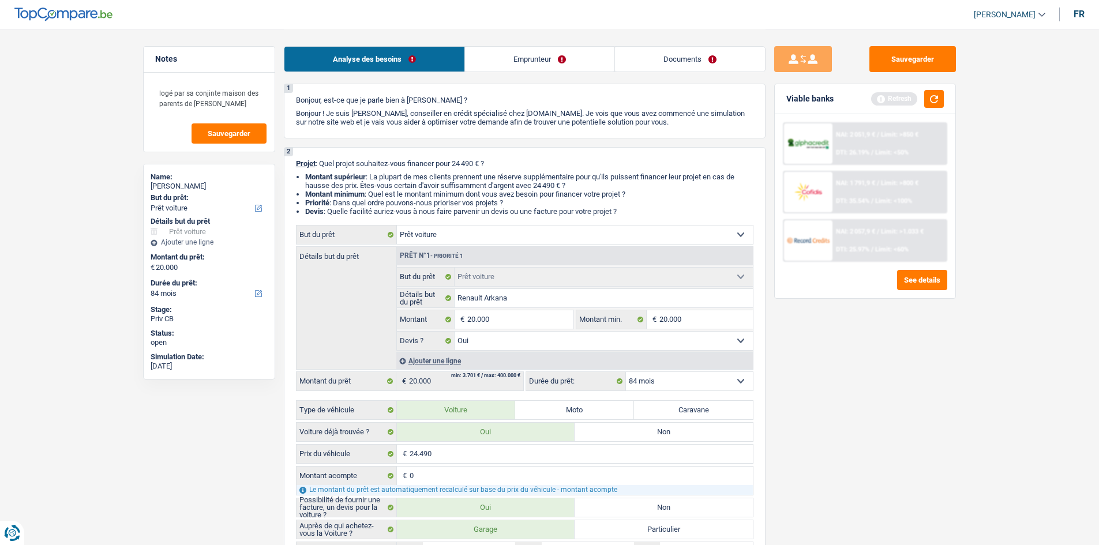
click at [929, 410] on div "Sauvegarder Viable banks Refresh NAI: 2 051,9 € / Limit: >850 € DTI: 26.19% / L…" at bounding box center [865, 286] width 199 height 481
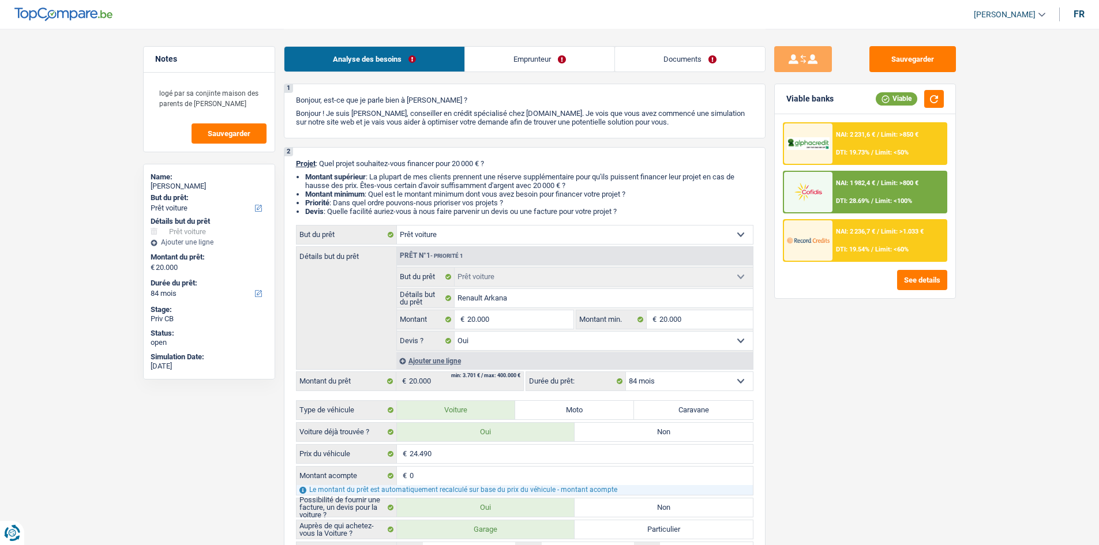
click at [870, 237] on div "NAI: 2 236,7 € / Limit: >1.033 € DTI: 19.54% / Limit: <60%" at bounding box center [890, 240] width 114 height 40
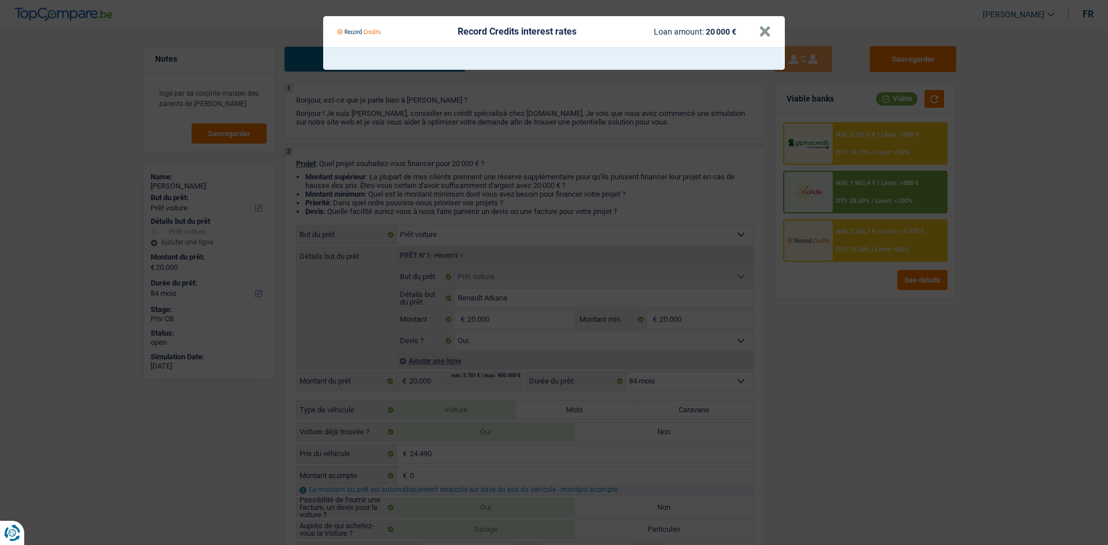
click at [851, 293] on Credits "Record Credits interest rates Loan amount: 20 000 € ×" at bounding box center [554, 272] width 1108 height 545
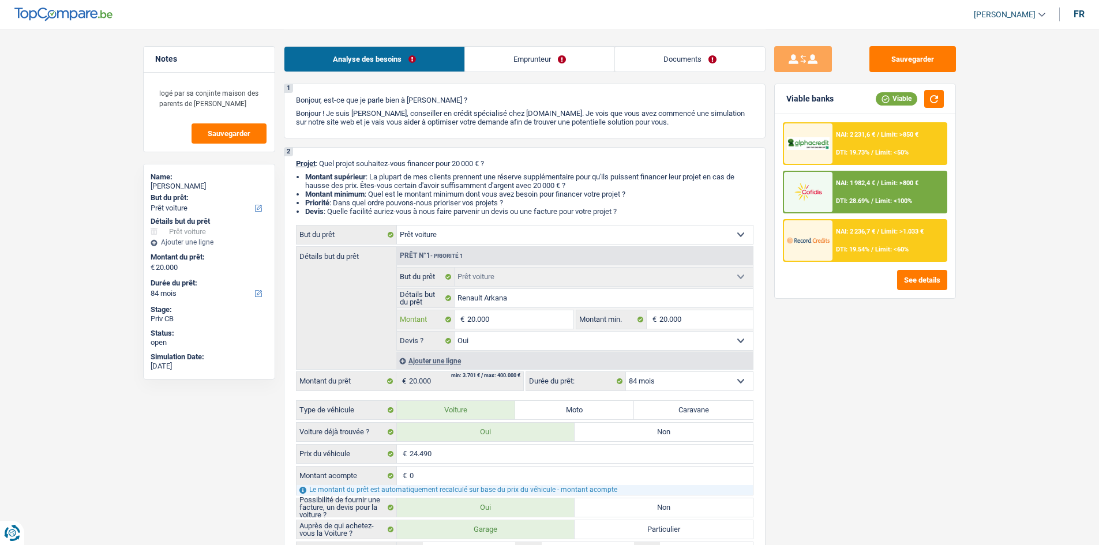
click at [518, 318] on input "20.000" at bounding box center [520, 319] width 106 height 18
type input "2.000"
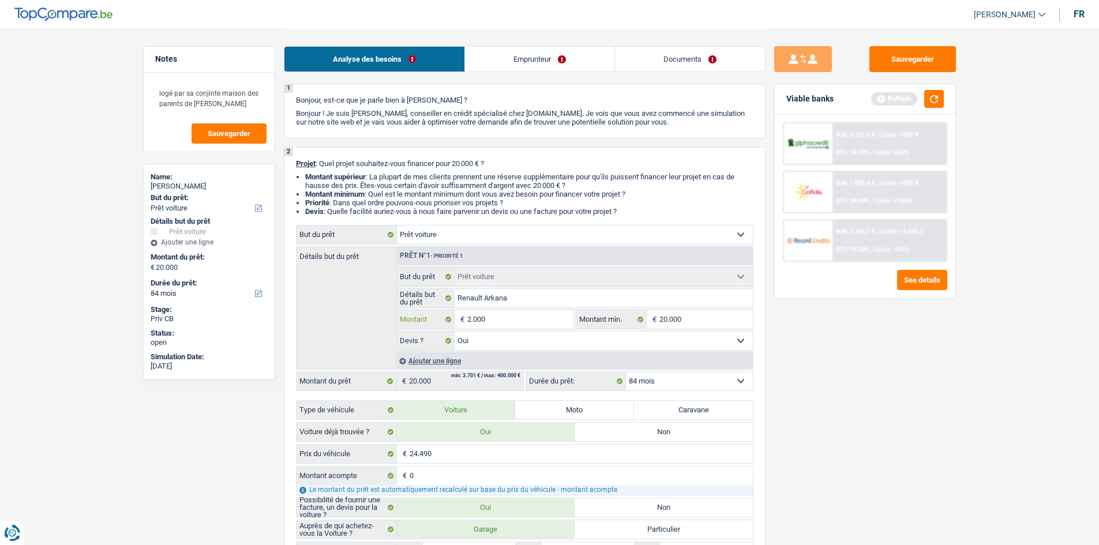
type input "20.001"
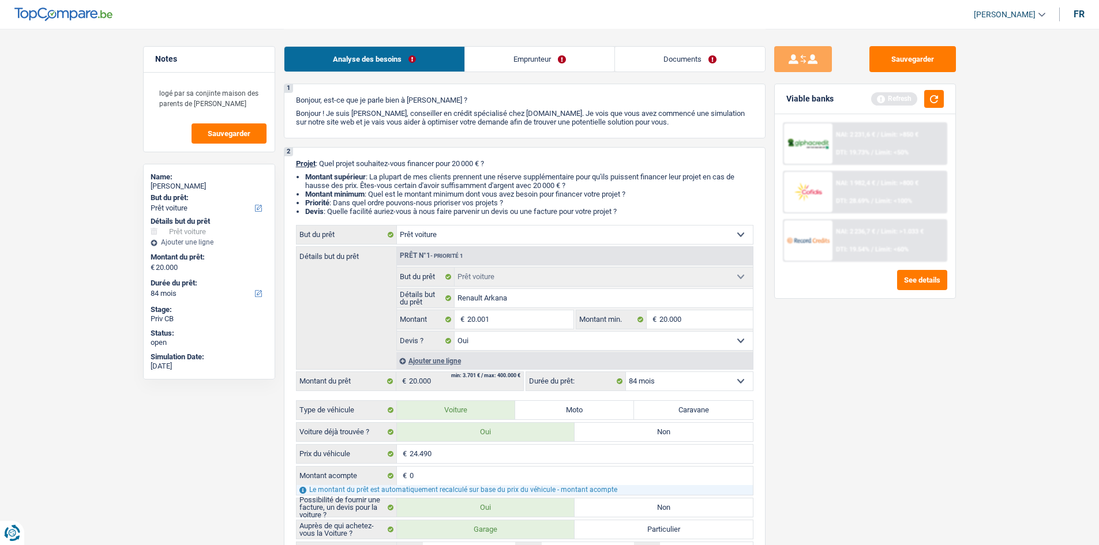
type input "20.001"
drag, startPoint x: 817, startPoint y: 403, endPoint x: 828, endPoint y: 383, distance: 22.5
click at [818, 402] on div "Sauvegarder Viable banks Refresh NAI: 2 231,6 € / Limit: >850 € DTI: 19.73% / L…" at bounding box center [865, 286] width 199 height 481
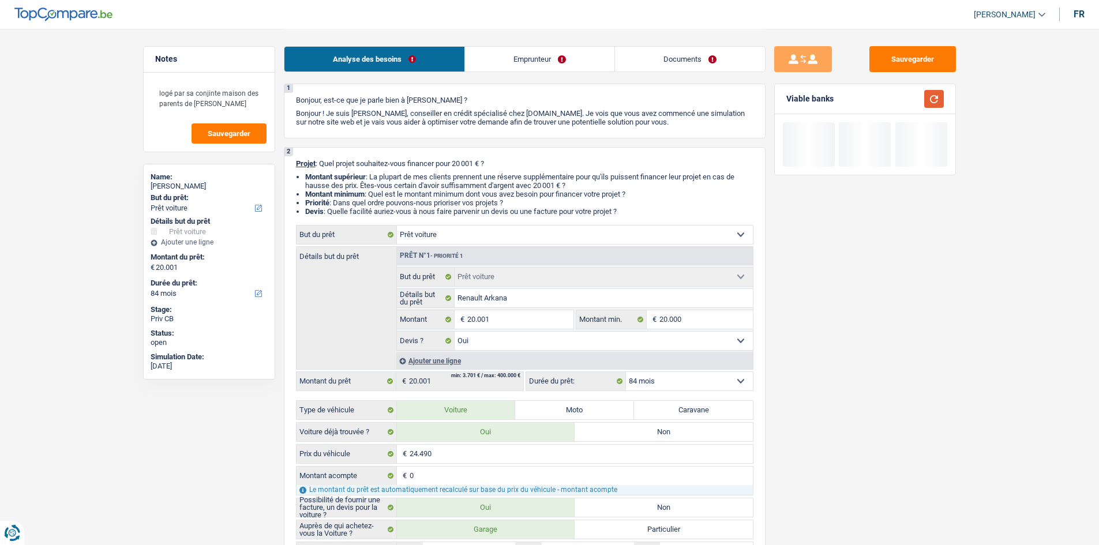
click at [926, 104] on button "button" at bounding box center [934, 99] width 20 height 18
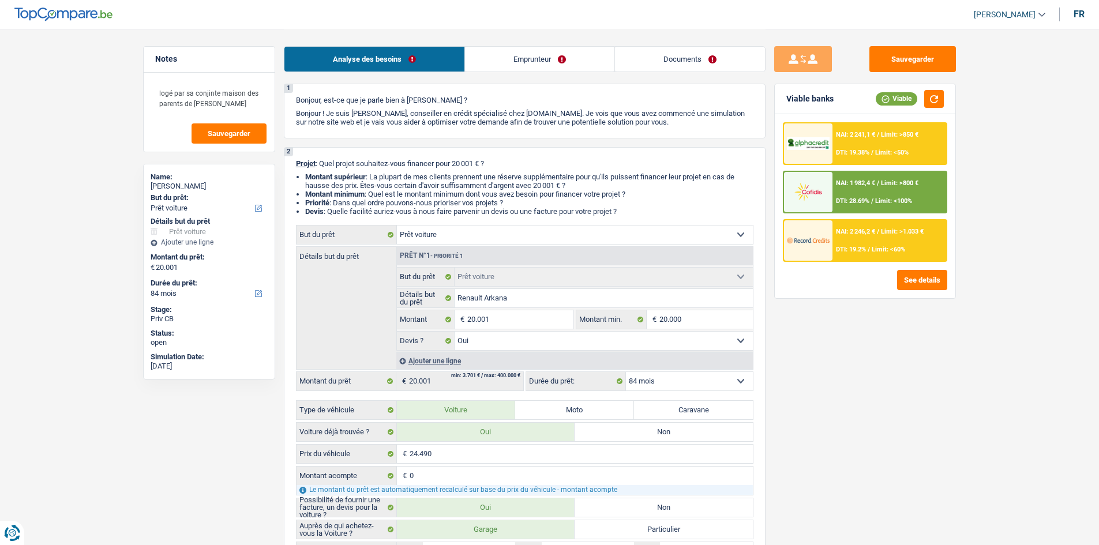
click at [661, 384] on select "12 mois 18 mois 24 mois 30 mois 36 mois 42 mois 48 mois 60 mois 72 mois 84 mois…" at bounding box center [689, 381] width 127 height 18
select select "60"
click at [626, 372] on select "12 mois 18 mois 24 mois 30 mois 36 mois 42 mois 48 mois 60 mois 72 mois 84 mois…" at bounding box center [689, 381] width 127 height 18
select select "60"
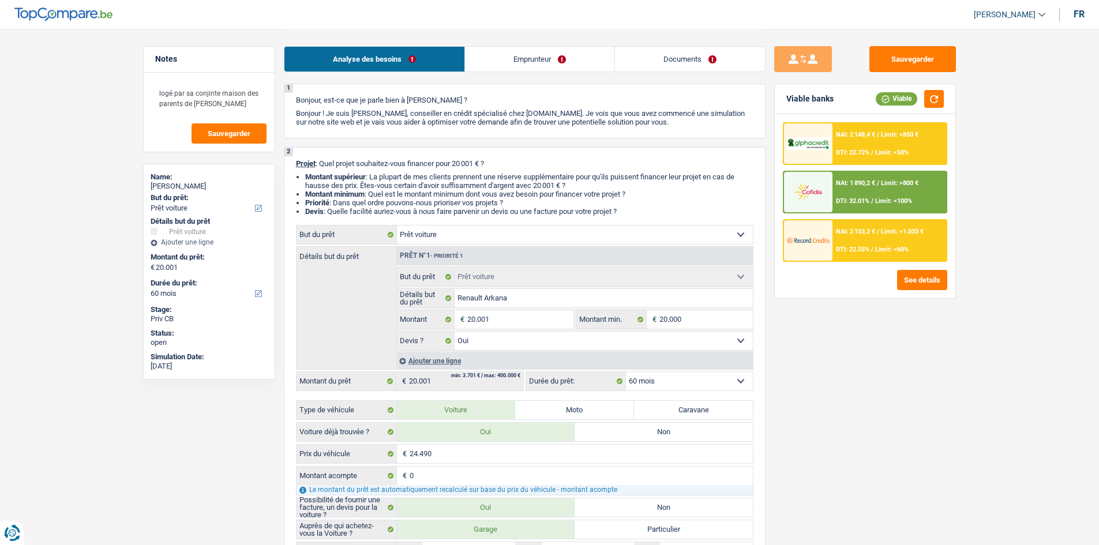
click at [871, 242] on div "NAI: 2 153,2 € / Limit: >1.033 € DTI: 22.55% / Limit: <60%" at bounding box center [890, 240] width 114 height 40
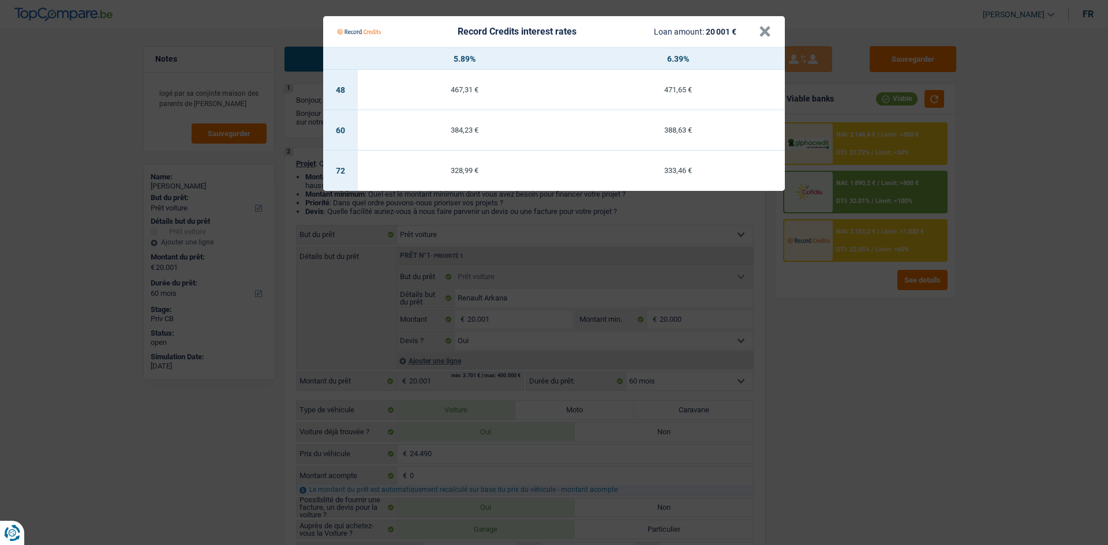
drag, startPoint x: 979, startPoint y: 357, endPoint x: 966, endPoint y: 341, distance: 20.5
click at [976, 354] on Credits "Record Credits interest rates Loan amount: 20 001 € × 5.89% 6.39% 48 467,31 € 4…" at bounding box center [554, 272] width 1108 height 545
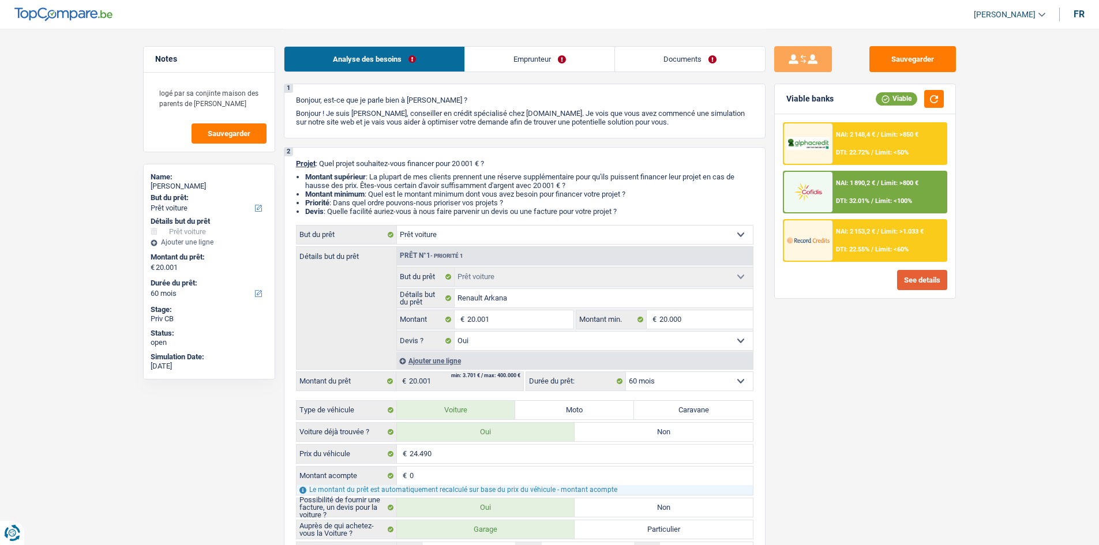
click at [912, 286] on button "See details" at bounding box center [922, 280] width 50 height 20
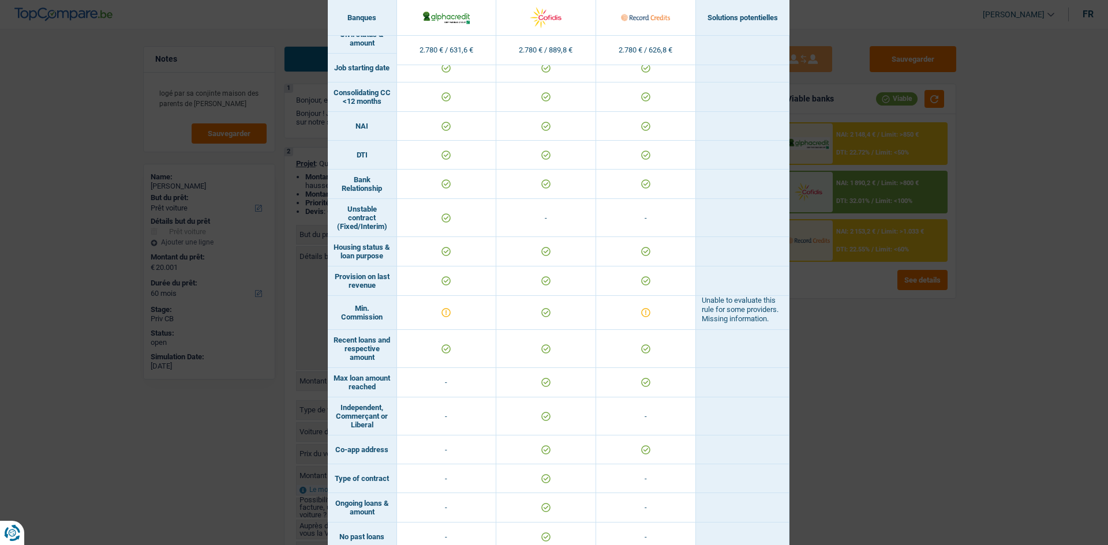
scroll to position [531, 0]
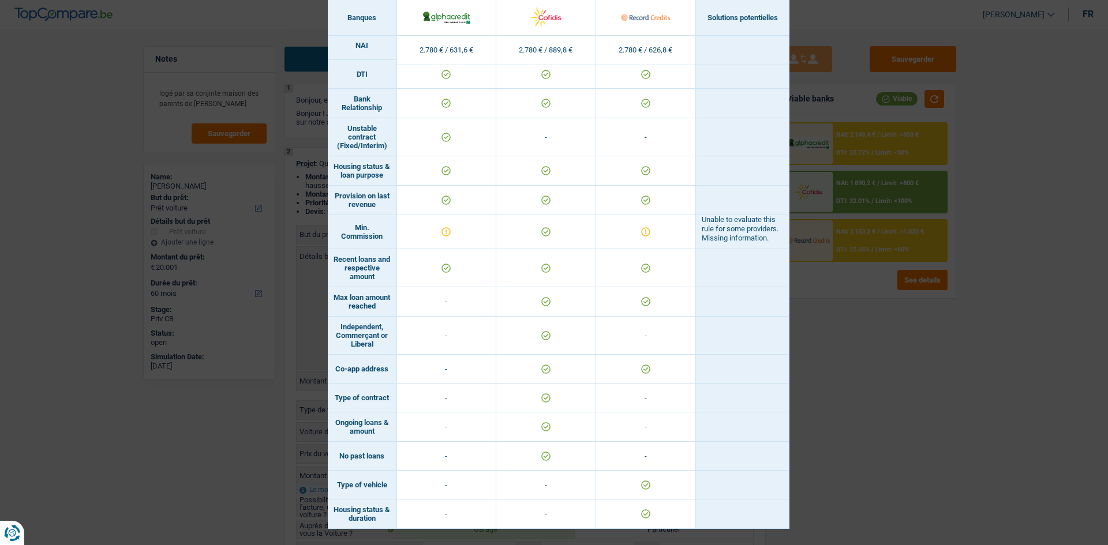
click at [882, 473] on div "Banks conditions × Banques Solutions potentielles Revenus / Charges 2.780 € / 6…" at bounding box center [554, 272] width 1108 height 545
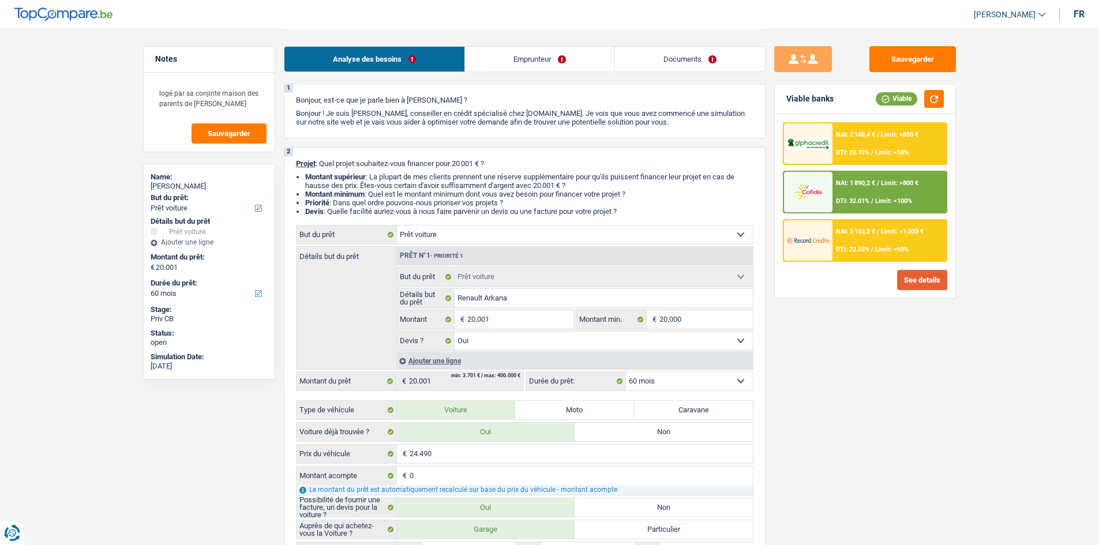
click at [900, 280] on button "See details" at bounding box center [922, 280] width 50 height 20
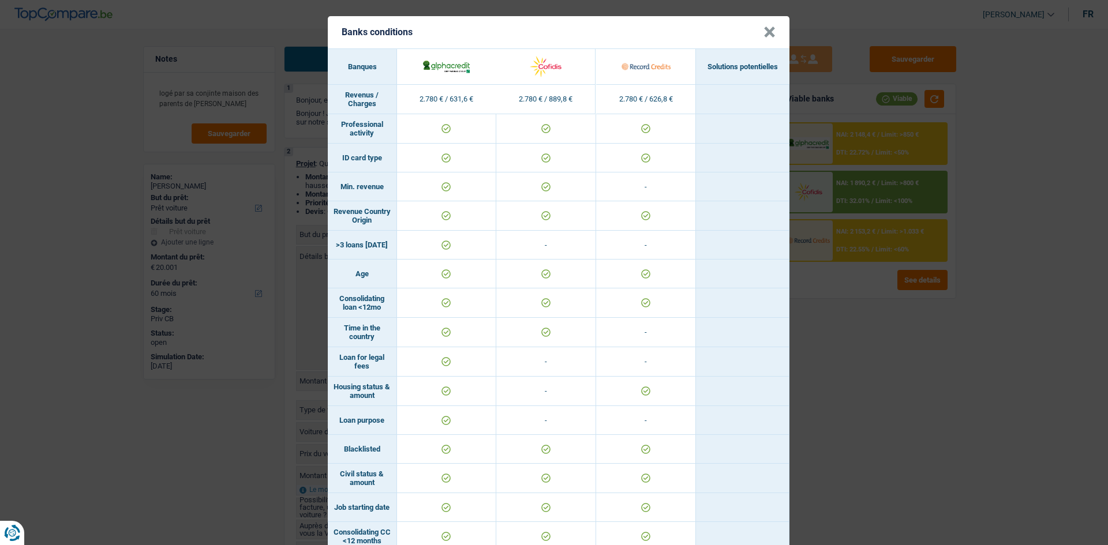
scroll to position [0, 0]
click at [927, 407] on div "Banks conditions × Banques Solutions potentielles Revenus / Charges 2.780 € / 6…" at bounding box center [554, 272] width 1108 height 545
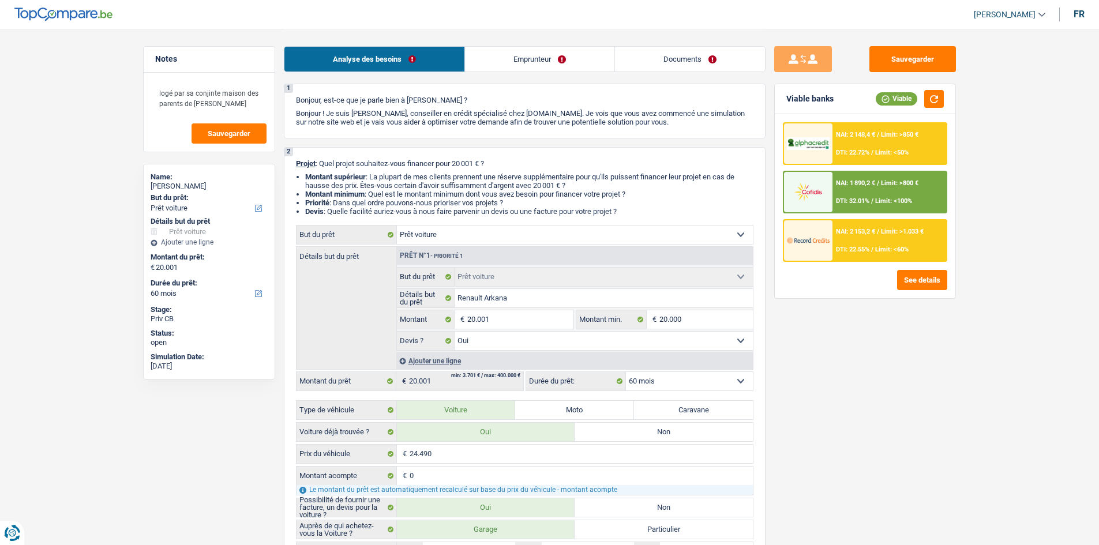
click at [854, 227] on div "NAI: 2 153,2 € / Limit: >1.033 € DTI: 22.55% / Limit: <60%" at bounding box center [890, 240] width 114 height 40
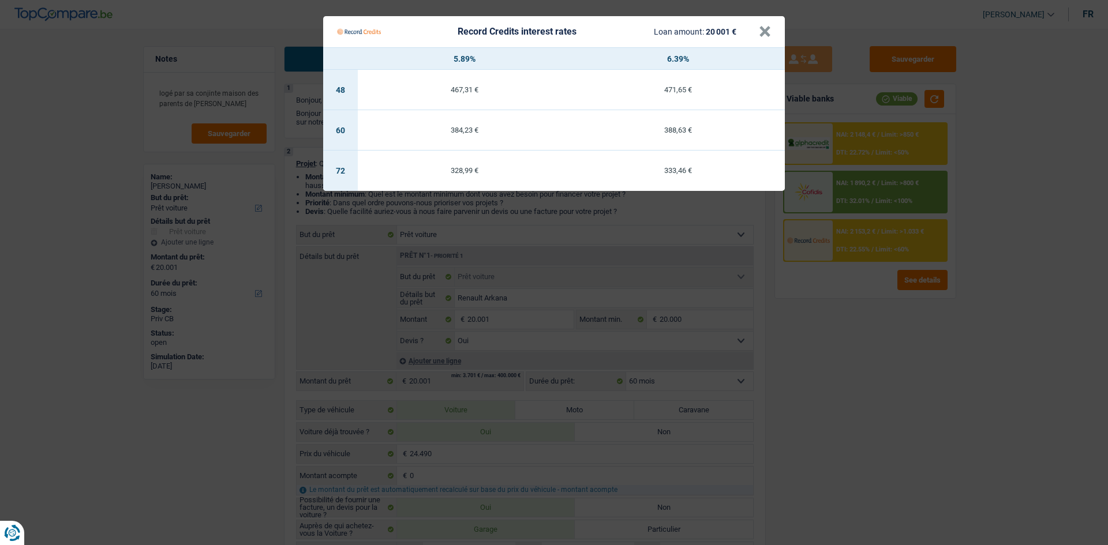
click at [558, 135] on td "384,23 €" at bounding box center [464, 130] width 213 height 40
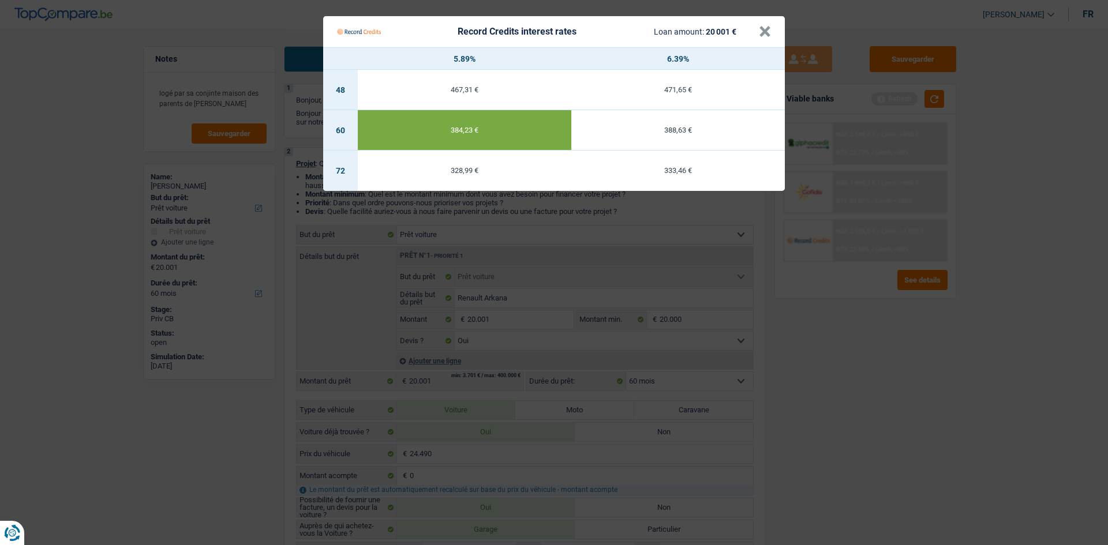
drag, startPoint x: 881, startPoint y: 415, endPoint x: 920, endPoint y: 384, distance: 49.6
click at [881, 413] on Credits "Record Credits interest rates Loan amount: 20 001 € × 5.89% 6.39% 48 467,31 € 4…" at bounding box center [554, 272] width 1108 height 545
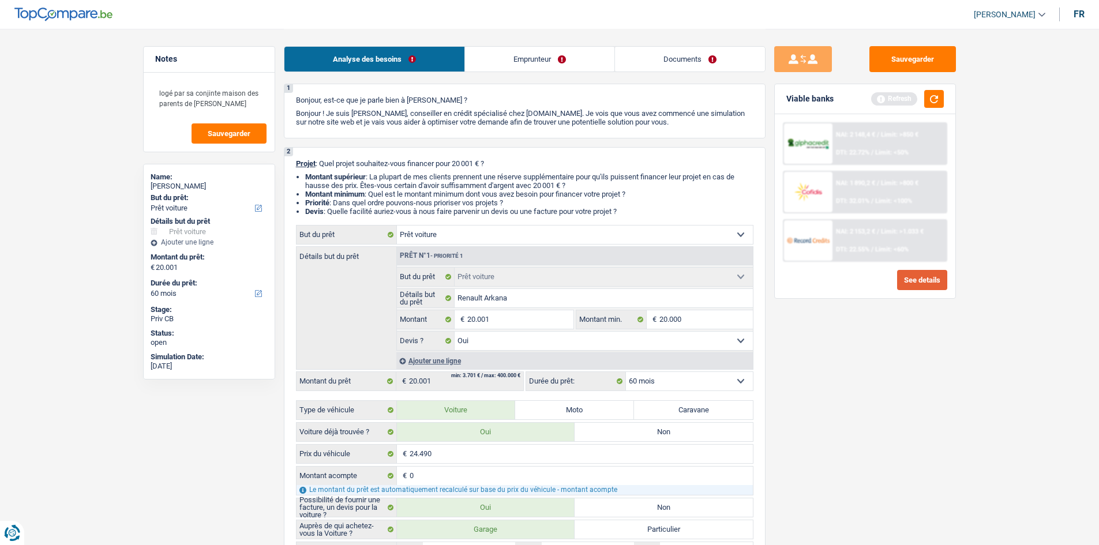
click at [906, 282] on button "See details" at bounding box center [922, 280] width 50 height 20
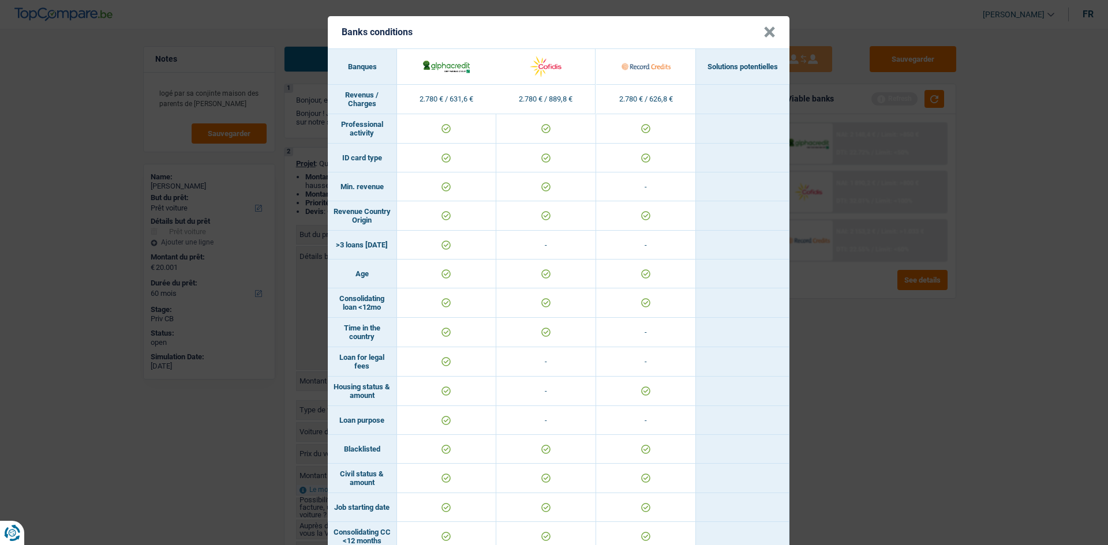
click at [830, 444] on div "Banks conditions × Banques Solutions potentielles Revenus / Charges 2.780 € / 6…" at bounding box center [554, 272] width 1108 height 545
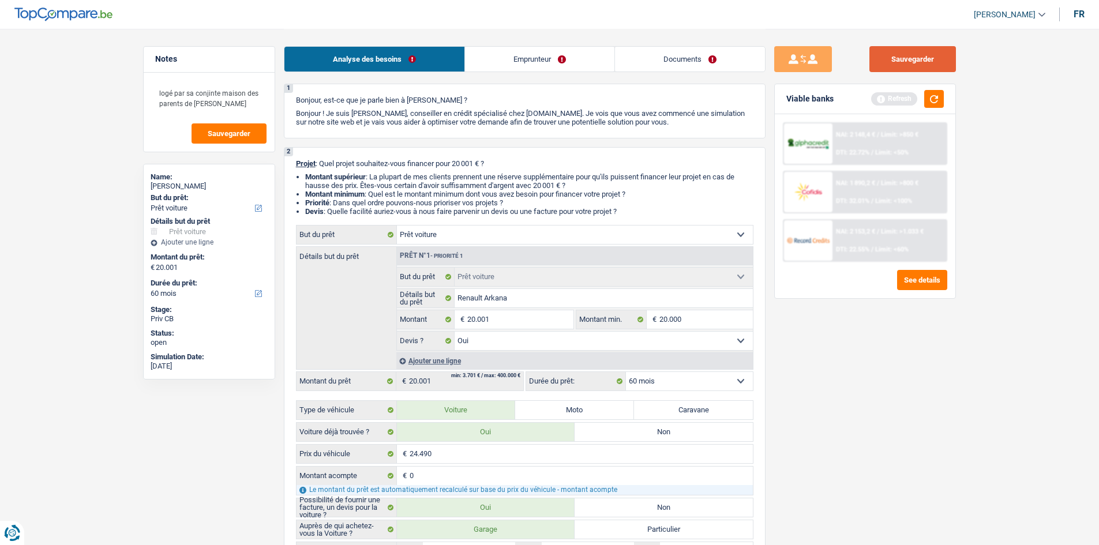
drag, startPoint x: 916, startPoint y: 53, endPoint x: 880, endPoint y: 48, distance: 35.5
click at [916, 53] on button "Sauvegarder" at bounding box center [912, 59] width 87 height 26
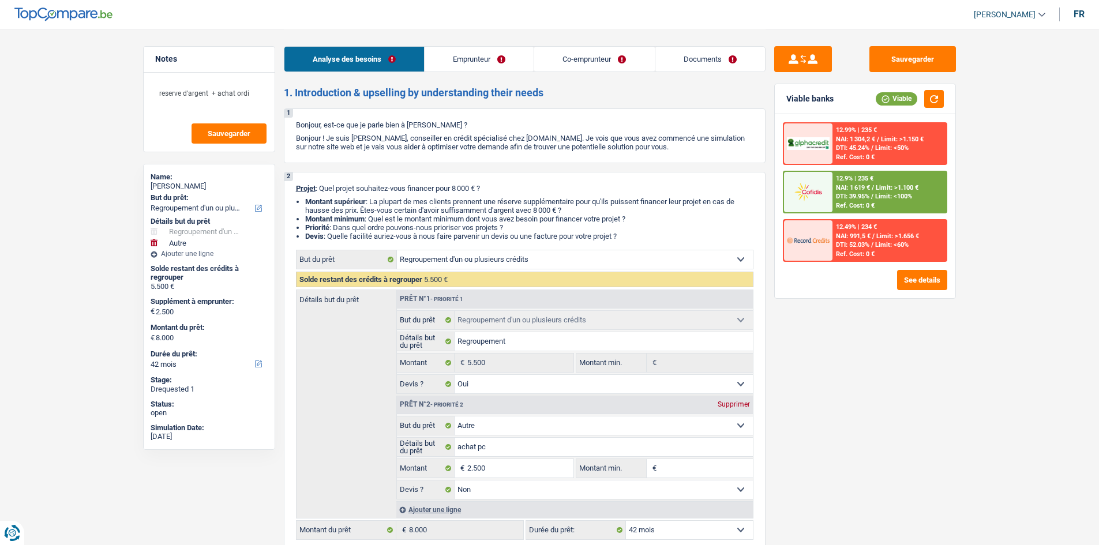
select select "refinancing"
select select "other"
select select "42"
select select "refinancing"
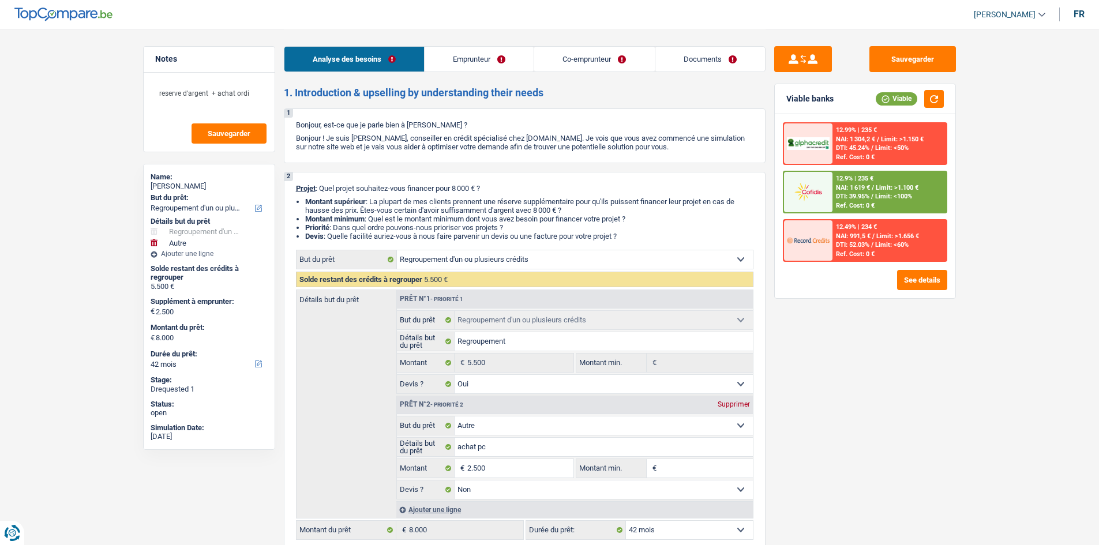
select select "refinancing"
select select "yes"
select select "other"
select select "false"
select select "42"
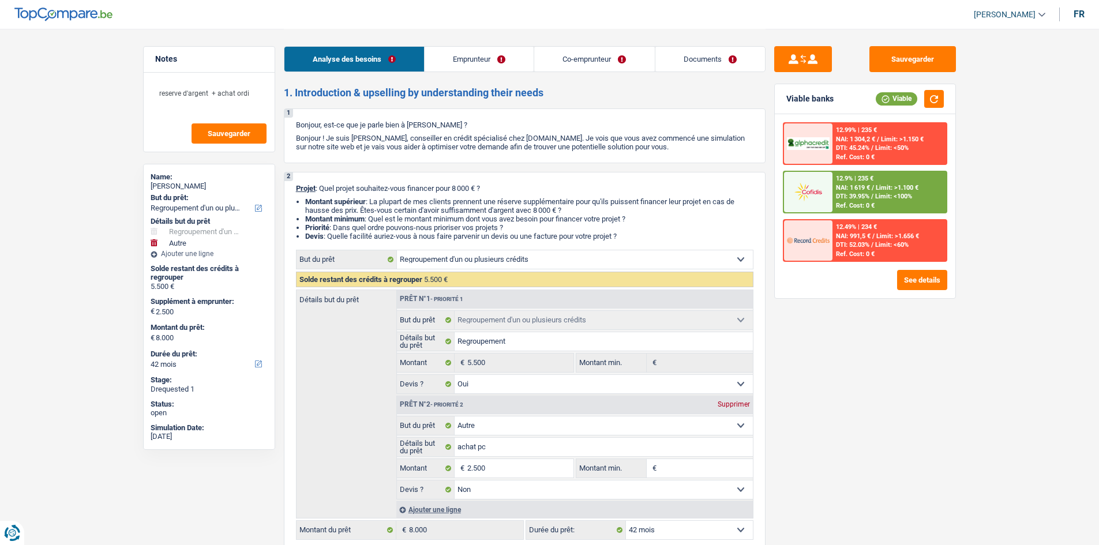
select select "mutuality"
select select "noProfession"
select select "mutualityIndemnity"
select select "familyAllowances"
select select "rents"
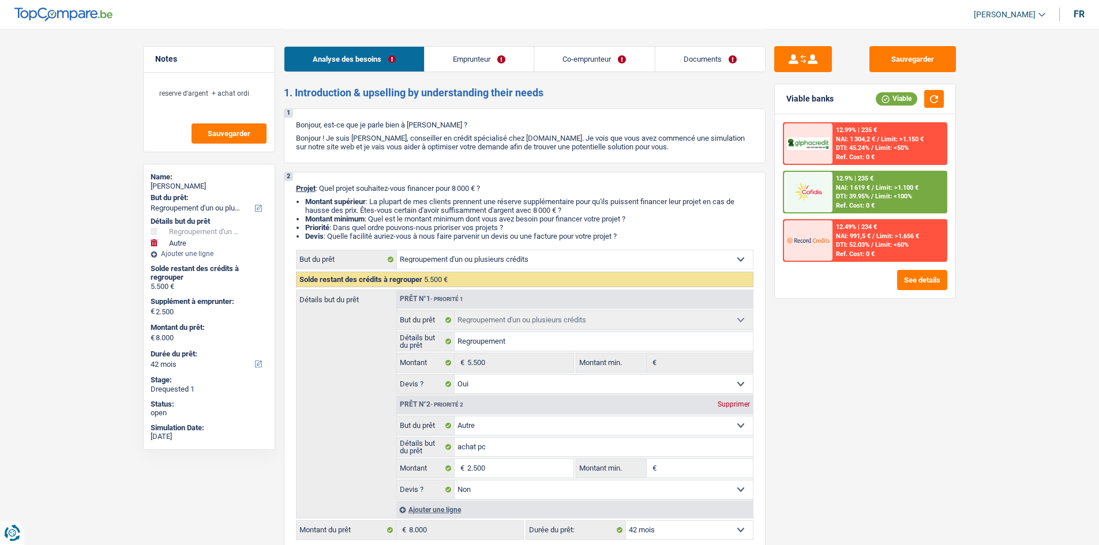
select select "carLoan"
select select "84"
select select "cardOrCredit"
select select "refinancing"
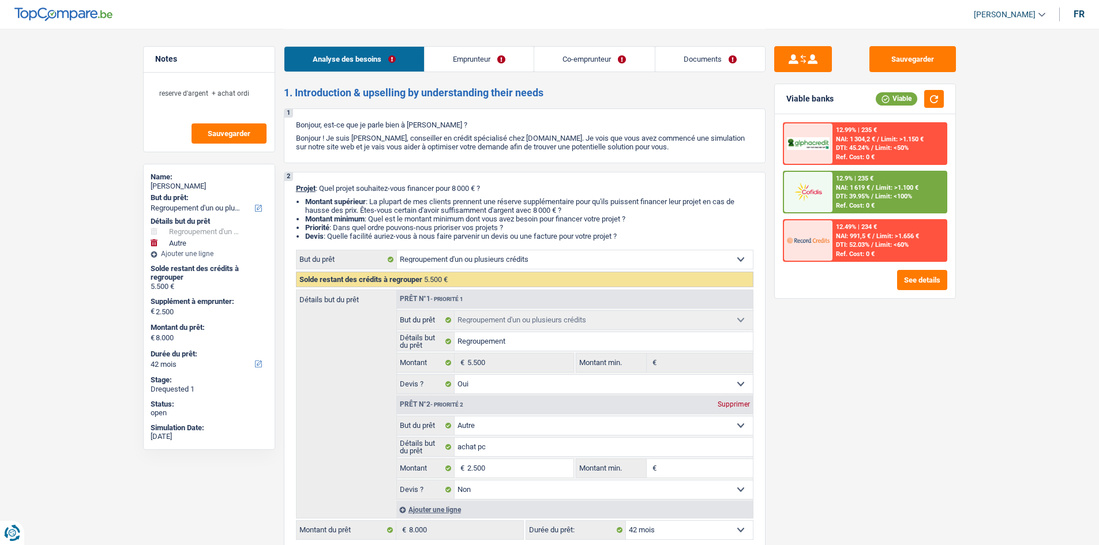
select select "refinancing"
select select "yes"
select select "other"
select select "false"
select select "42"
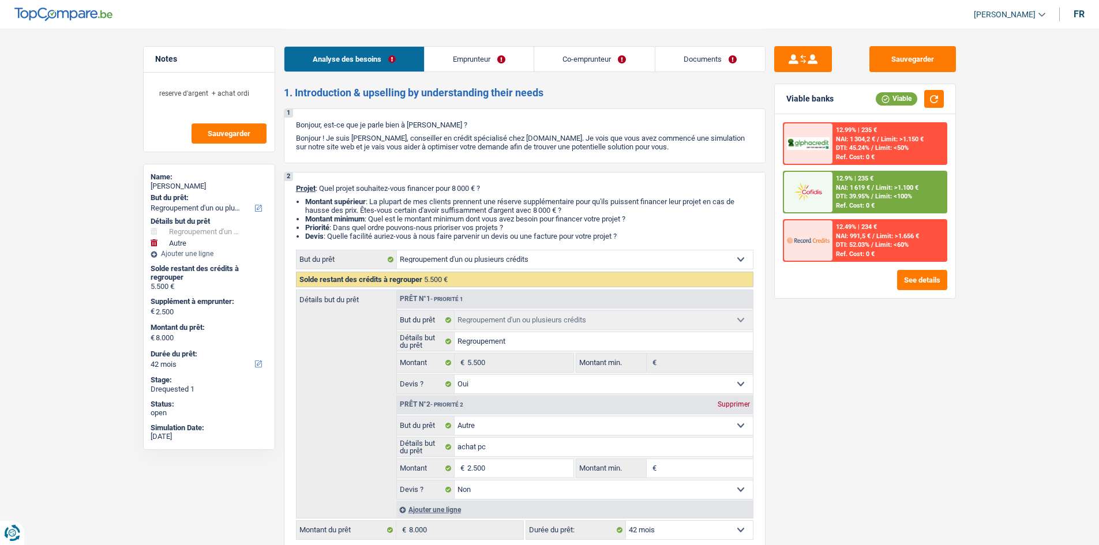
click at [683, 55] on link "Documents" at bounding box center [710, 59] width 110 height 25
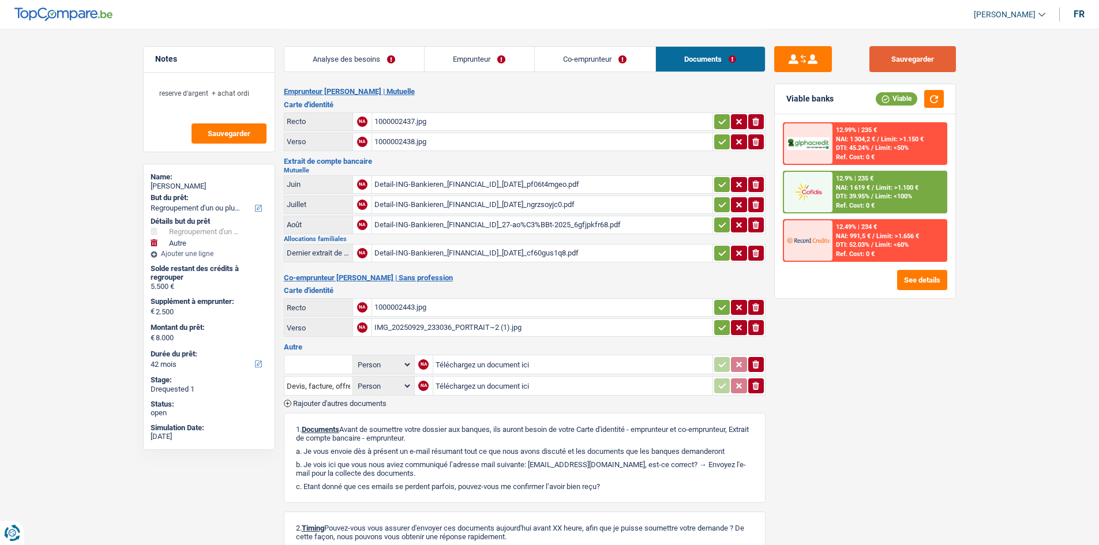
drag, startPoint x: 891, startPoint y: 51, endPoint x: 689, endPoint y: 9, distance: 205.6
click at [884, 48] on button "Sauvegarder" at bounding box center [912, 59] width 87 height 26
